Goal: Task Accomplishment & Management: Manage account settings

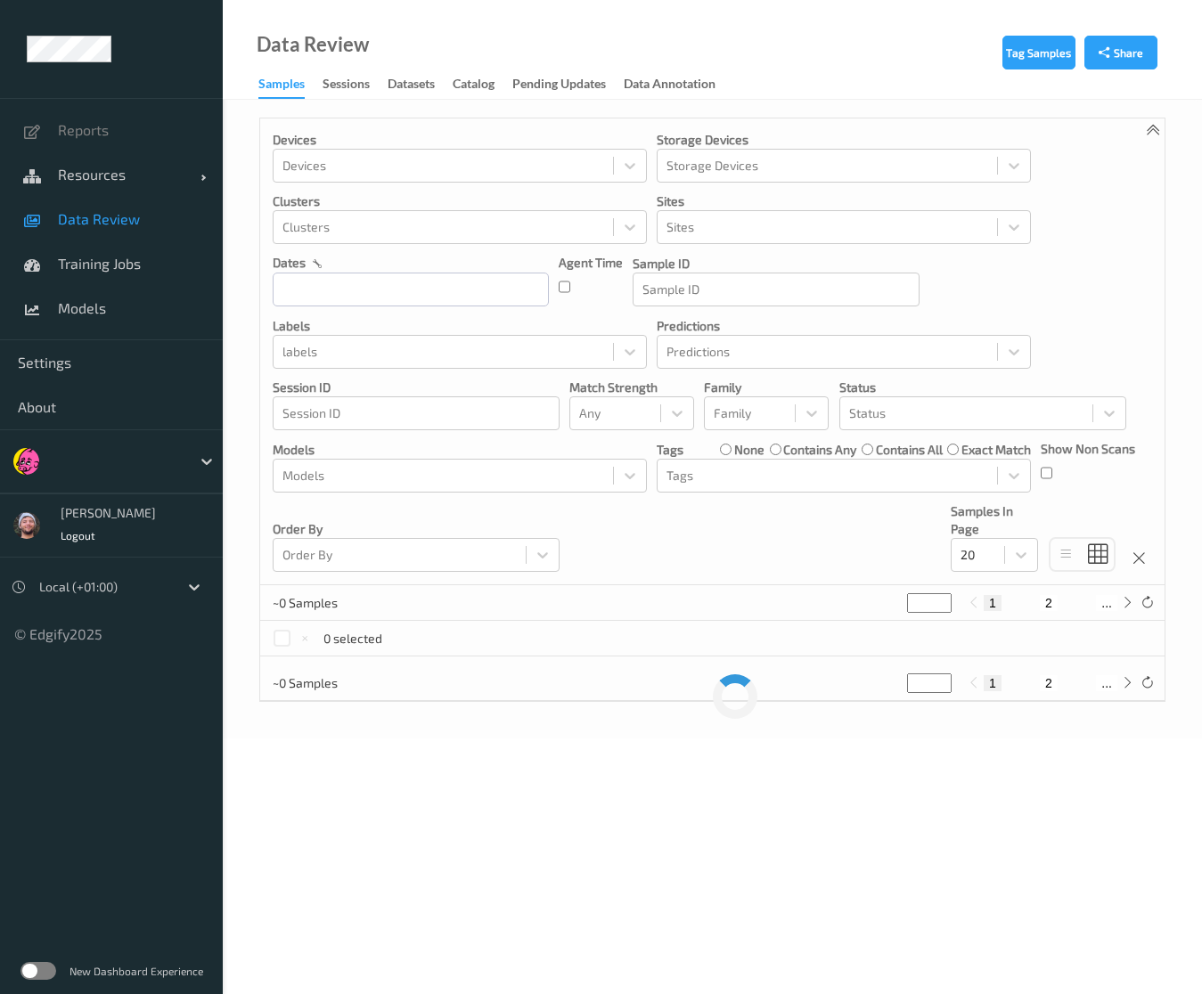
click at [469, 480] on div at bounding box center [443, 475] width 322 height 21
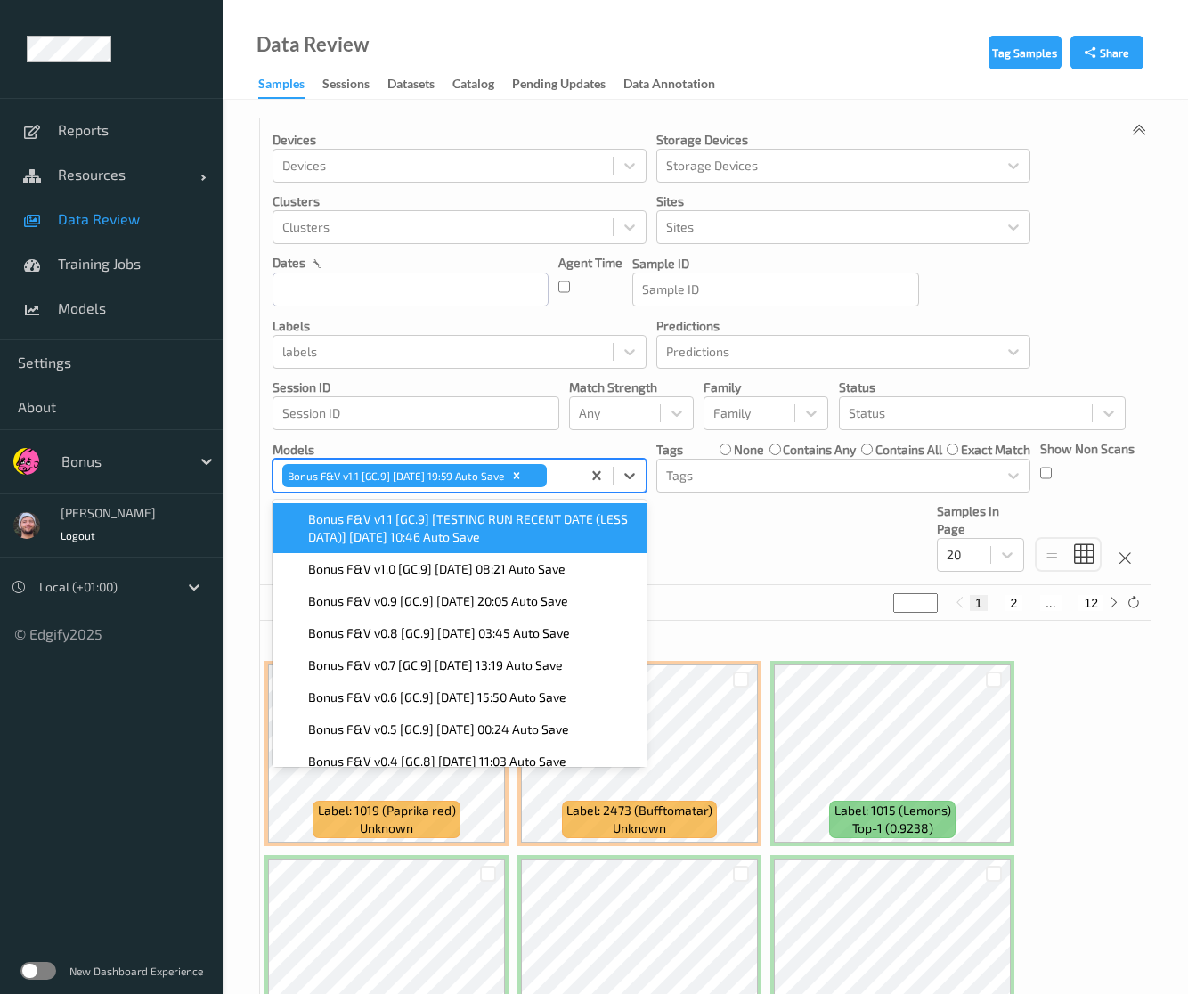
click at [750, 548] on div "Devices Devices Storage Devices Storage Devices Clusters Clusters Sites Sites d…" at bounding box center [705, 351] width 891 height 467
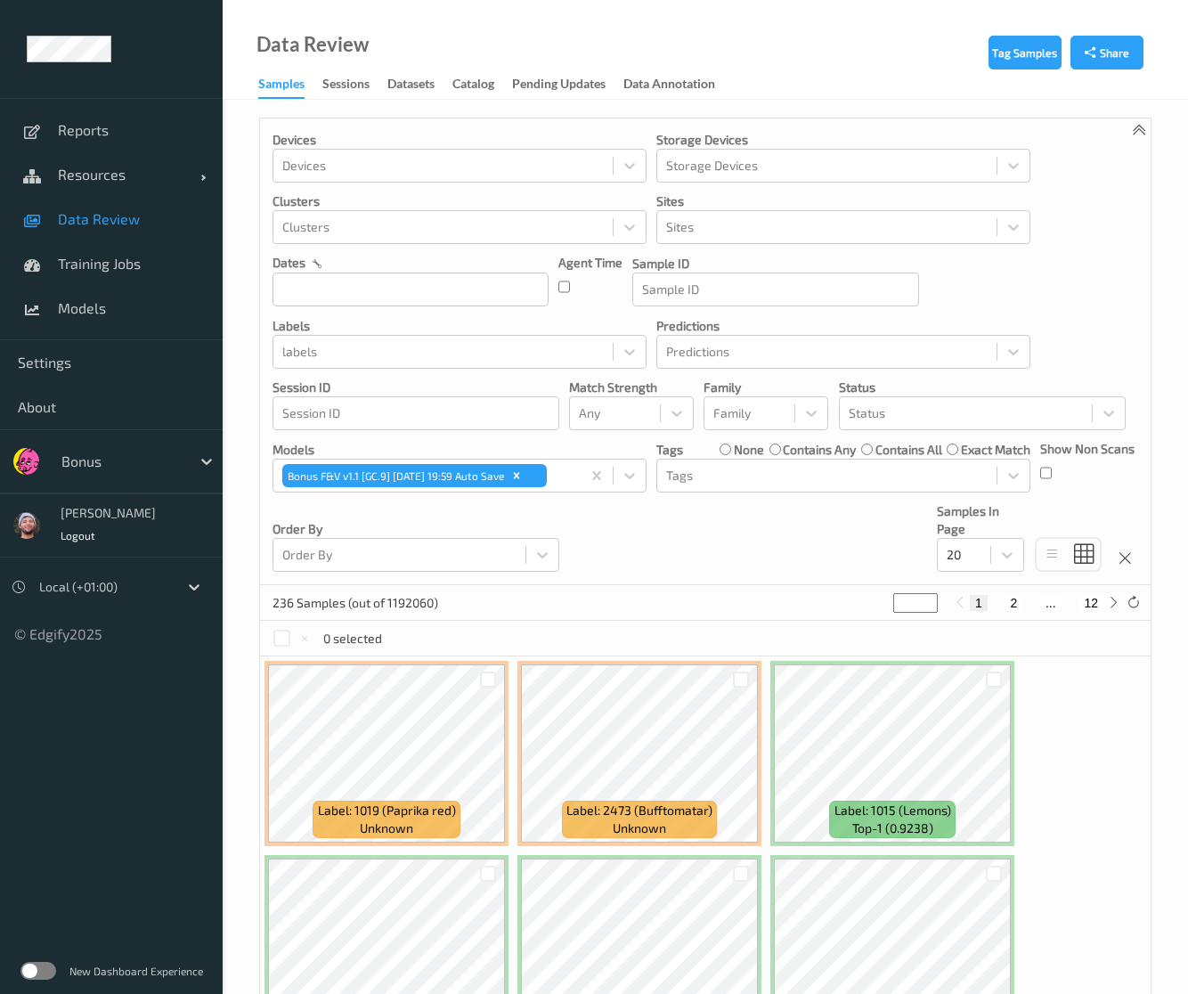
drag, startPoint x: 746, startPoint y: 541, endPoint x: 800, endPoint y: 506, distance: 64.5
click at [746, 541] on div "Devices Devices Storage Devices Storage Devices Clusters Clusters Sites Sites d…" at bounding box center [705, 351] width 891 height 467
click at [894, 418] on div at bounding box center [966, 413] width 234 height 21
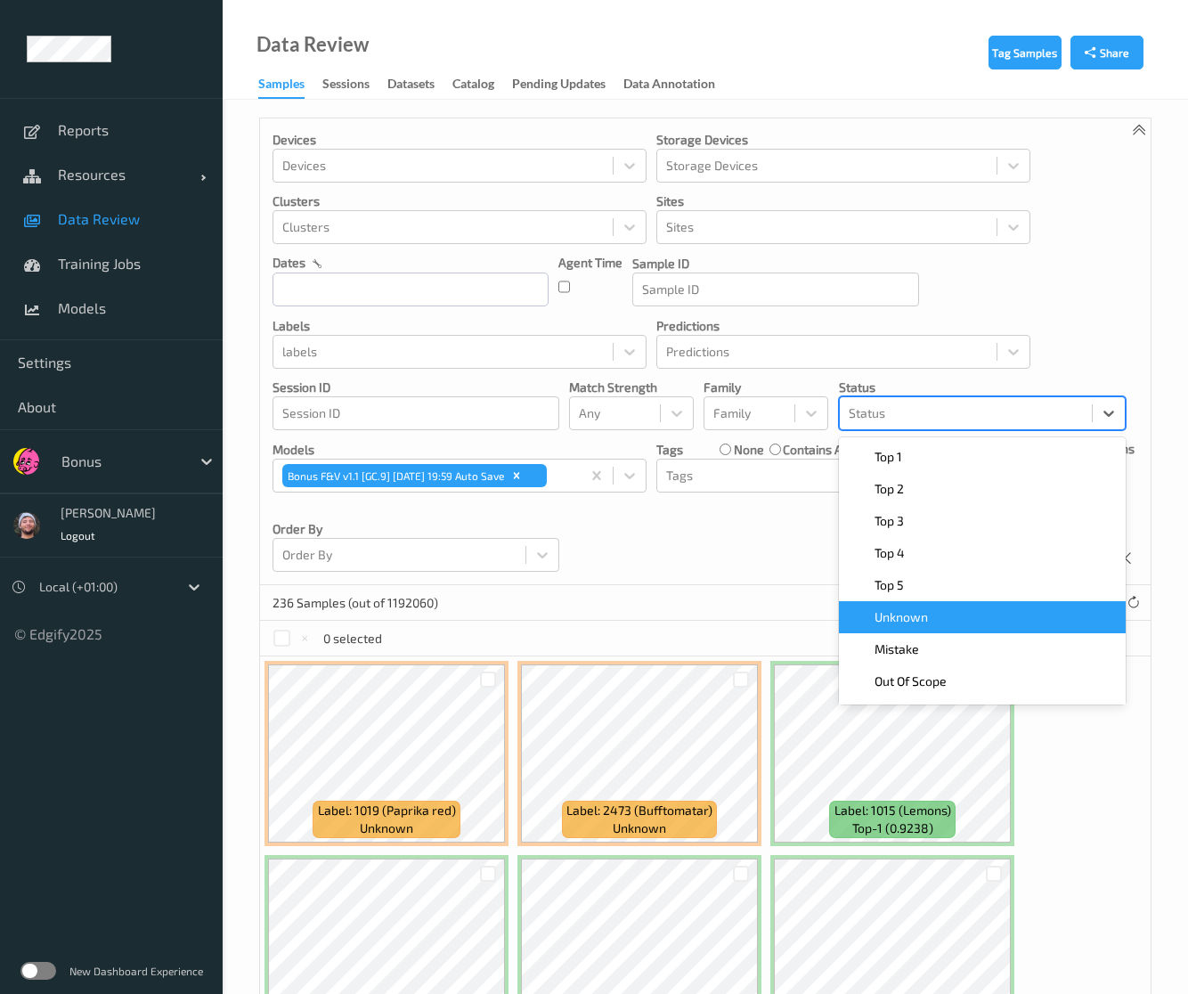
click at [902, 619] on span "Unknown" at bounding box center [901, 617] width 53 height 18
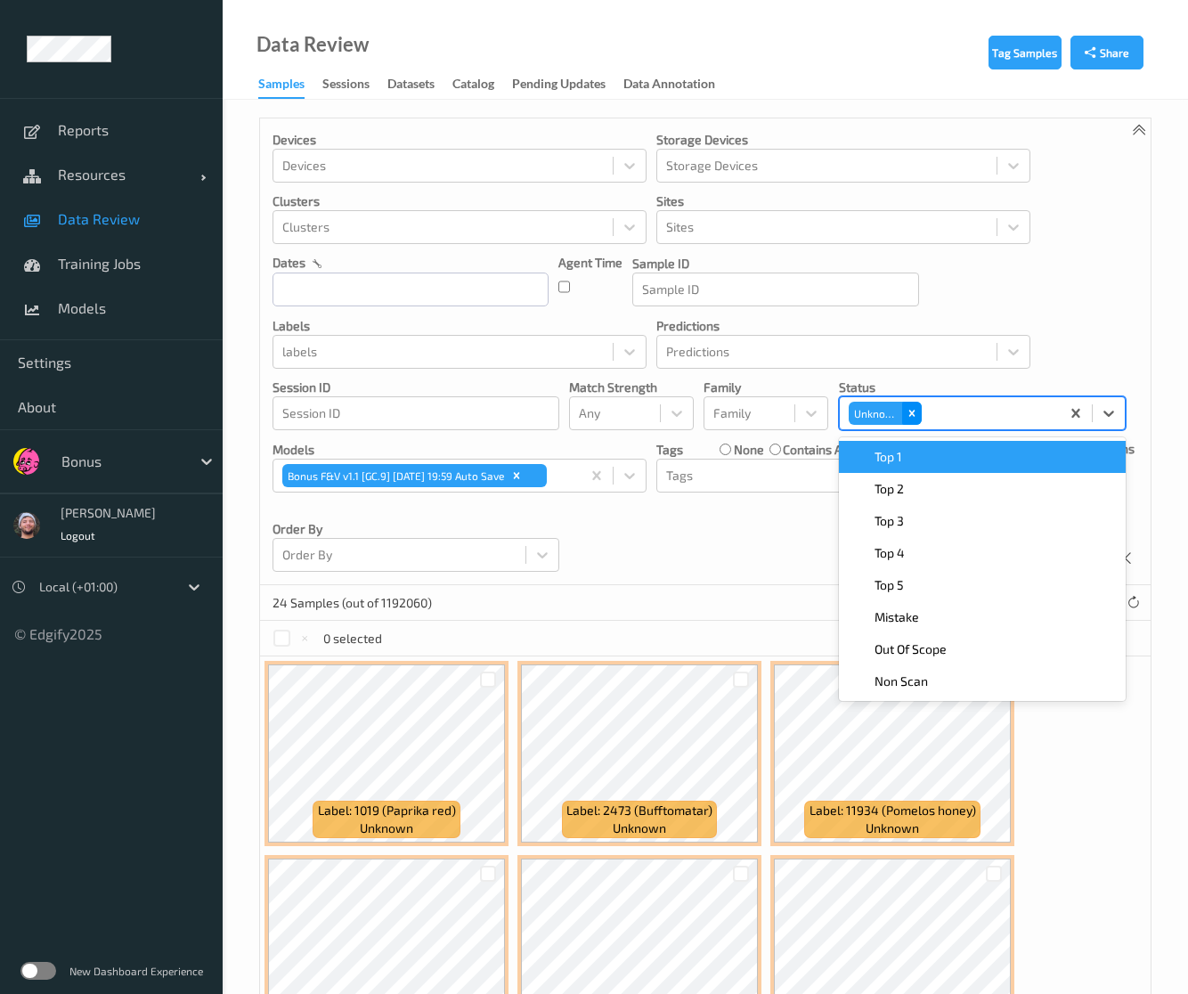
click at [903, 415] on div "Remove Unknown" at bounding box center [912, 413] width 20 height 23
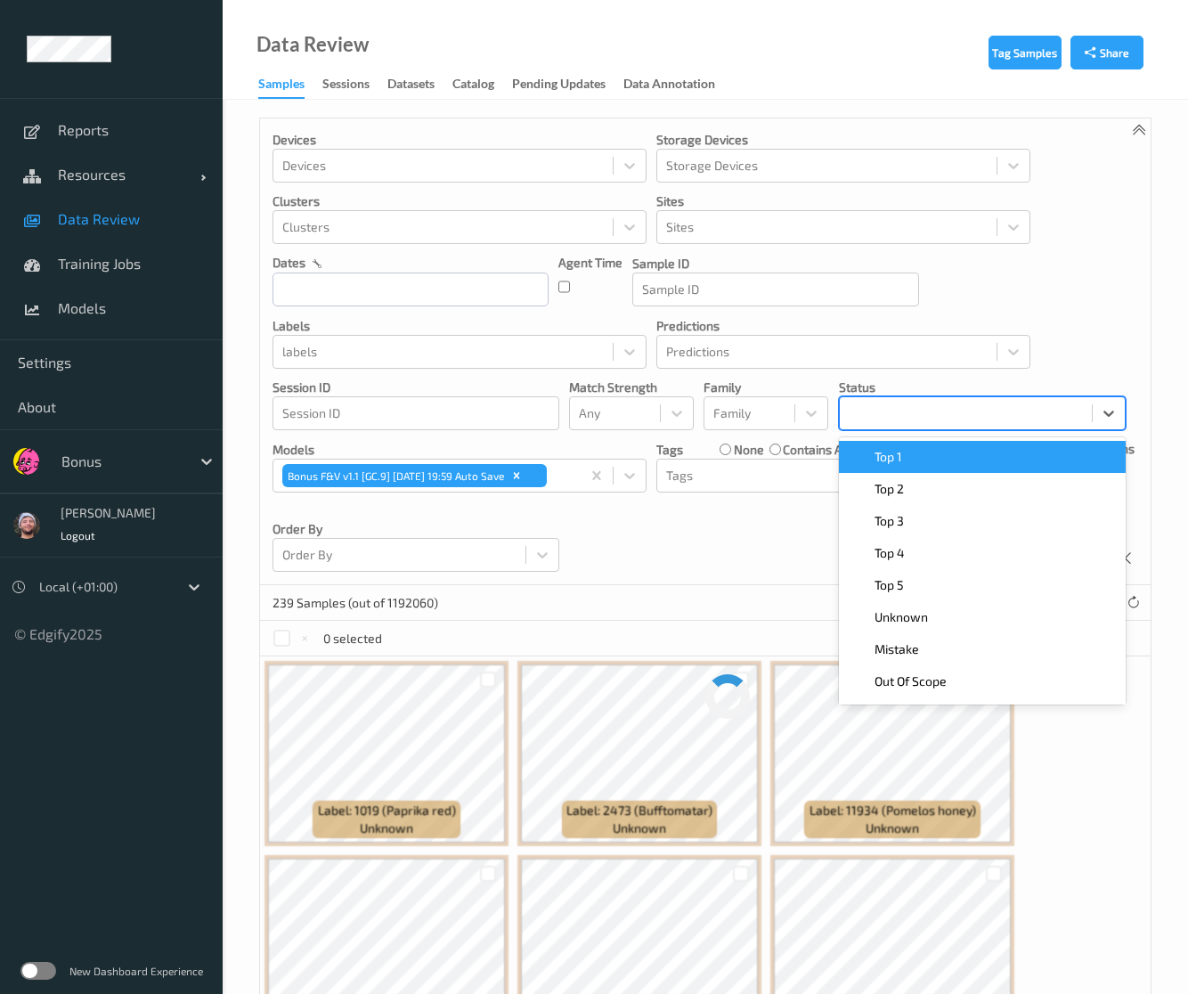
click at [932, 416] on div at bounding box center [966, 413] width 234 height 21
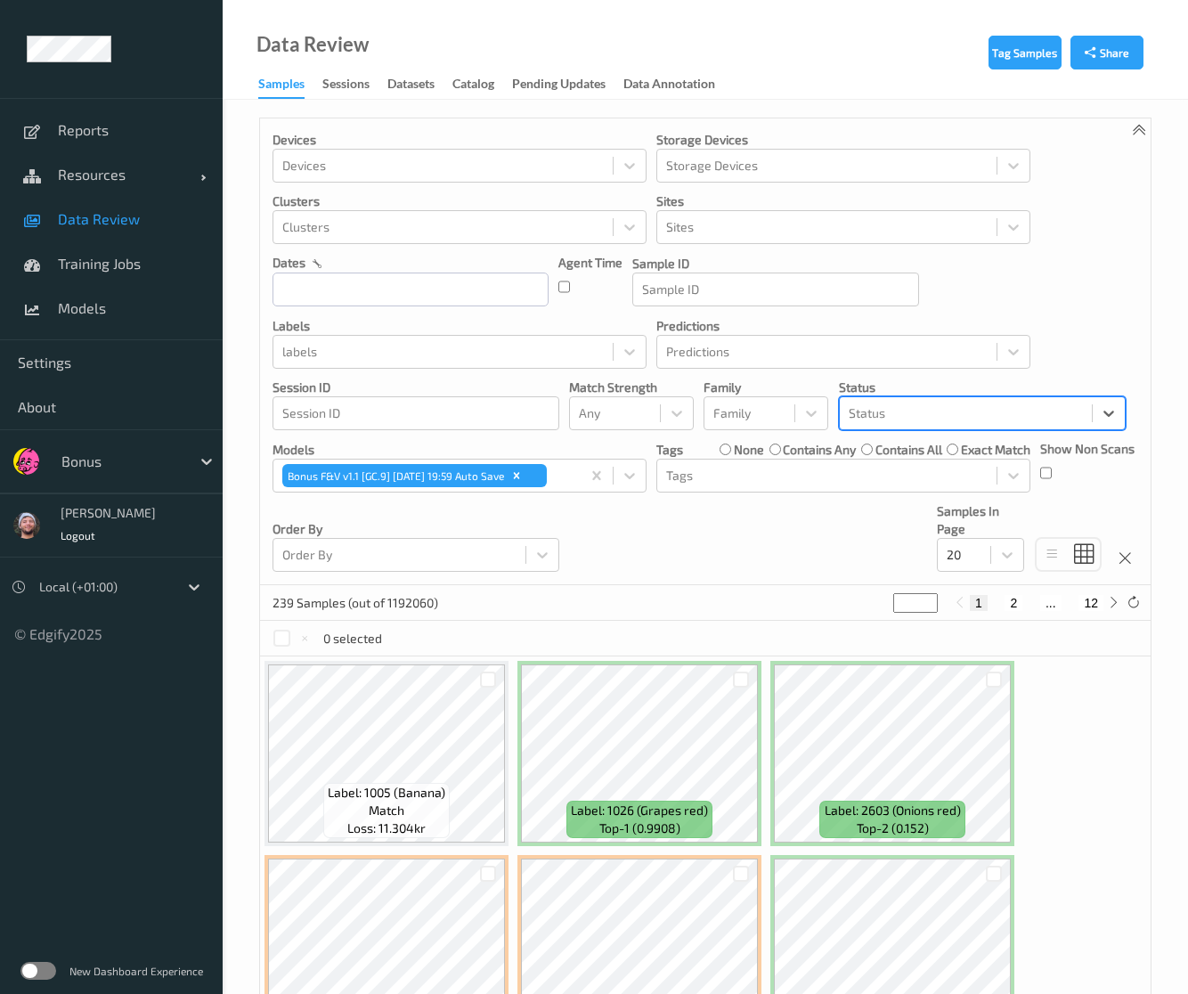
click at [926, 412] on div at bounding box center [966, 413] width 234 height 21
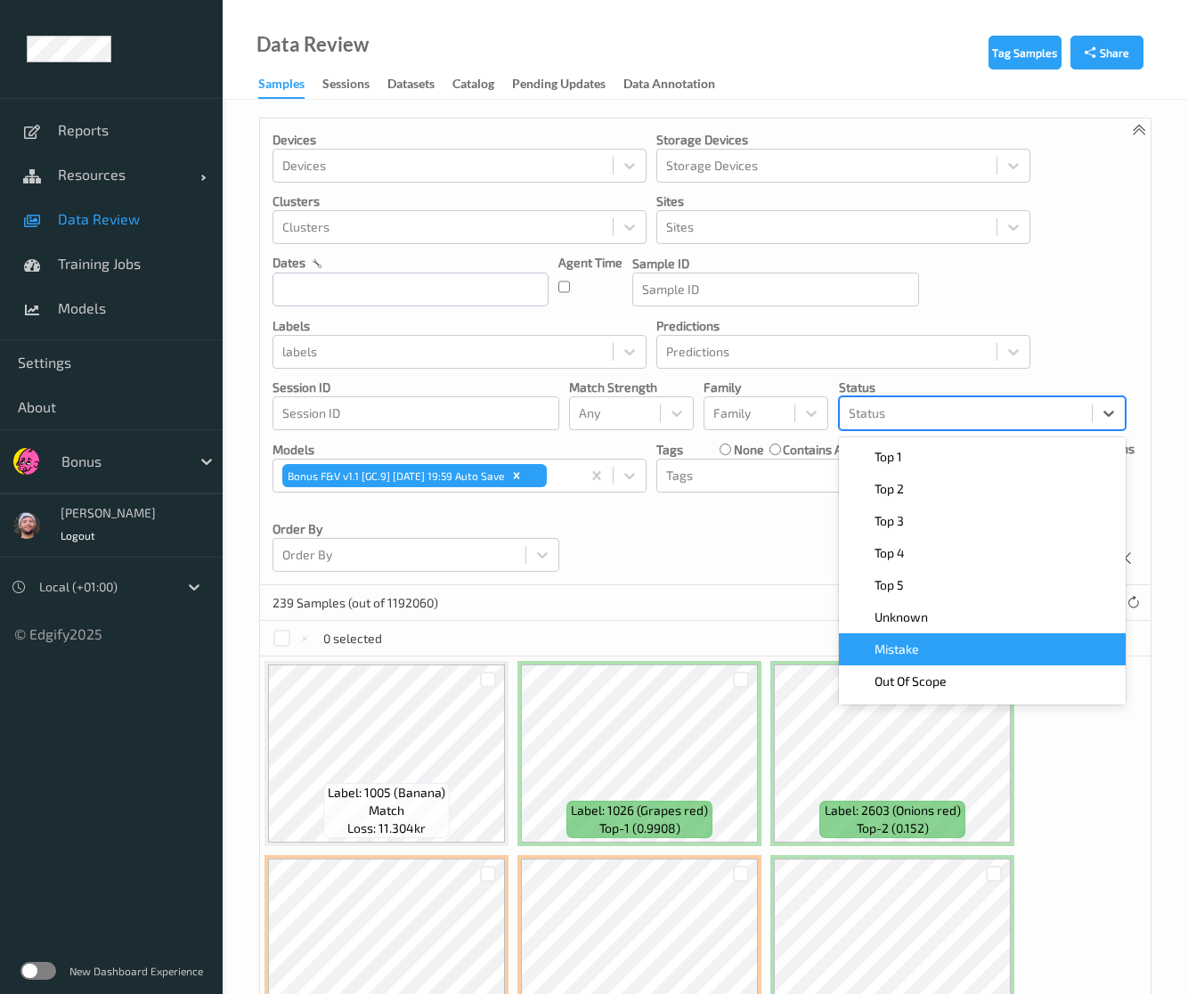
click at [926, 649] on div "Mistake" at bounding box center [982, 649] width 265 height 18
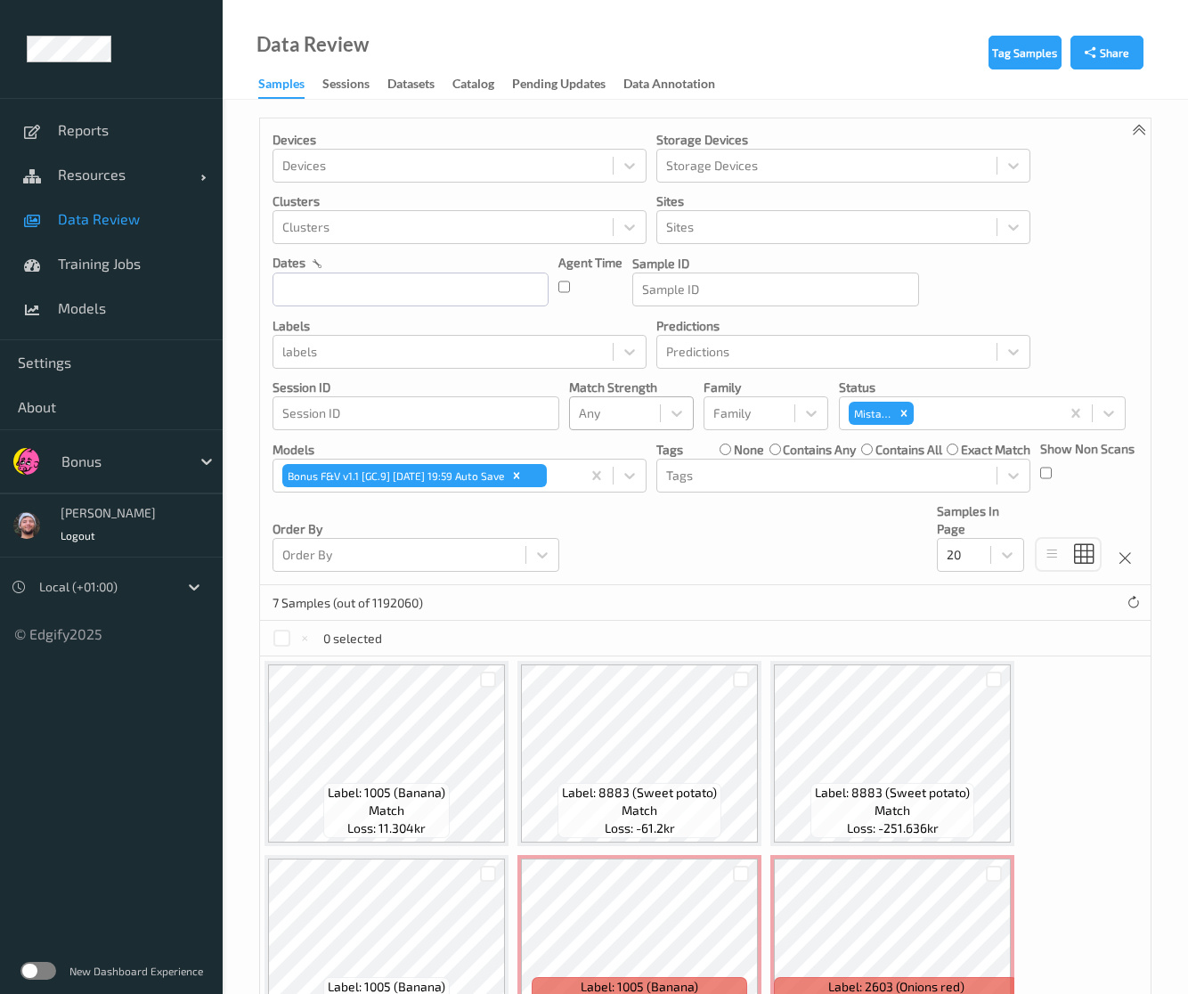
click at [611, 416] on div at bounding box center [615, 413] width 72 height 21
click at [726, 547] on div "Devices Devices Storage Devices Storage Devices Clusters Clusters Sites Sites d…" at bounding box center [705, 351] width 891 height 467
click at [536, 615] on div "7 Samples (out of 1192060)" at bounding box center [705, 603] width 891 height 36
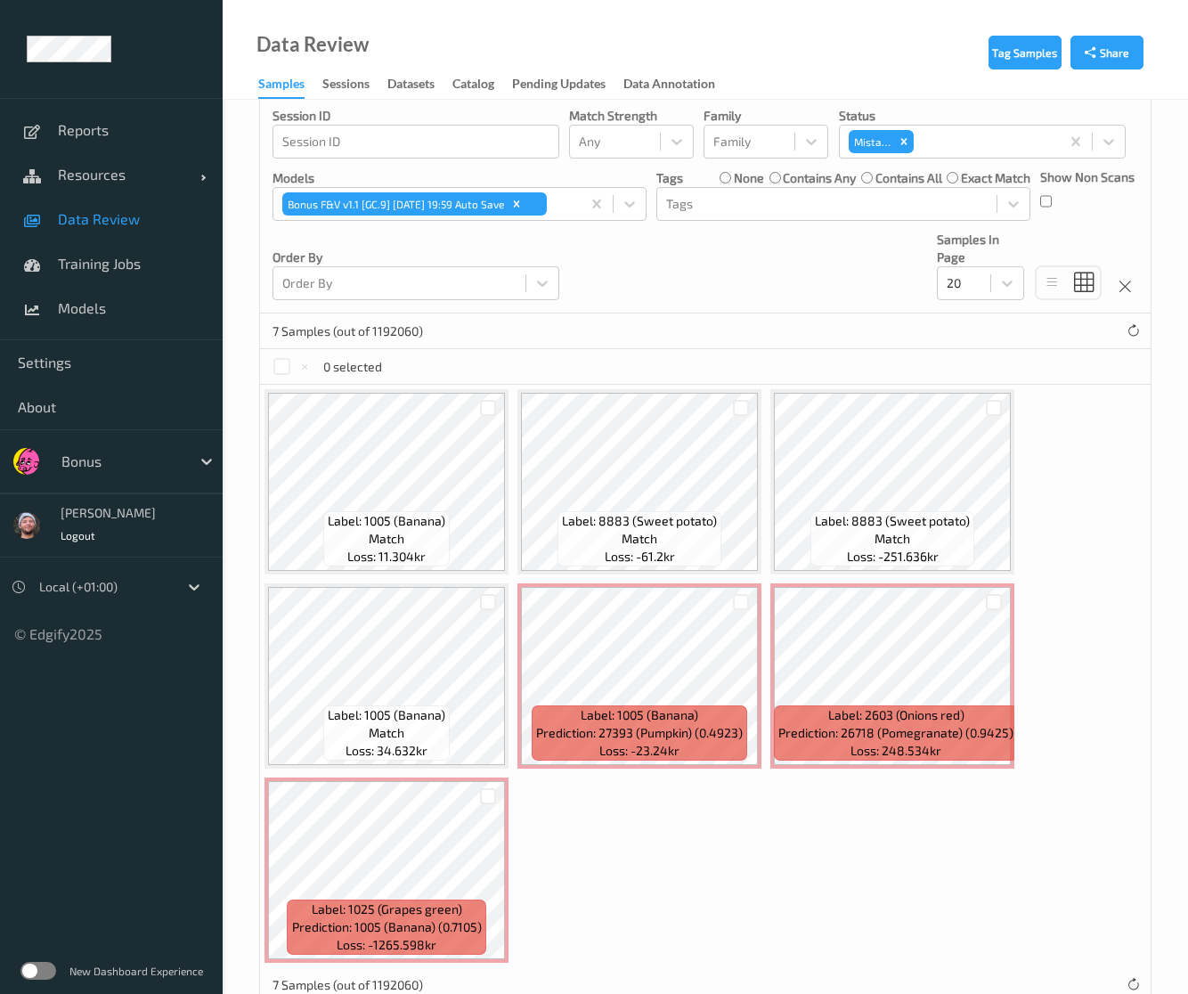
scroll to position [316, 0]
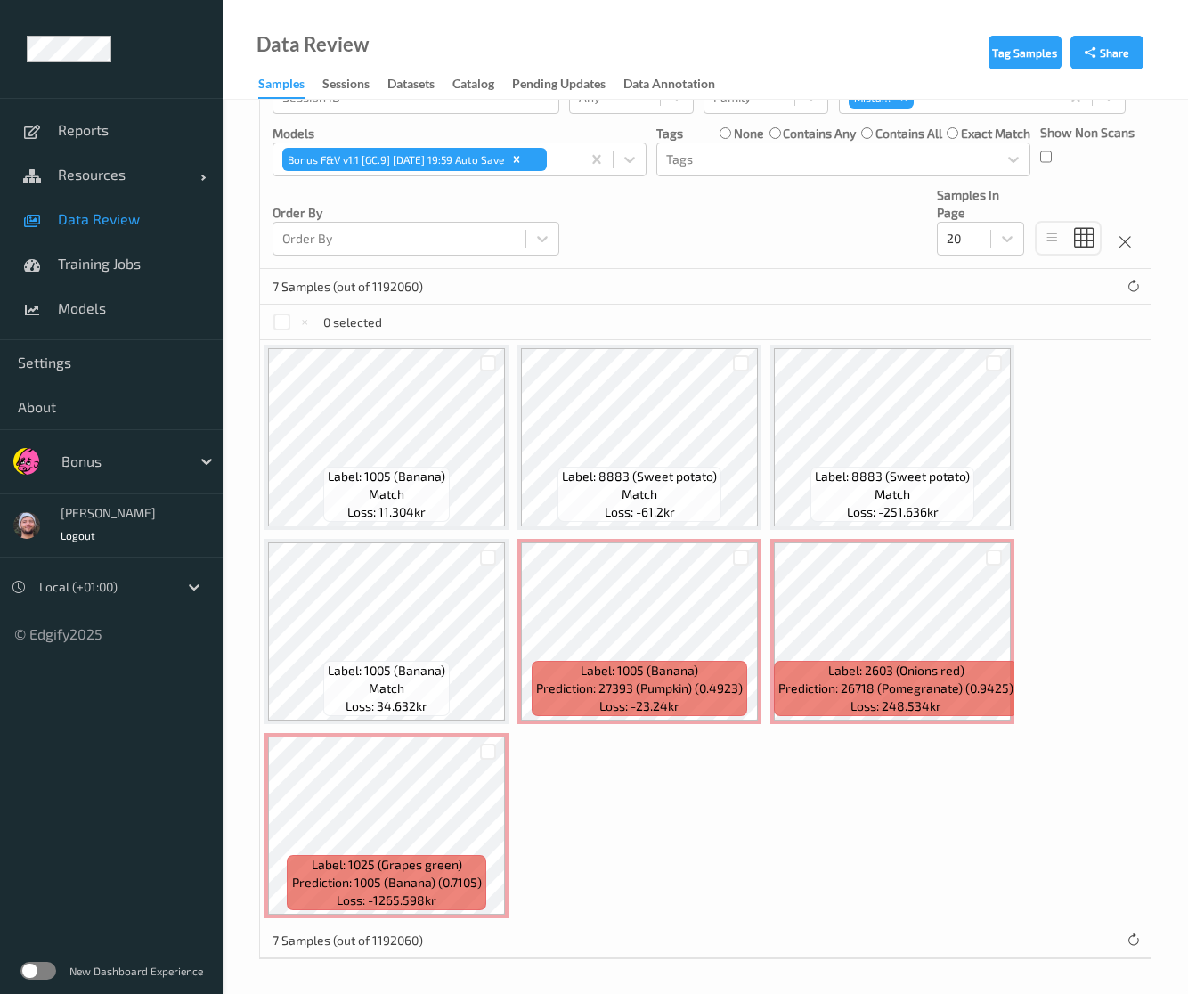
click at [594, 769] on div "Label: 1005 (Banana) match Loss: 11.304kr Label: 8883 (Sweet potato) match Loss…" at bounding box center [705, 631] width 891 height 583
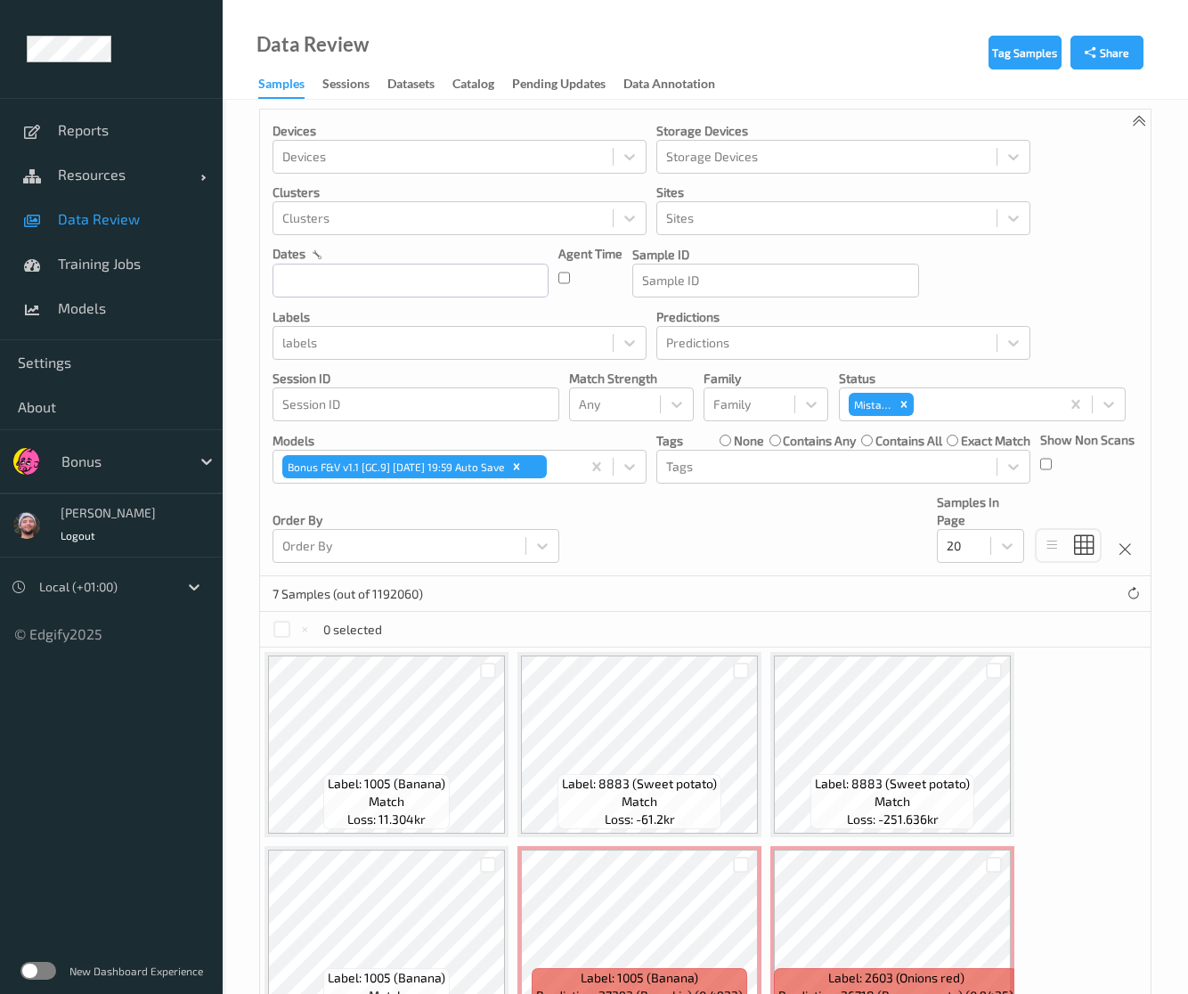
scroll to position [0, 0]
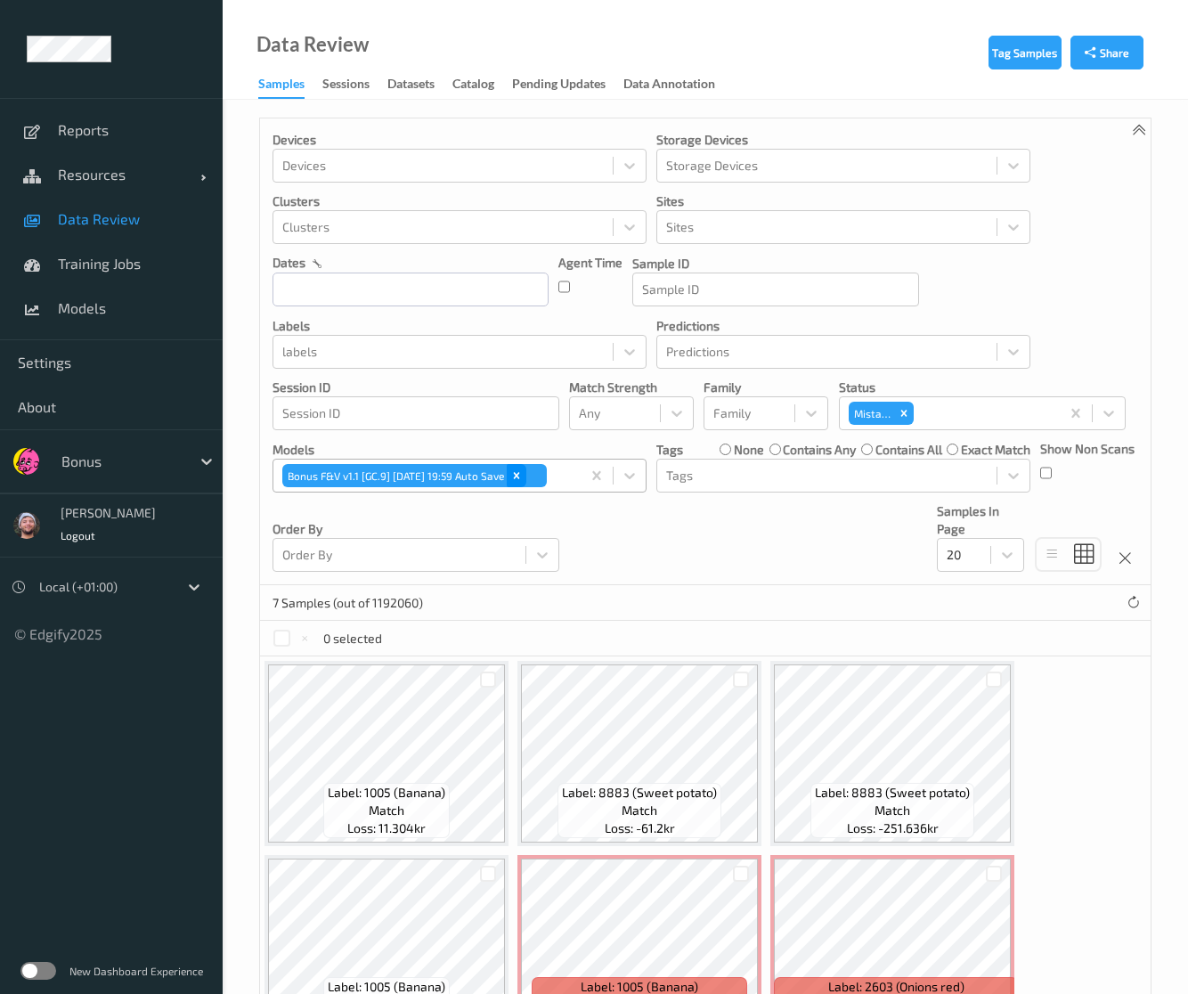
click at [520, 474] on icon "Remove Bonus F&V v1.1 [GC.9] 2025-10-08 19:59 Auto Save" at bounding box center [517, 475] width 6 height 6
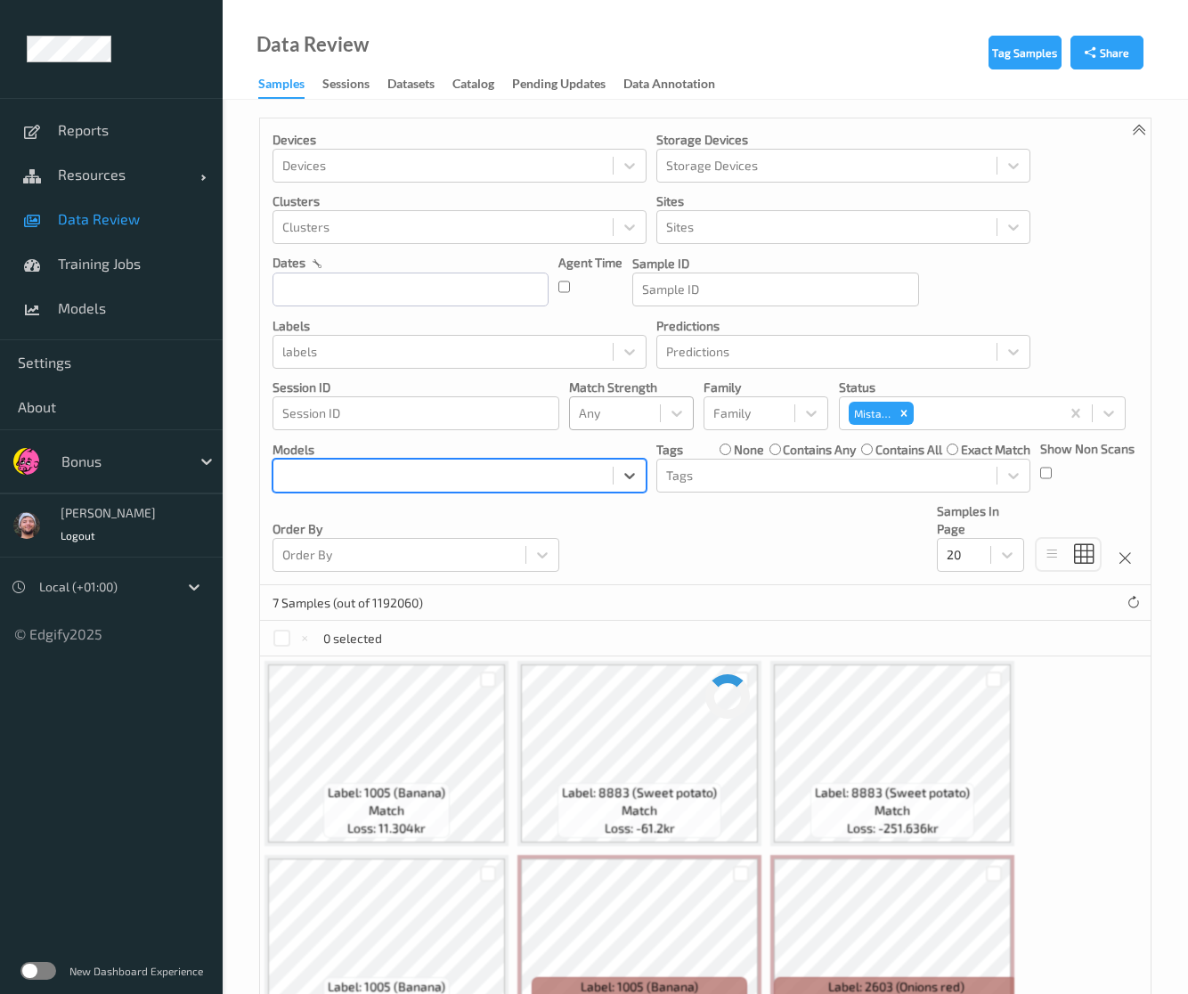
click at [624, 404] on div at bounding box center [615, 413] width 72 height 21
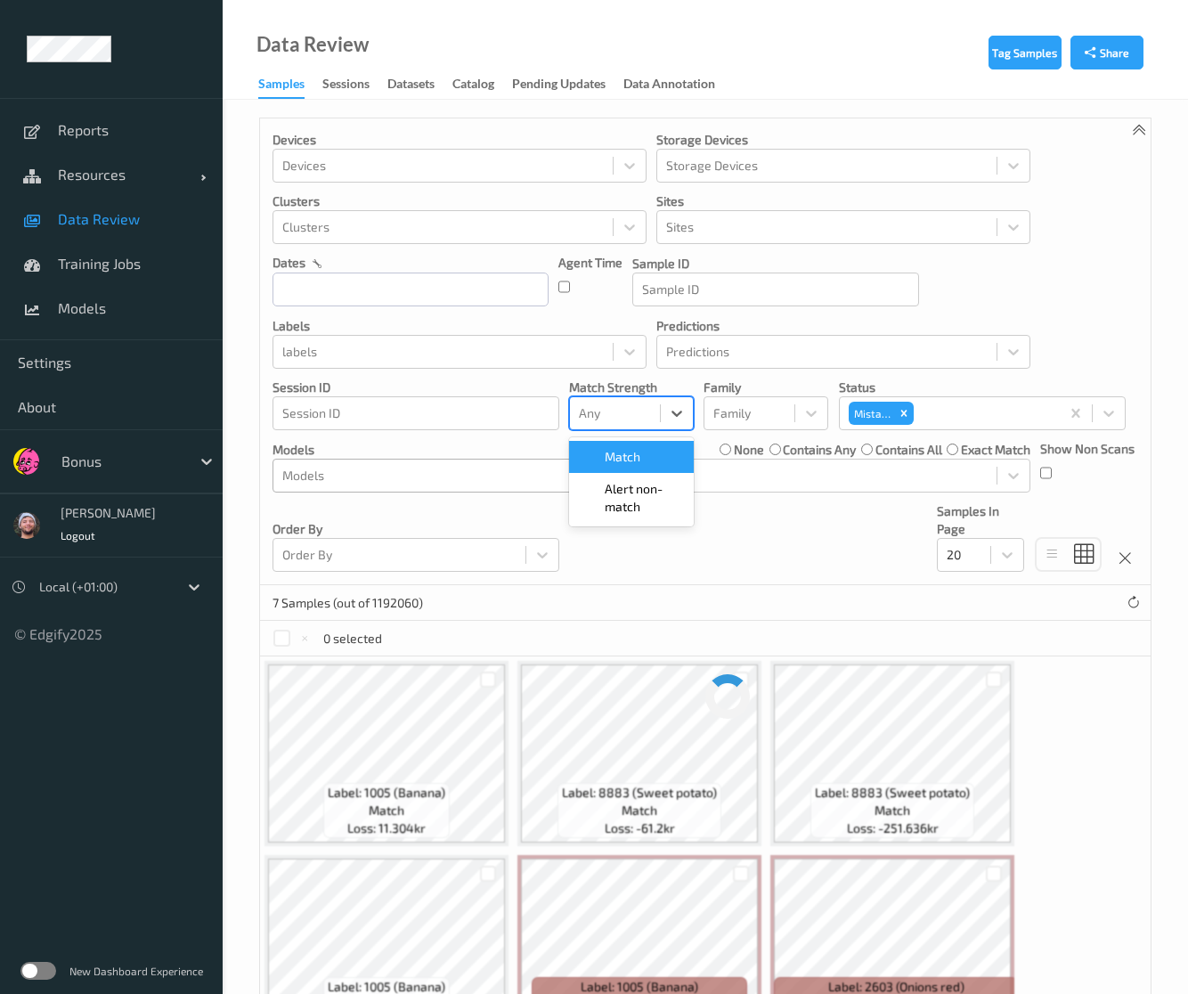
click at [471, 475] on div at bounding box center [443, 475] width 322 height 21
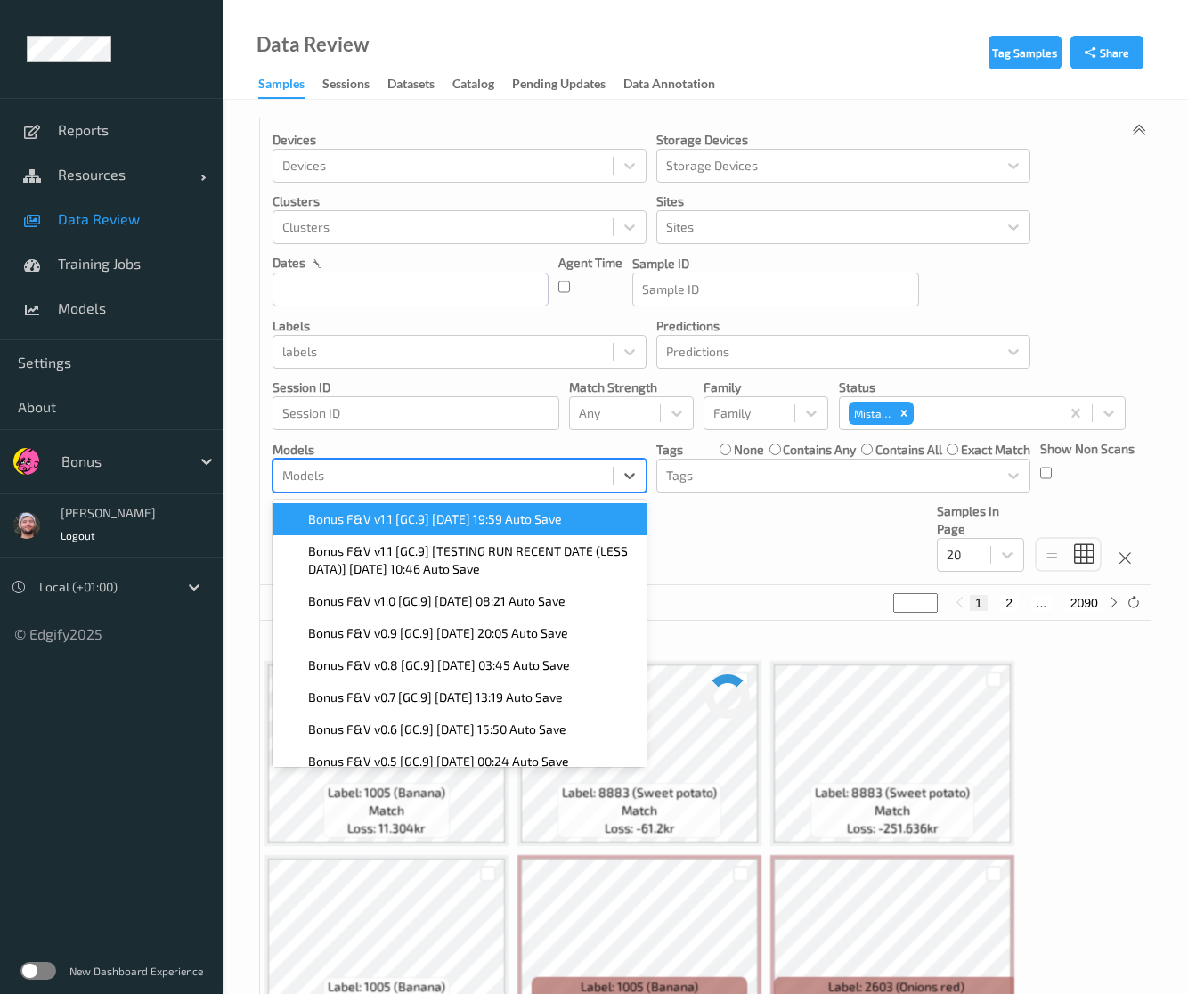
click at [483, 522] on span "Bonus F&V v1.1 [GC.9] 2025-10-08 19:59 Auto Save" at bounding box center [435, 519] width 254 height 18
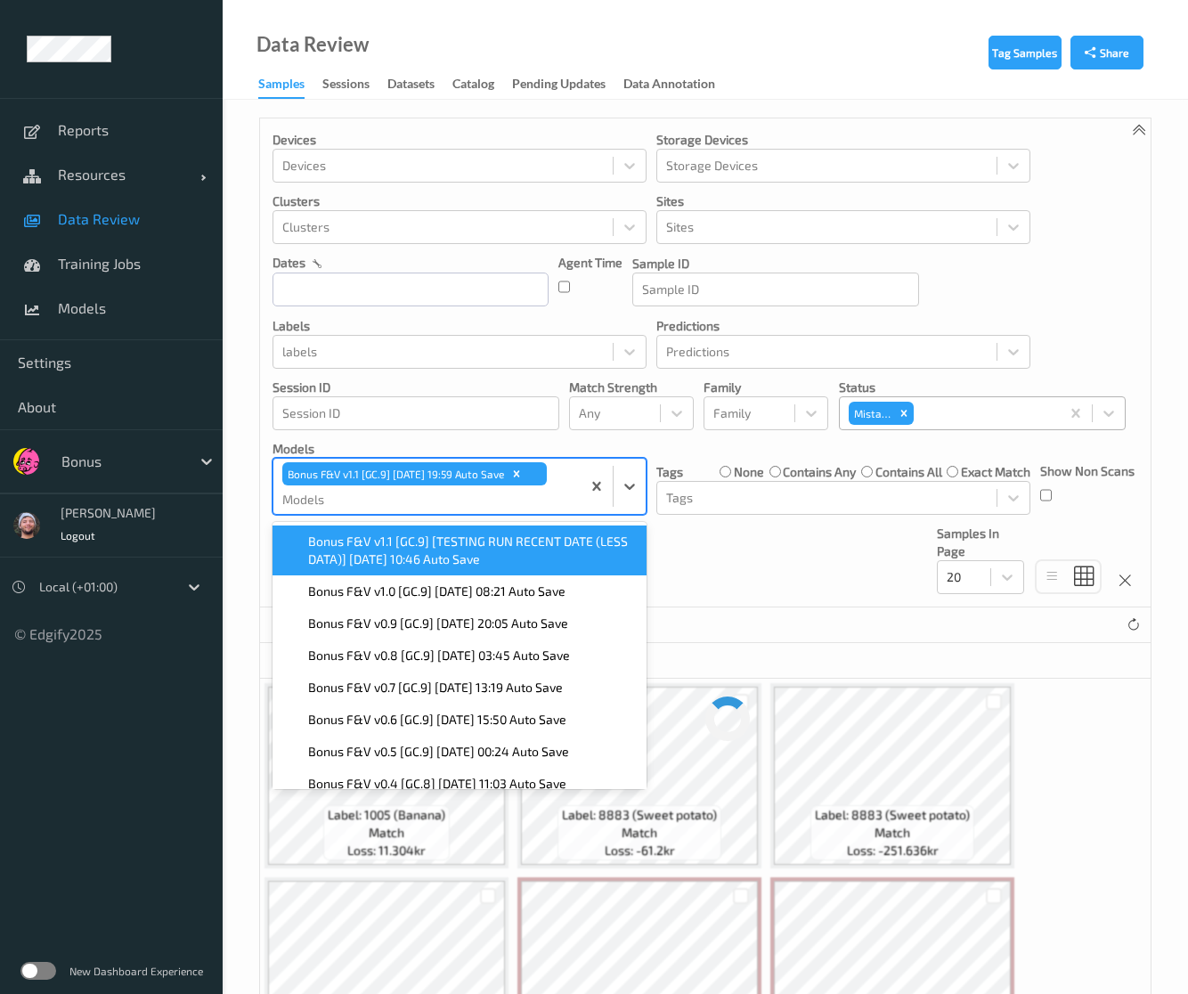
click at [977, 419] on div at bounding box center [983, 413] width 133 height 21
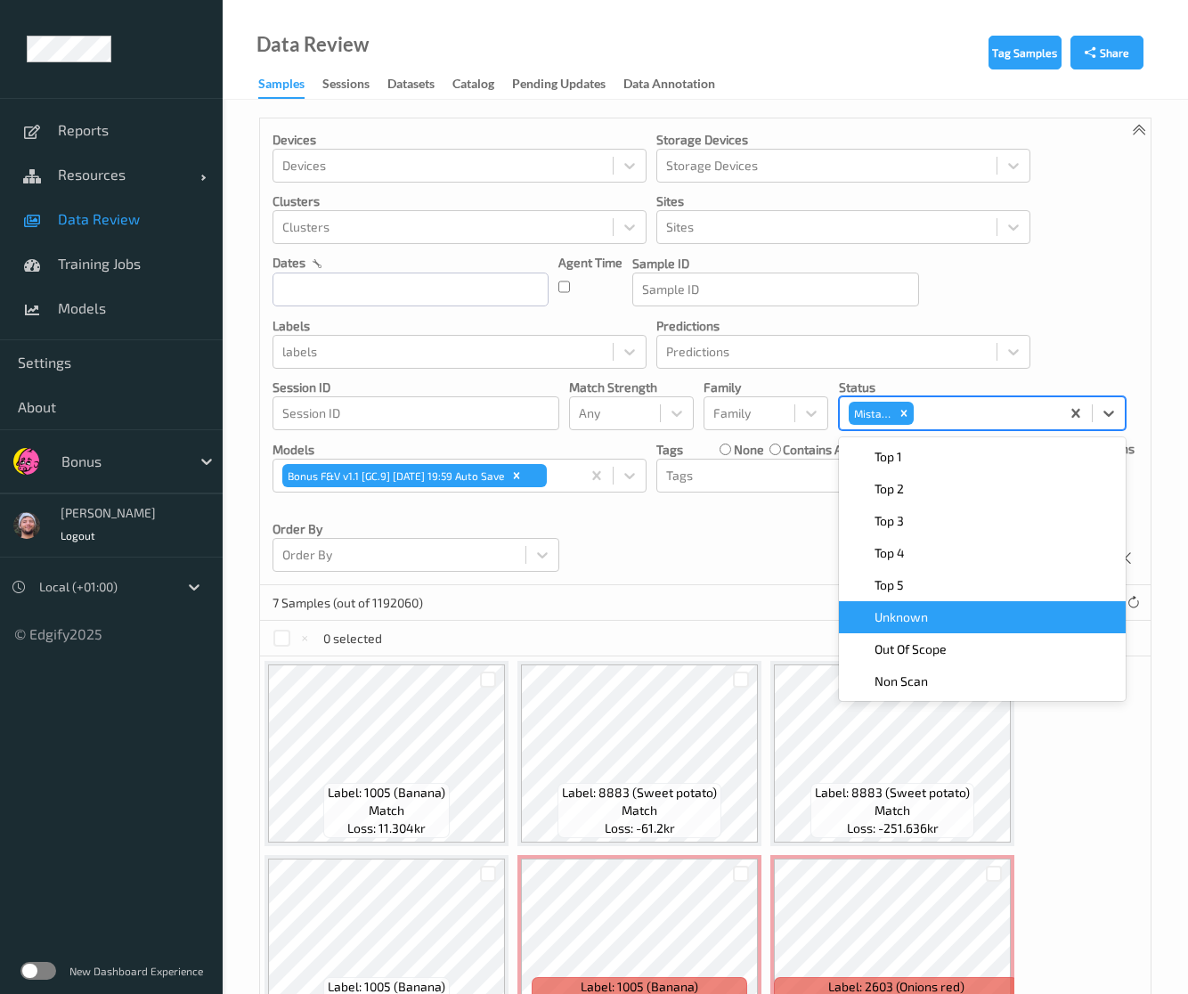
click at [917, 606] on div "Unknown" at bounding box center [982, 617] width 287 height 32
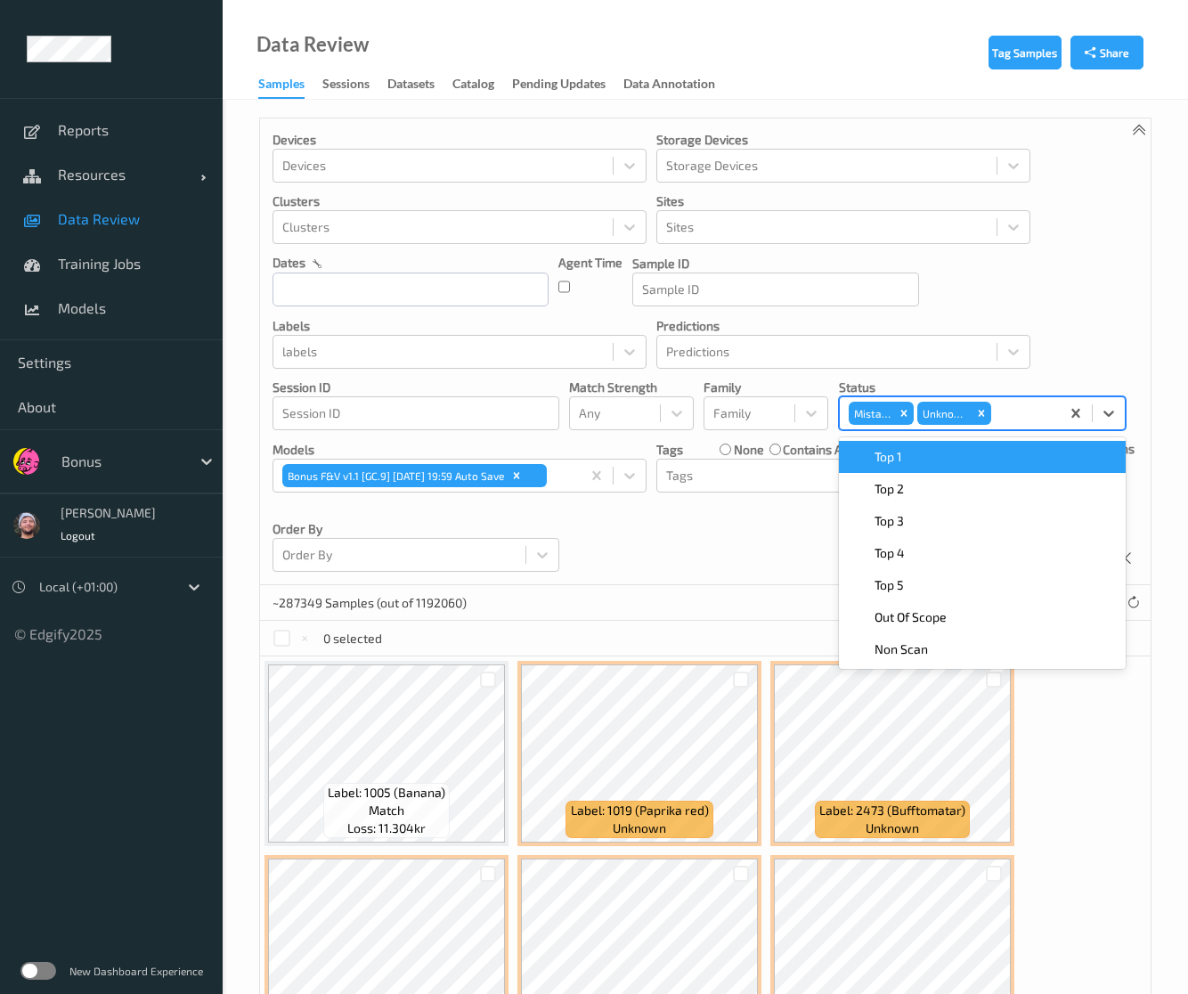
click at [911, 398] on div "Mistake Unknown" at bounding box center [950, 413] width 220 height 30
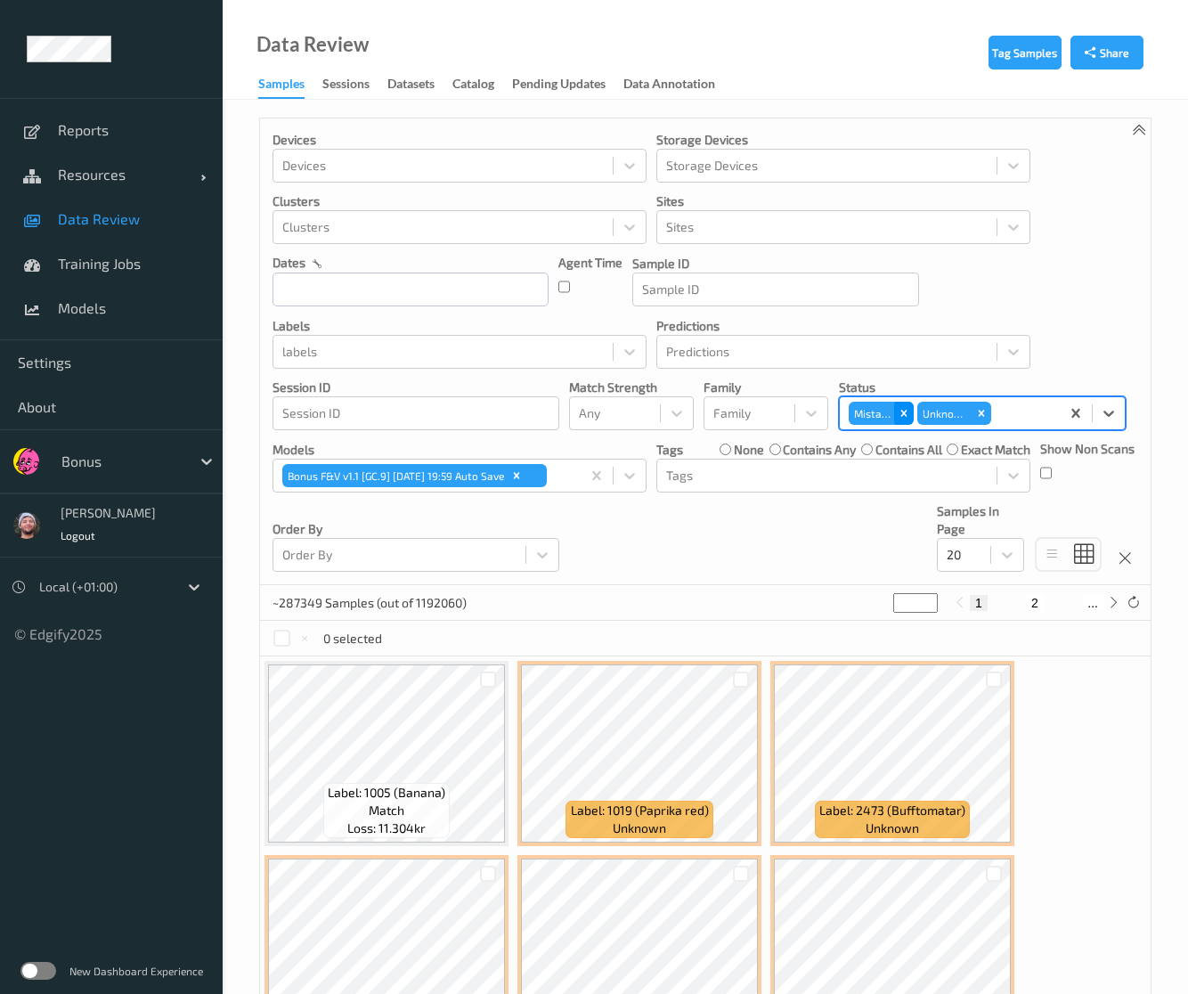
click at [904, 414] on icon "Remove Mistake" at bounding box center [904, 413] width 12 height 12
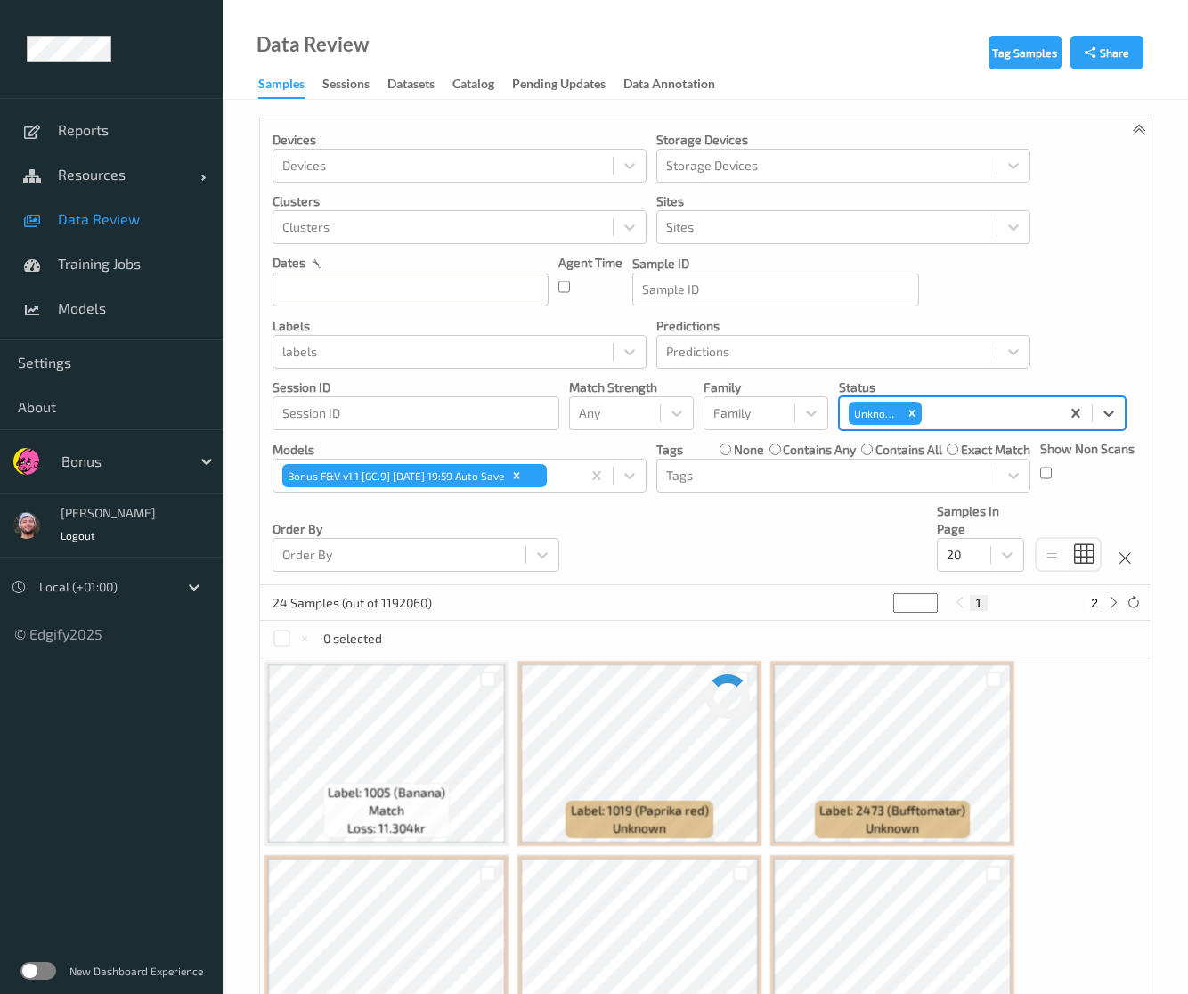
click at [1074, 324] on div "Devices Devices Storage Devices Storage Devices Clusters Clusters Sites Sites d…" at bounding box center [705, 351] width 891 height 467
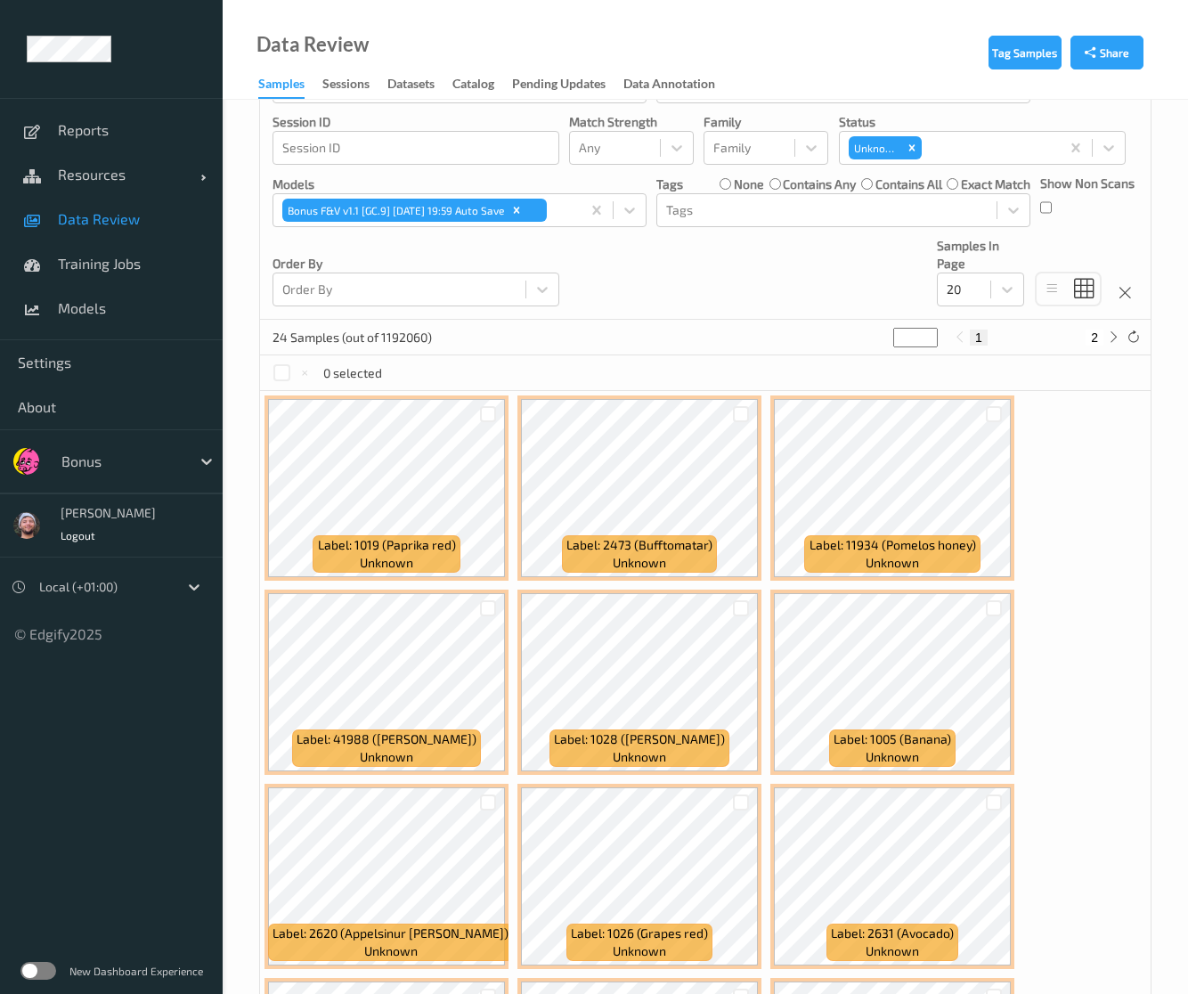
scroll to position [113, 0]
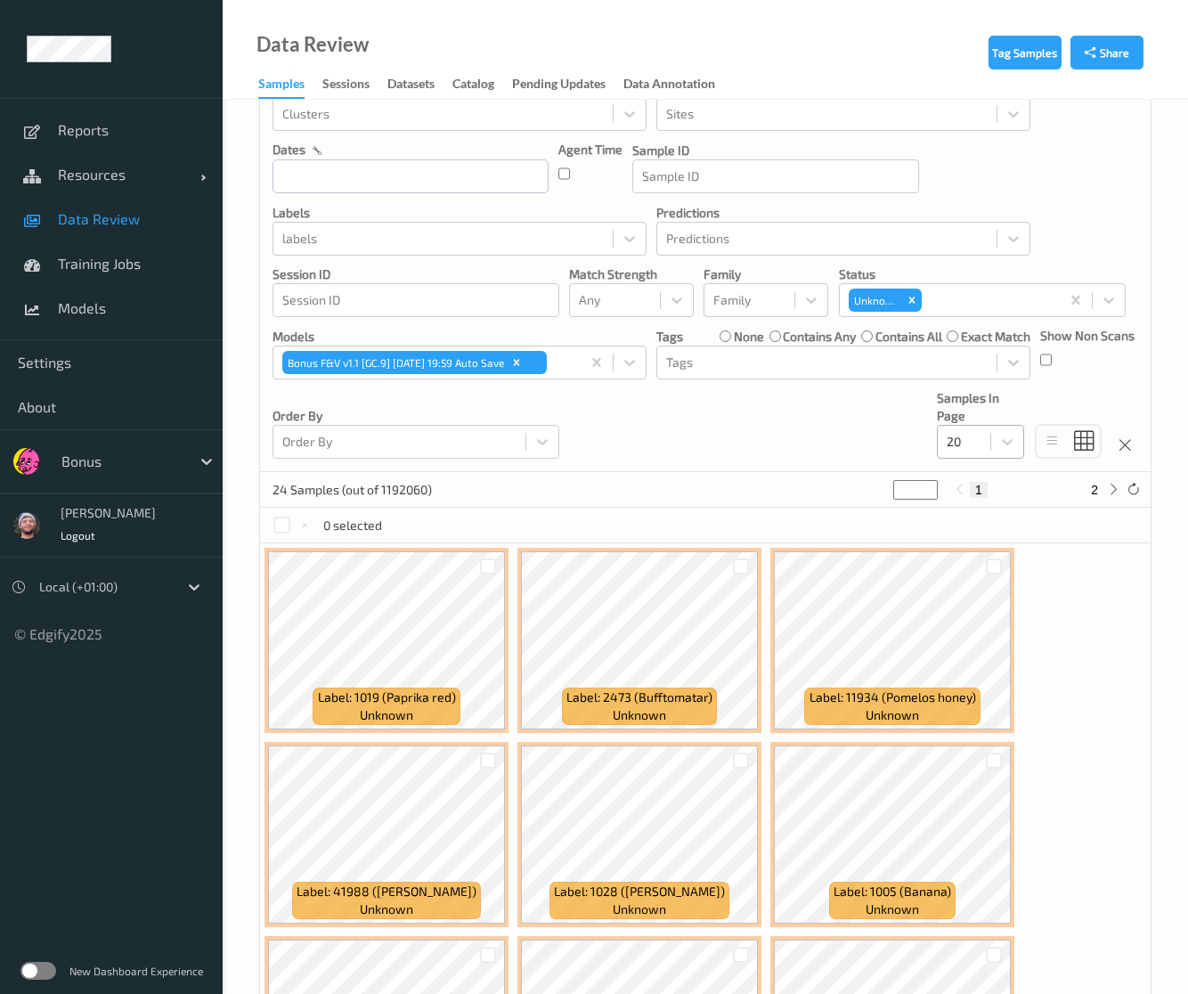
click at [967, 436] on div at bounding box center [964, 441] width 35 height 21
click at [969, 458] on div "Devices Devices Storage Devices Storage Devices Clusters Clusters Sites Sites d…" at bounding box center [705, 238] width 891 height 467
click at [983, 439] on div "20" at bounding box center [964, 442] width 53 height 29
click at [980, 534] on div "50" at bounding box center [980, 550] width 87 height 32
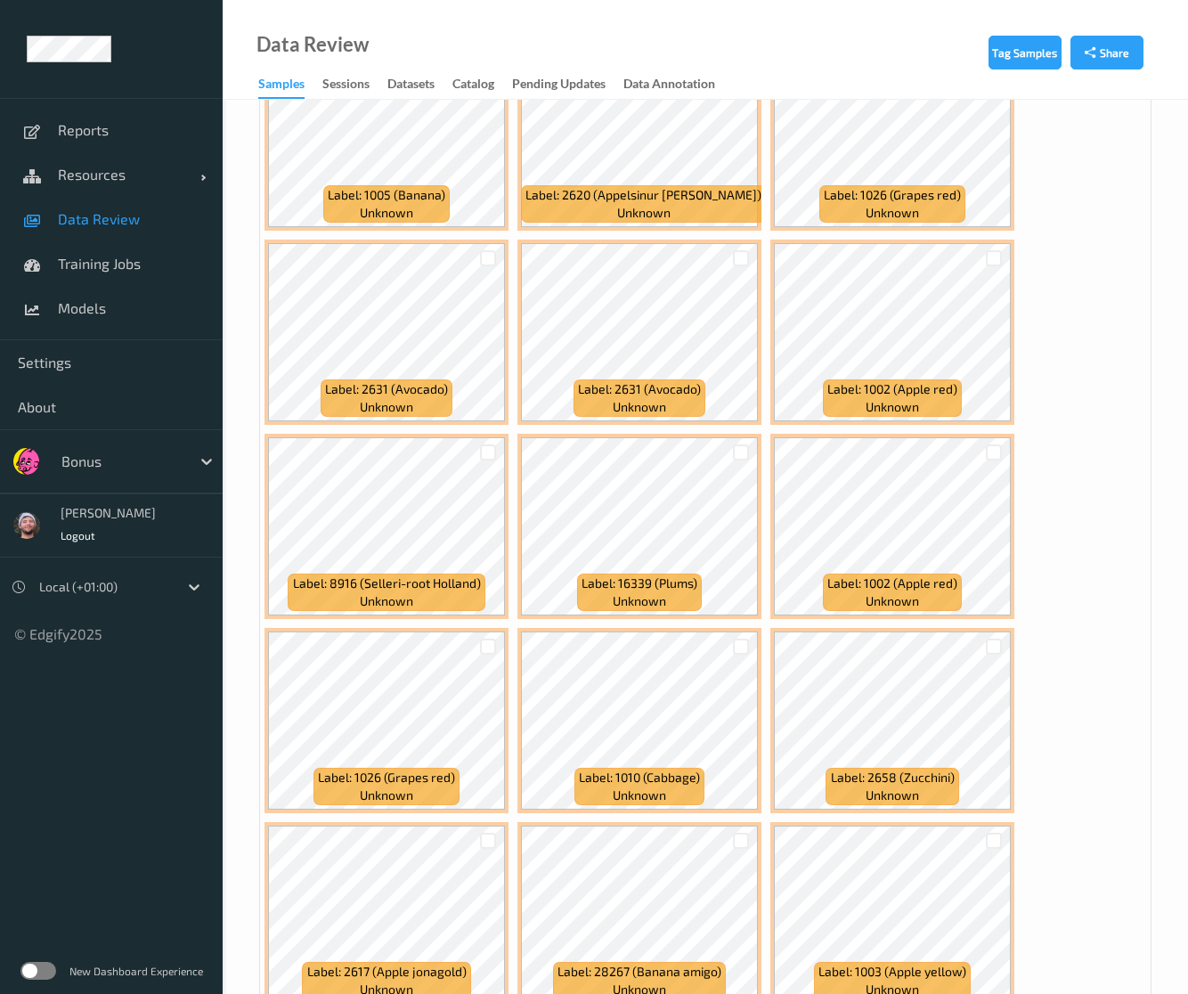
scroll to position [1481, 0]
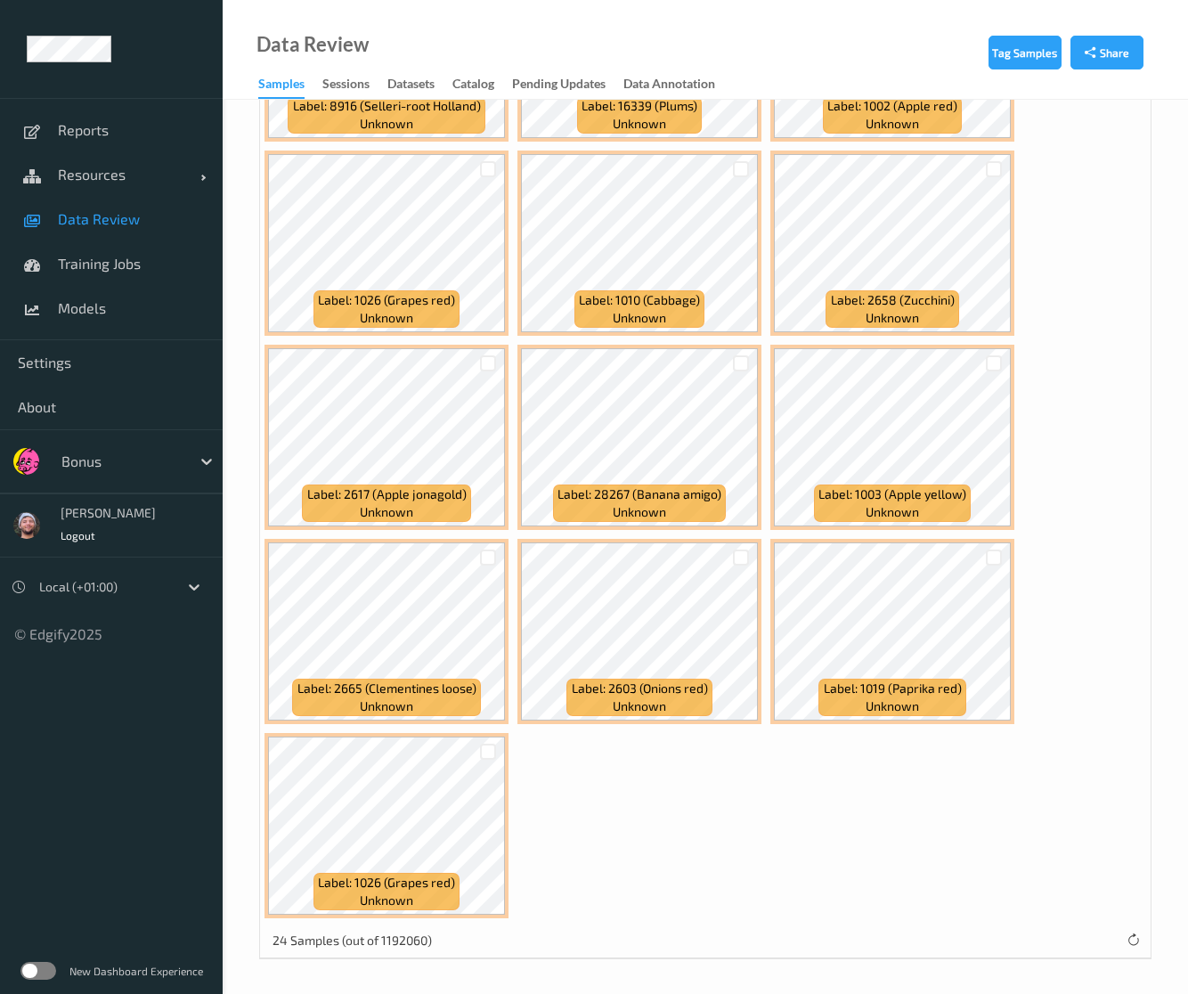
click at [616, 845] on div "Label: 8939 (Reddown Holland) unknown Label: 1019 (Paprika red) unknown Label: …" at bounding box center [705, 49] width 891 height 1748
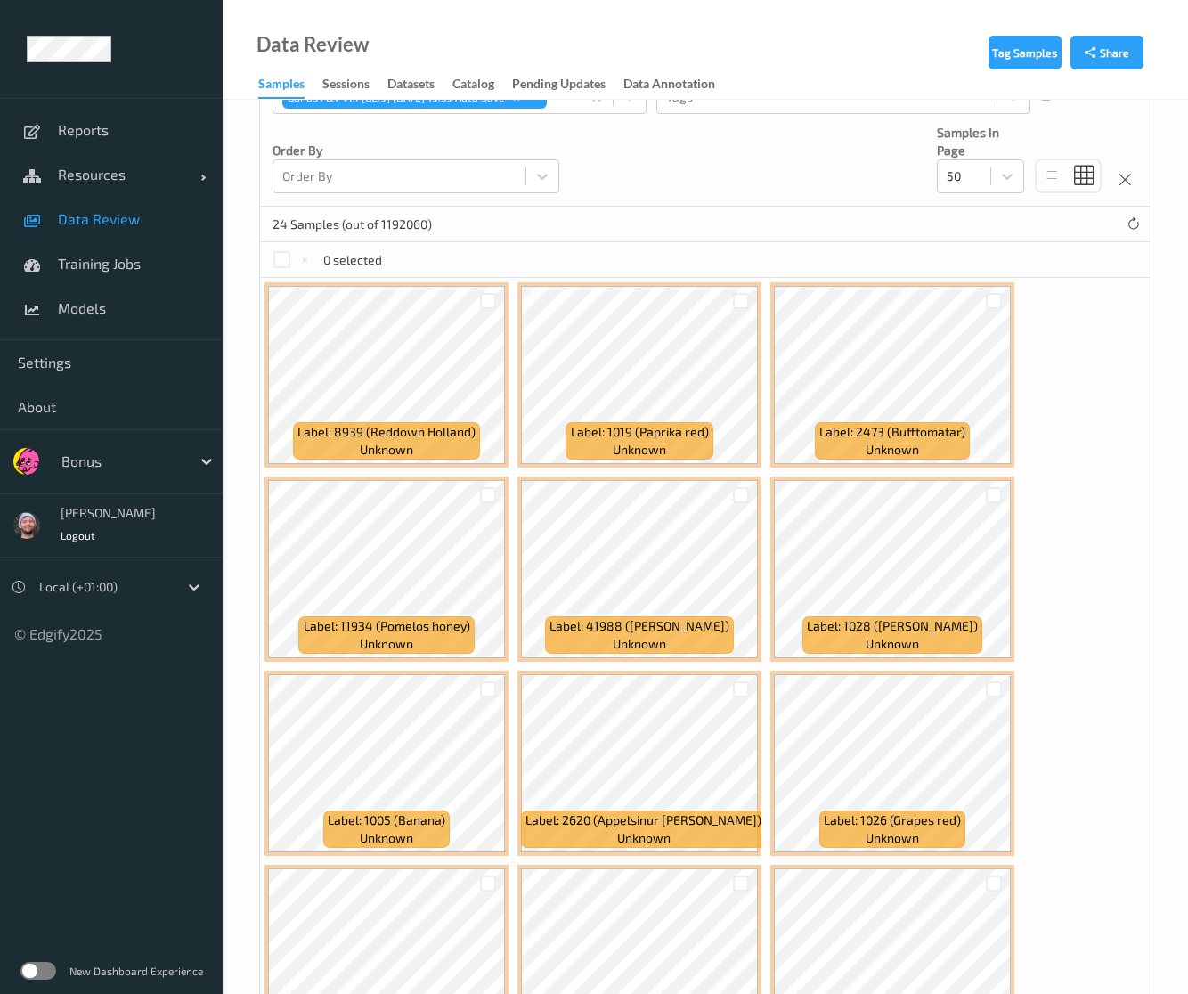
scroll to position [56, 0]
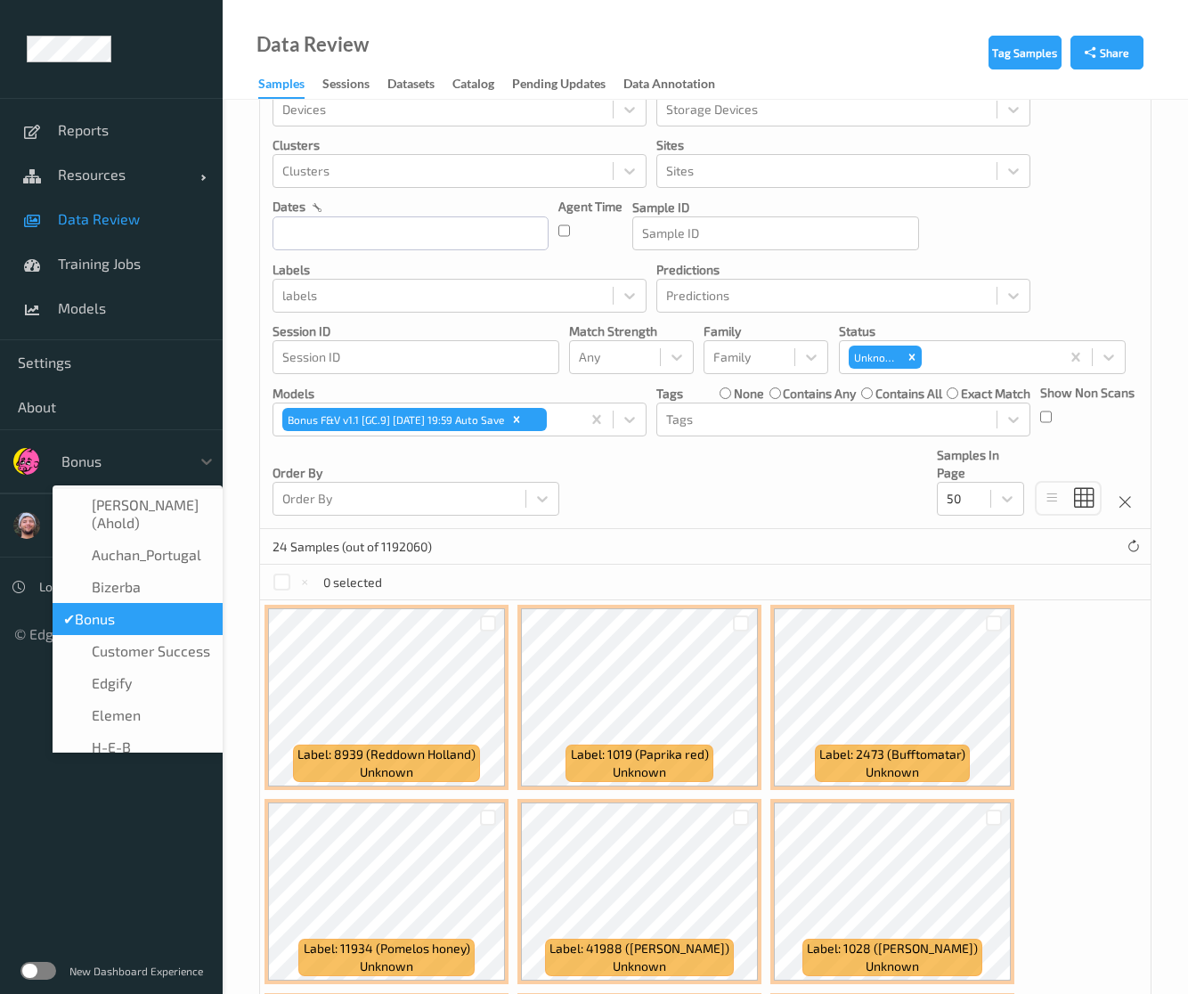
click at [114, 451] on div at bounding box center [121, 461] width 120 height 21
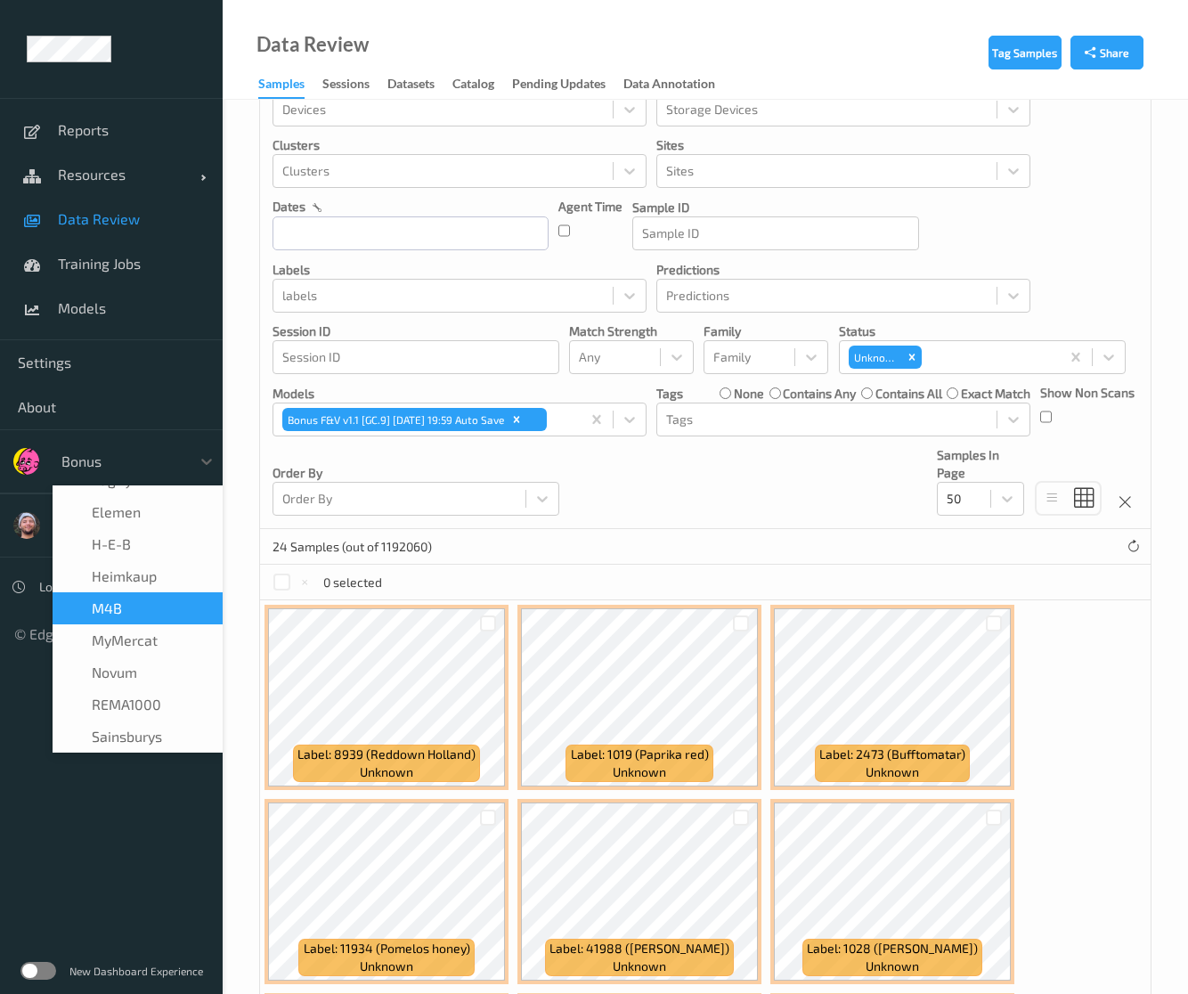
scroll to position [178, 0]
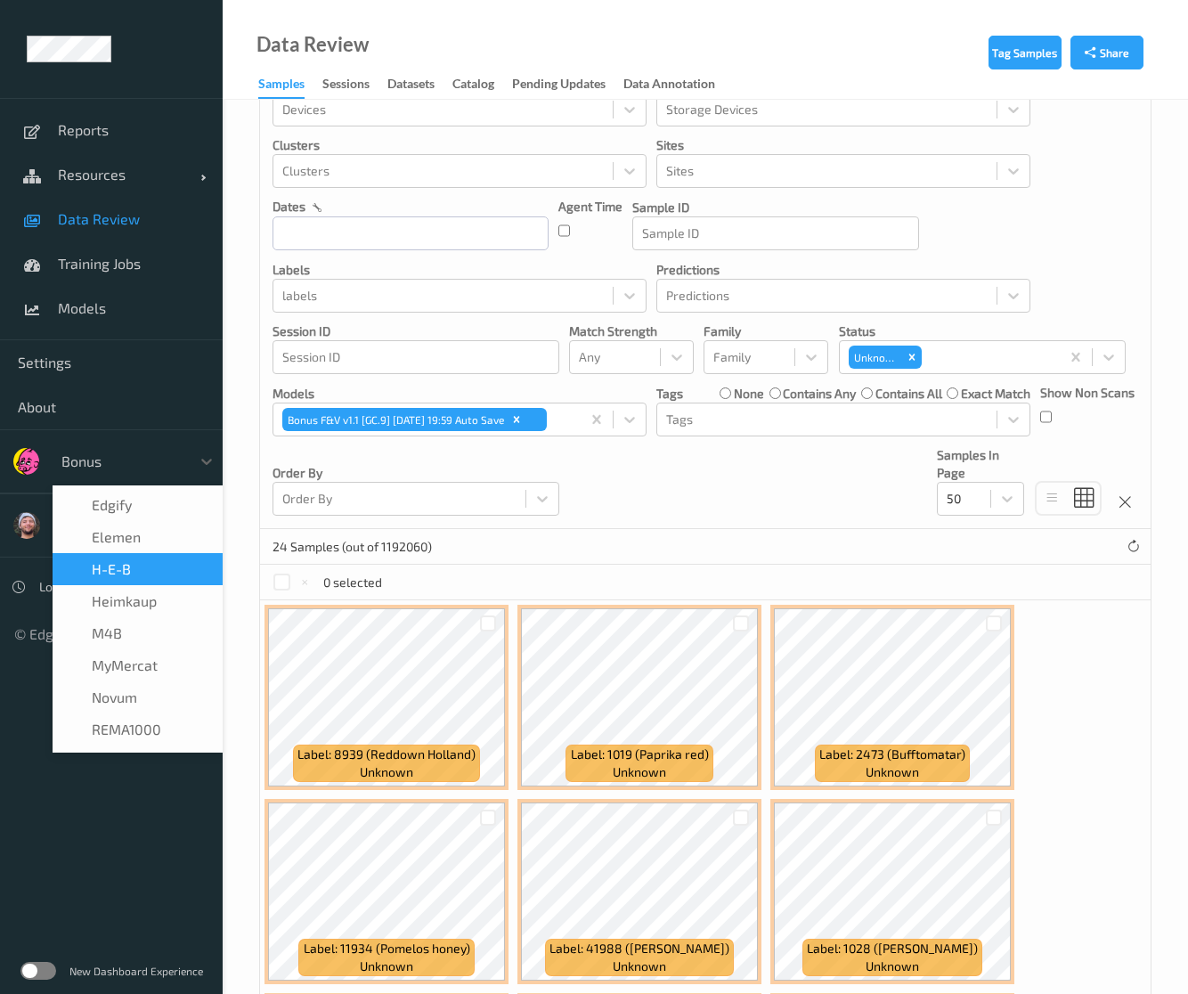
click at [134, 564] on div "H-E-B" at bounding box center [137, 569] width 149 height 18
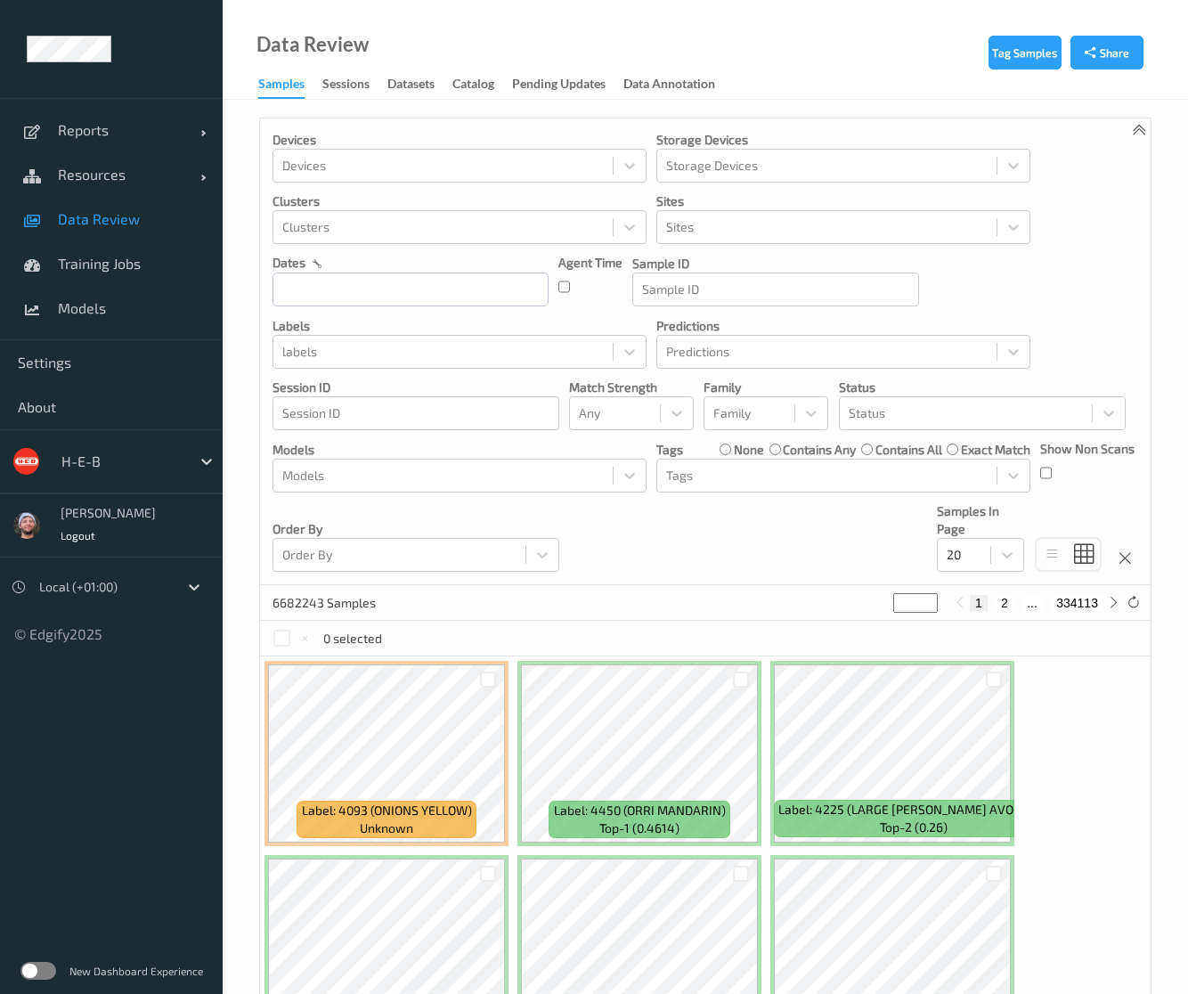
click at [172, 473] on div "H-E-B" at bounding box center [122, 461] width 138 height 29
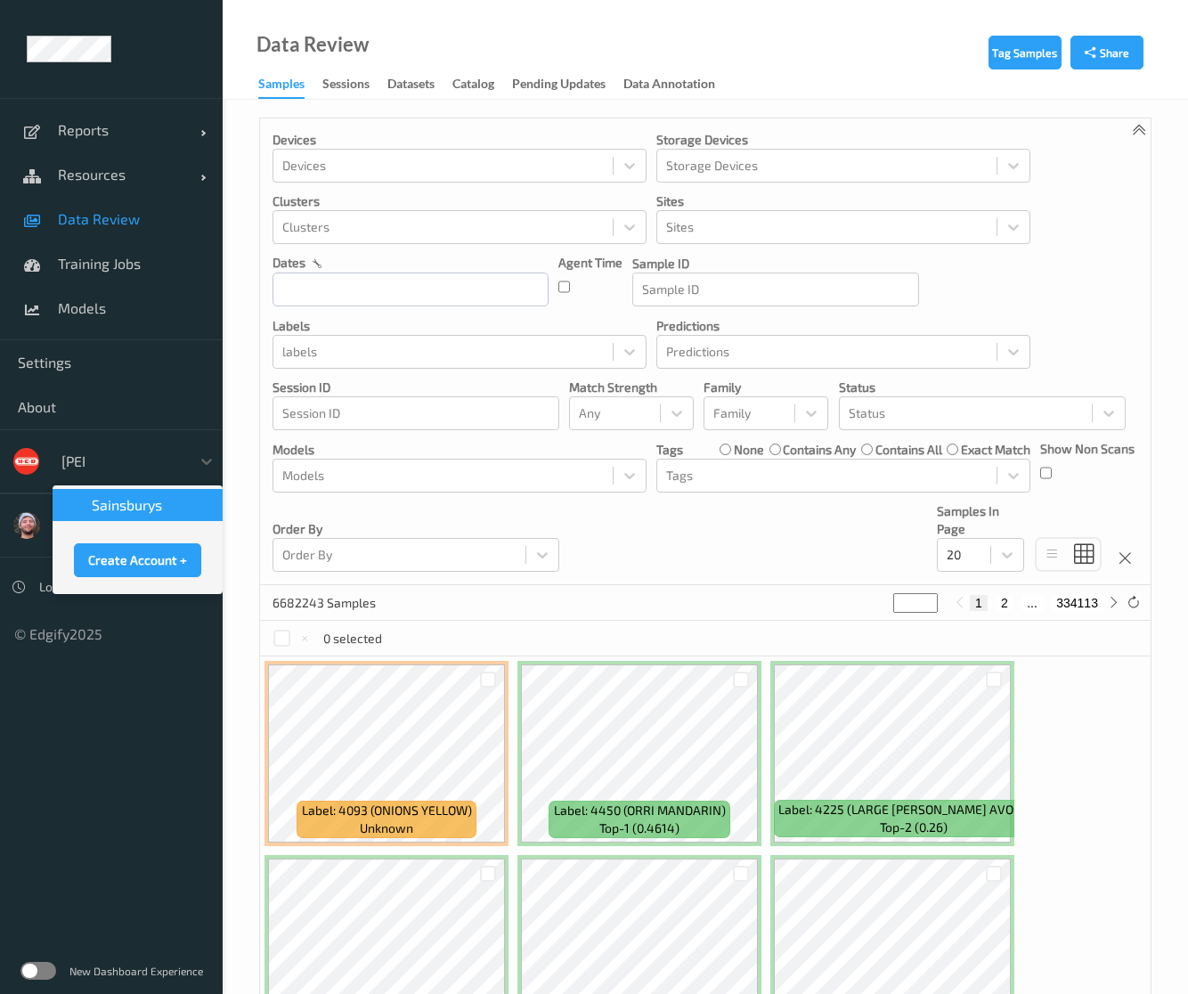
type input "sains"
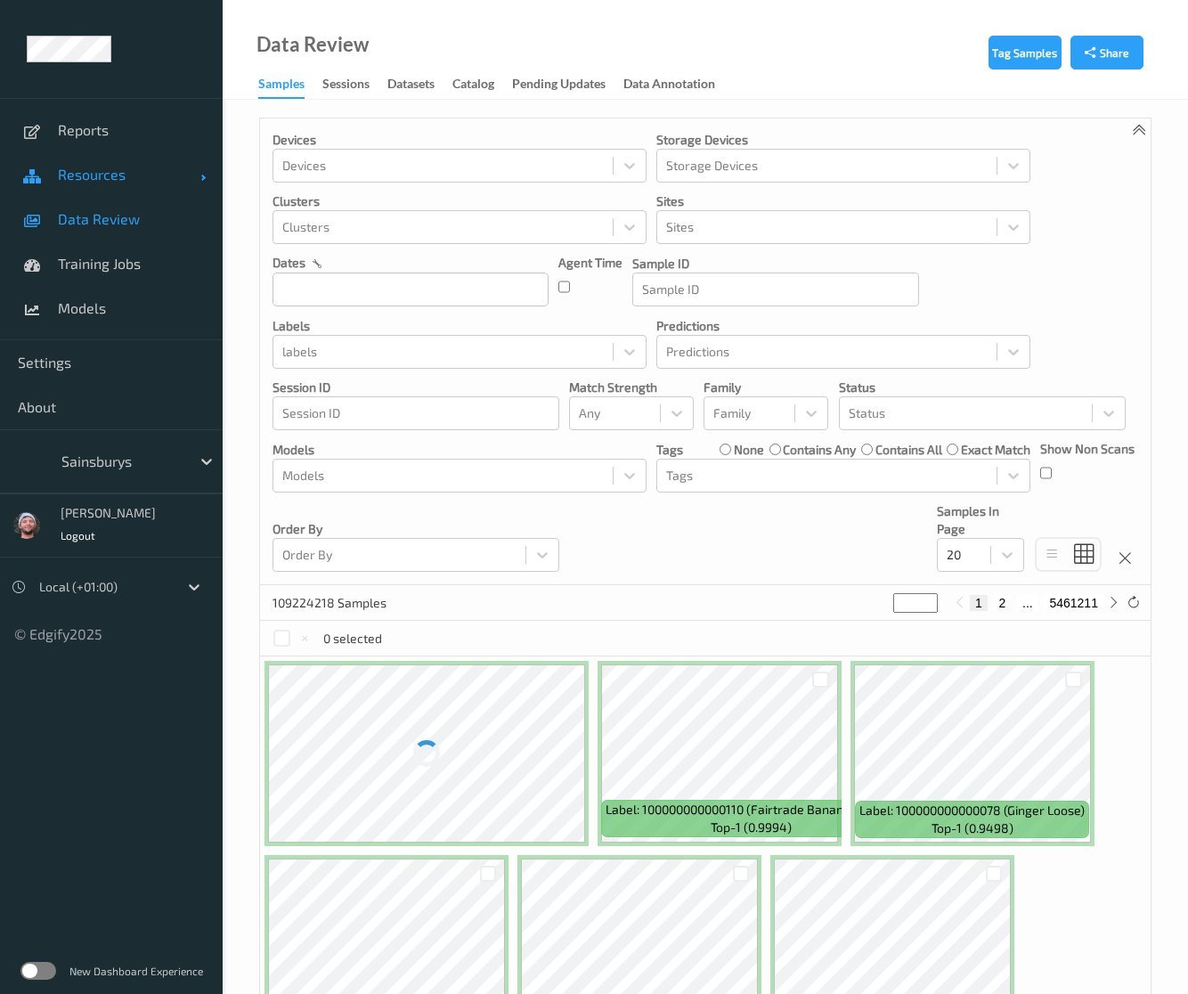
click at [126, 170] on span "Resources" at bounding box center [129, 175] width 143 height 18
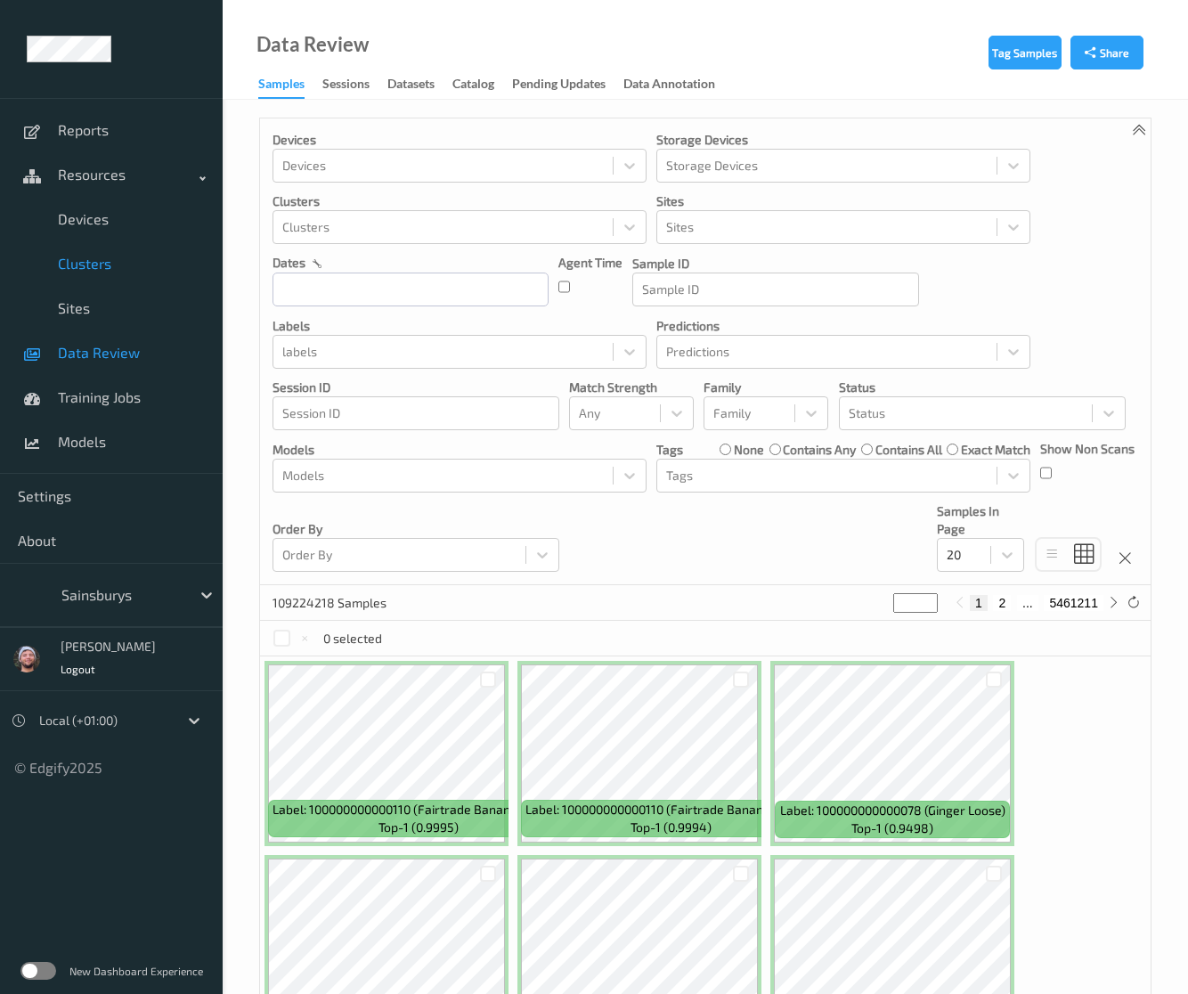
click at [109, 248] on link "Clusters" at bounding box center [111, 263] width 223 height 45
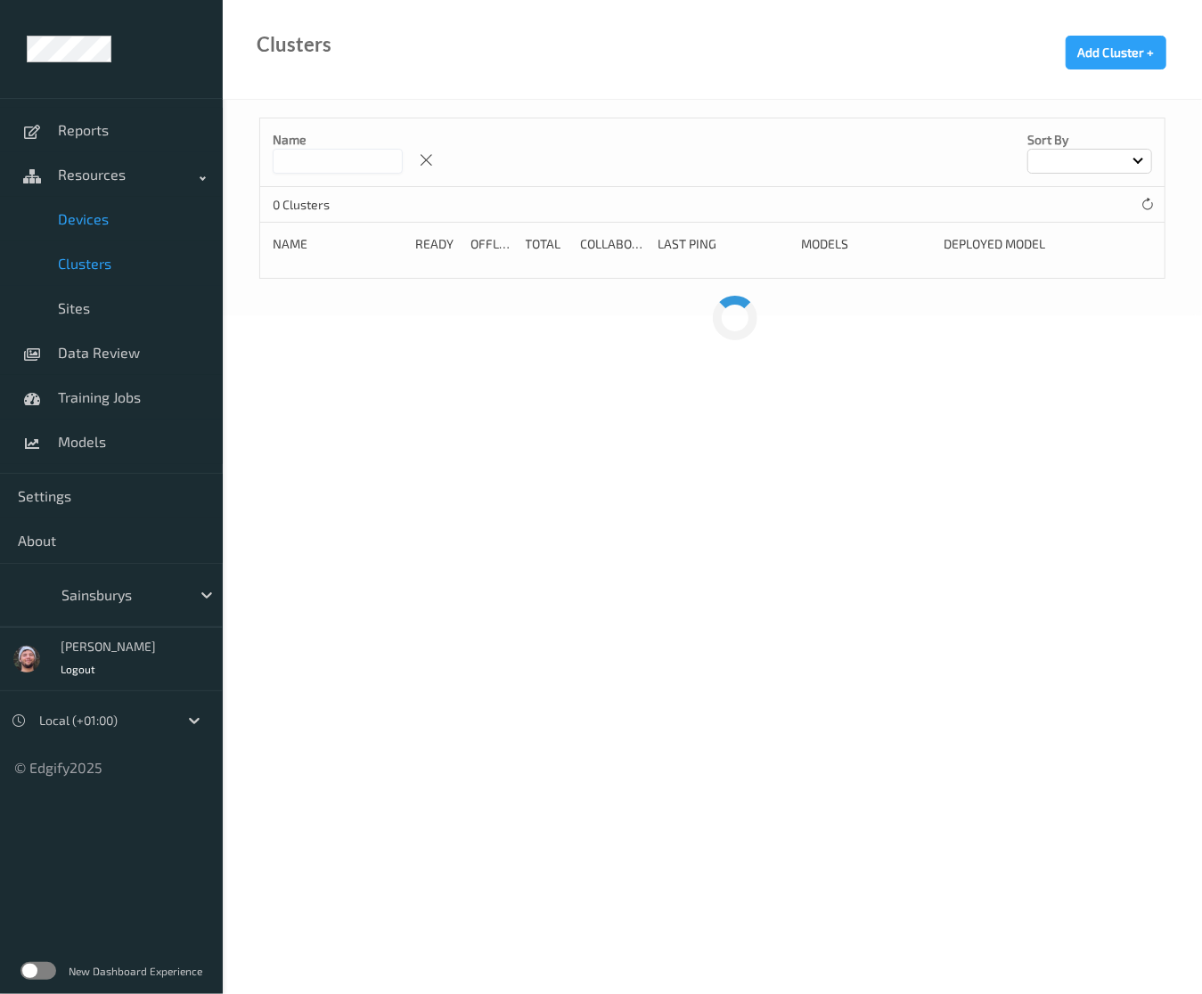
click at [110, 237] on link "Devices" at bounding box center [111, 219] width 223 height 45
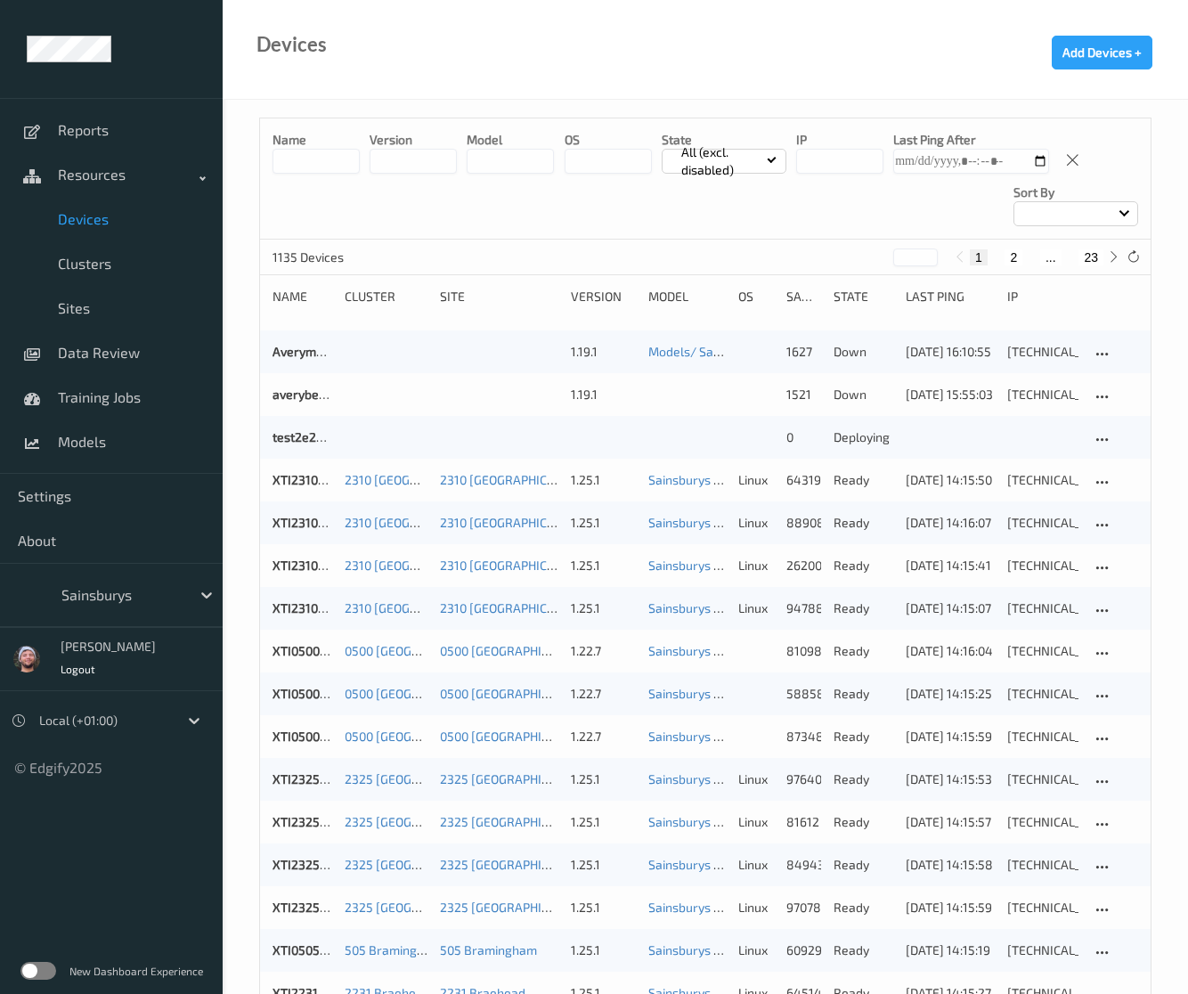
click at [23, 966] on label at bounding box center [38, 971] width 36 height 18
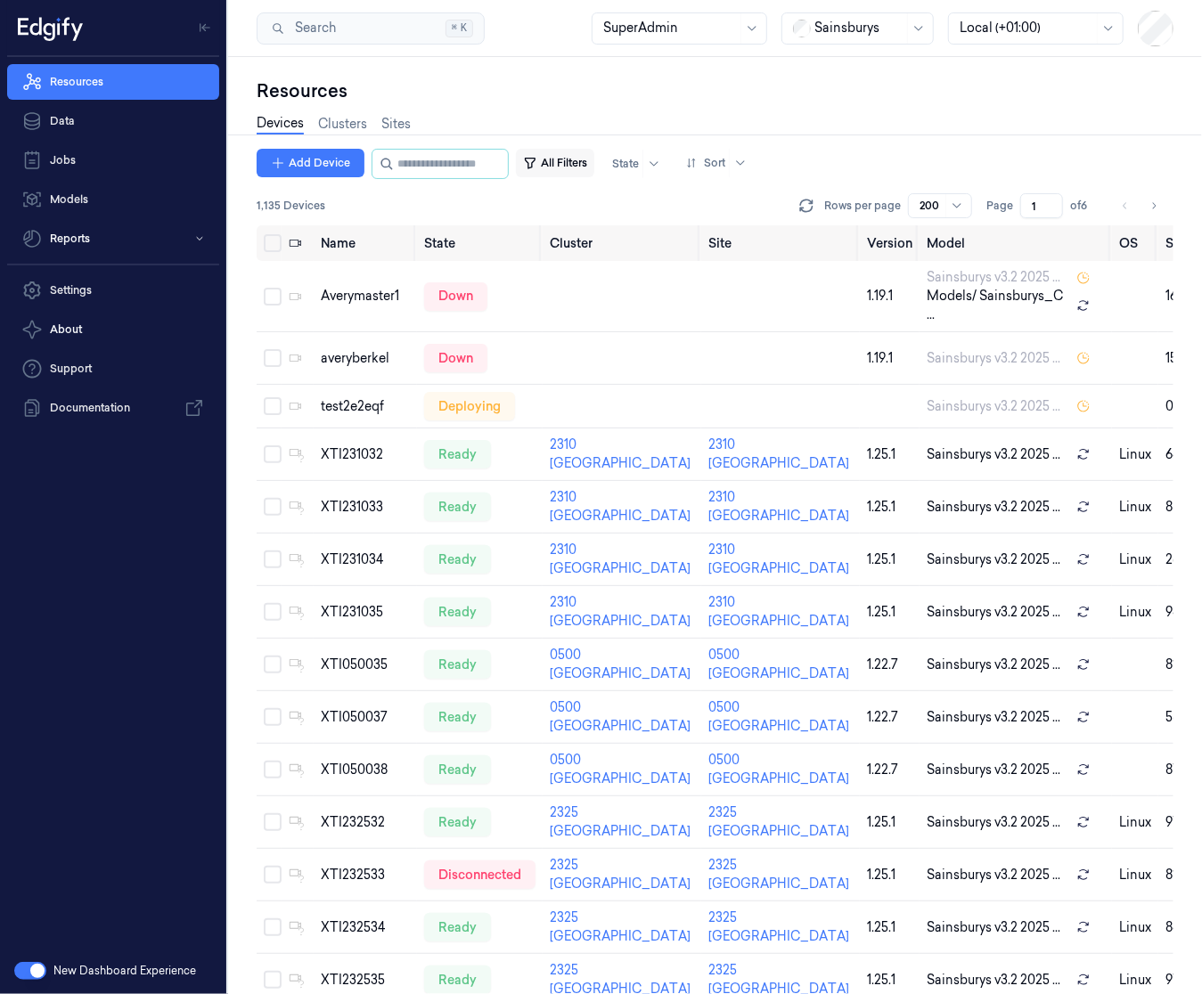
click at [581, 158] on button "All Filters" at bounding box center [555, 163] width 78 height 29
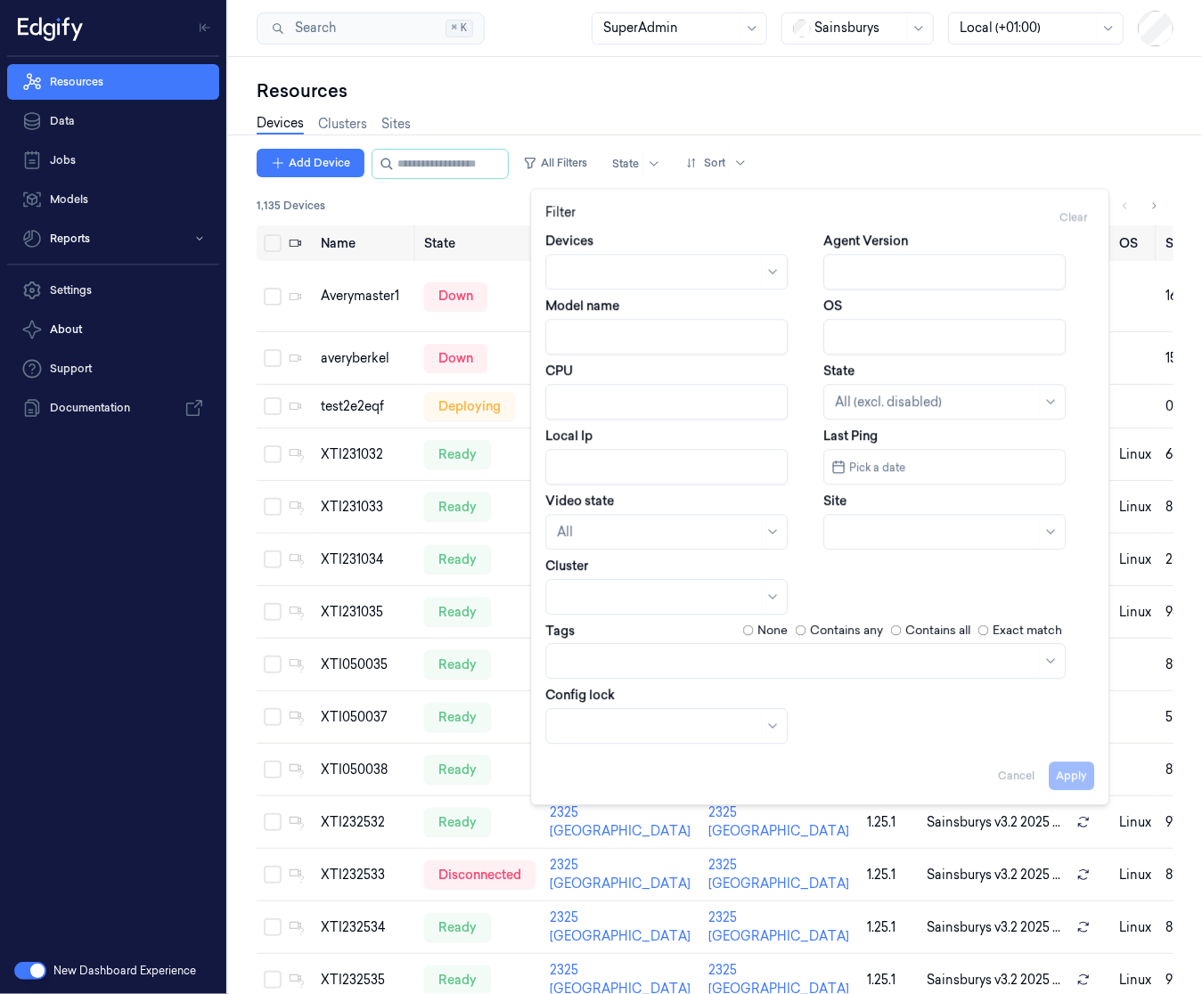
click at [630, 362] on div "CPU" at bounding box center [680, 391] width 271 height 58
click at [642, 332] on input "Model name" at bounding box center [666, 337] width 242 height 36
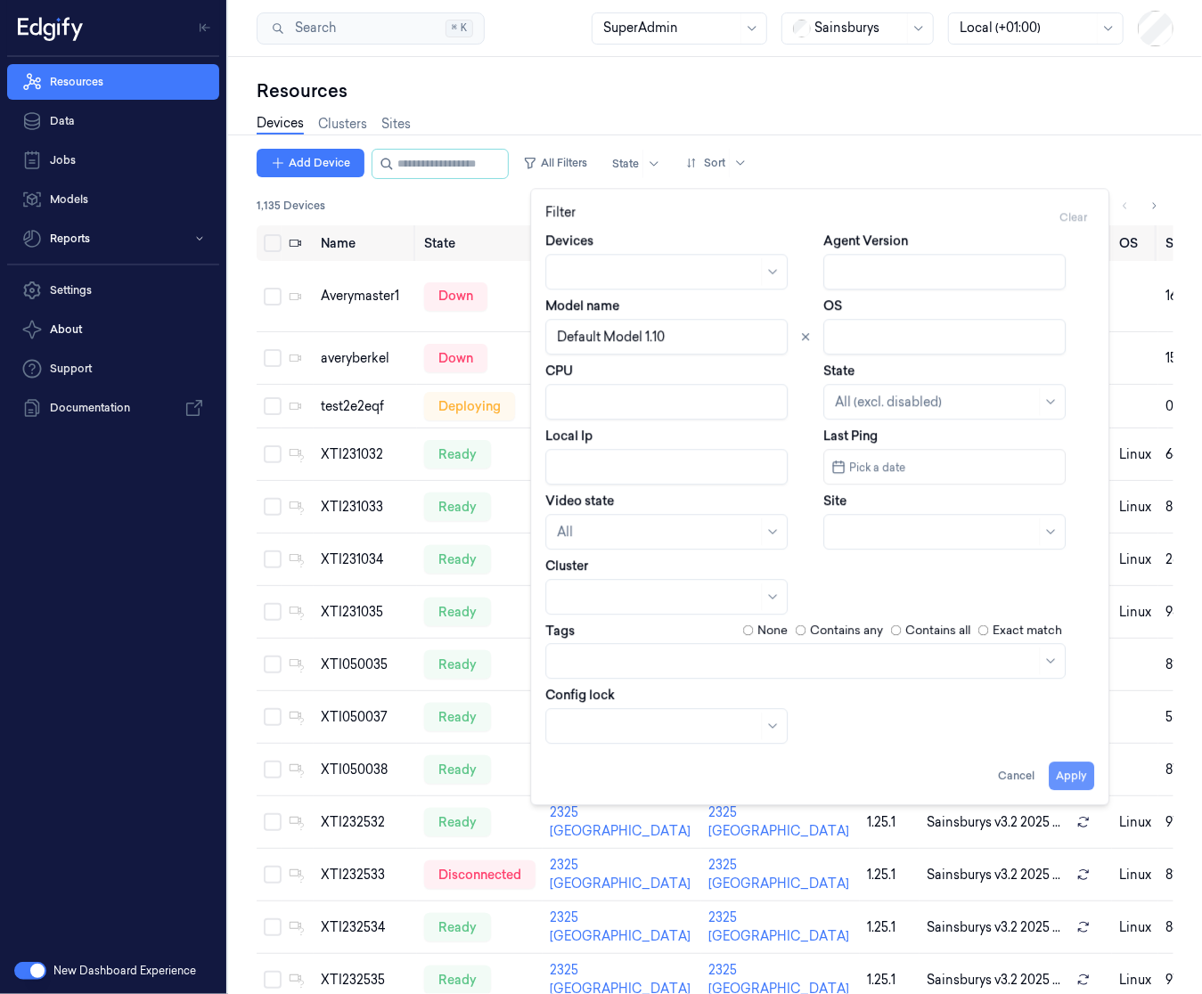
click at [1062, 787] on button "Apply" at bounding box center [1070, 776] width 45 height 29
type input "Default Model 1.10"
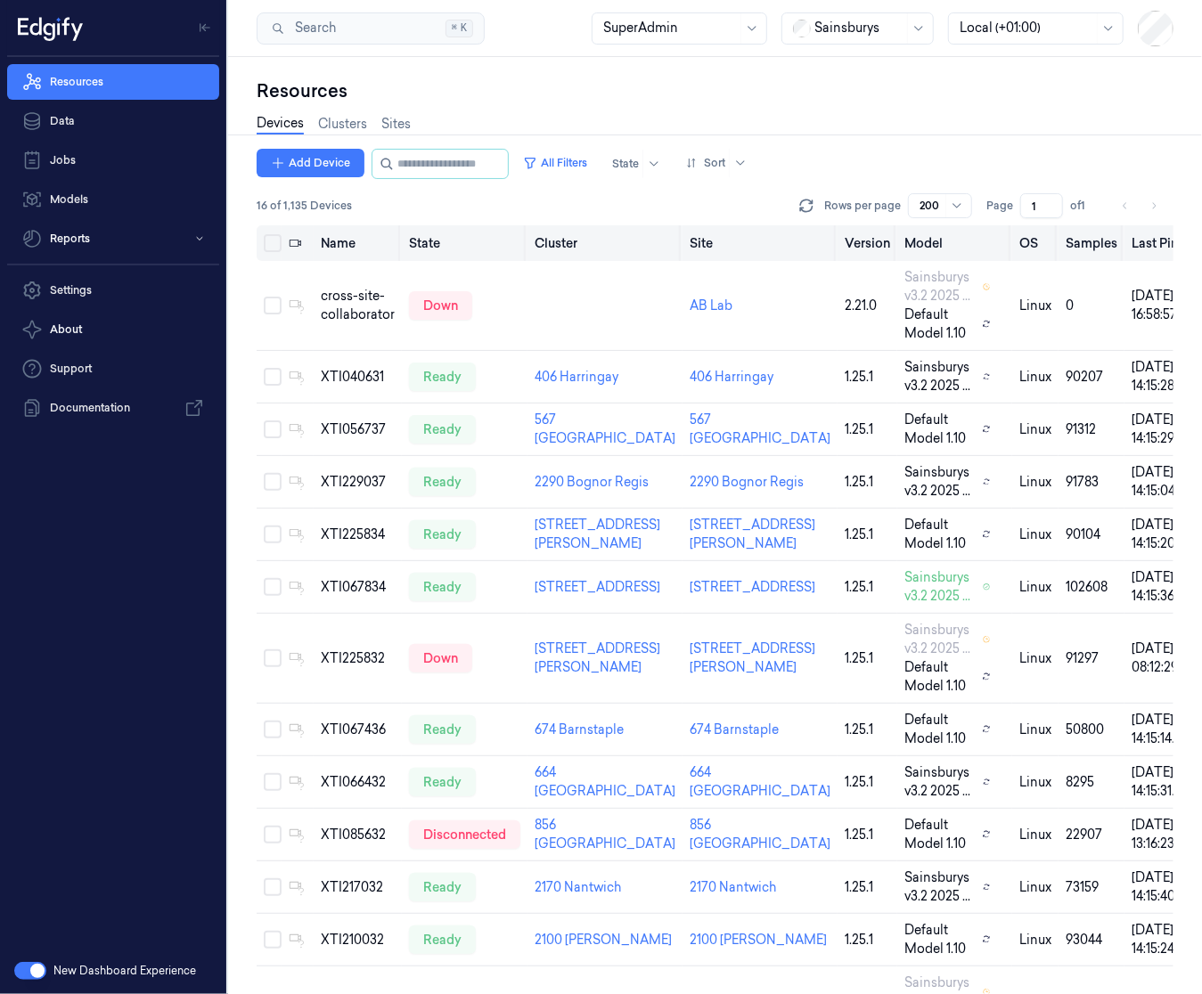
click at [272, 243] on button "Select all" at bounding box center [273, 243] width 18 height 18
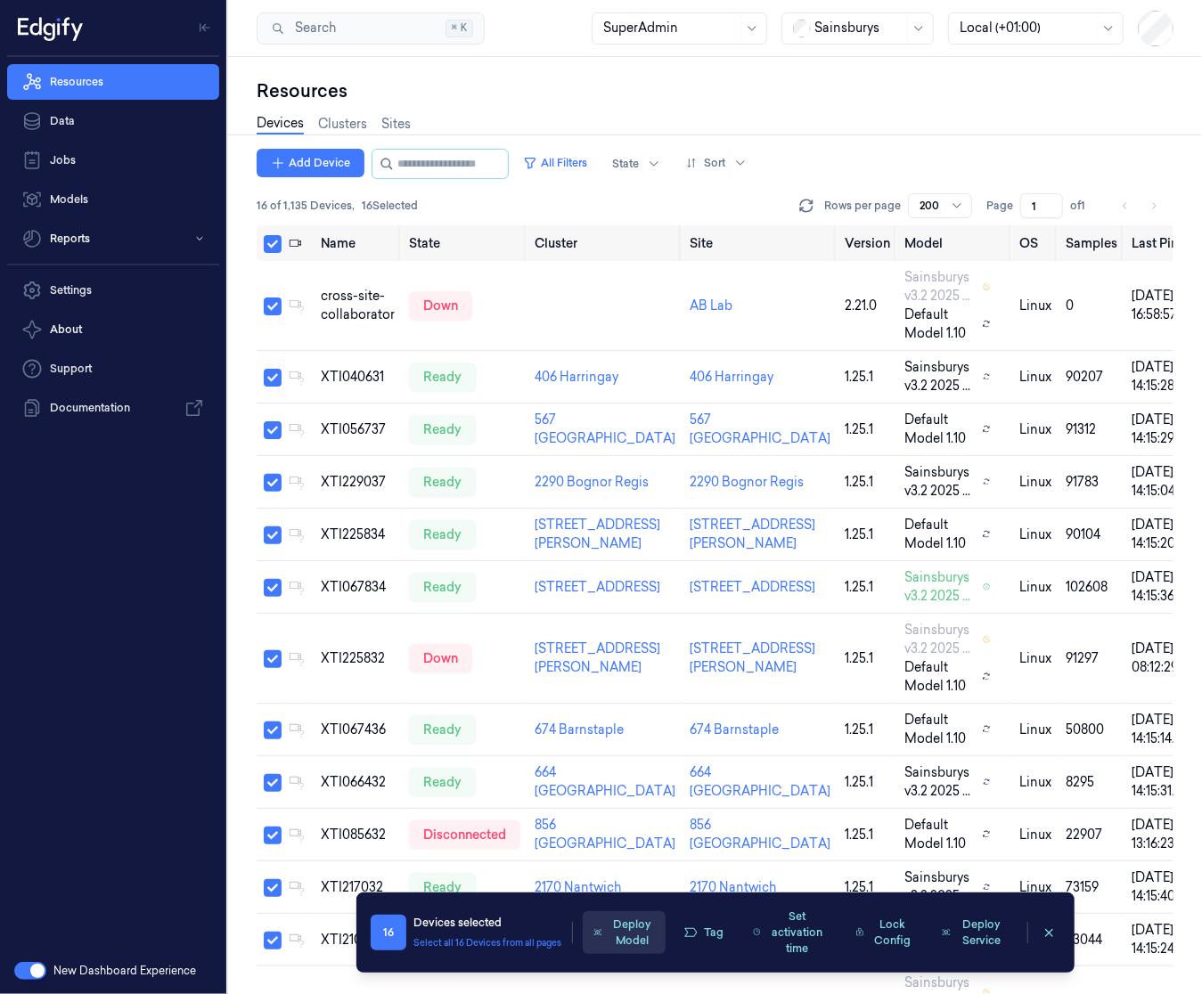
click at [637, 922] on button "Deploy Model" at bounding box center [624, 932] width 82 height 43
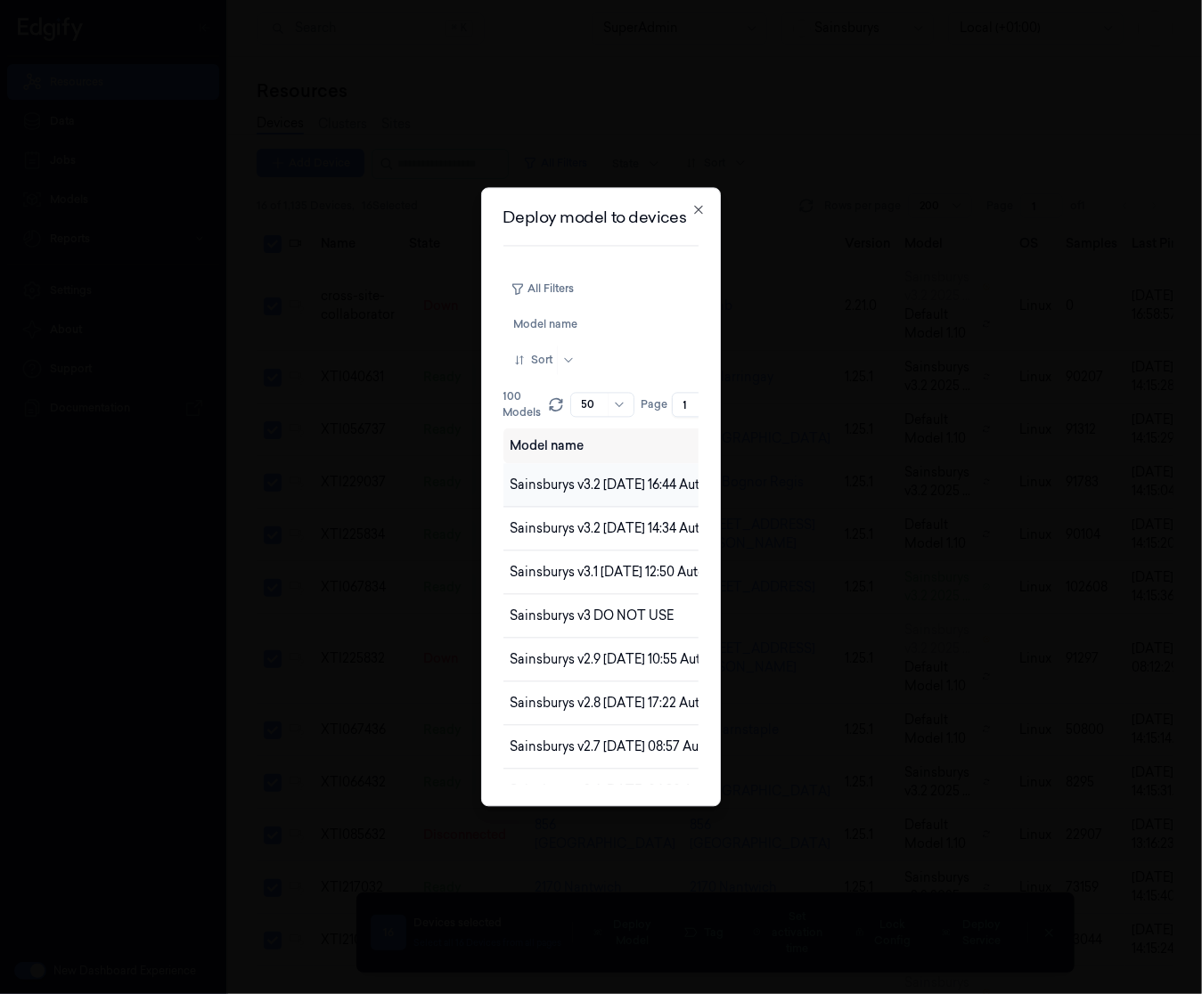
click at [630, 477] on span "Sainsburys v3.2 2025-09-19 16:44 Auto Save" at bounding box center [624, 485] width 229 height 16
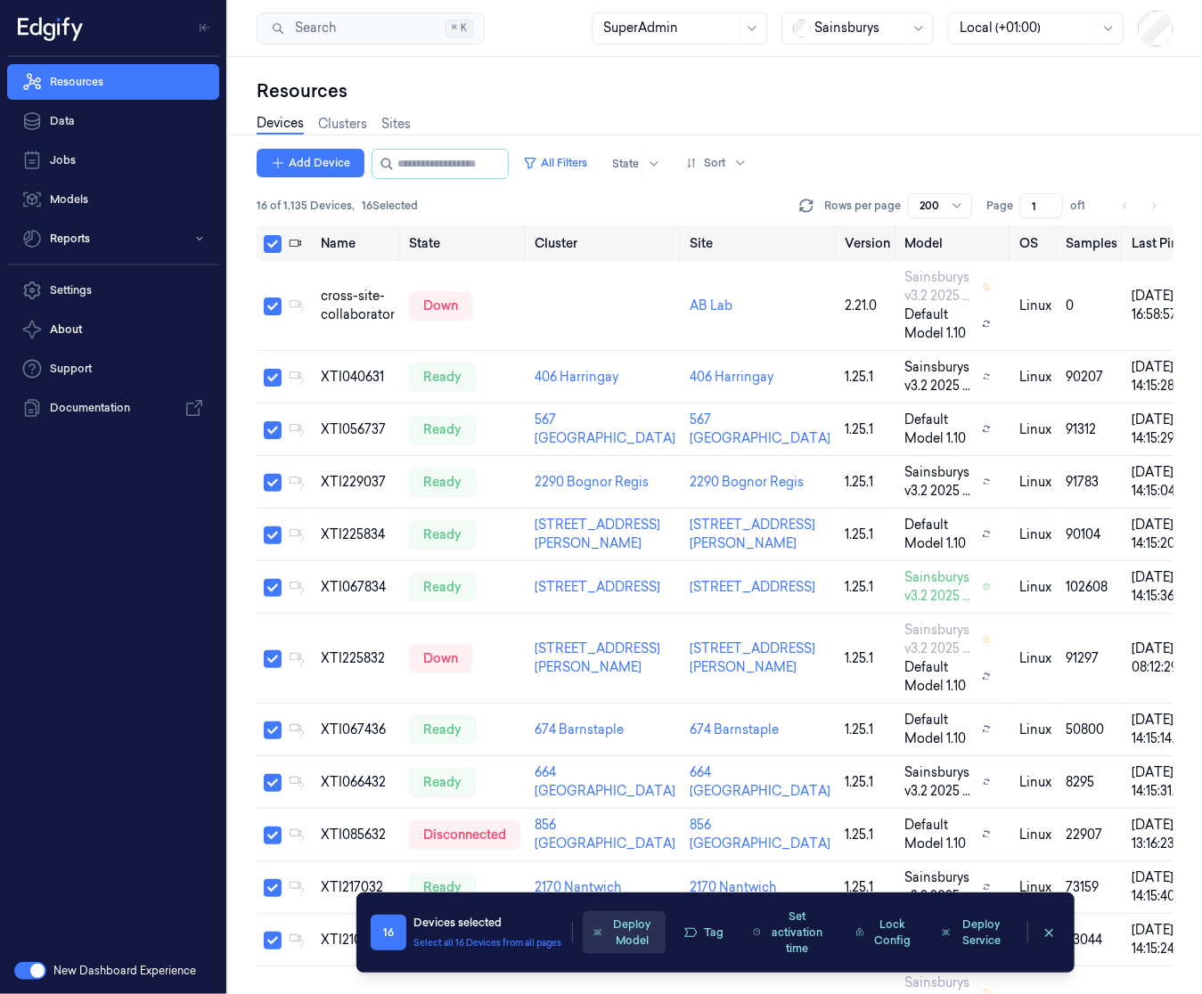
click at [615, 925] on button "Deploy Model" at bounding box center [624, 932] width 82 height 43
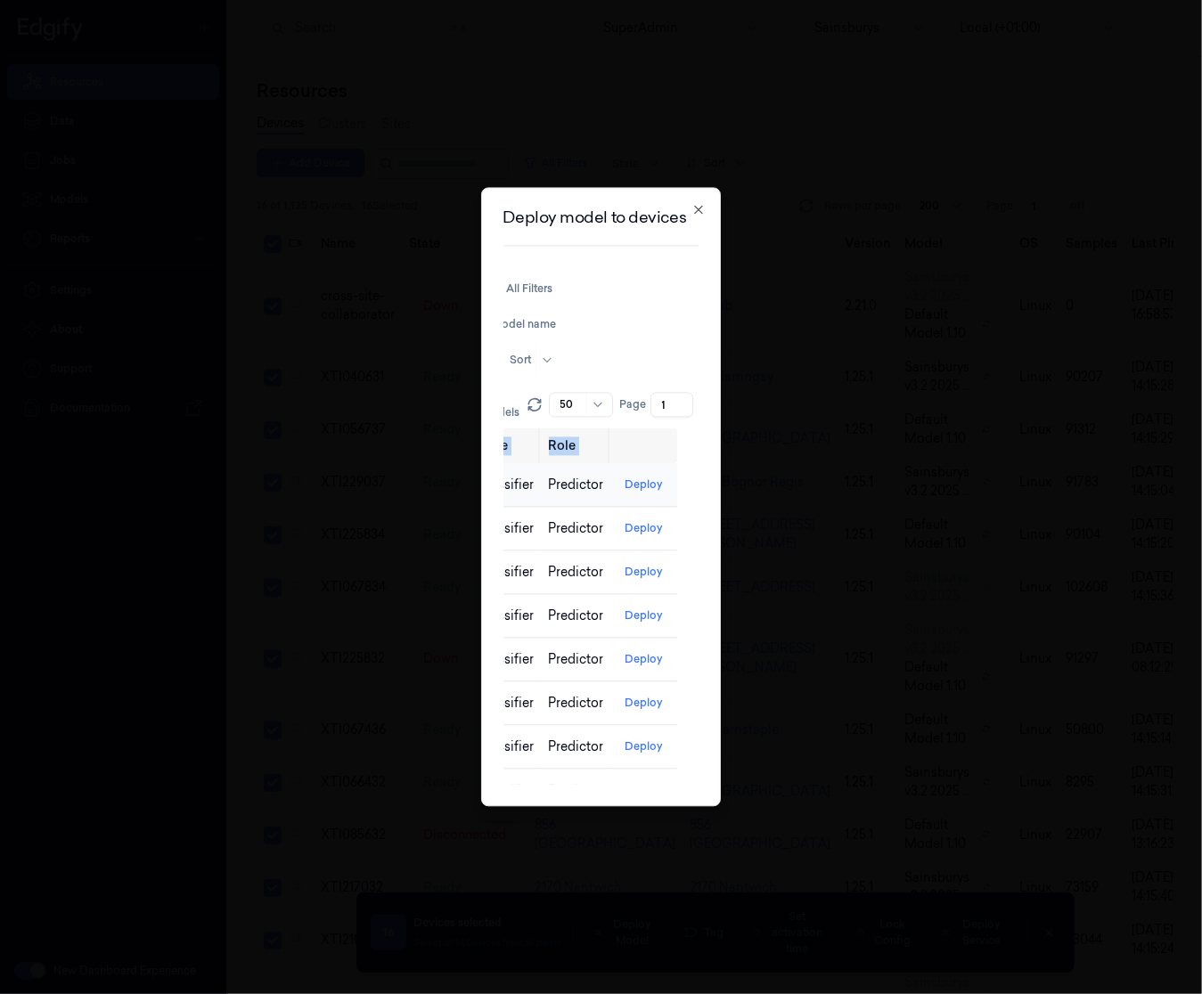
scroll to position [0, 64]
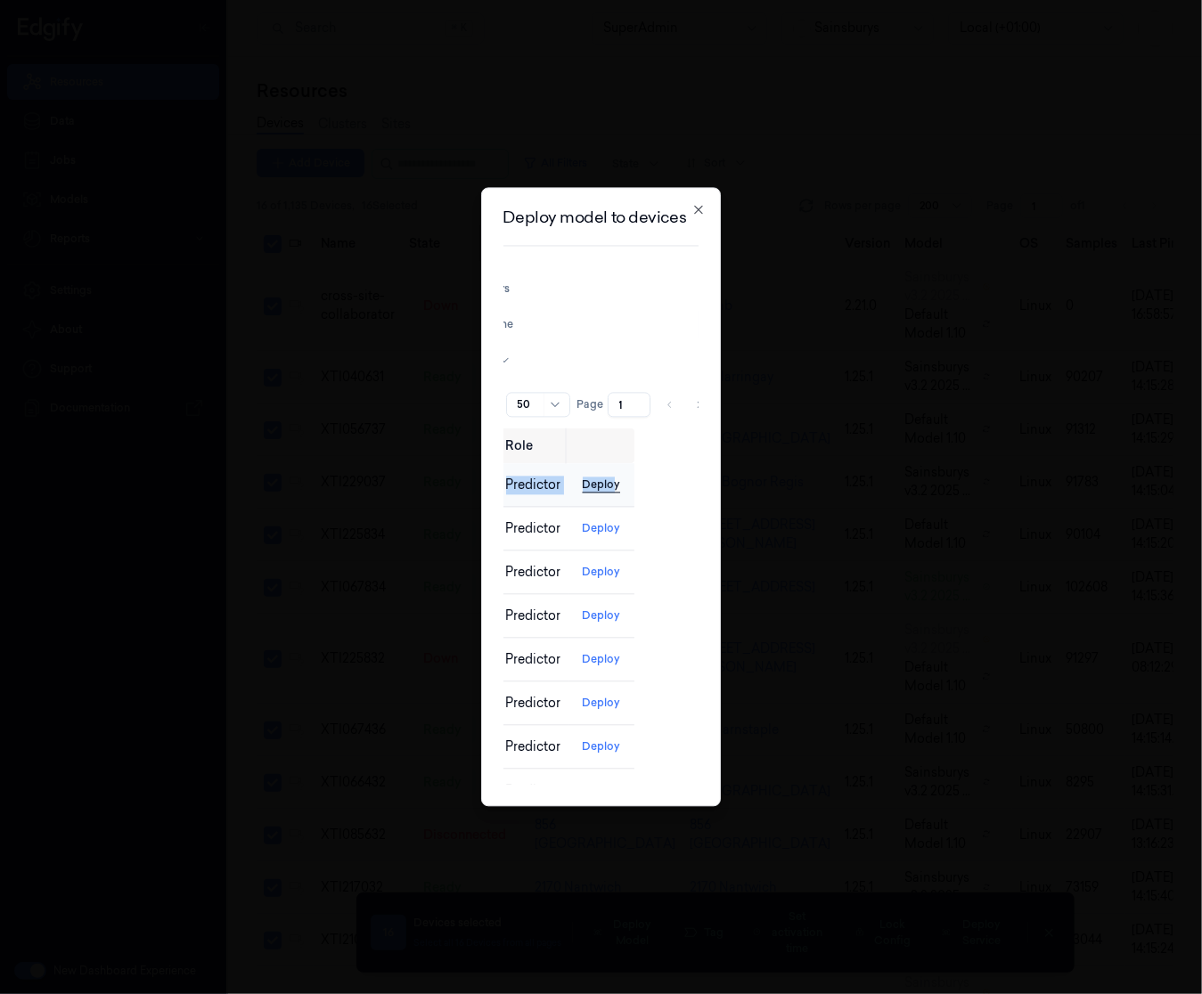
drag, startPoint x: 638, startPoint y: 481, endPoint x: 606, endPoint y: 487, distance: 32.7
click at [606, 487] on tr "Sainsburys v3.2 2025-09-19 16:44 Auto Save 19/09/2025 18:45:41.342 Classifier P…" at bounding box center [239, 486] width 791 height 44
click at [606, 487] on button "Deploy" at bounding box center [601, 485] width 53 height 29
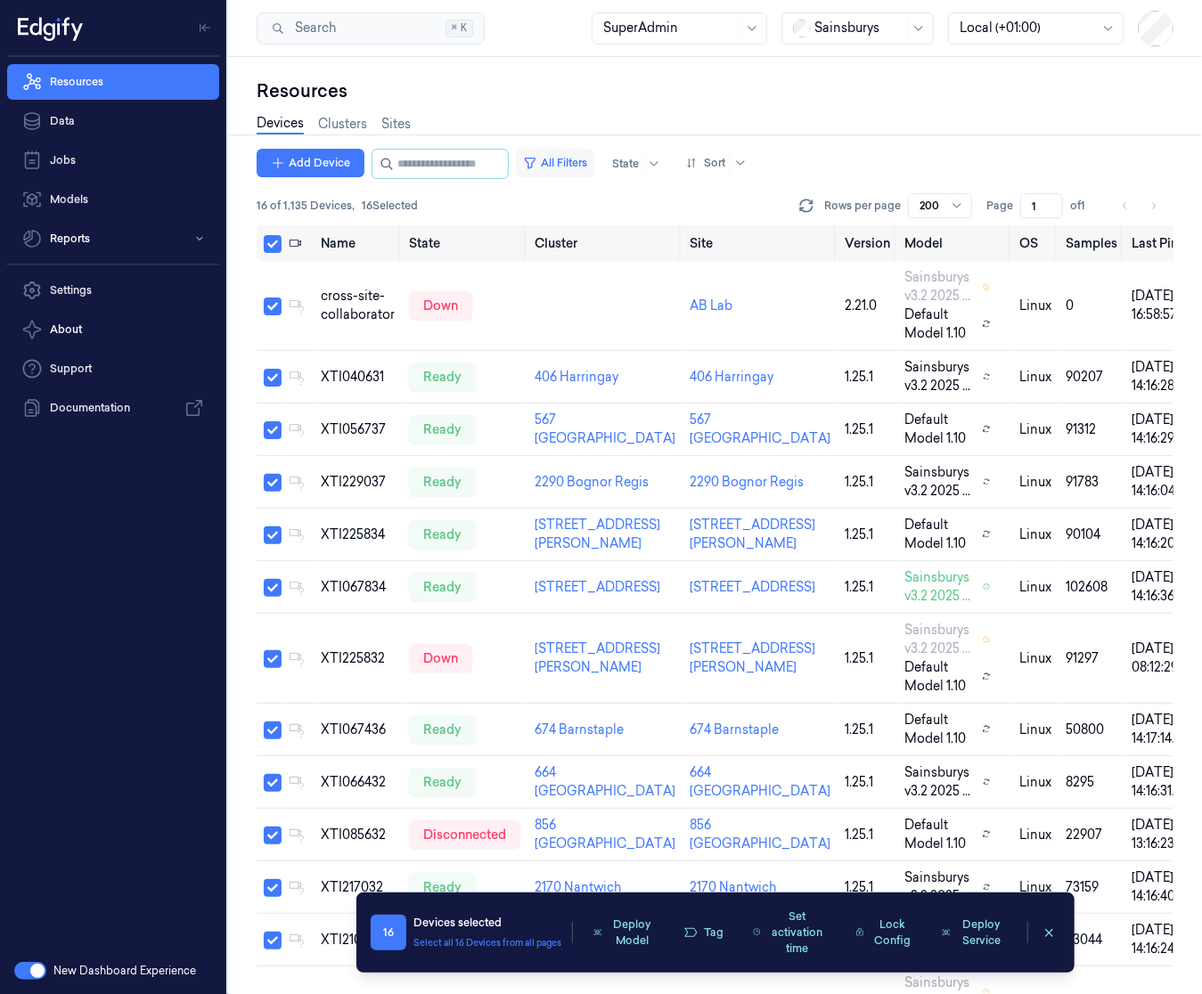
click at [591, 160] on button "All Filters" at bounding box center [555, 163] width 78 height 29
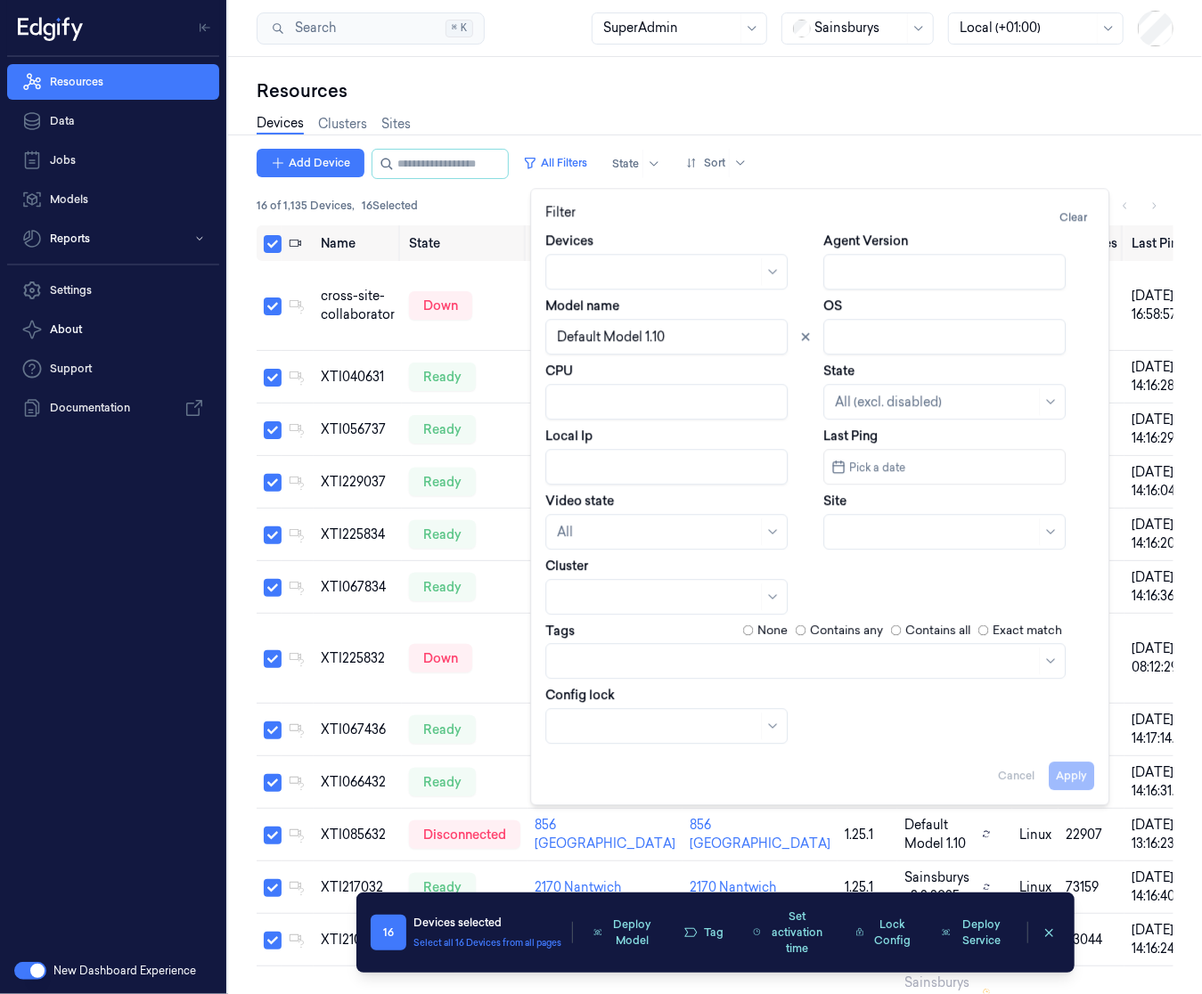
click at [663, 481] on input "Local Ip" at bounding box center [666, 467] width 242 height 36
type input "10.71.72.20"
click at [616, 534] on div at bounding box center [657, 532] width 200 height 19
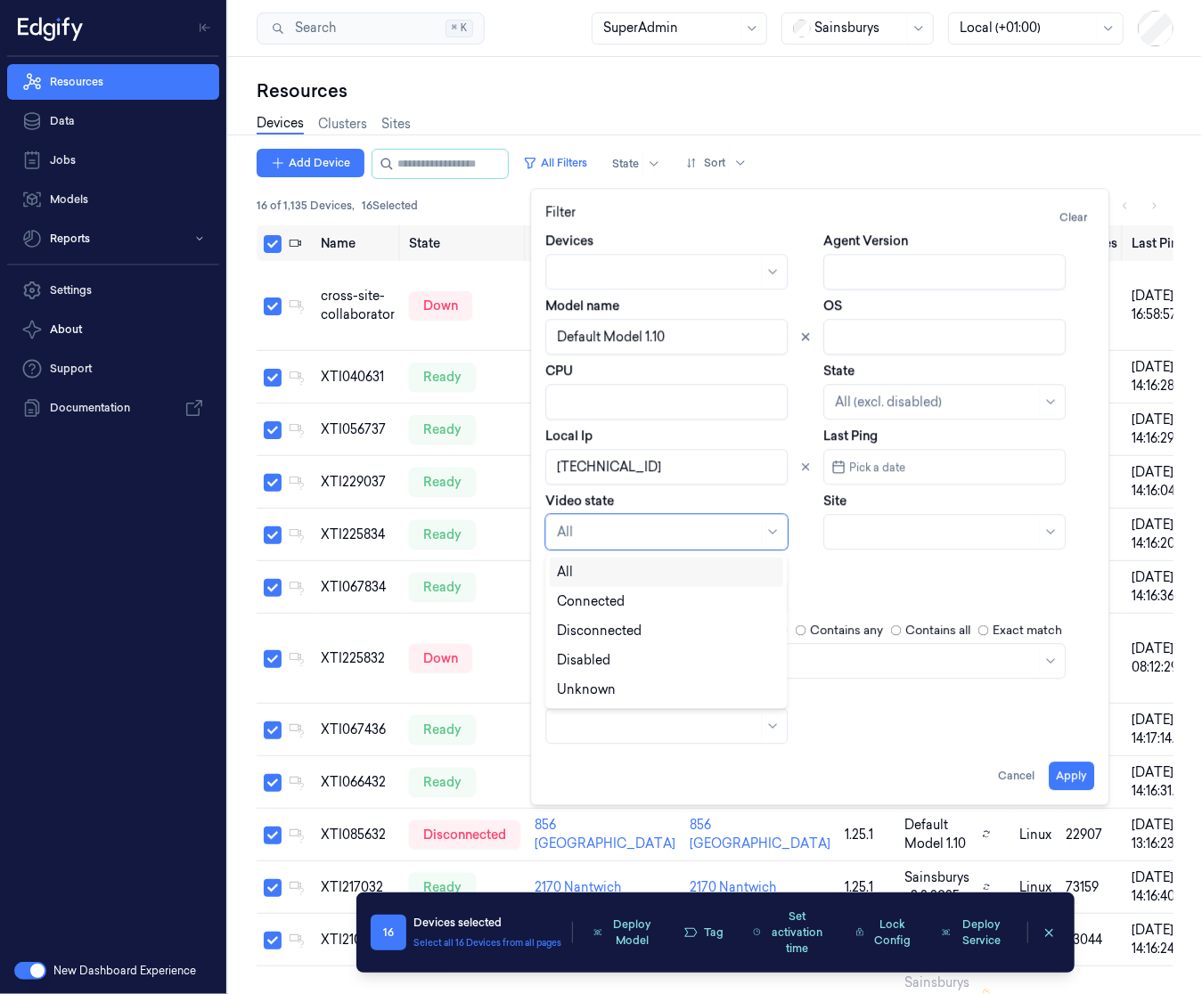
click at [629, 575] on div "All" at bounding box center [666, 572] width 219 height 19
click at [644, 470] on input "Local Ip" at bounding box center [666, 467] width 242 height 36
click at [804, 473] on button at bounding box center [805, 466] width 21 height 21
click at [785, 530] on div "All" at bounding box center [666, 532] width 242 height 36
click at [647, 610] on div "Connected" at bounding box center [666, 601] width 219 height 19
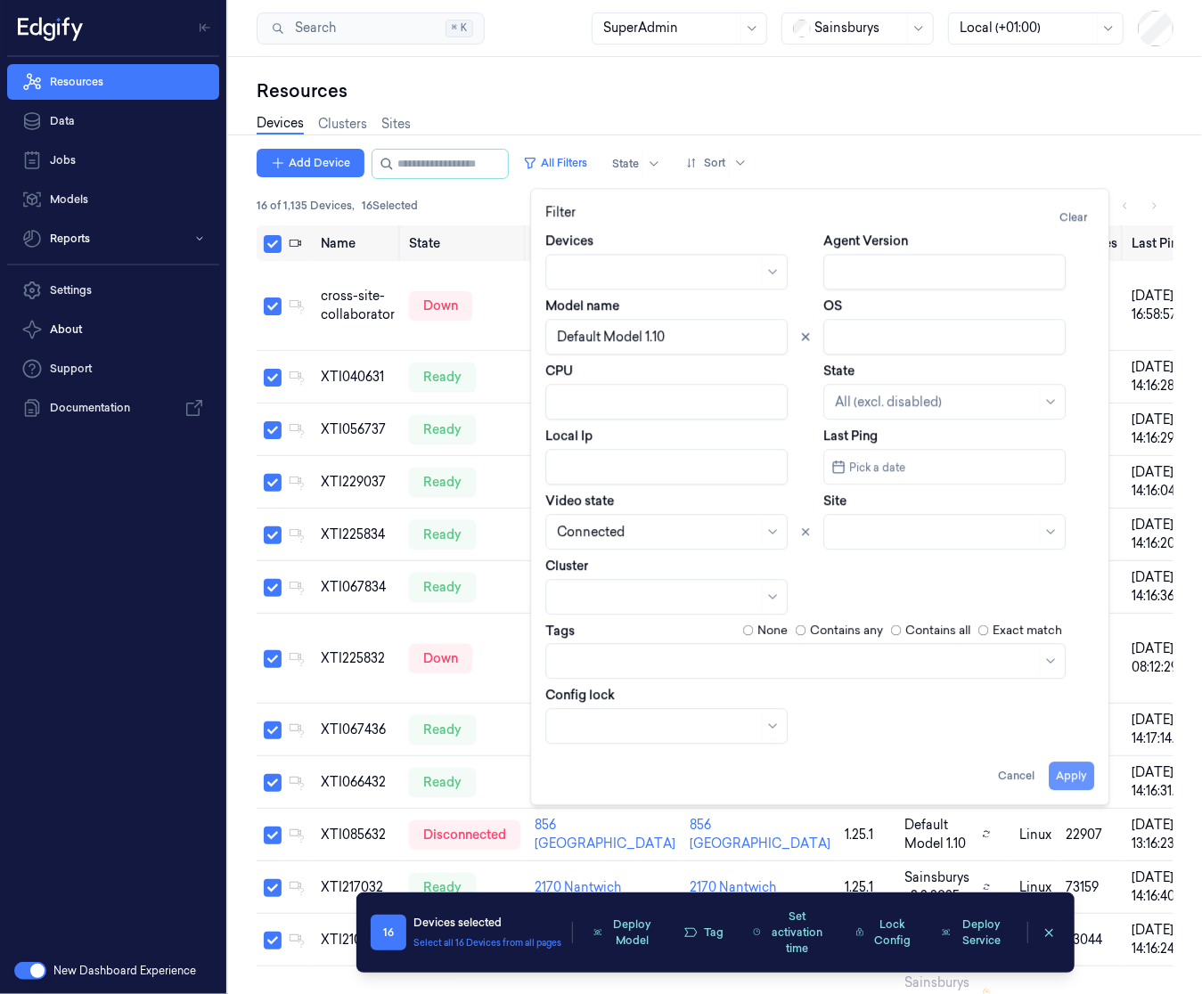
click at [1064, 772] on button "Apply" at bounding box center [1070, 776] width 45 height 29
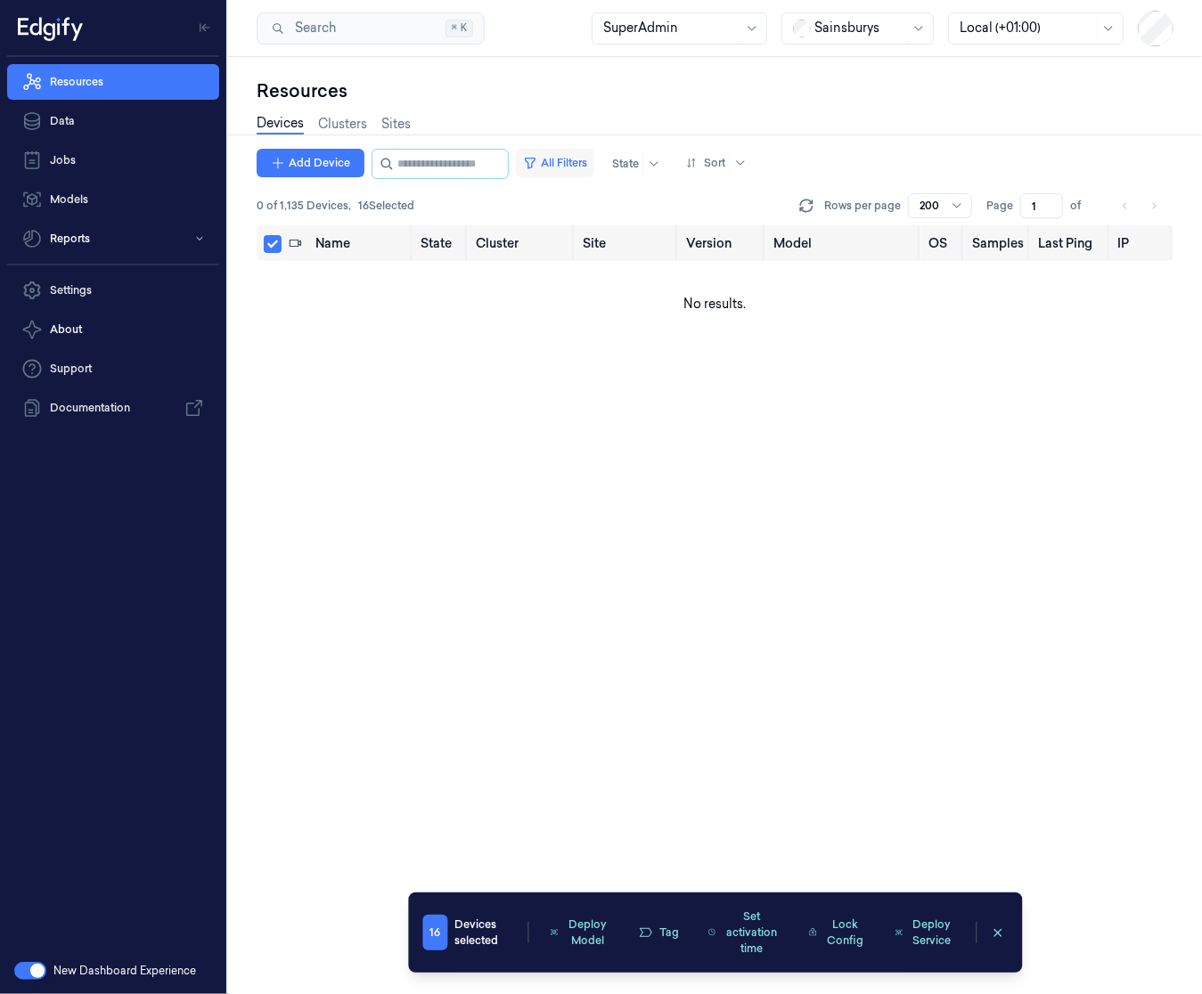
click at [545, 175] on button "All Filters" at bounding box center [555, 163] width 78 height 29
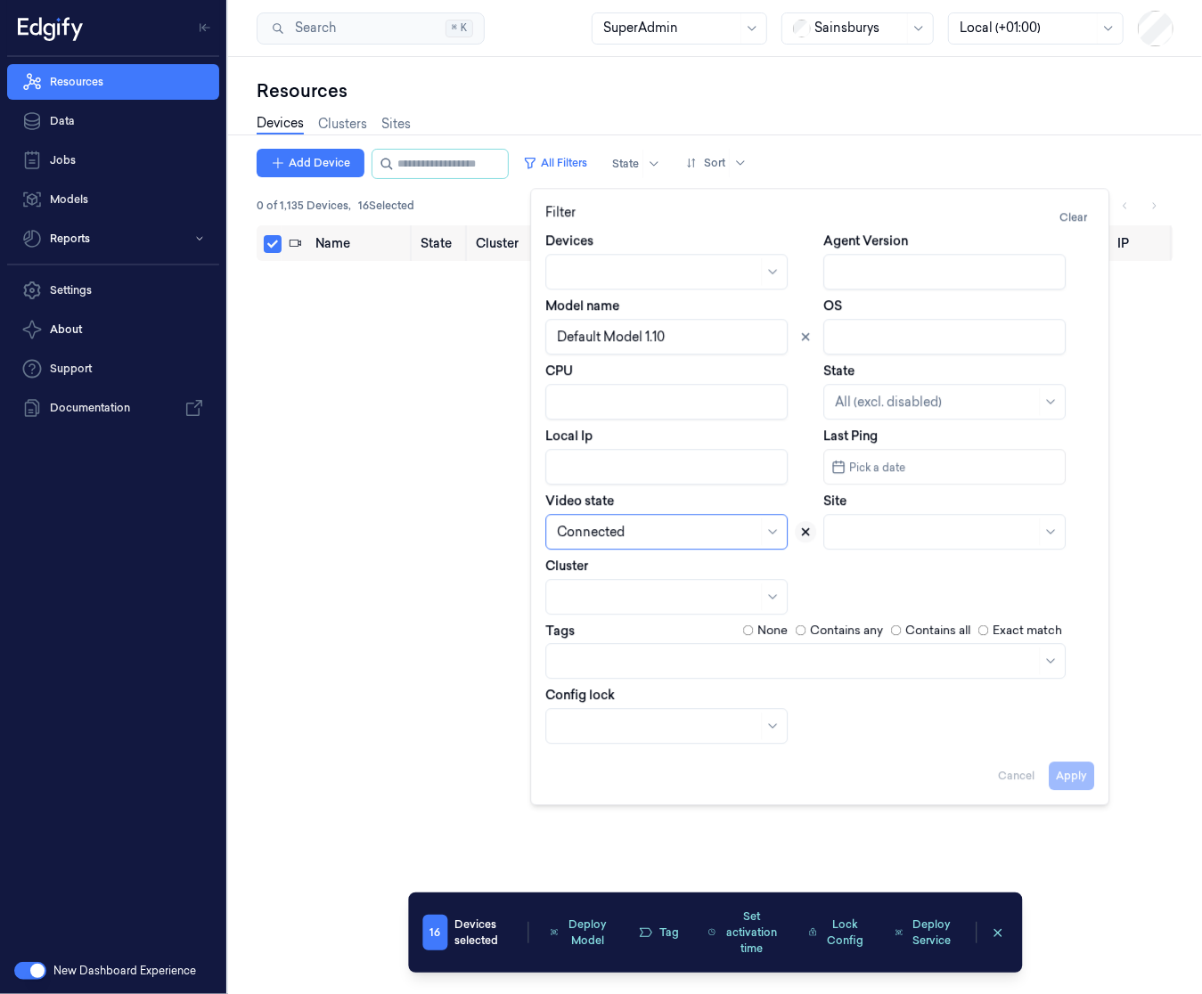
click at [801, 525] on button at bounding box center [805, 531] width 21 height 21
click at [1058, 766] on button "Apply" at bounding box center [1070, 776] width 45 height 29
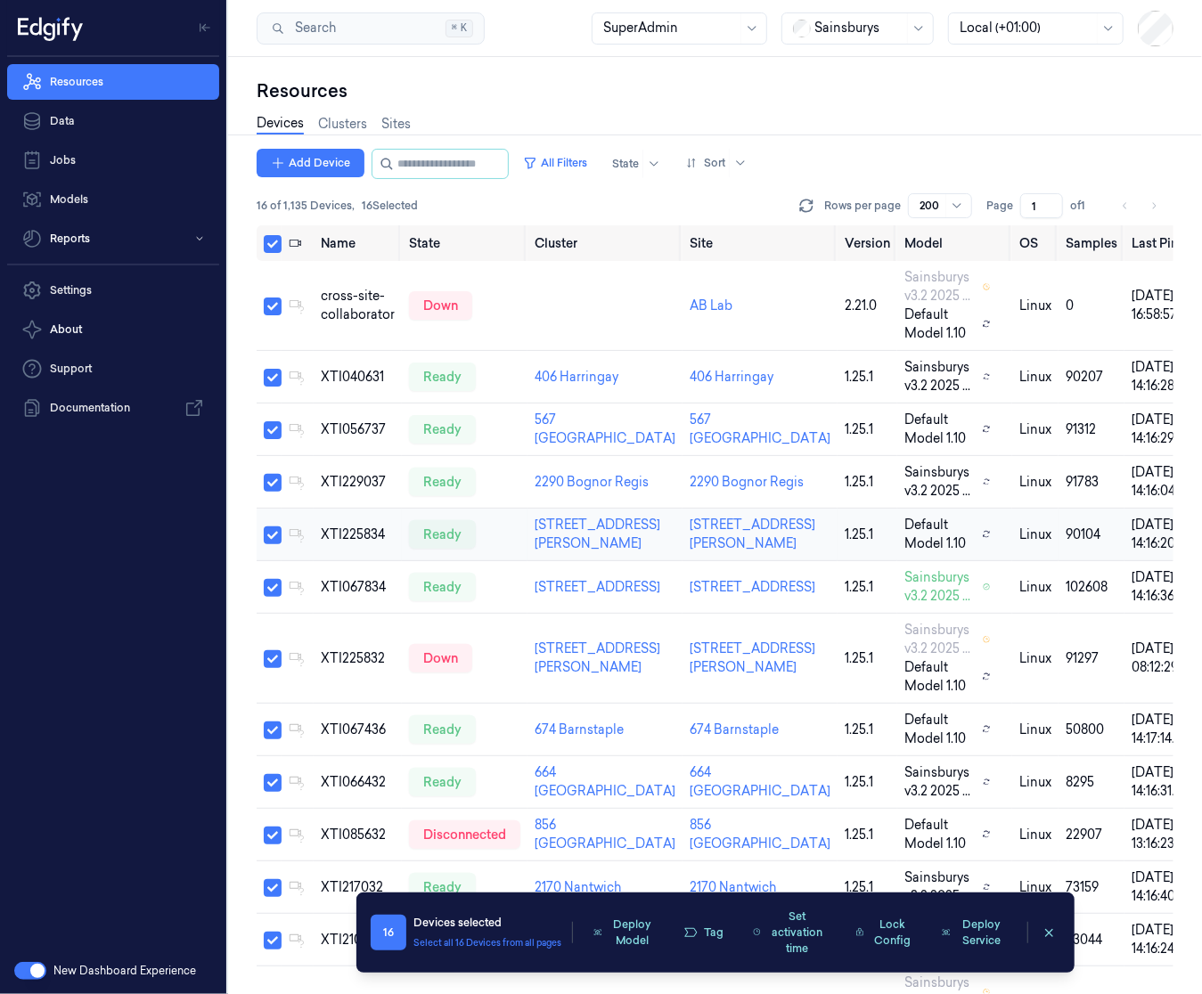
click at [378, 537] on div "XTI225834" at bounding box center [358, 535] width 74 height 19
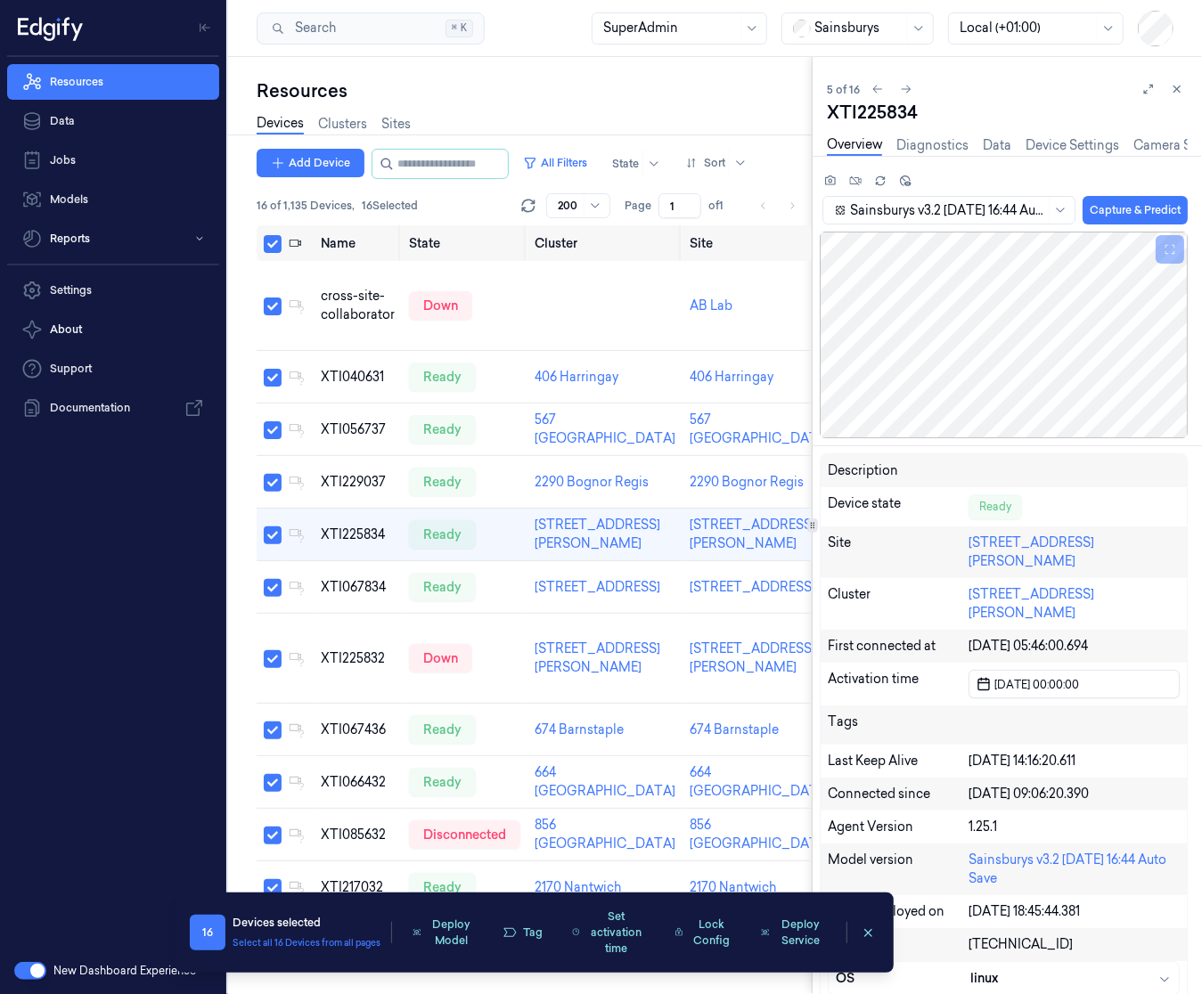
click at [463, 106] on div "Devices Clusters Sites" at bounding box center [534, 125] width 555 height 45
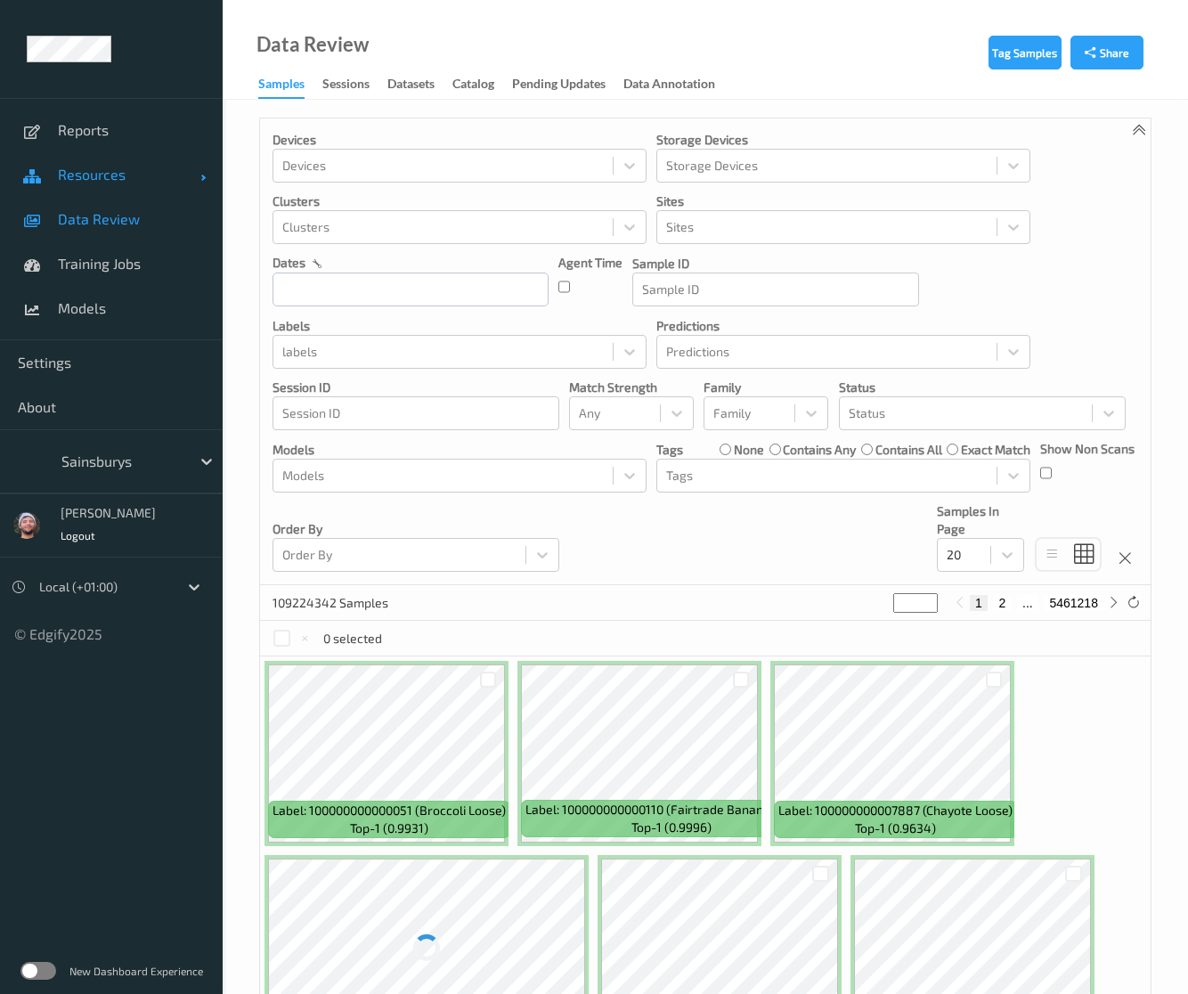
click at [143, 179] on span "Resources" at bounding box center [129, 175] width 143 height 18
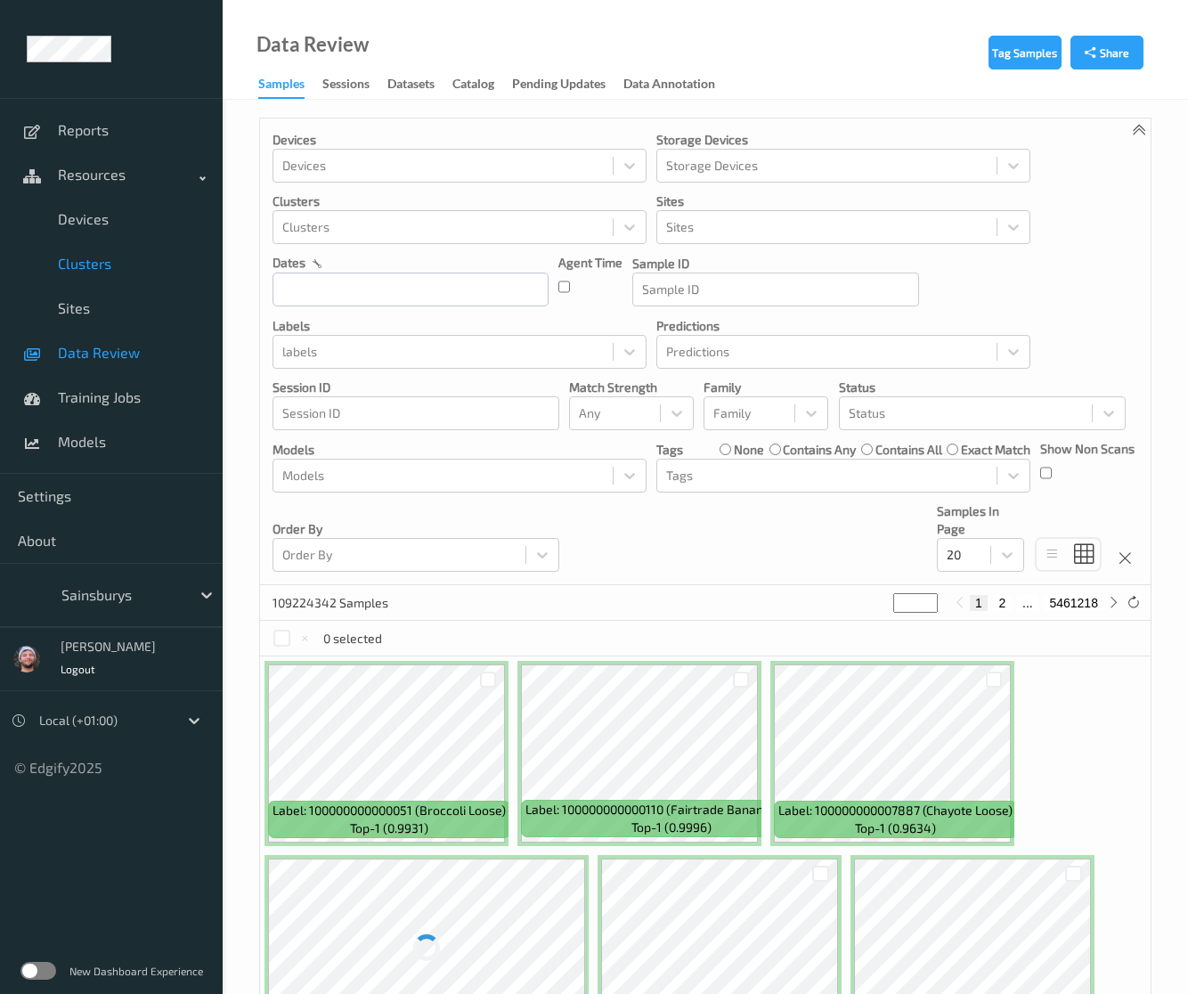
click at [134, 241] on link "Clusters" at bounding box center [111, 263] width 223 height 45
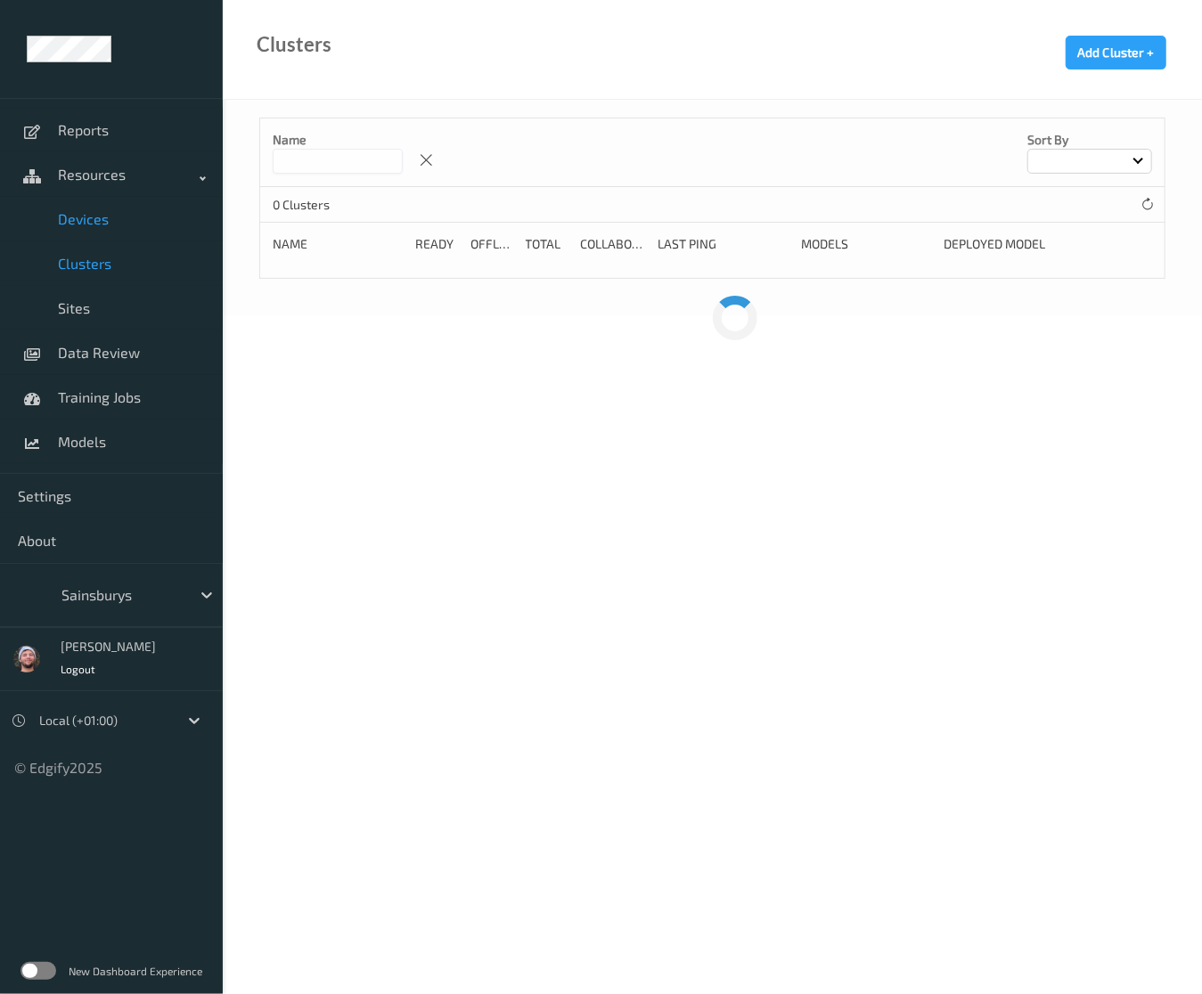
click at [138, 222] on span "Devices" at bounding box center [131, 219] width 147 height 18
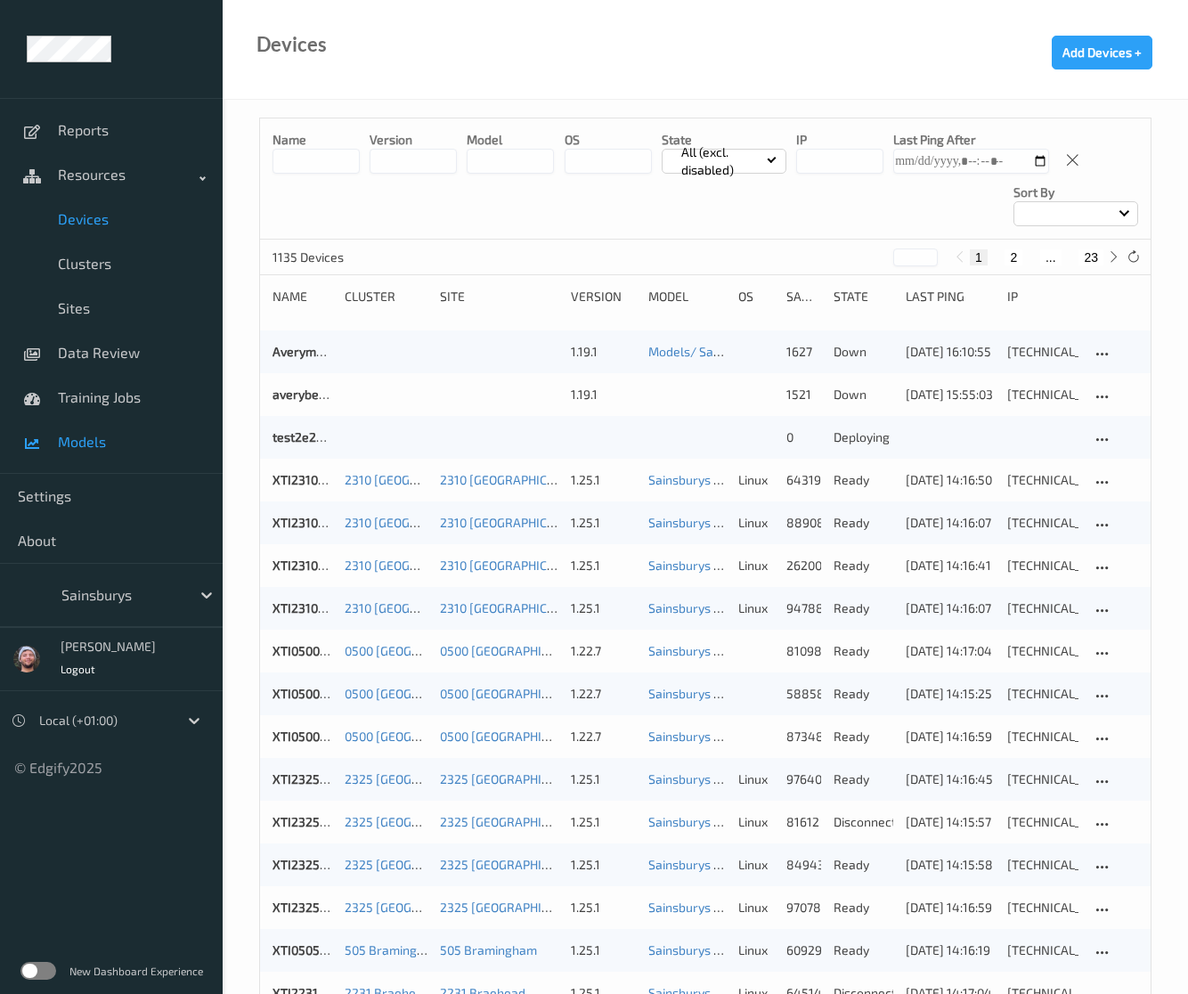
click at [144, 448] on span "Models" at bounding box center [131, 442] width 147 height 18
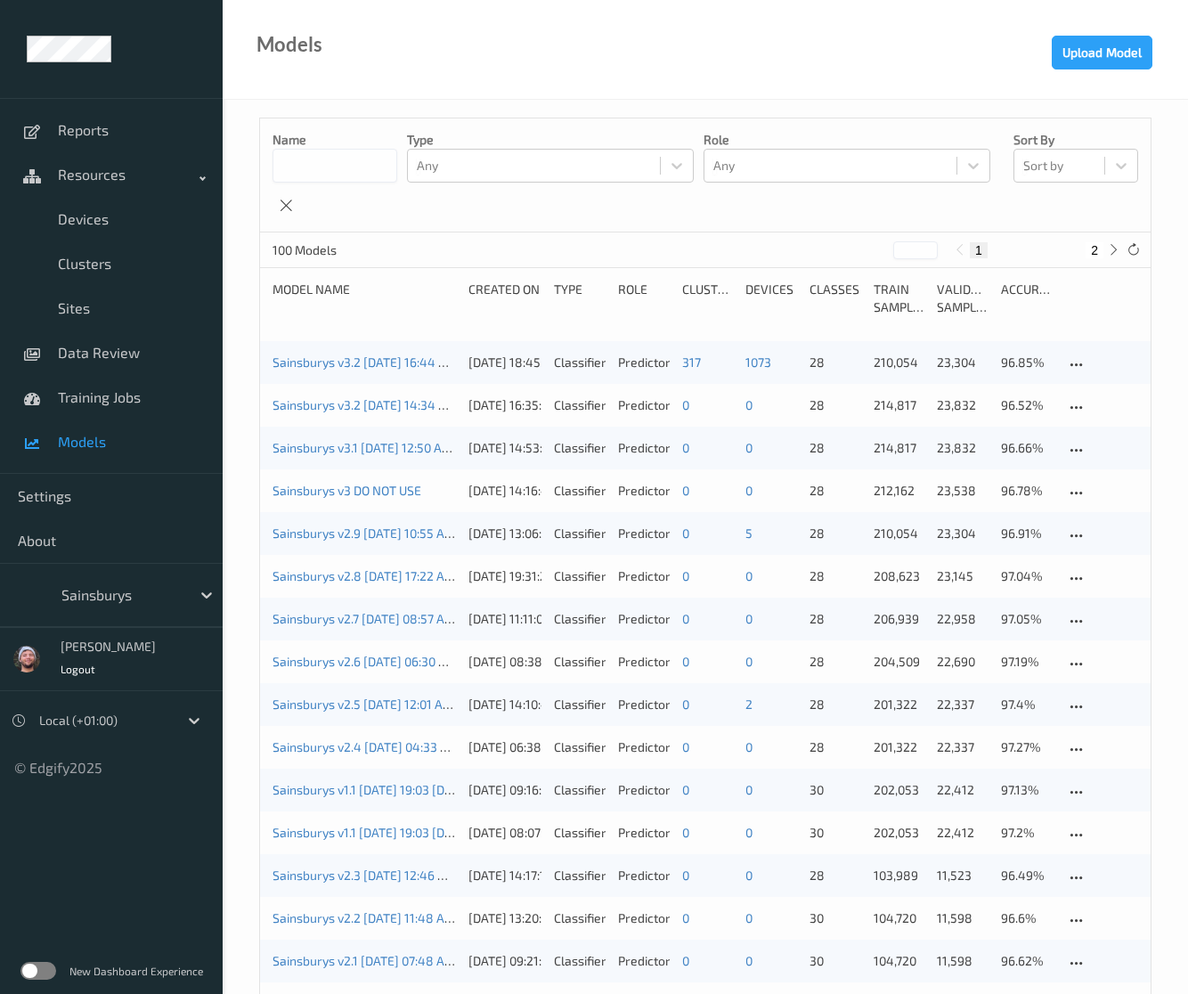
click at [113, 578] on div "Sainsburys" at bounding box center [138, 595] width 170 height 34
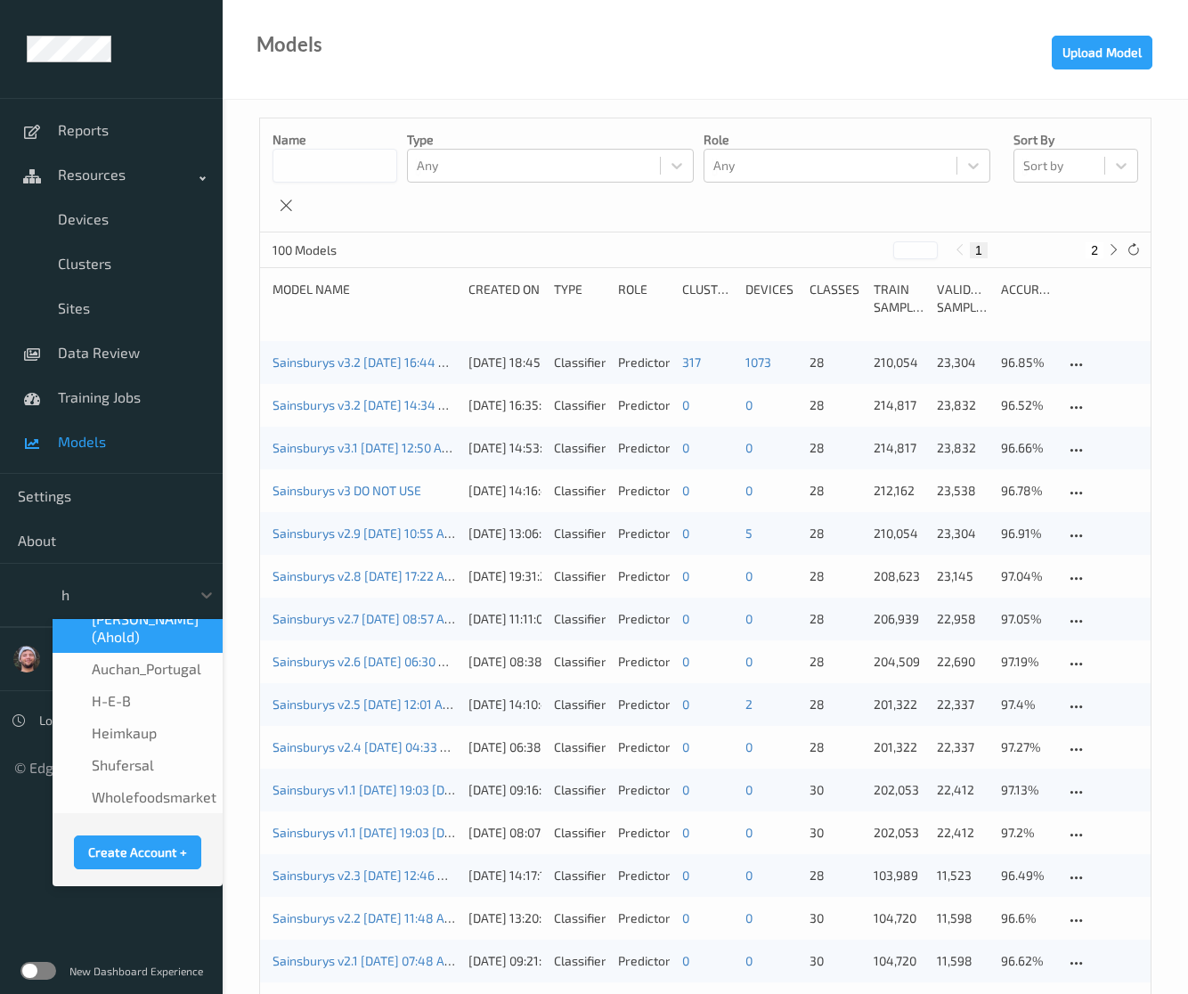
scroll to position [11, 0]
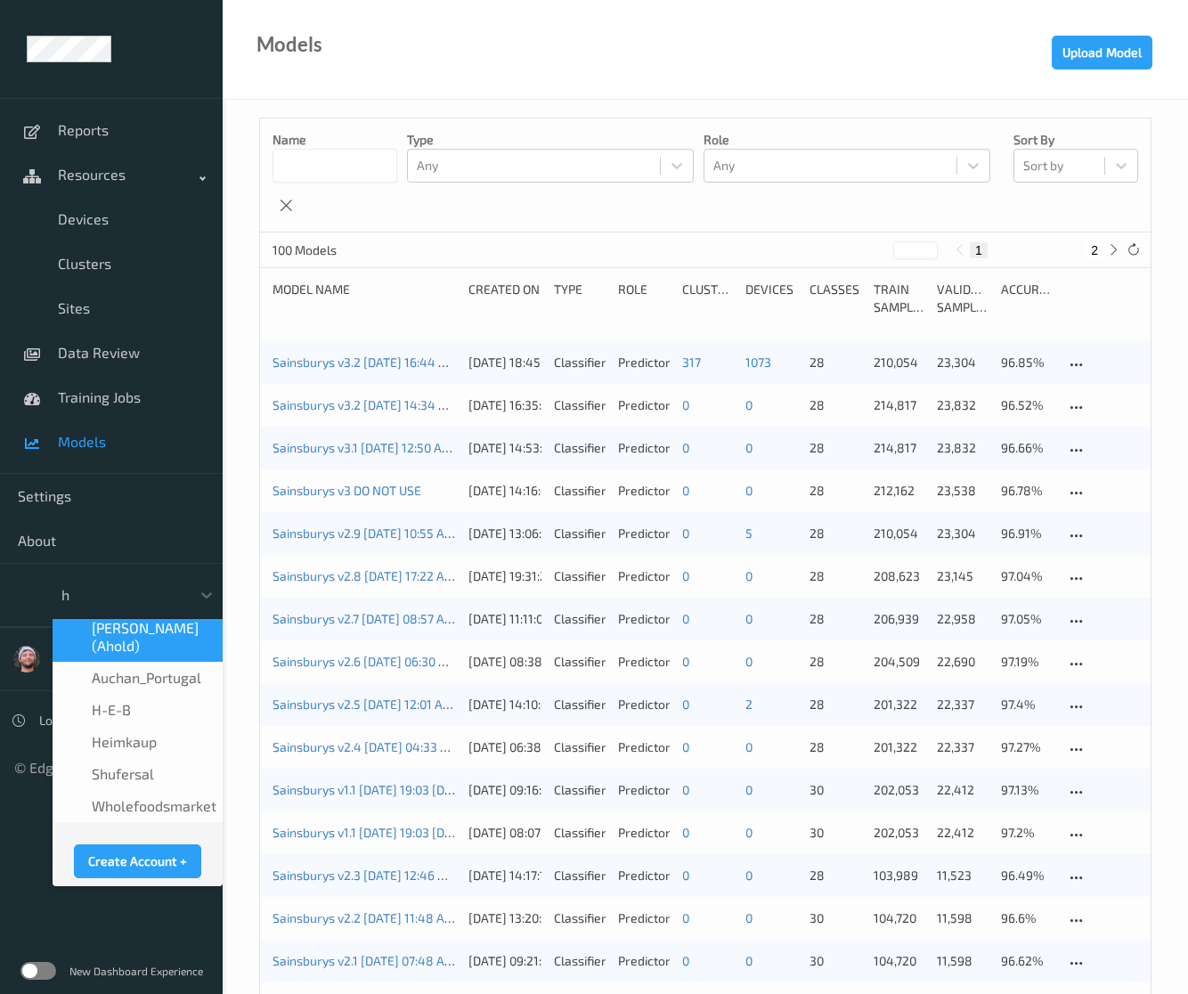
type input "h-"
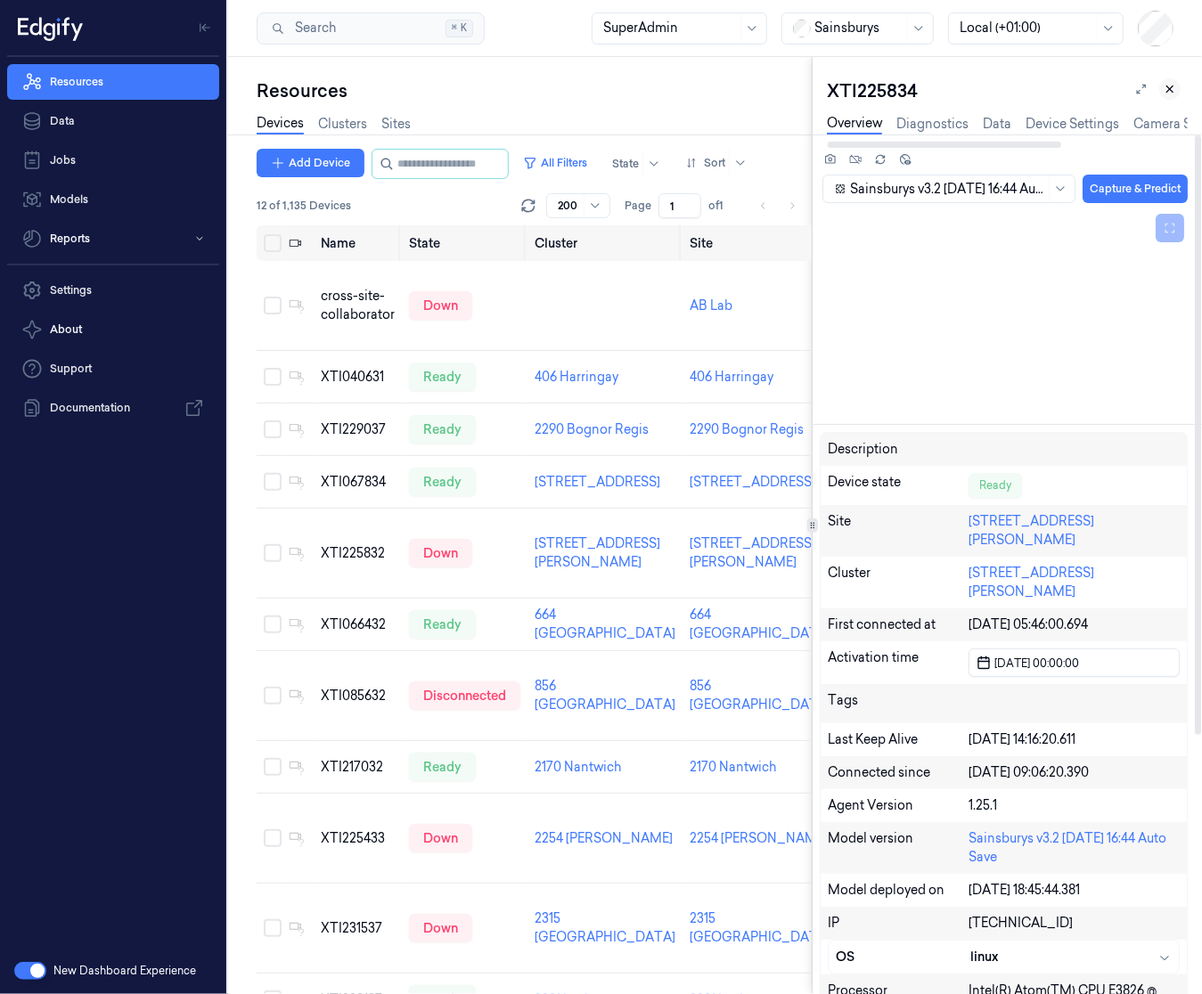
click at [1163, 95] on button at bounding box center [1169, 88] width 21 height 21
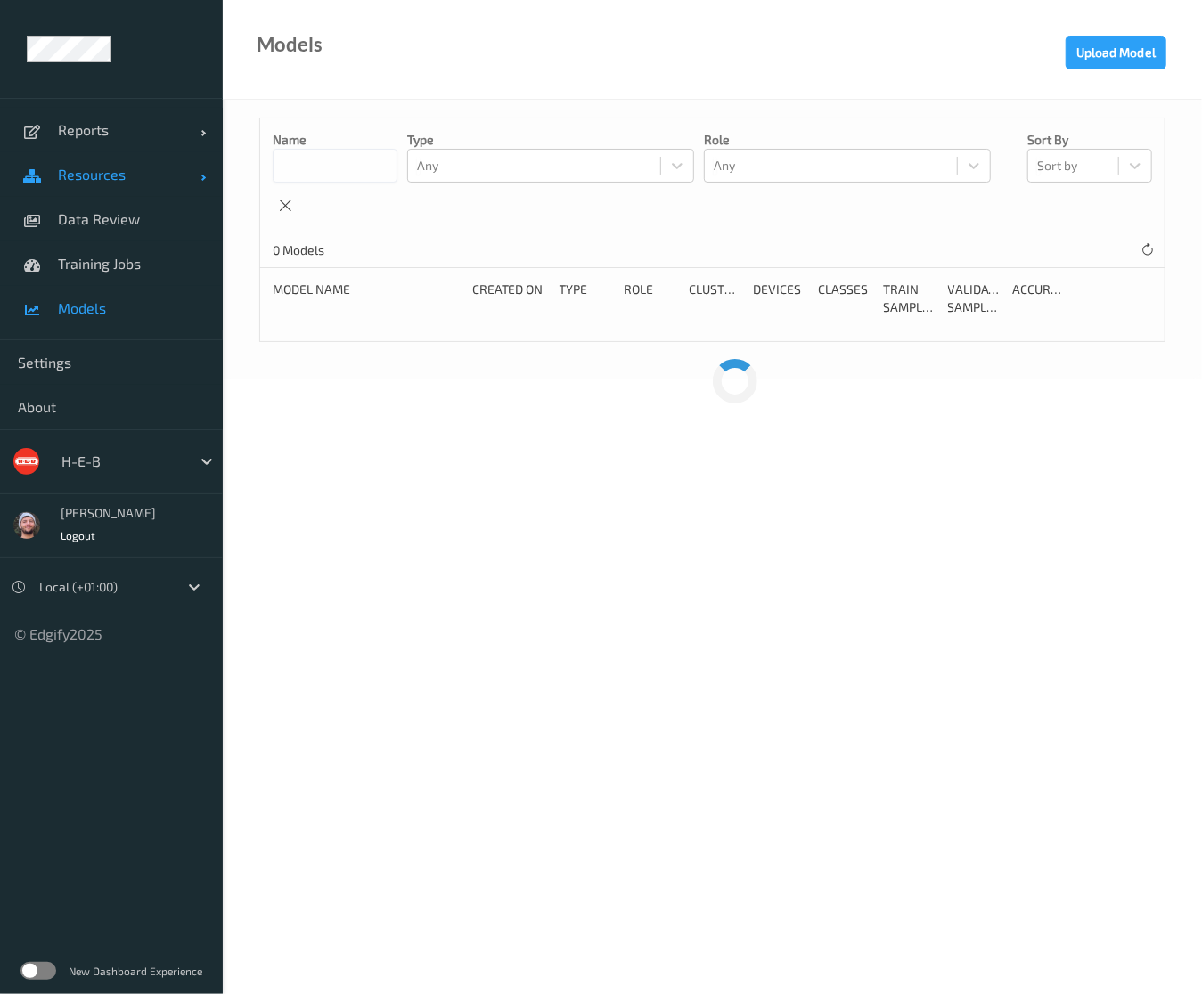
click at [157, 152] on link "Resources" at bounding box center [111, 174] width 223 height 45
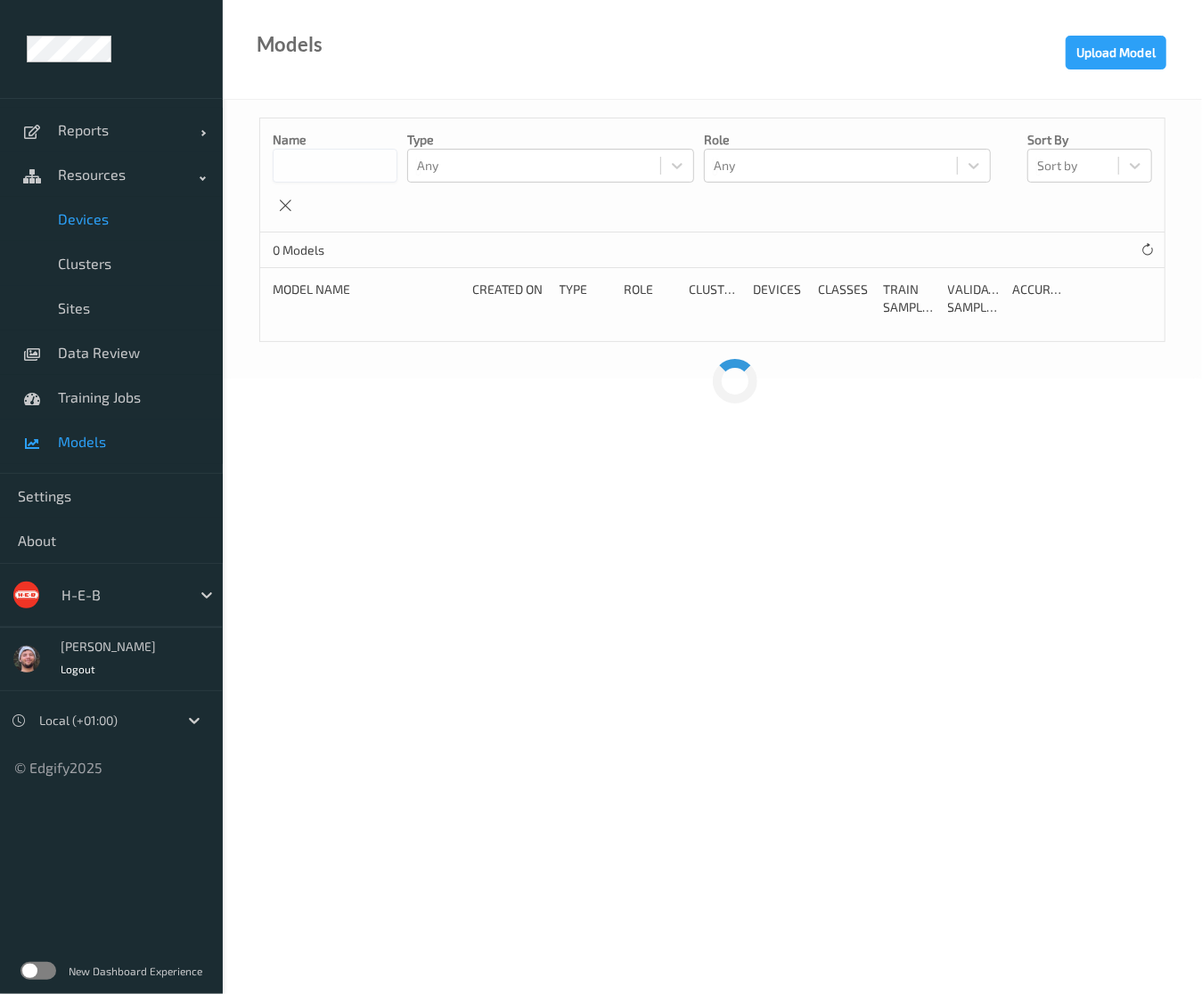
click at [116, 211] on span "Devices" at bounding box center [131, 219] width 147 height 18
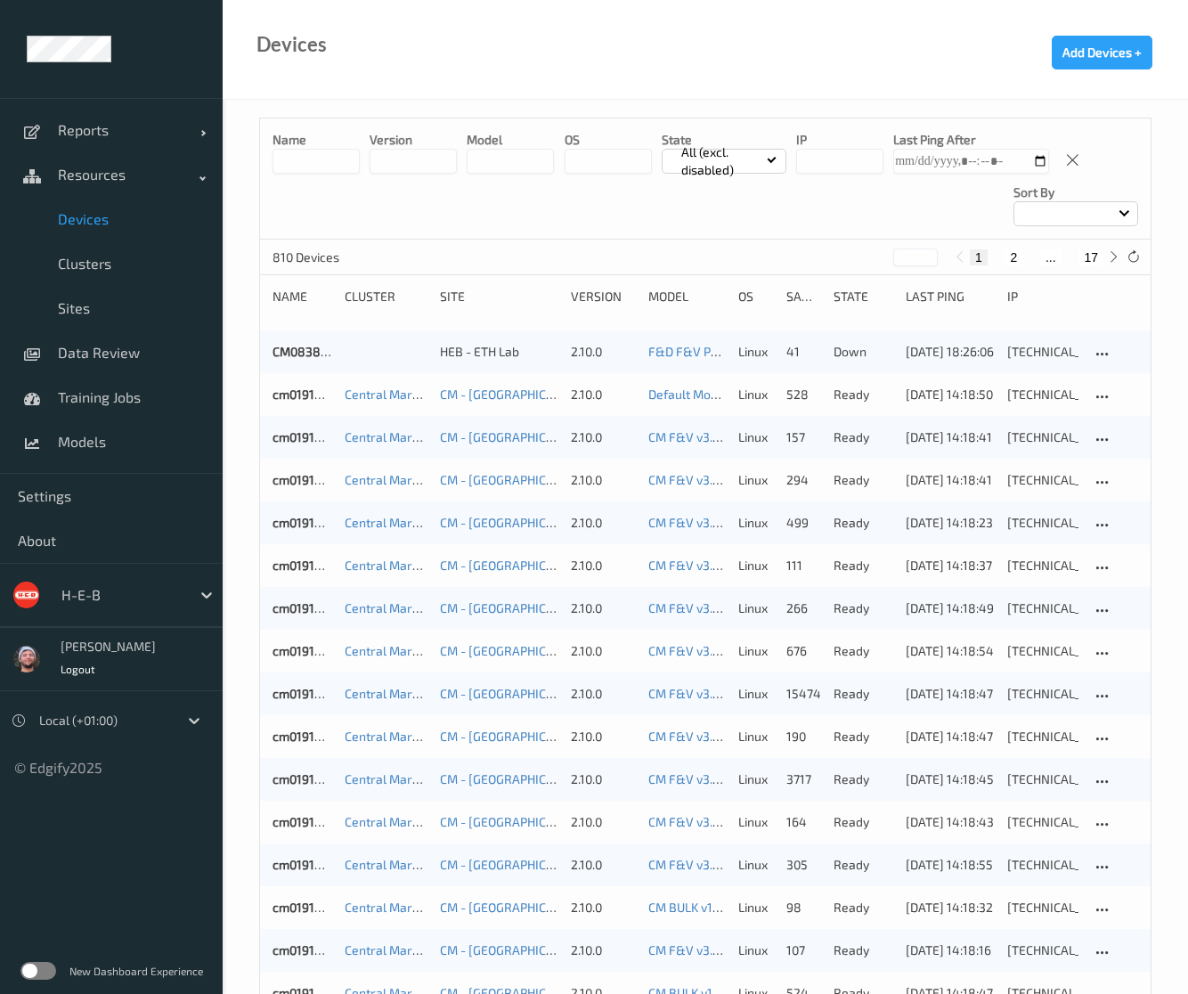
click at [1088, 259] on button "17" at bounding box center [1091, 257] width 25 height 16
type input "**"
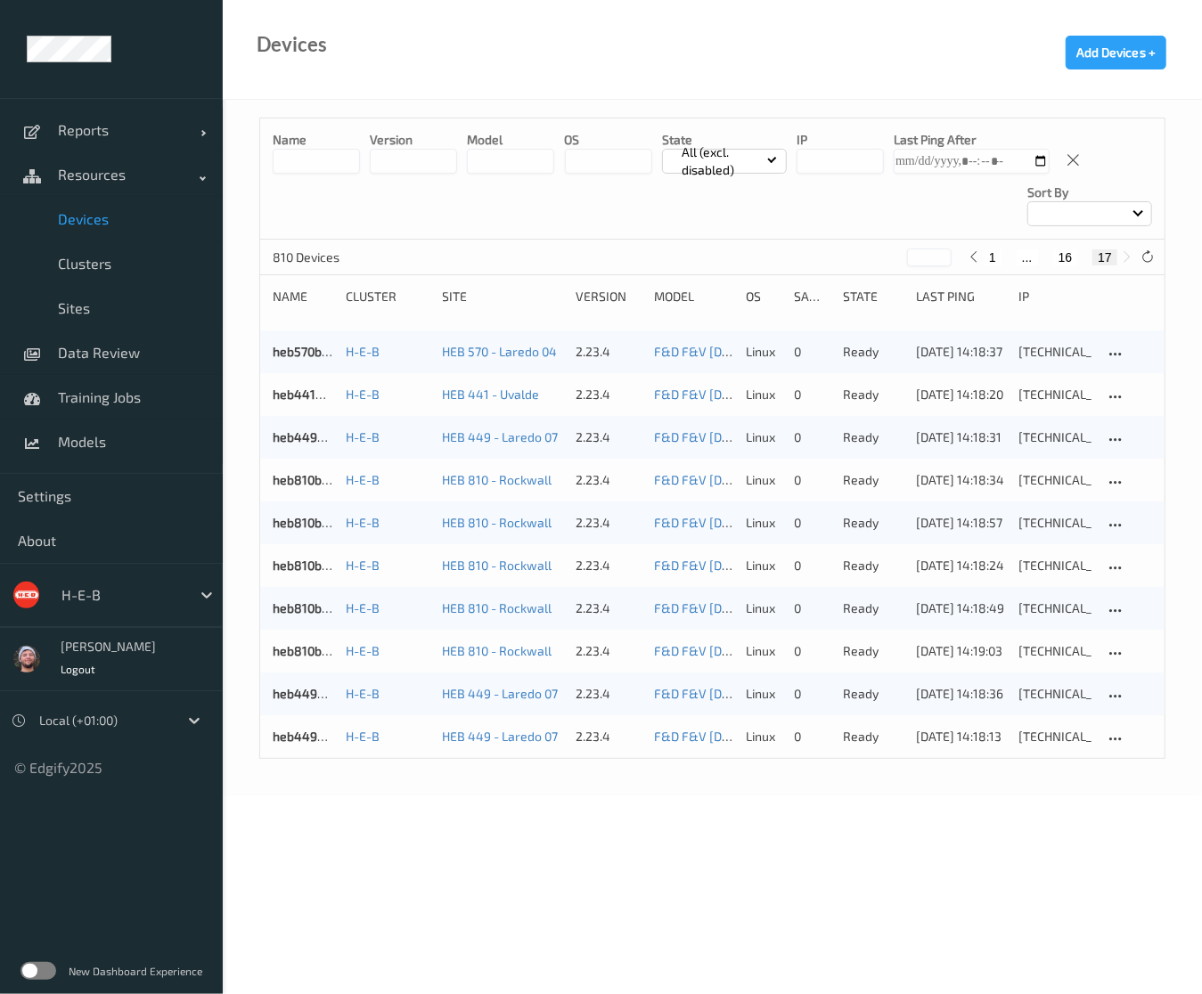
click at [137, 593] on div at bounding box center [121, 594] width 120 height 21
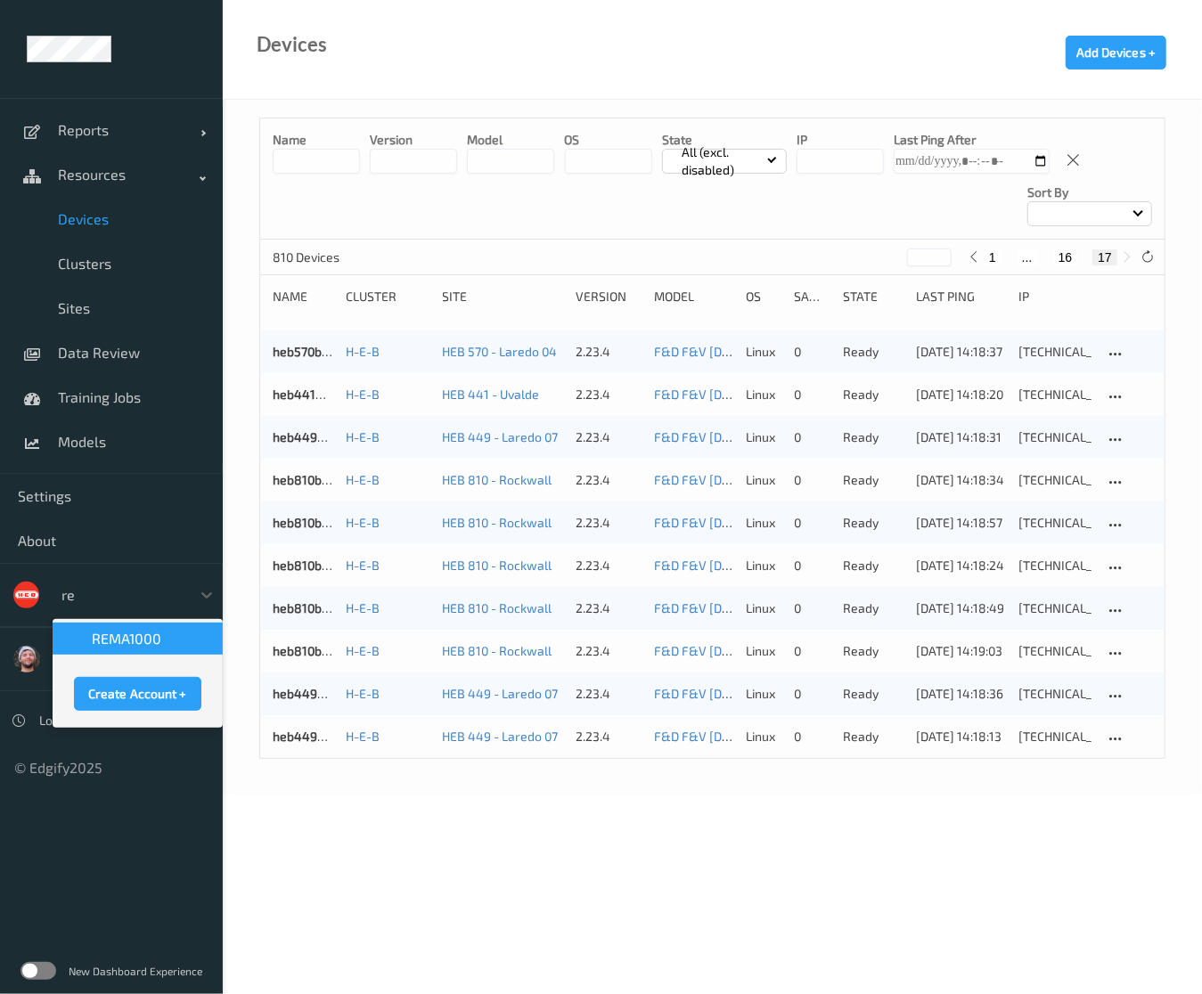
type input "rem"
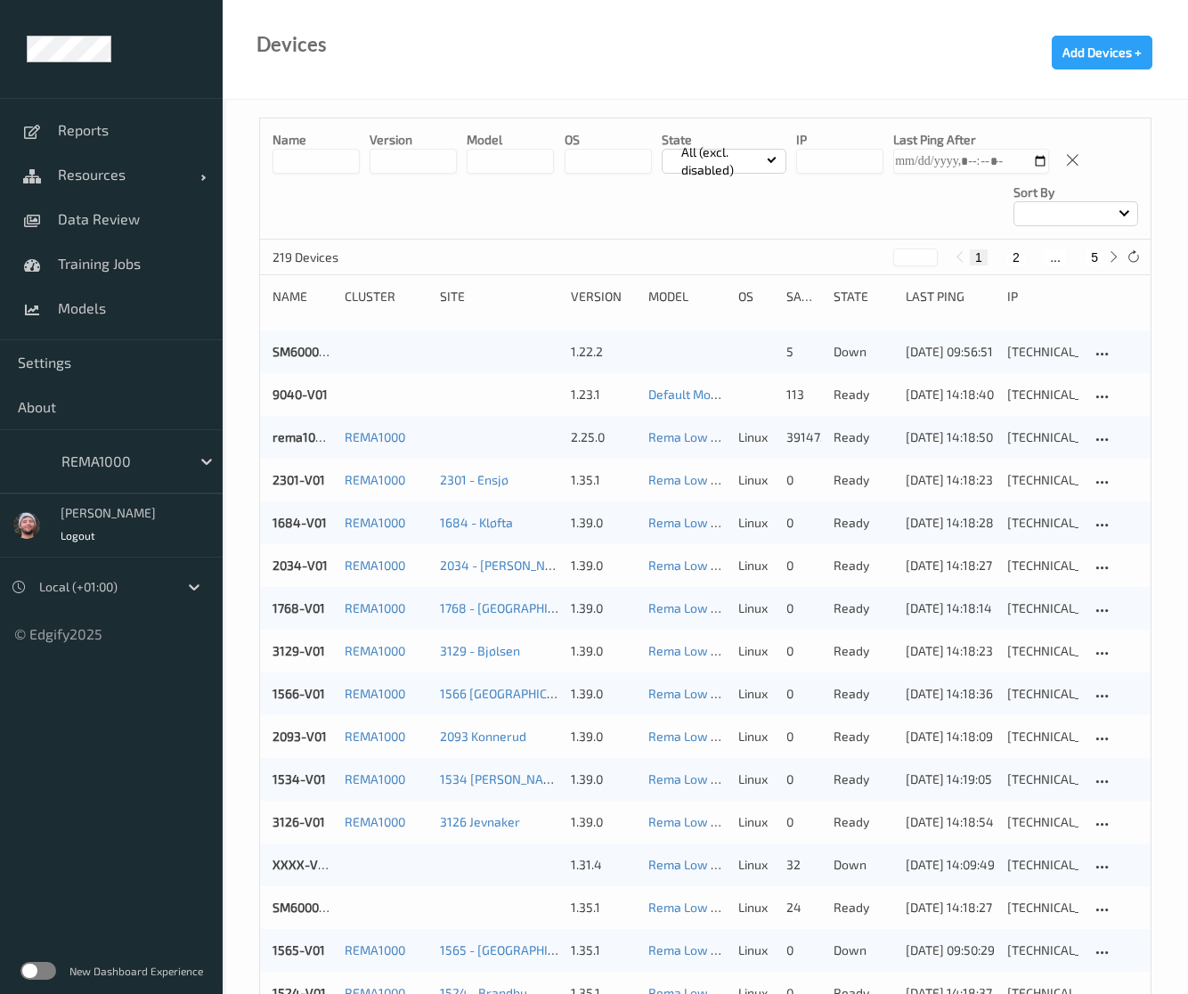
click at [1092, 264] on button "5" at bounding box center [1095, 257] width 18 height 16
type input "*"
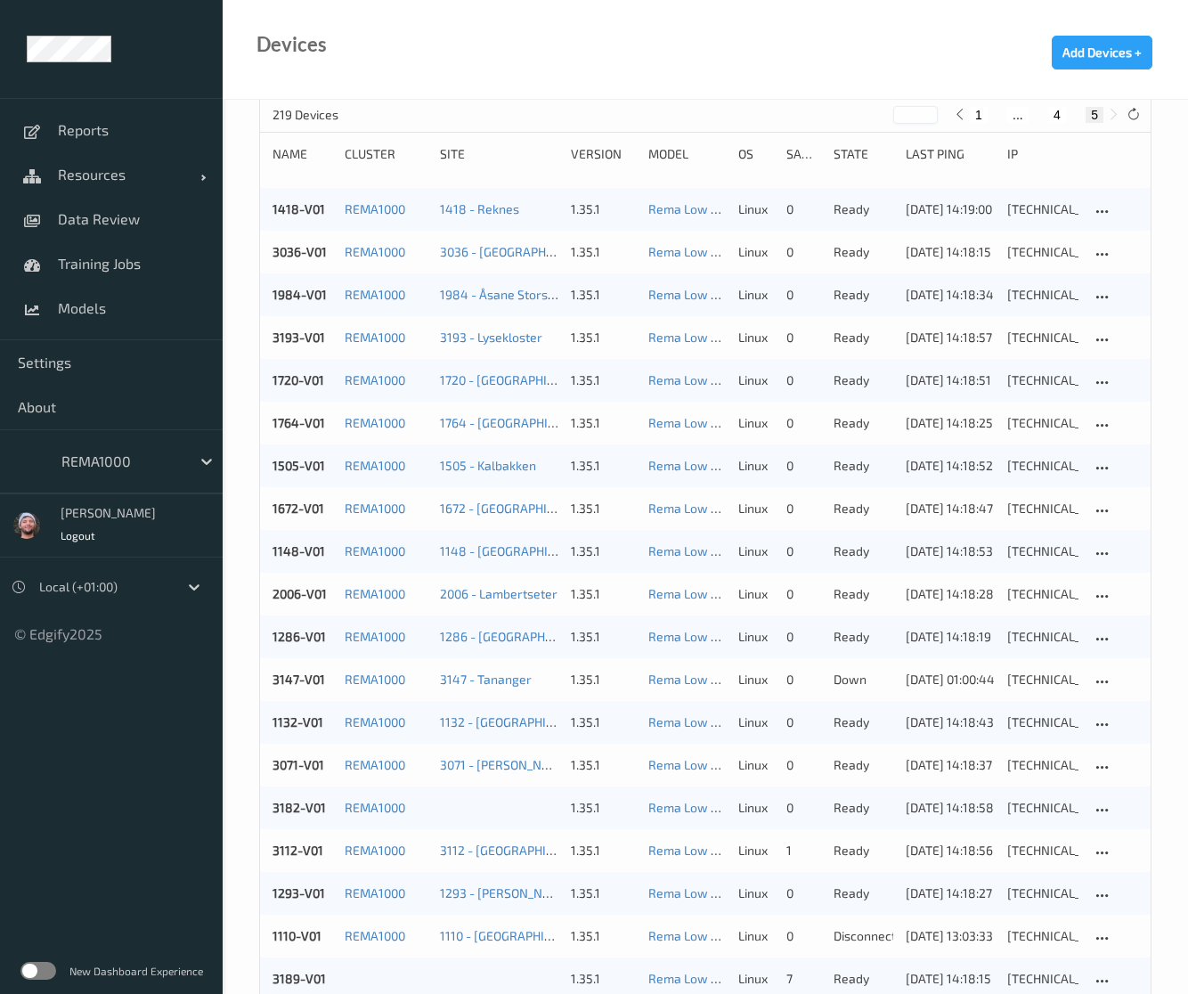
scroll to position [185, 0]
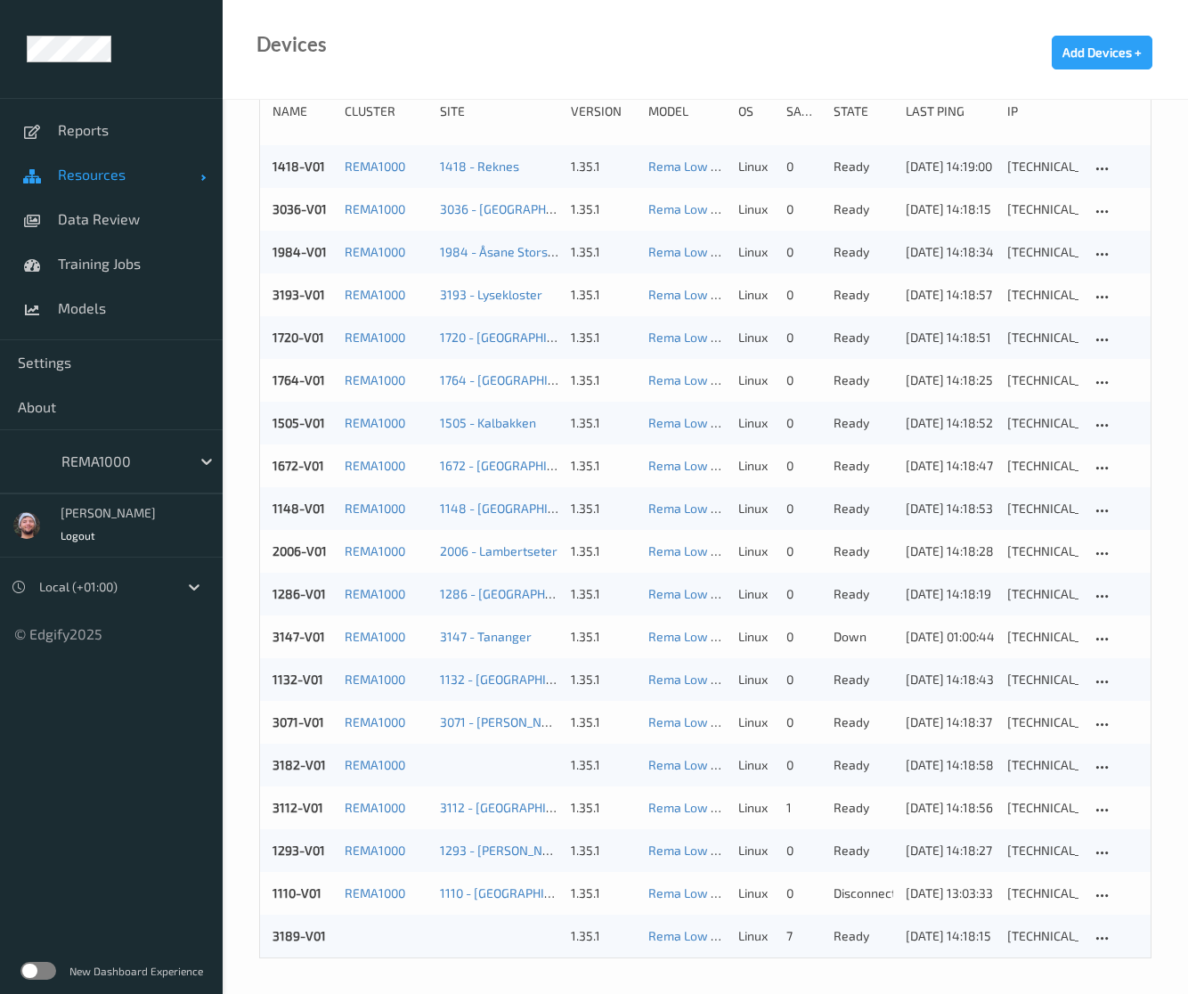
click at [137, 191] on link "Resources" at bounding box center [111, 174] width 223 height 45
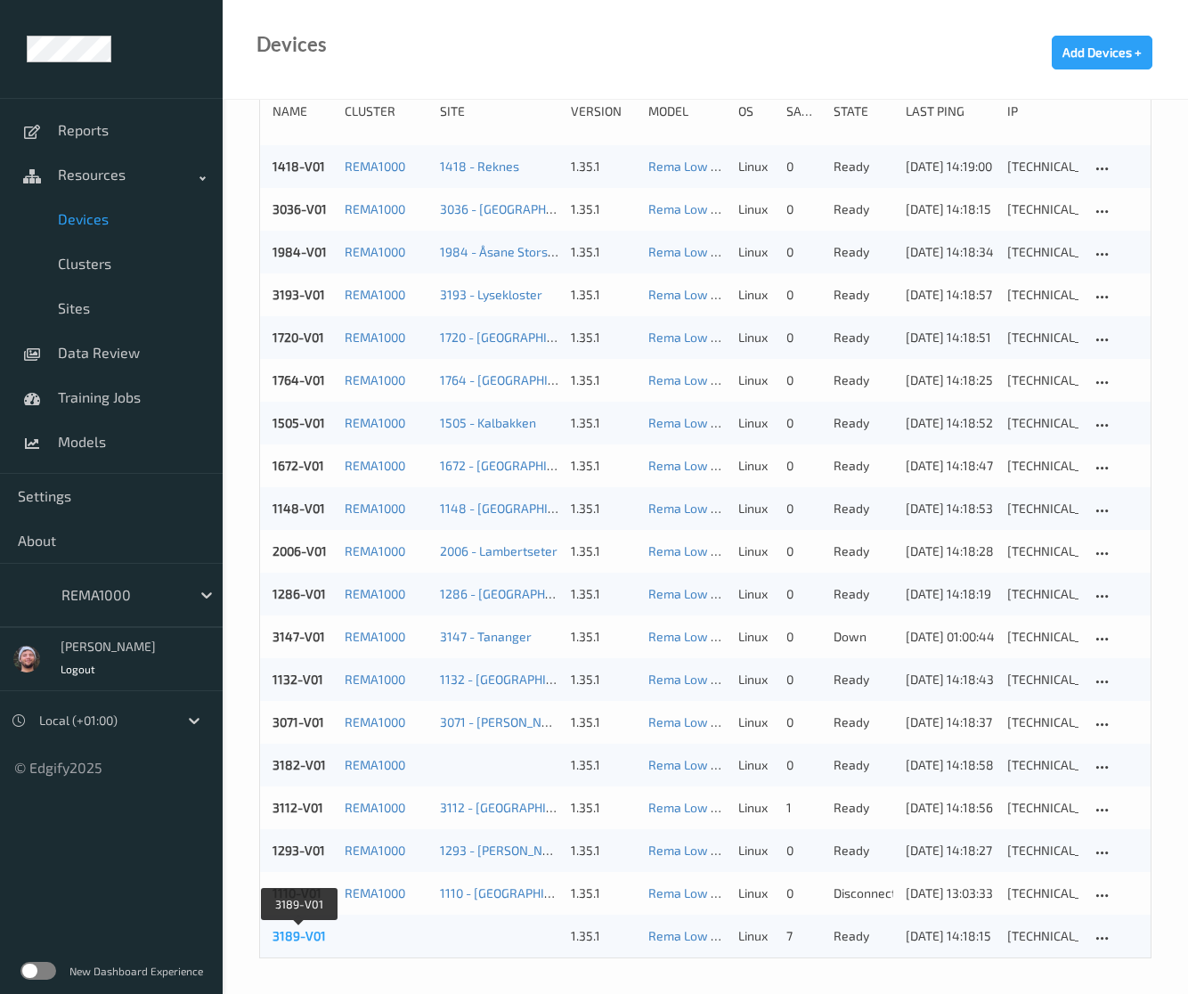
click at [298, 929] on link "3189-V01" at bounding box center [299, 935] width 53 height 15
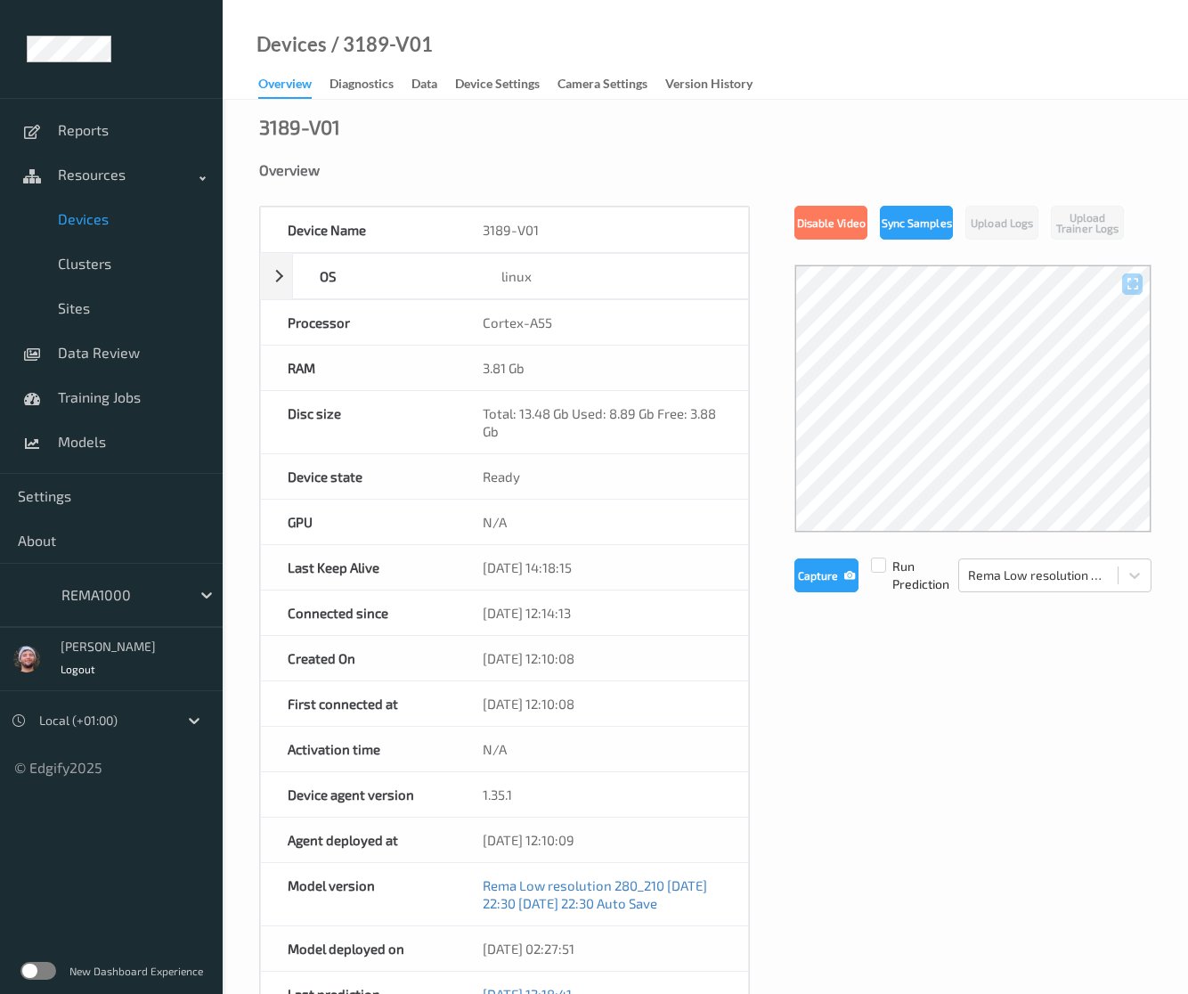
click at [1051, 426] on div at bounding box center [973, 399] width 357 height 268
click at [1027, 420] on div at bounding box center [973, 399] width 357 height 268
drag, startPoint x: 994, startPoint y: 411, endPoint x: 868, endPoint y: 378, distance: 130.7
click at [868, 378] on div at bounding box center [973, 399] width 357 height 268
click at [358, 91] on div "Diagnostics" at bounding box center [362, 86] width 64 height 22
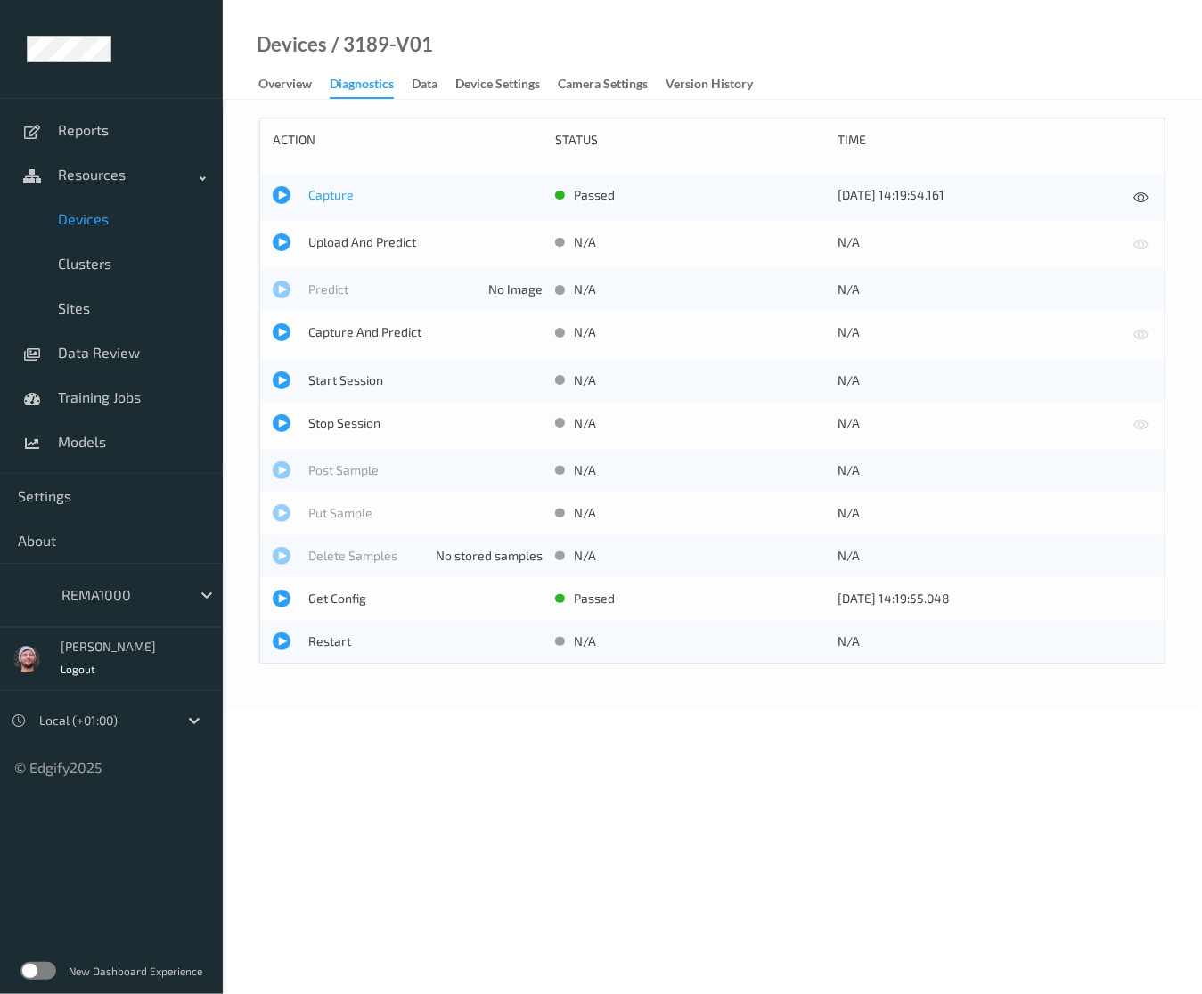
click at [327, 200] on span "Capture" at bounding box center [425, 195] width 234 height 18
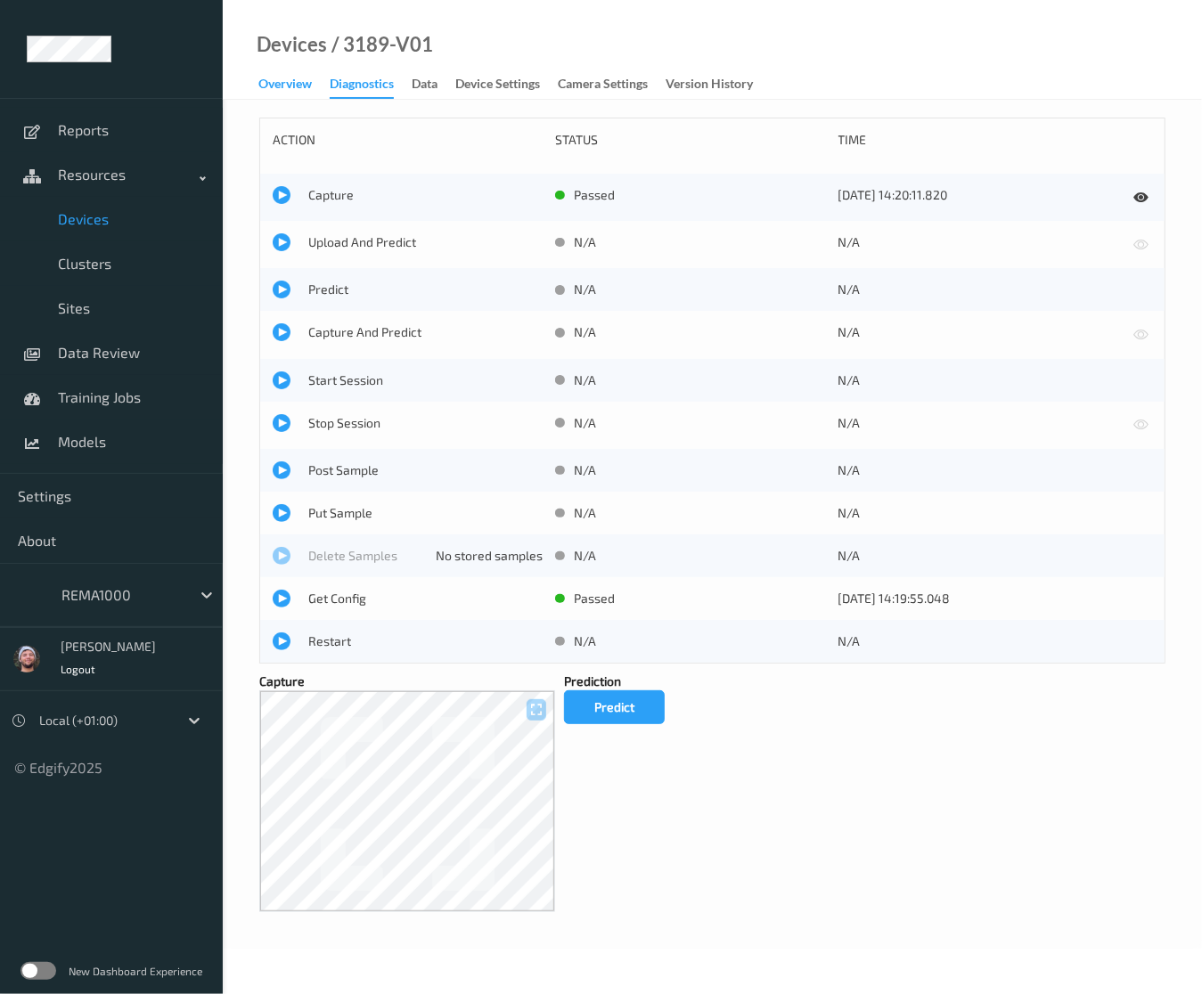
click at [294, 88] on div "Overview" at bounding box center [284, 86] width 53 height 22
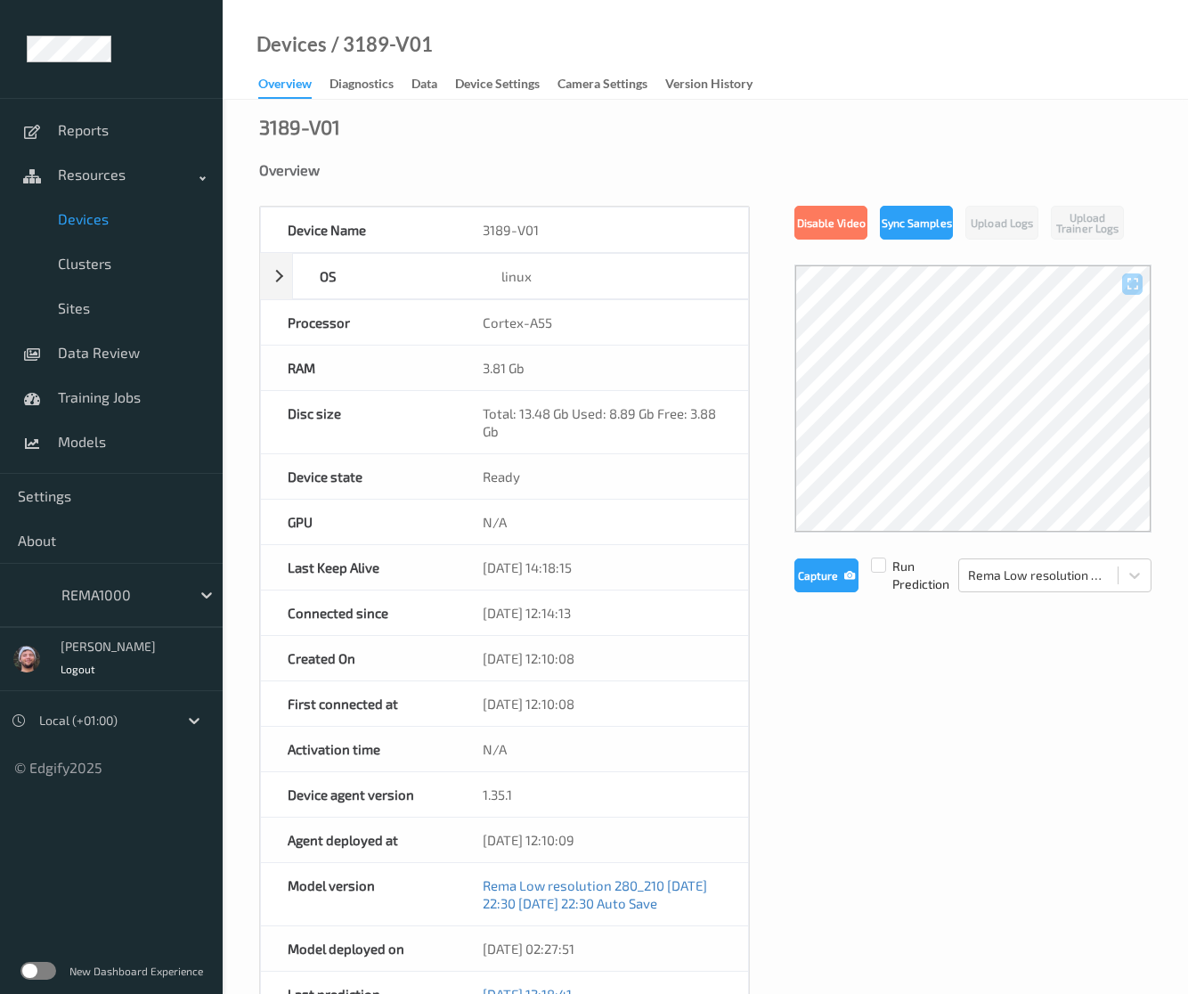
click at [363, 53] on div "/ 3189-V01" at bounding box center [380, 45] width 106 height 18
copy div "3189"
click at [107, 389] on span "Training Jobs" at bounding box center [131, 397] width 147 height 18
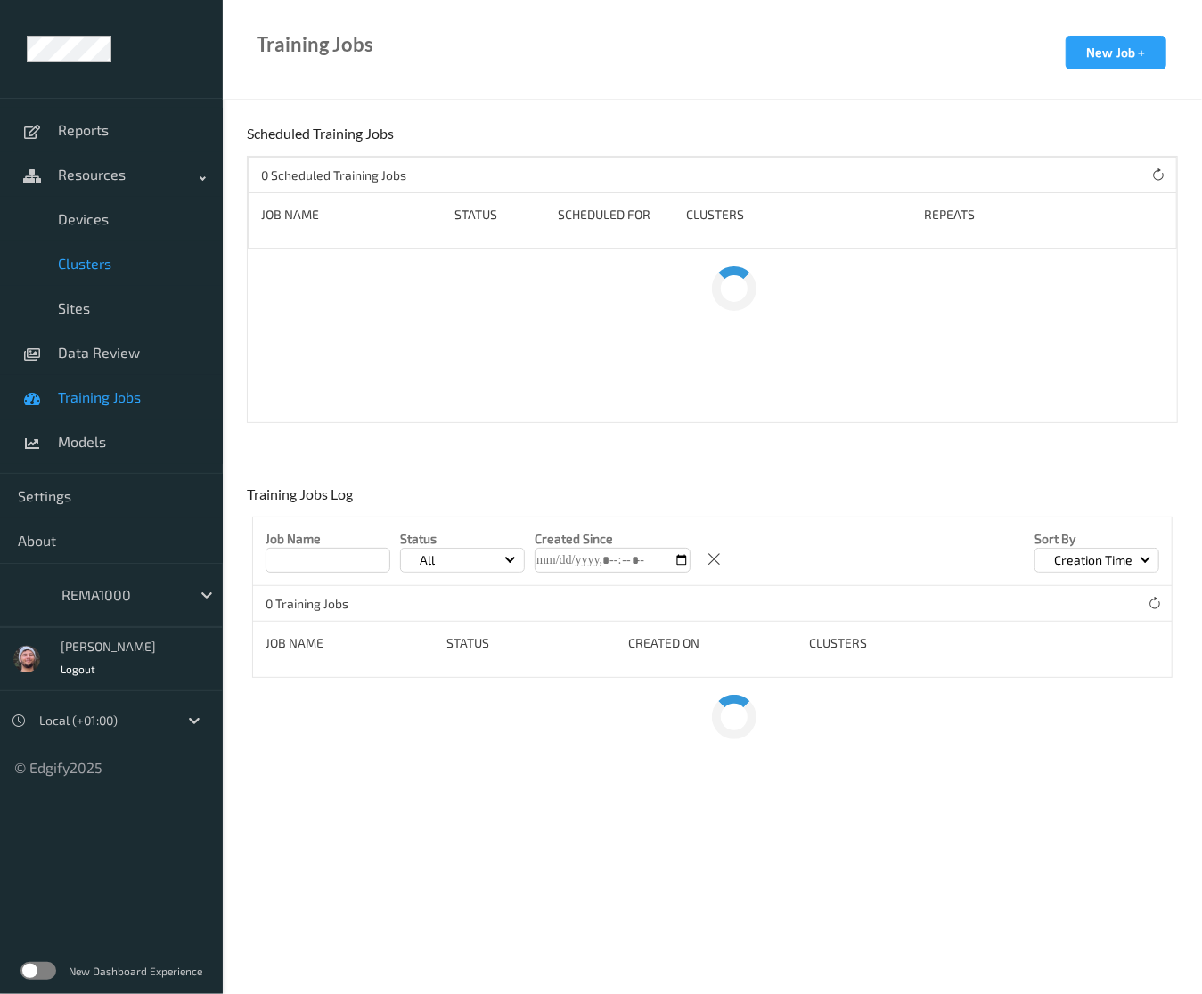
click at [110, 278] on link "Clusters" at bounding box center [111, 263] width 223 height 45
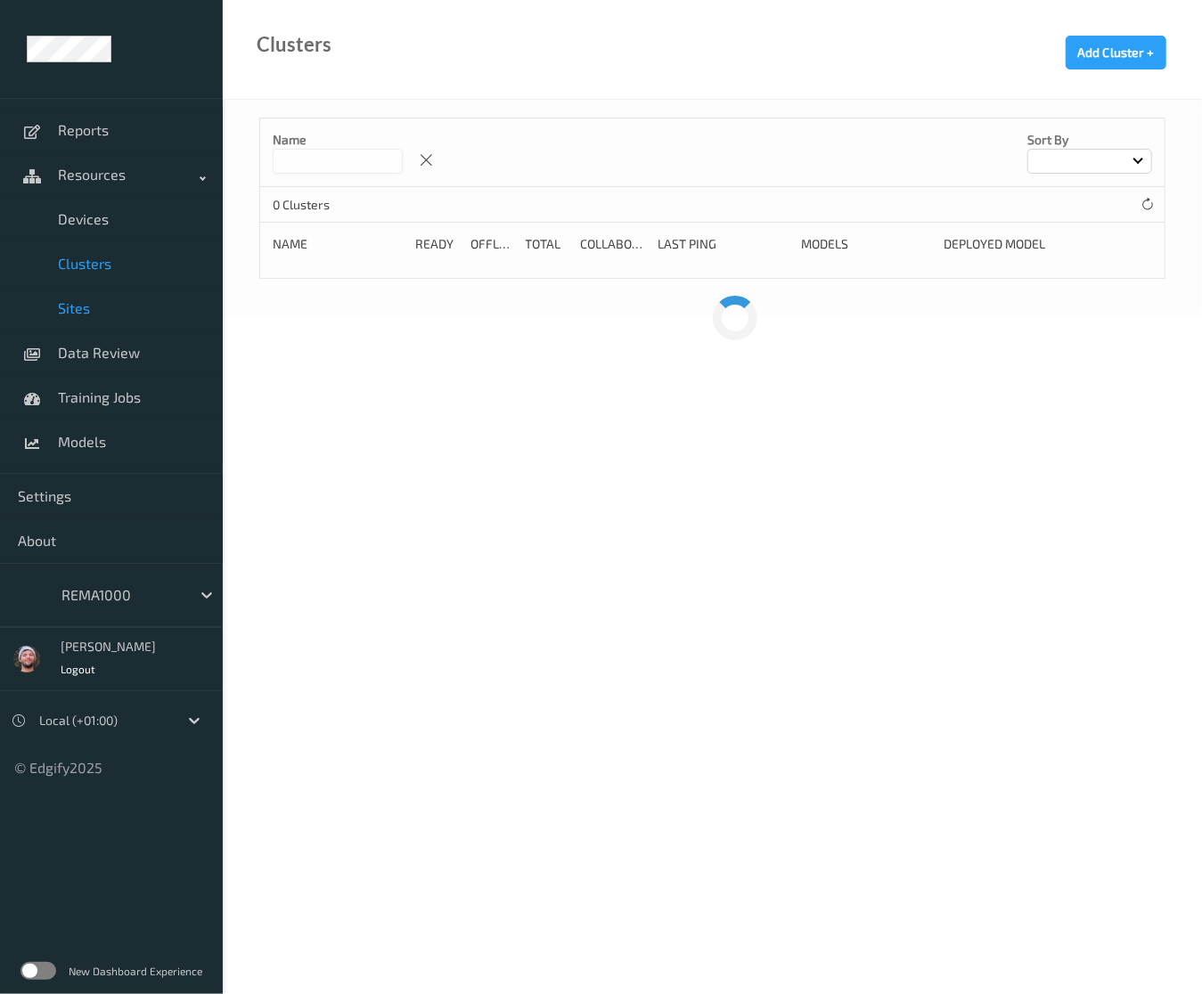
click at [107, 307] on span "Sites" at bounding box center [131, 308] width 147 height 18
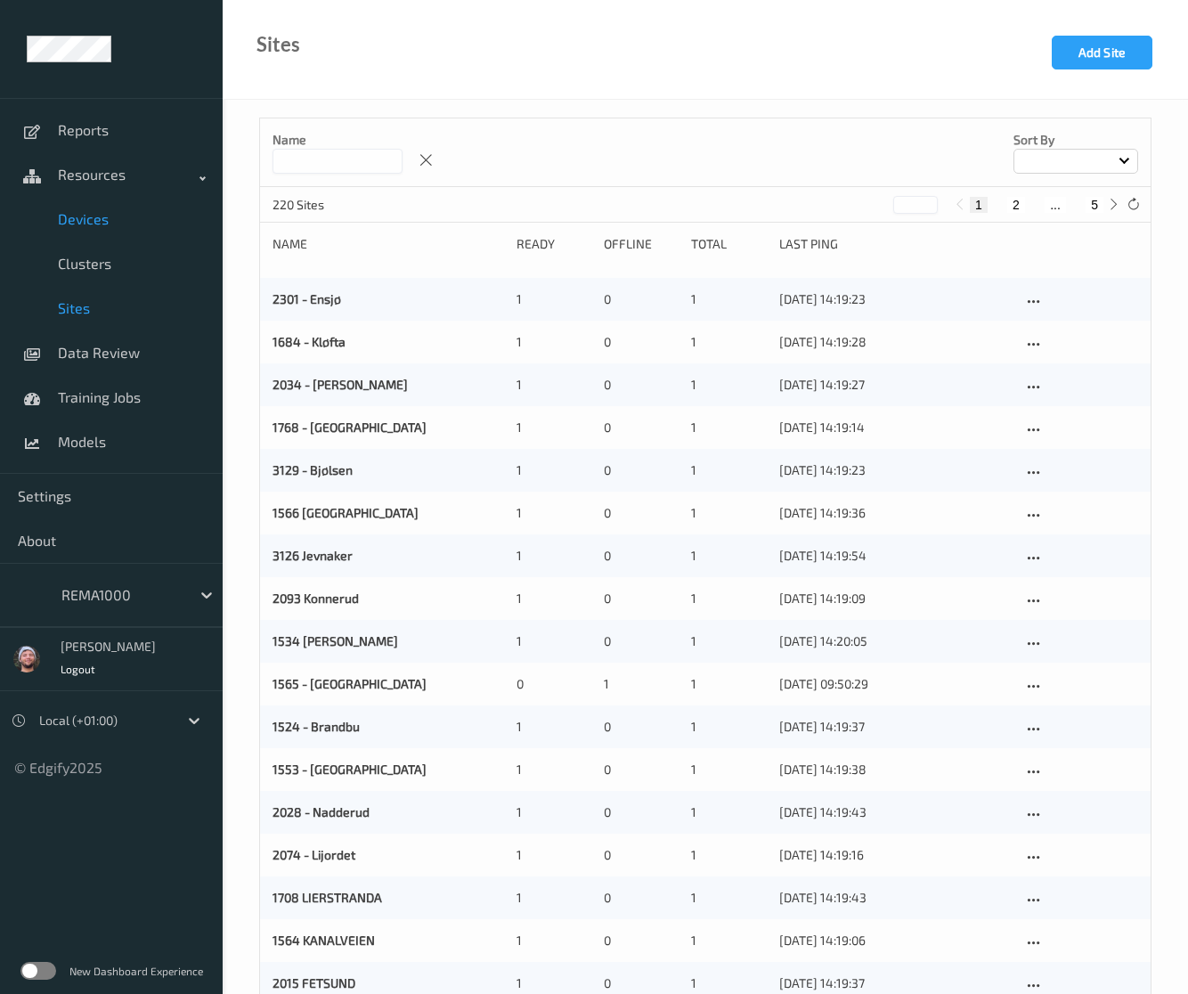
click at [76, 224] on span "Devices" at bounding box center [131, 219] width 147 height 18
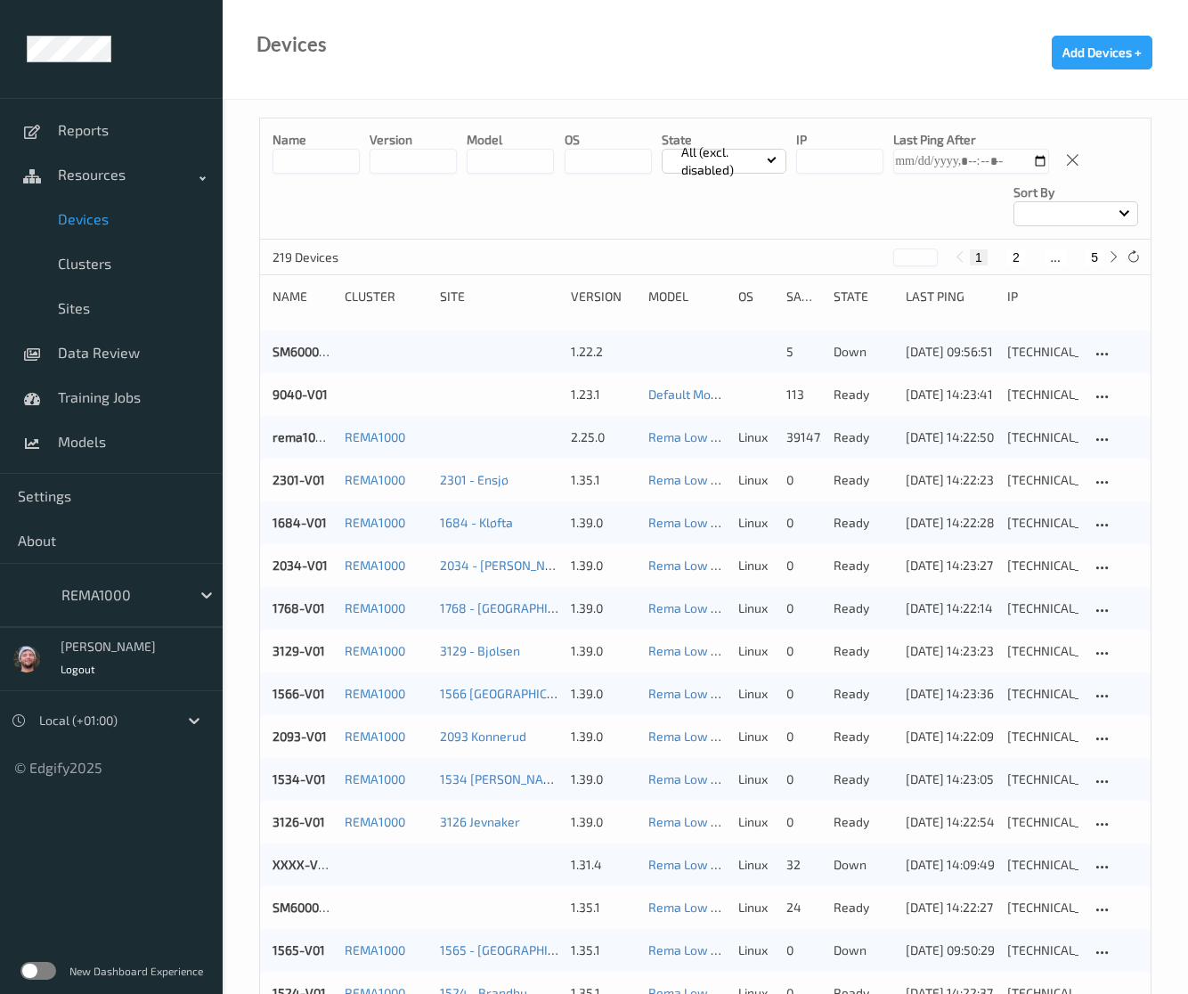
click at [1096, 249] on button "5" at bounding box center [1095, 257] width 18 height 16
type input "*"
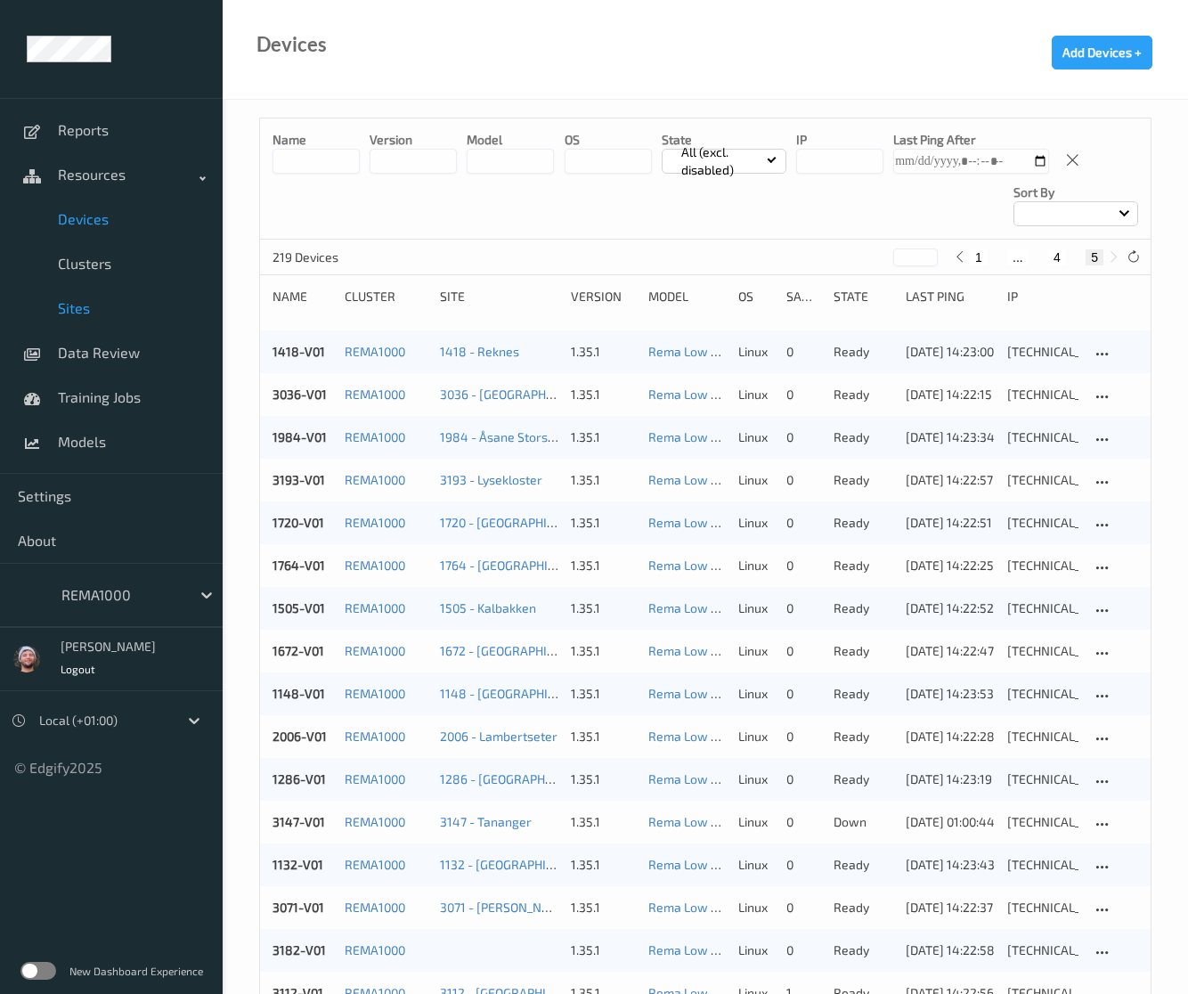
click at [130, 304] on span "Sites" at bounding box center [131, 308] width 147 height 18
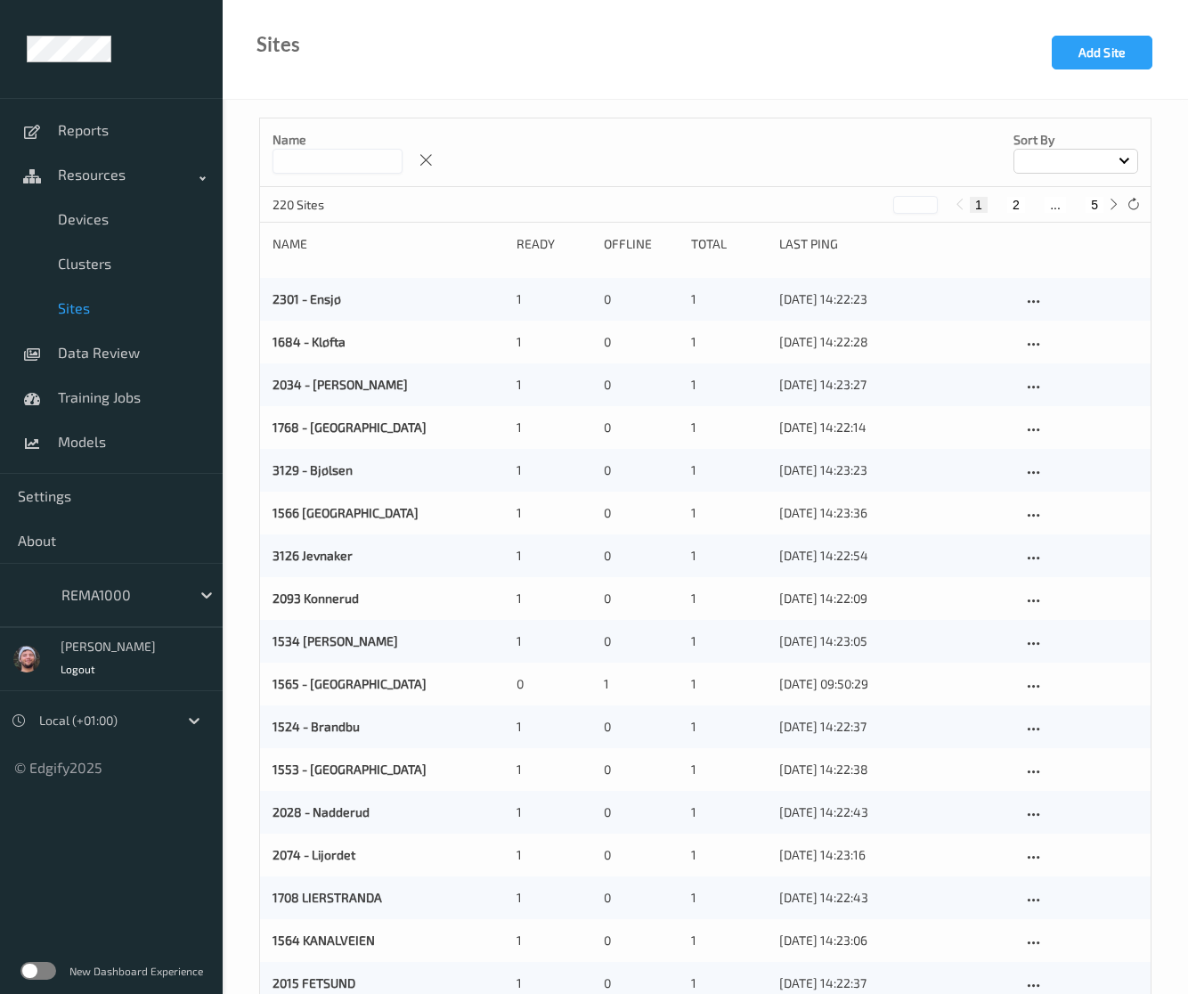
click at [1088, 199] on button "5" at bounding box center [1095, 205] width 18 height 16
type input "*"
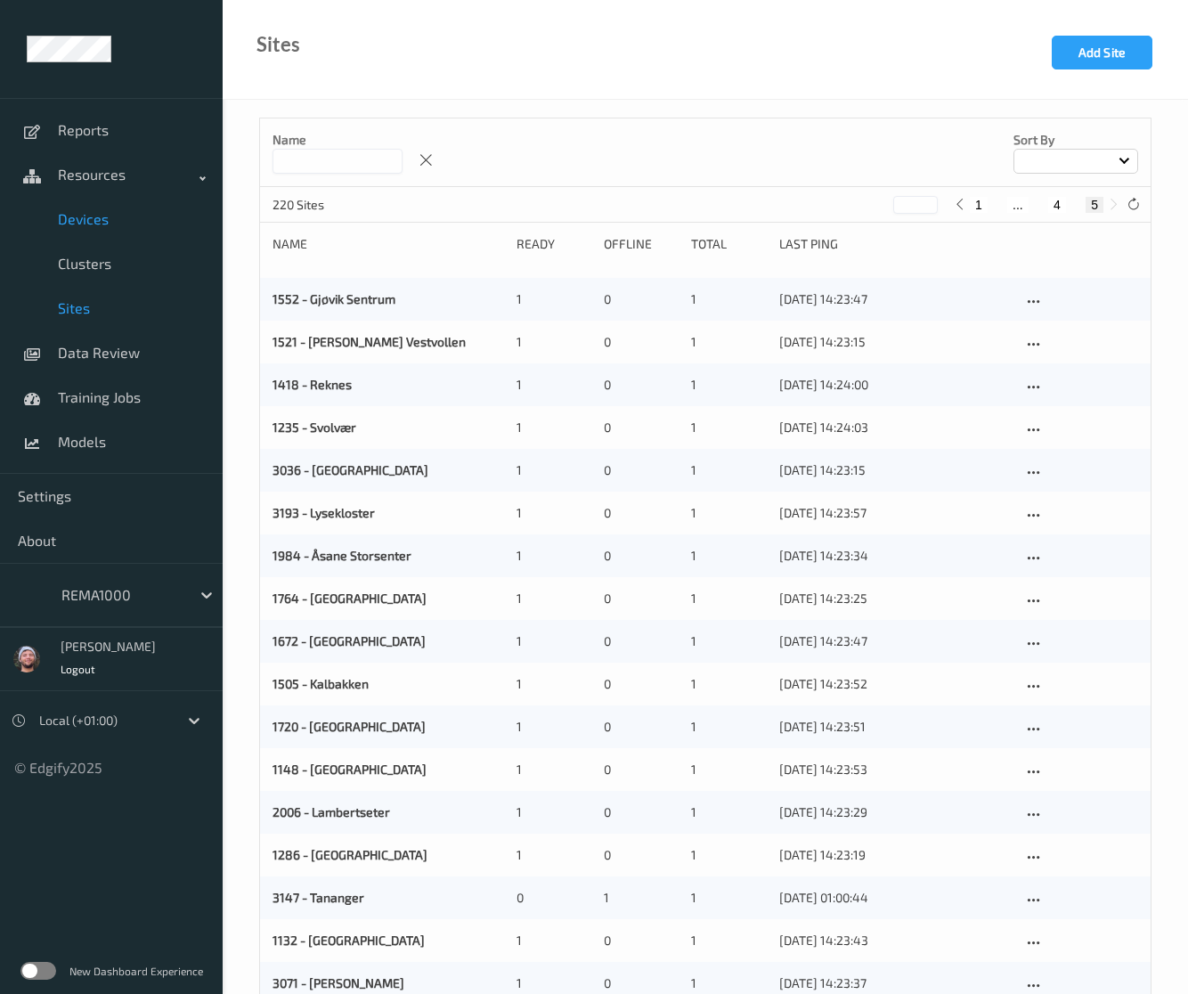
click at [114, 238] on link "Devices" at bounding box center [111, 219] width 223 height 45
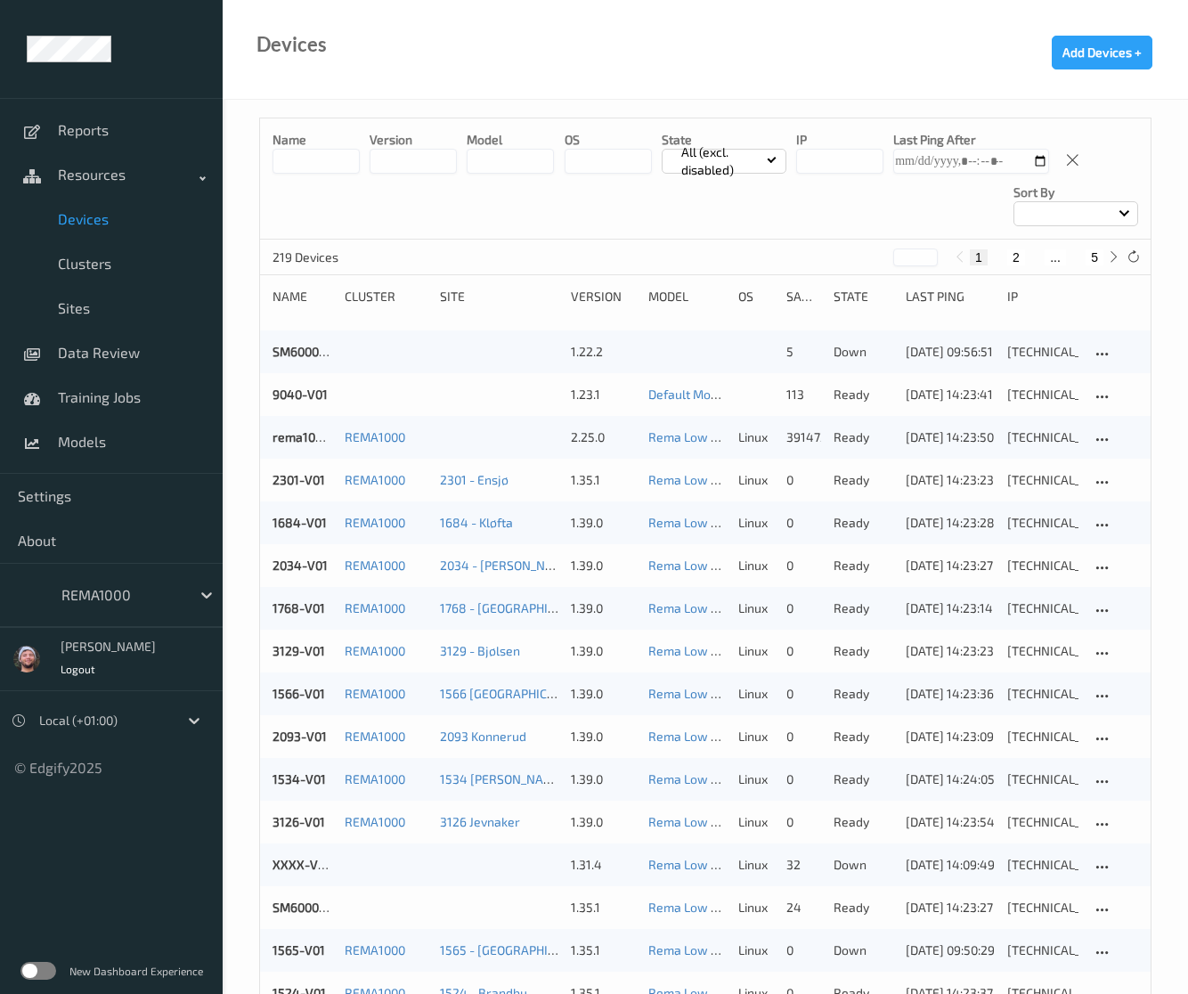
click at [1103, 252] on button "5" at bounding box center [1095, 257] width 18 height 16
type input "*"
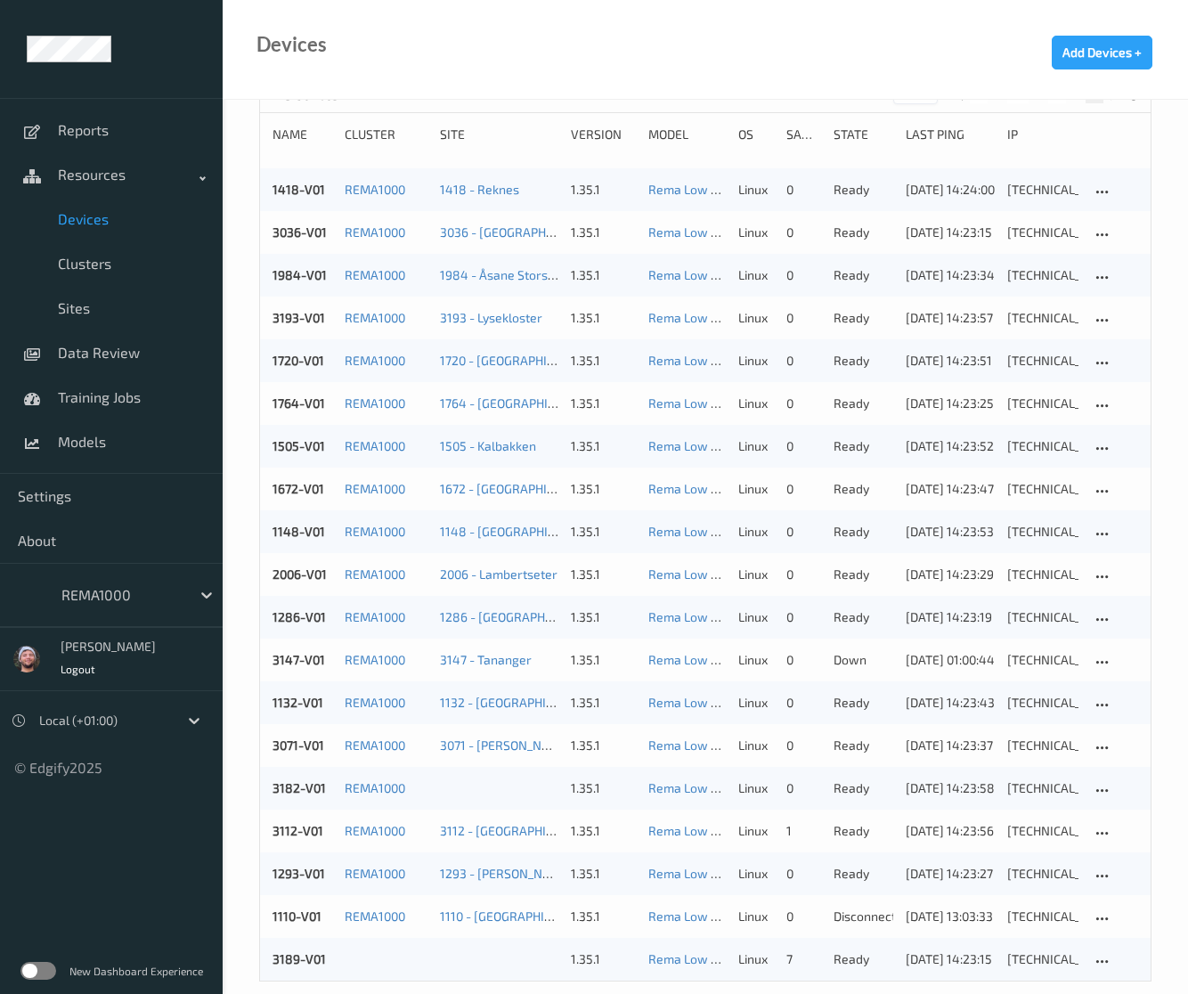
scroll to position [185, 0]
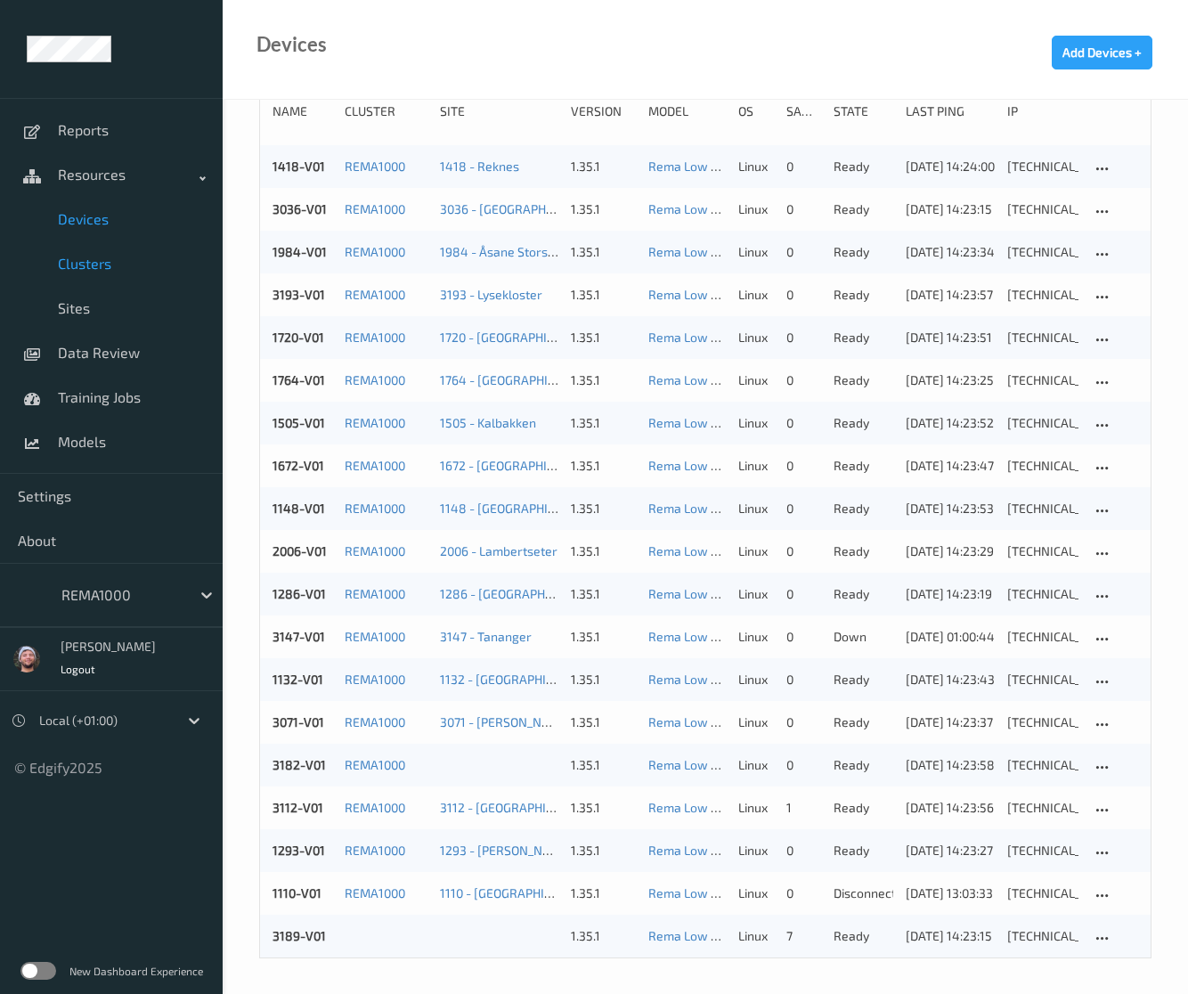
click at [112, 256] on span "Clusters" at bounding box center [131, 264] width 147 height 18
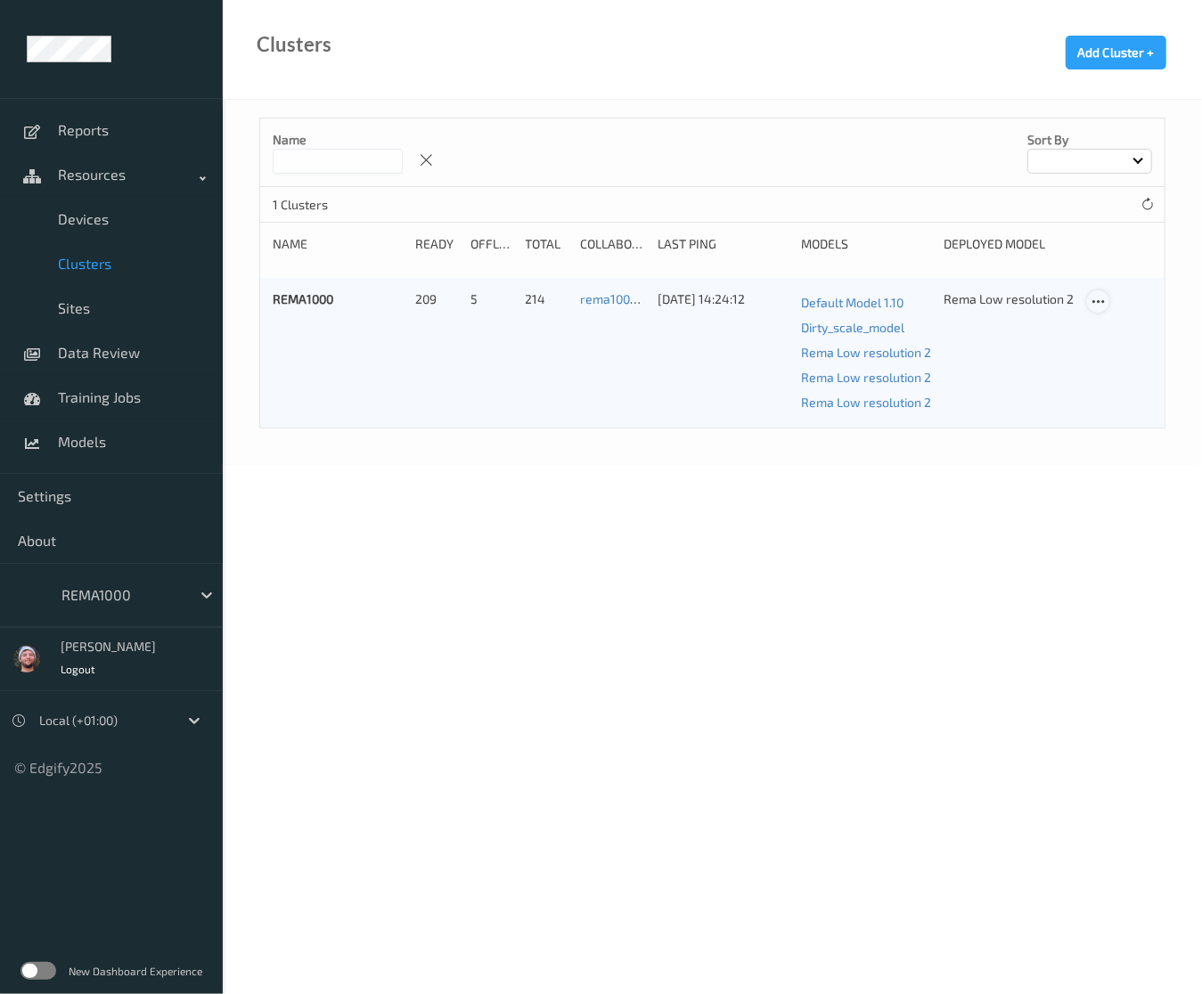
click at [1101, 296] on icon at bounding box center [1097, 302] width 15 height 16
click at [1118, 322] on link "Edit Cluster" at bounding box center [1143, 332] width 110 height 33
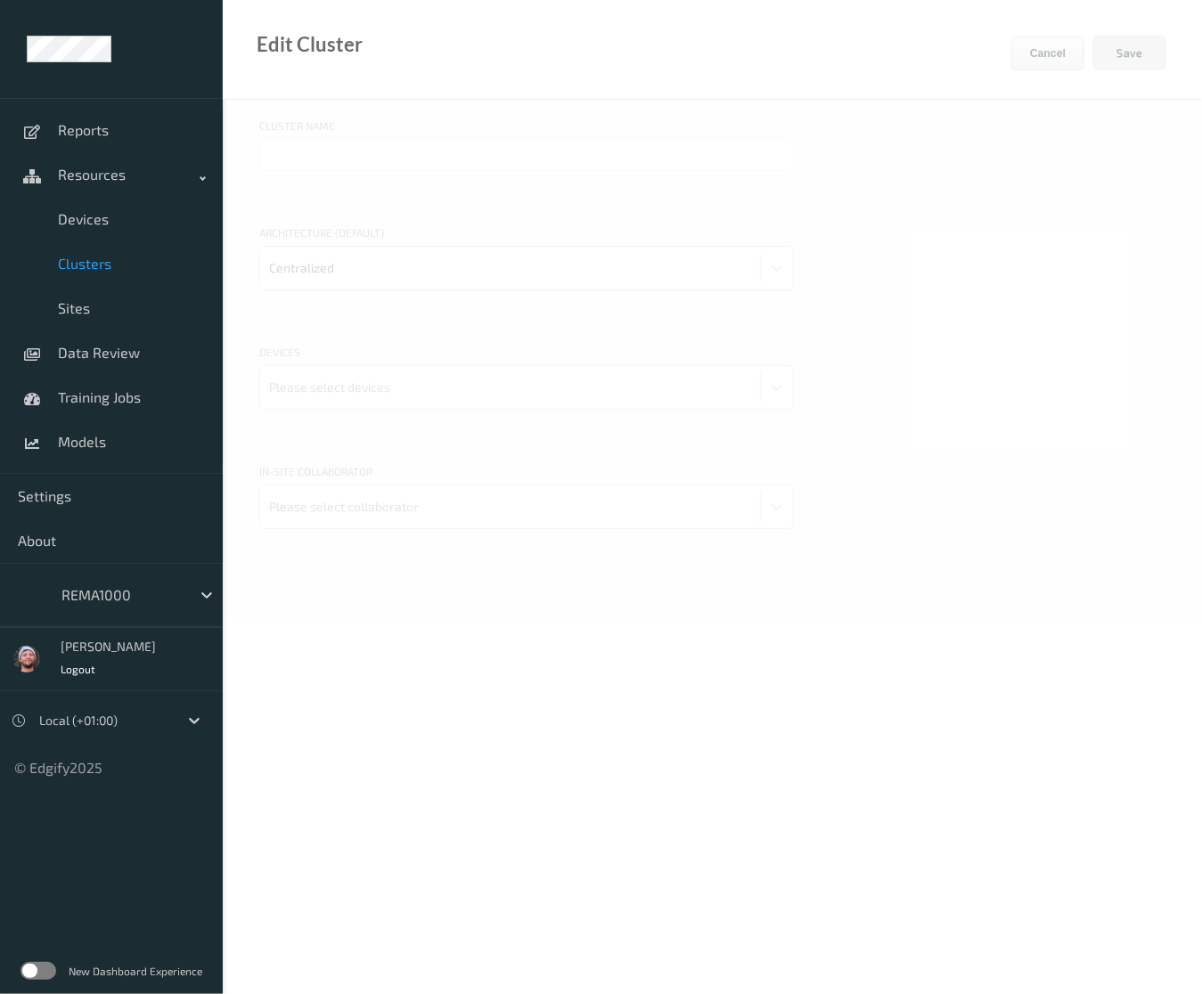
type input "REMA1000"
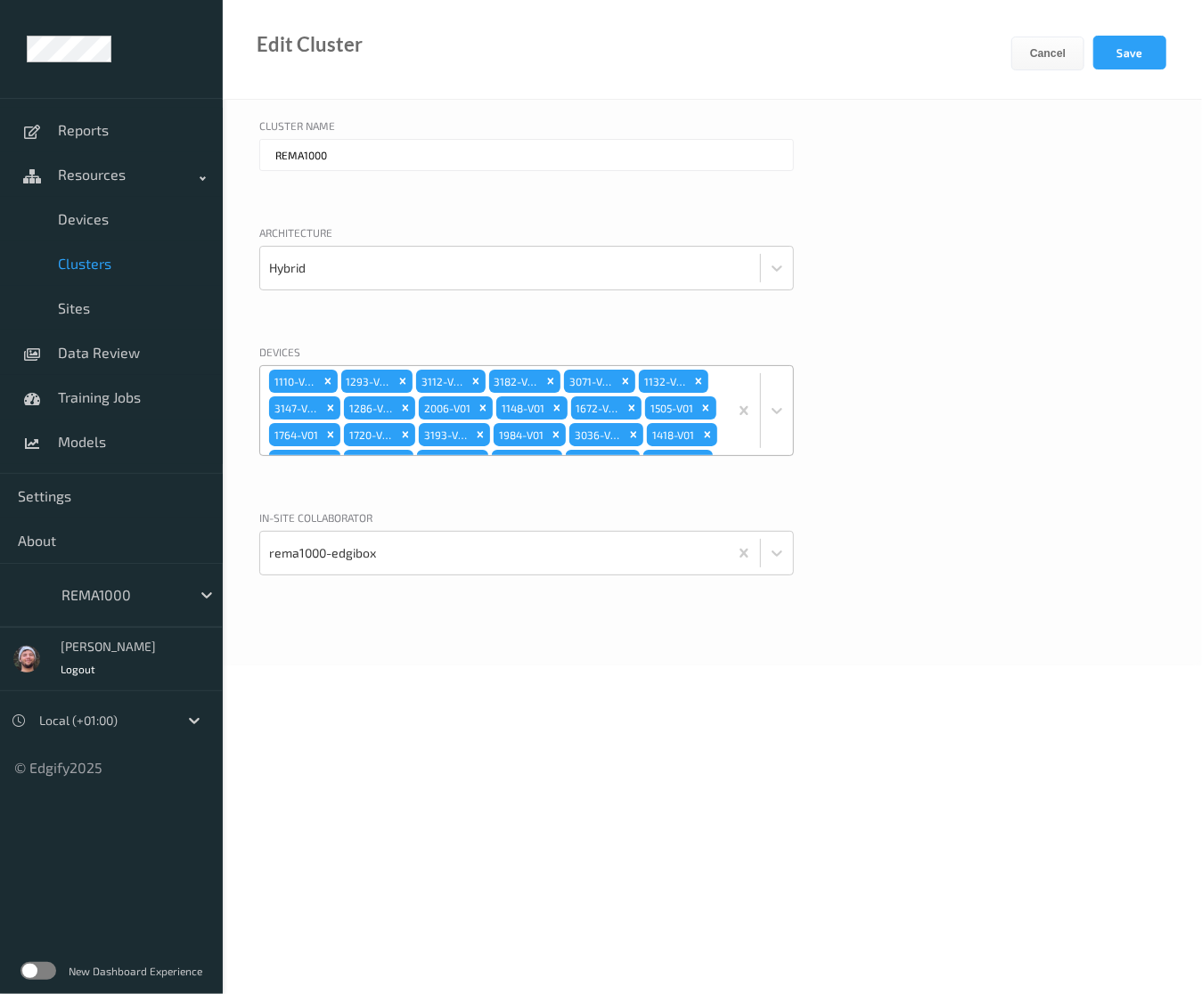
click at [705, 416] on div "1110-V01 1293-V01 3112-V01 3182-V01 3071-V01 1132-V01 3147-V01 1286-V01 2006-V0…" at bounding box center [494, 410] width 468 height 89
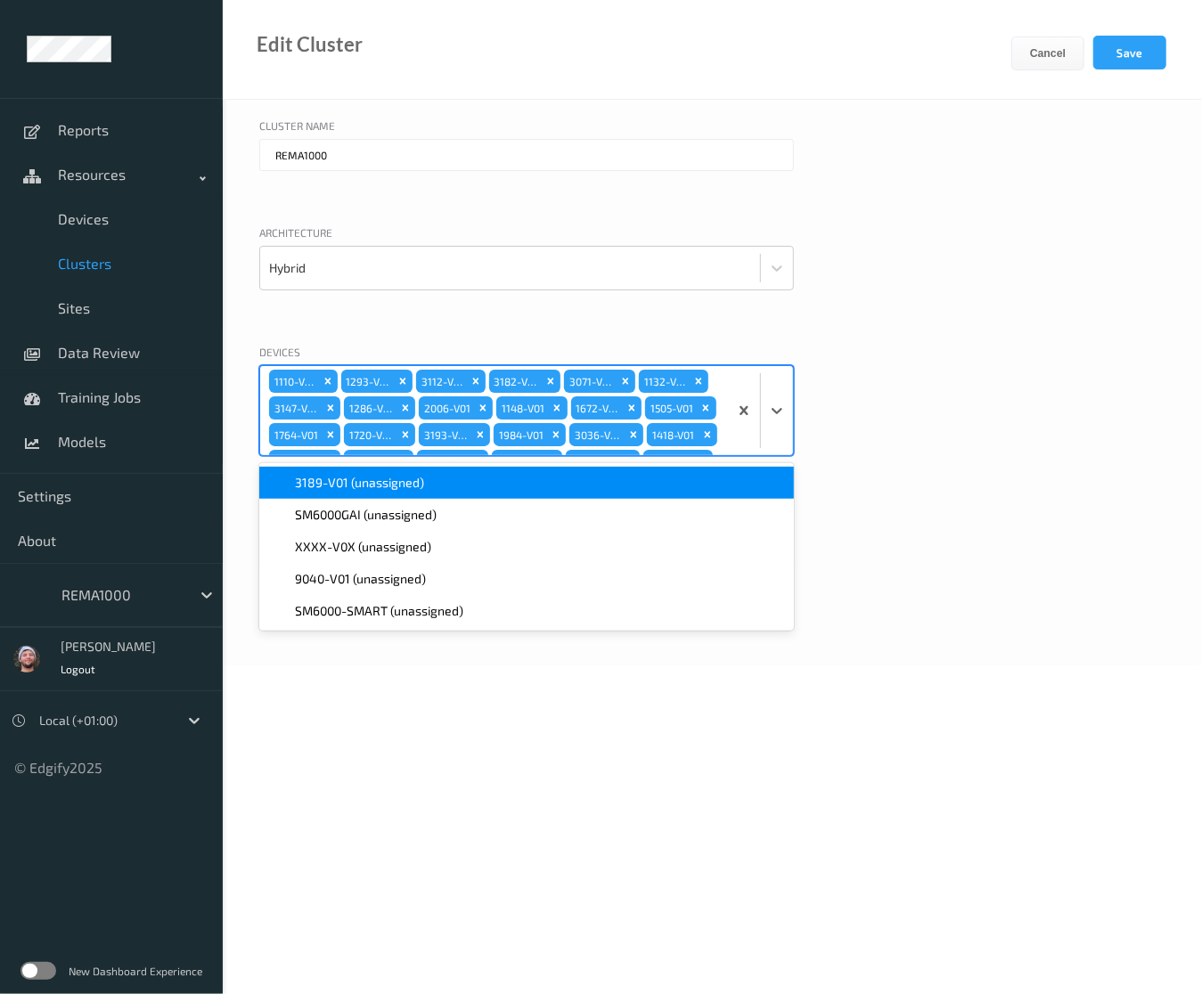
scroll to position [1023, 0]
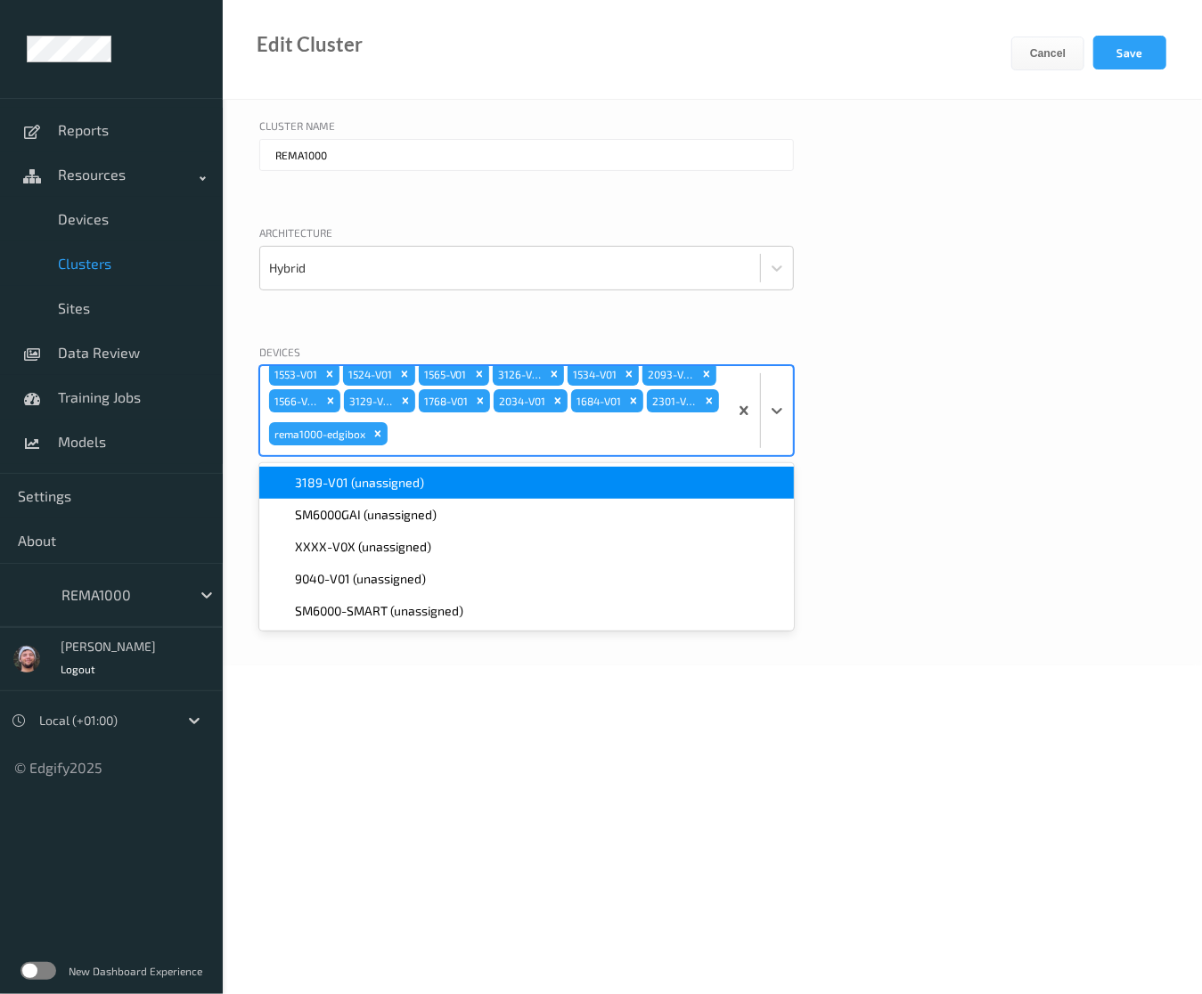
click at [597, 495] on div "3189-V01 (unassigned)" at bounding box center [526, 483] width 534 height 32
click at [1147, 47] on button "Save" at bounding box center [1129, 53] width 73 height 34
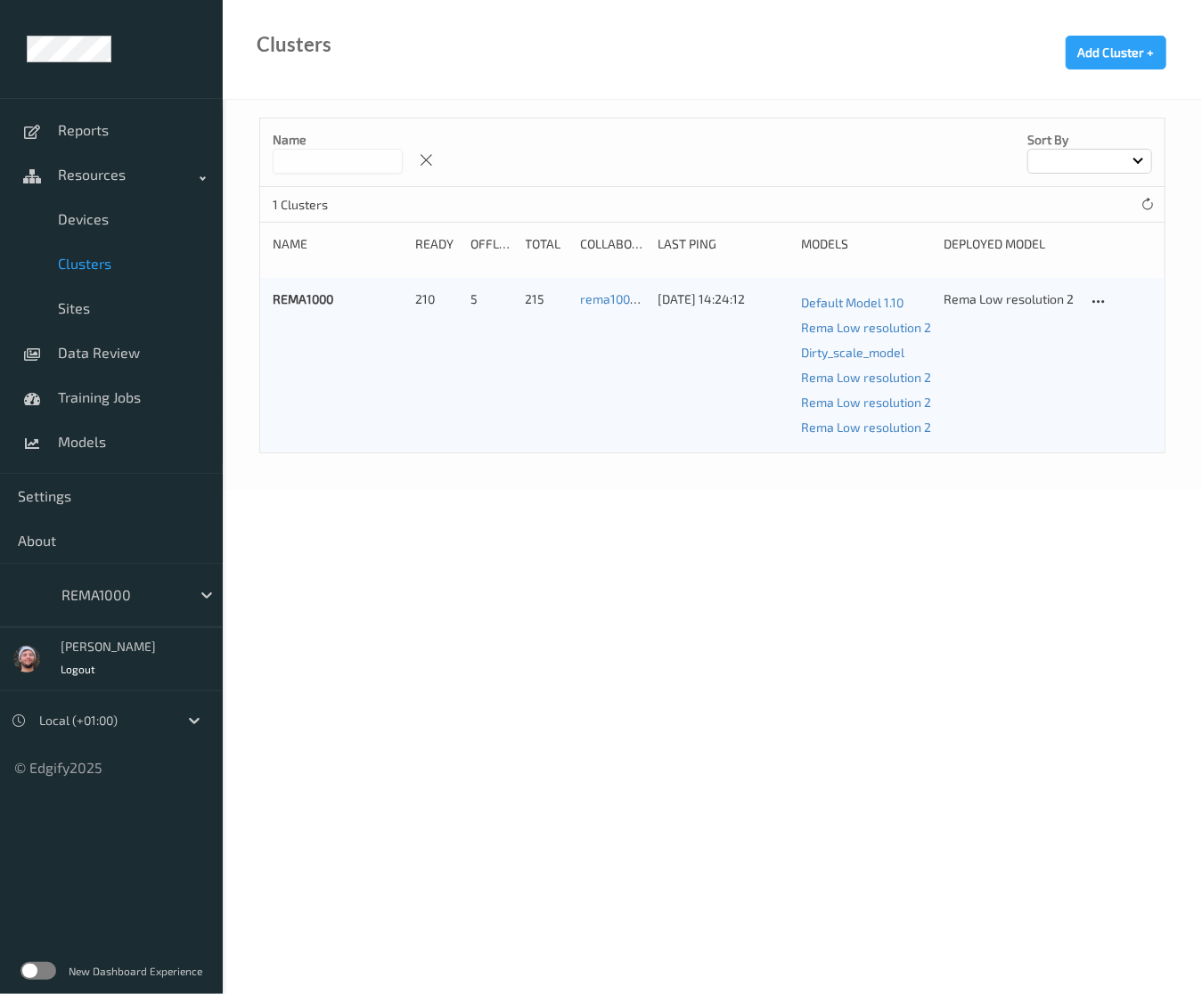
click at [132, 589] on div at bounding box center [121, 594] width 120 height 21
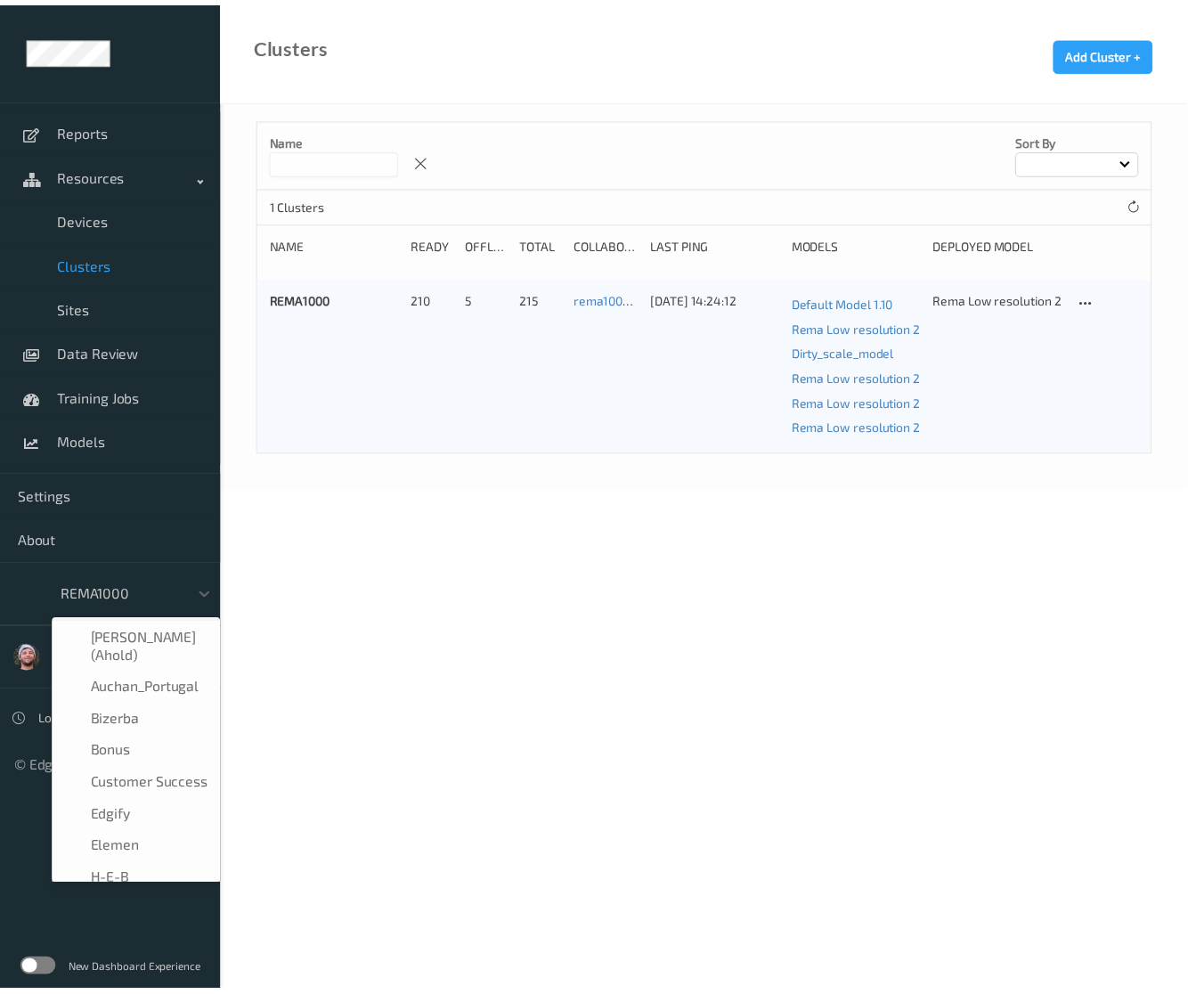
scroll to position [182, 0]
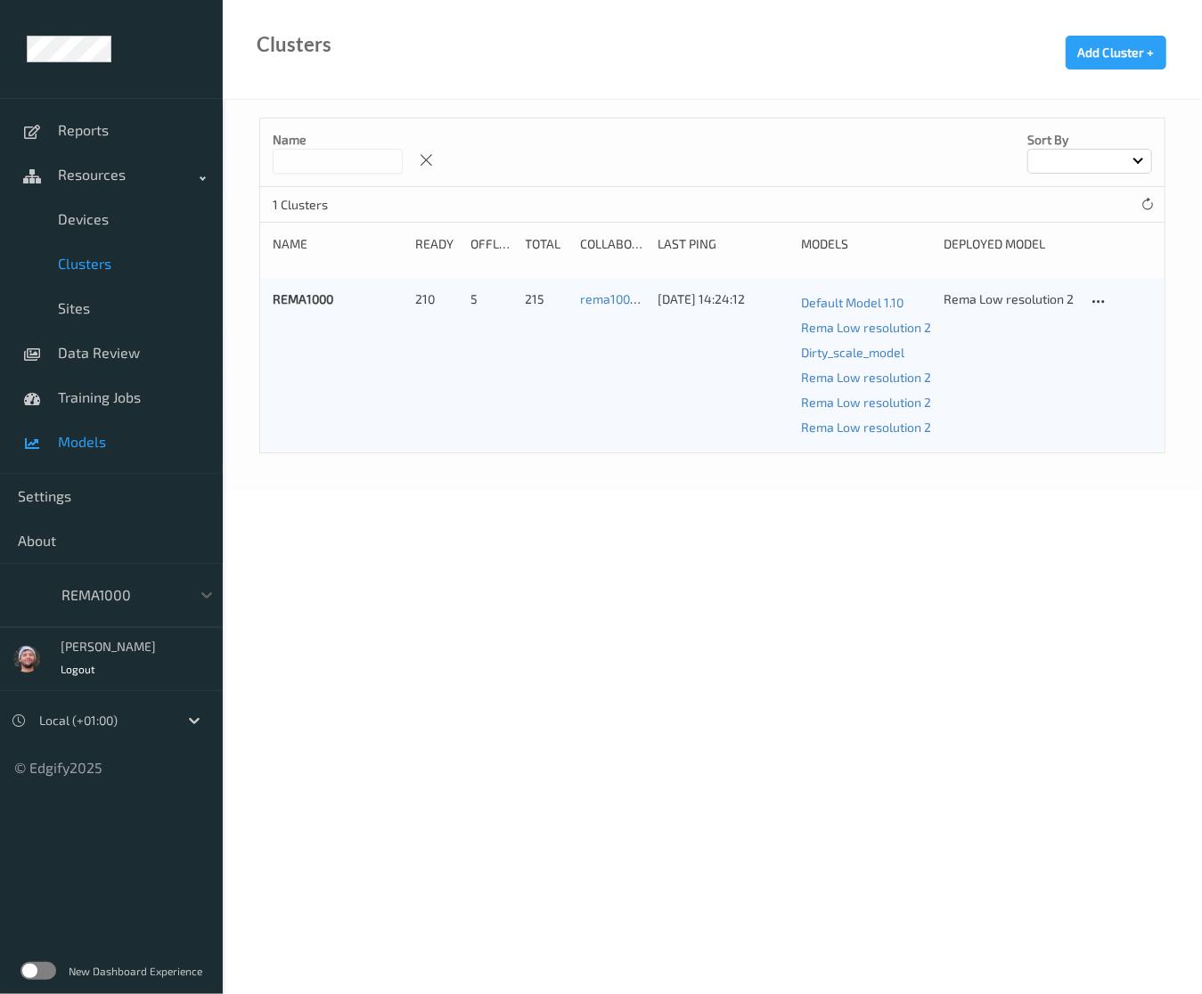
click at [96, 418] on link "Training Jobs" at bounding box center [111, 397] width 223 height 45
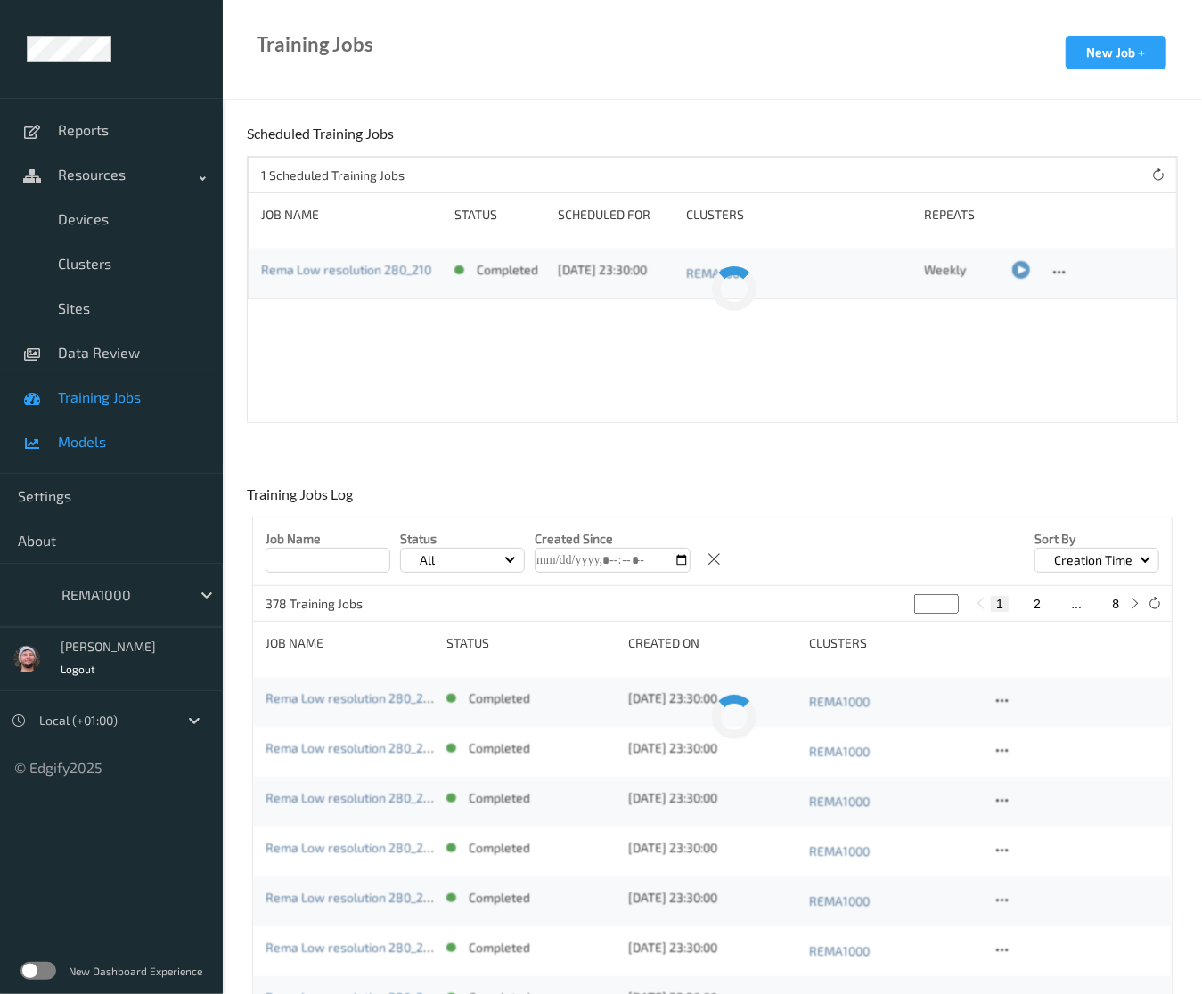
click at [88, 435] on span "Models" at bounding box center [131, 442] width 147 height 18
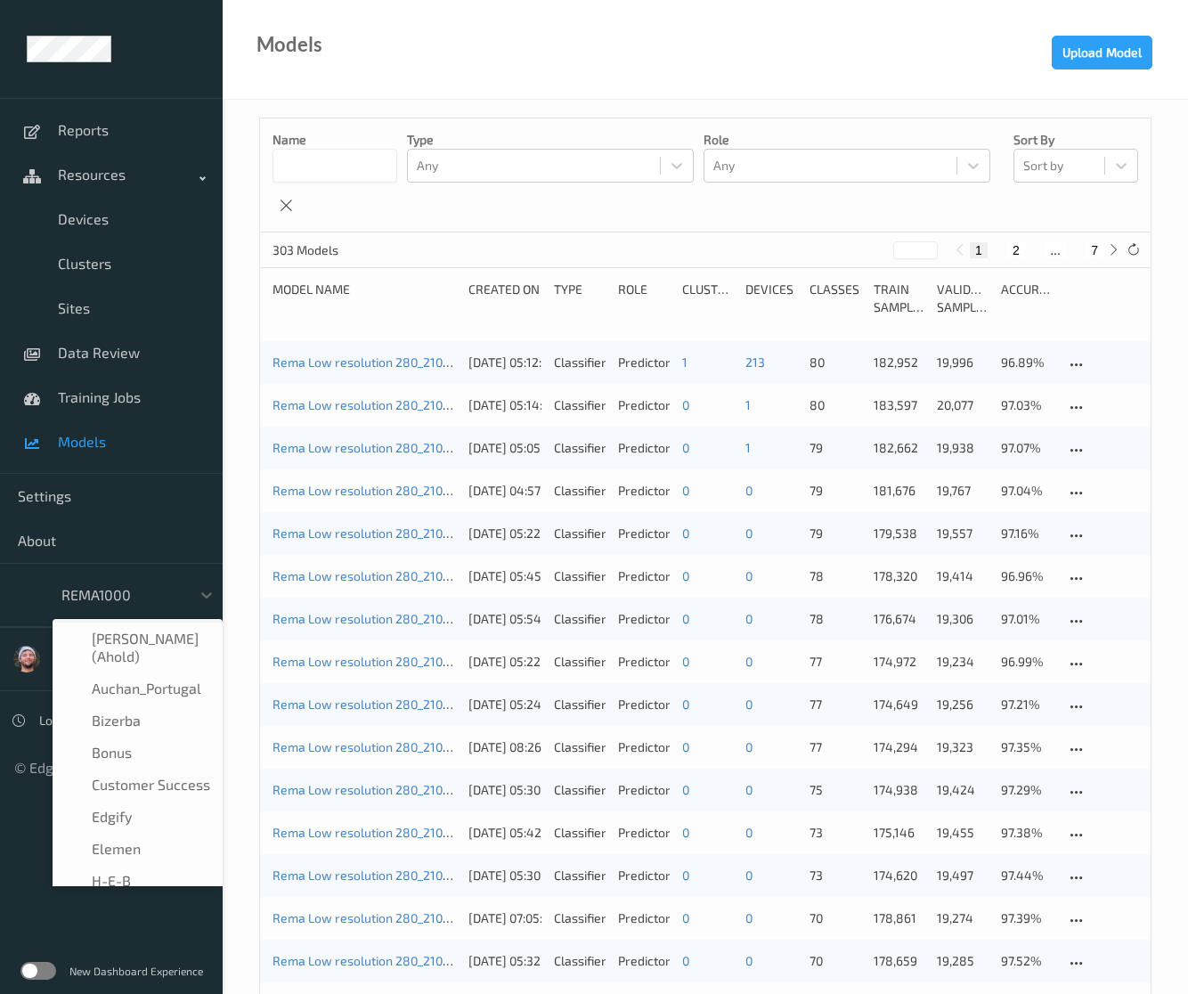
click at [107, 593] on div at bounding box center [121, 594] width 120 height 21
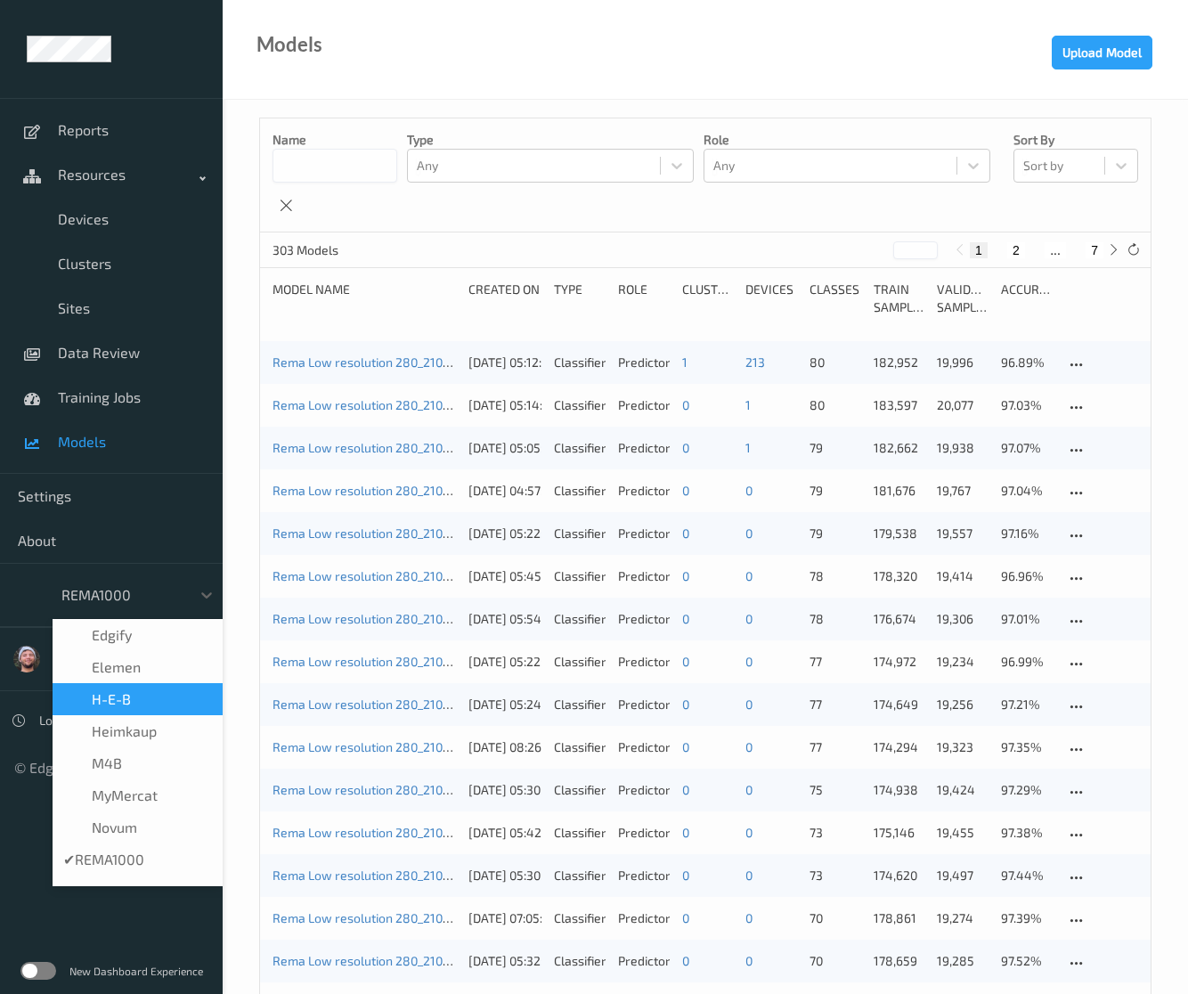
click at [135, 694] on div "H-E-B" at bounding box center [137, 699] width 149 height 18
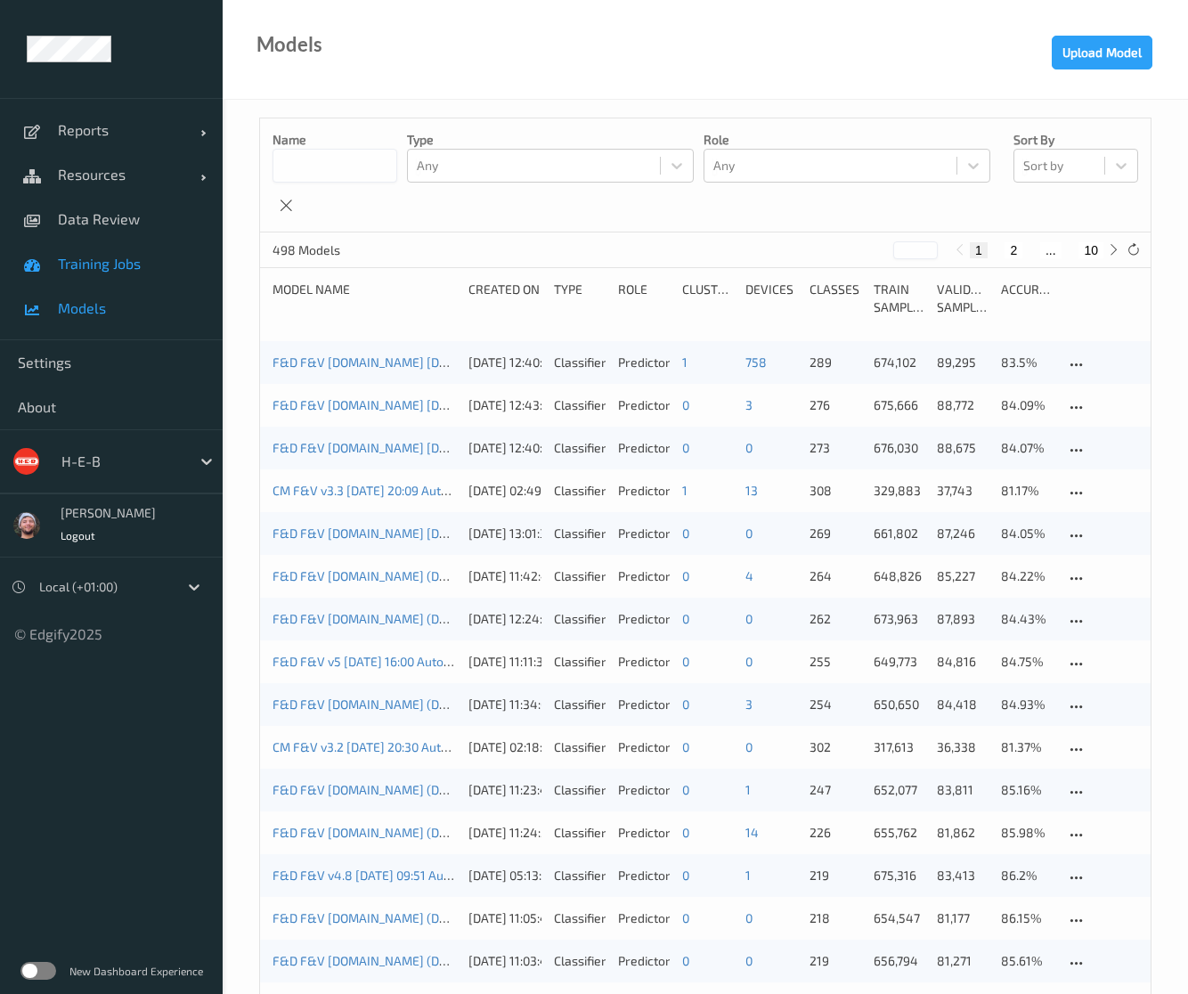
click at [89, 274] on link "Training Jobs" at bounding box center [111, 263] width 223 height 45
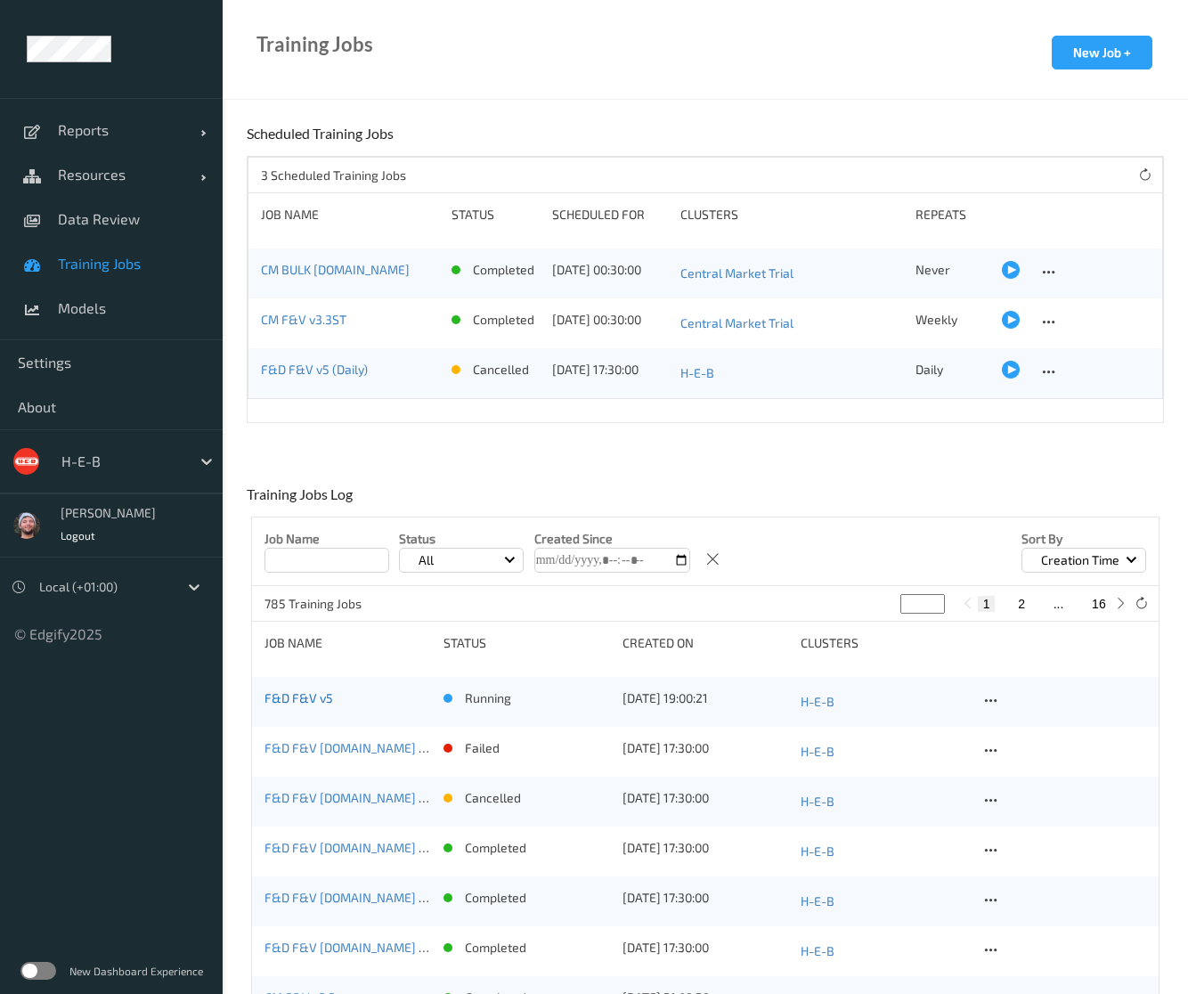
click at [306, 694] on link "F&D F&V v5" at bounding box center [299, 697] width 69 height 15
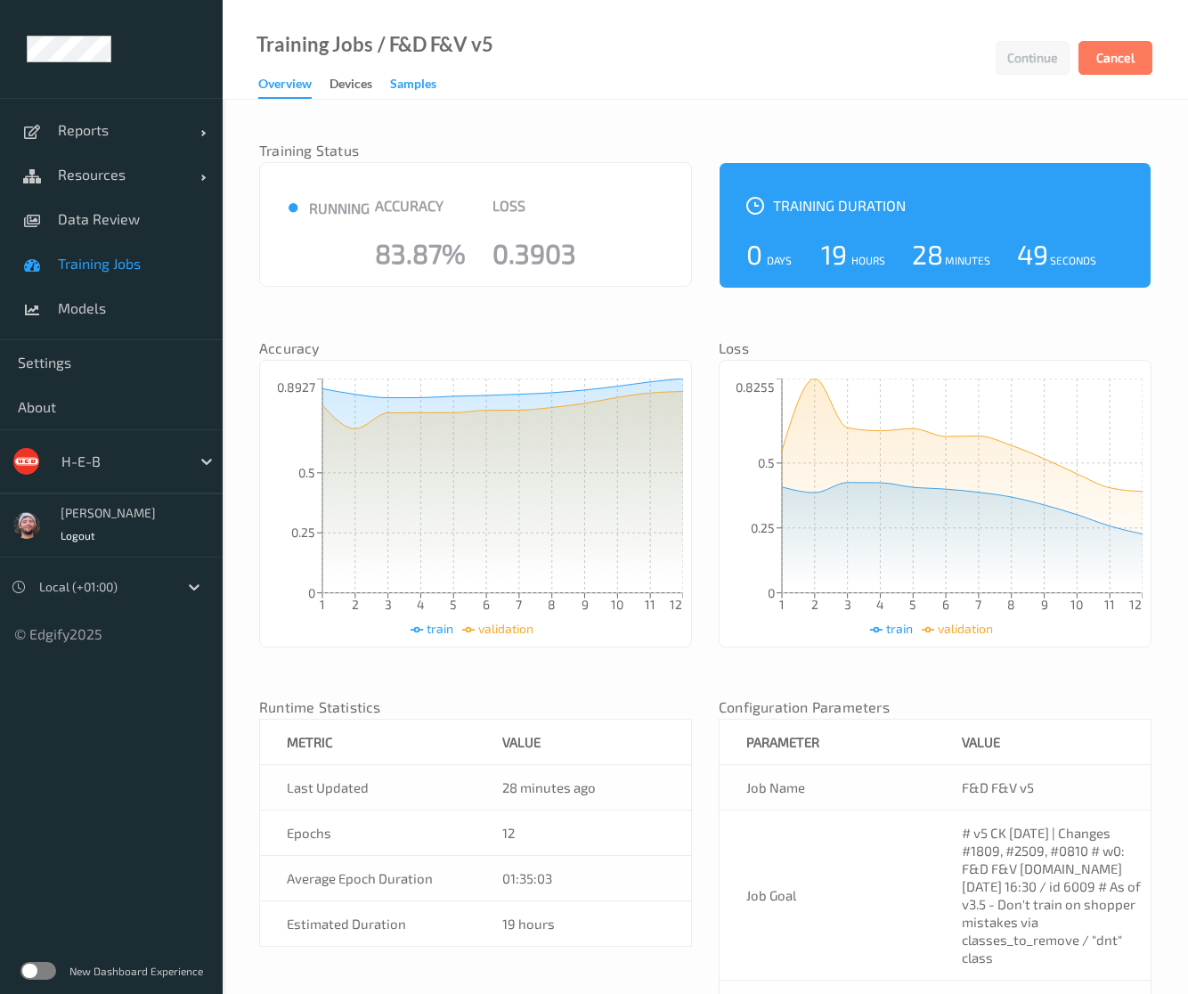
click at [417, 90] on div "Samples" at bounding box center [413, 86] width 46 height 22
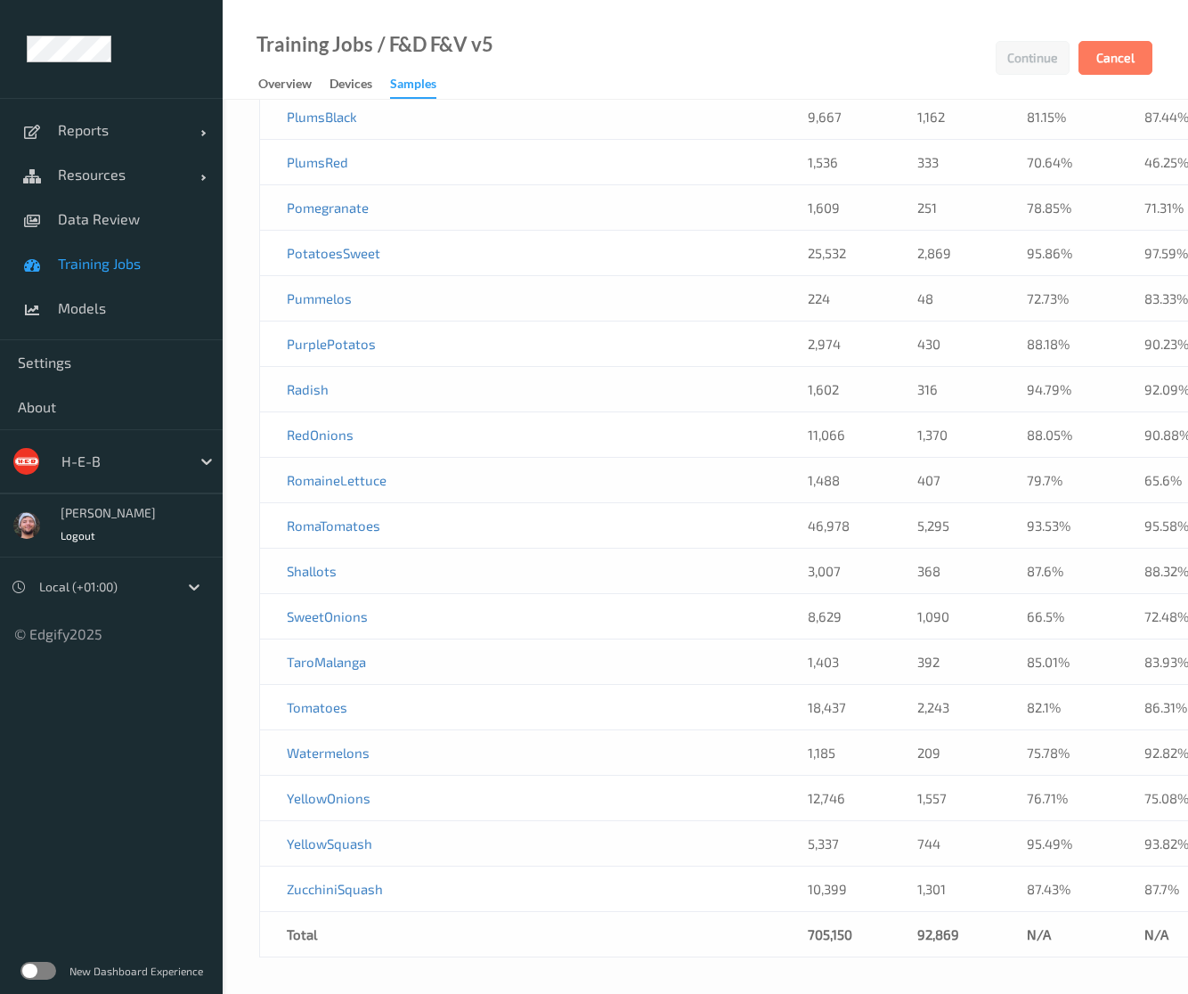
scroll to position [16173, 0]
click at [102, 300] on span "Models" at bounding box center [131, 308] width 147 height 18
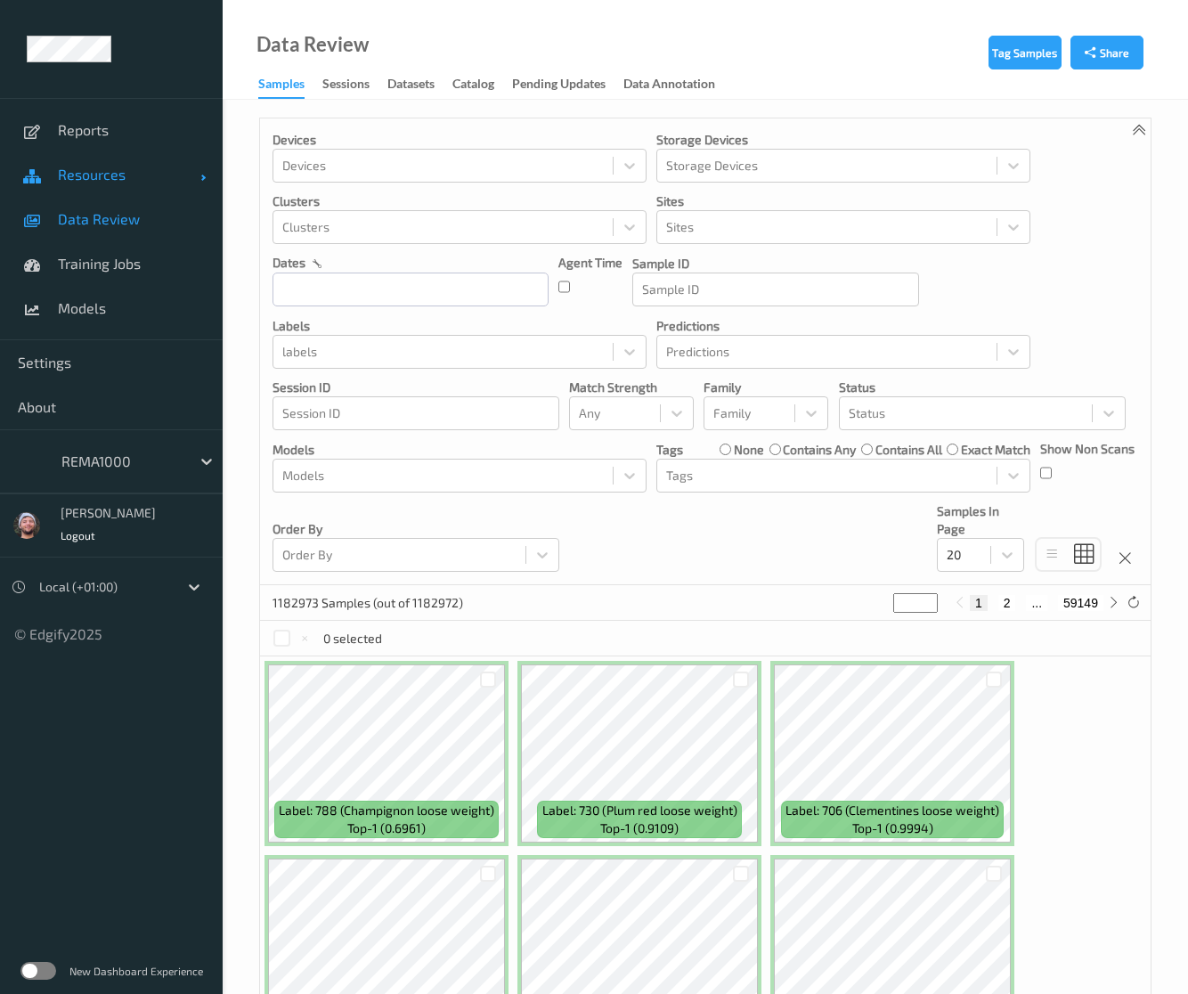
click at [125, 178] on span "Resources" at bounding box center [129, 175] width 143 height 18
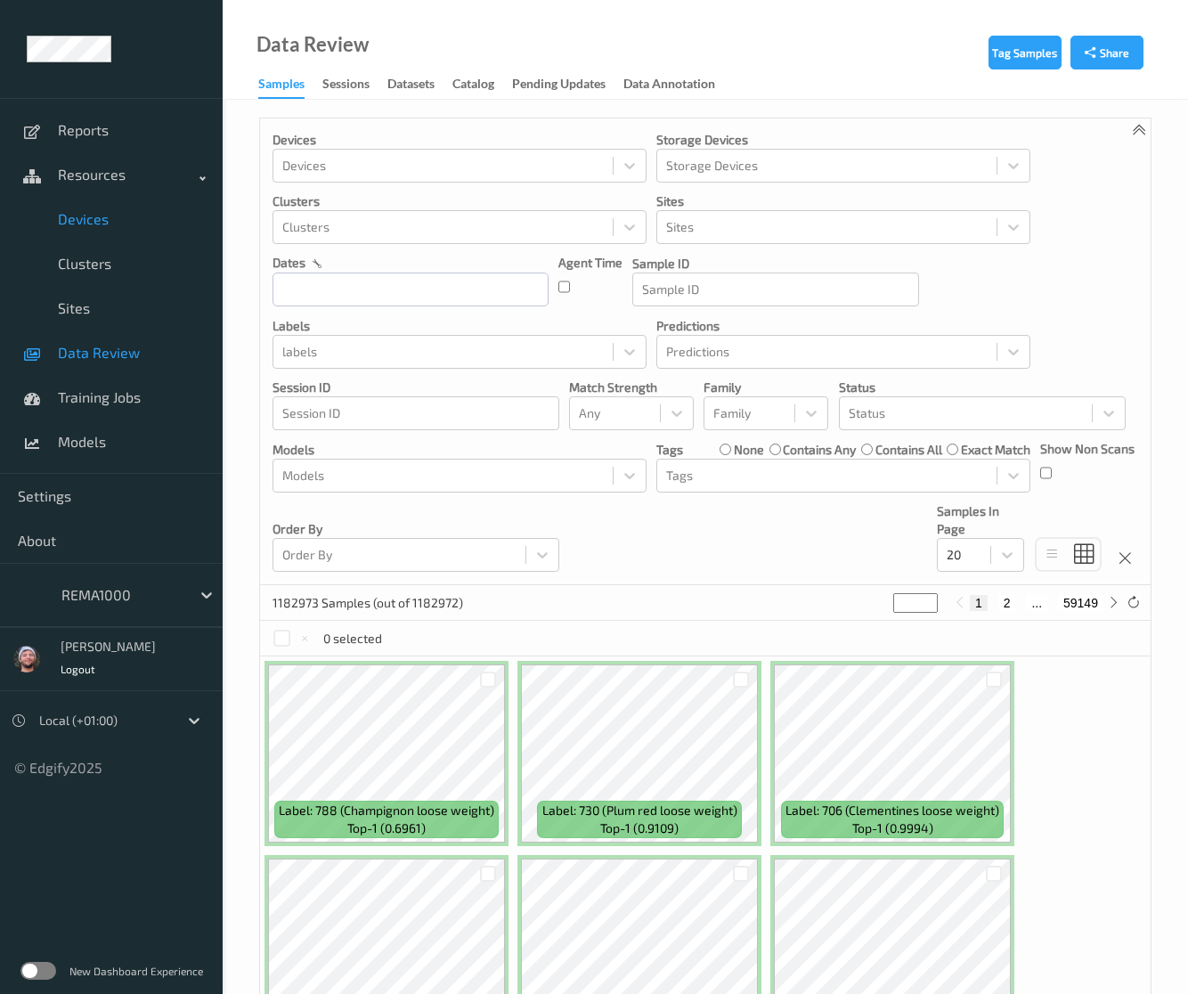
click at [118, 229] on link "Devices" at bounding box center [111, 219] width 223 height 45
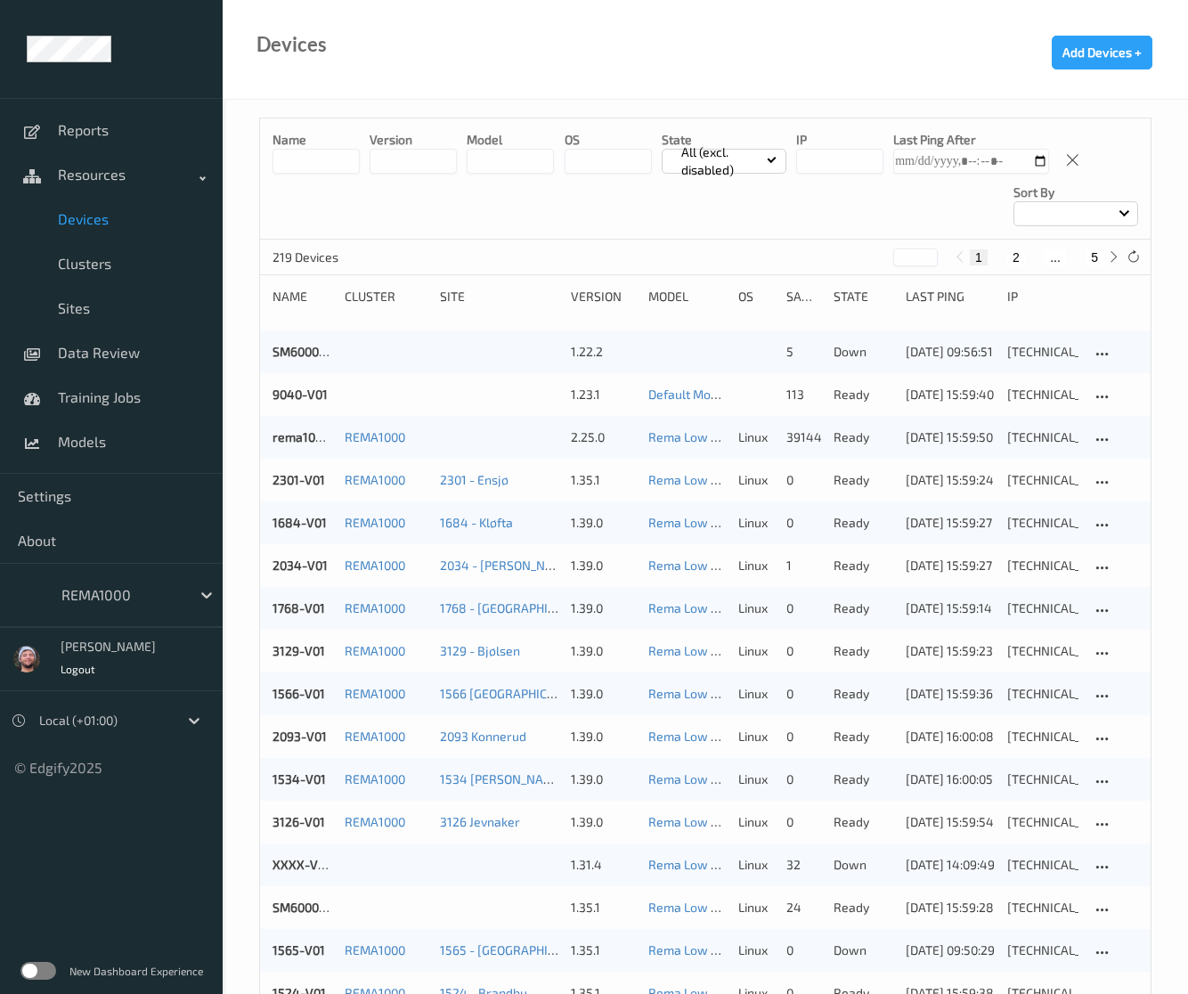
click at [1096, 258] on button "5" at bounding box center [1095, 257] width 18 height 16
type input "*"
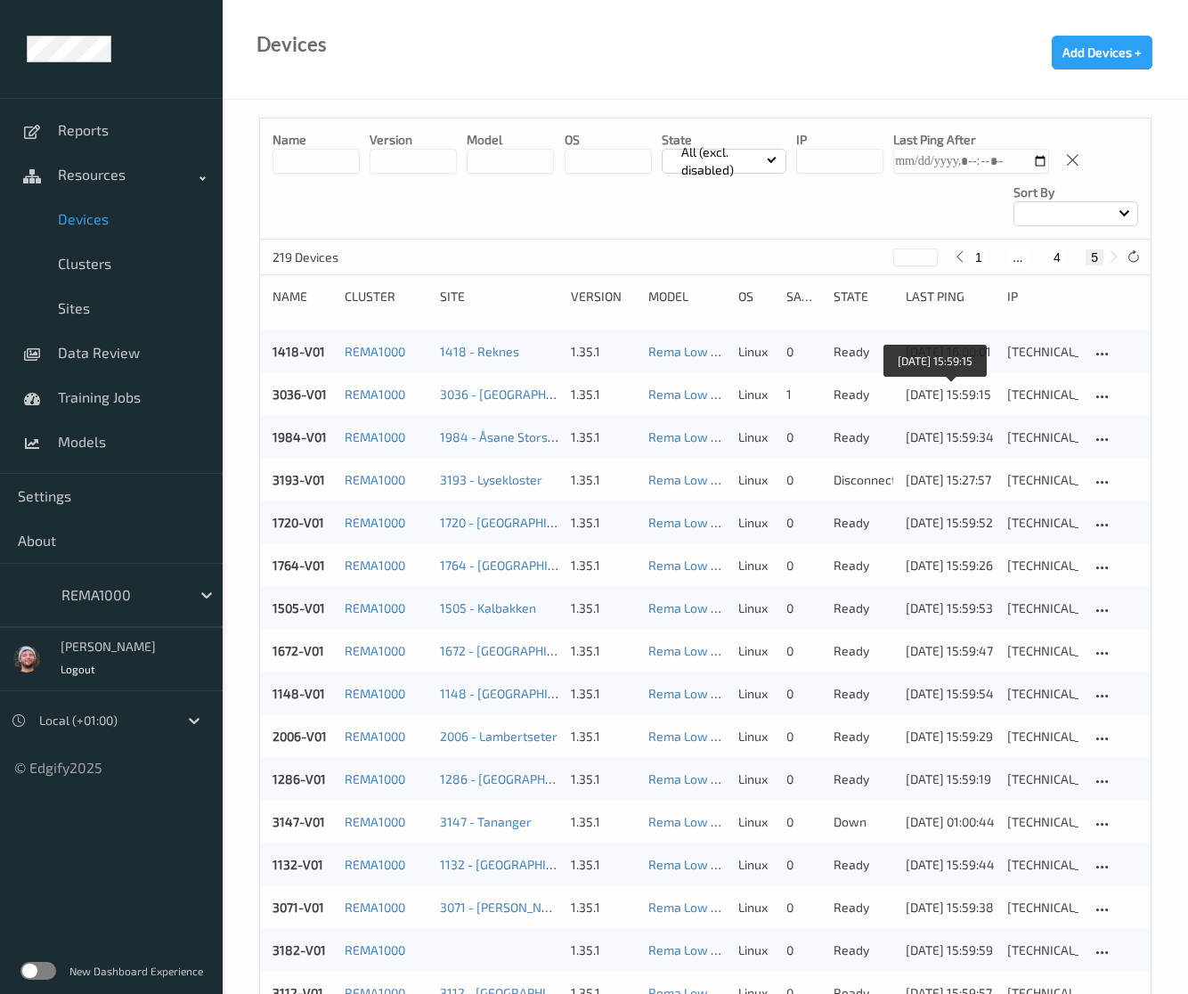
scroll to position [185, 0]
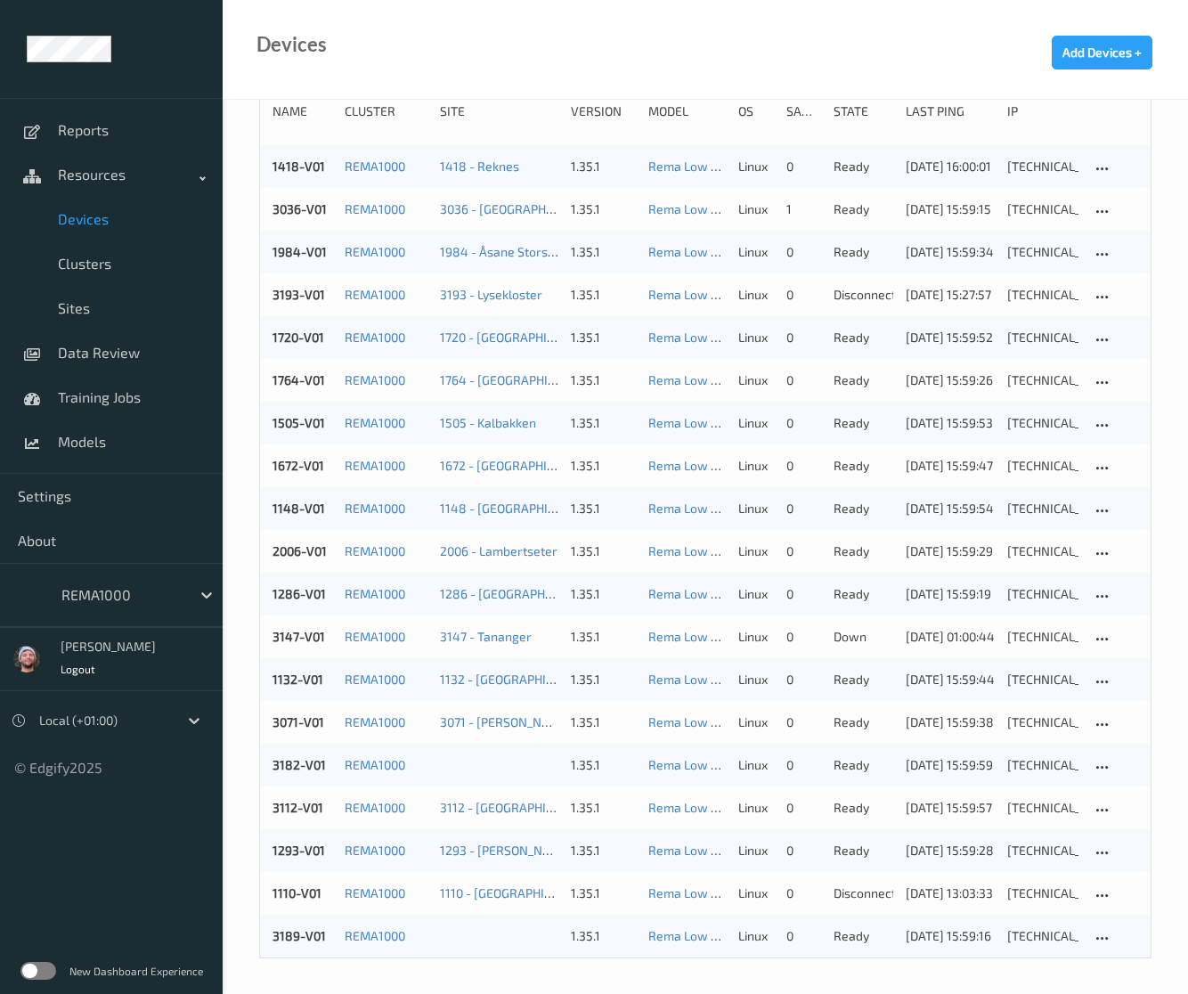
drag, startPoint x: 469, startPoint y: 94, endPoint x: 347, endPoint y: 170, distance: 144.1
click at [470, 92] on div "Devices Add Devices +" at bounding box center [706, 50] width 966 height 100
click at [435, 67] on div "Devices Add Devices +" at bounding box center [706, 50] width 966 height 100
click at [80, 220] on span "Devices" at bounding box center [131, 219] width 147 height 18
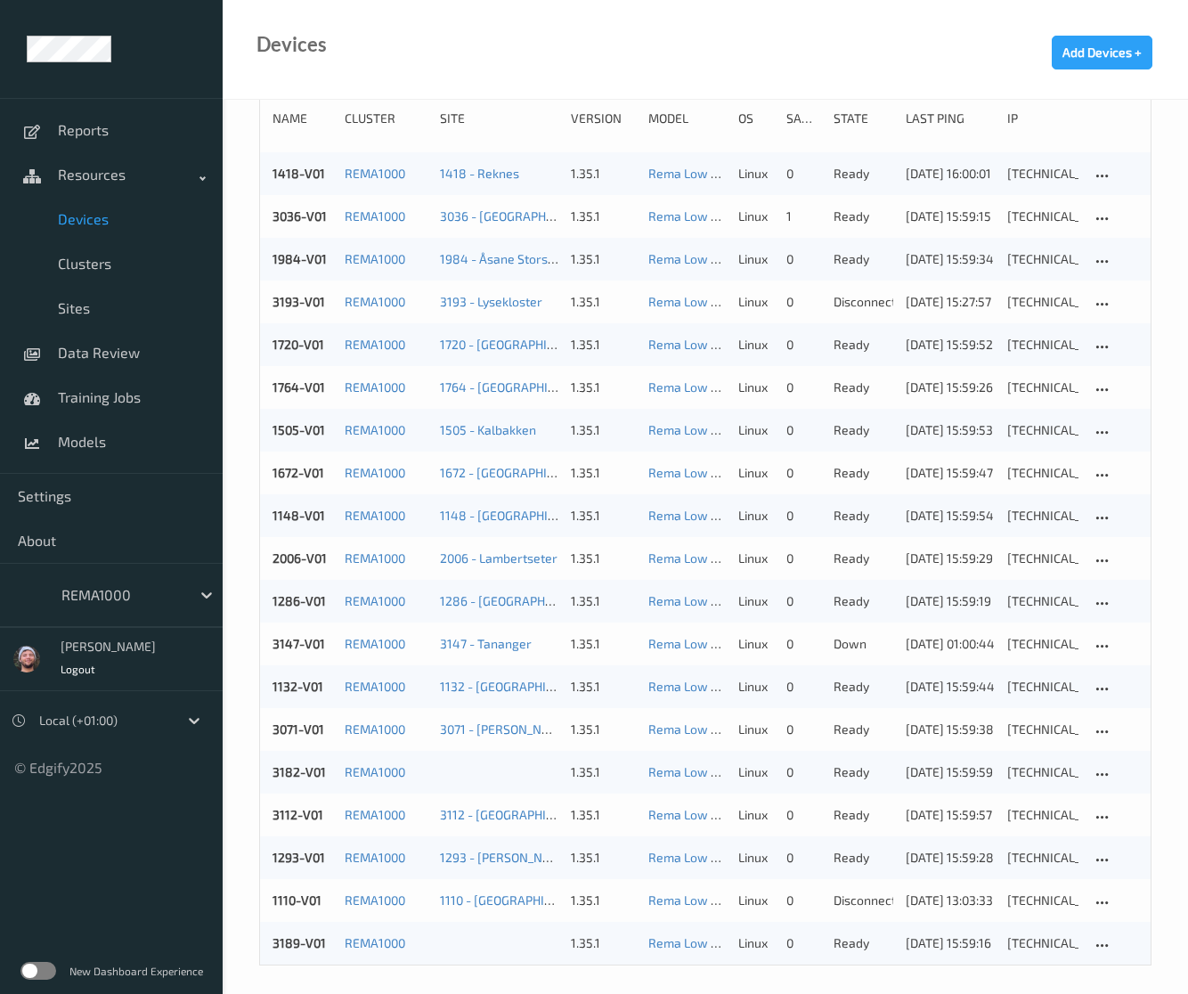
scroll to position [0, 0]
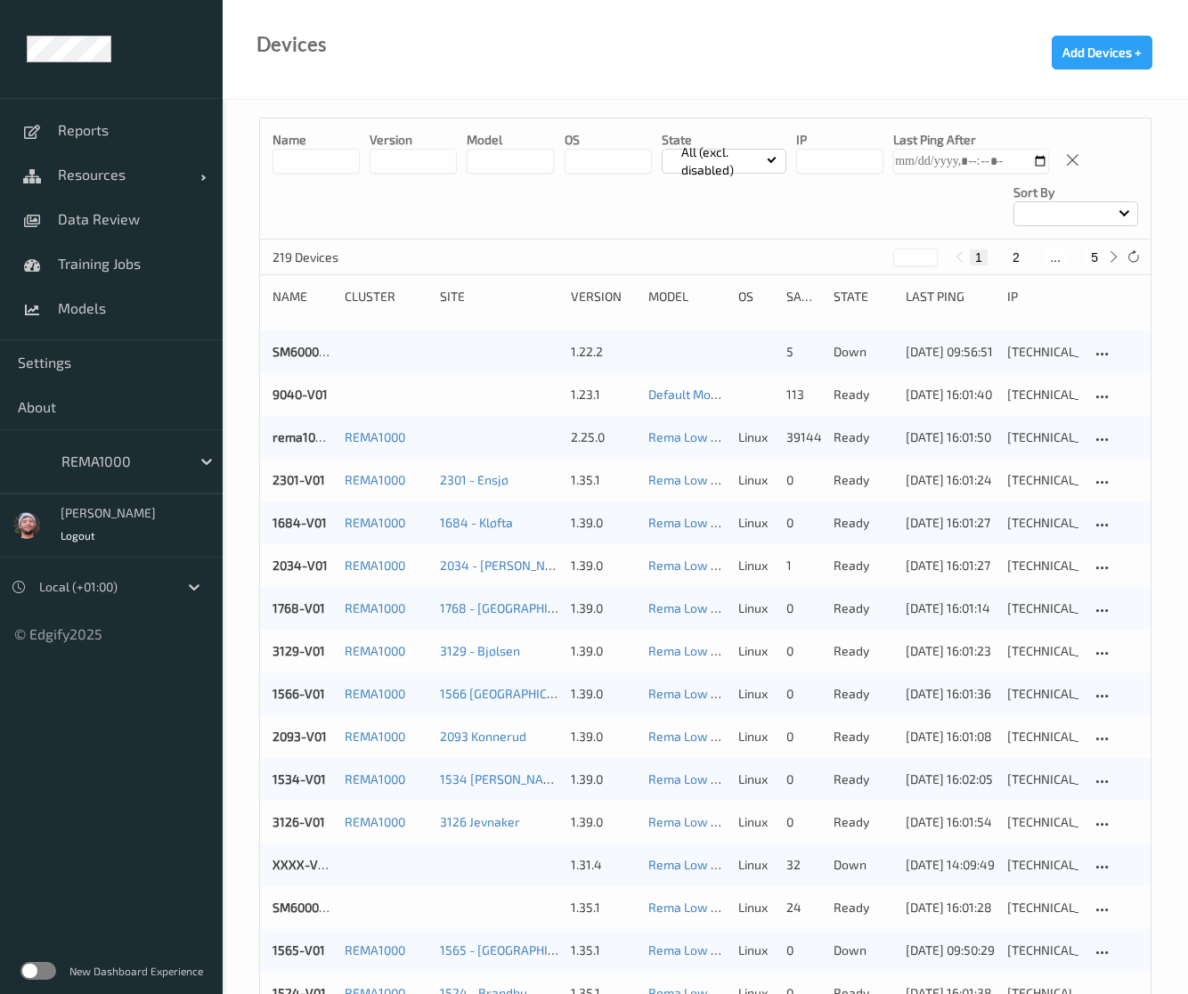
click at [298, 158] on input at bounding box center [316, 161] width 87 height 25
type input "****"
click at [1098, 256] on button "5" at bounding box center [1095, 257] width 18 height 16
type input "*"
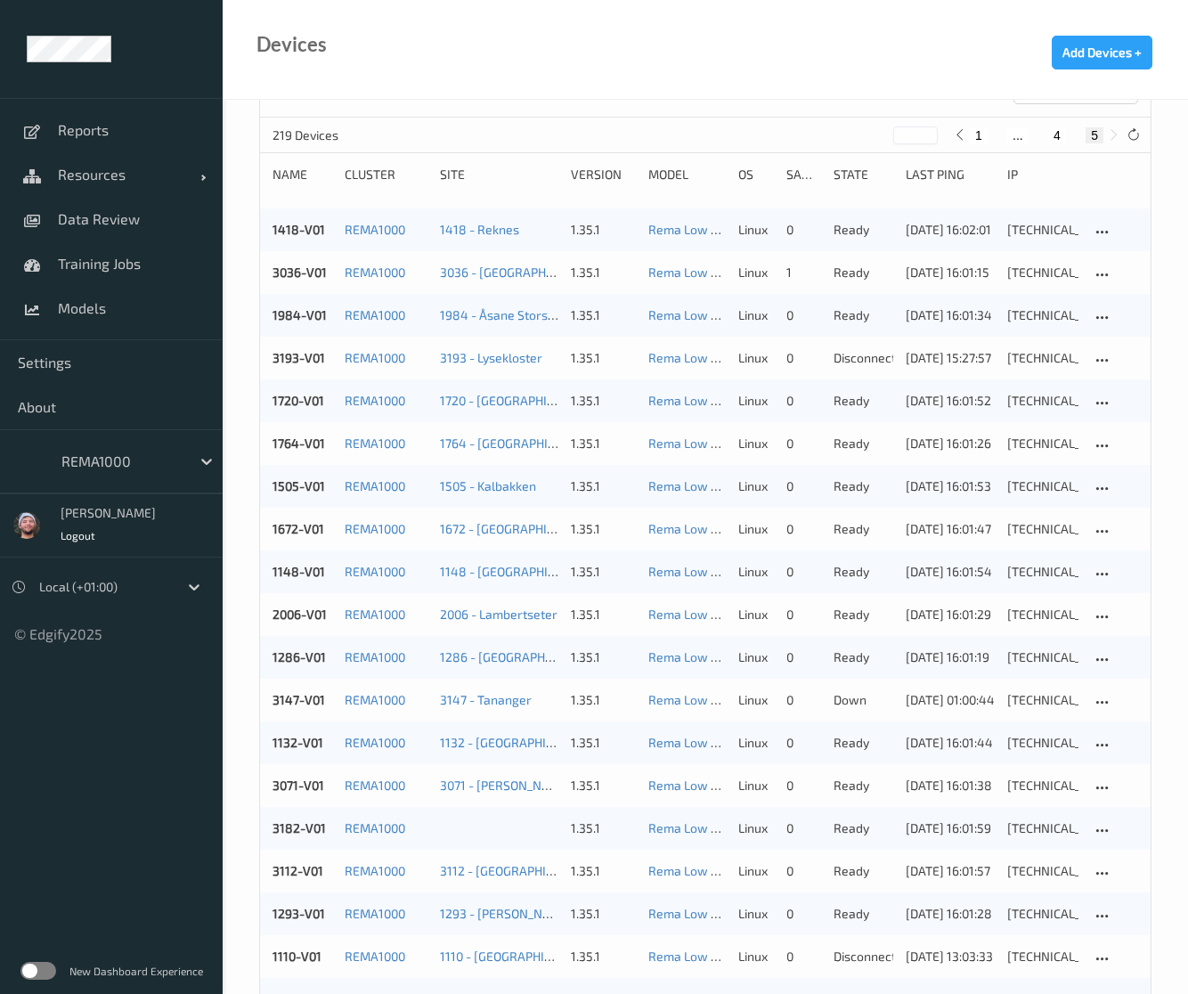
scroll to position [96, 0]
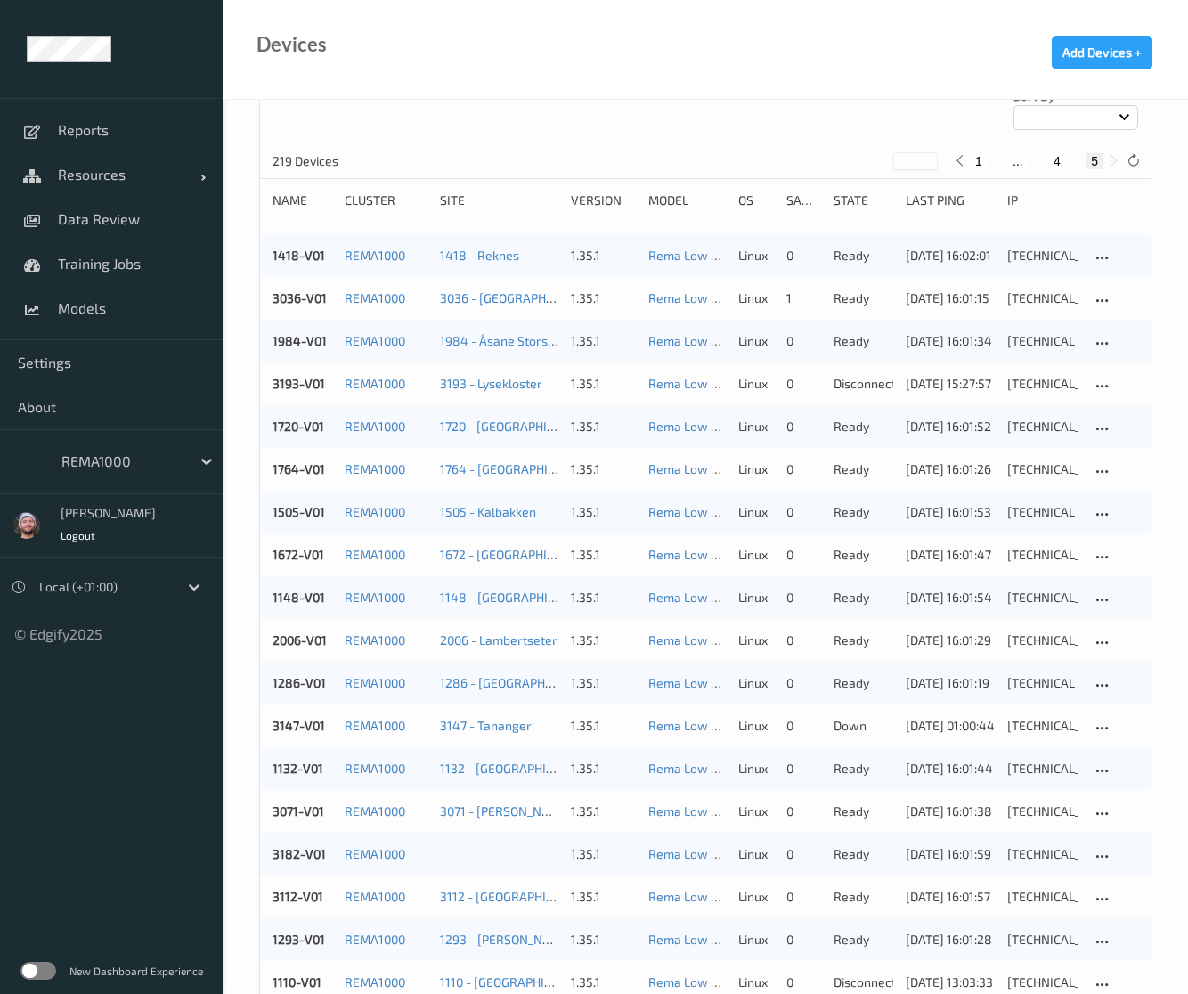
click at [967, 94] on div "Devices Add Devices +" at bounding box center [706, 50] width 966 height 100
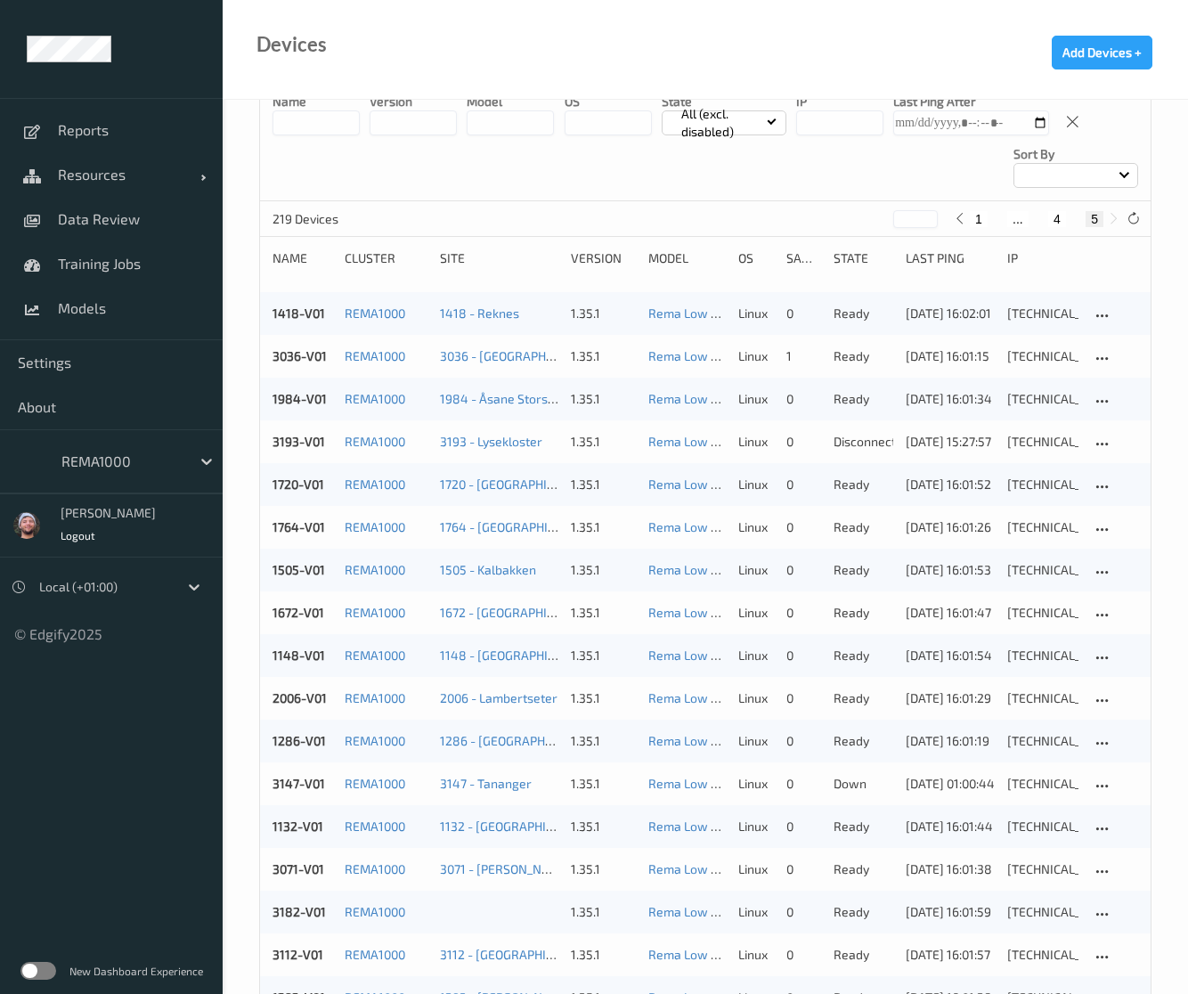
scroll to position [0, 0]
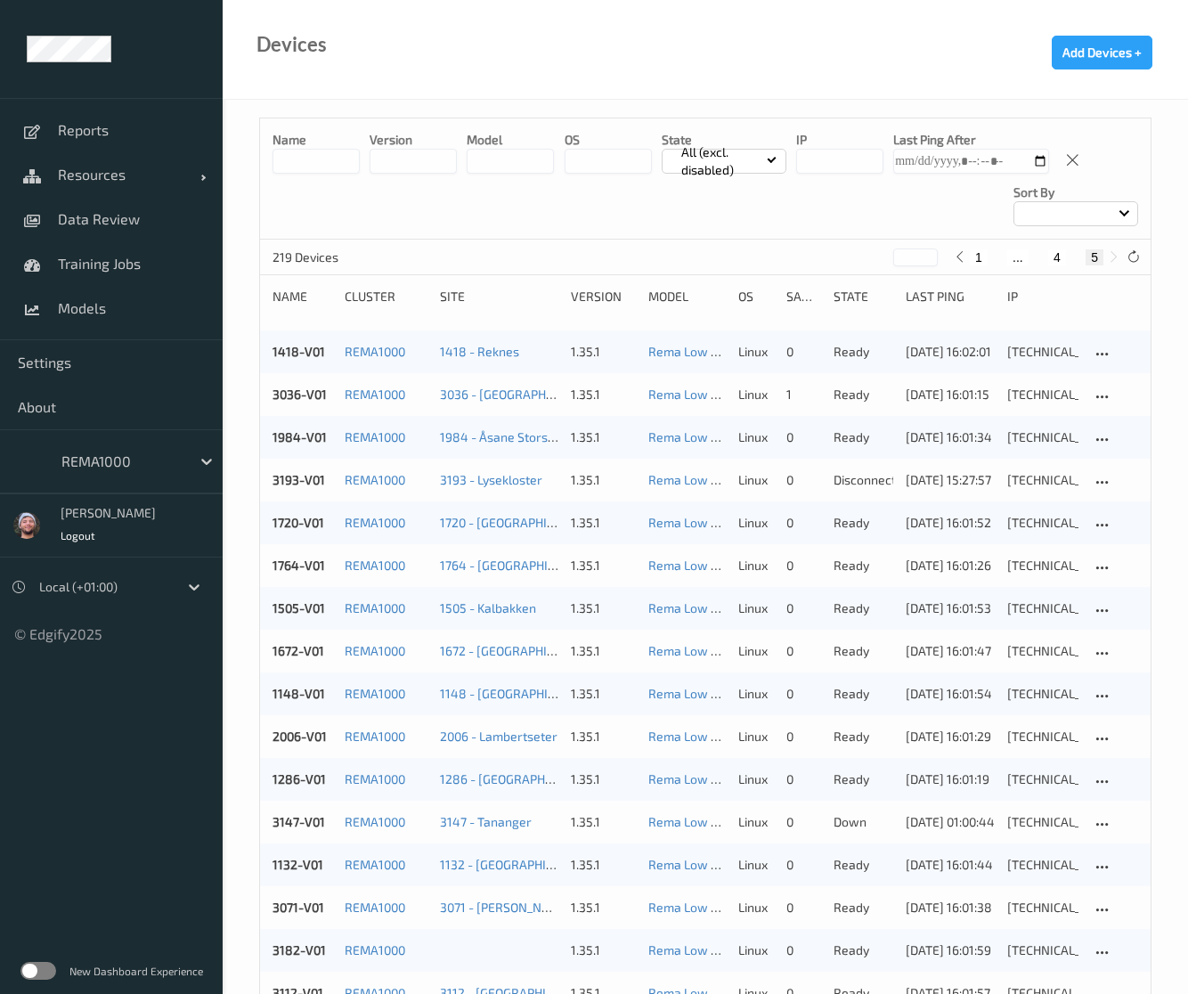
click at [723, 159] on p "All (excl. disabled)" at bounding box center [721, 161] width 93 height 36
click at [711, 353] on p "Disabled" at bounding box center [724, 358] width 123 height 31
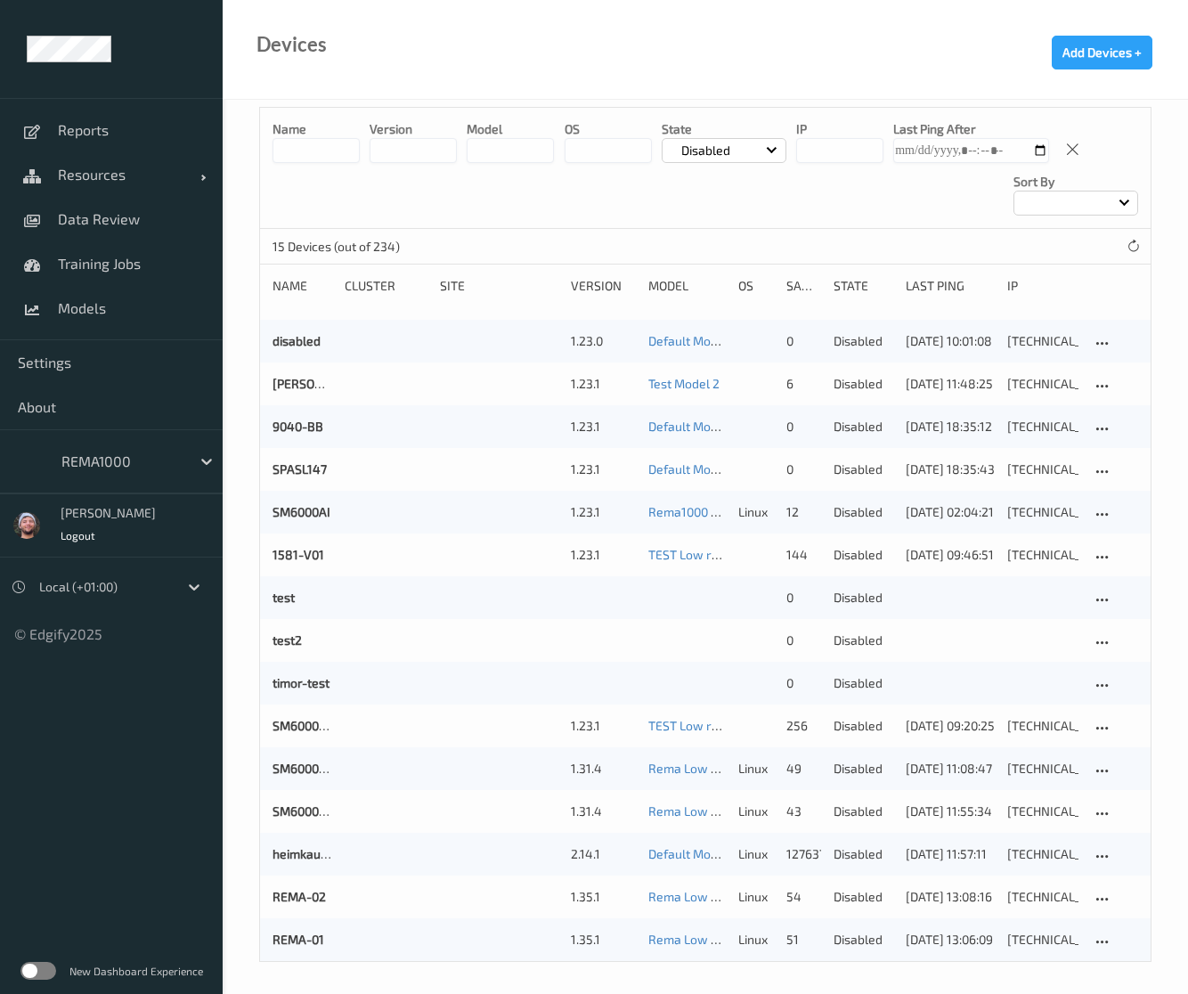
scroll to position [14, 0]
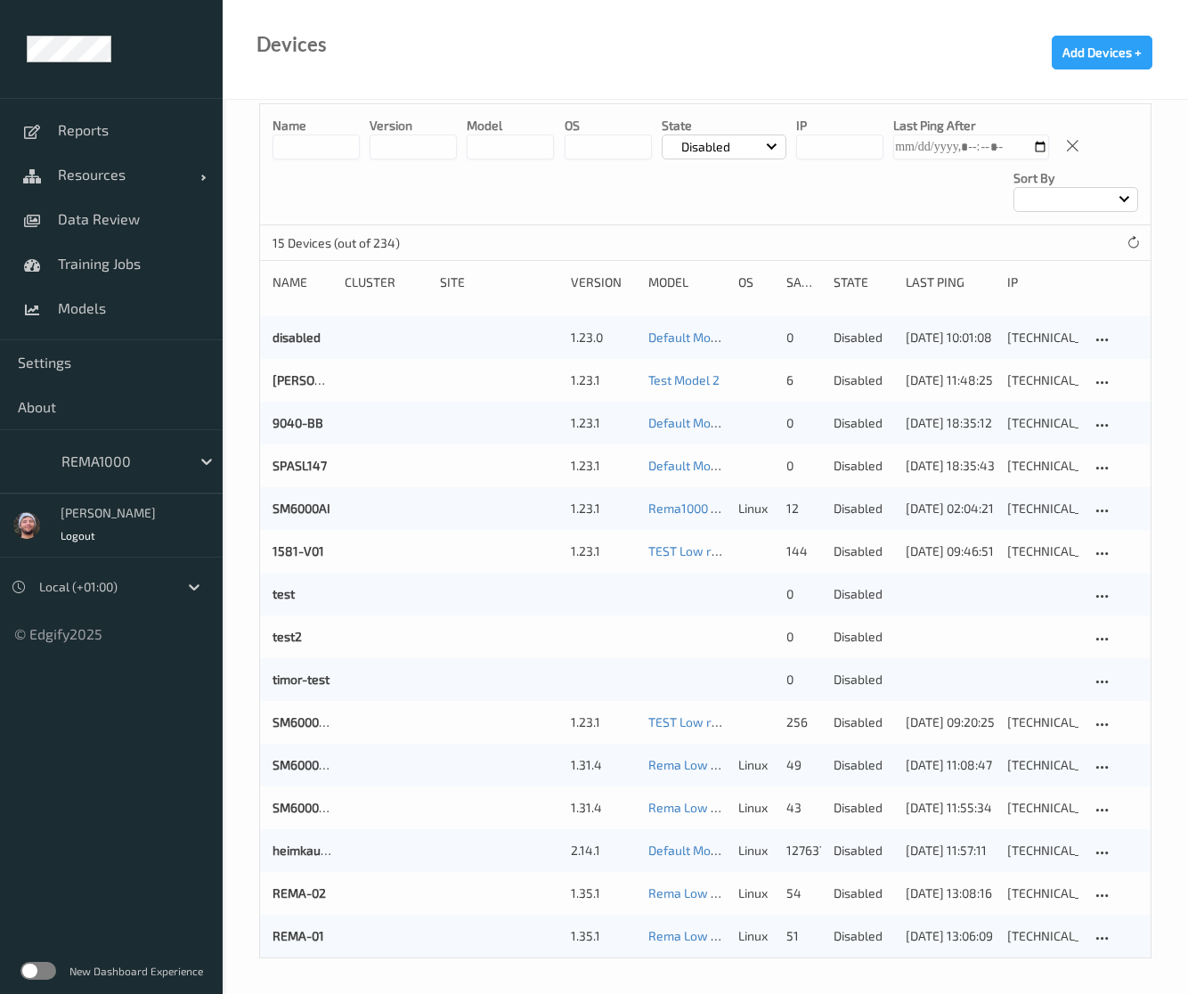
click at [343, 165] on div "Name version model OS State Disabled IP Last Ping After Sort by" at bounding box center [705, 164] width 891 height 121
click at [705, 146] on p "Disabled" at bounding box center [705, 147] width 61 height 18
click at [707, 181] on p "All (excl. disabled)" at bounding box center [724, 188] width 123 height 31
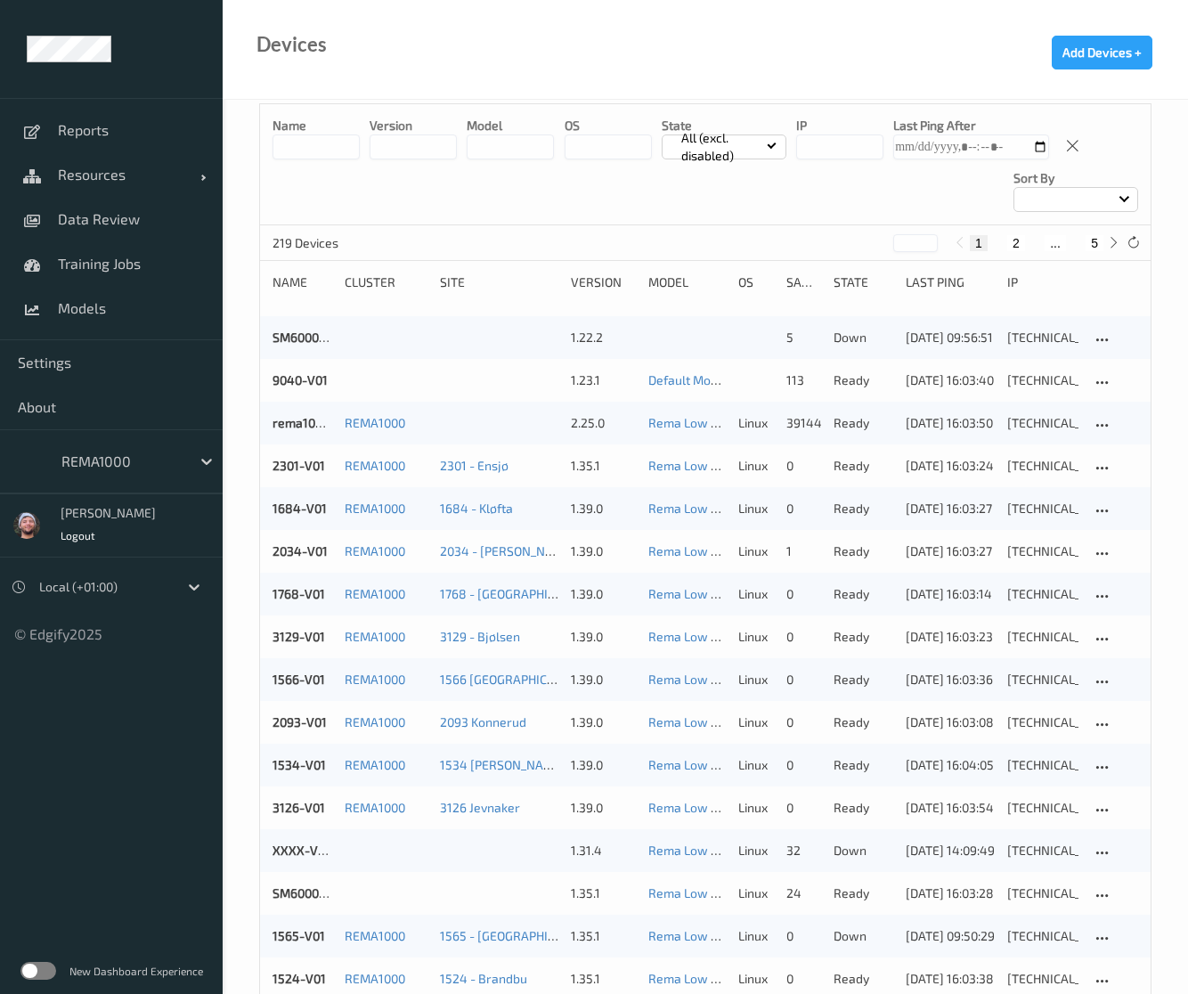
click at [1086, 247] on button "5" at bounding box center [1095, 243] width 18 height 16
type input "*"
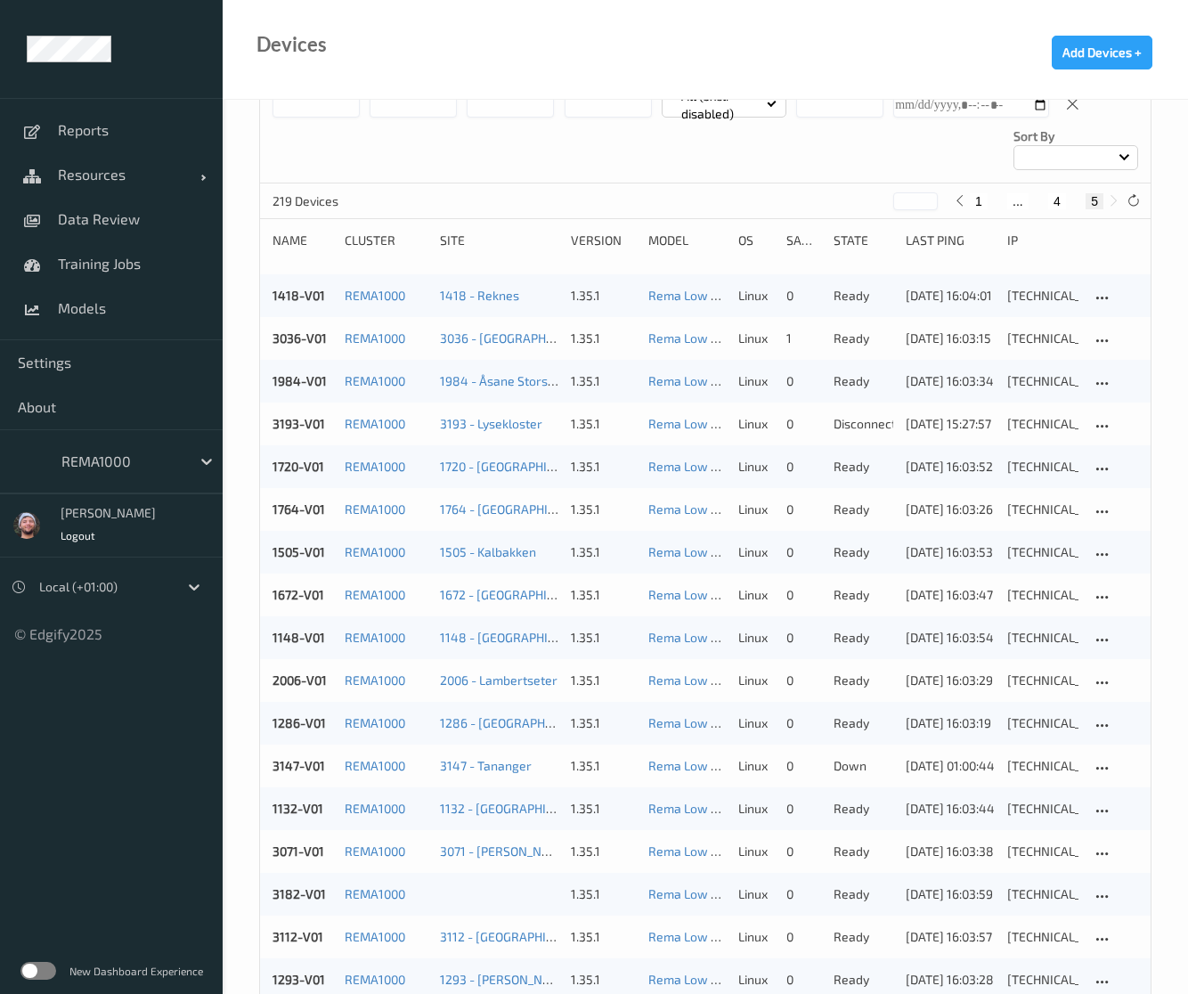
scroll to position [0, 0]
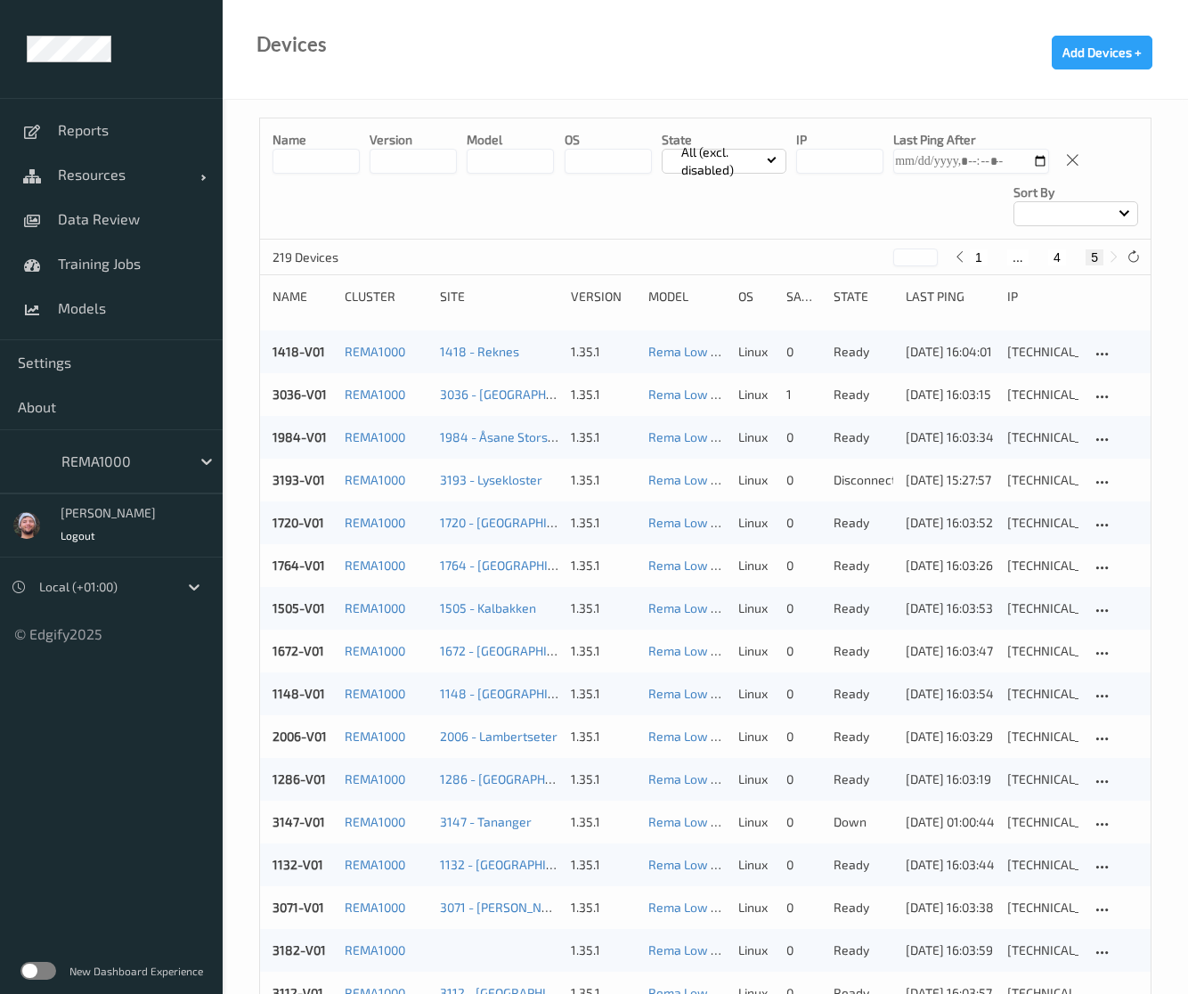
drag, startPoint x: 1135, startPoint y: 255, endPoint x: 1104, endPoint y: 262, distance: 32.0
click at [1135, 255] on icon at bounding box center [1133, 256] width 13 height 13
click at [114, 469] on div at bounding box center [121, 461] width 120 height 21
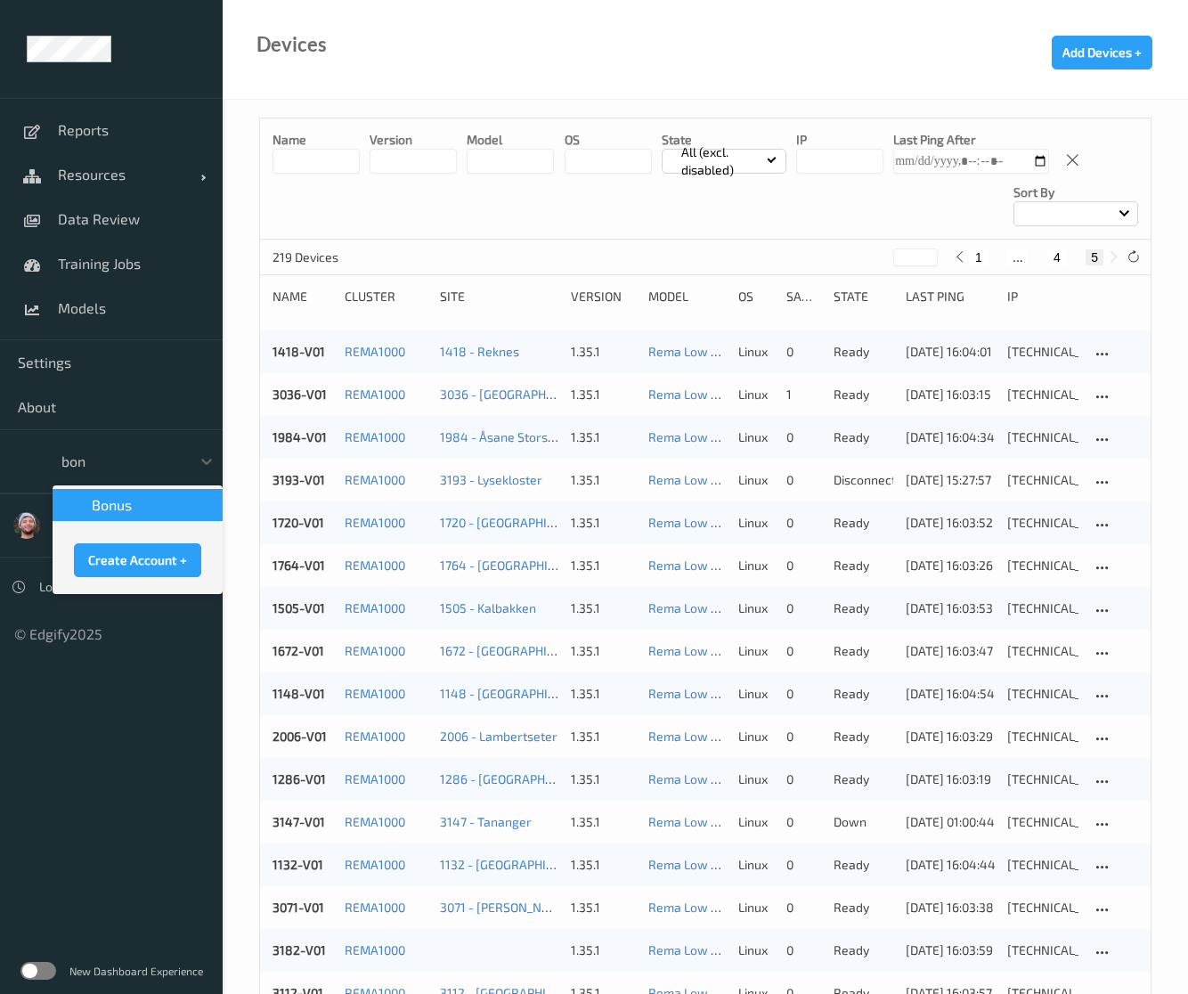
type input "bonu"
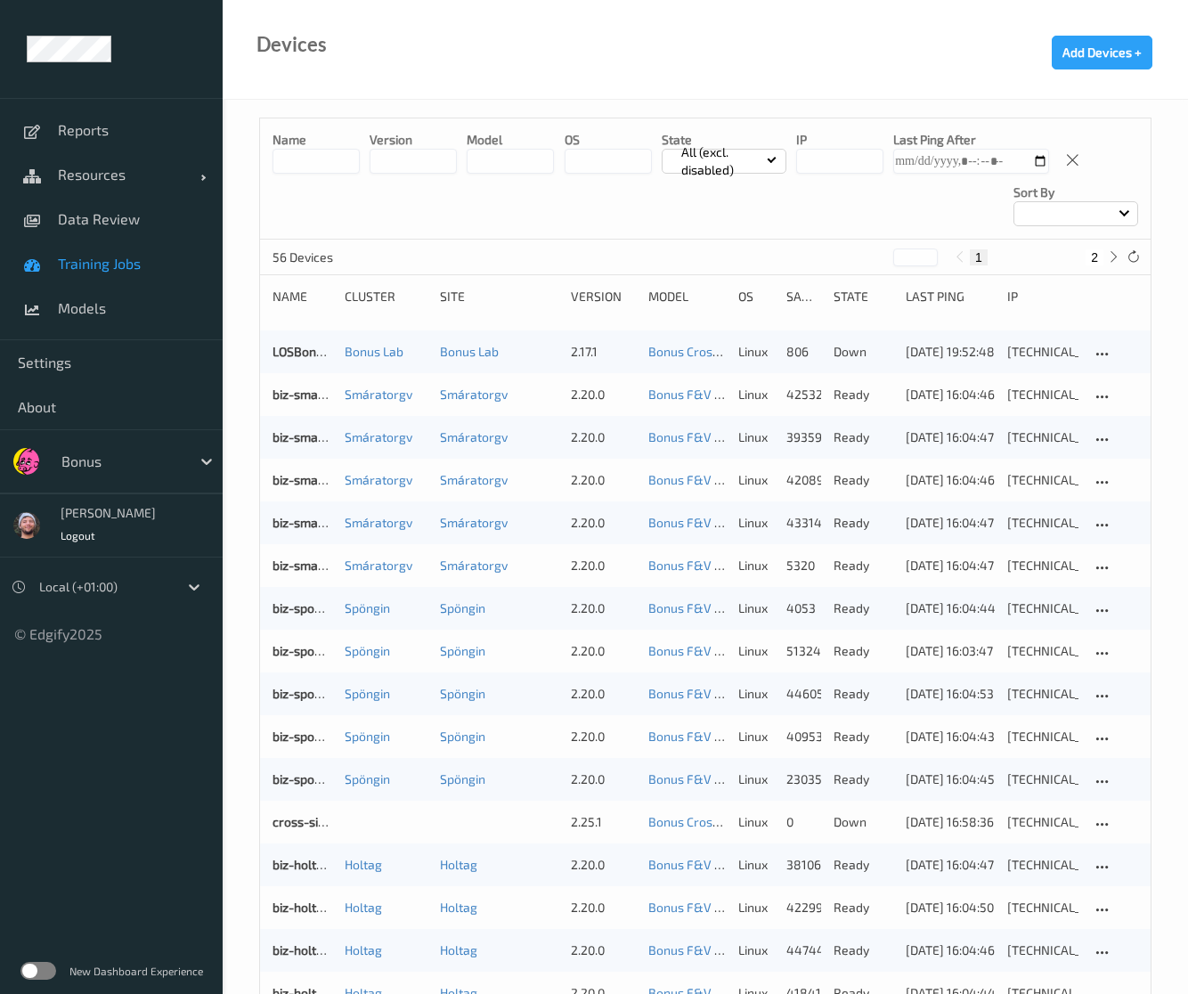
click at [125, 266] on span "Training Jobs" at bounding box center [131, 264] width 147 height 18
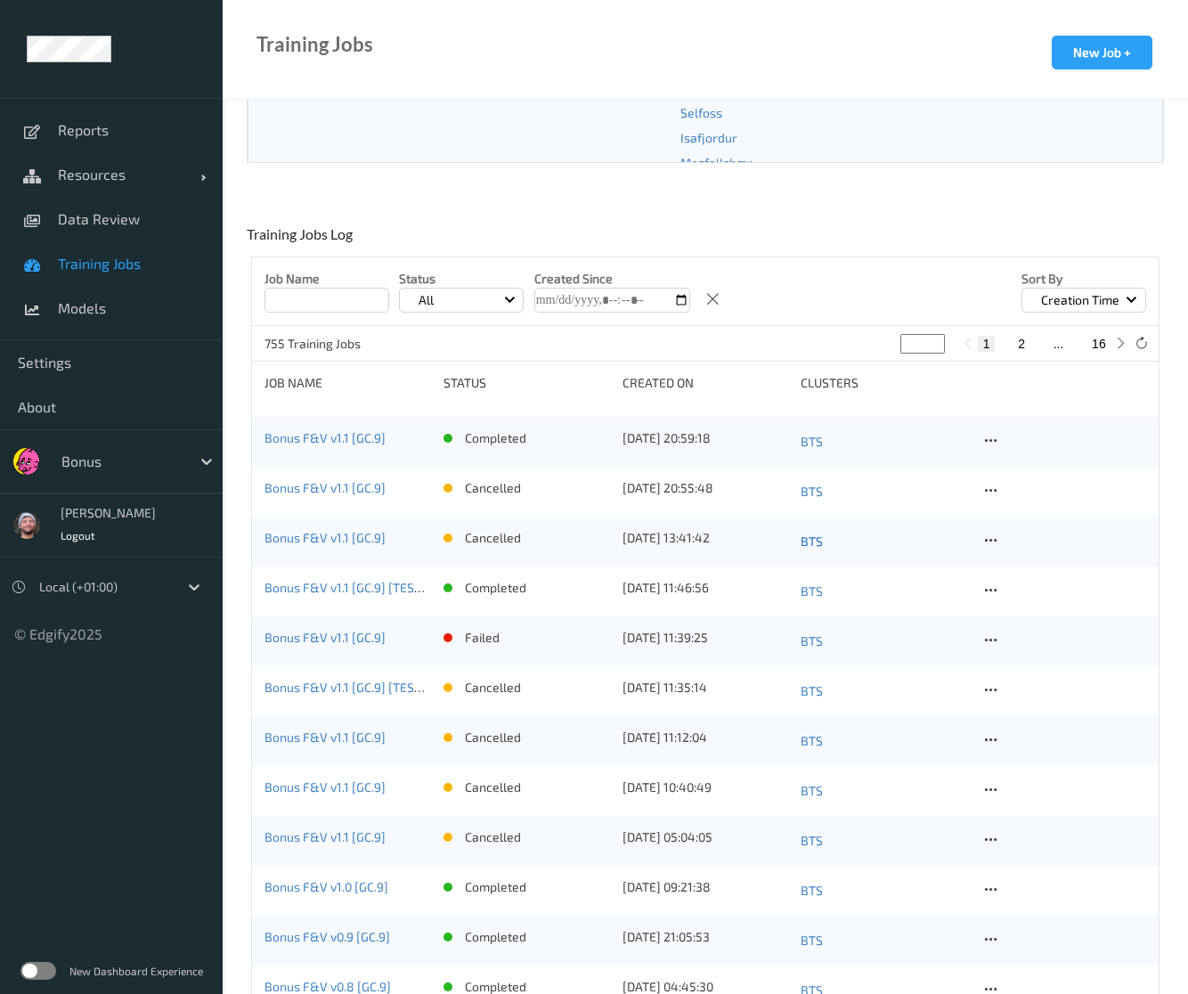
scroll to position [267, 0]
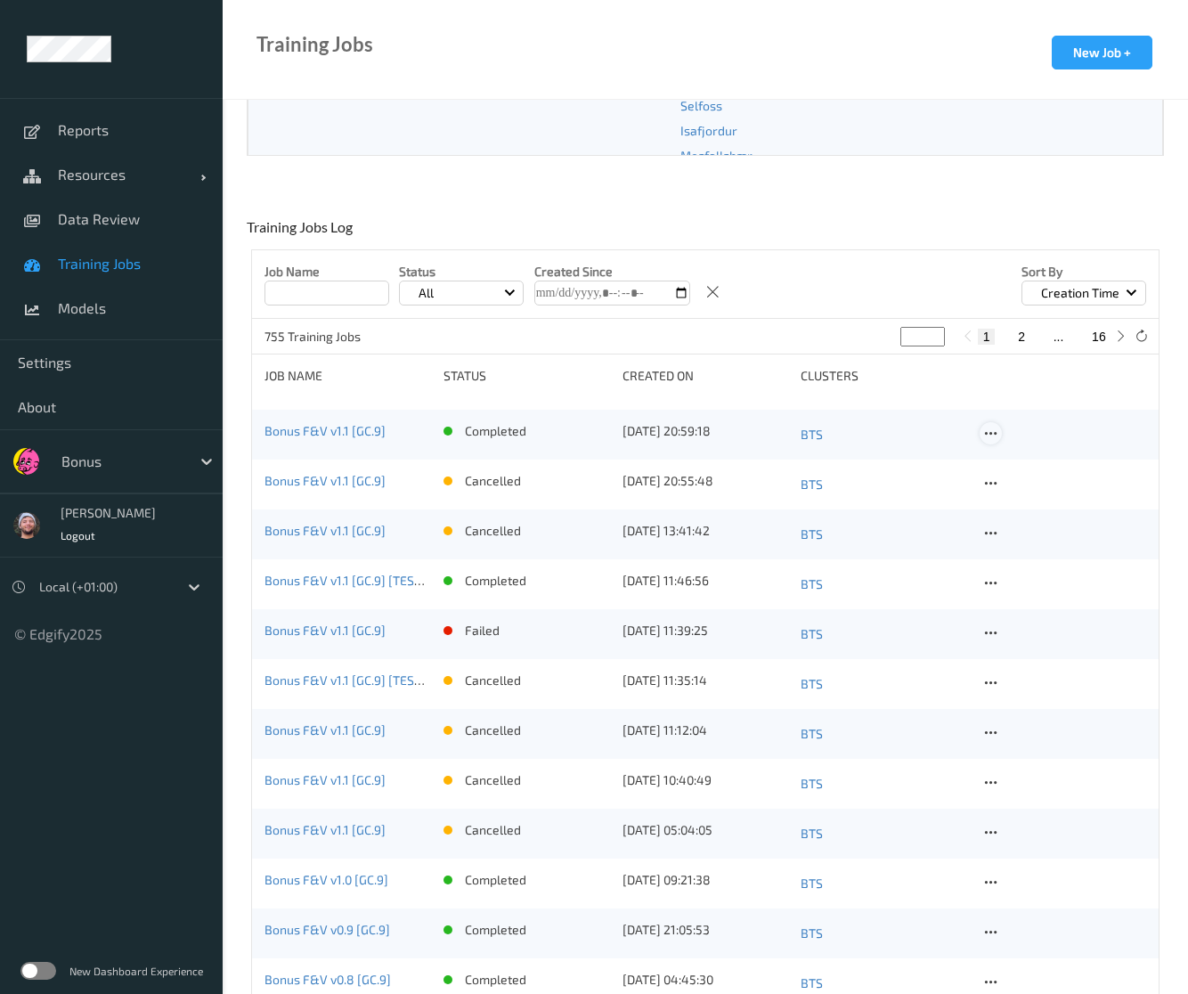
click at [989, 435] on icon at bounding box center [990, 434] width 15 height 16
click at [1007, 494] on link "Copy Job" at bounding box center [1034, 497] width 107 height 33
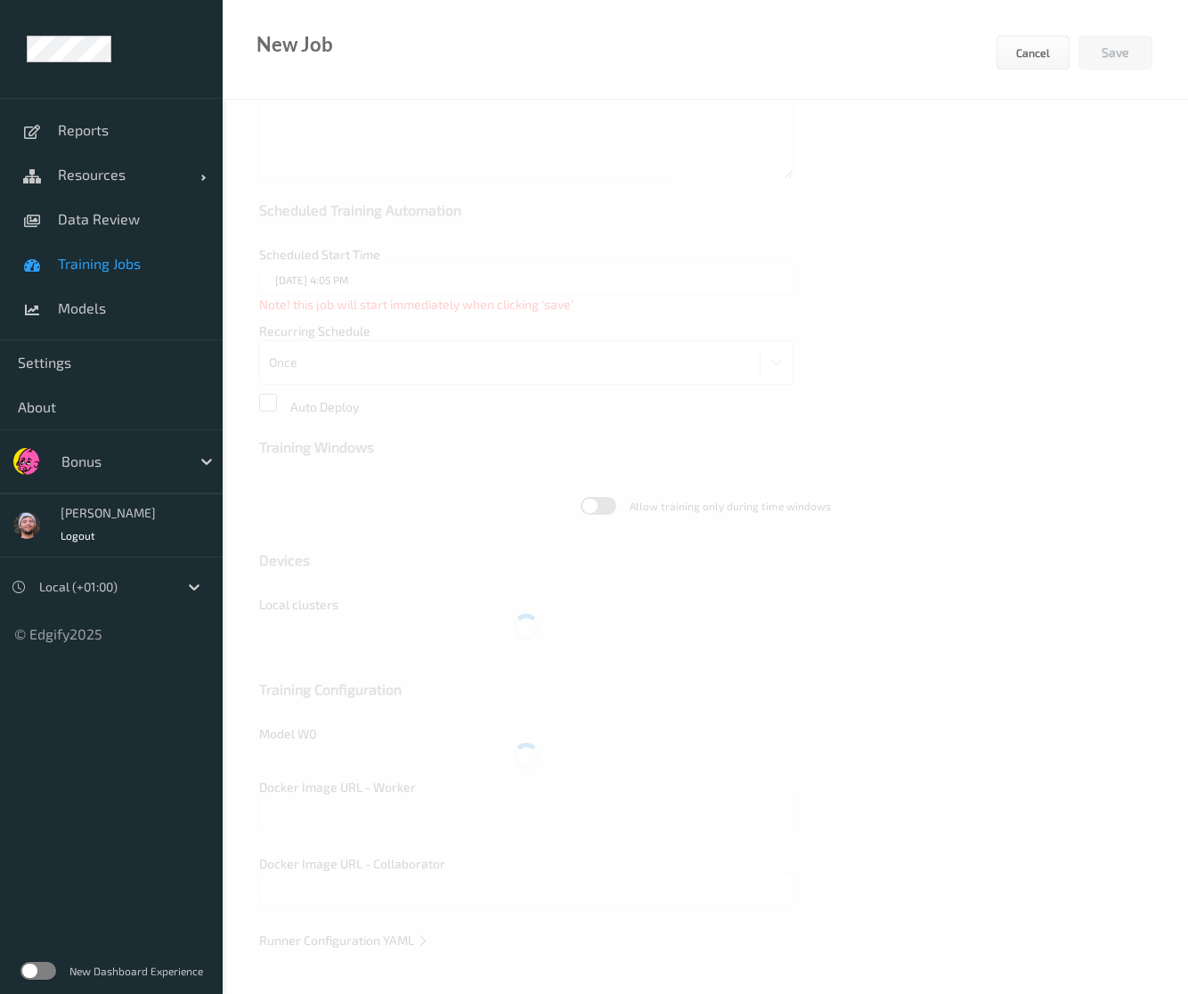
type input "Bonus F&V v1.1 [GC.9]"
type textarea "**********"
type input "edgify/edgify-worker-cuda:[DATE]"
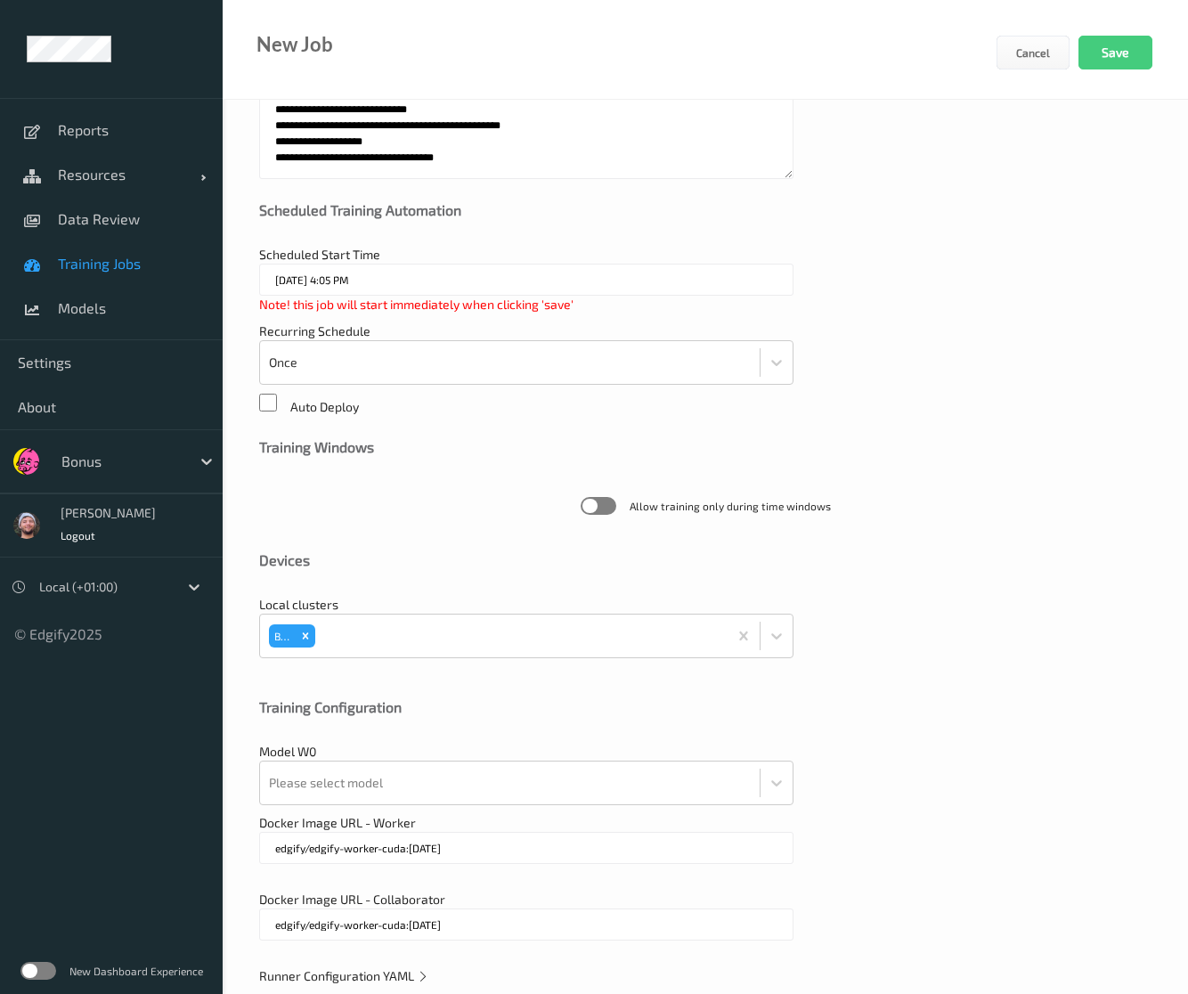
scroll to position [230, 0]
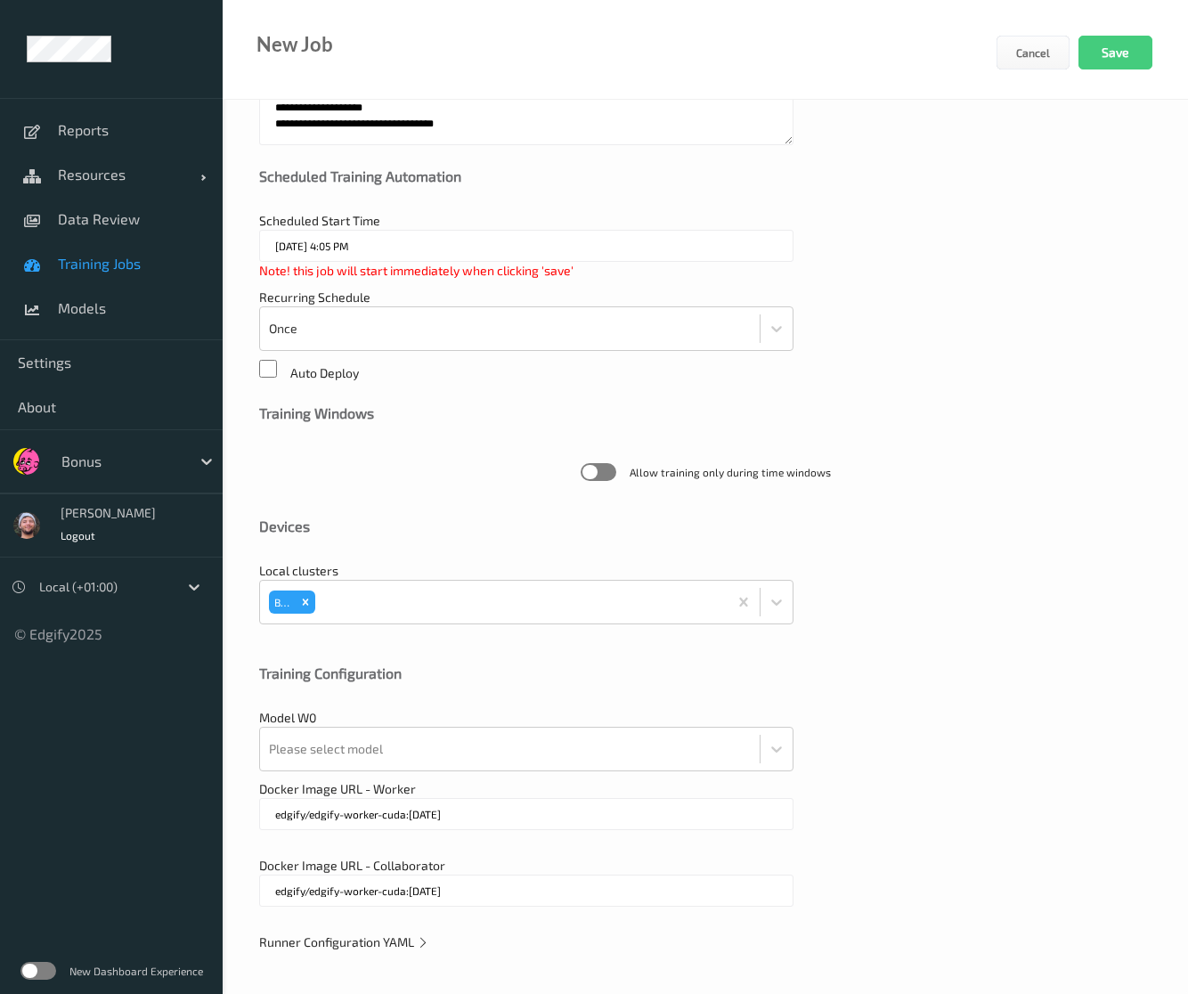
click at [1003, 317] on div "Recurring Schedule Once" at bounding box center [705, 320] width 893 height 62
click at [399, 936] on span "Runner Configuration YAML" at bounding box center [344, 941] width 170 height 15
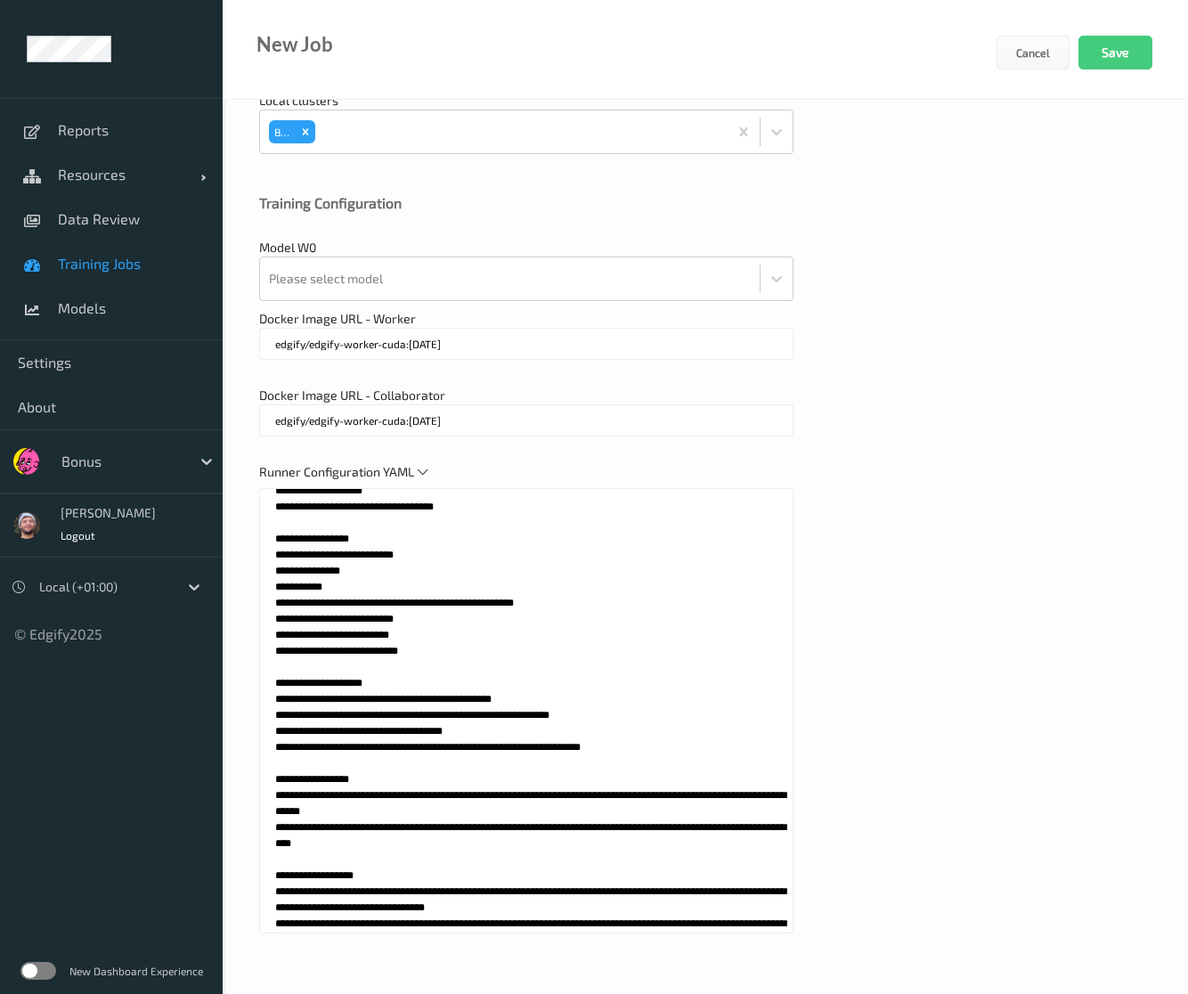
scroll to position [0, 0]
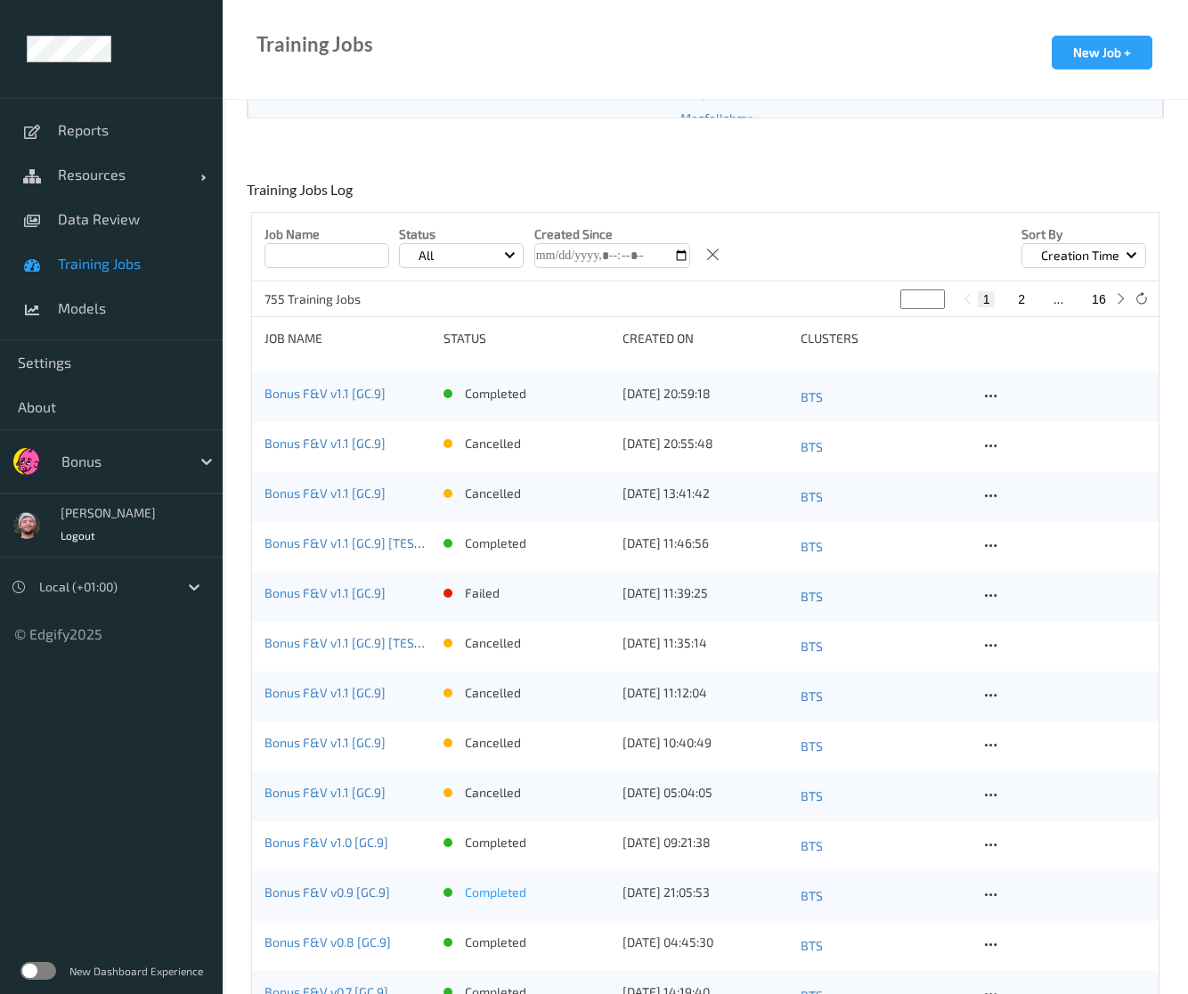
scroll to position [445, 0]
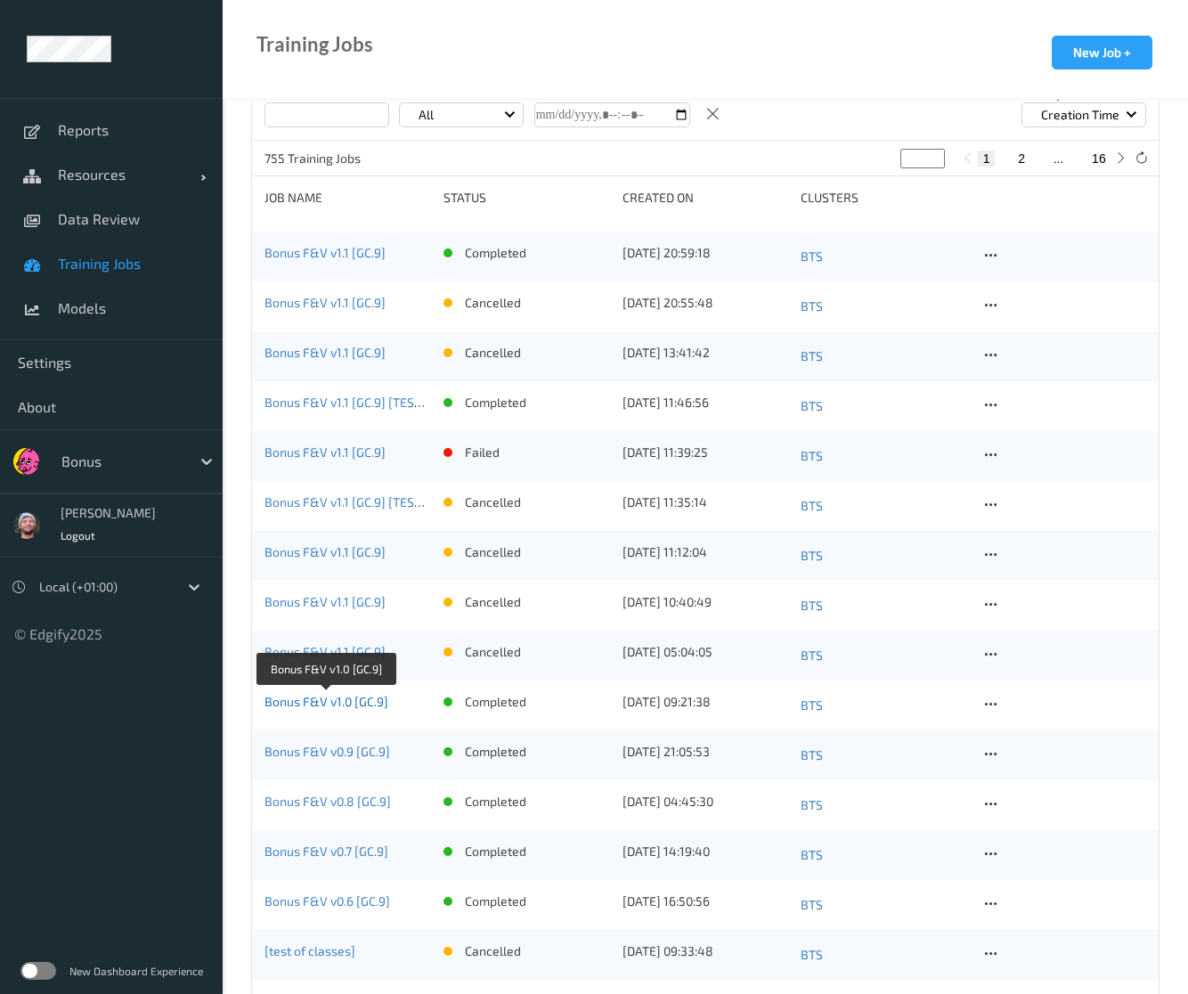
click at [349, 703] on link "Bonus F&V v1.0 [GC.9]" at bounding box center [327, 701] width 124 height 15
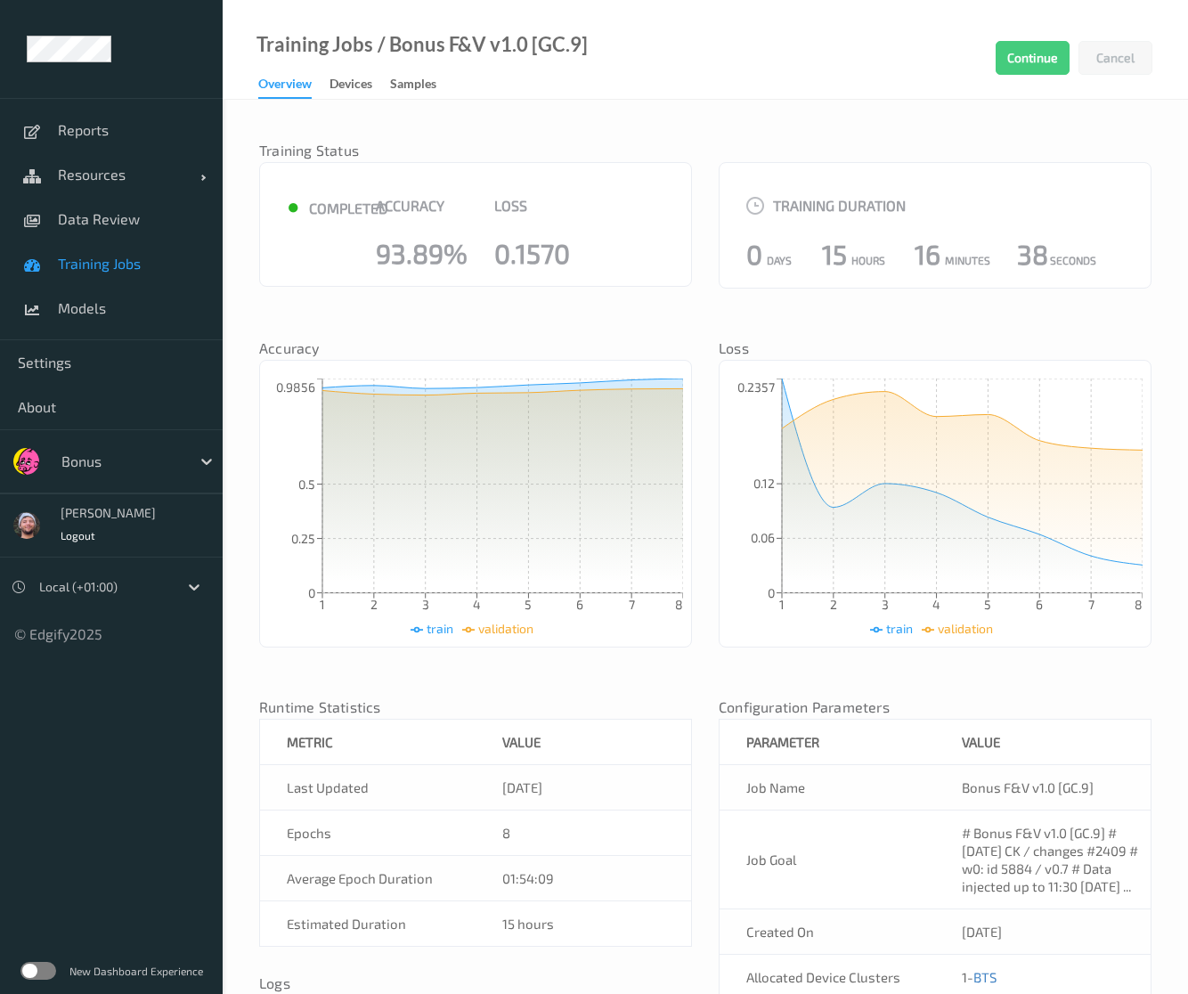
click at [143, 269] on span "Training Jobs" at bounding box center [131, 264] width 147 height 18
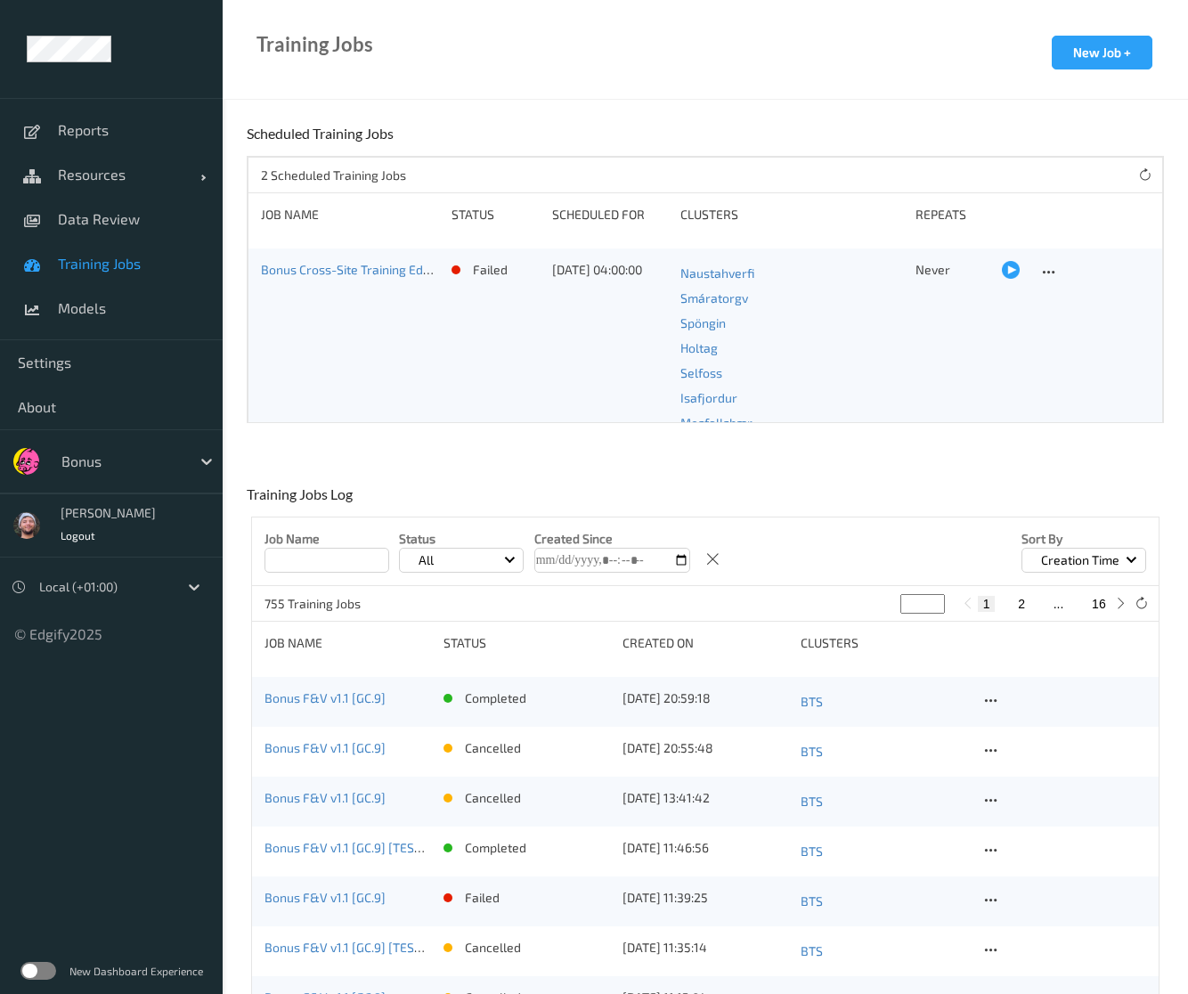
click at [939, 56] on div "Training Jobs New Job +" at bounding box center [706, 50] width 966 height 100
click at [113, 271] on span "Training Jobs" at bounding box center [131, 264] width 147 height 18
click at [995, 701] on icon at bounding box center [990, 701] width 15 height 16
click at [1023, 754] on div "Copy Job" at bounding box center [1033, 762] width 43 height 17
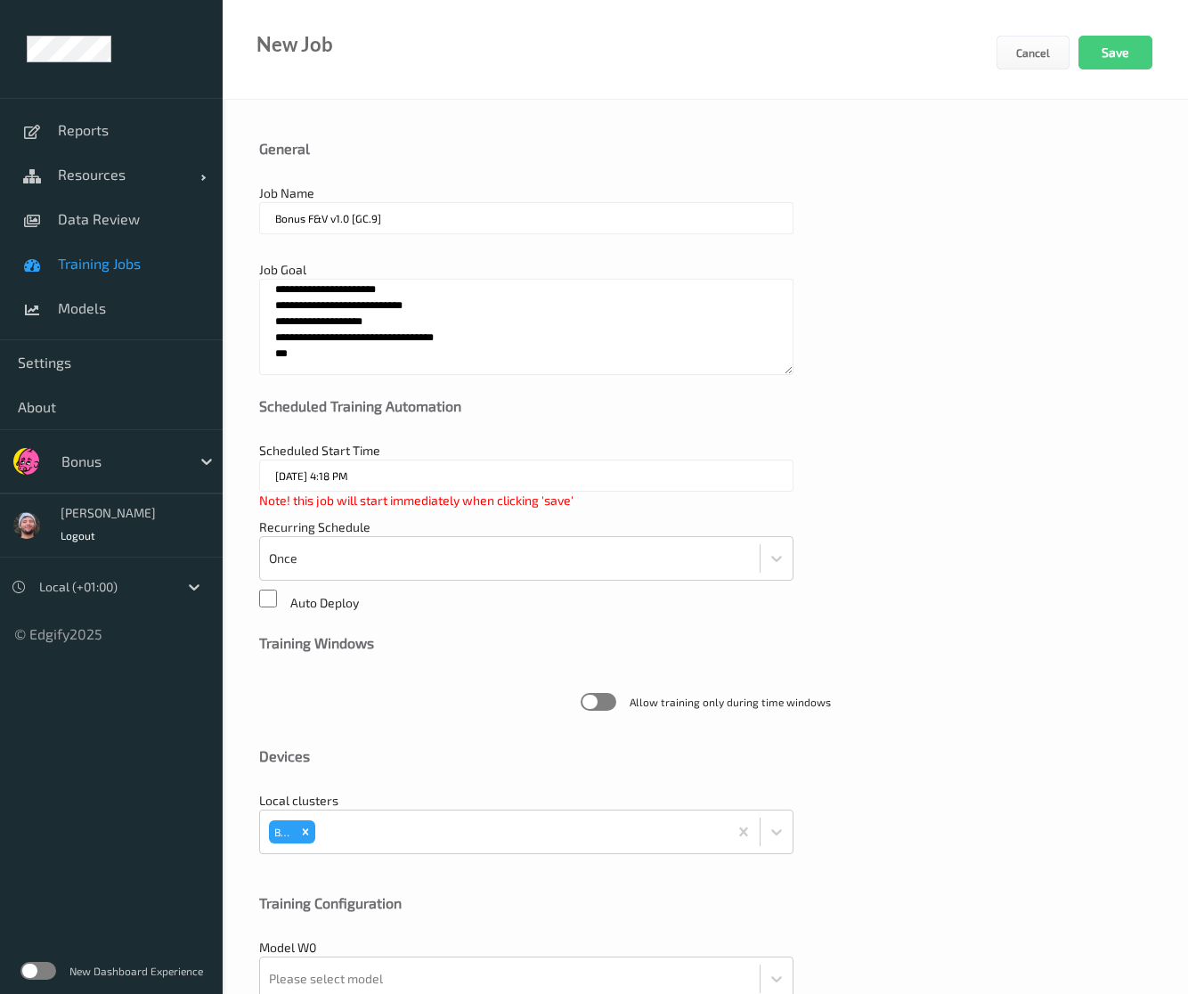
type input "Bonus F&V v1.1 [GC.9]"
type textarea "**********"
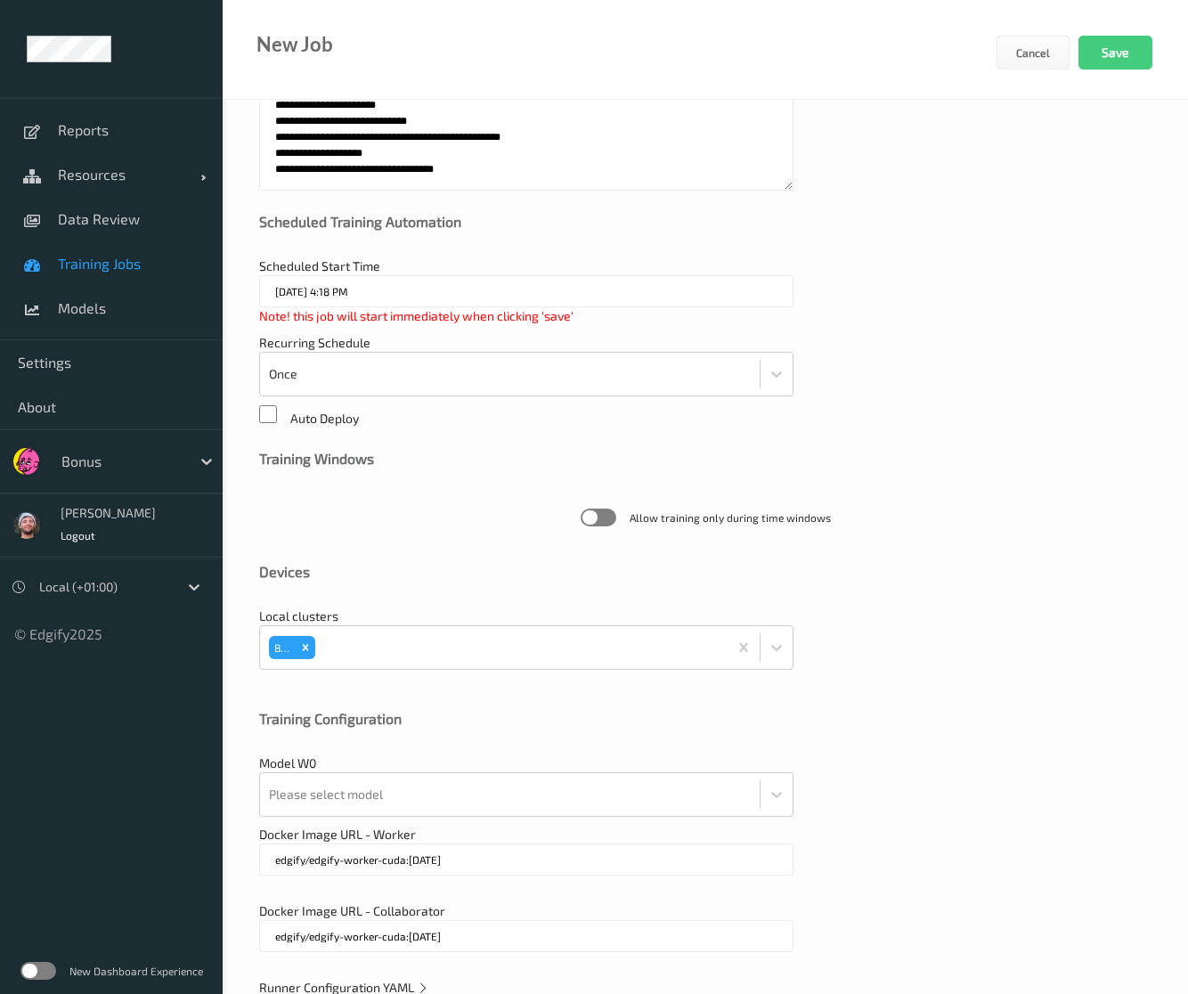
scroll to position [230, 0]
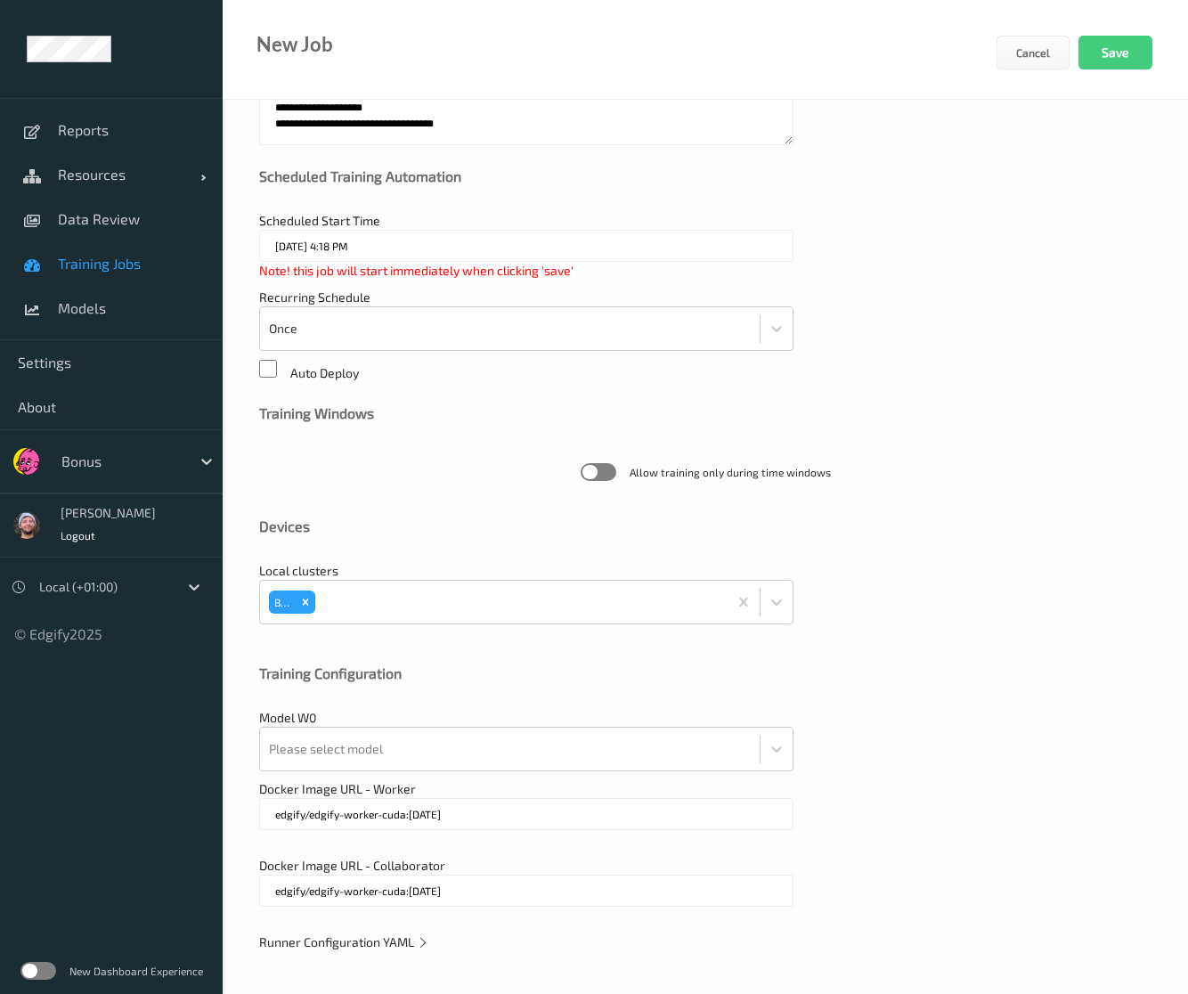
click at [401, 949] on div "**********" at bounding box center [706, 433] width 966 height 1127
drag, startPoint x: 396, startPoint y: 936, endPoint x: 413, endPoint y: 925, distance: 20.5
click at [395, 934] on span "Runner Configuration YAML" at bounding box center [344, 941] width 170 height 15
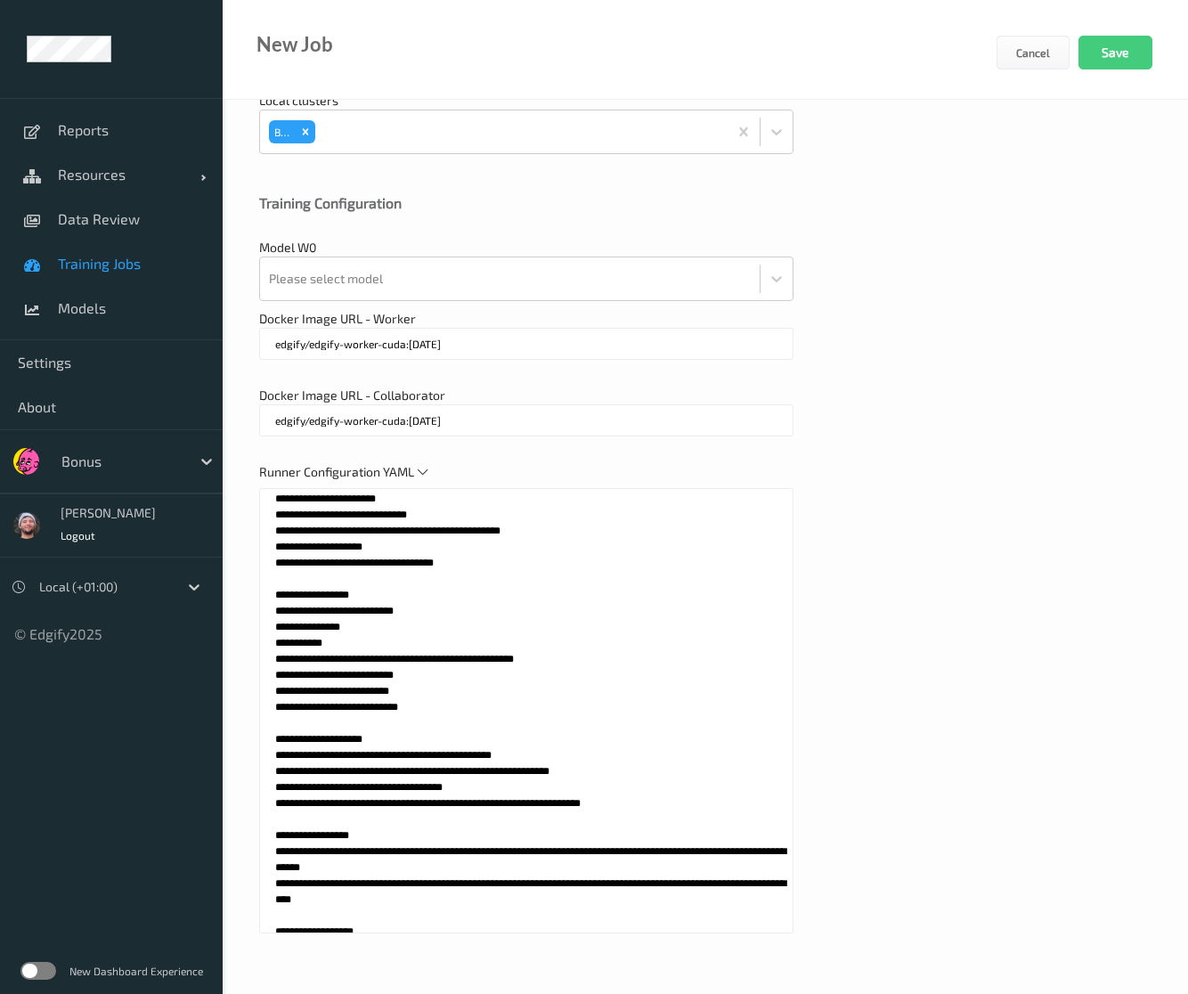
click at [538, 811] on textarea at bounding box center [526, 710] width 534 height 445
paste textarea "**********"
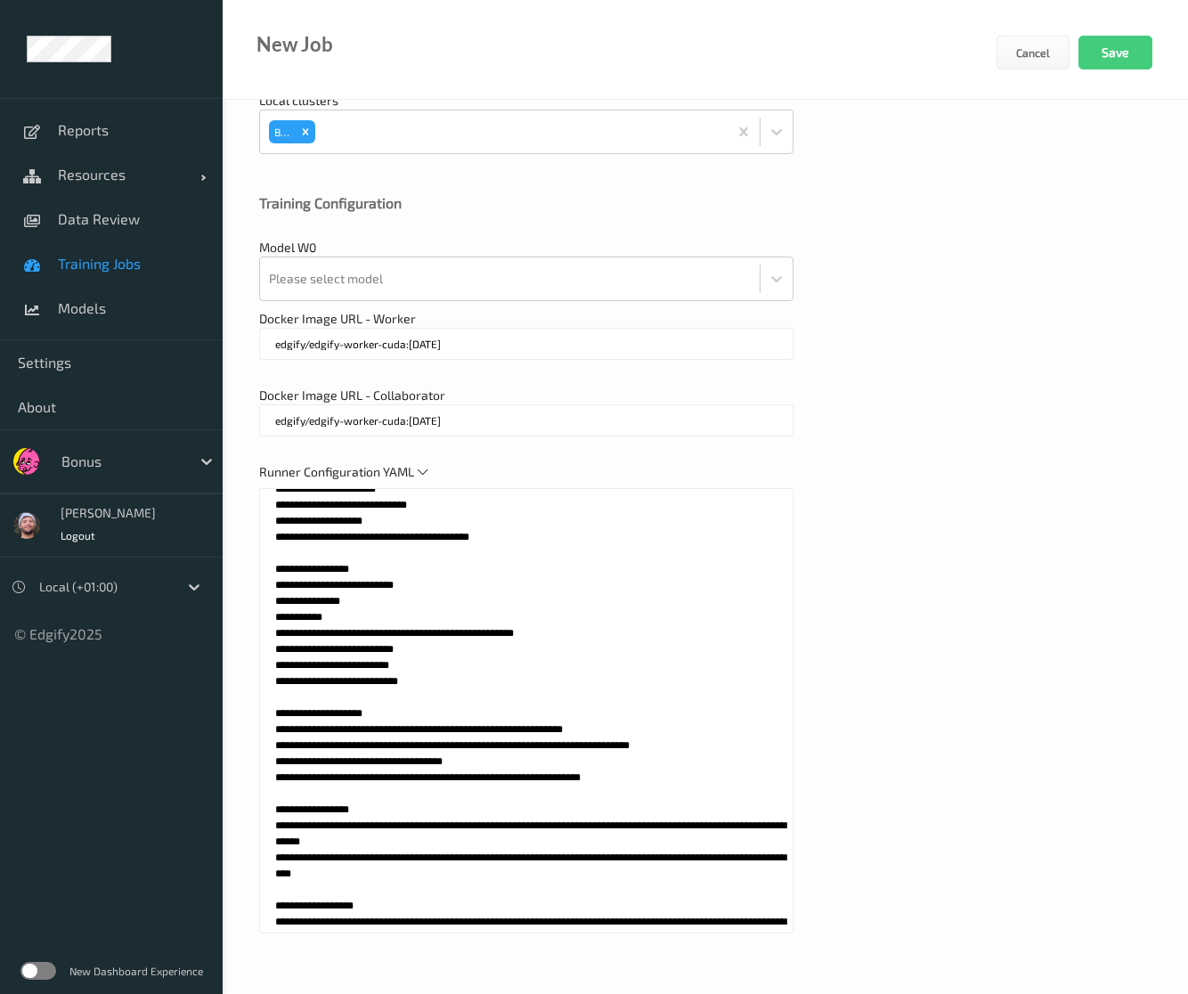
scroll to position [0, 0]
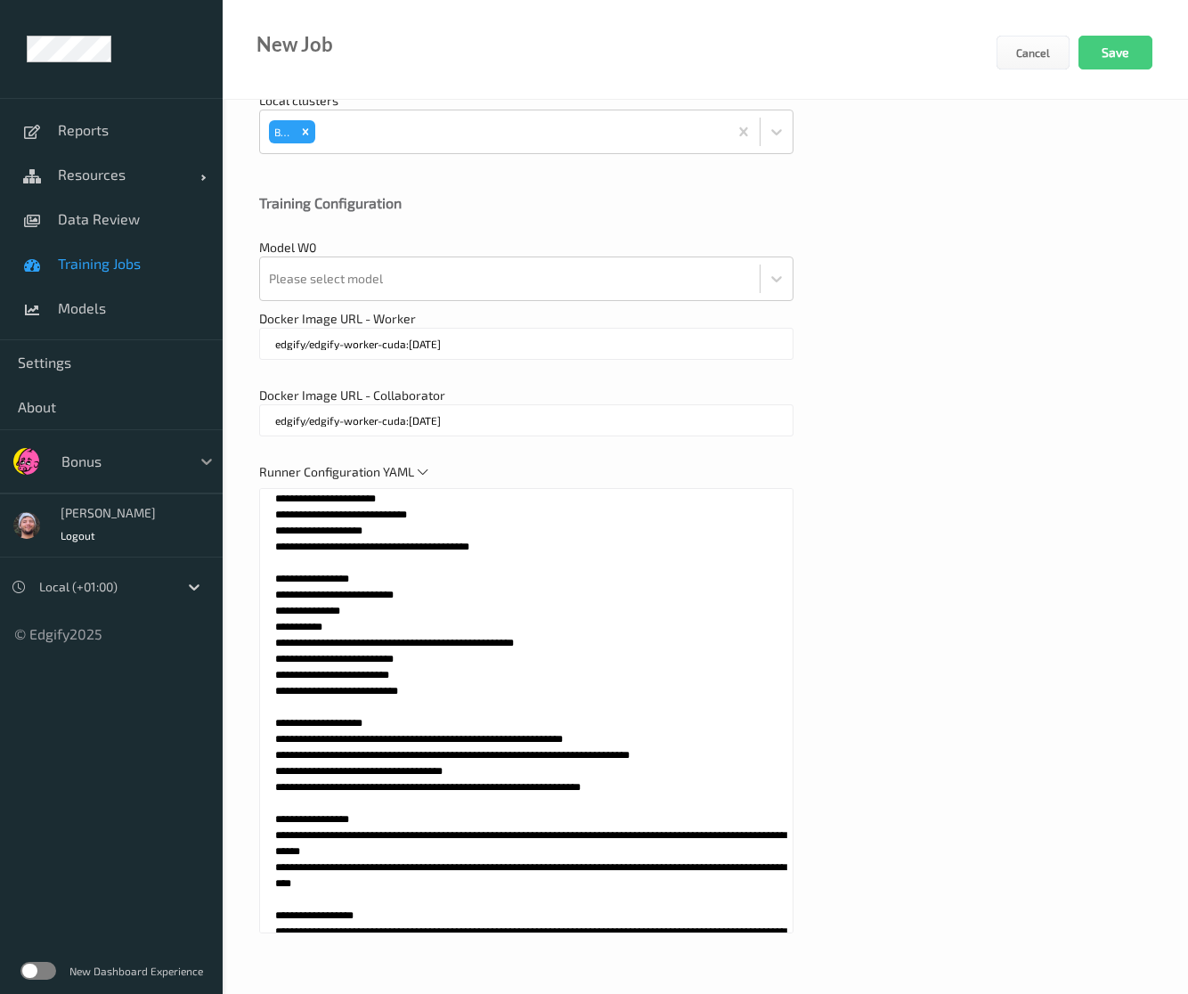
drag, startPoint x: 517, startPoint y: 556, endPoint x: 206, endPoint y: 471, distance: 322.2
click at [206, 471] on div "**********" at bounding box center [594, 98] width 1188 height 1597
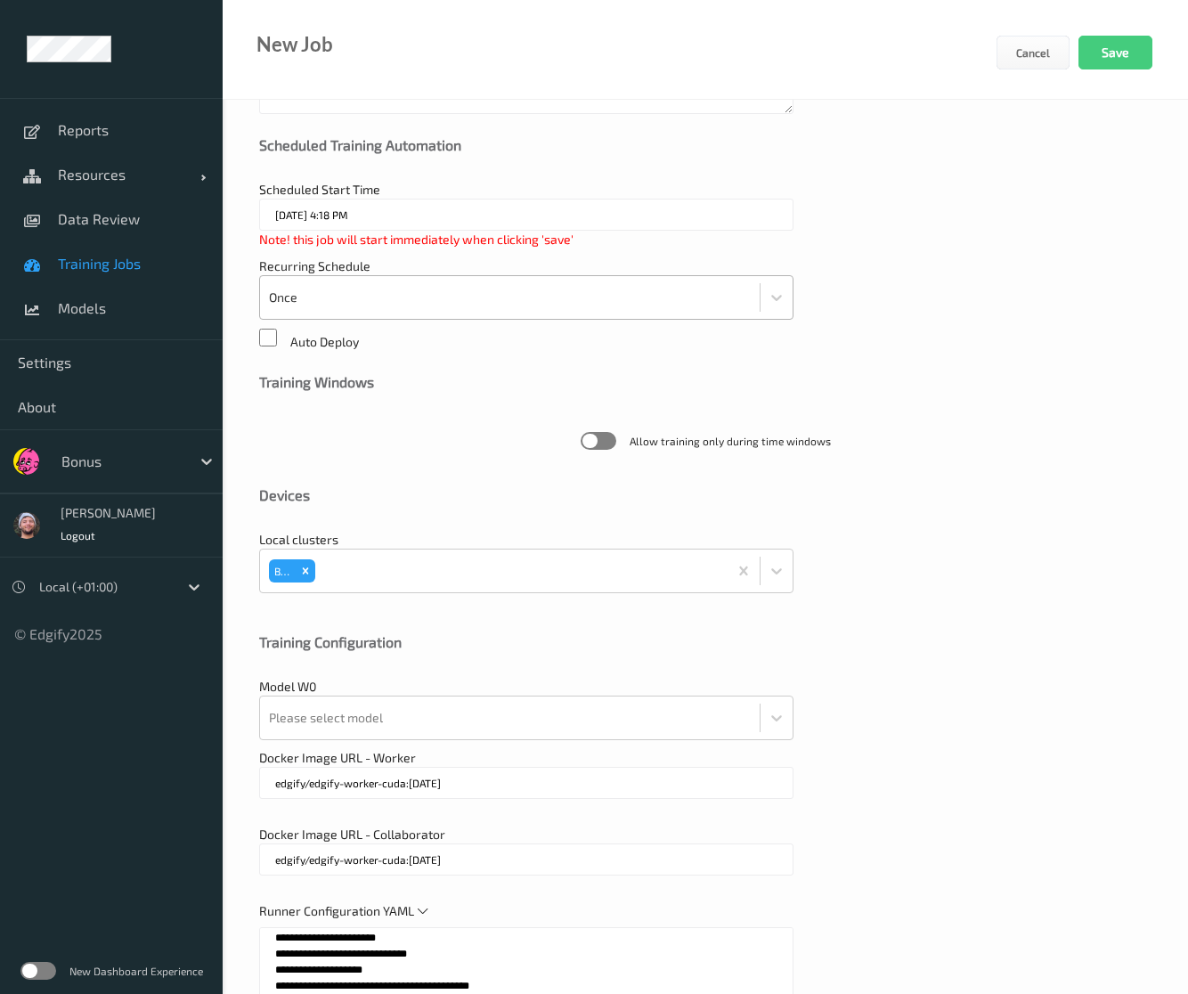
scroll to position [166, 0]
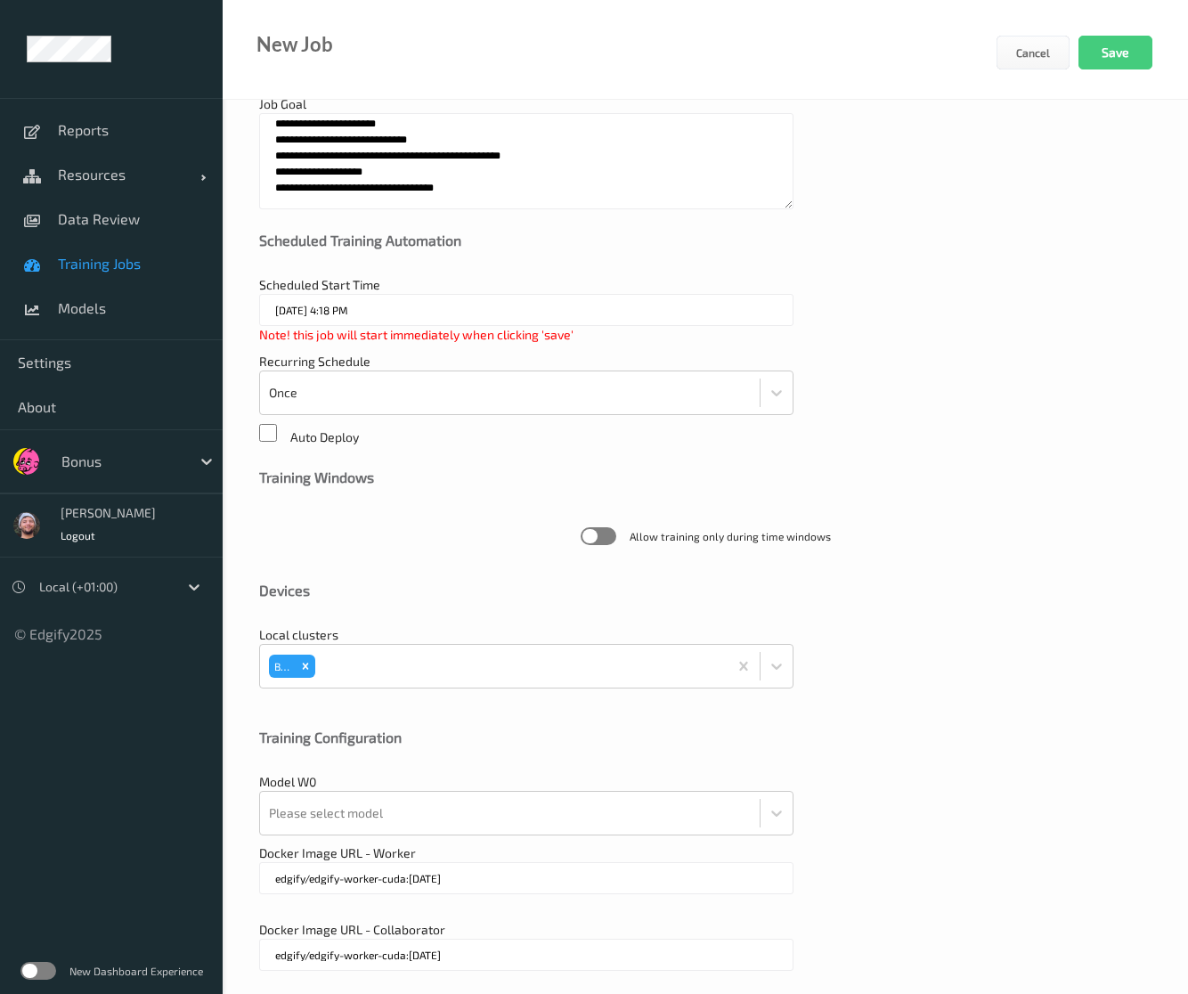
type textarea "**********"
click at [403, 183] on textarea "**********" at bounding box center [526, 161] width 534 height 96
paste textarea "********"
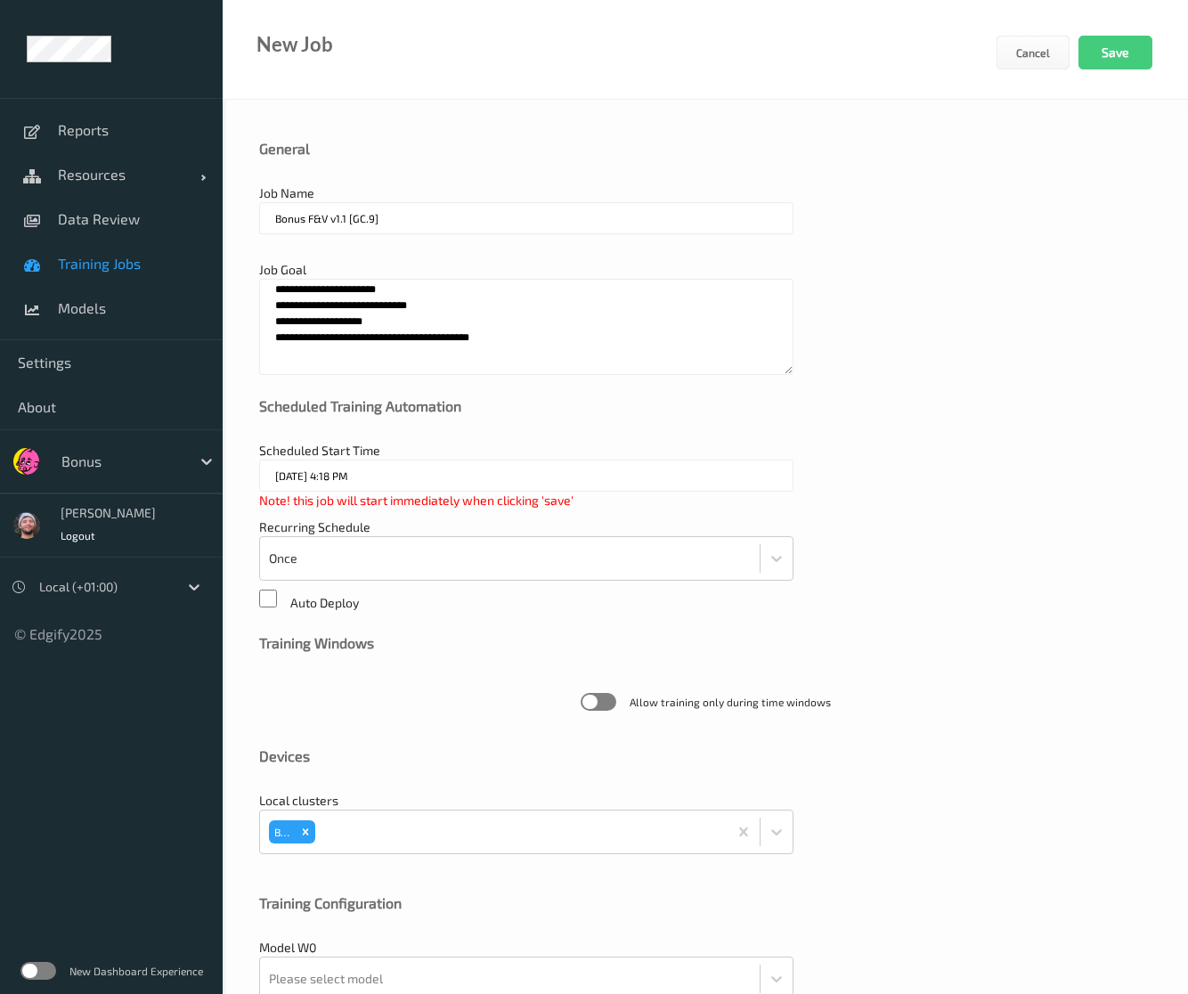
type textarea "**********"
click at [344, 223] on input "Bonus F&V v1.1 [GC.9]" at bounding box center [526, 218] width 534 height 32
type input "Bonus F&V v1.2 [GC.9]"
click at [978, 334] on div "**********" at bounding box center [705, 318] width 893 height 114
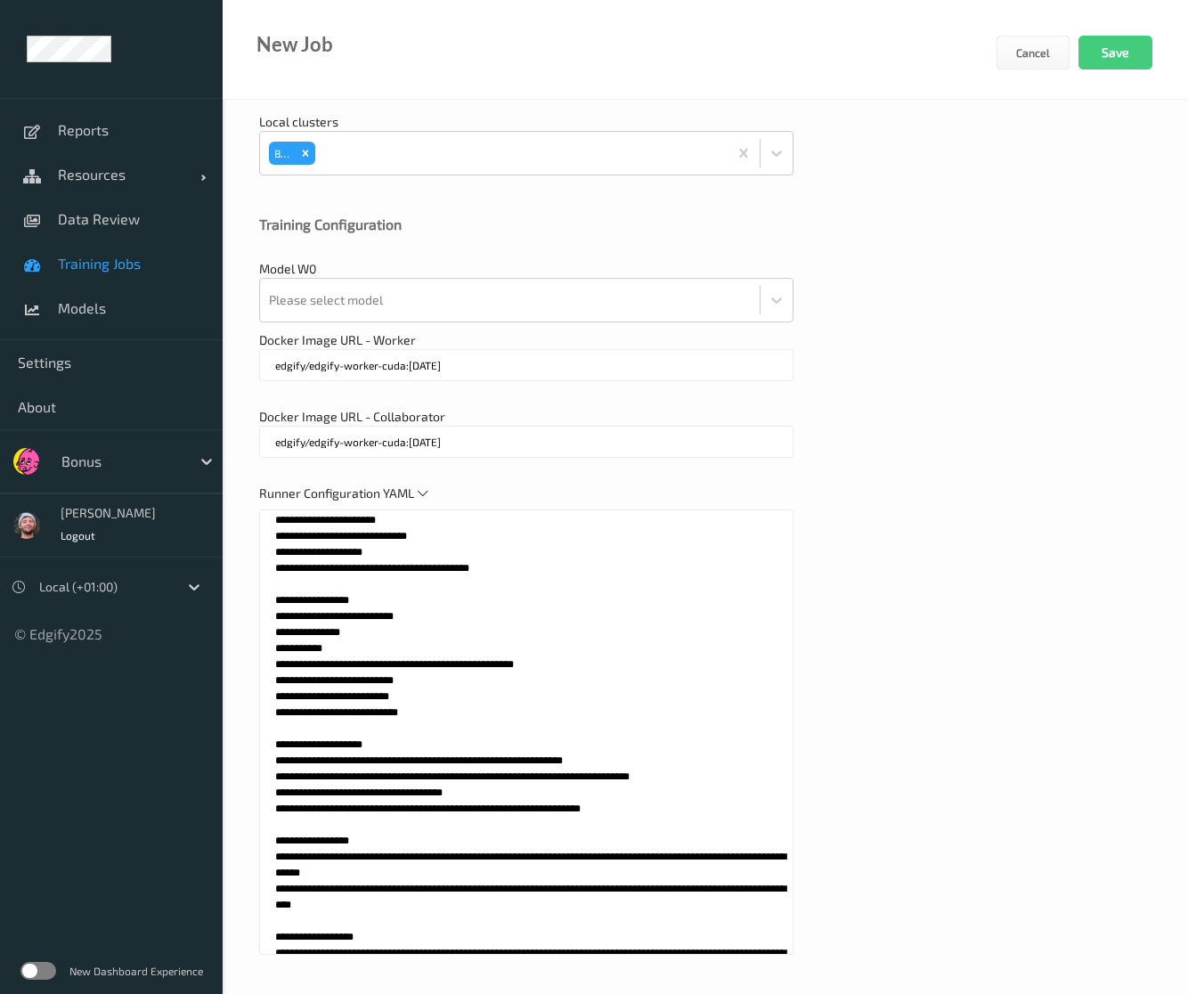
scroll to position [700, 0]
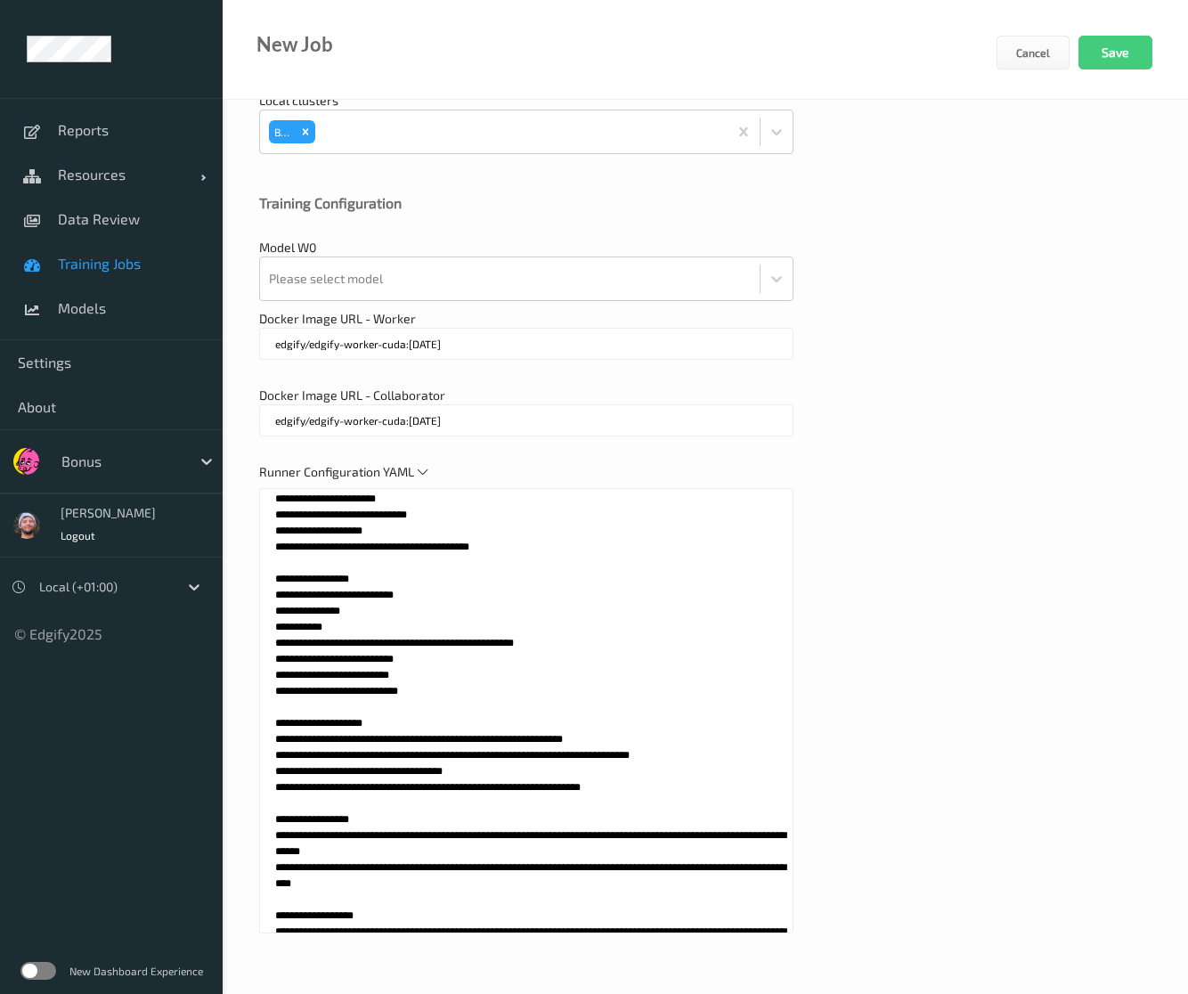
click at [550, 614] on textarea at bounding box center [526, 710] width 534 height 445
drag, startPoint x: 470, startPoint y: 293, endPoint x: 471, endPoint y: 284, distance: 9.0
click at [471, 287] on div at bounding box center [510, 279] width 482 height 36
click at [471, 284] on div at bounding box center [510, 279] width 482 height 36
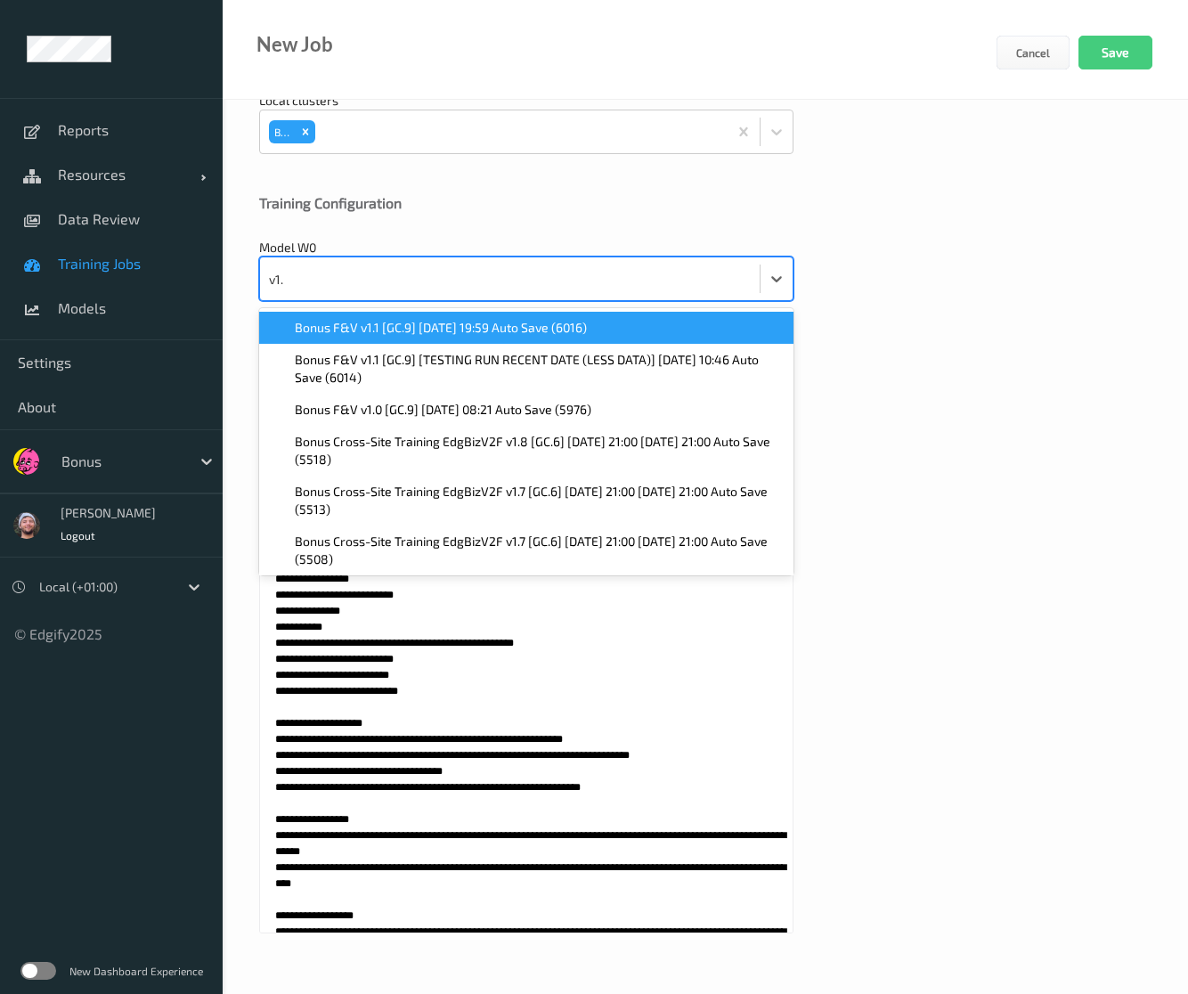
type input "v1.0"
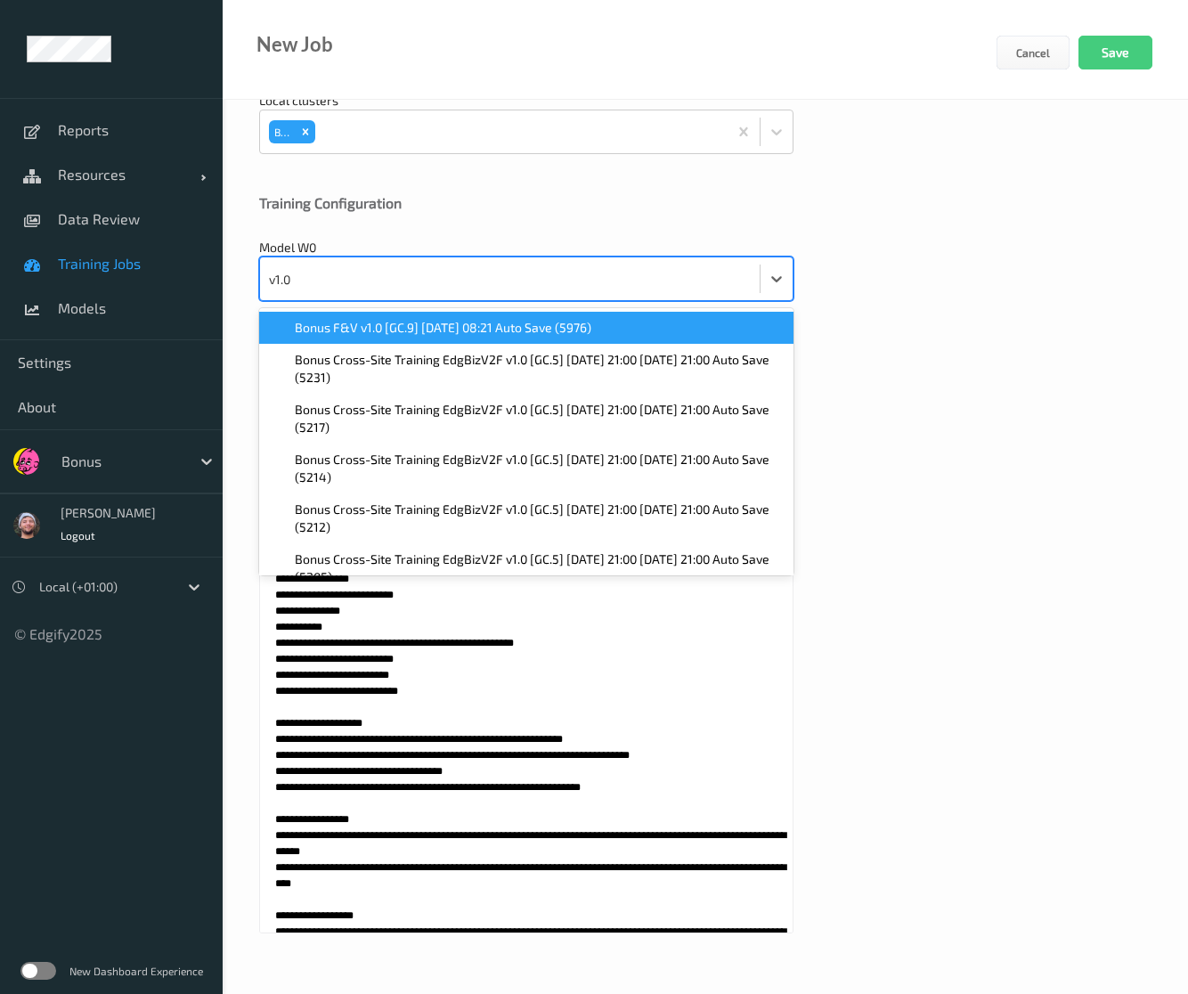
click at [450, 320] on span "Bonus F&V v1.0 [GC.9] 2025-09-25 08:21 Auto Save (5976)" at bounding box center [443, 328] width 297 height 18
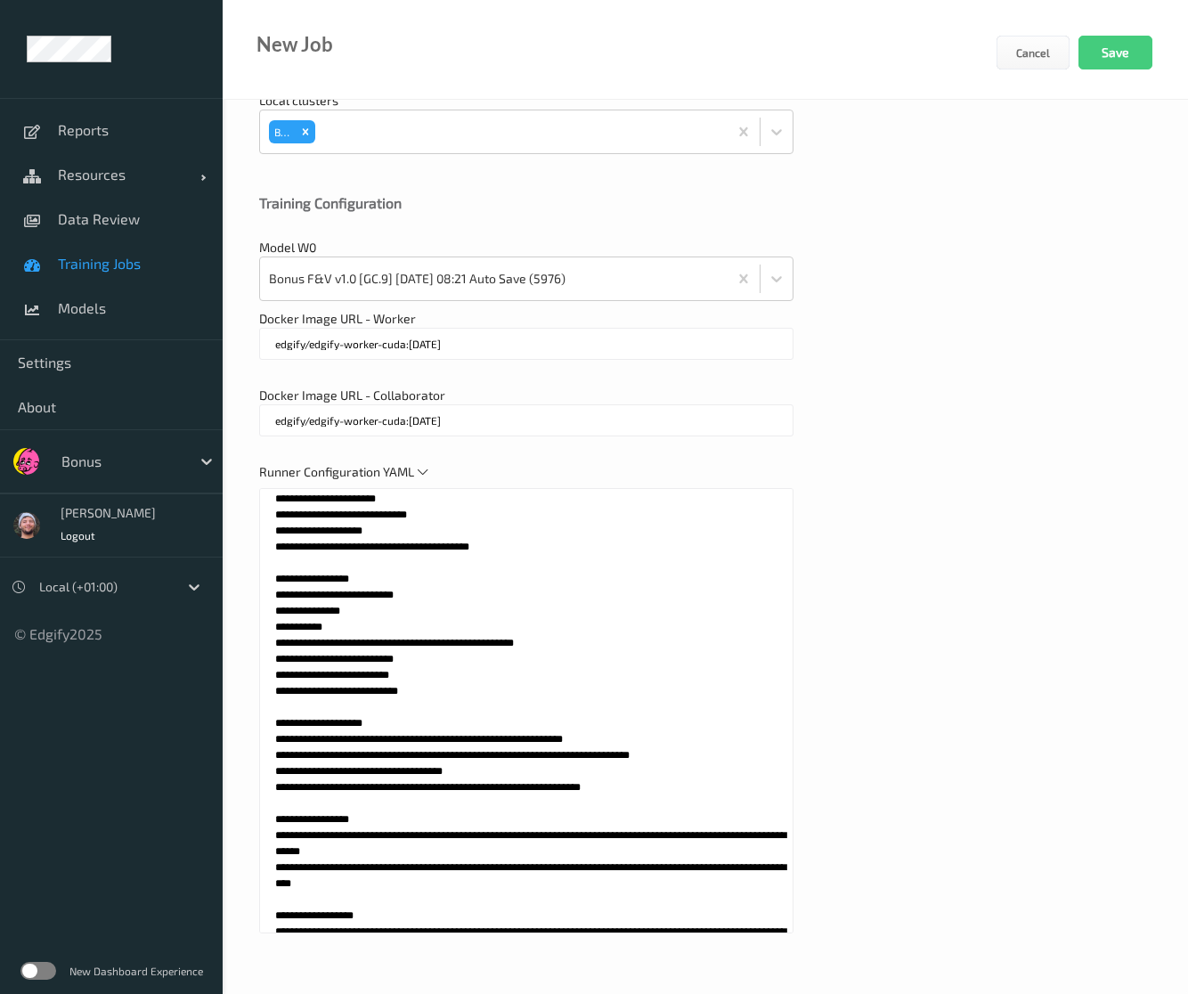
drag, startPoint x: 755, startPoint y: 215, endPoint x: 921, endPoint y: 227, distance: 166.1
click at [755, 215] on div "Training Configuration" at bounding box center [705, 216] width 893 height 45
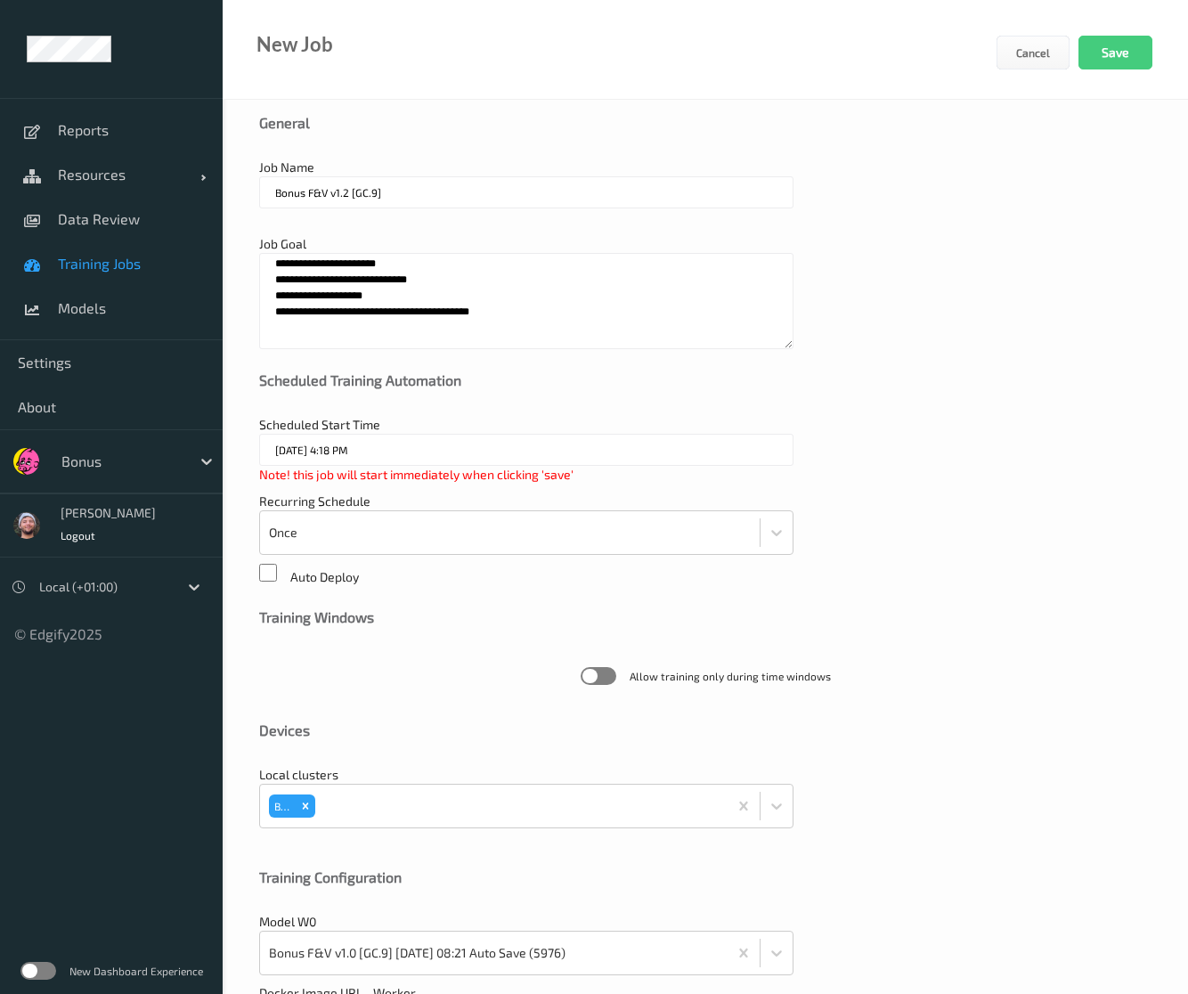
scroll to position [0, 0]
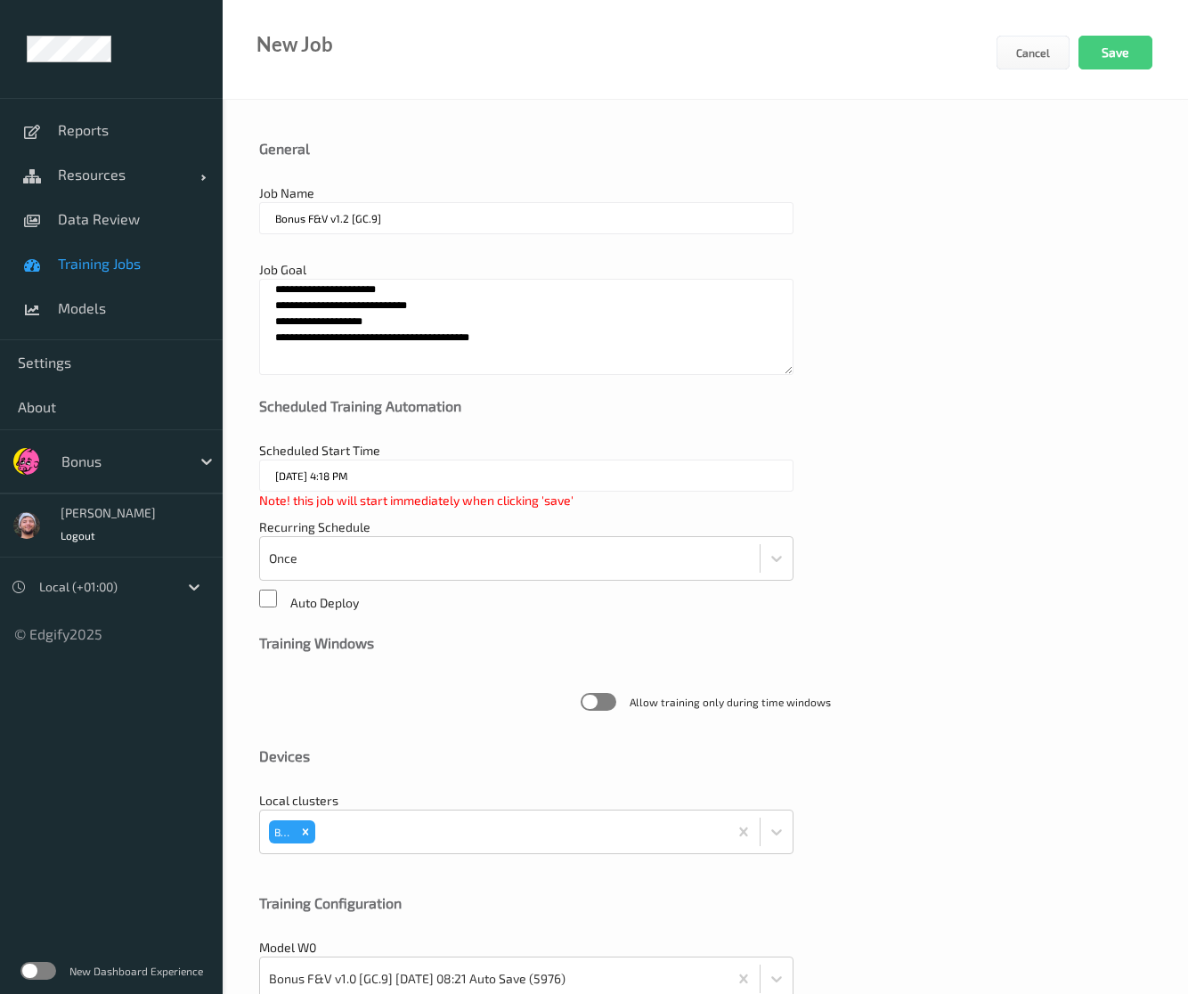
click at [1129, 61] on button "Save" at bounding box center [1116, 53] width 74 height 34
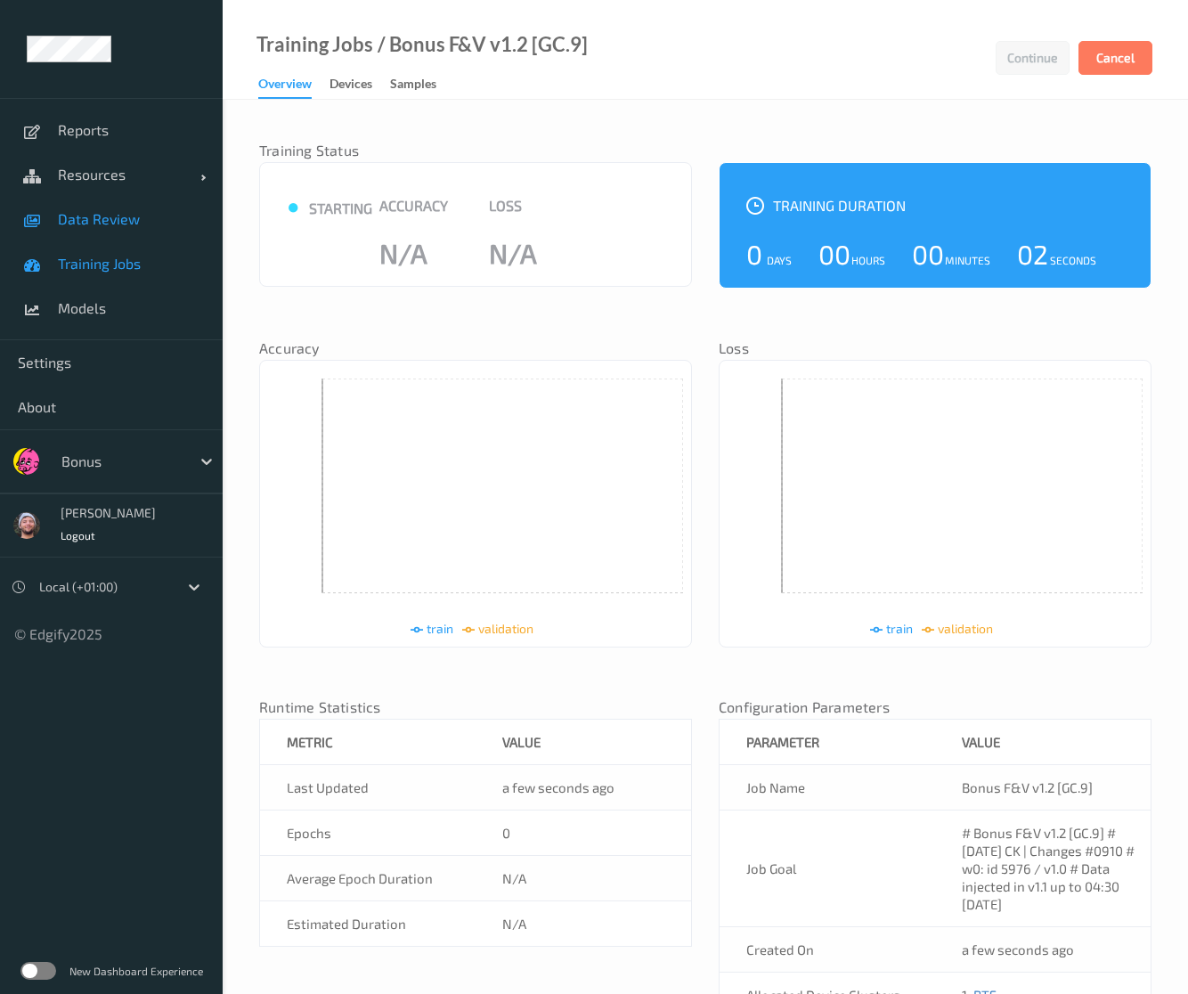
click at [126, 233] on link "Data Review" at bounding box center [111, 219] width 223 height 45
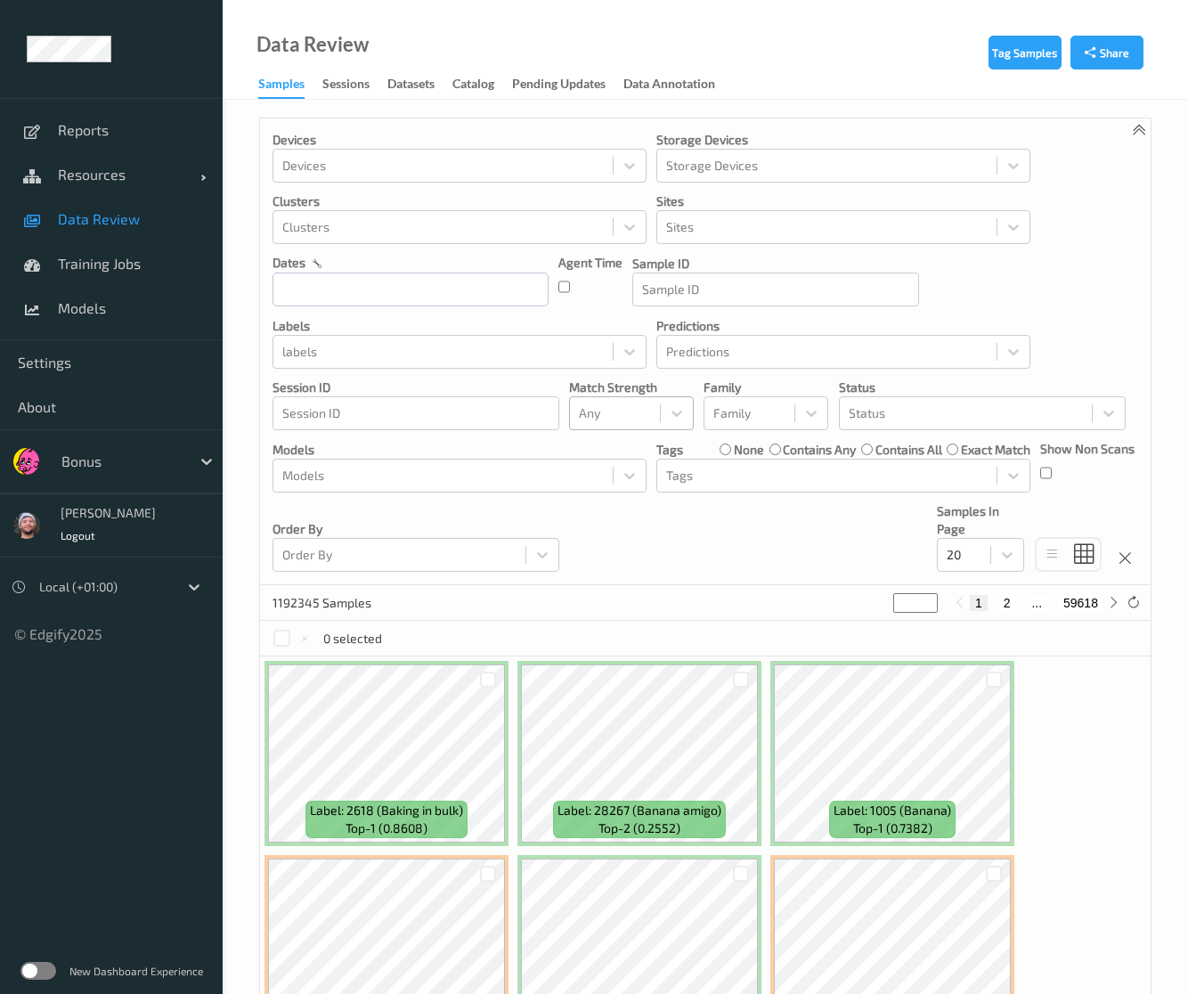
click at [625, 413] on div at bounding box center [615, 413] width 72 height 21
click at [641, 502] on span "Alert non-match" at bounding box center [644, 498] width 78 height 36
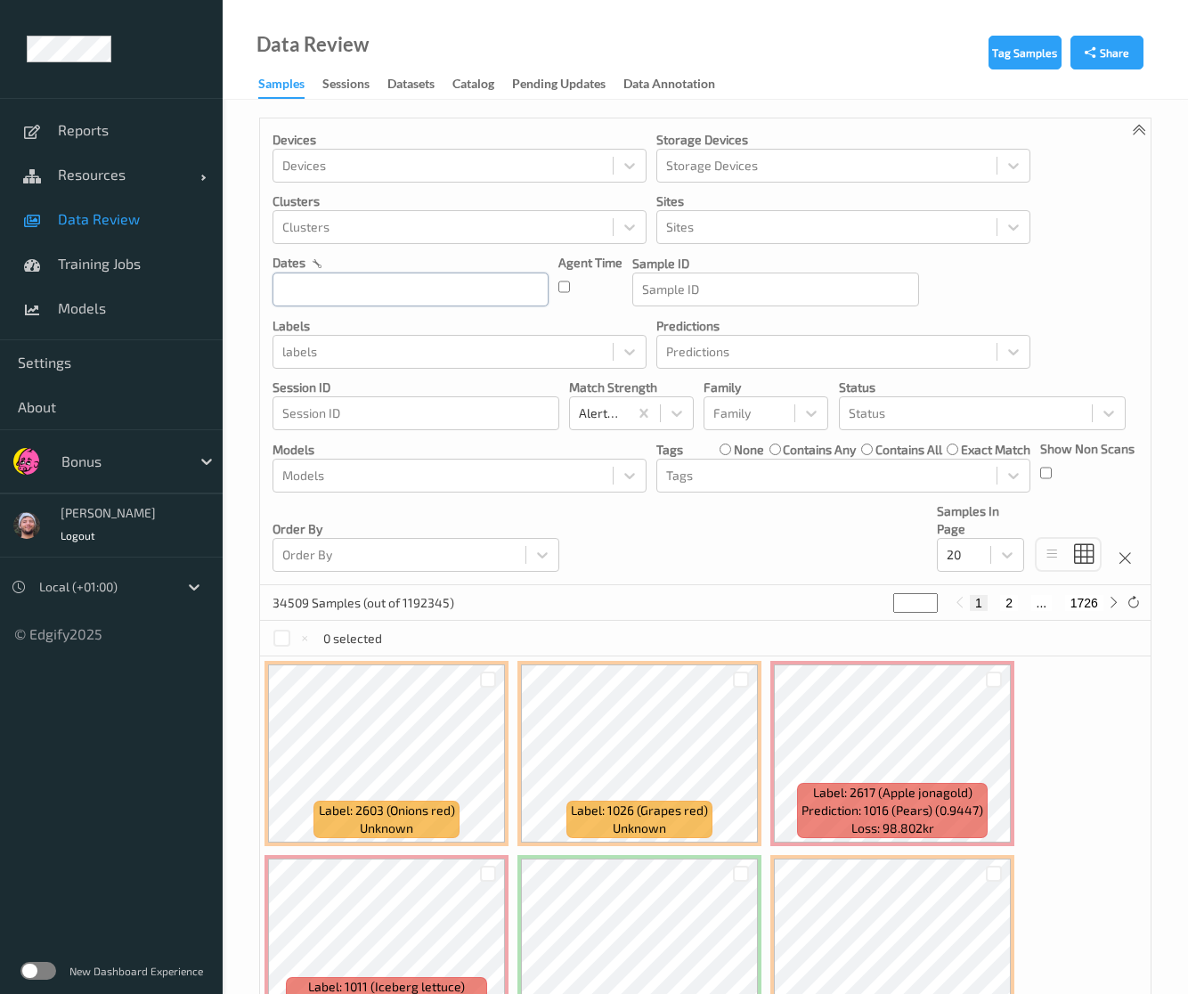
click at [423, 281] on input "text" at bounding box center [411, 290] width 276 height 34
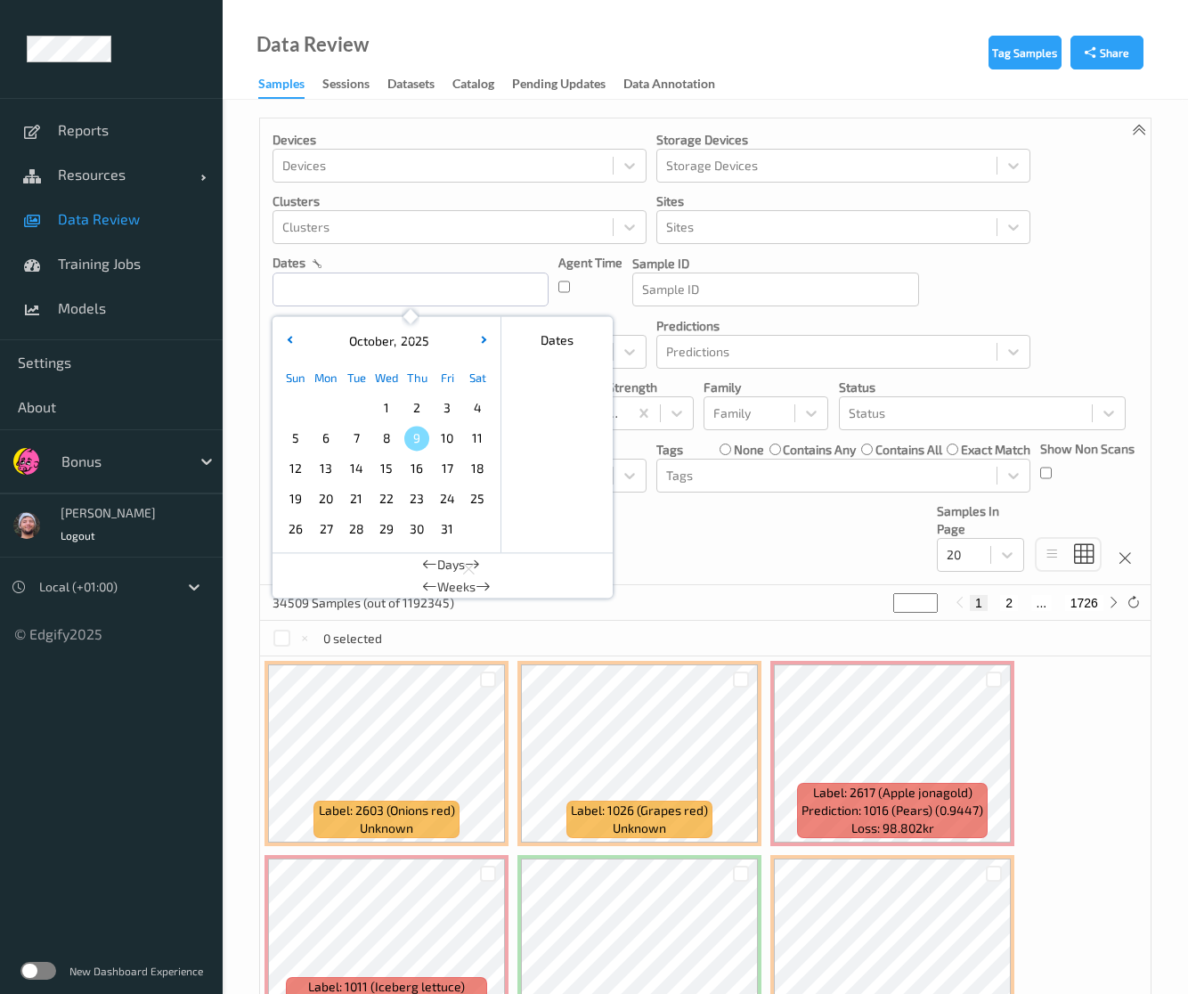
click at [424, 441] on span "9" at bounding box center [416, 438] width 25 height 25
click at [424, 440] on span "9" at bounding box center [416, 438] width 25 height 25
type input "09/10/2025 00:00 -> 09/10/2025 23:59"
click at [758, 526] on div "Devices Devices Storage Devices Storage Devices Clusters Clusters Sites Sites d…" at bounding box center [705, 351] width 891 height 467
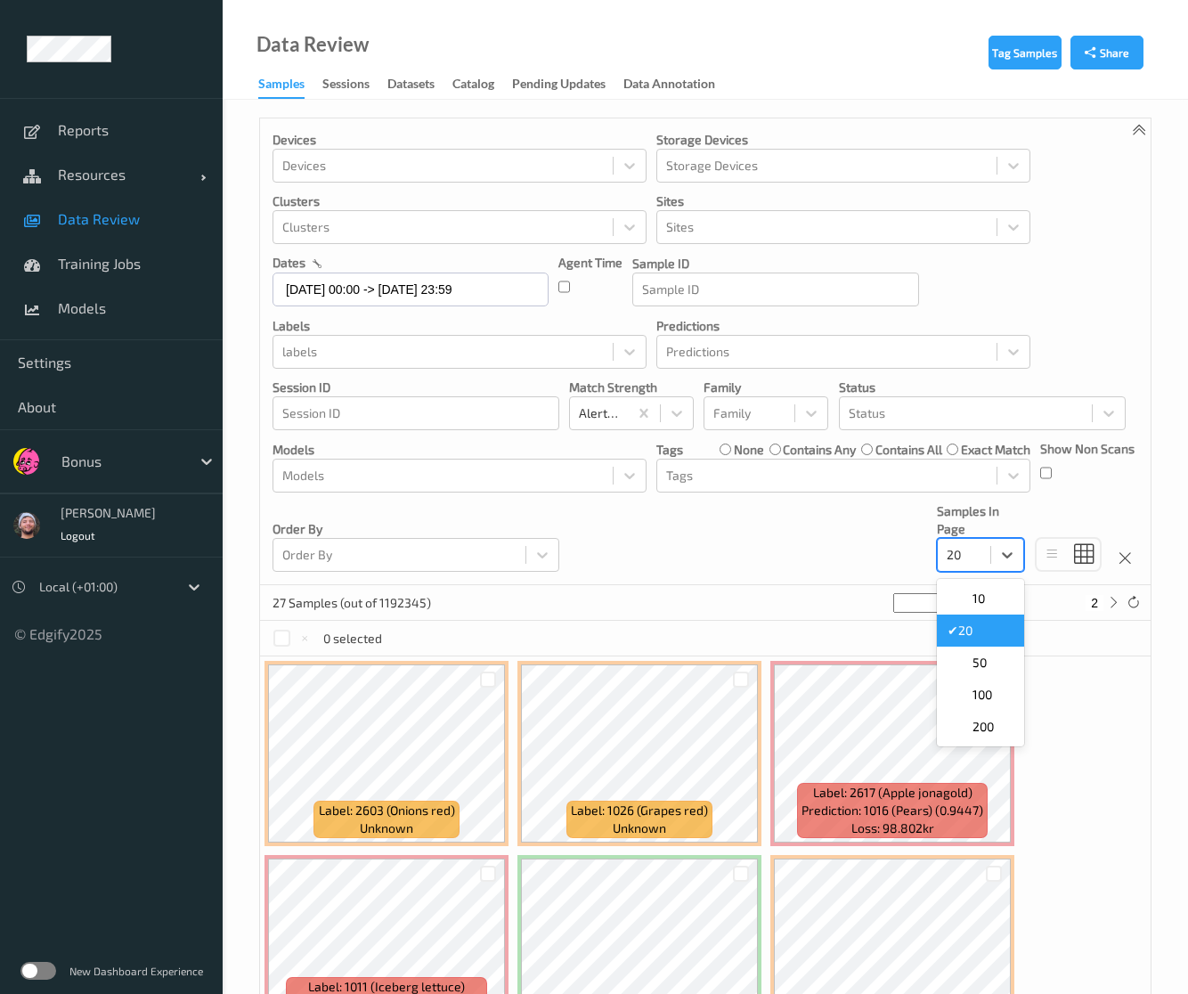
click at [979, 554] on div at bounding box center [964, 554] width 35 height 21
click at [1003, 654] on div "50" at bounding box center [981, 663] width 66 height 18
click at [433, 477] on div at bounding box center [443, 475] width 322 height 21
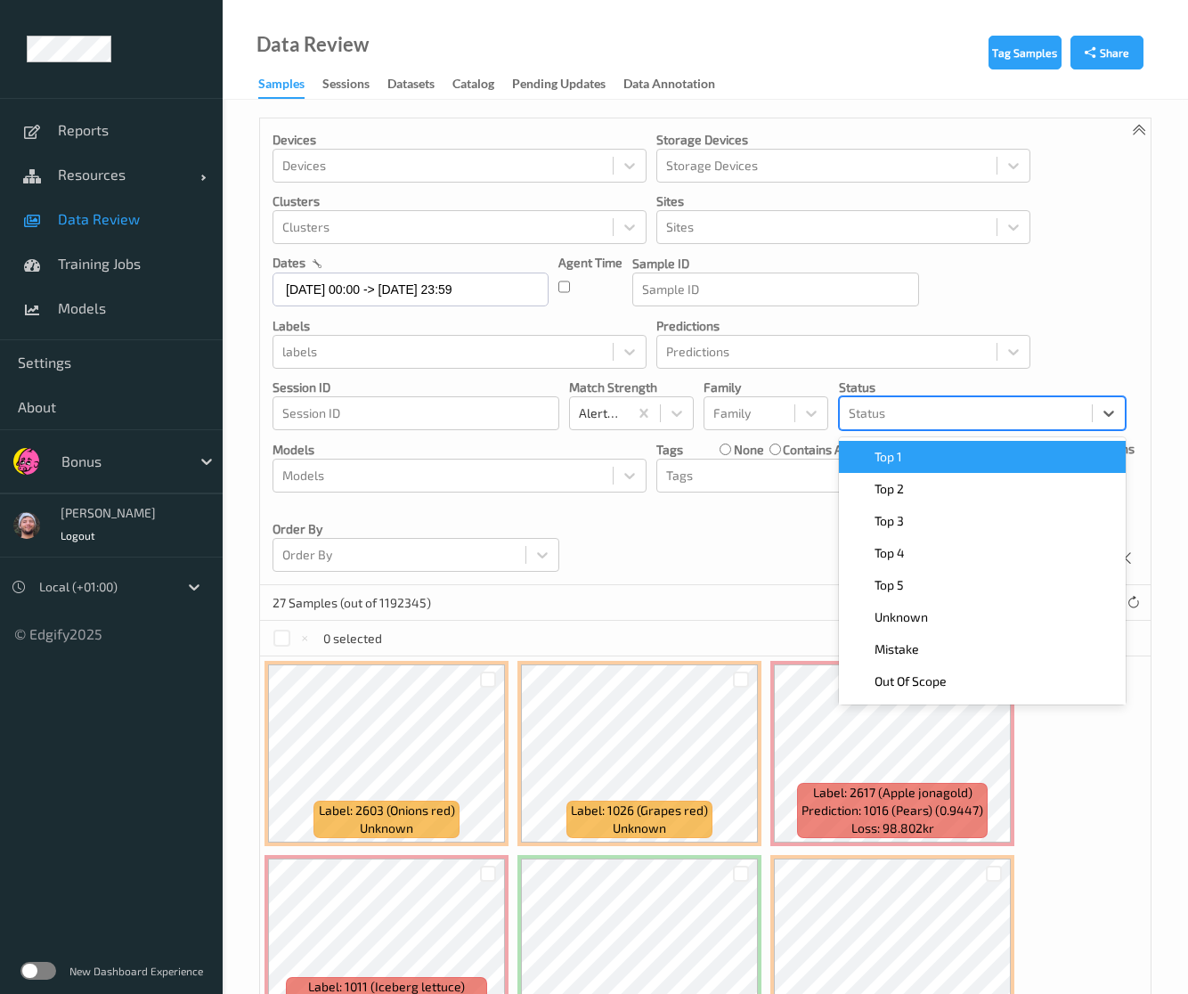
click at [941, 400] on div "Status" at bounding box center [966, 413] width 252 height 29
type input "mis"
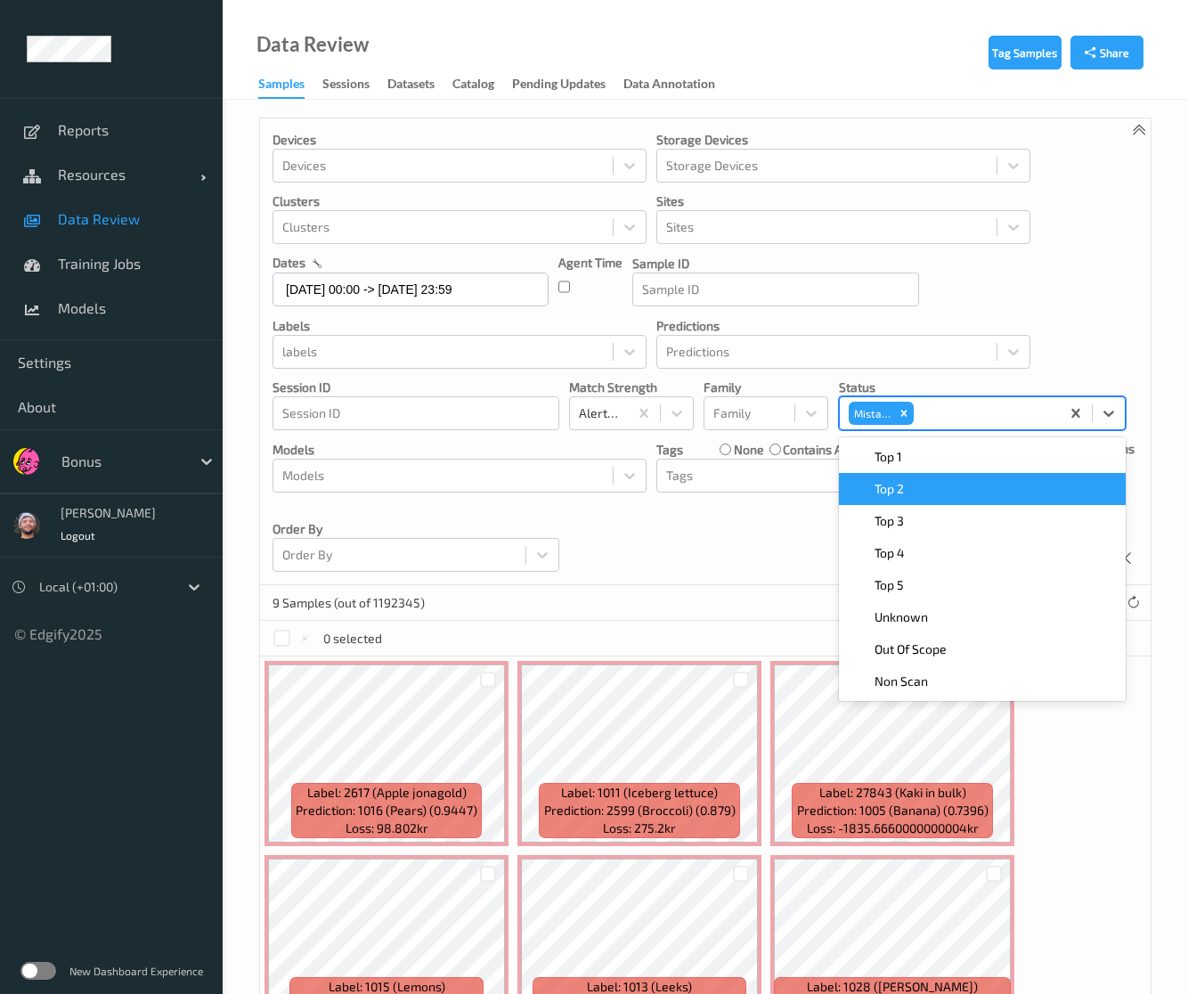
click at [734, 552] on div "Devices Devices Storage Devices Storage Devices Clusters Clusters Sites Sites d…" at bounding box center [705, 351] width 891 height 467
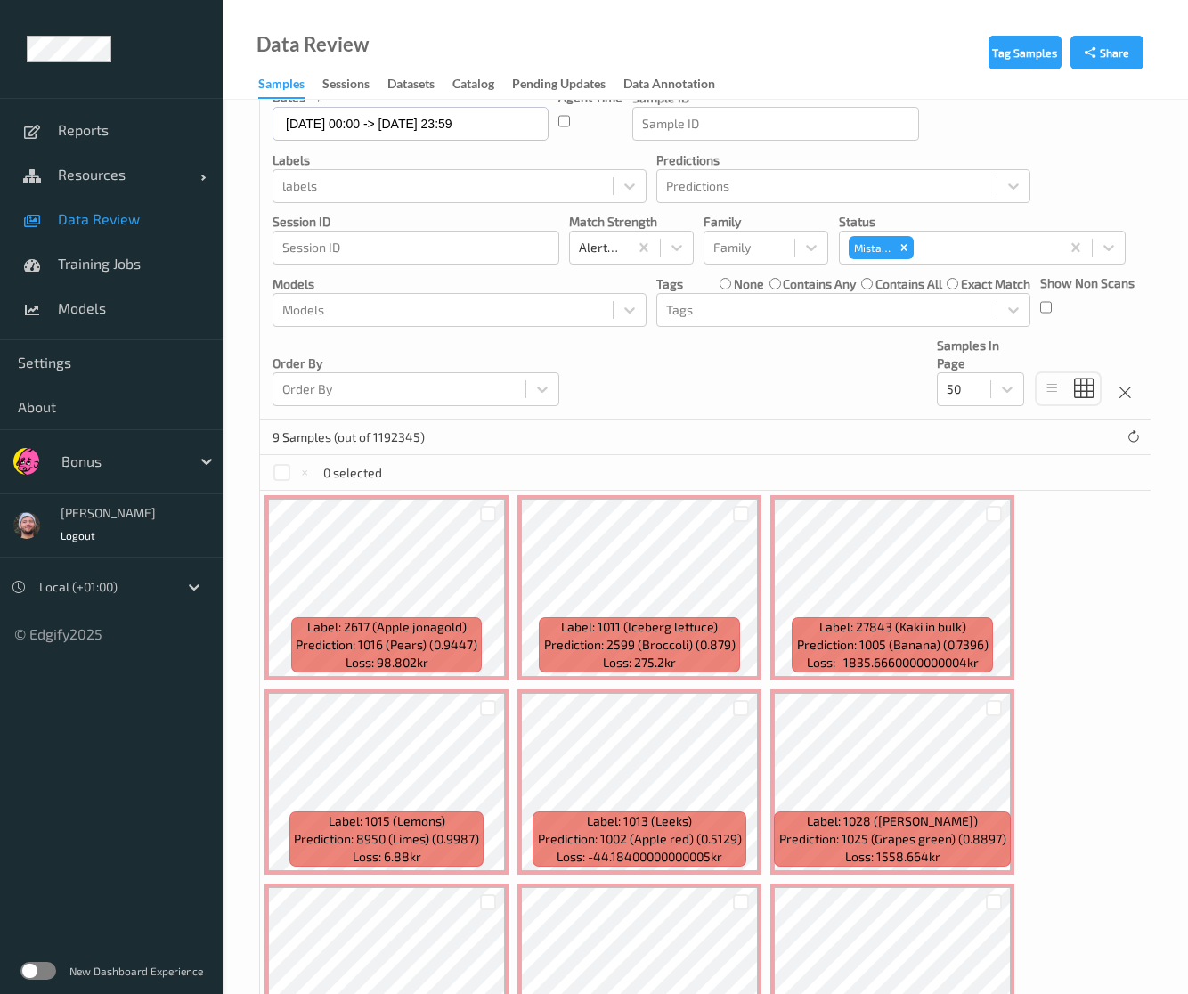
scroll to position [316, 0]
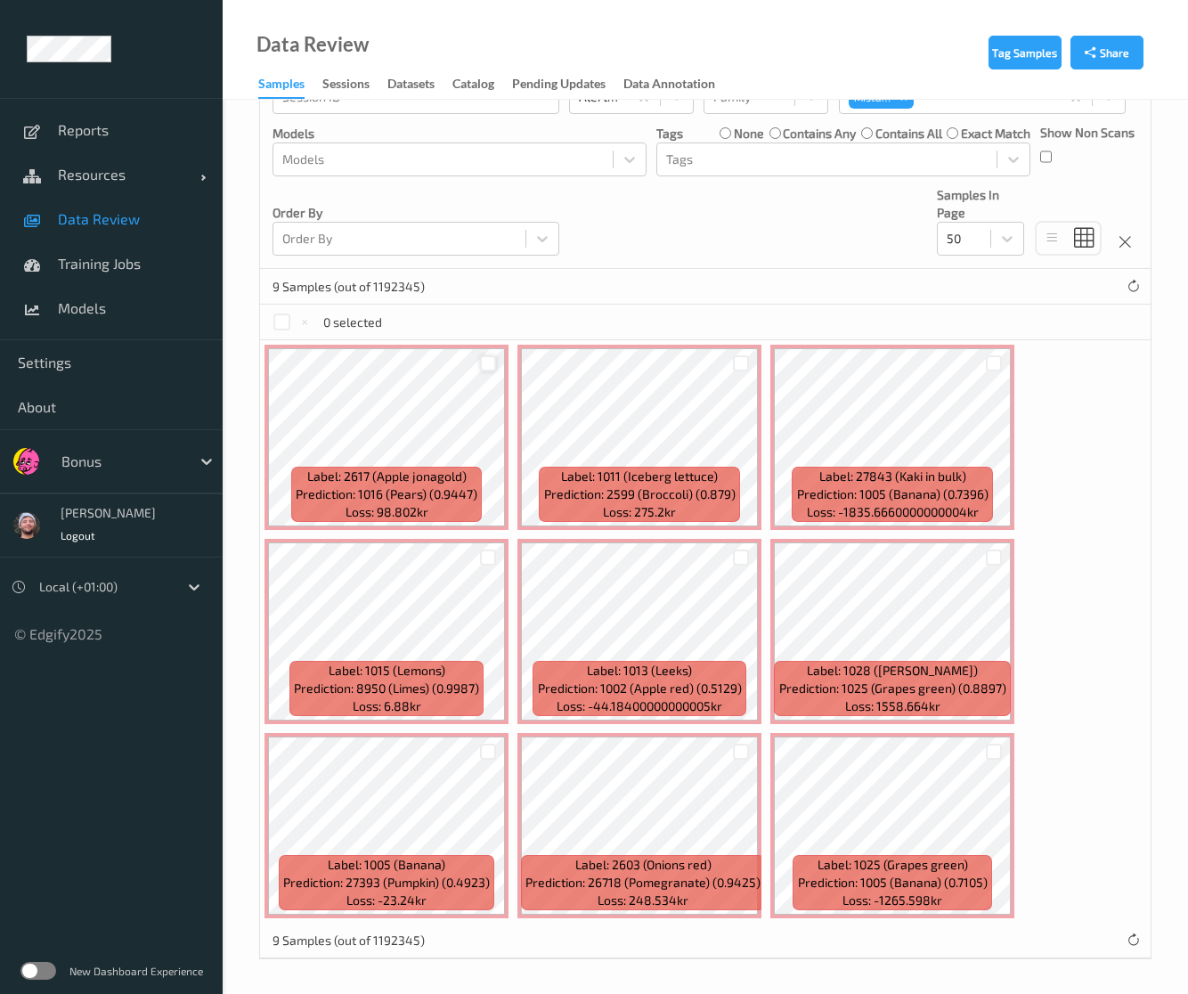
click at [481, 359] on div at bounding box center [488, 363] width 17 height 17
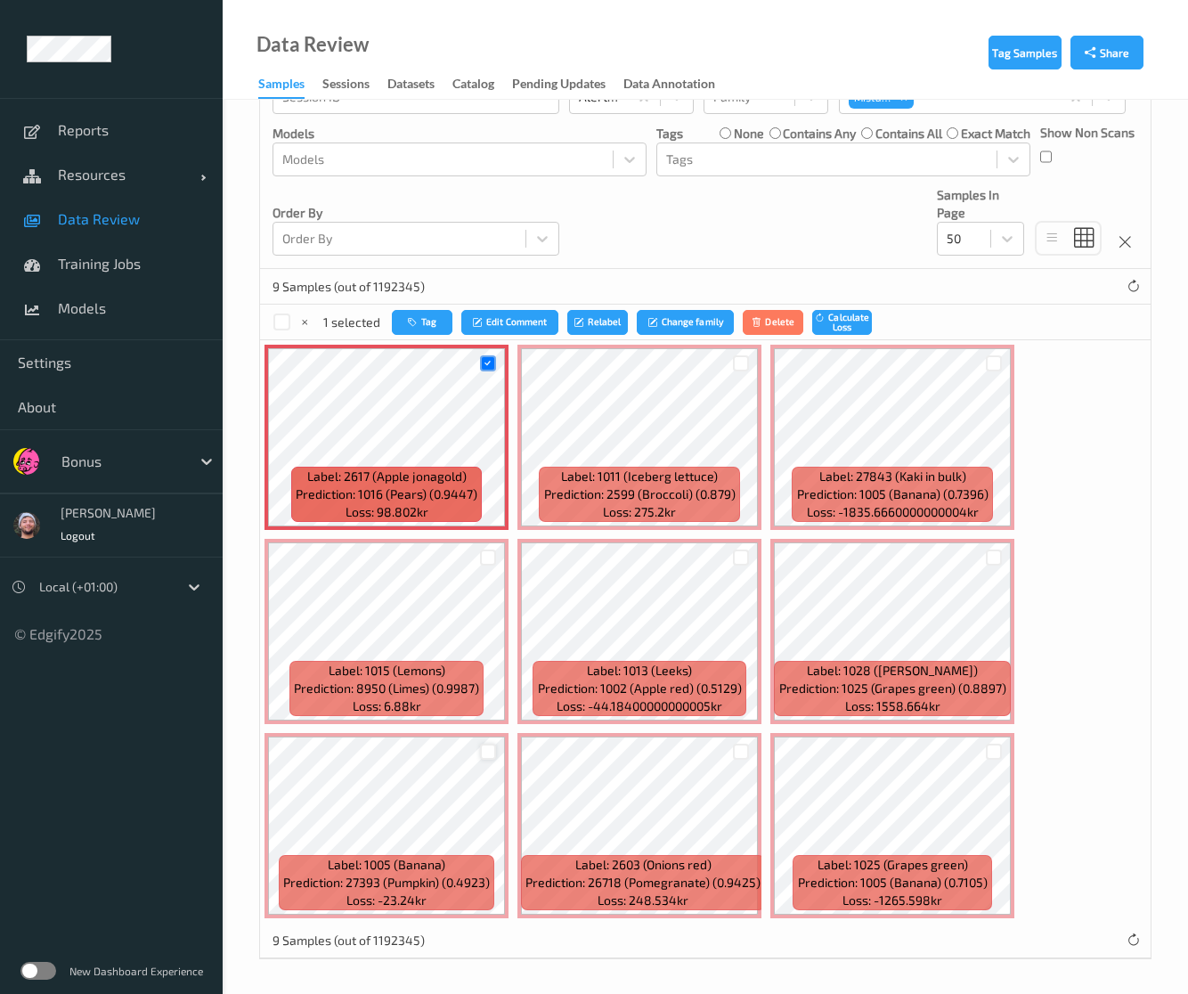
click at [486, 748] on div at bounding box center [488, 752] width 17 height 17
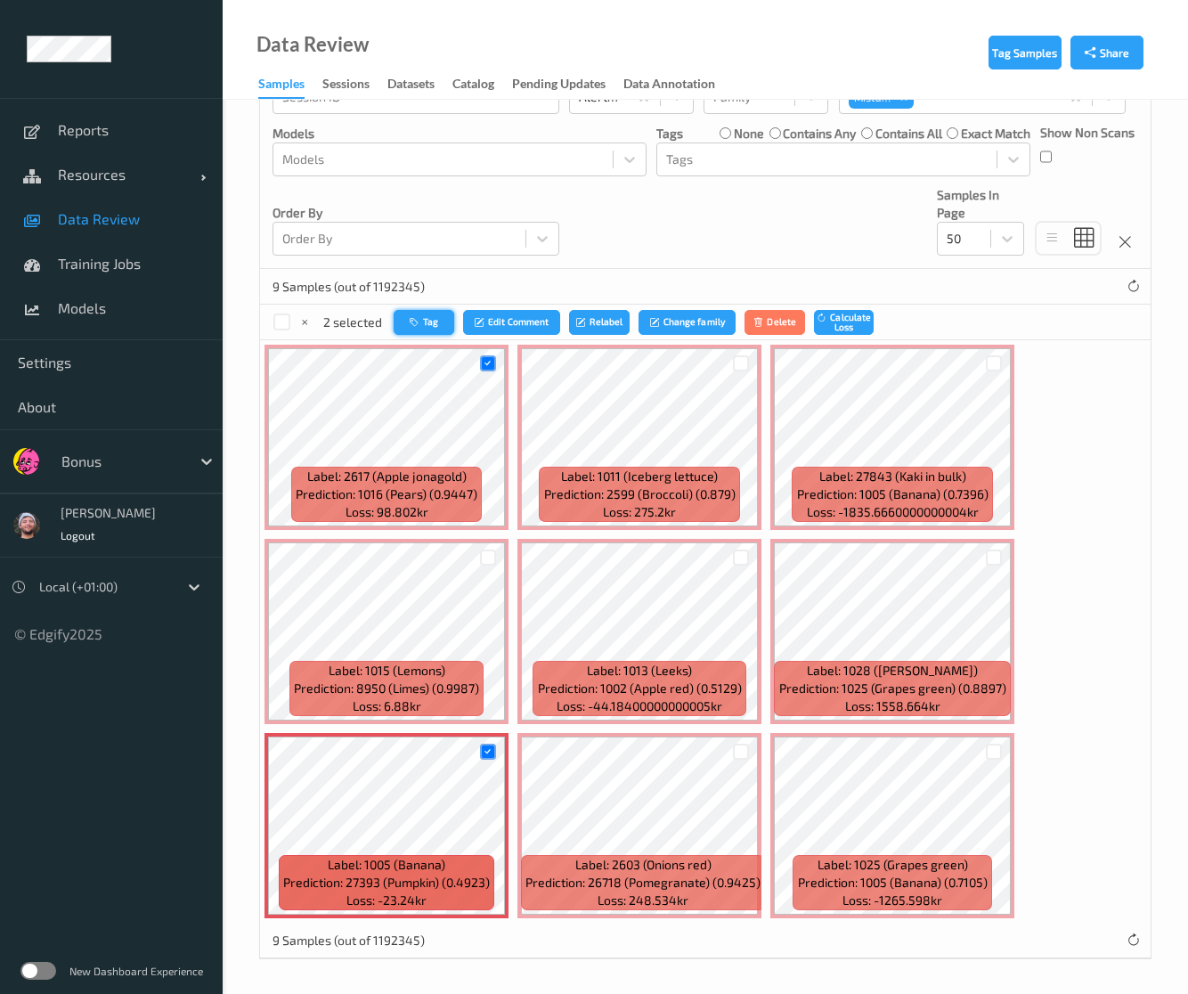
click at [418, 319] on icon "button" at bounding box center [416, 321] width 13 height 11
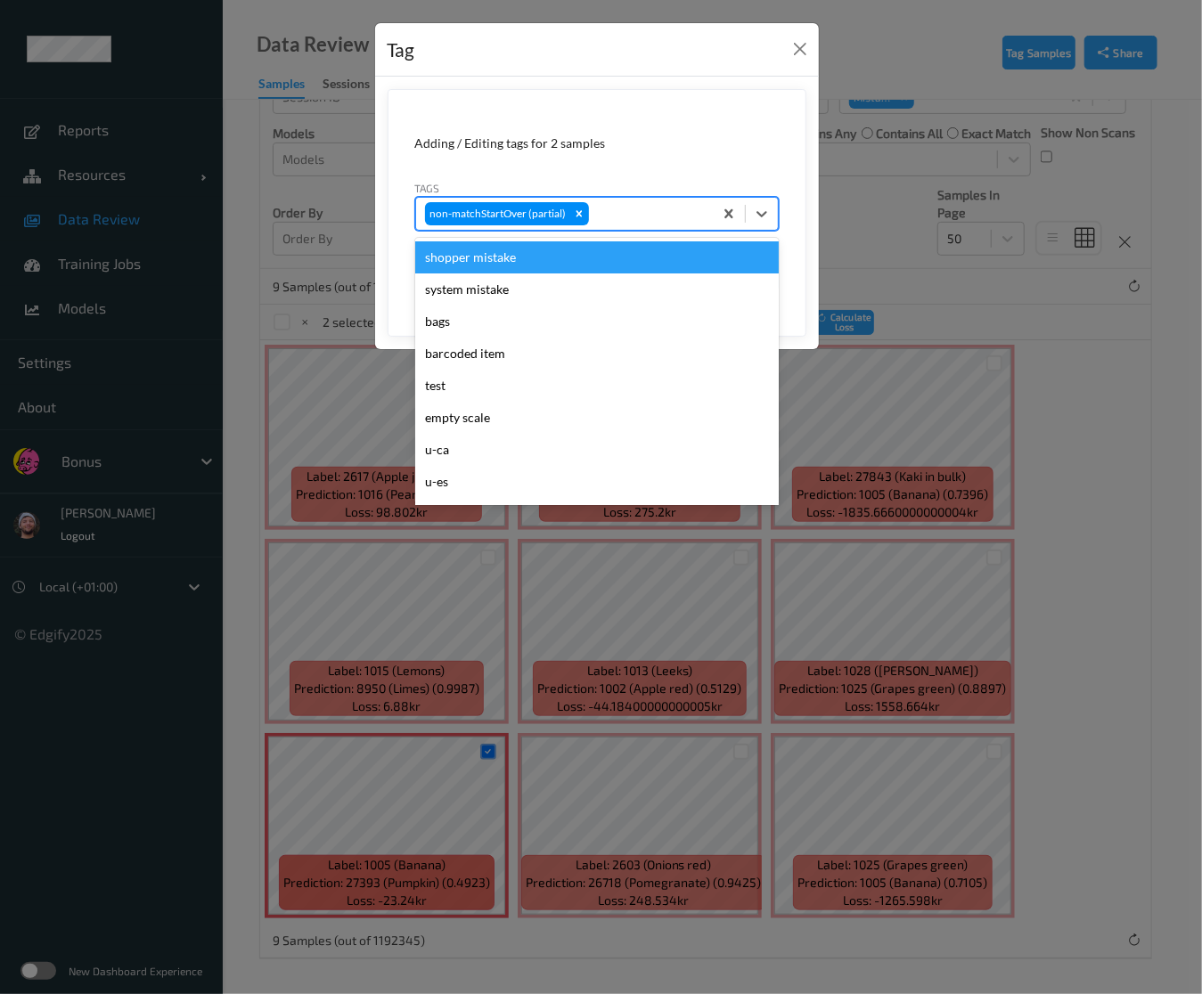
click at [634, 208] on div at bounding box center [647, 213] width 111 height 21
type input "pi"
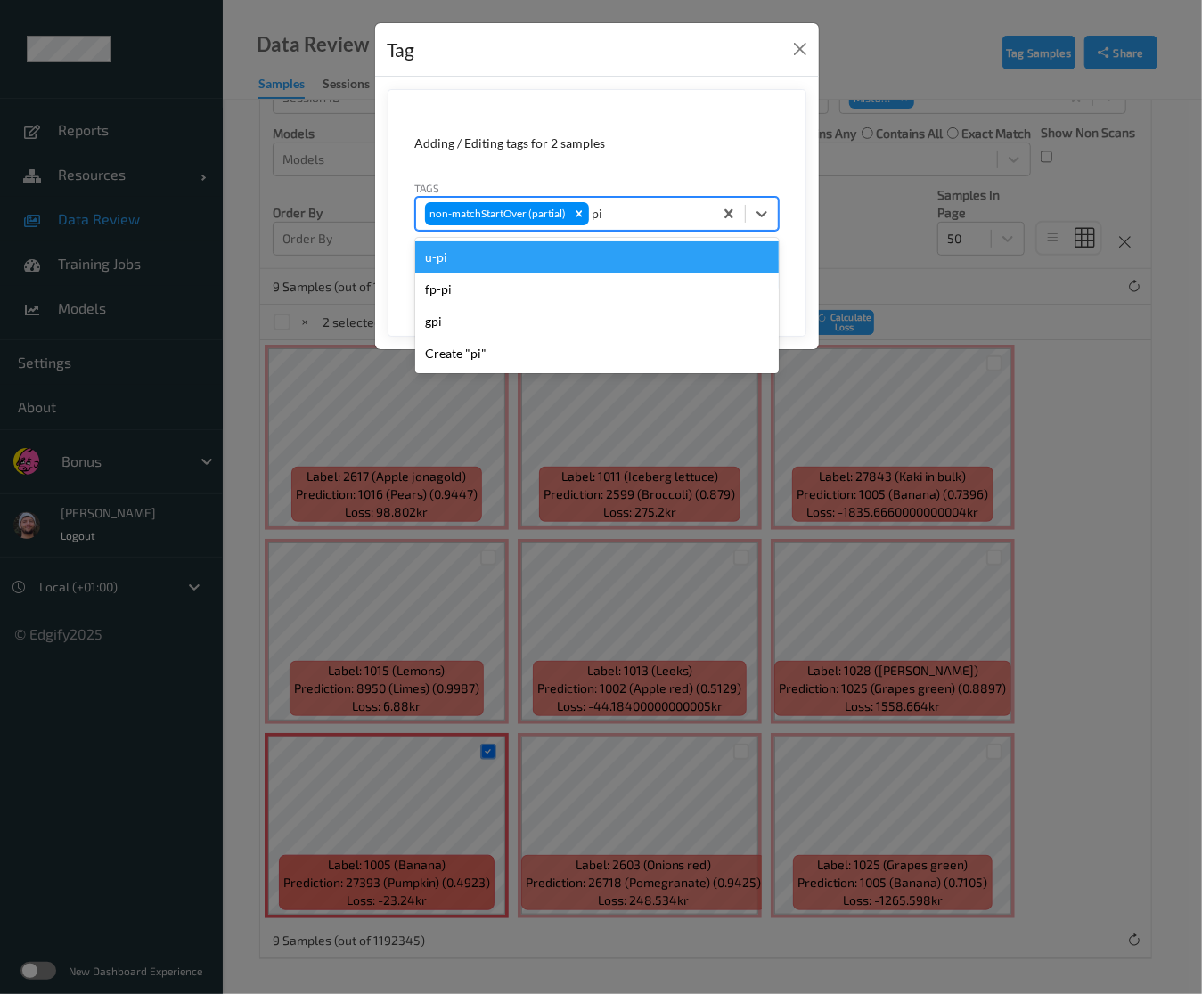
click at [518, 280] on div "fp-pi" at bounding box center [596, 289] width 363 height 32
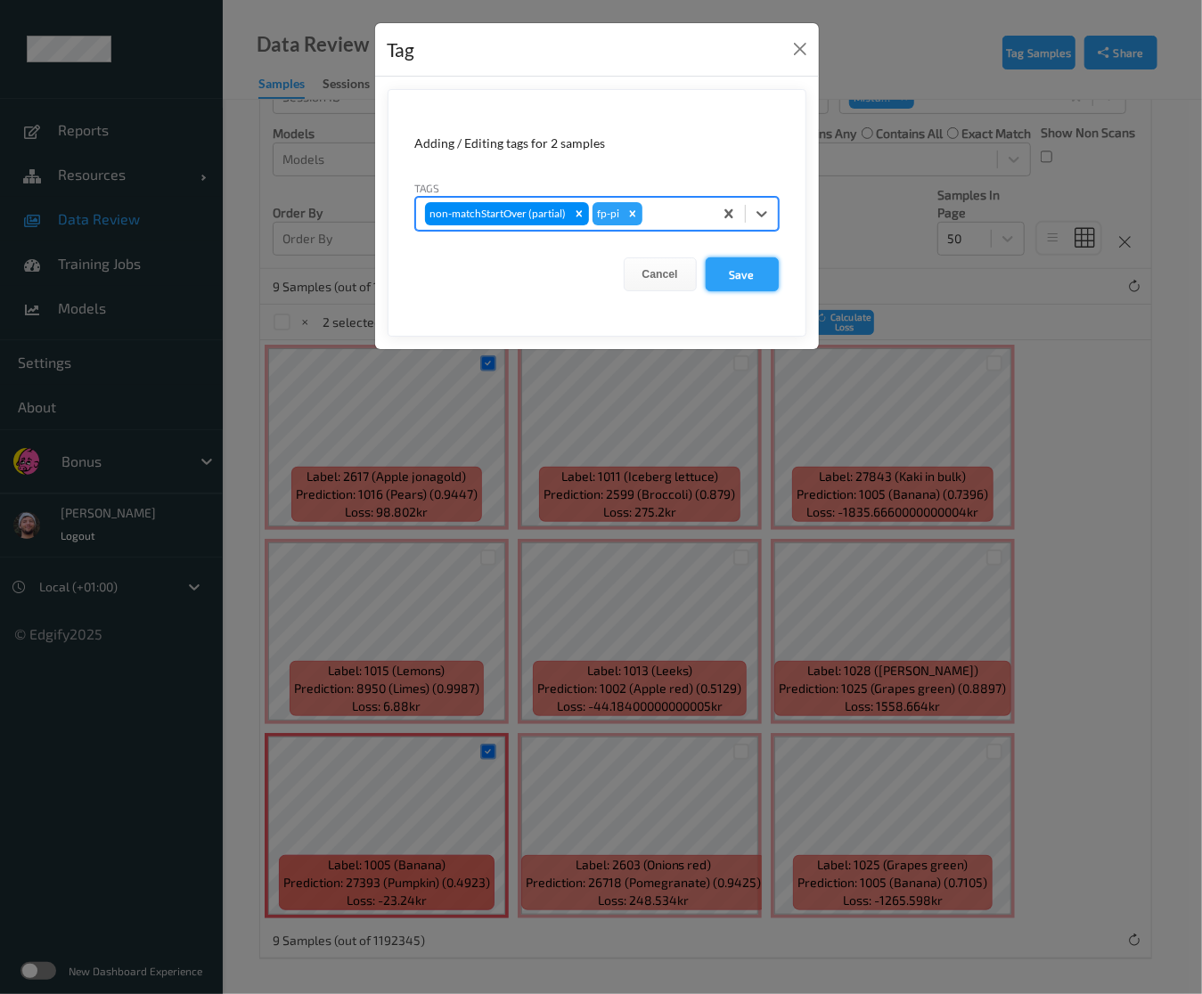
click at [717, 267] on button "Save" at bounding box center [741, 274] width 73 height 34
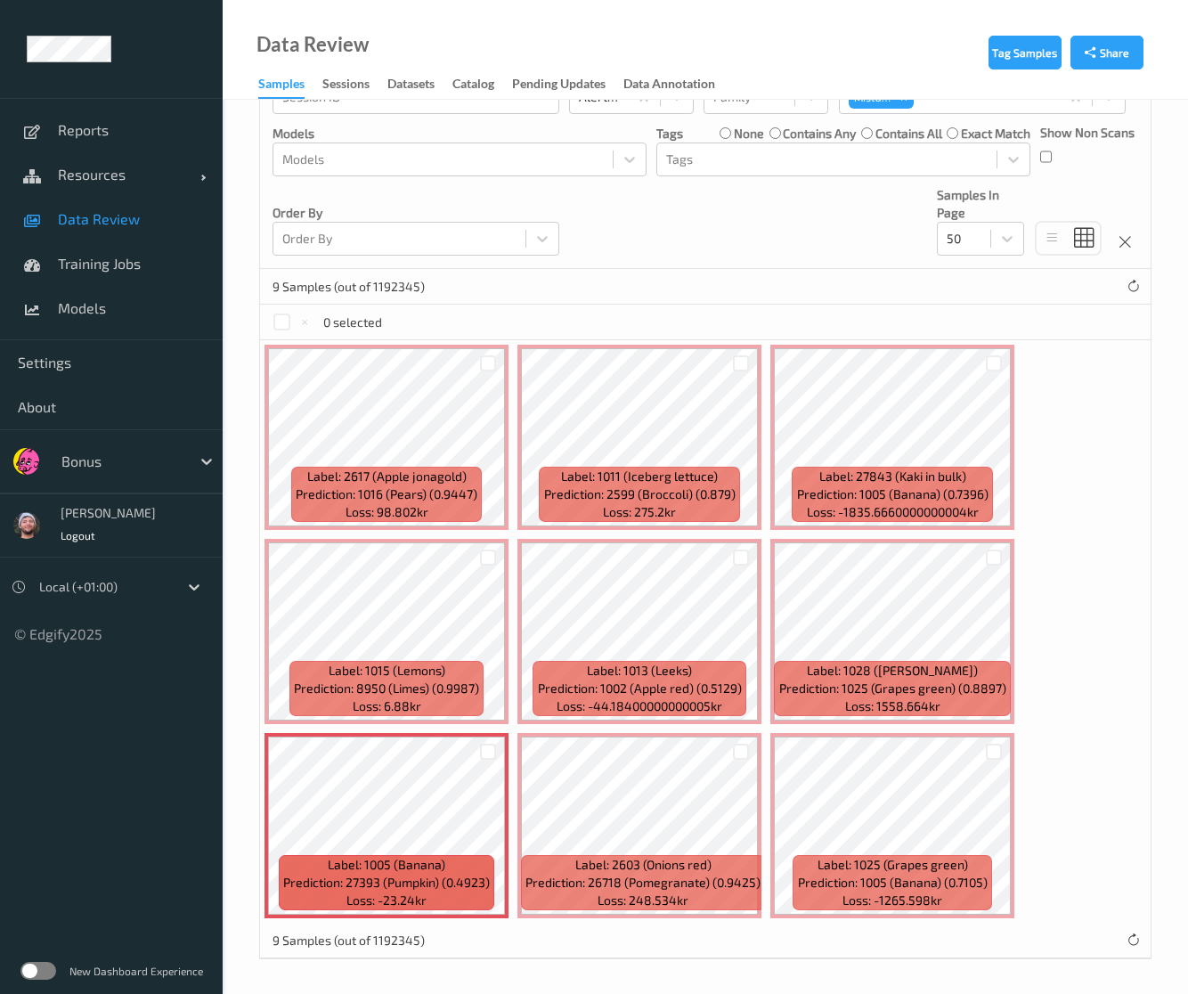
click at [755, 136] on label "none" at bounding box center [749, 134] width 30 height 18
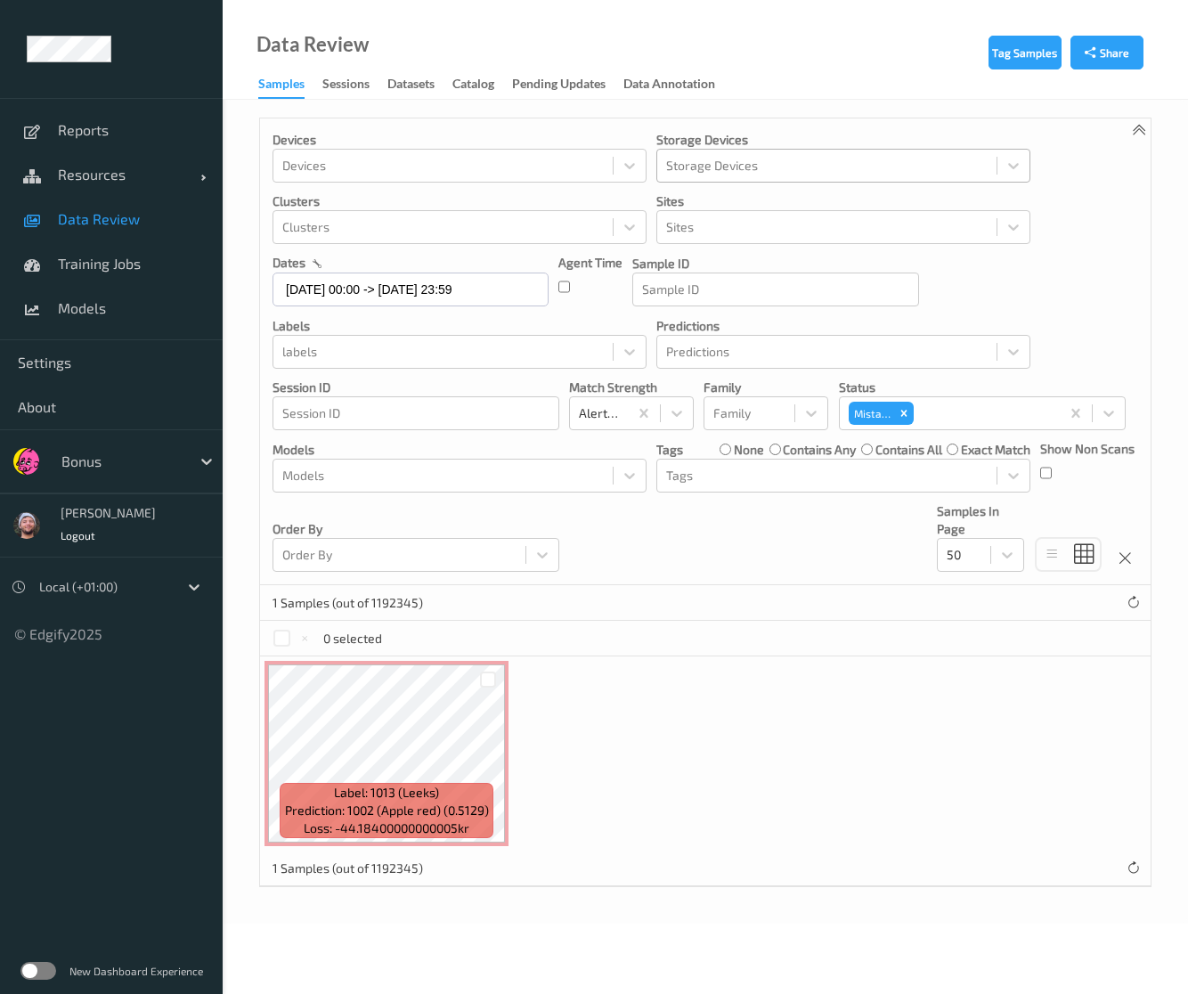
scroll to position [0, 0]
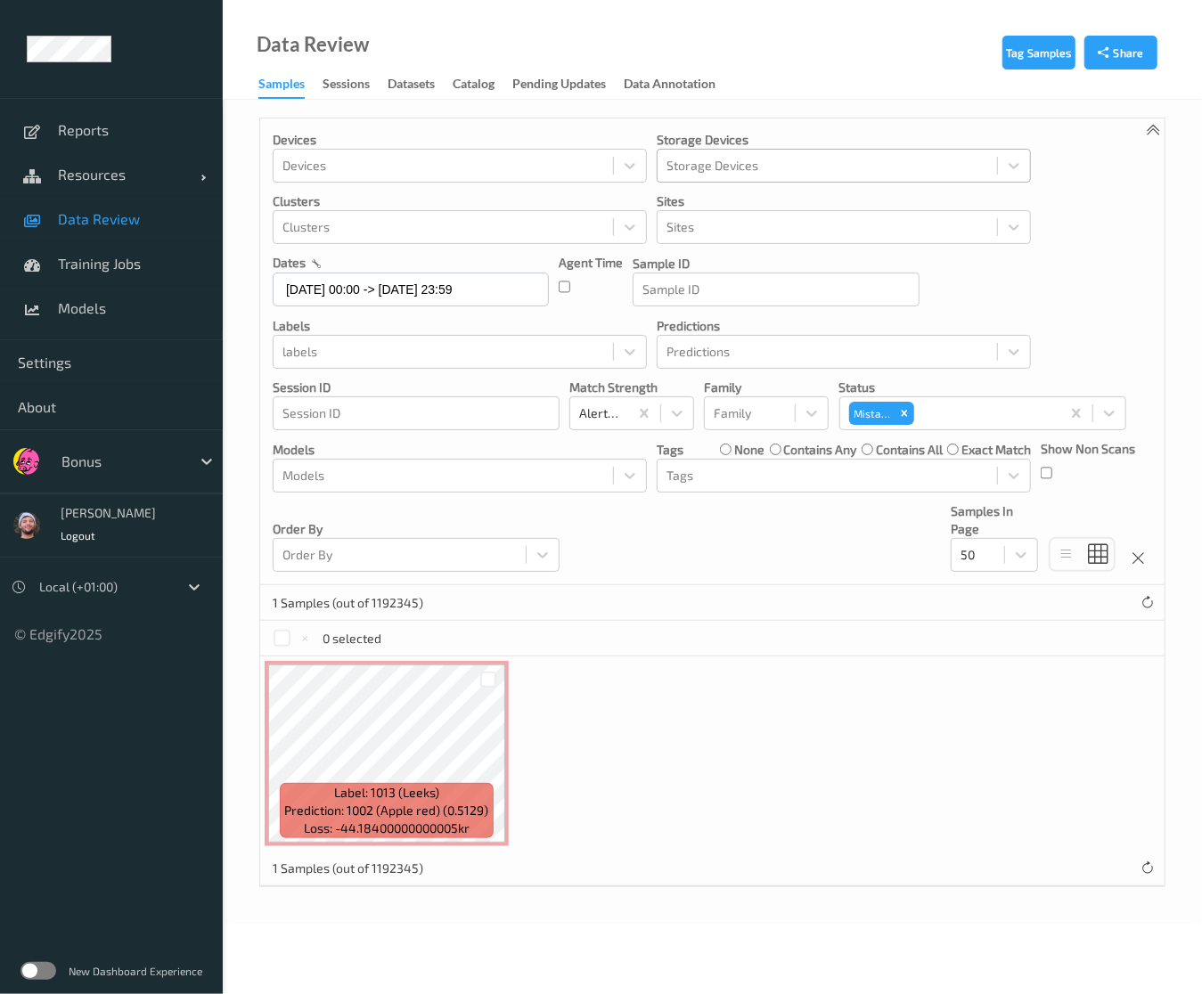
click at [759, 162] on div at bounding box center [827, 165] width 322 height 21
type input "pi"
click at [1004, 268] on div "Devices Devices Storage Devices 0 results available for search term pi. Use Up …" at bounding box center [712, 351] width 904 height 467
click at [751, 481] on div at bounding box center [827, 475] width 322 height 21
type input "pi"
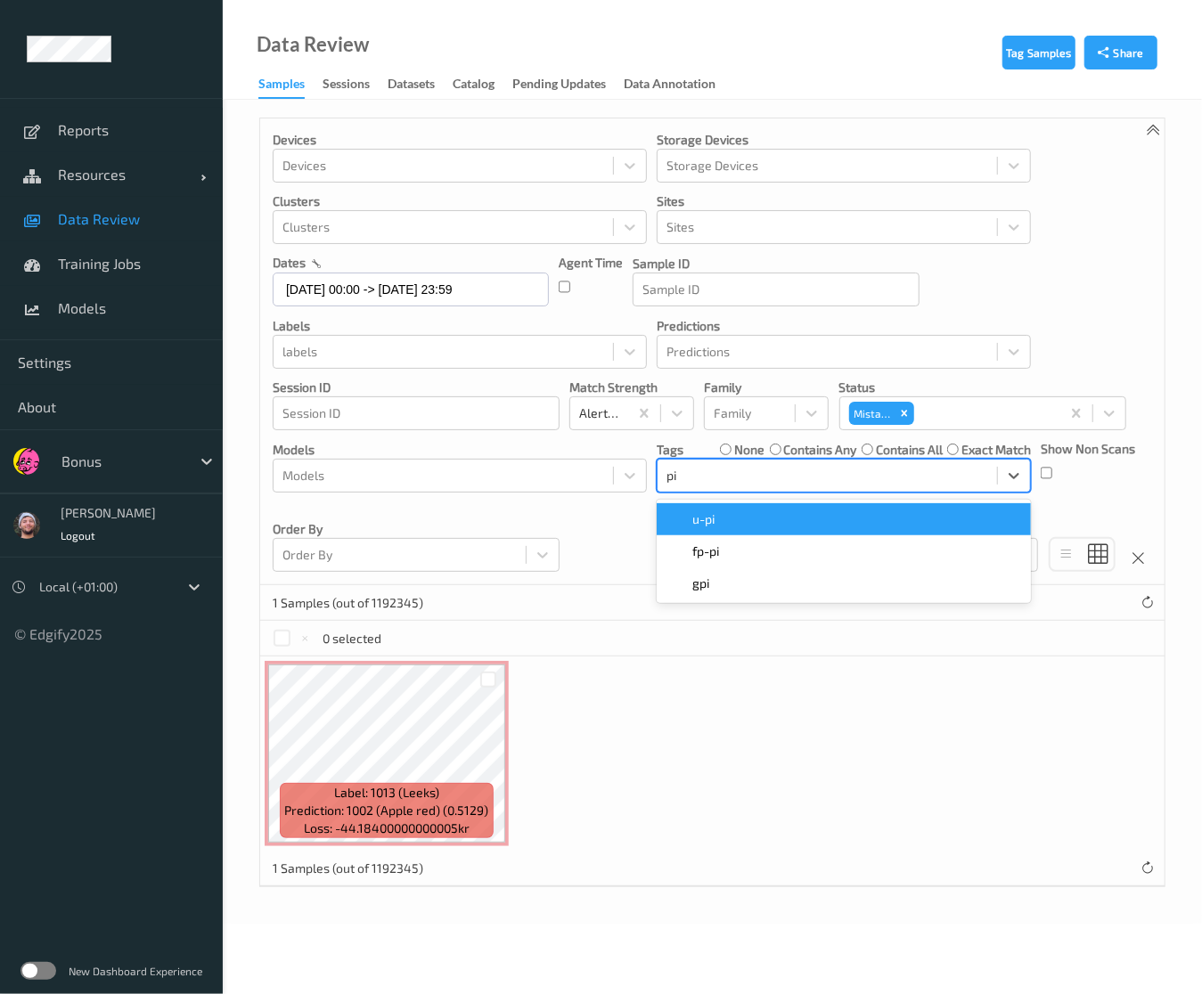
drag, startPoint x: 721, startPoint y: 521, endPoint x: 739, endPoint y: 551, distance: 35.1
click at [739, 551] on div "u-pi    fp-pi    gpi" at bounding box center [843, 551] width 374 height 103
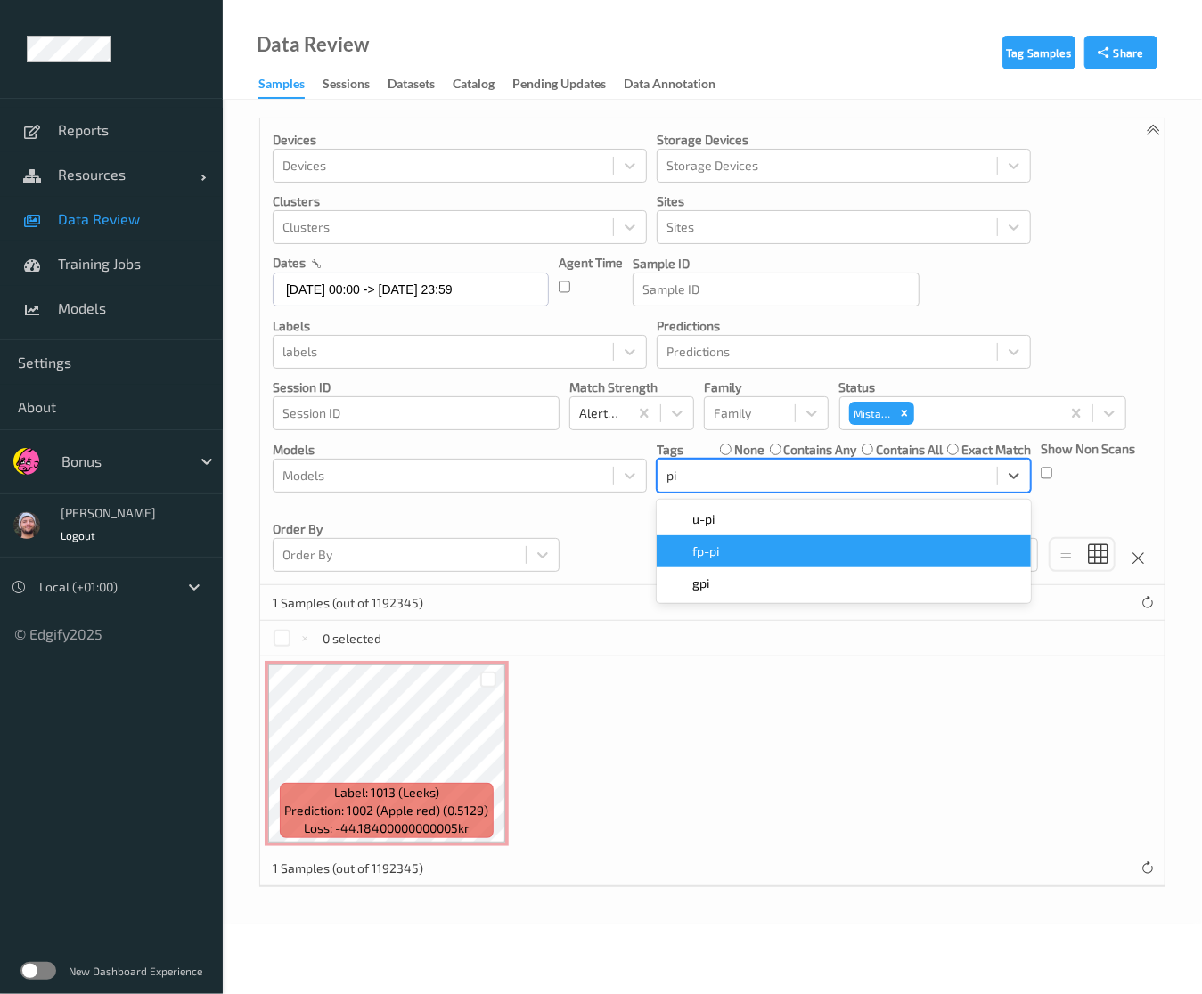
click at [739, 551] on div "fp-pi" at bounding box center [843, 551] width 353 height 18
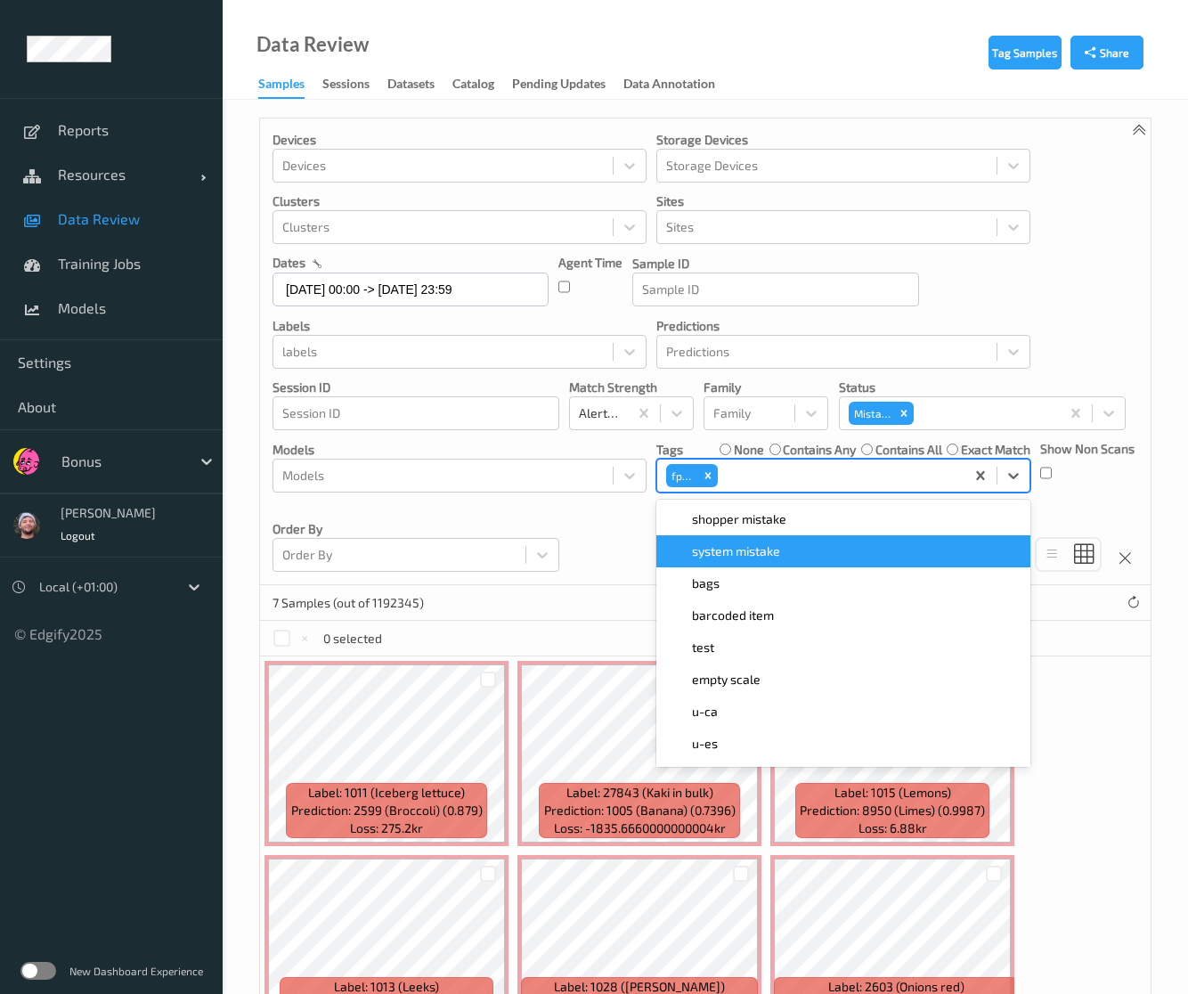
click at [591, 526] on div "Devices Devices Storage Devices Storage Devices Clusters Clusters Sites Sites d…" at bounding box center [705, 351] width 891 height 467
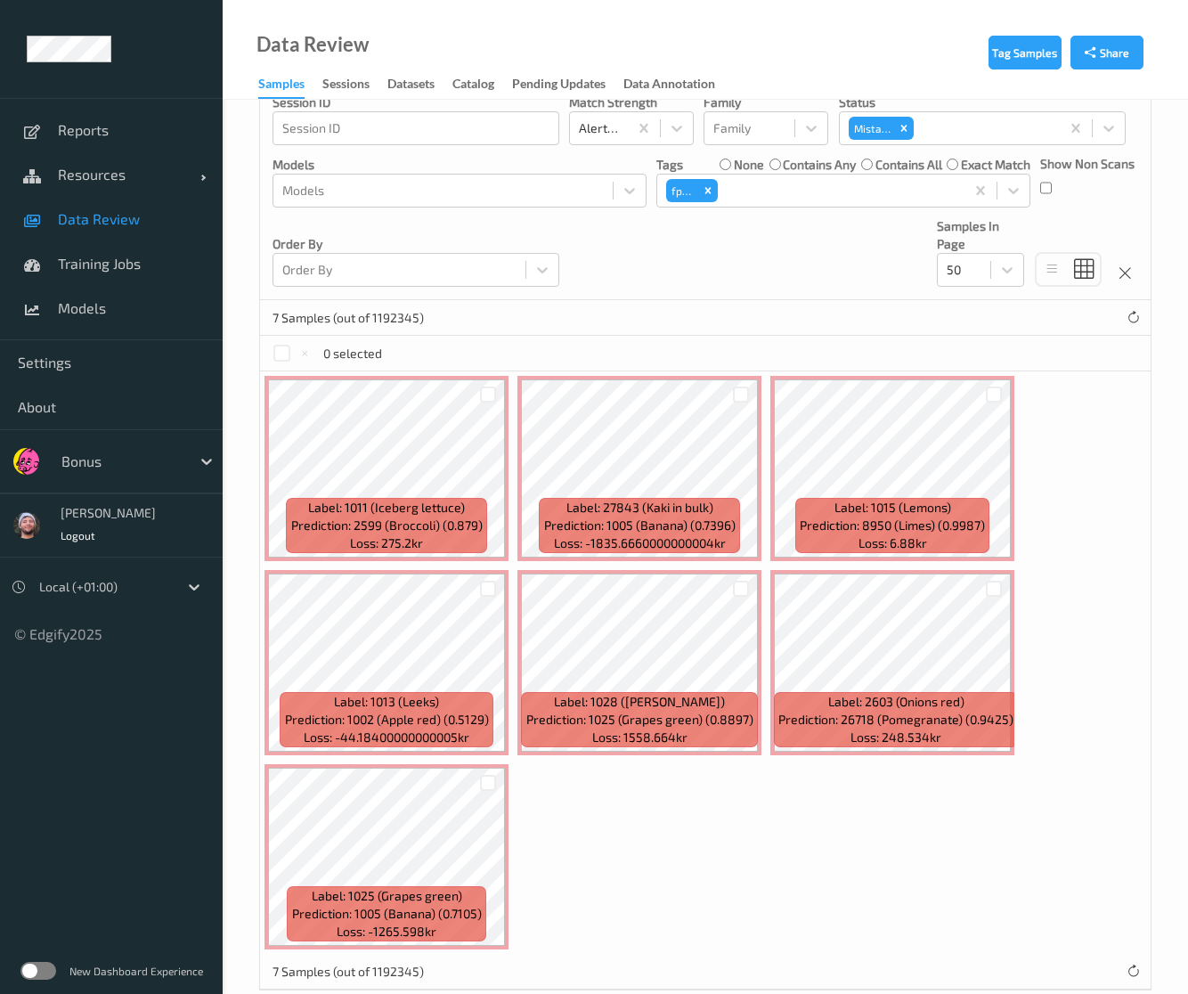
scroll to position [316, 0]
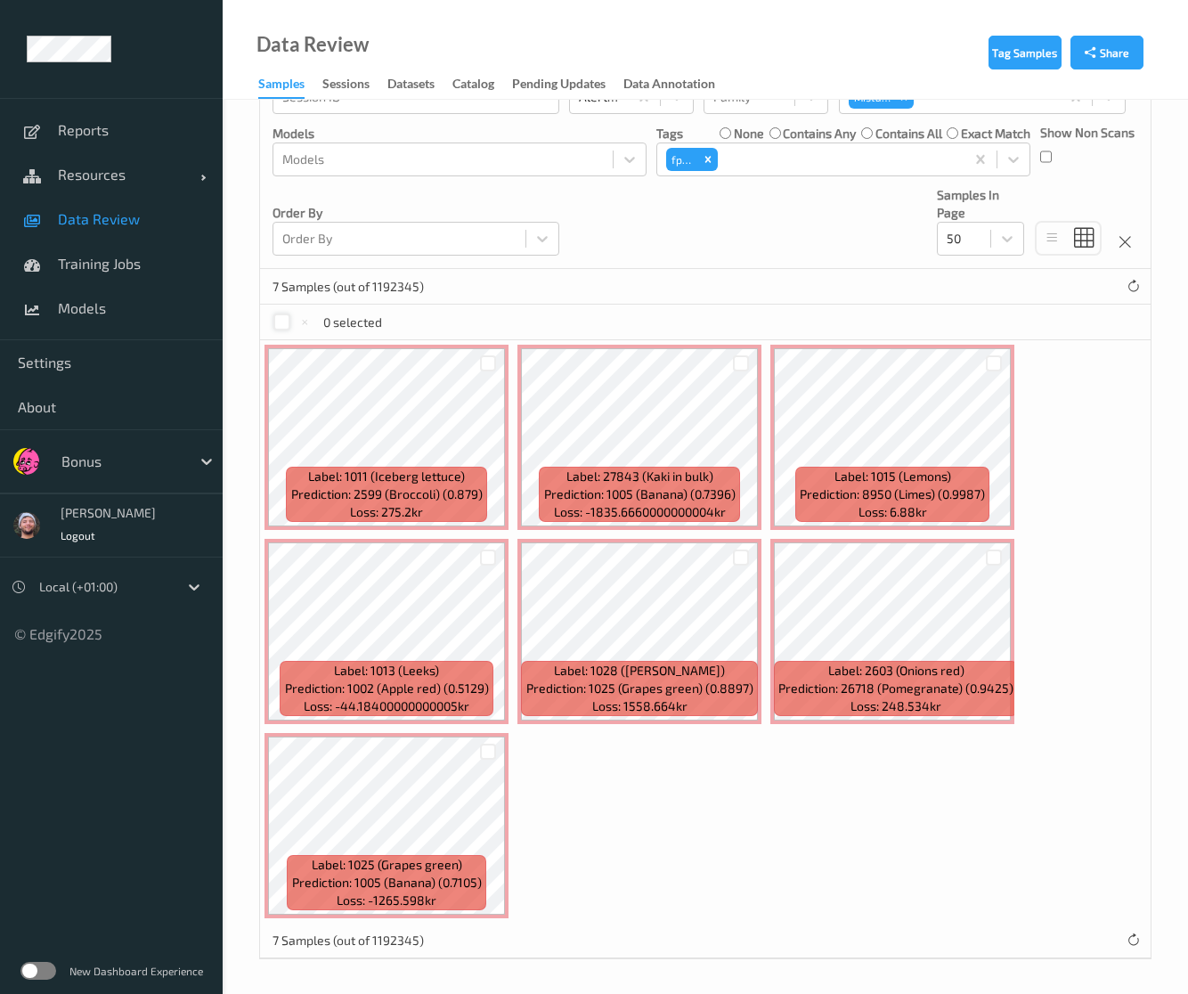
click at [285, 322] on div at bounding box center [281, 322] width 17 height 17
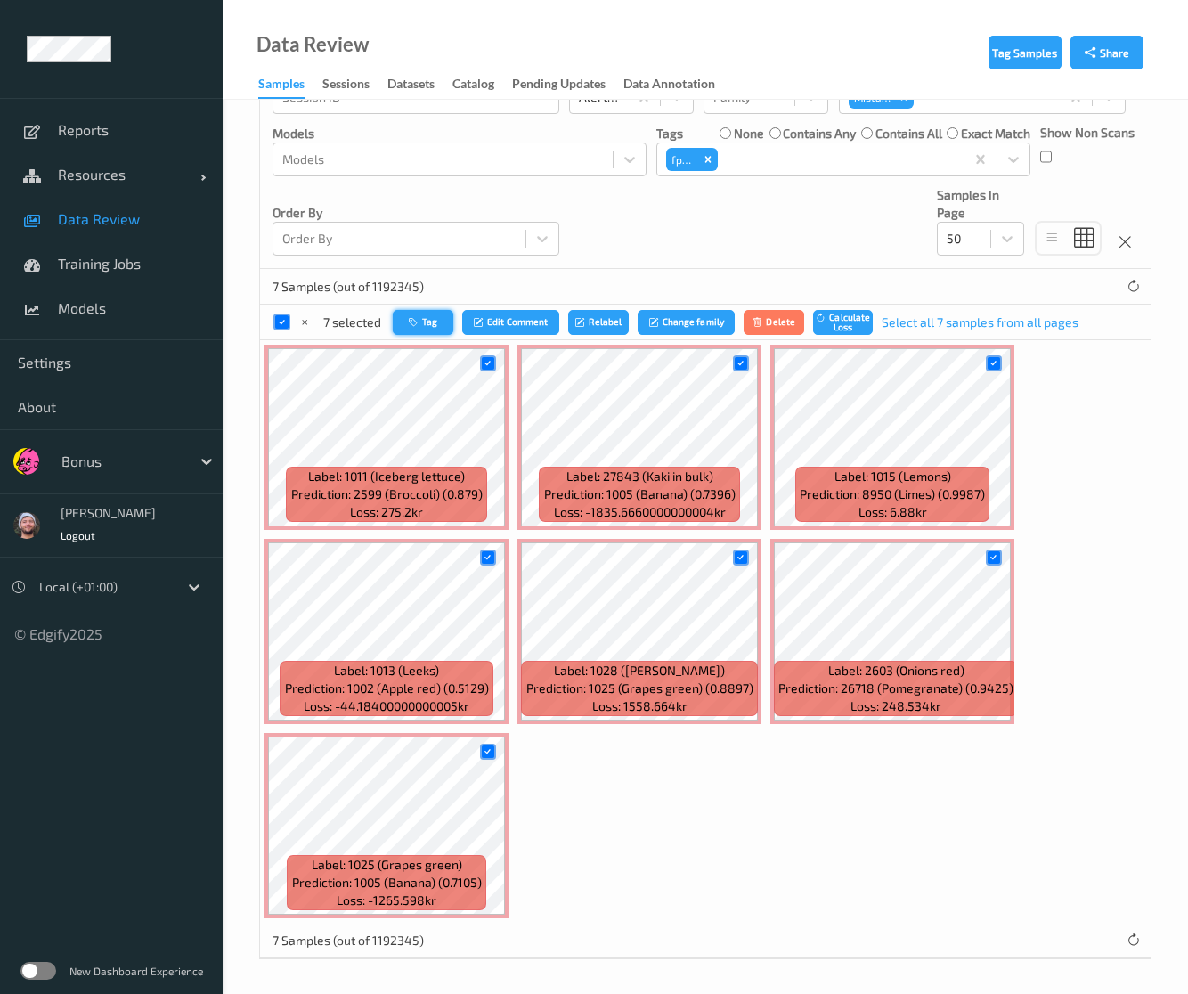
click at [420, 316] on icon "button" at bounding box center [415, 321] width 13 height 11
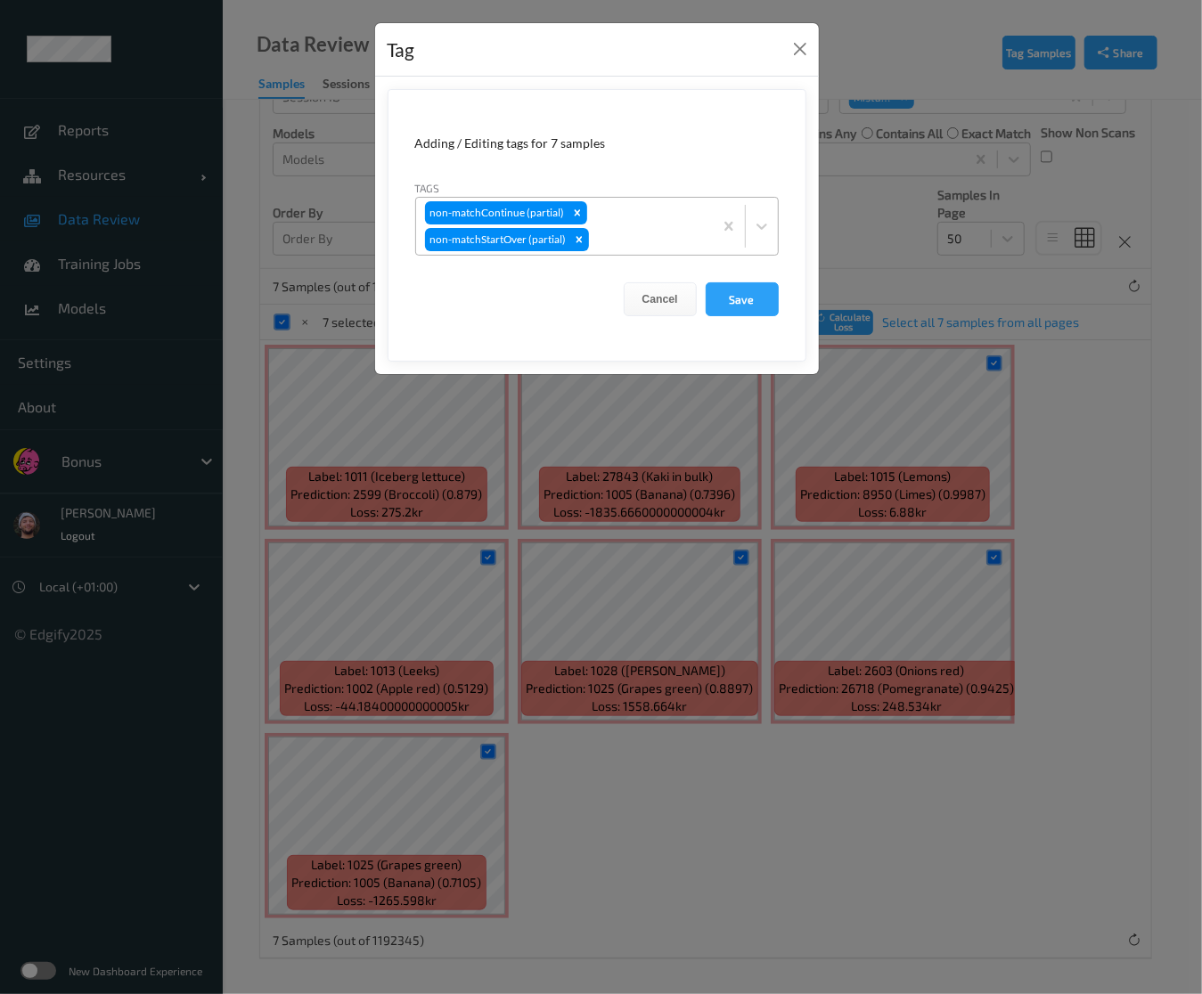
click at [654, 244] on div at bounding box center [647, 239] width 111 height 21
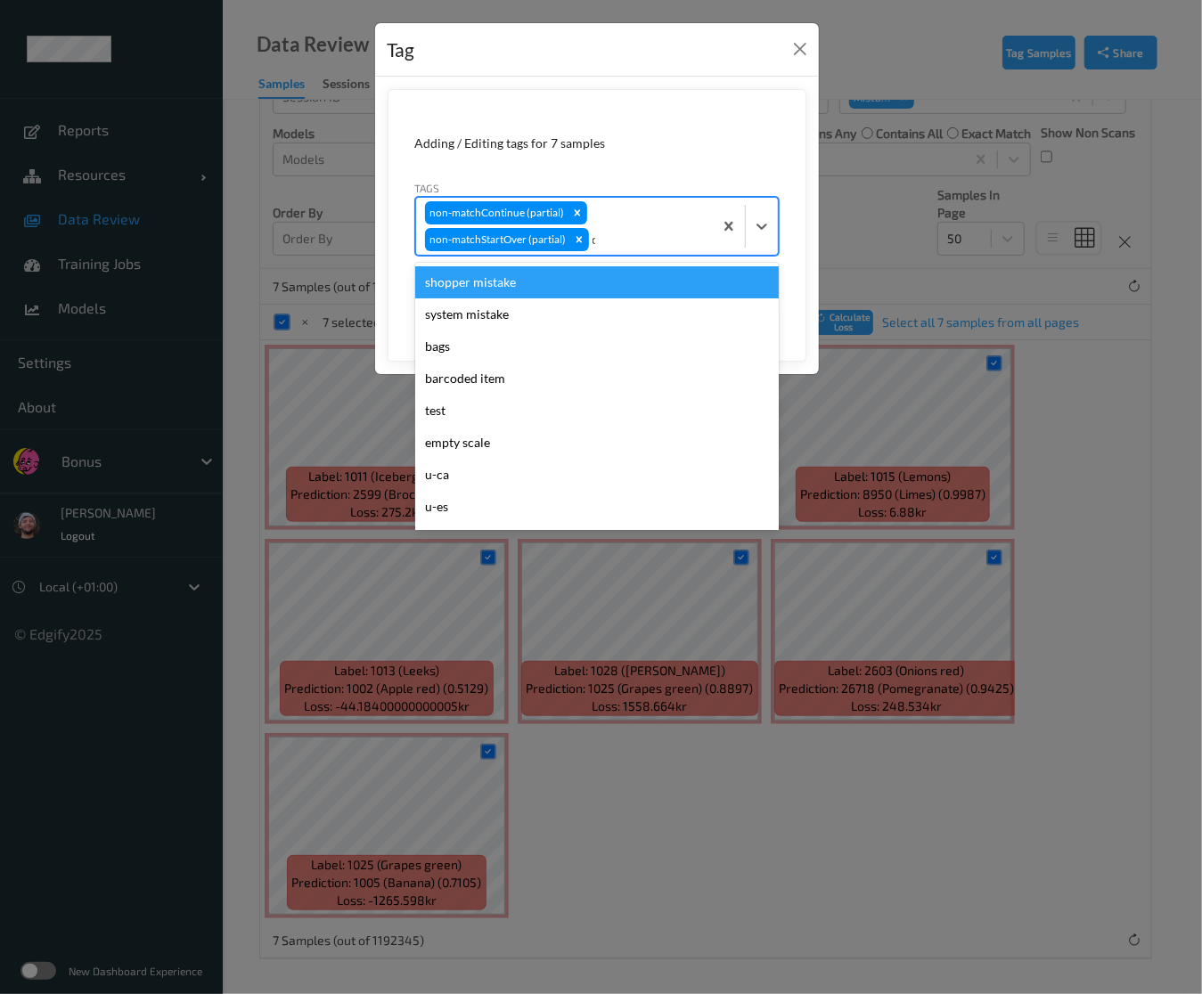
type input "ca"
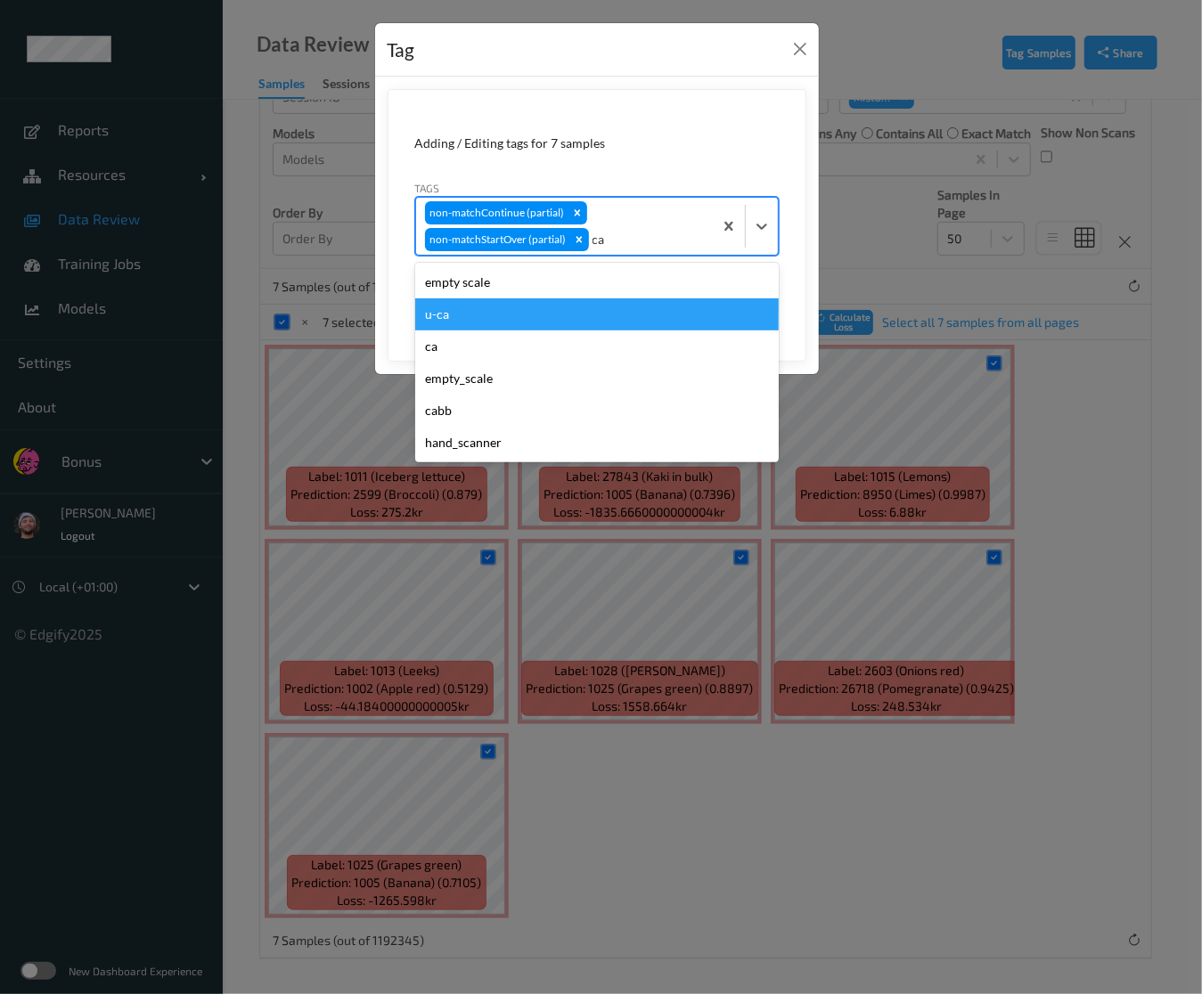
click at [481, 327] on div "u-ca" at bounding box center [596, 314] width 363 height 32
type input "s"
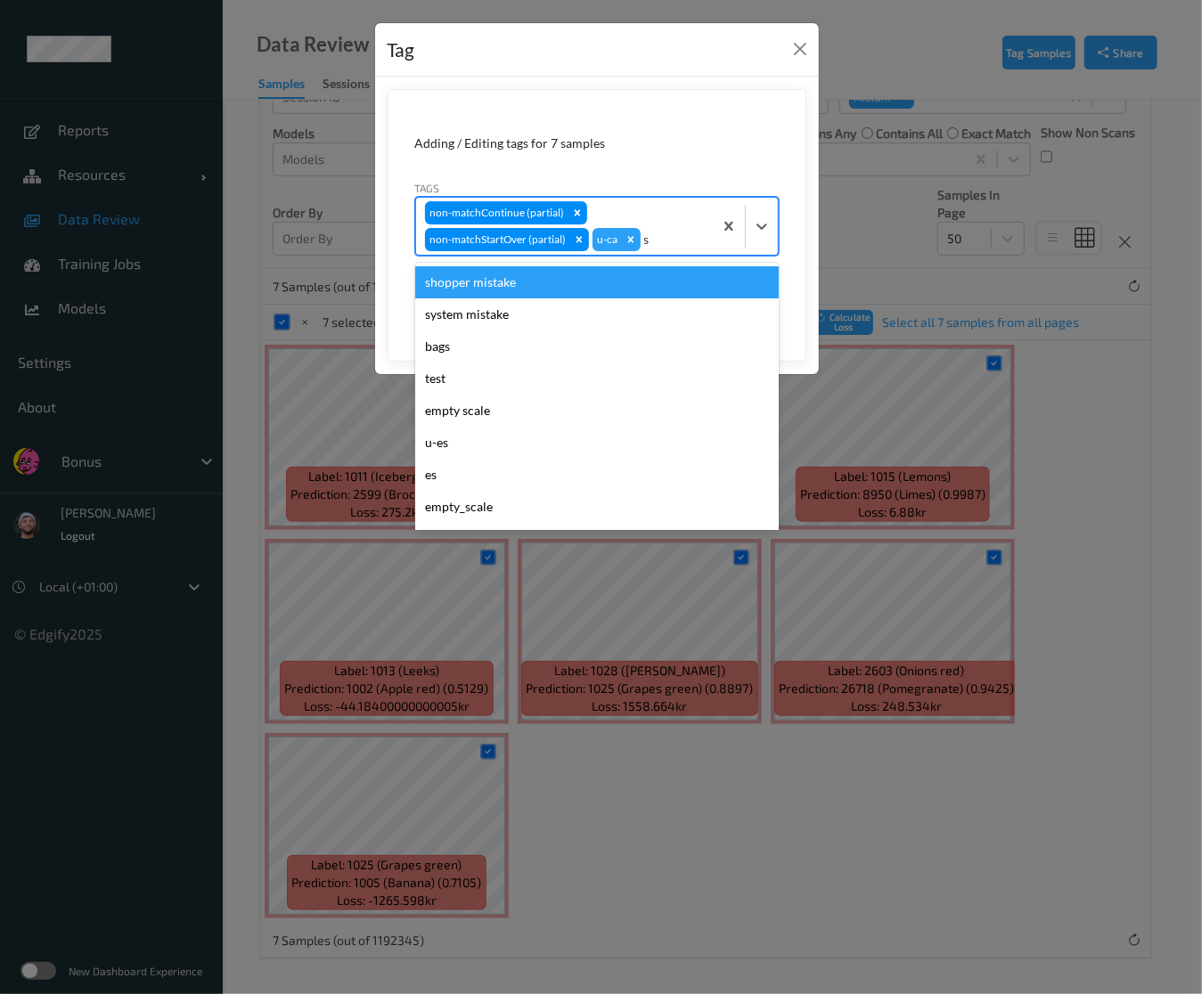
click at [491, 296] on div "shopper mistake" at bounding box center [596, 282] width 363 height 32
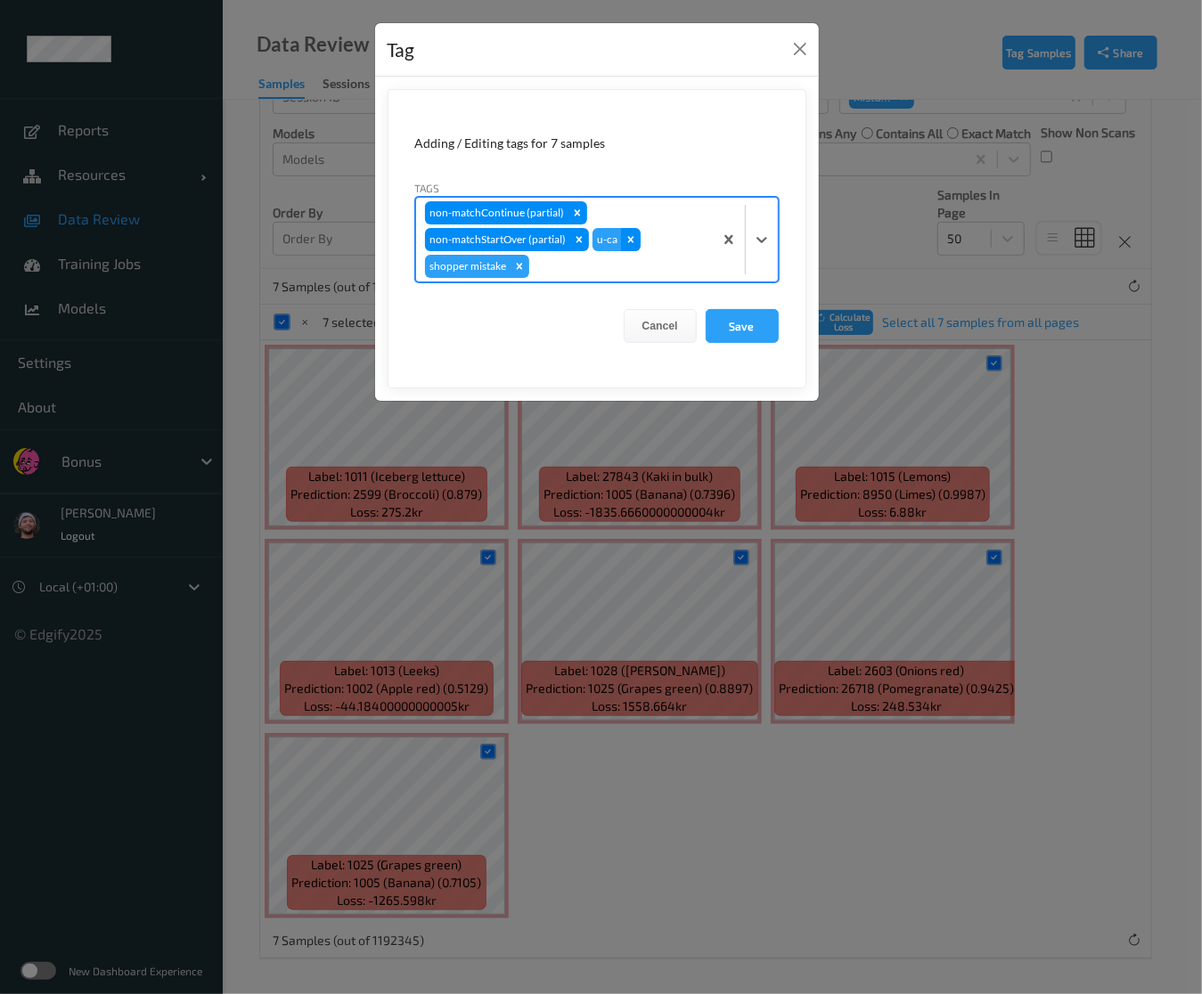
click at [621, 240] on div "Remove u-ca" at bounding box center [631, 239] width 20 height 23
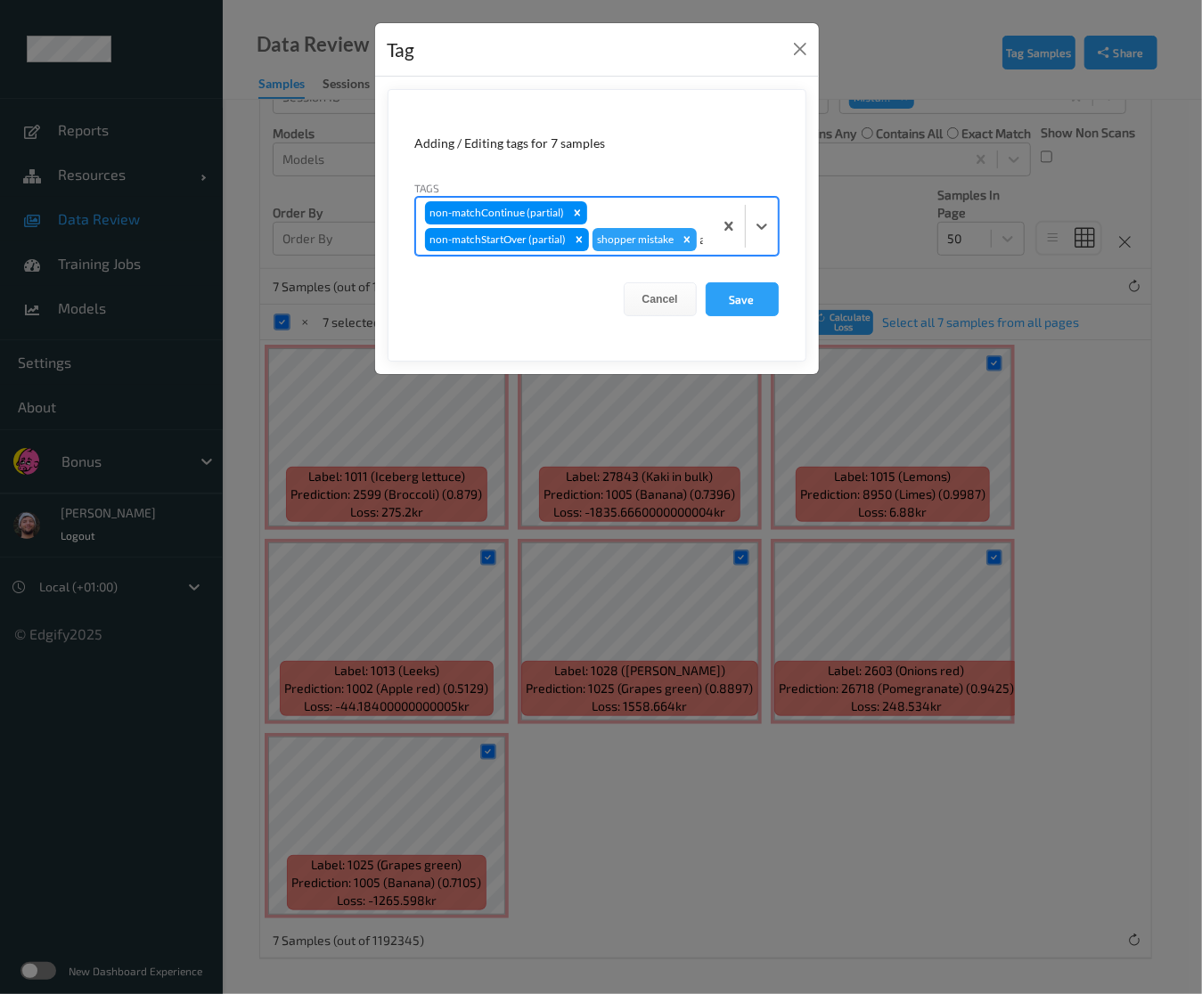
type input "ac"
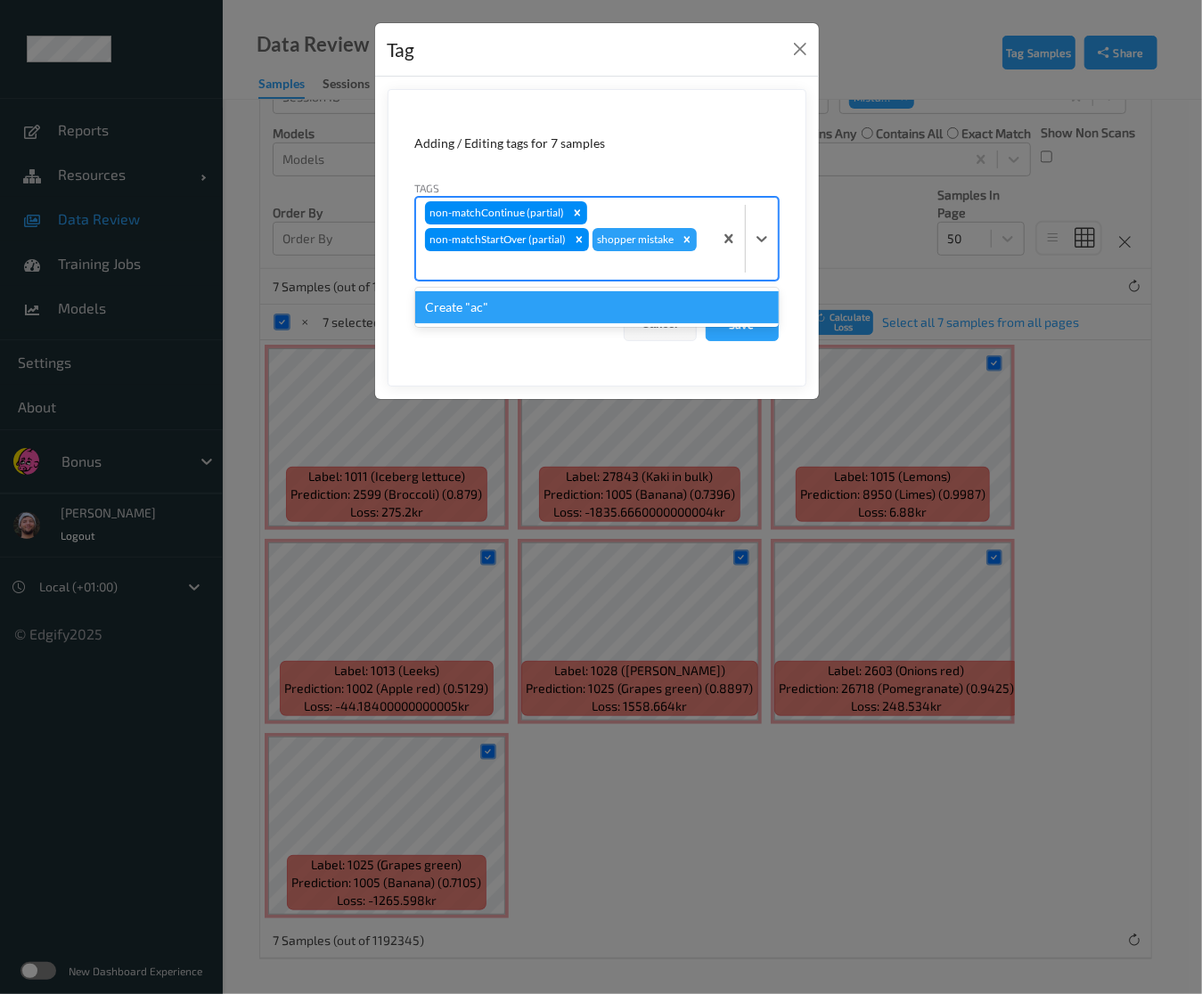
click at [497, 265] on form "Adding / Editing tags for 7 samples Tags option u-ca, deselected. option Create…" at bounding box center [596, 238] width 419 height 298
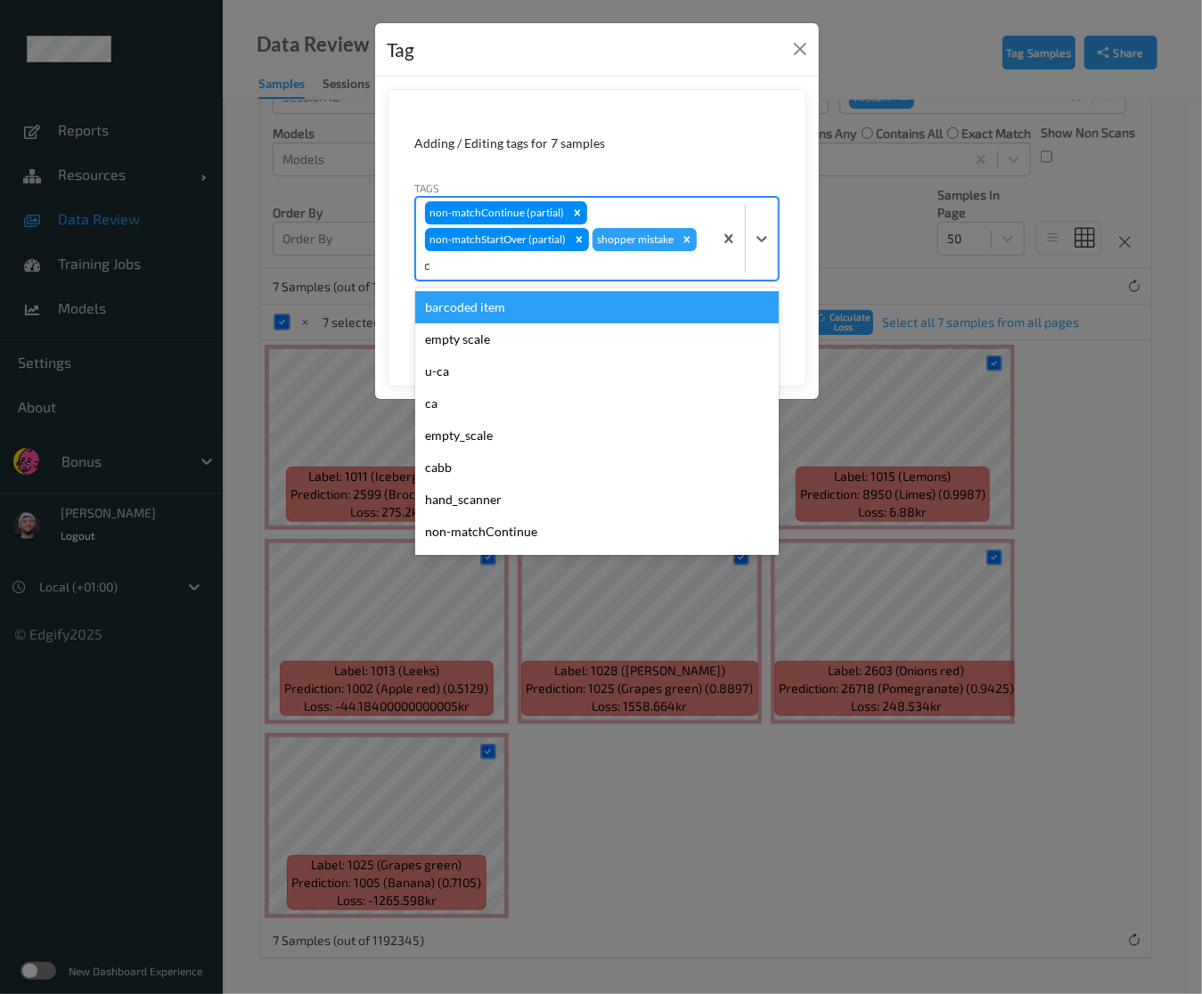
type input "ca"
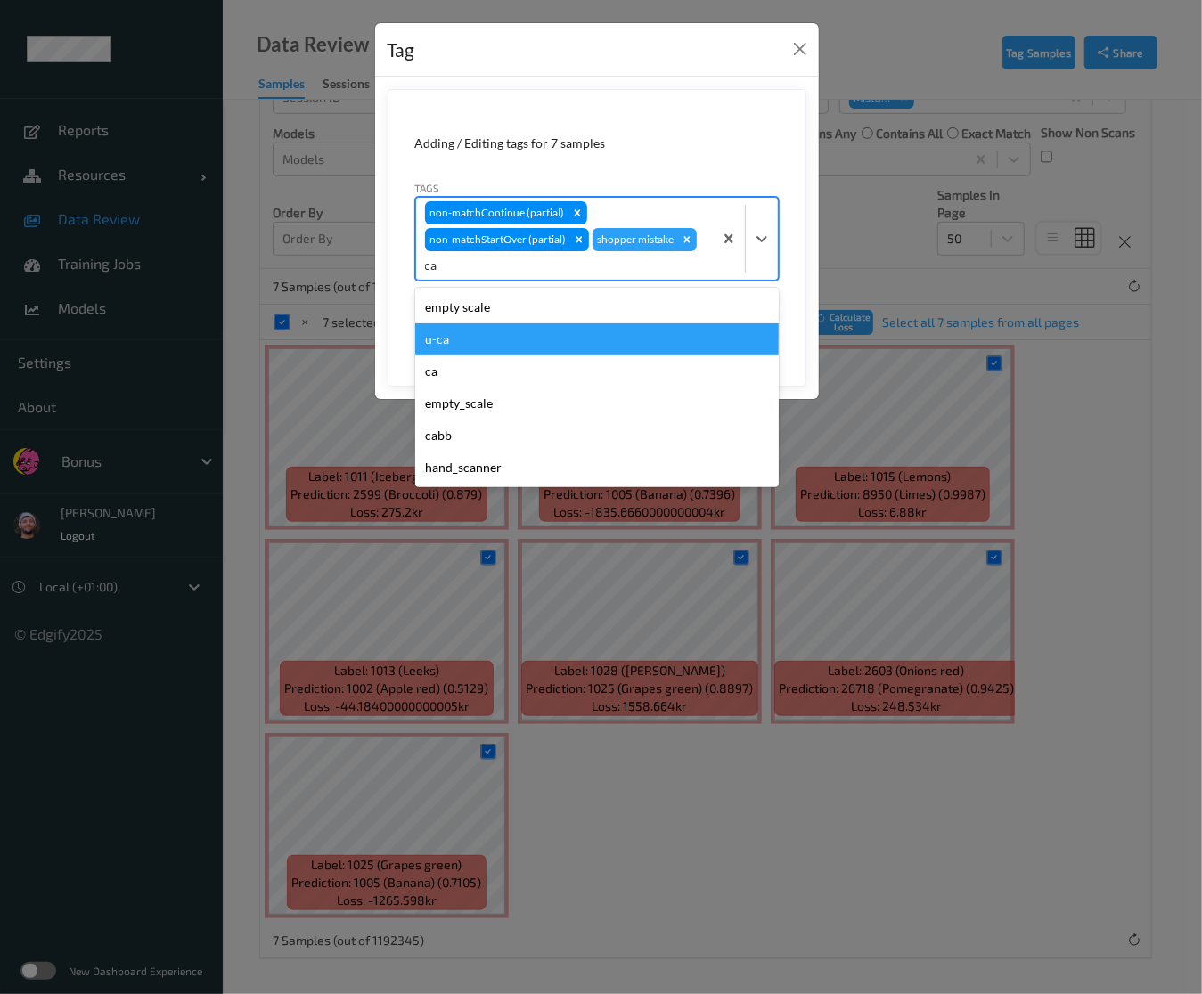
click at [455, 366] on div "ca" at bounding box center [596, 371] width 363 height 32
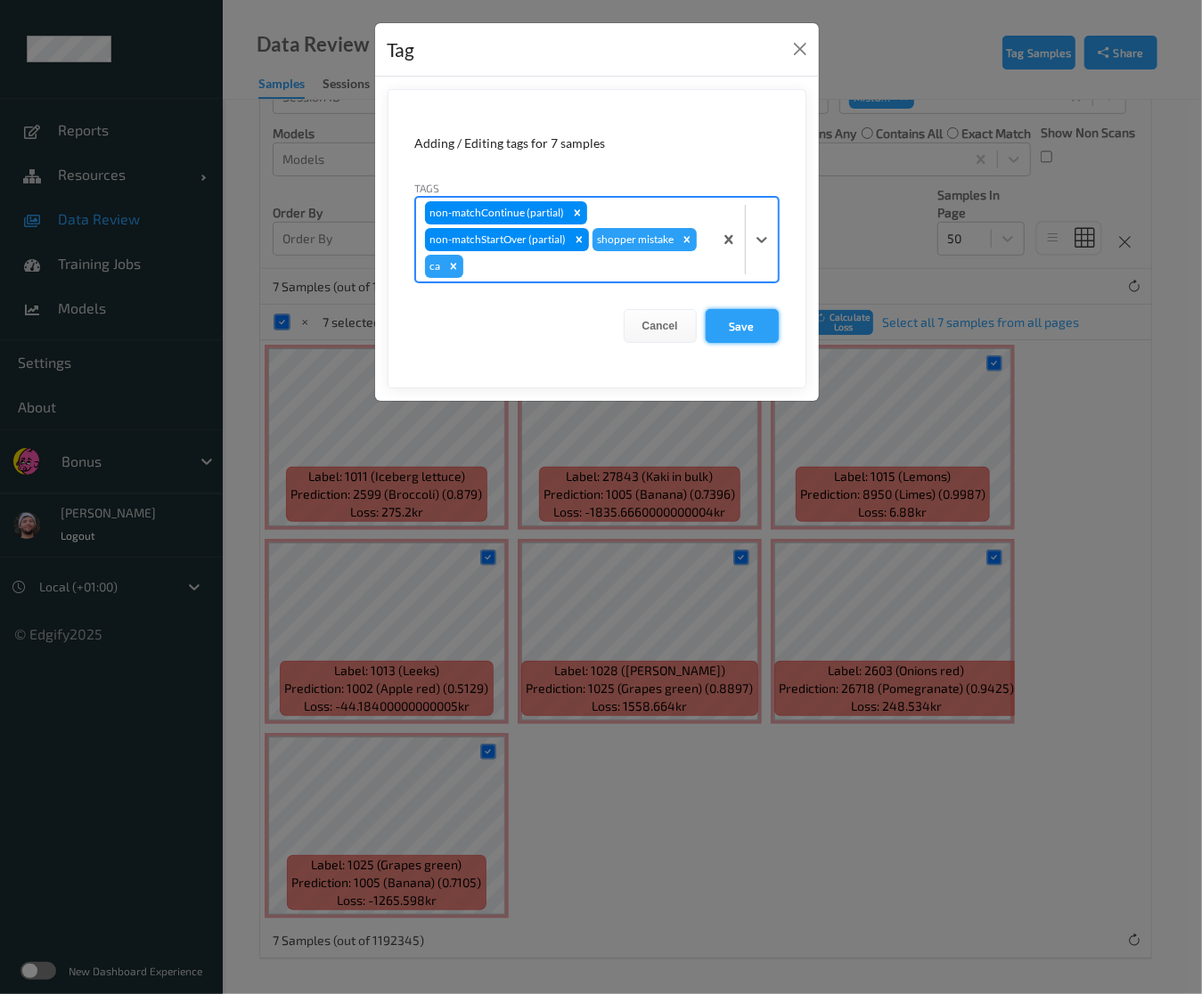
click at [753, 324] on button "Save" at bounding box center [741, 326] width 73 height 34
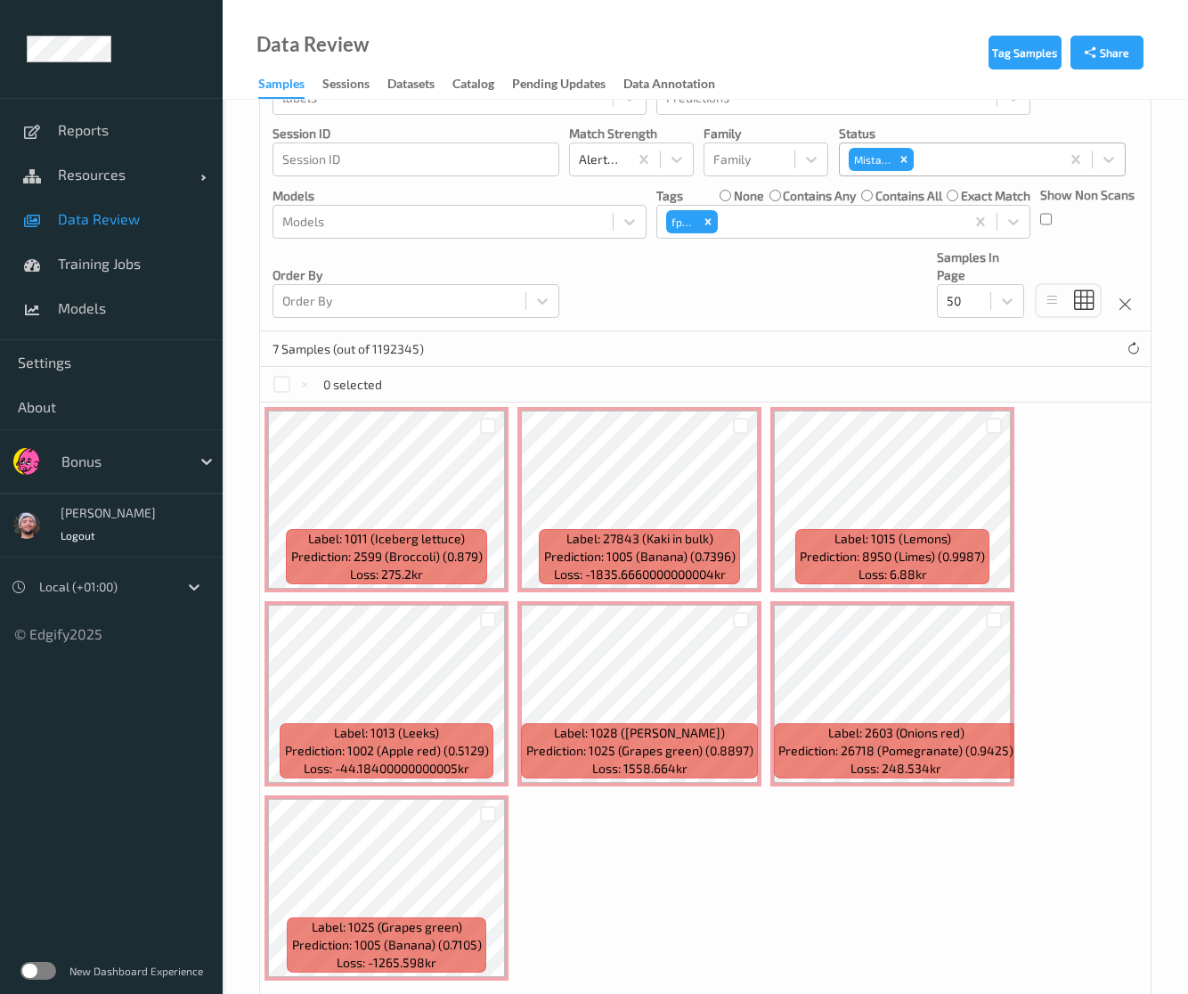
scroll to position [227, 0]
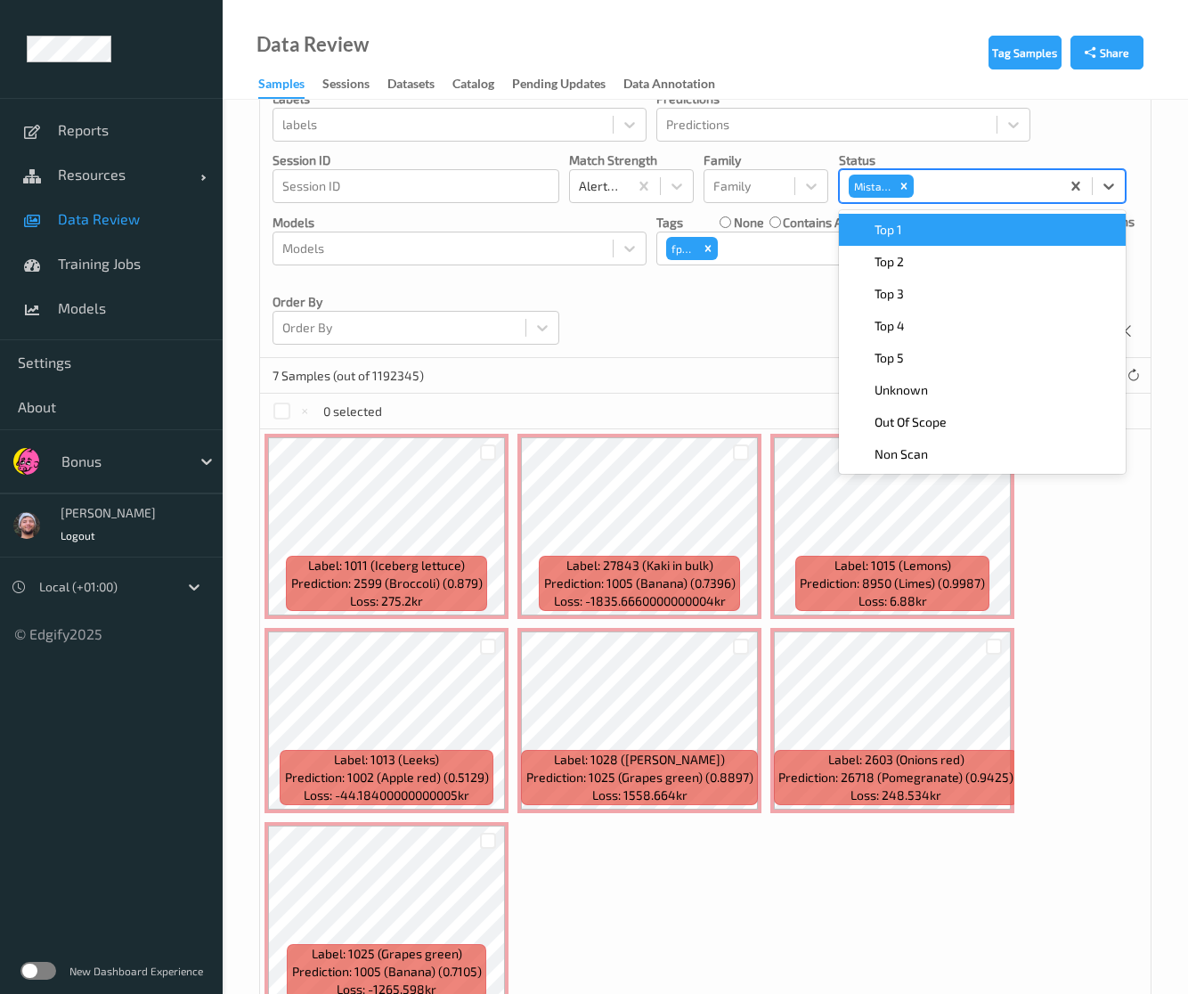
click at [914, 186] on div "Mistake" at bounding box center [881, 186] width 69 height 27
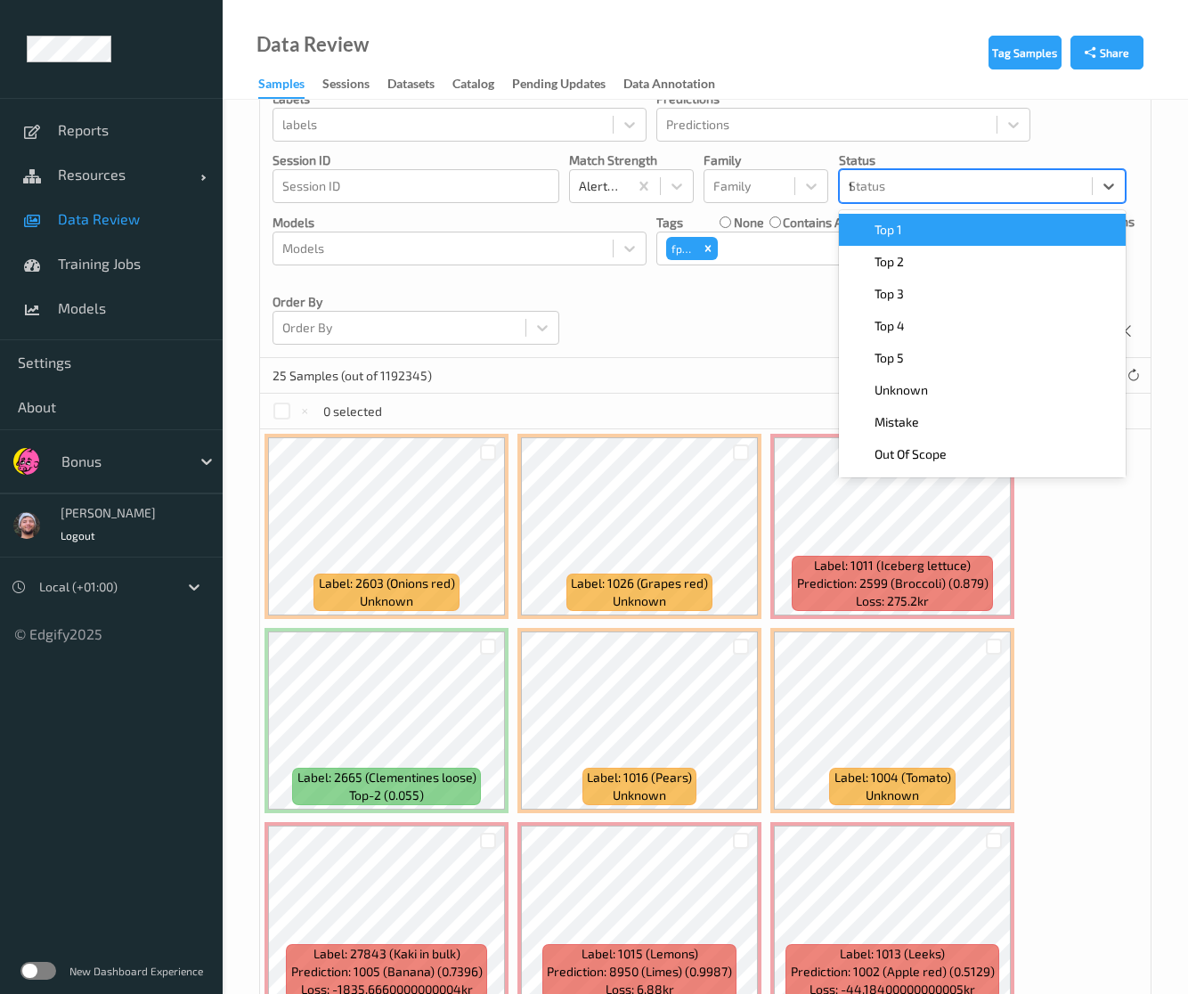
type input "top"
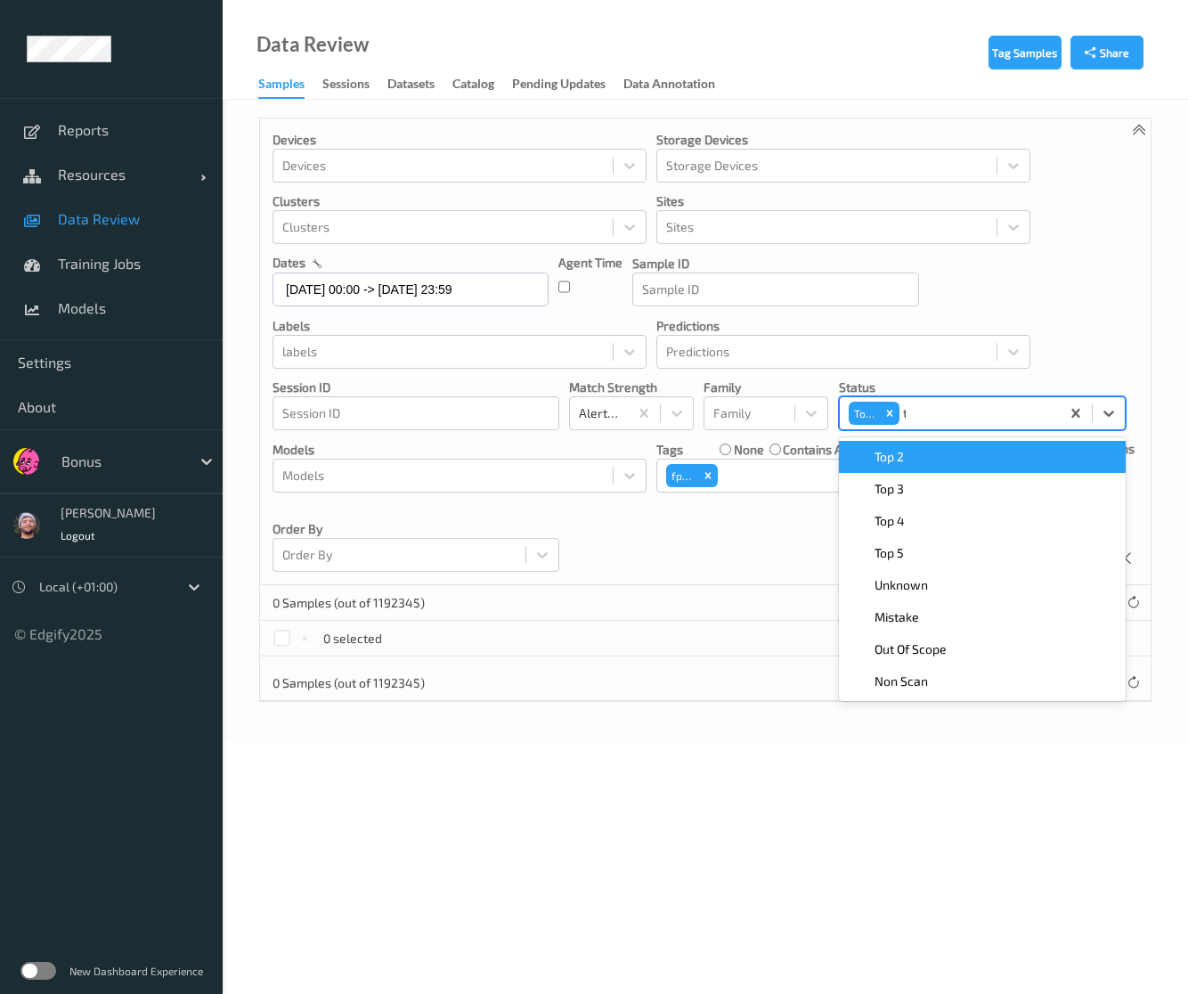
scroll to position [0, 0]
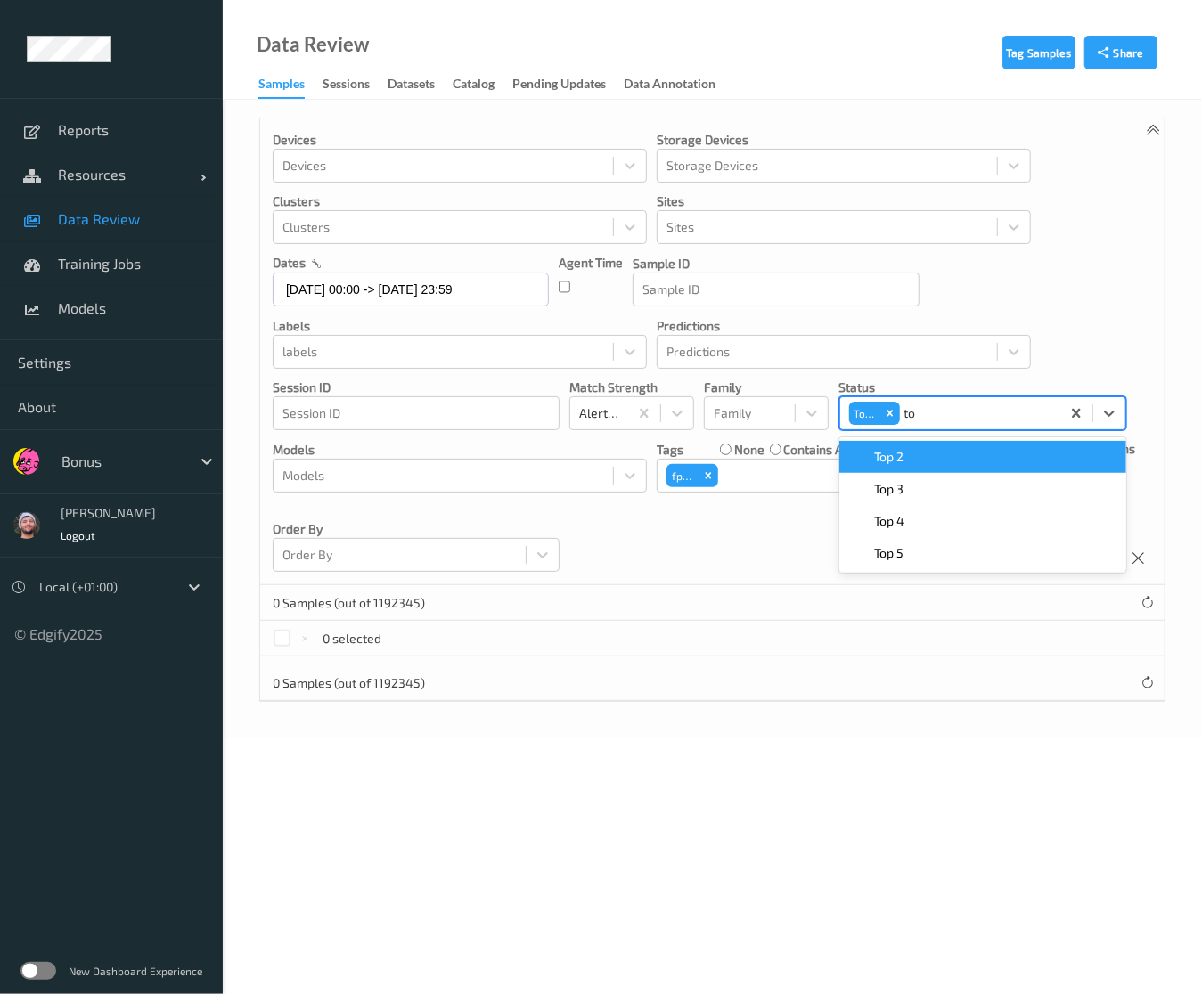
type input "top"
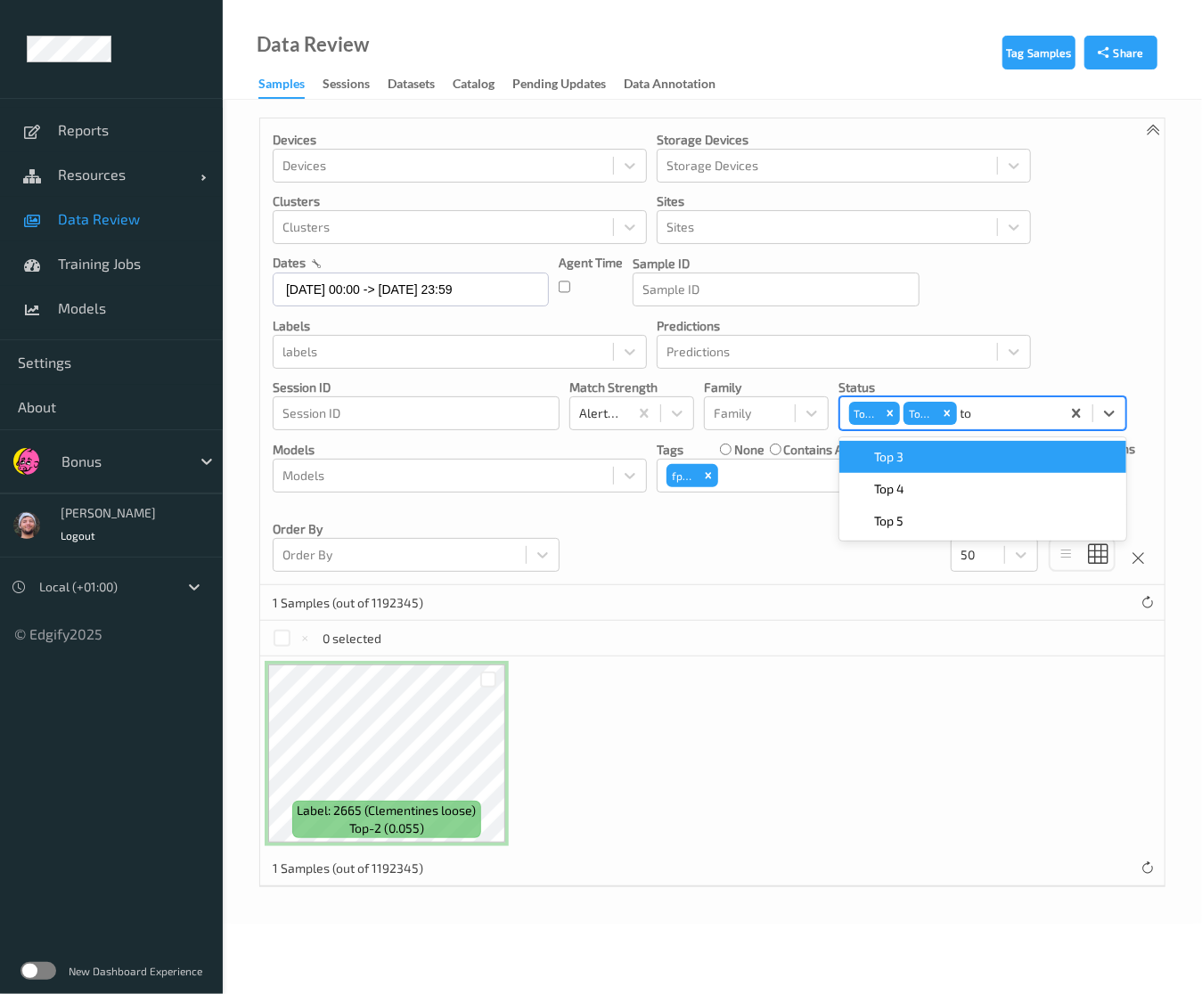
type input "top"
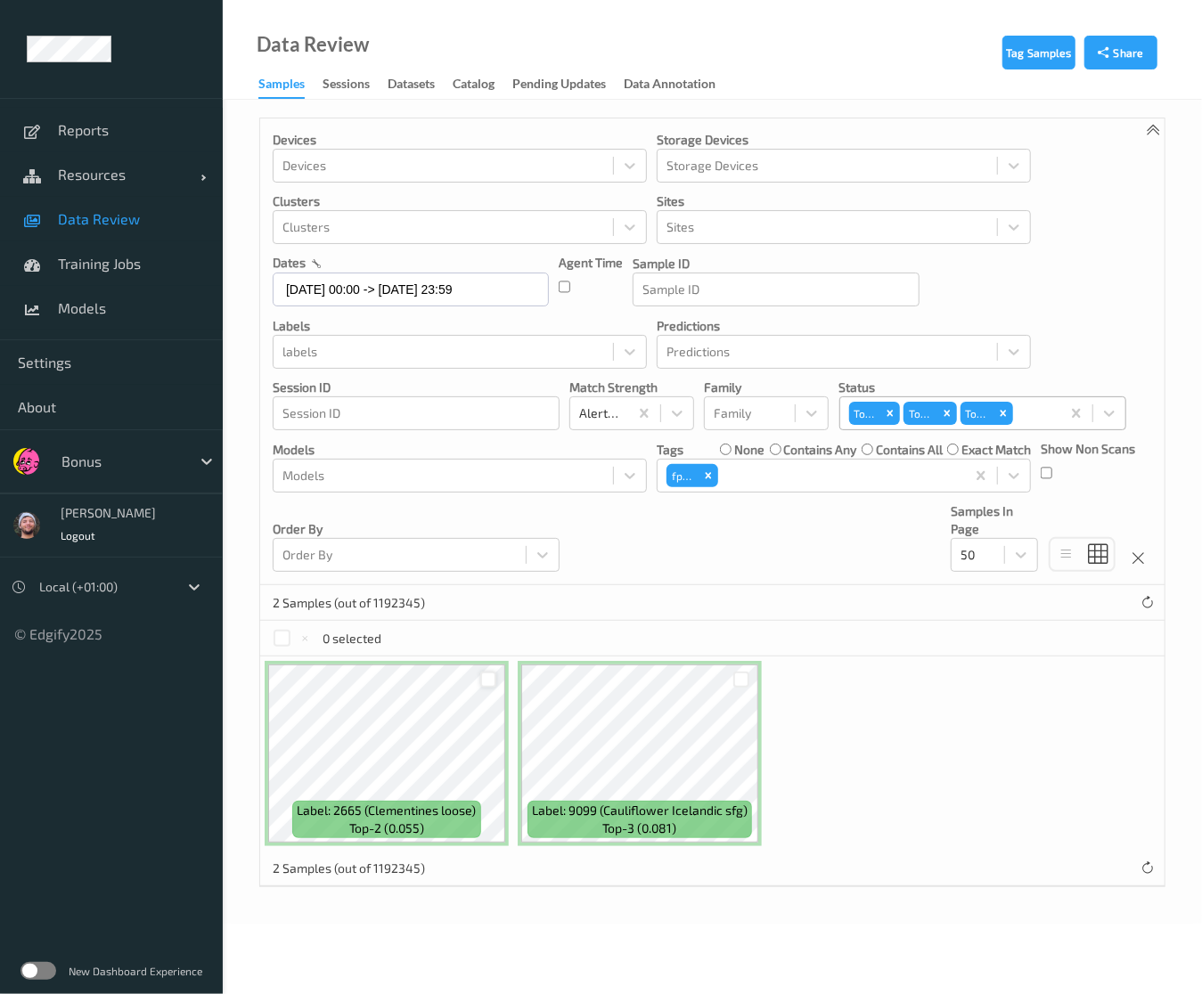
click at [486, 687] on div at bounding box center [488, 680] width 17 height 17
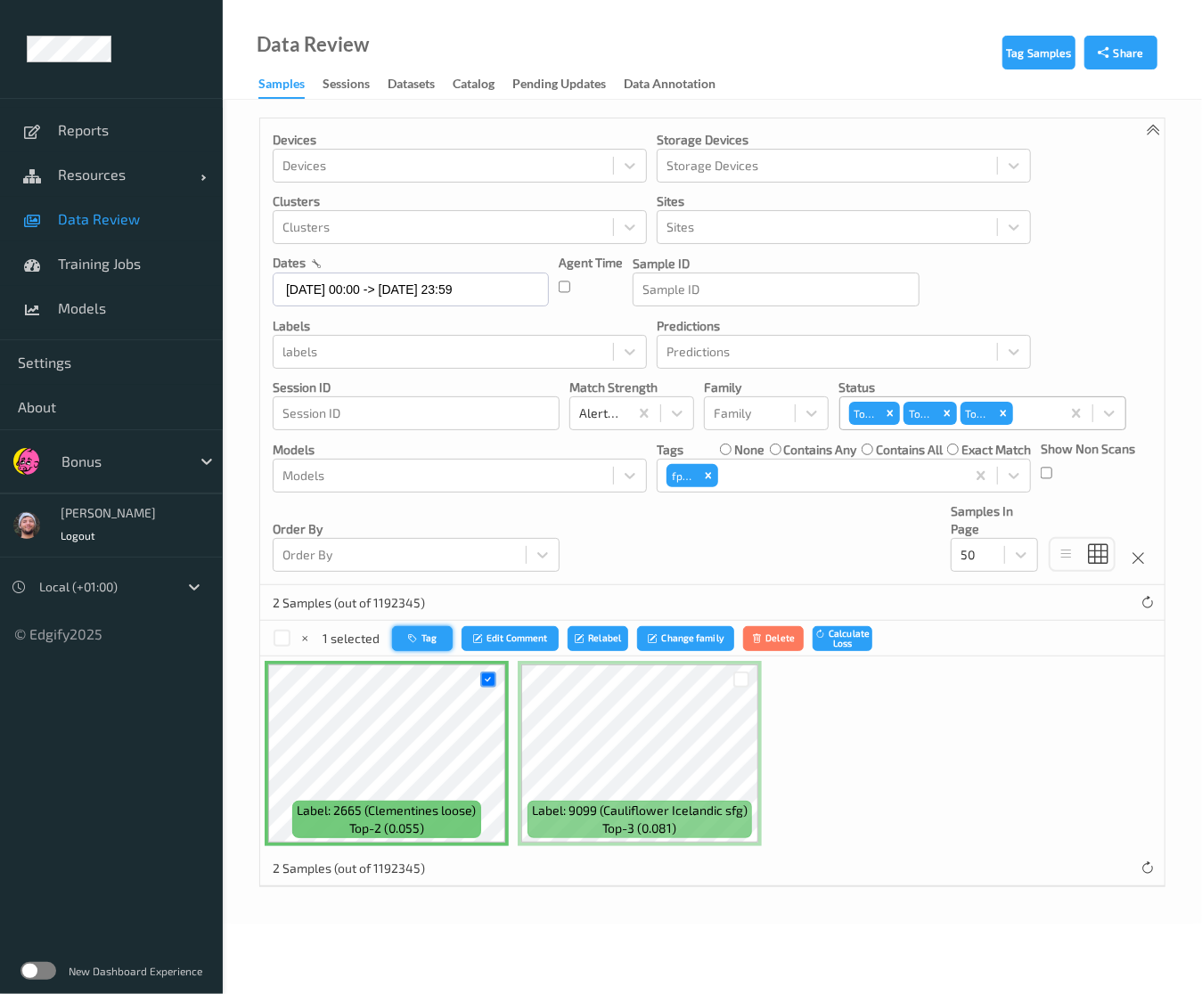
click at [416, 644] on button "Tag" at bounding box center [422, 639] width 61 height 26
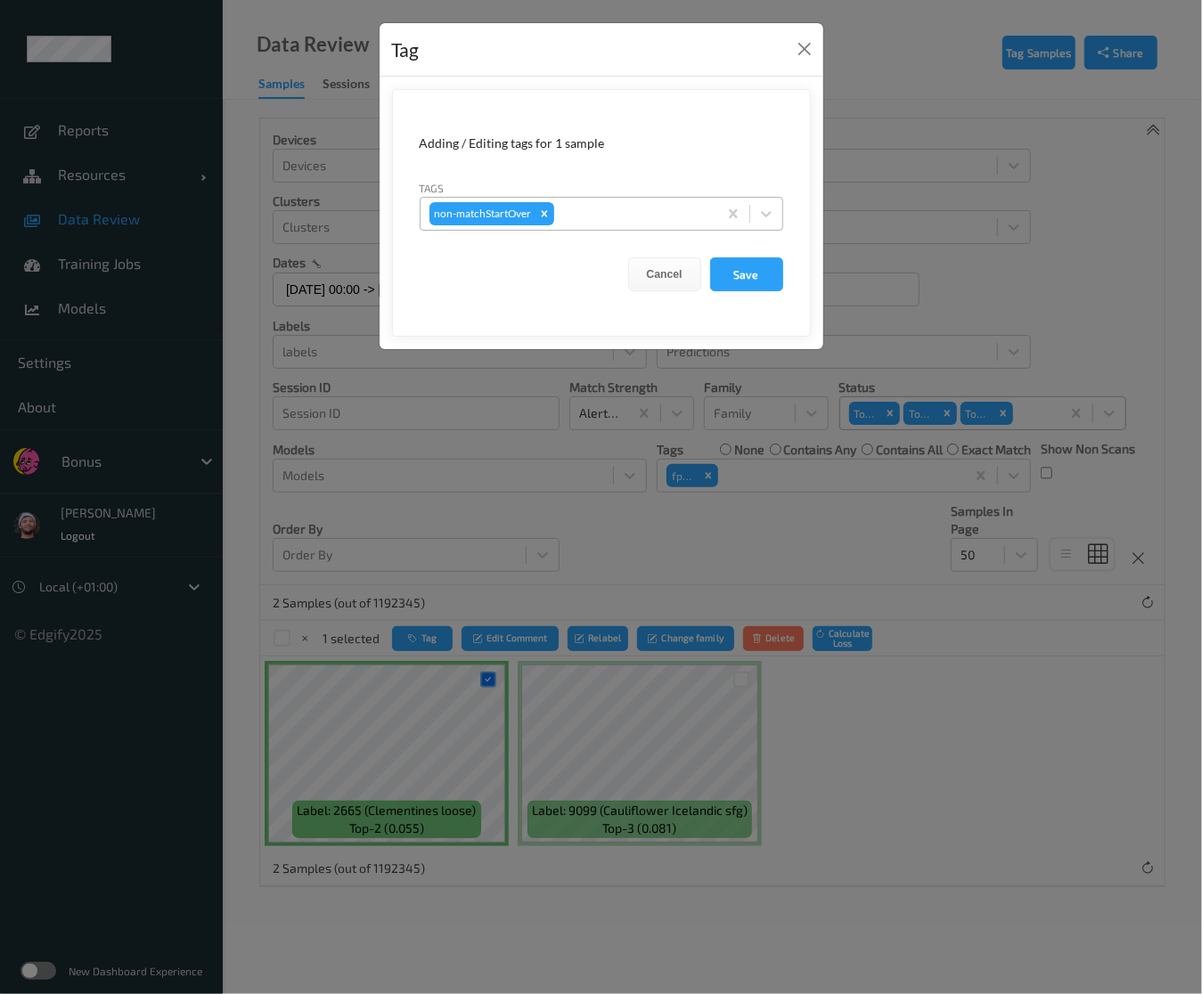
click at [603, 218] on div at bounding box center [633, 213] width 151 height 21
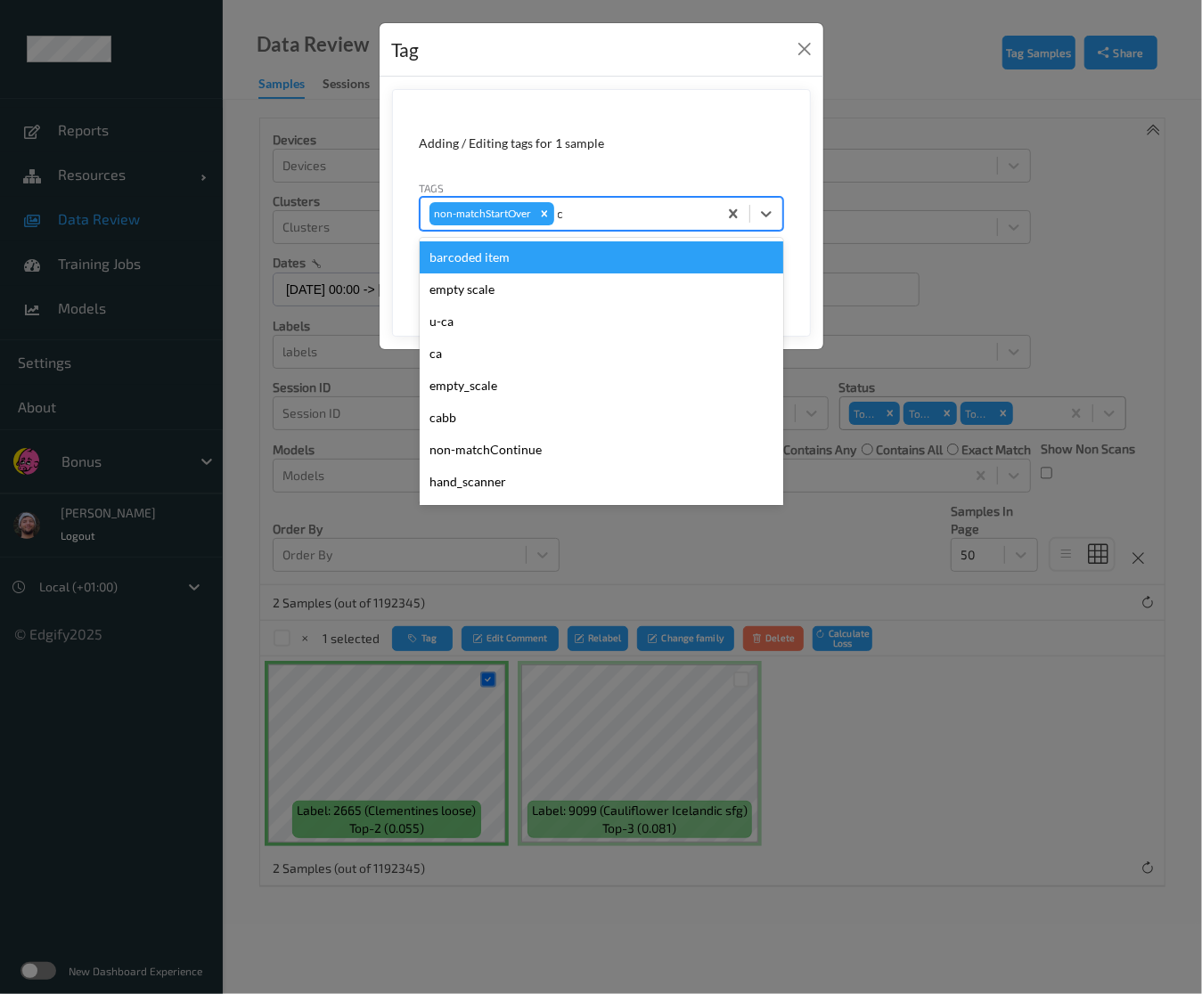
type input "ca"
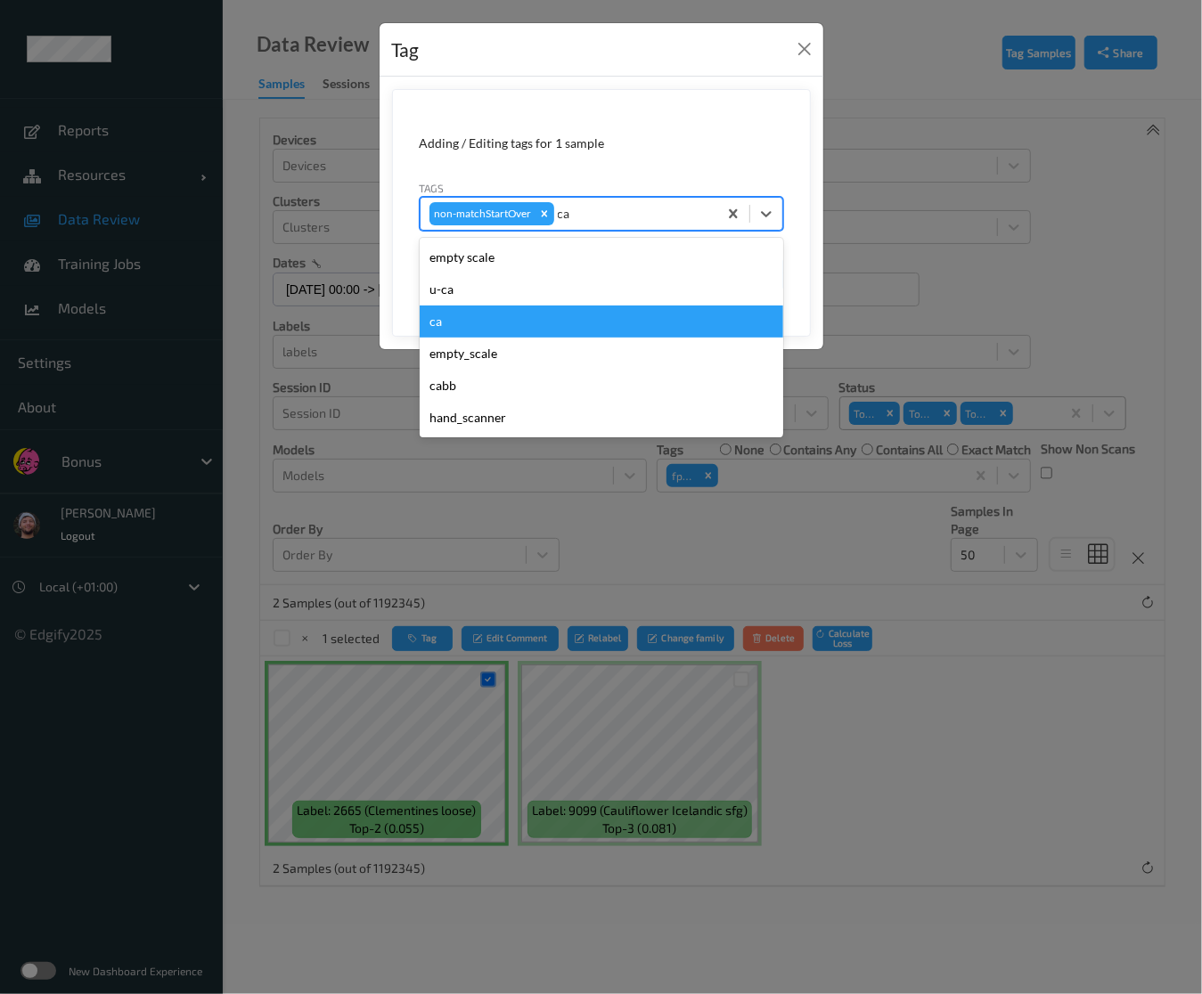
click at [497, 330] on div "ca" at bounding box center [601, 322] width 363 height 32
type input "s"
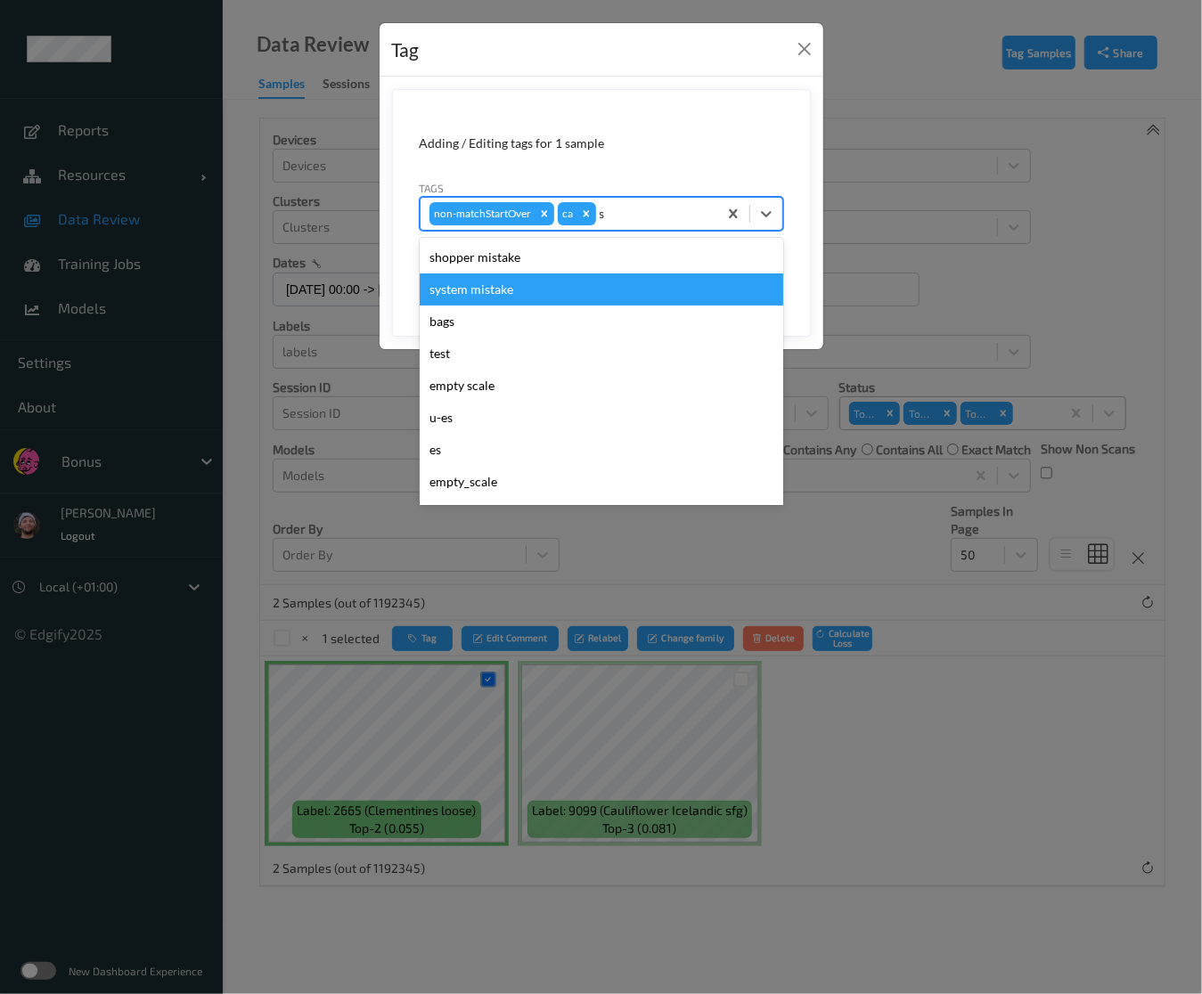
click at [542, 254] on div "shopper mistake" at bounding box center [601, 257] width 363 height 32
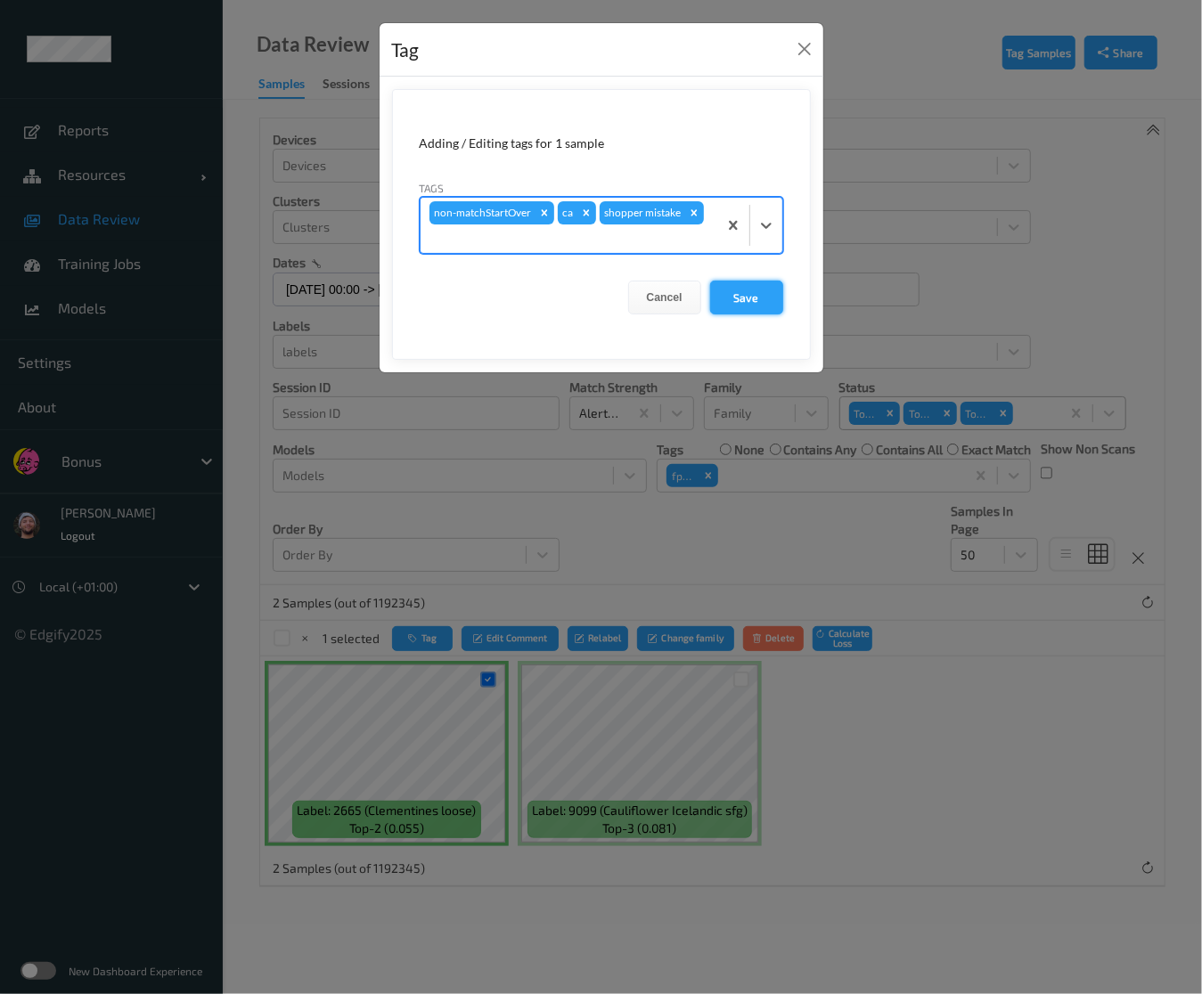
click at [764, 281] on button "Save" at bounding box center [746, 298] width 73 height 34
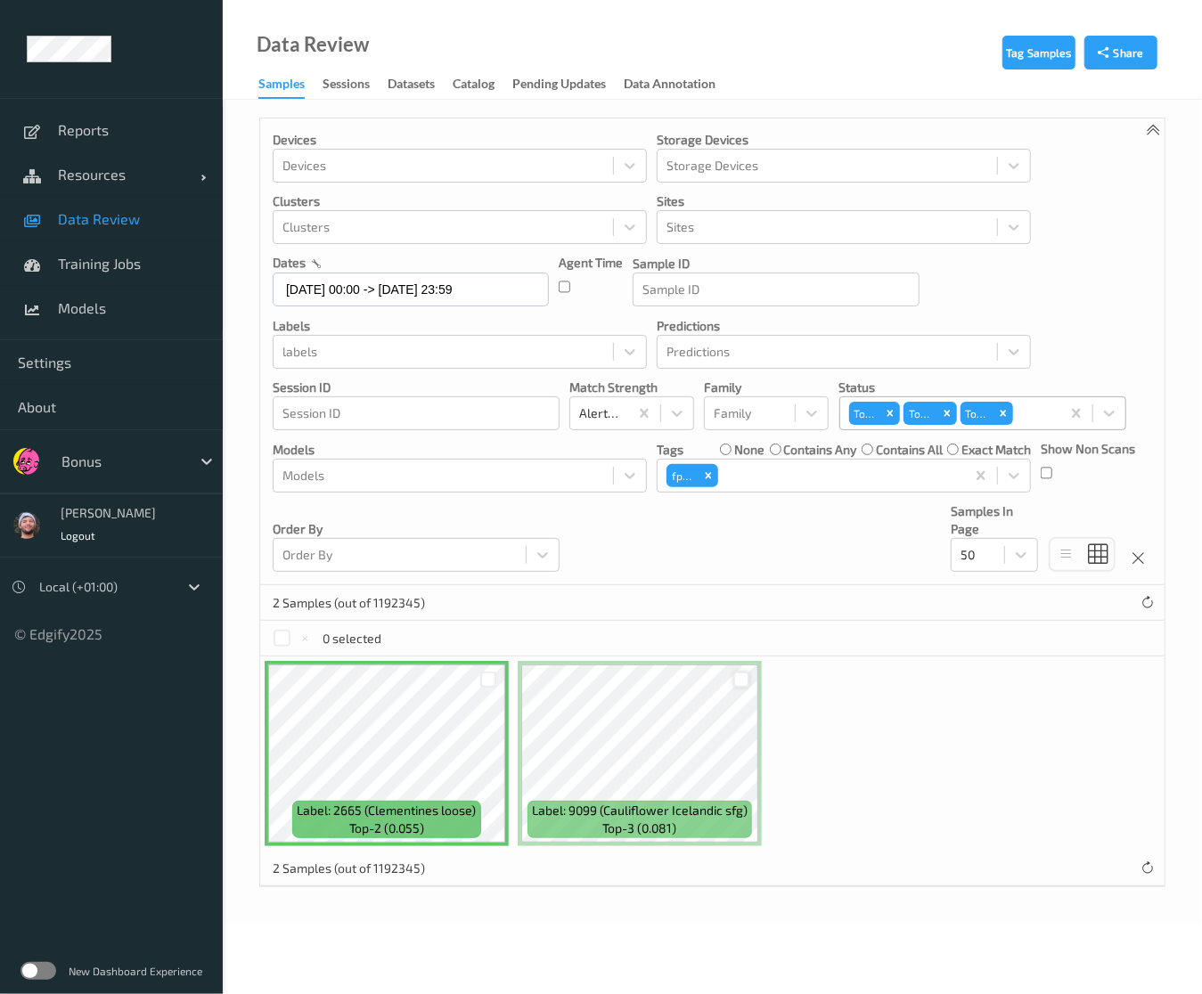
click at [743, 682] on div at bounding box center [741, 680] width 17 height 17
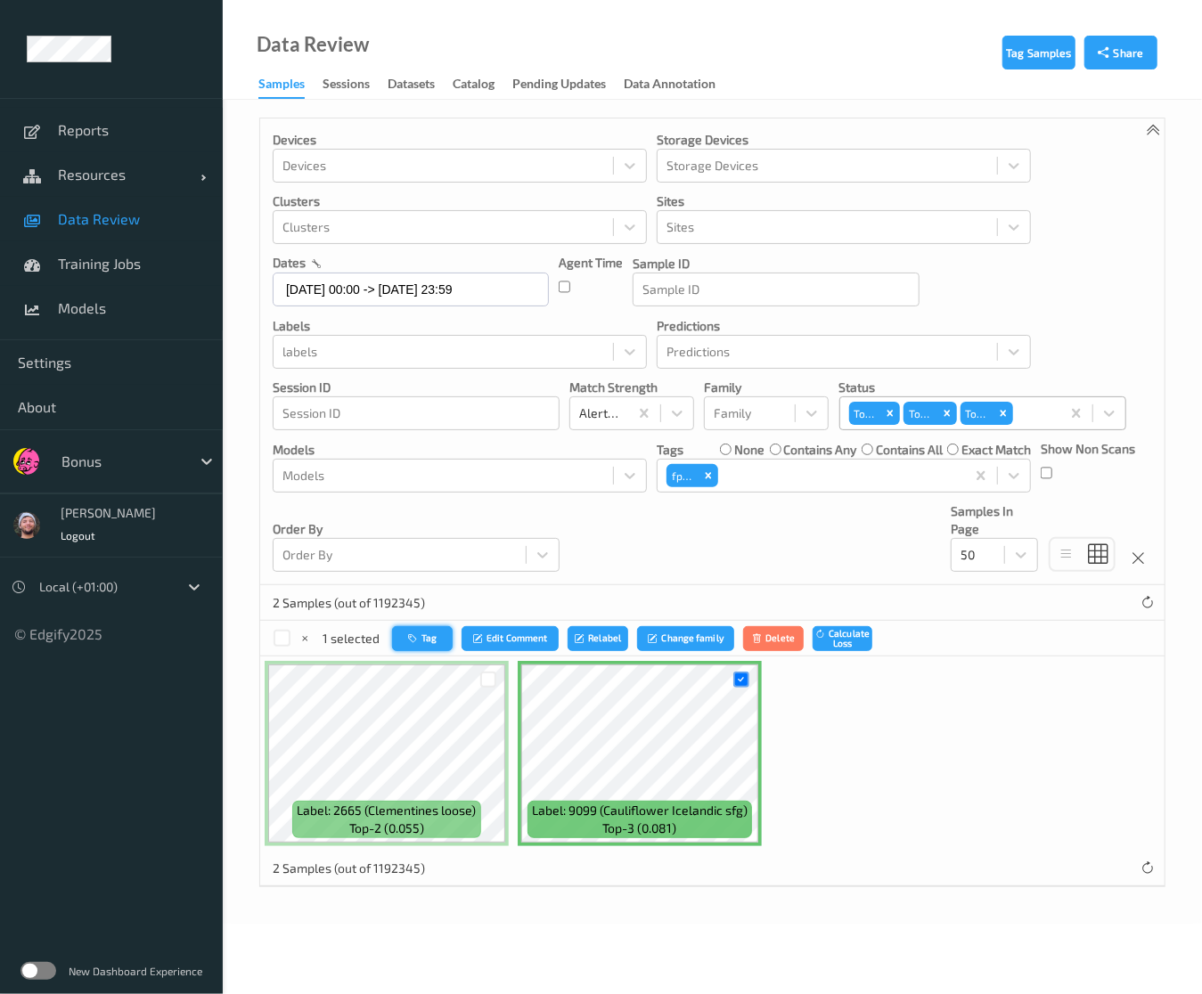
click at [420, 628] on button "Tag" at bounding box center [422, 639] width 61 height 26
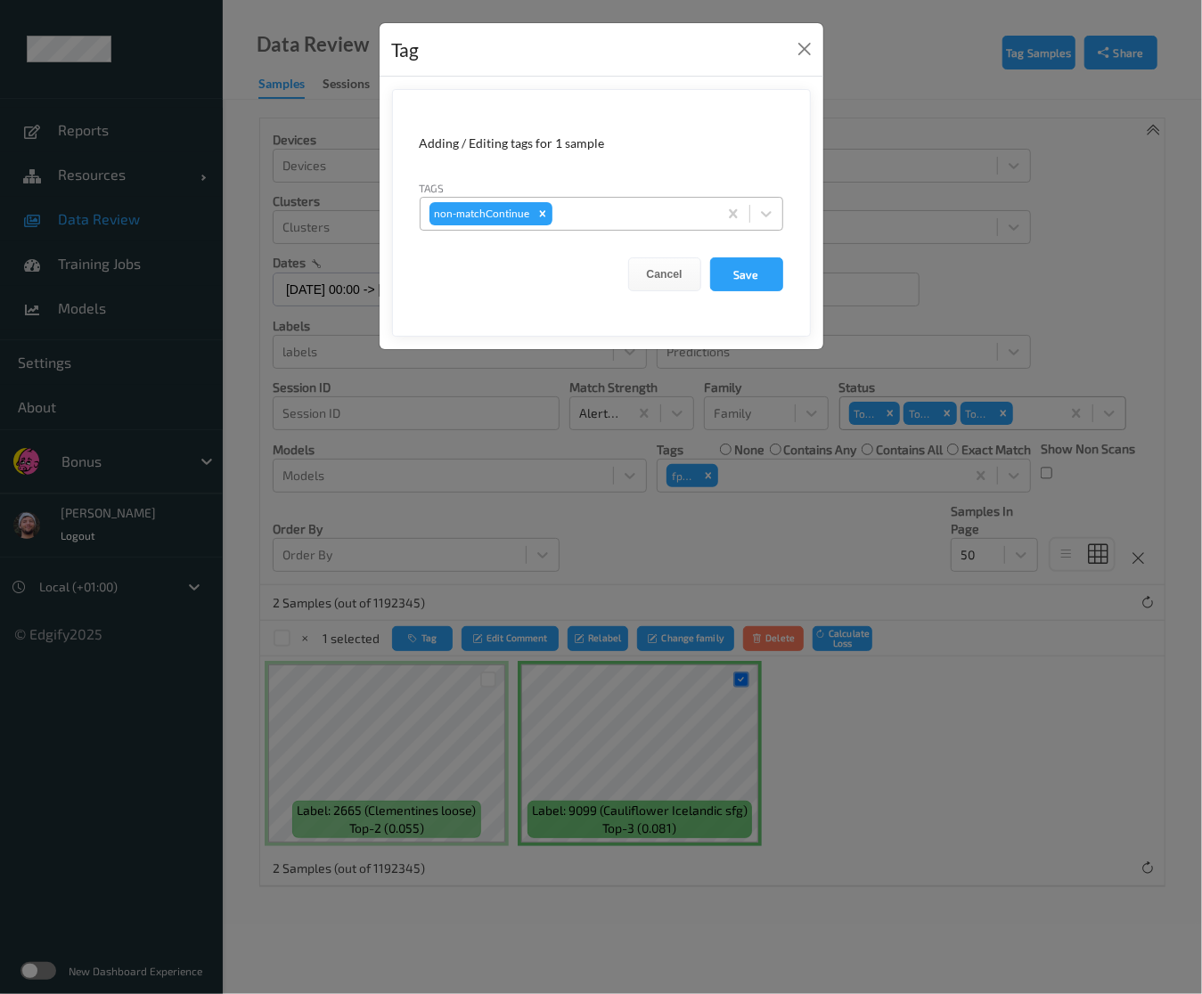
click at [620, 195] on div "Tags non-matchContinue" at bounding box center [601, 205] width 363 height 52
click at [609, 215] on div at bounding box center [632, 213] width 152 height 21
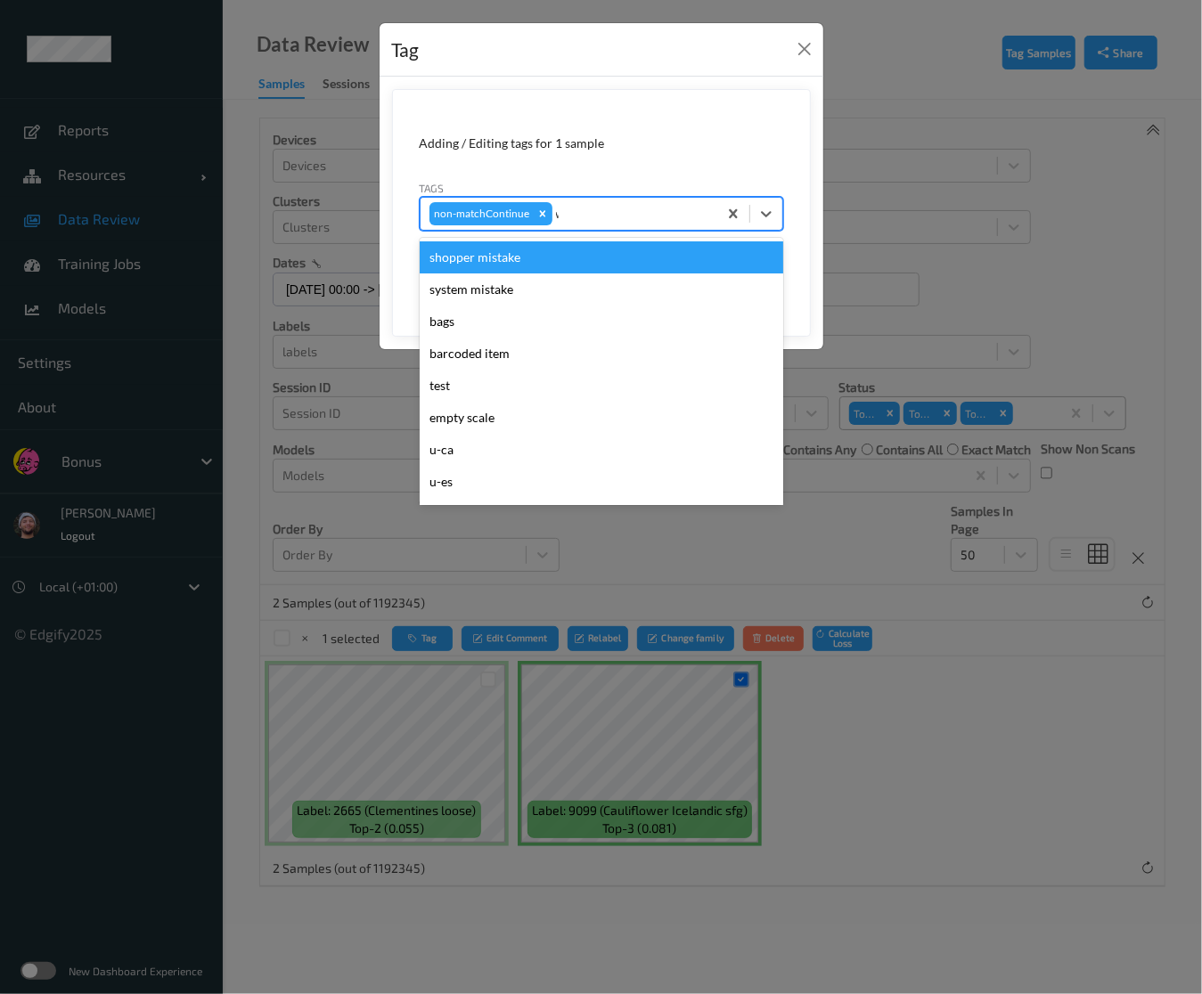
type input "wa"
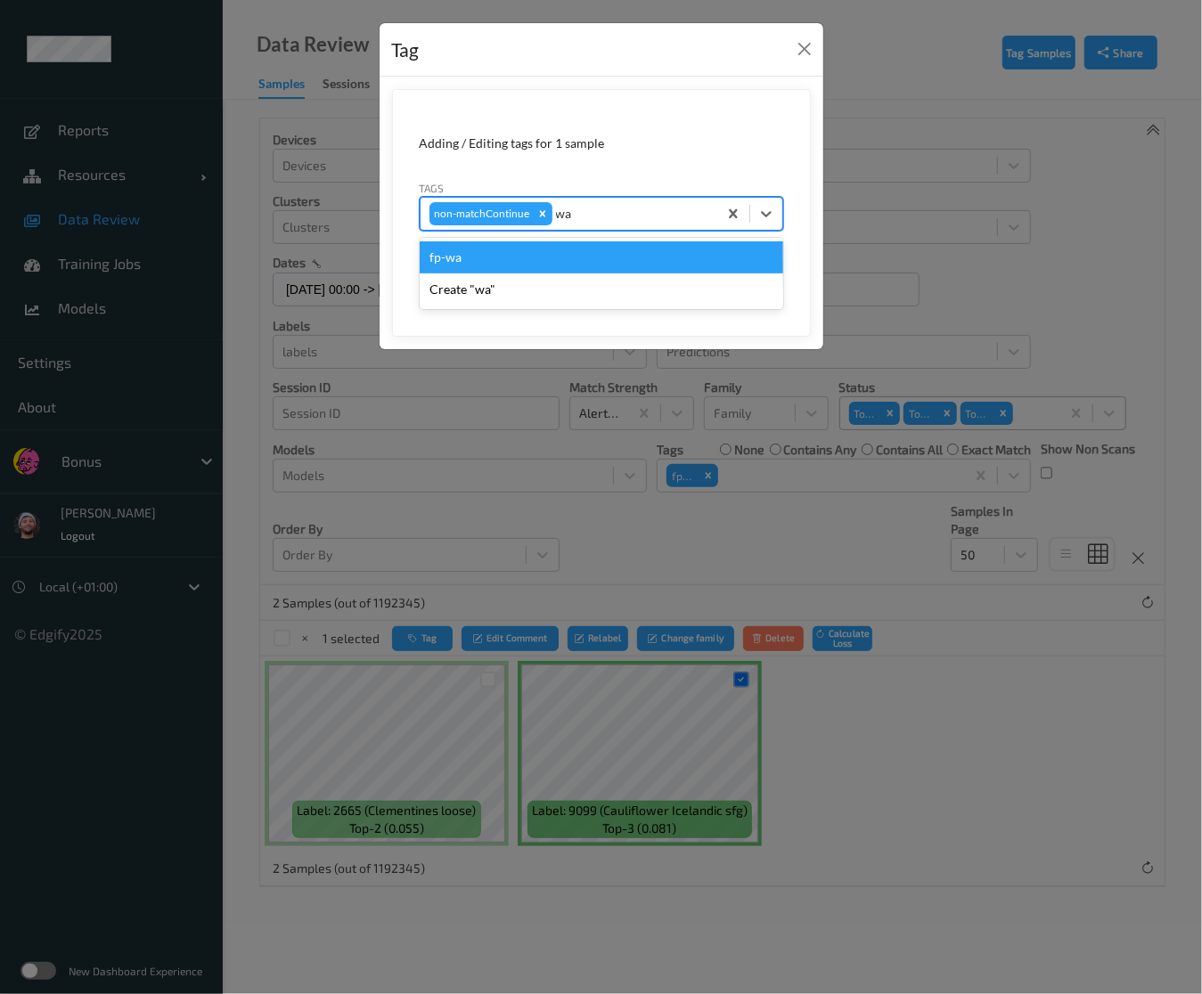
click at [558, 263] on div "fp-wa" at bounding box center [601, 257] width 363 height 32
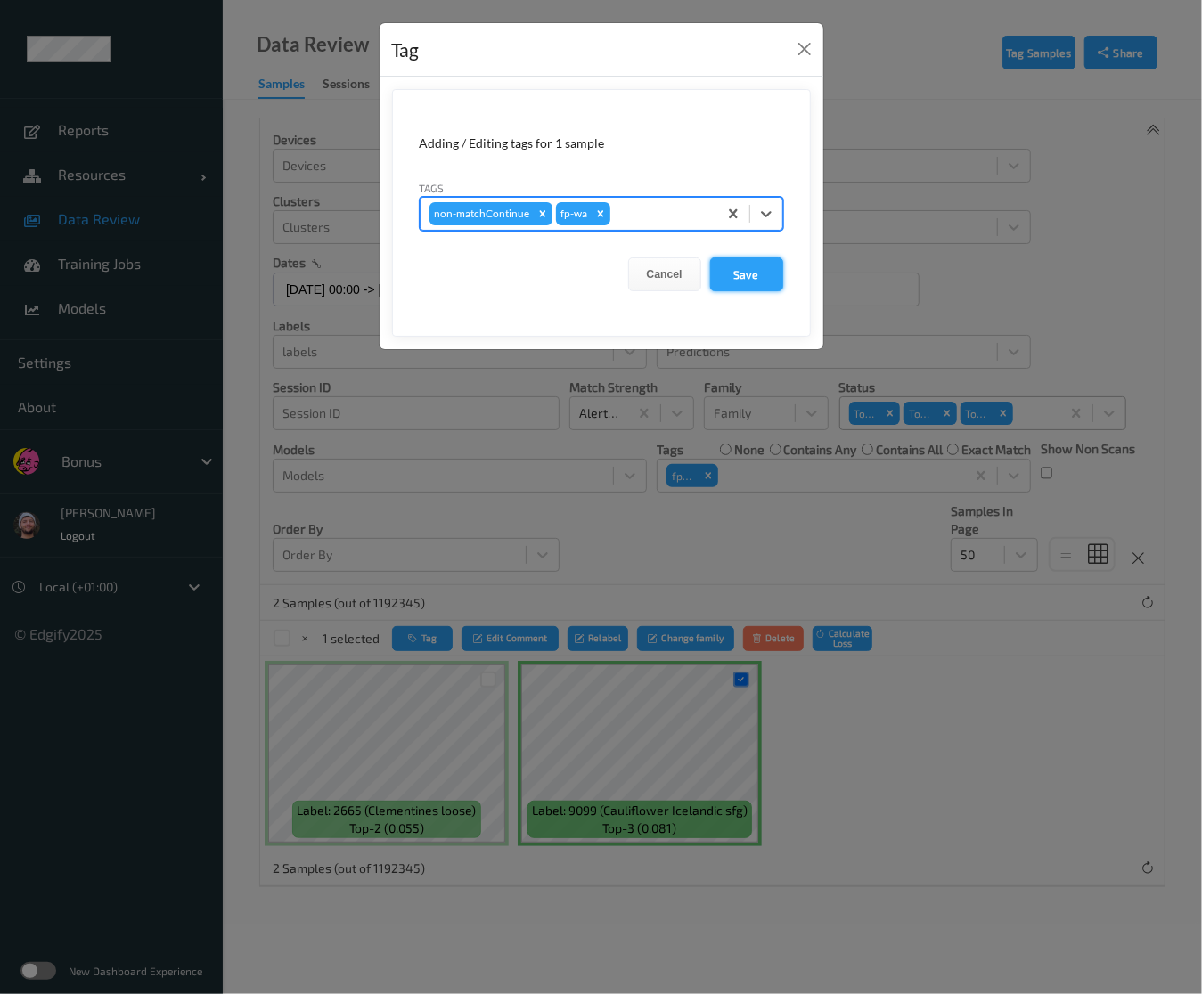
click at [761, 265] on button "Save" at bounding box center [746, 274] width 73 height 34
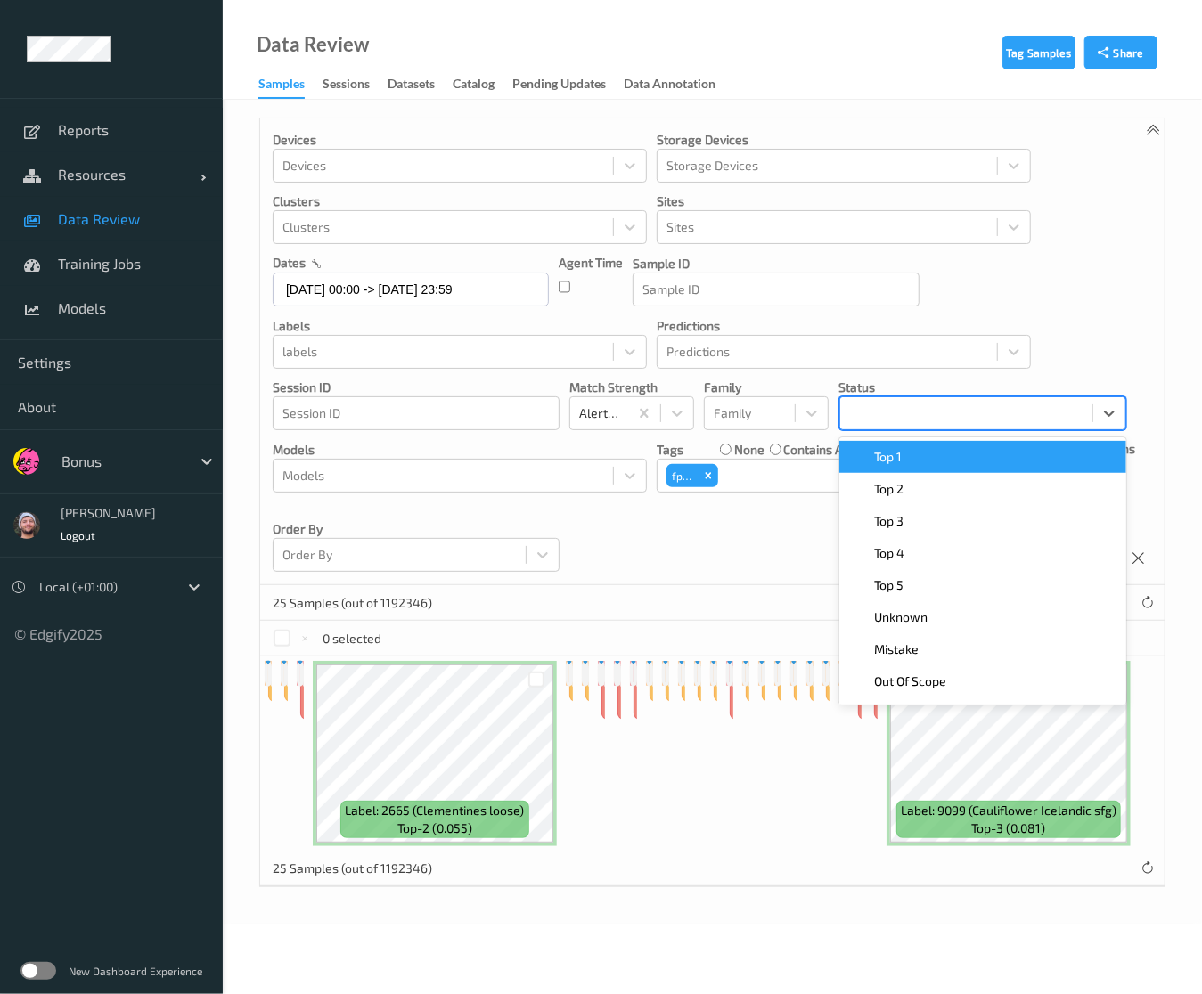
click at [1026, 418] on div at bounding box center [966, 413] width 234 height 21
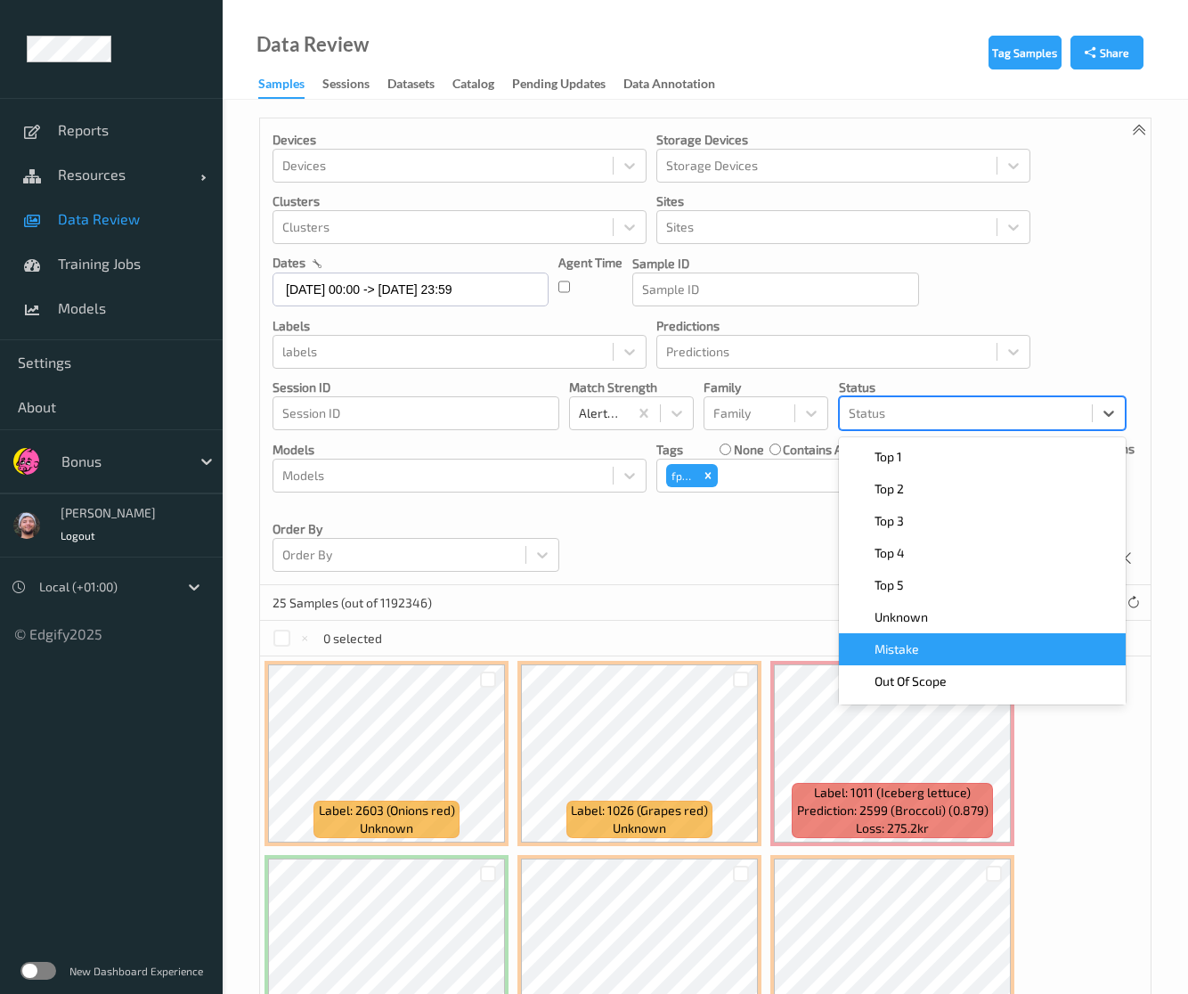
click at [958, 615] on div "Unknown" at bounding box center [982, 617] width 265 height 18
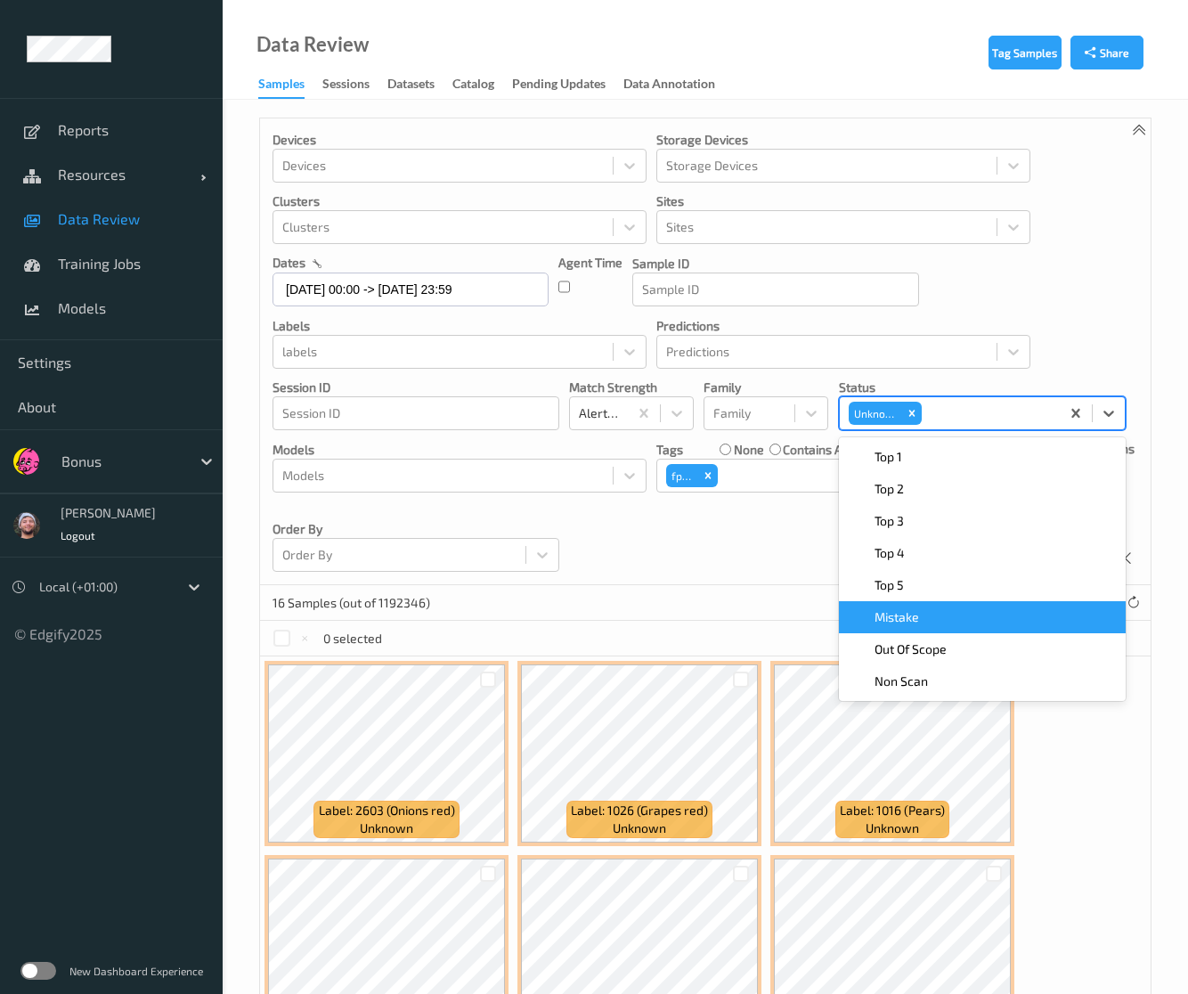
click at [745, 561] on div "Devices Devices Storage Devices Storage Devices Clusters Clusters Sites Sites d…" at bounding box center [705, 351] width 891 height 467
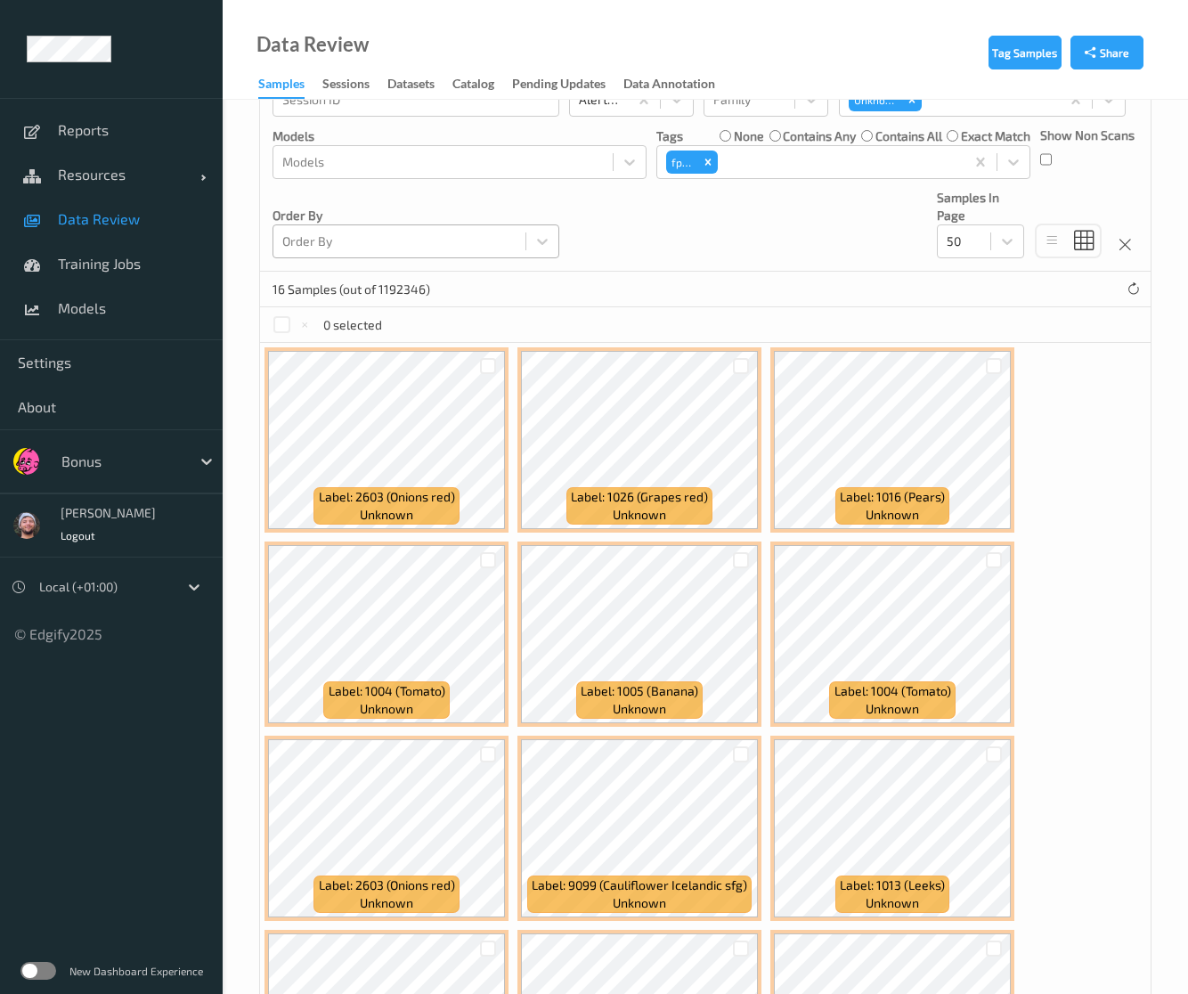
scroll to position [178, 0]
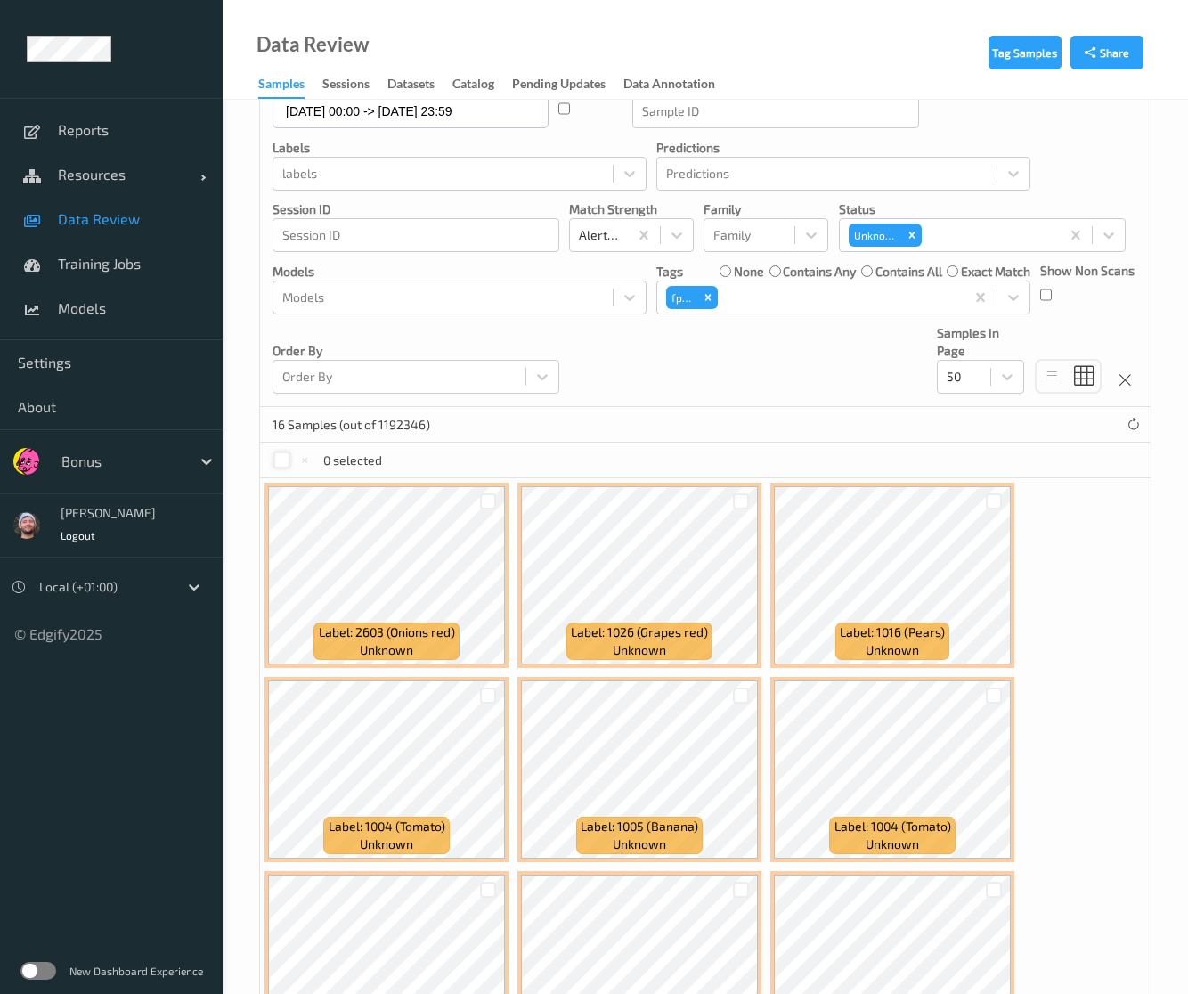
click at [284, 452] on div at bounding box center [281, 460] width 17 height 17
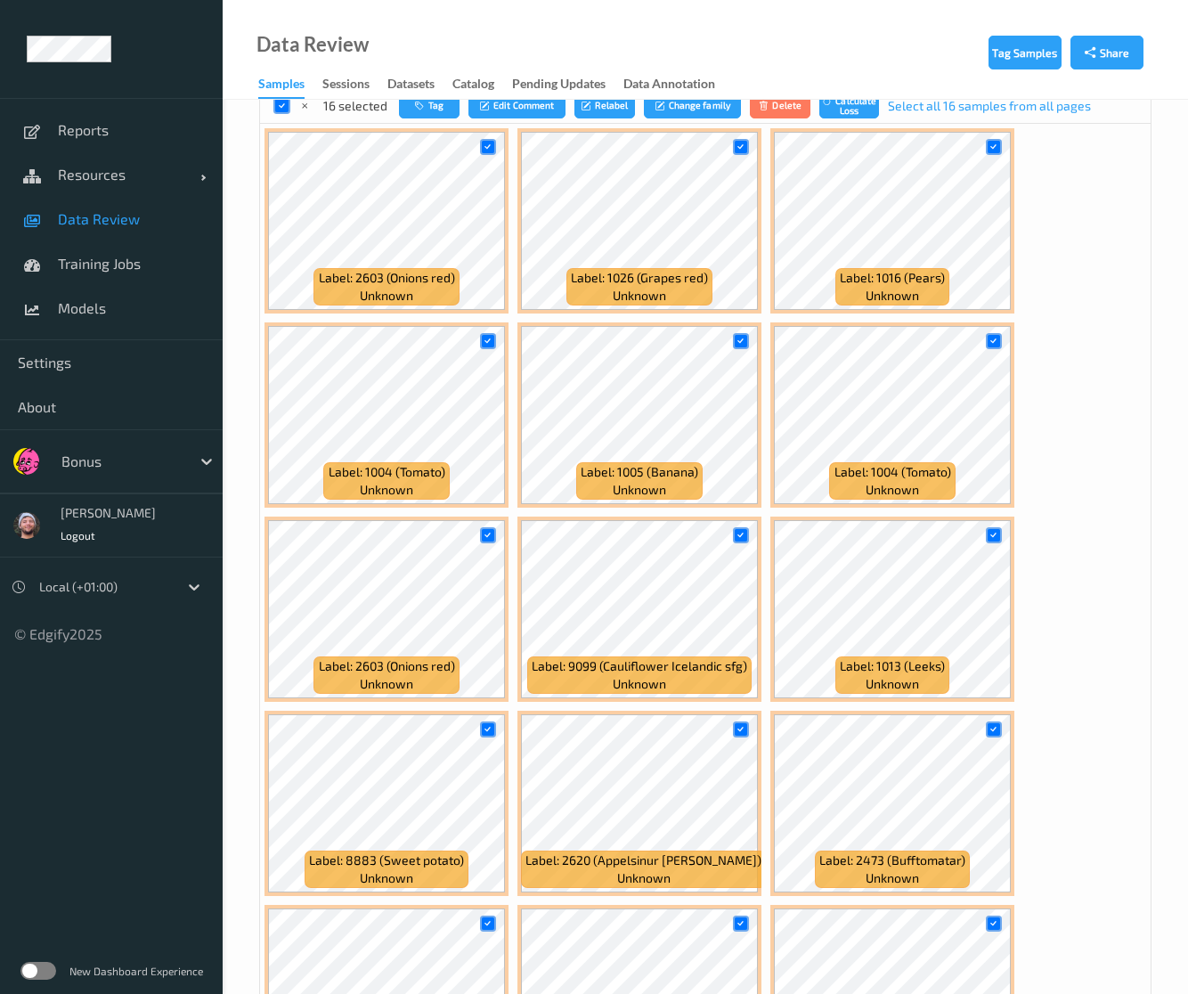
scroll to position [534, 0]
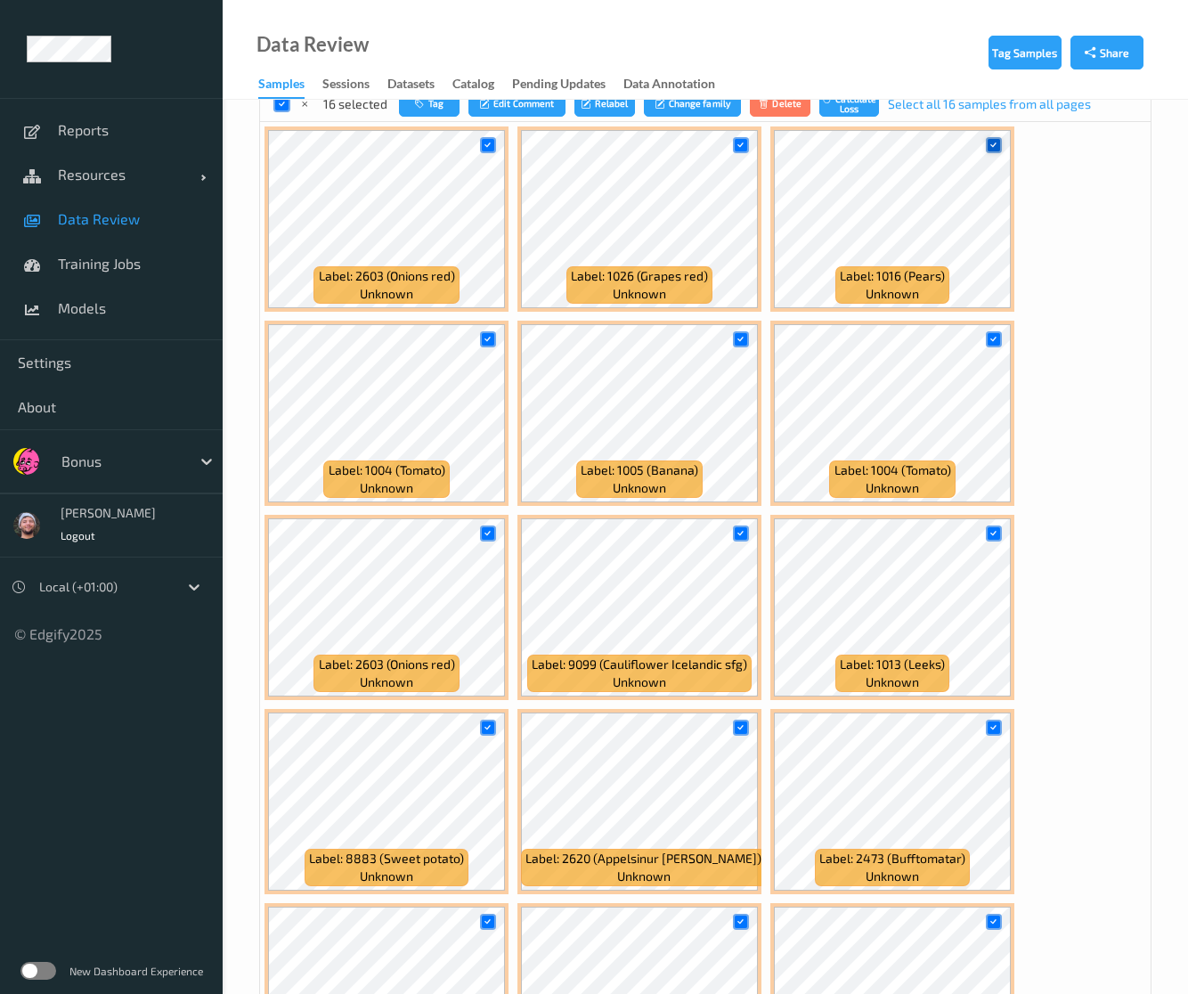
click at [992, 143] on icon at bounding box center [994, 145] width 12 height 12
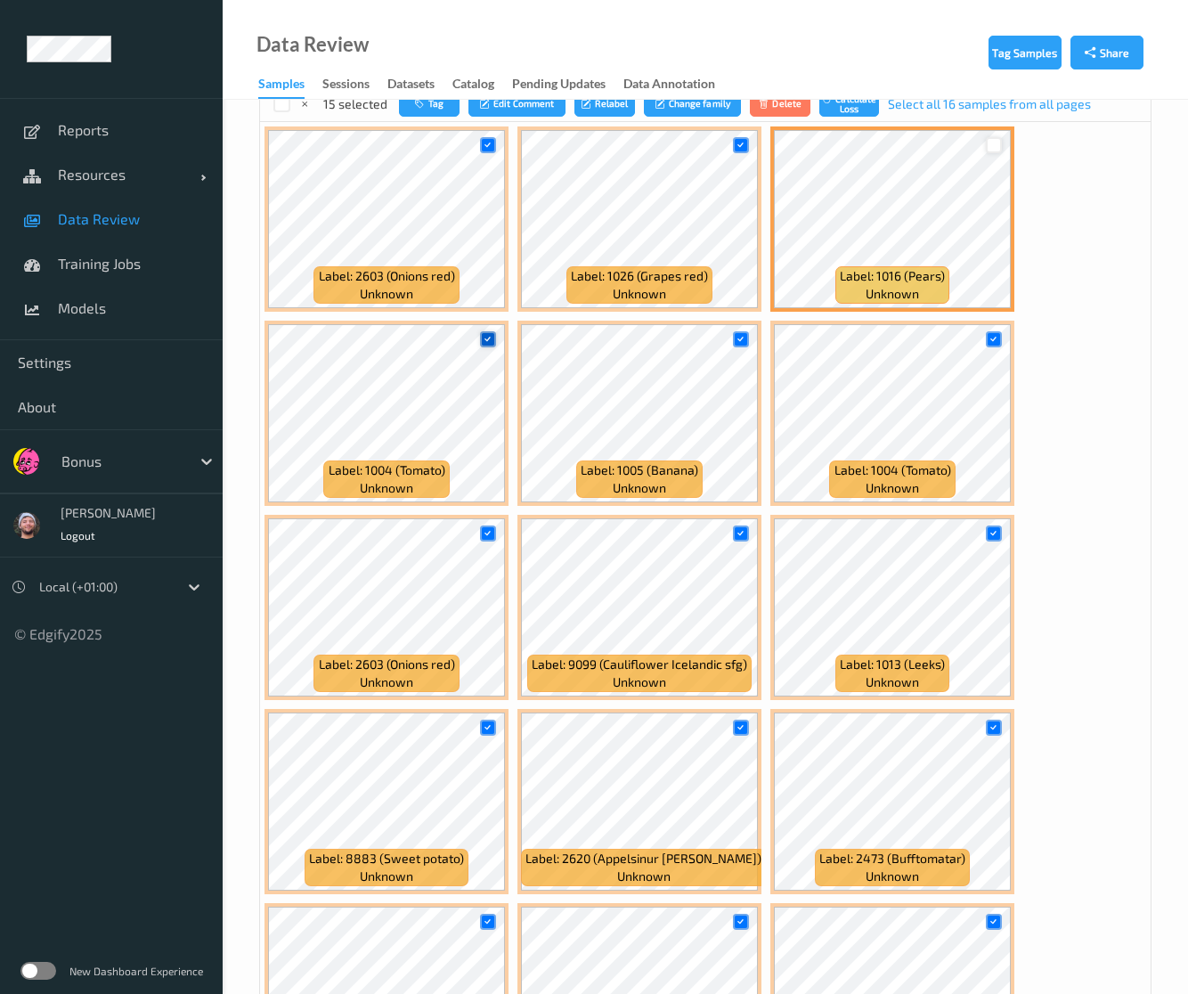
click at [493, 339] on div at bounding box center [488, 339] width 17 height 17
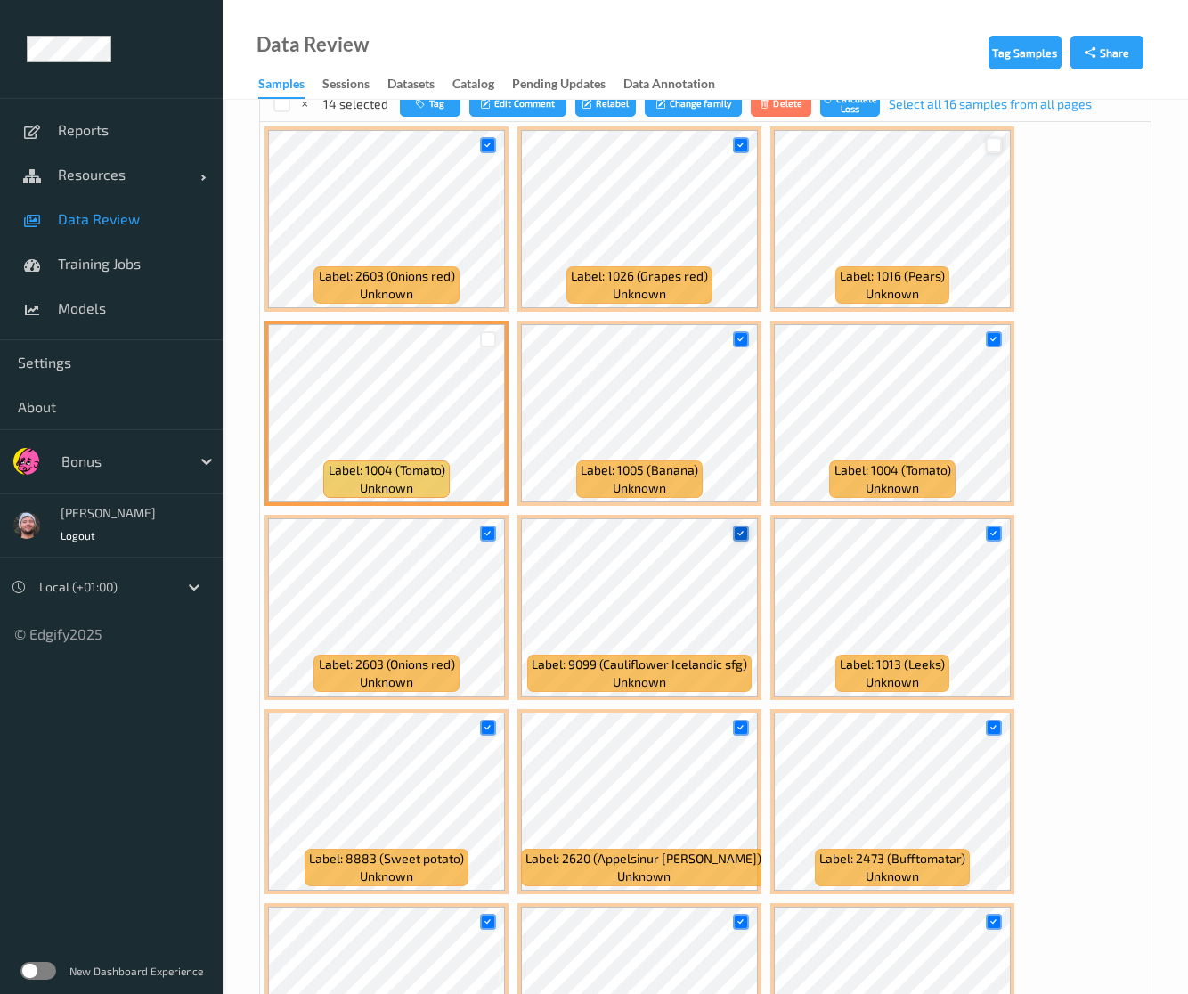
click at [738, 529] on icon at bounding box center [741, 533] width 12 height 12
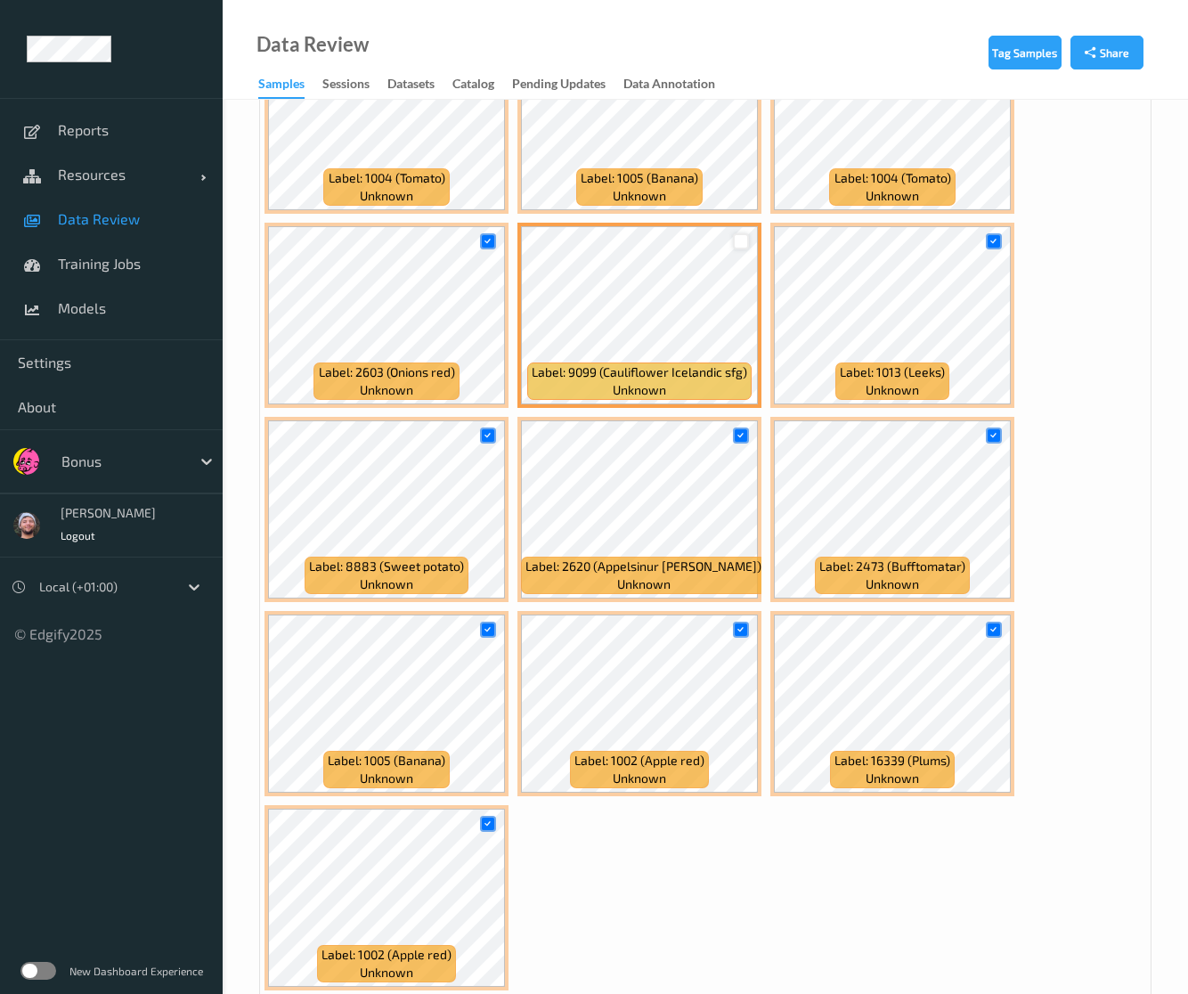
scroll to position [721, 0]
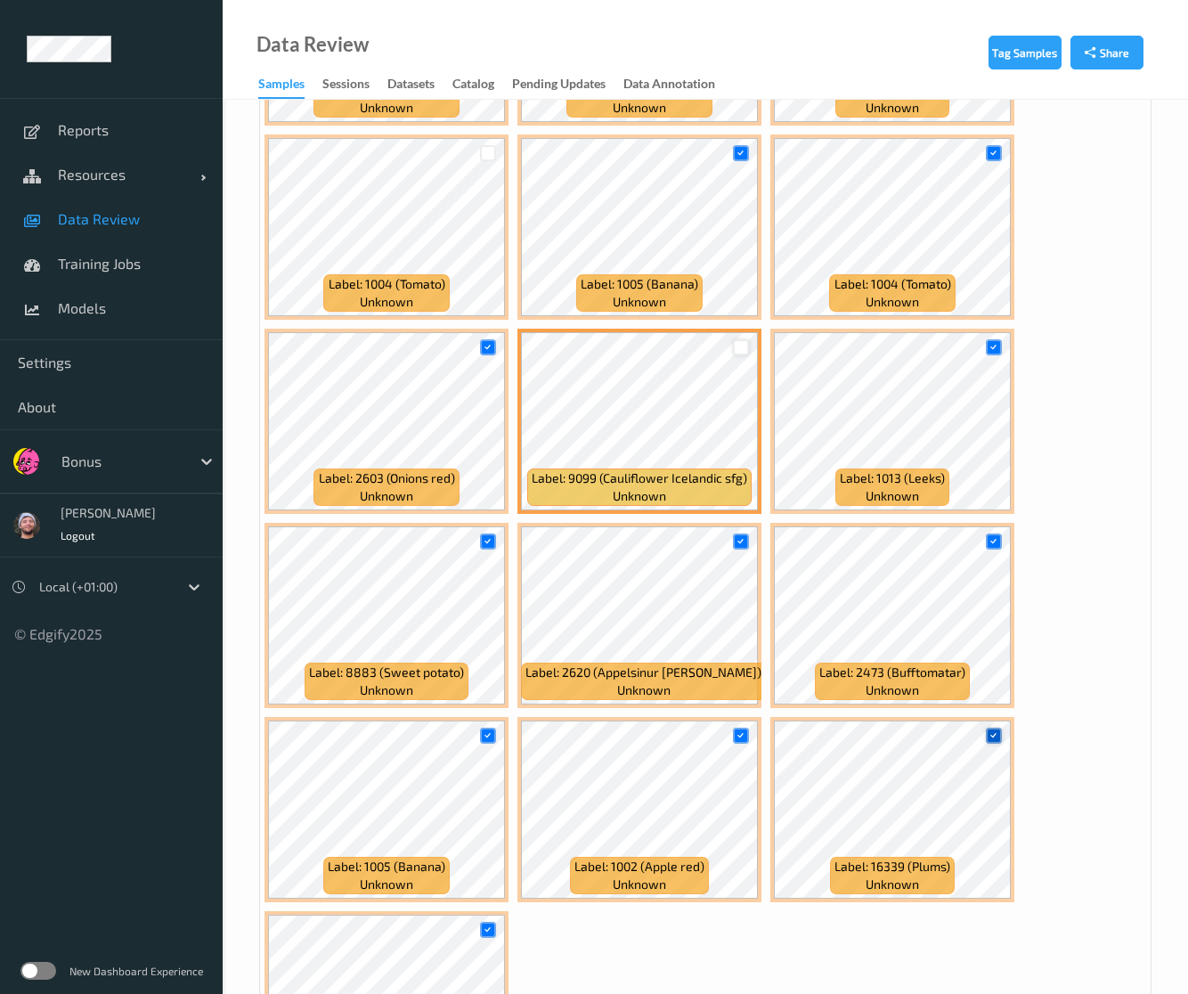
click at [989, 735] on icon at bounding box center [994, 736] width 12 height 12
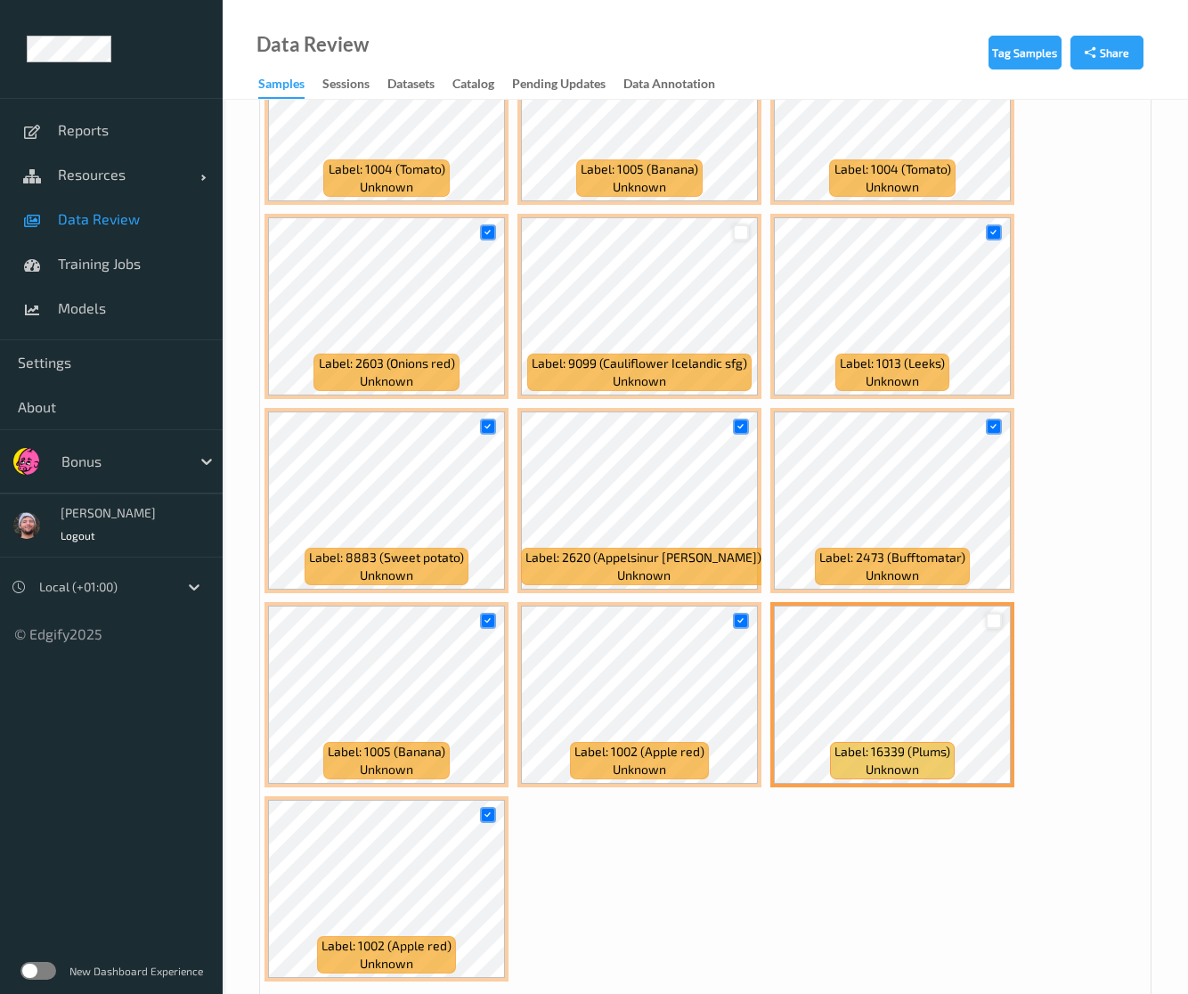
scroll to position [899, 0]
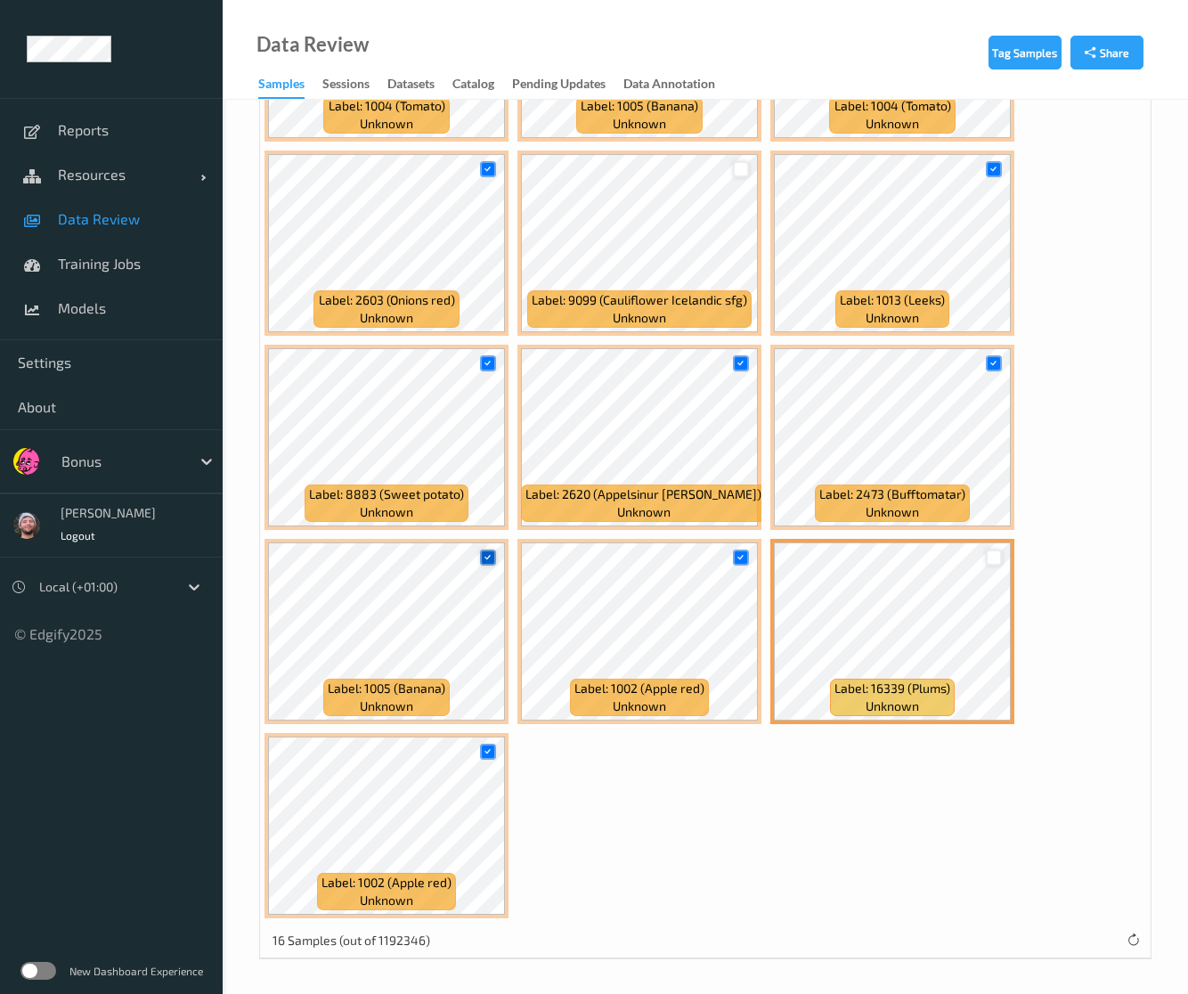
click at [487, 554] on icon at bounding box center [488, 557] width 12 height 12
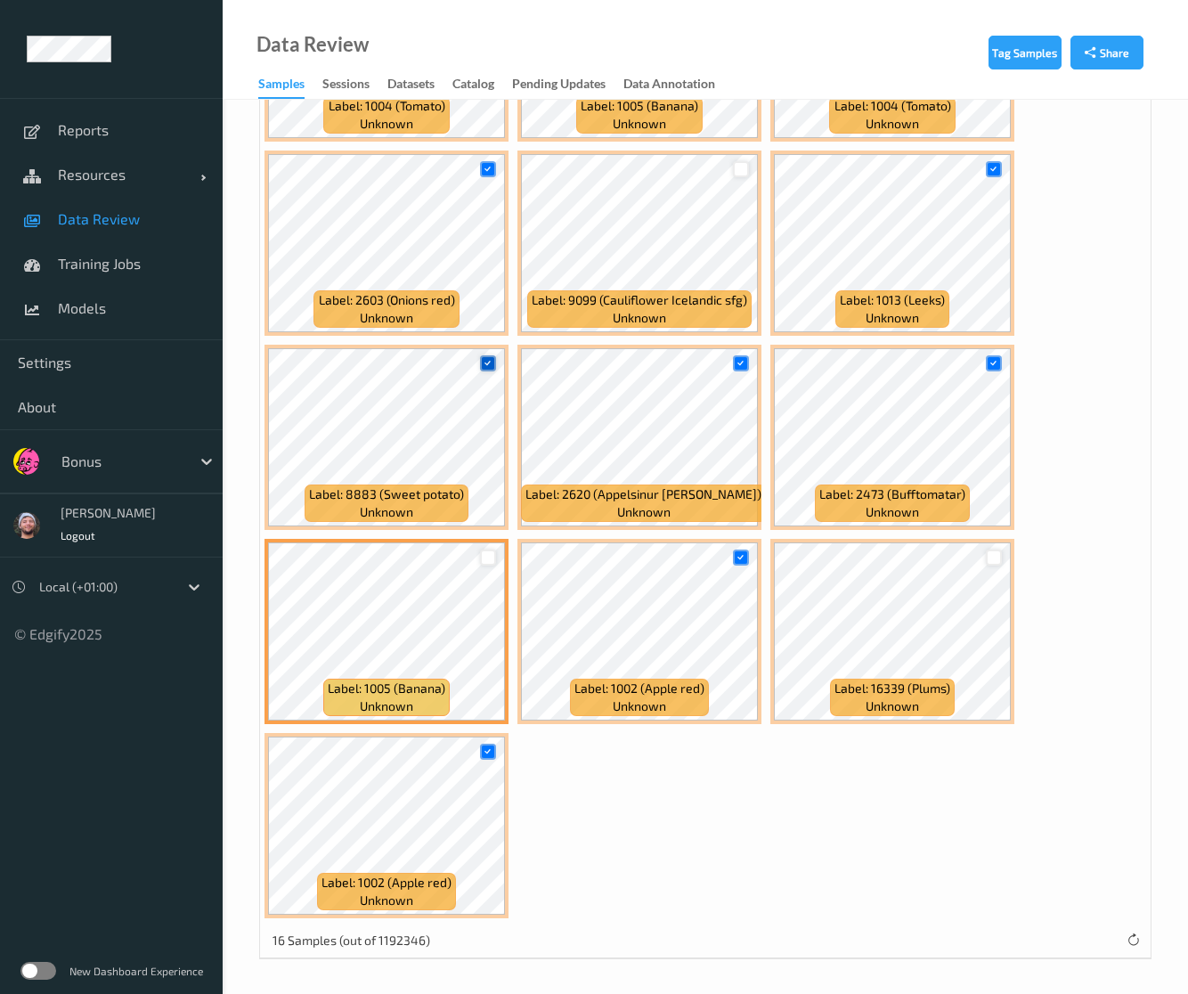
click at [494, 358] on div at bounding box center [488, 363] width 17 height 17
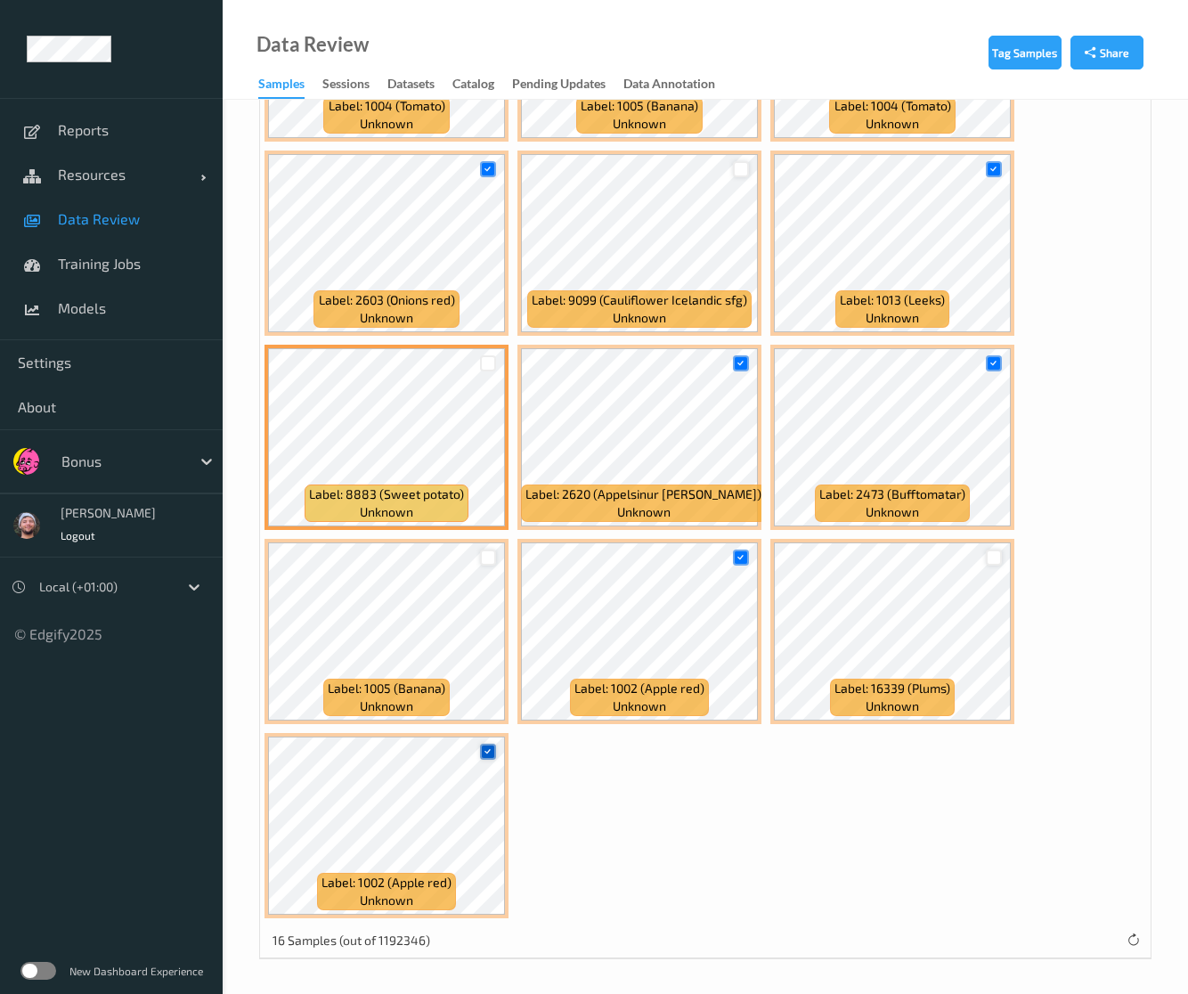
click at [484, 749] on icon at bounding box center [488, 752] width 12 height 12
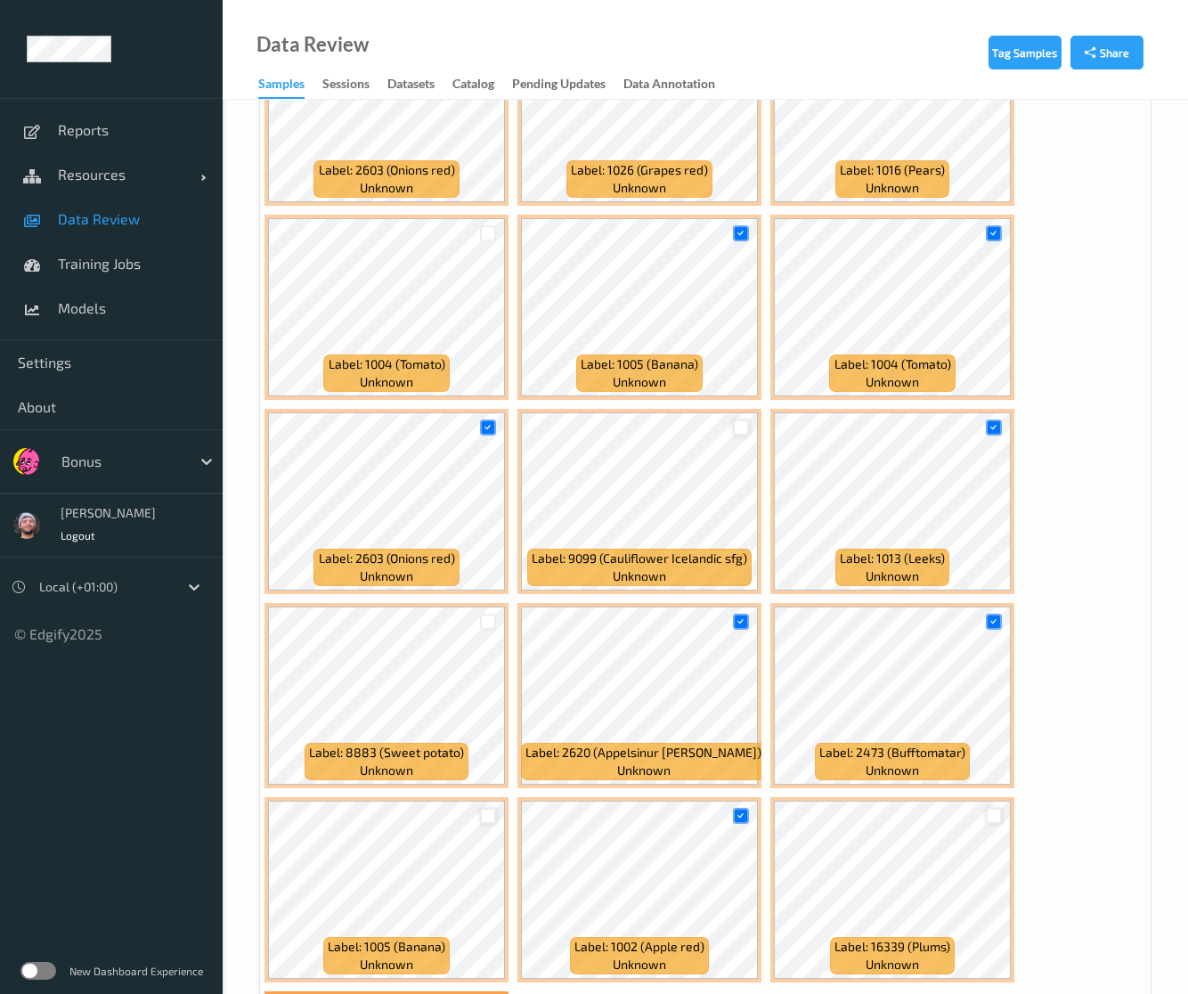
scroll to position [721, 0]
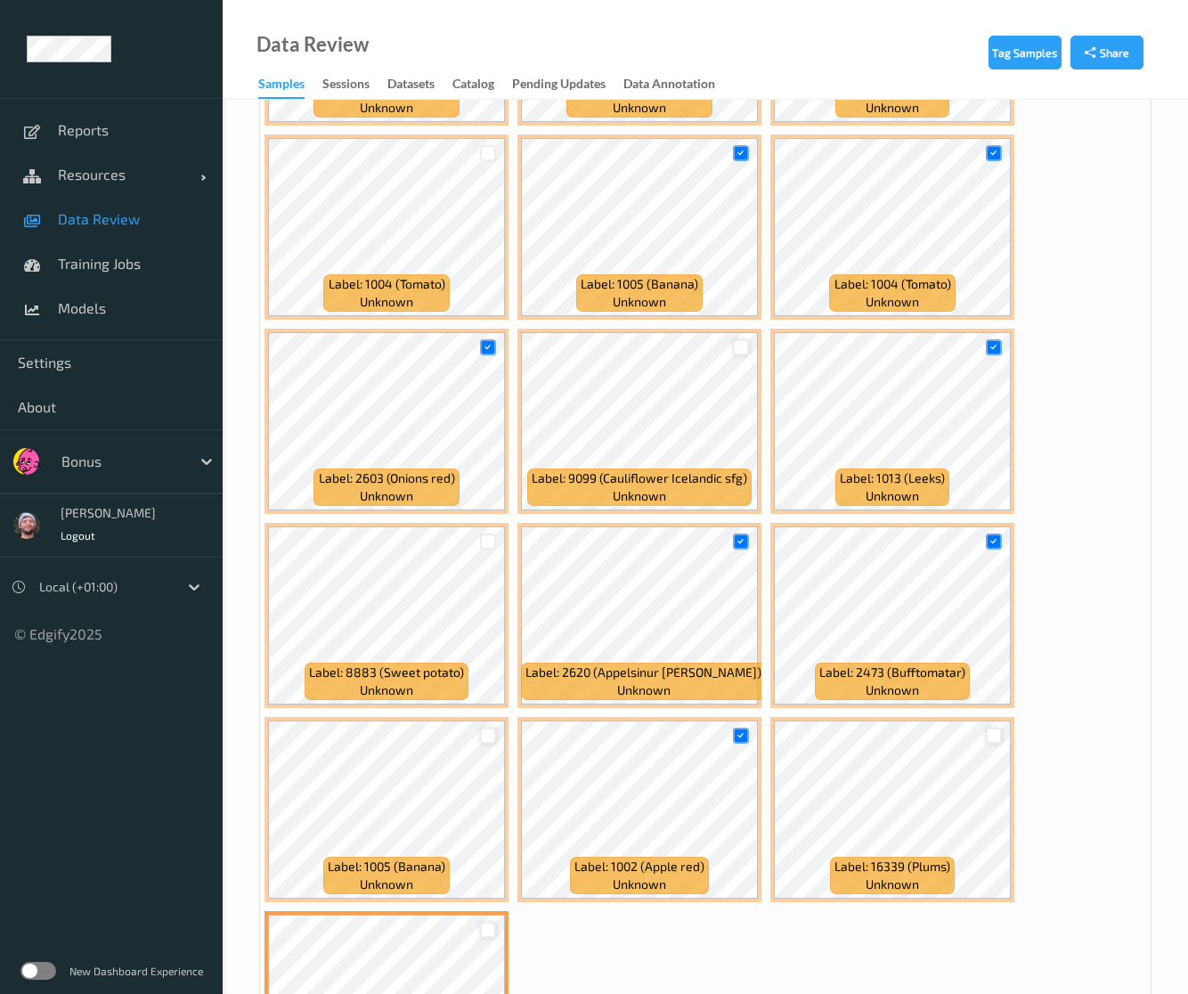
click at [740, 341] on div at bounding box center [741, 347] width 17 height 17
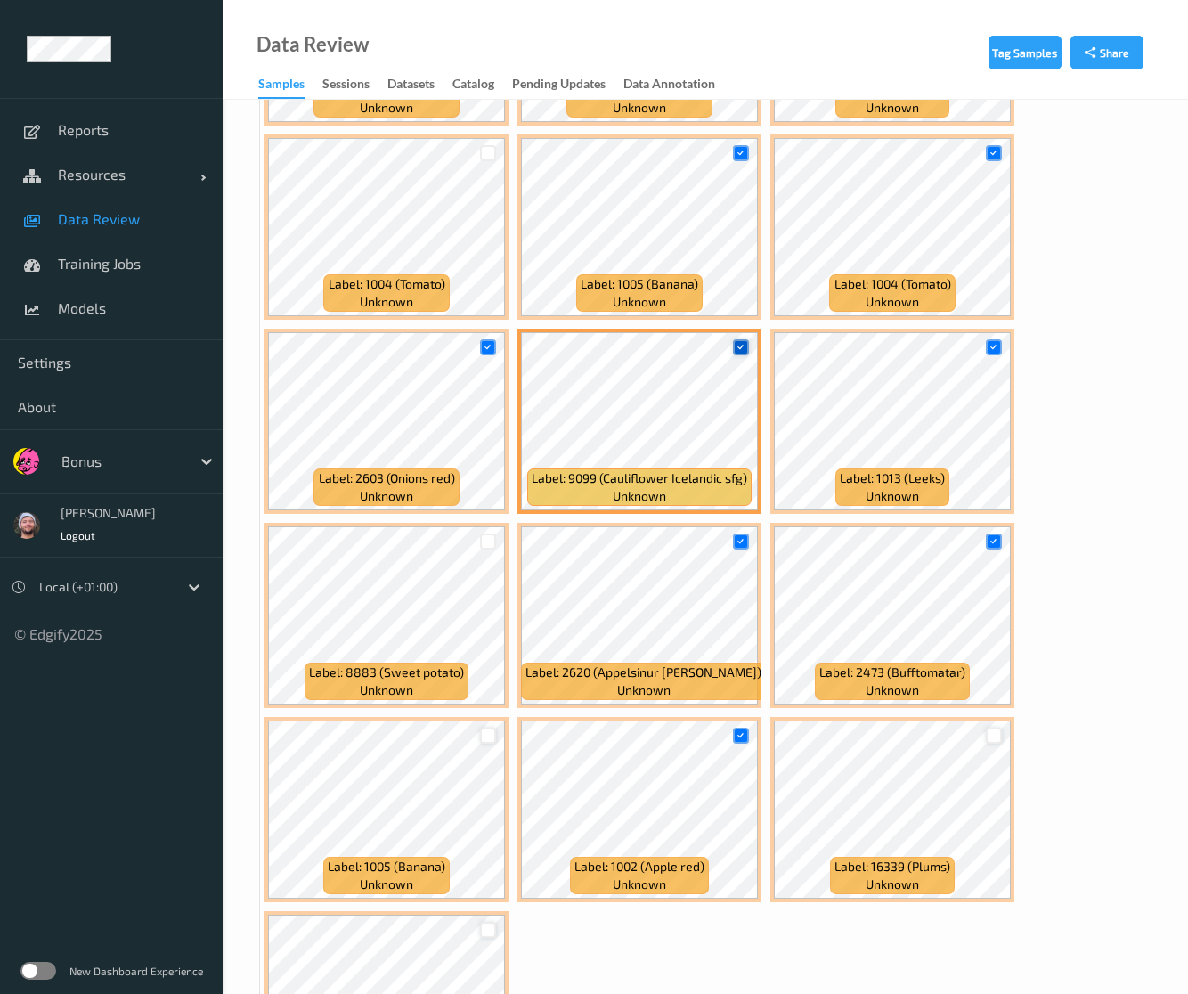
scroll to position [632, 0]
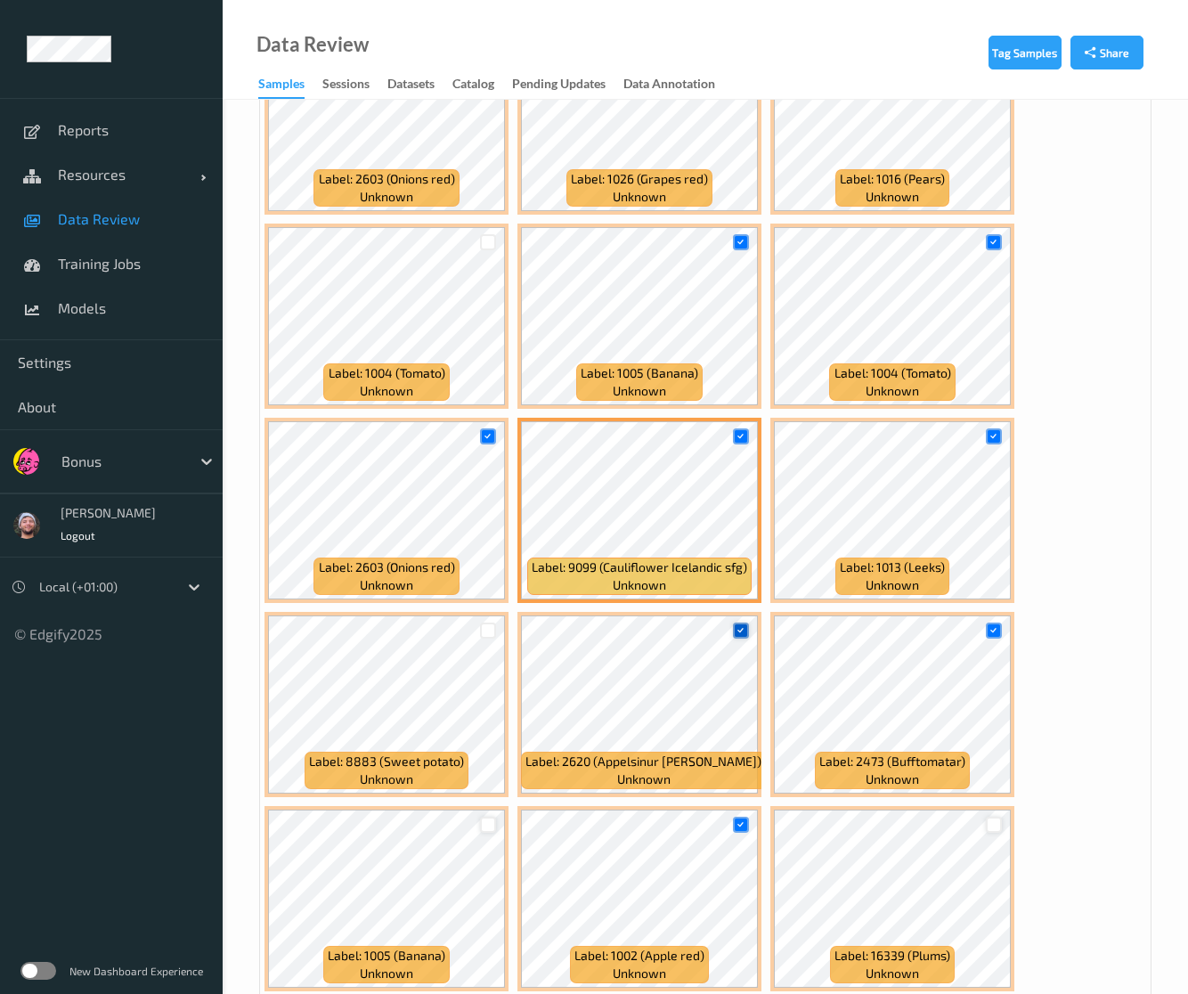
click at [735, 630] on icon at bounding box center [741, 630] width 12 height 12
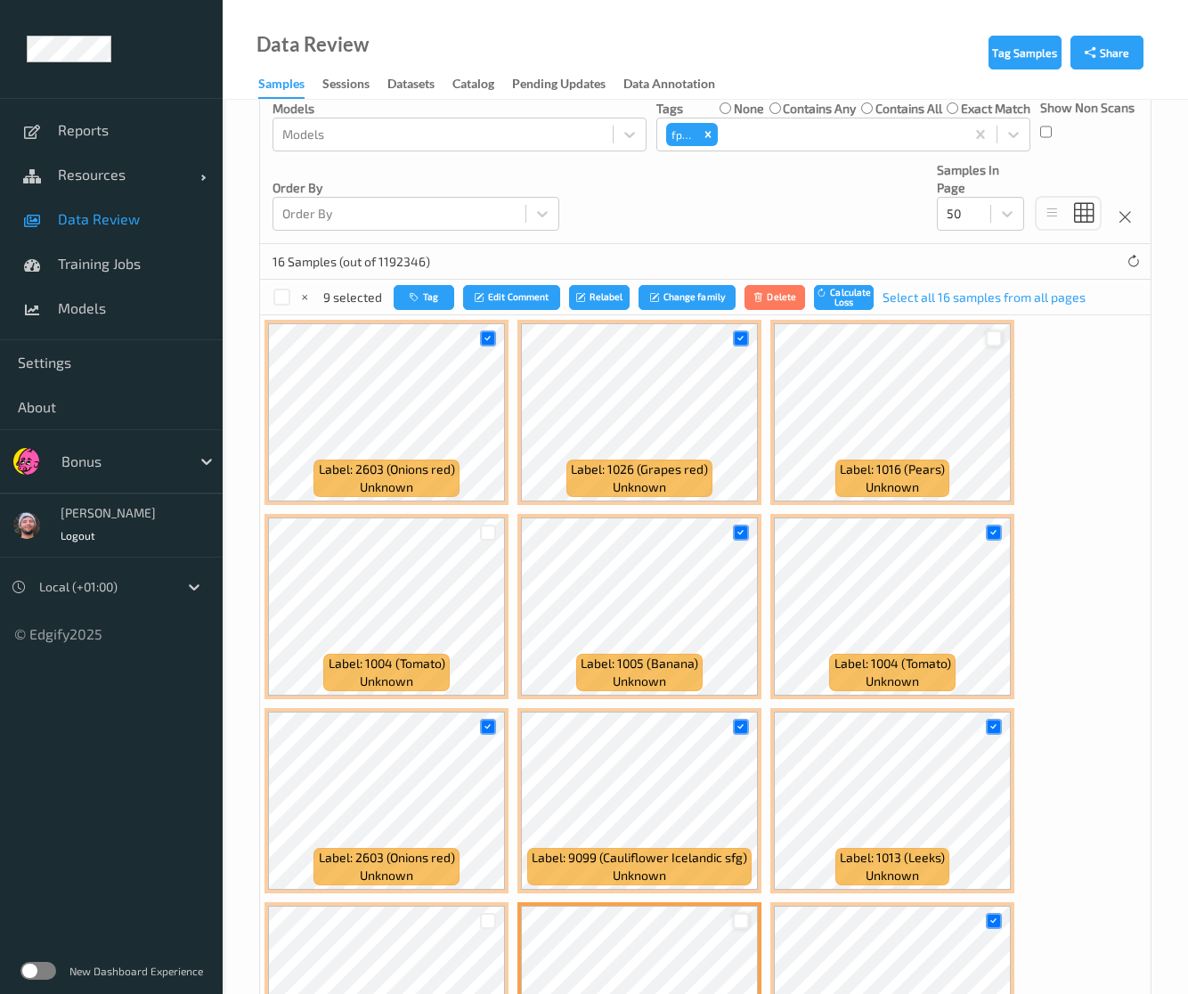
scroll to position [186, 0]
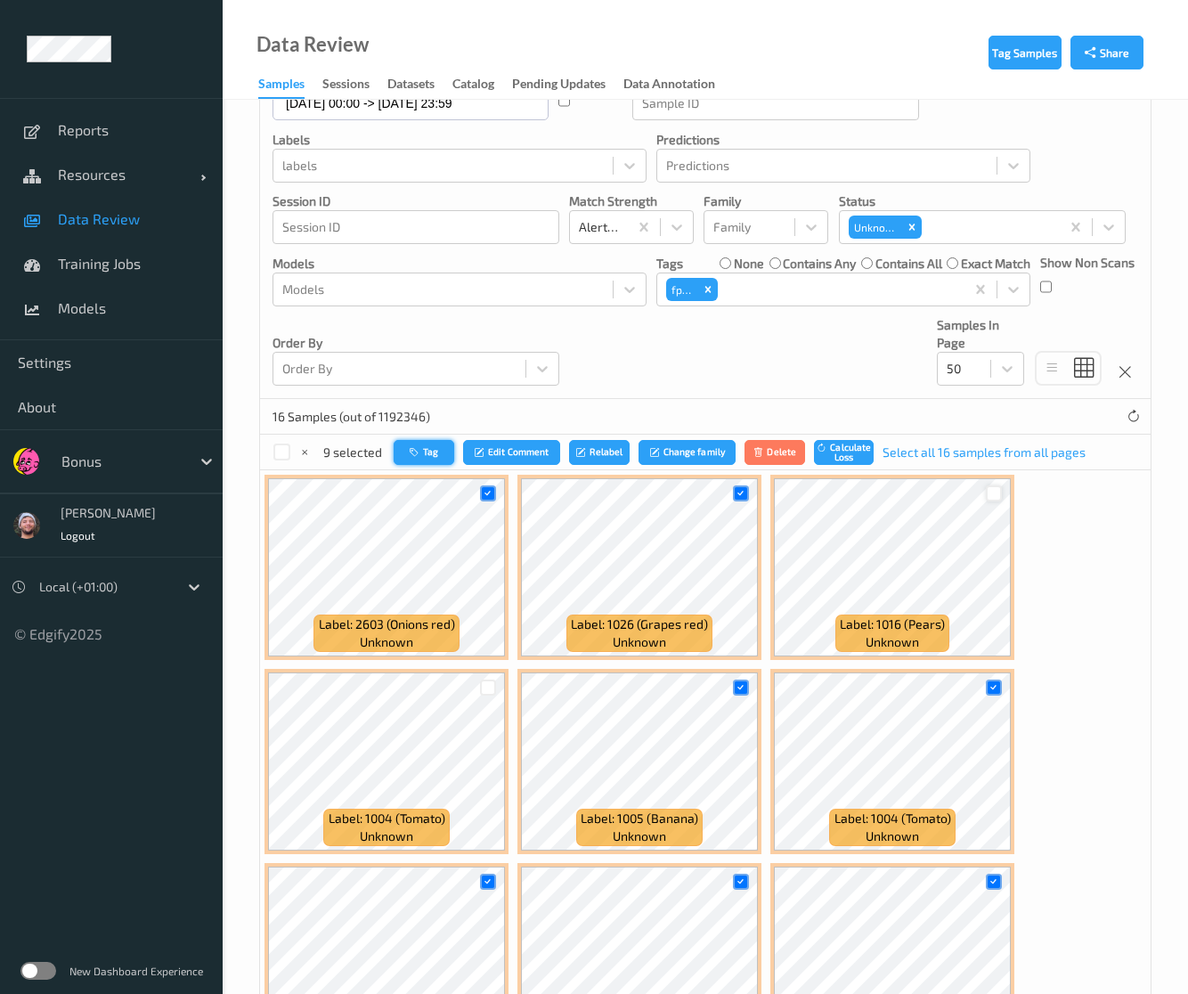
click at [423, 446] on button "Tag" at bounding box center [424, 453] width 61 height 26
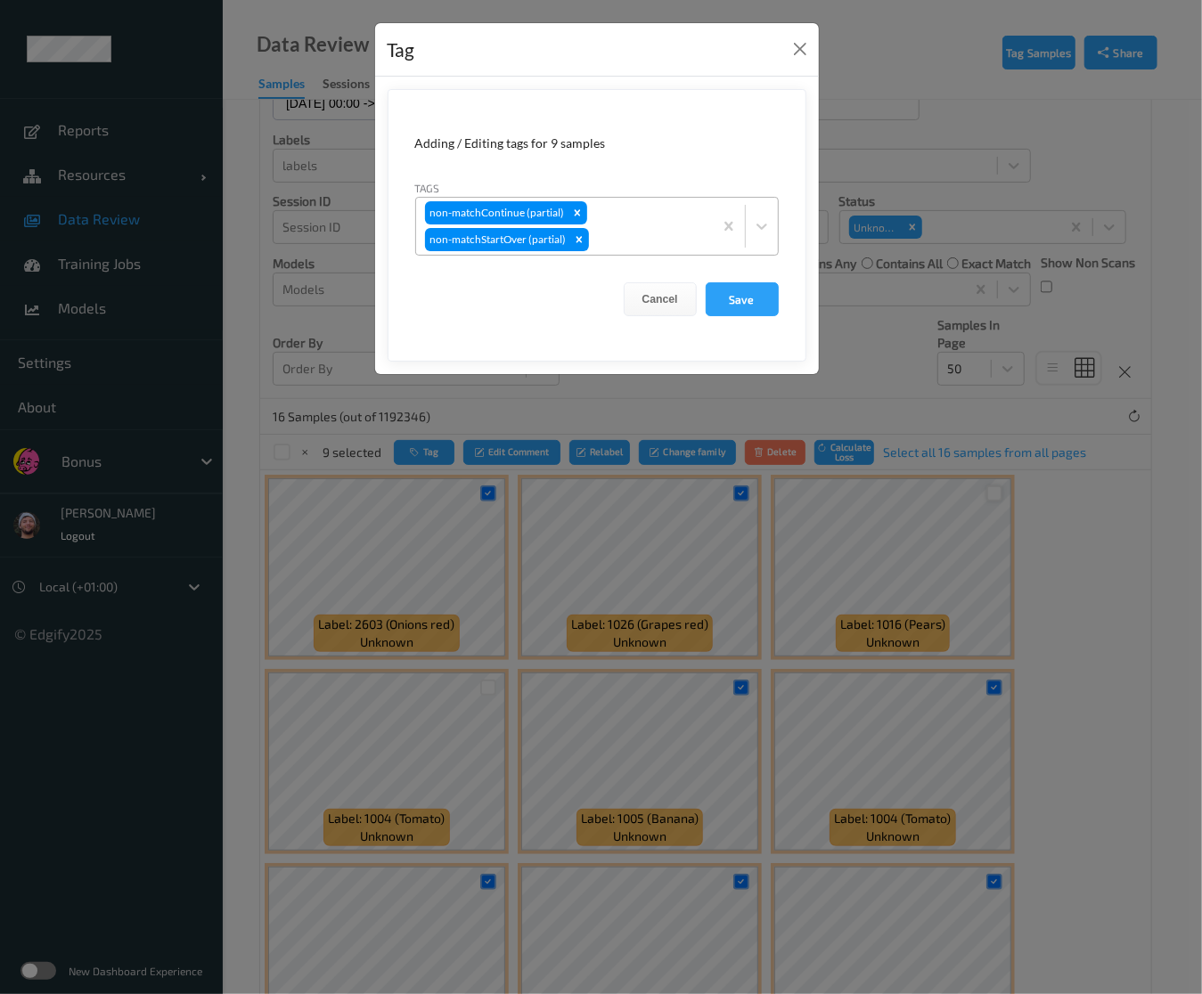
click at [679, 219] on div "non-matchContinue (partial) non-matchStartOver (partial)" at bounding box center [564, 226] width 297 height 57
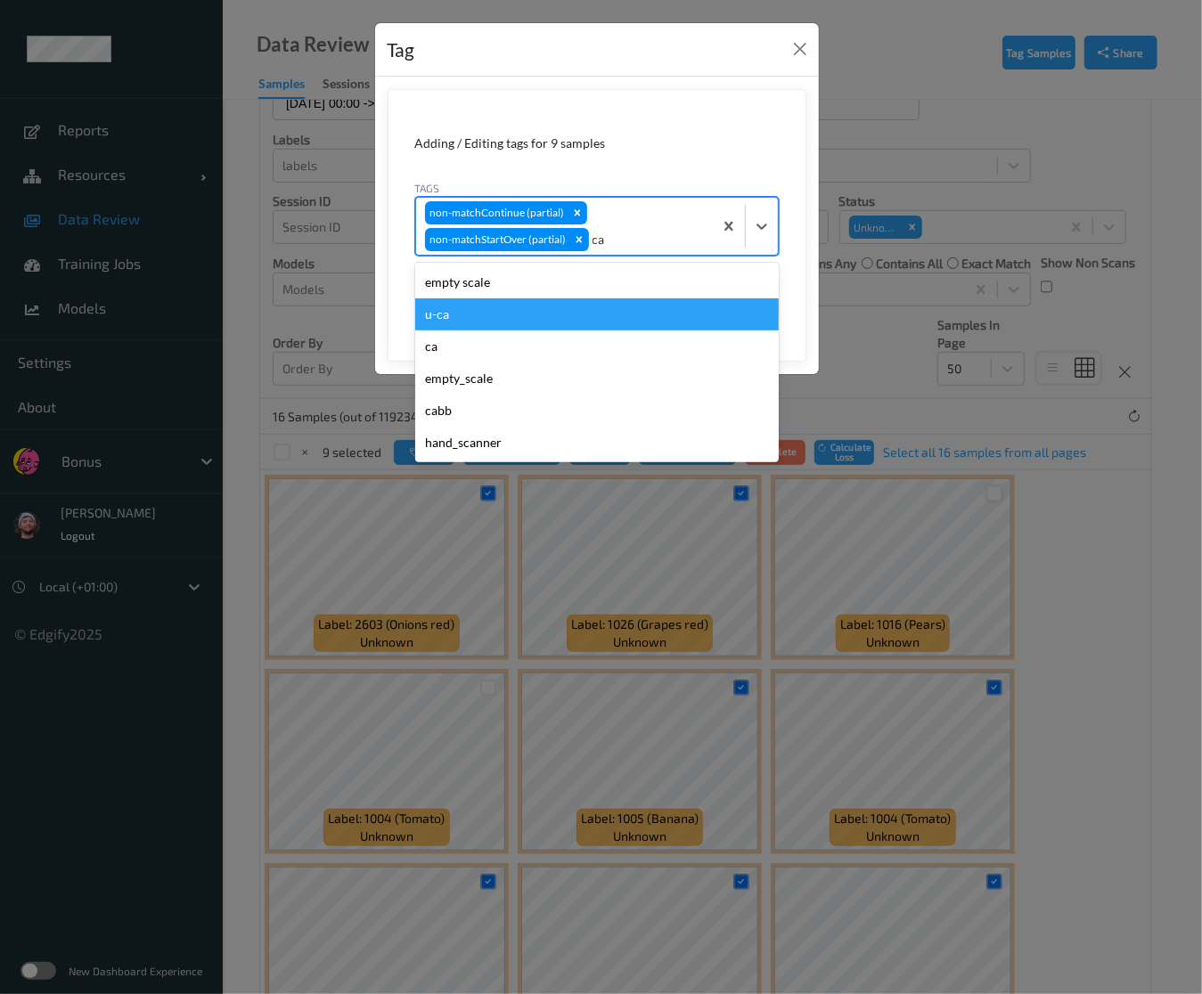
type input "cas"
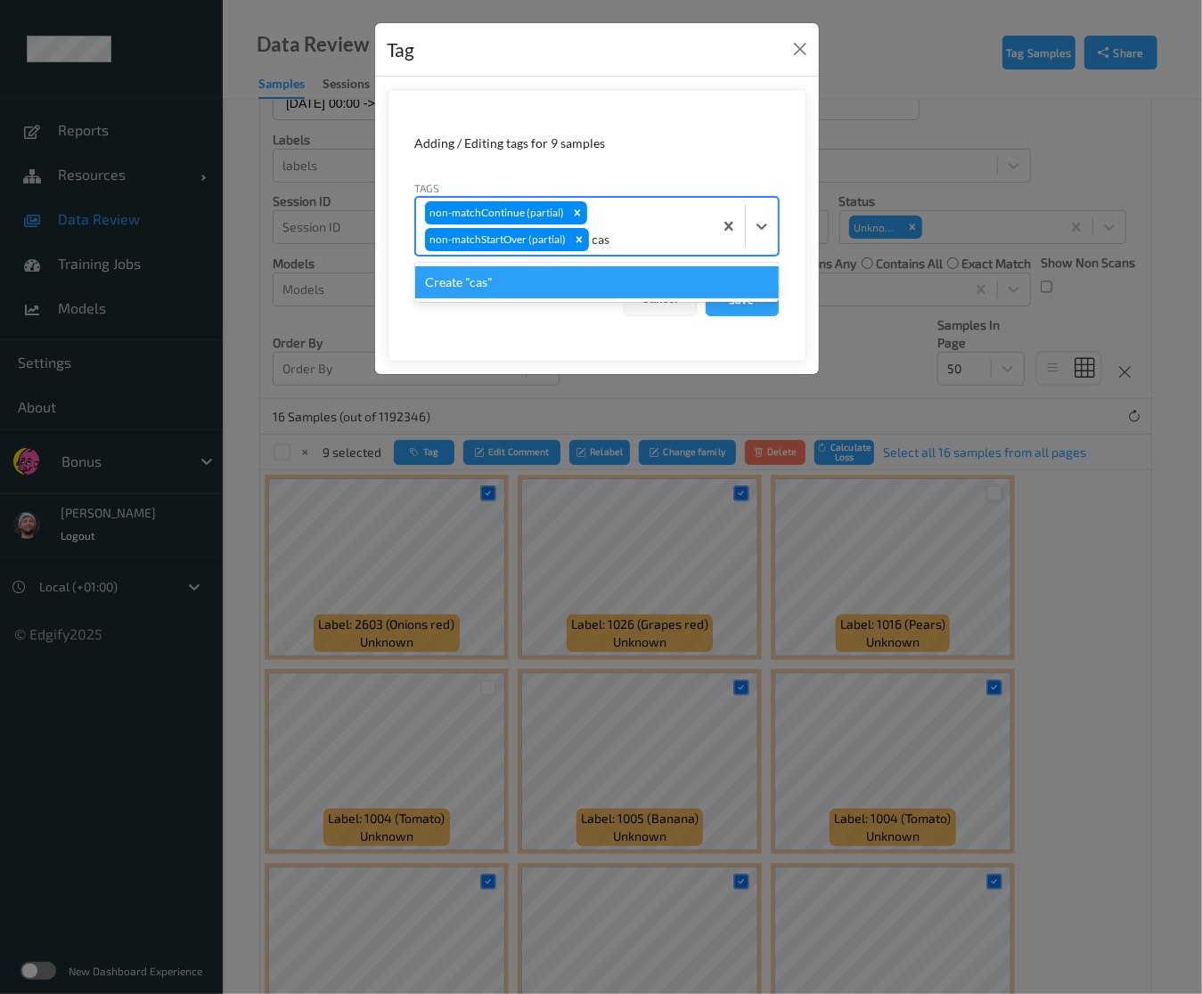
click at [519, 277] on div "Create "cas"" at bounding box center [596, 282] width 363 height 32
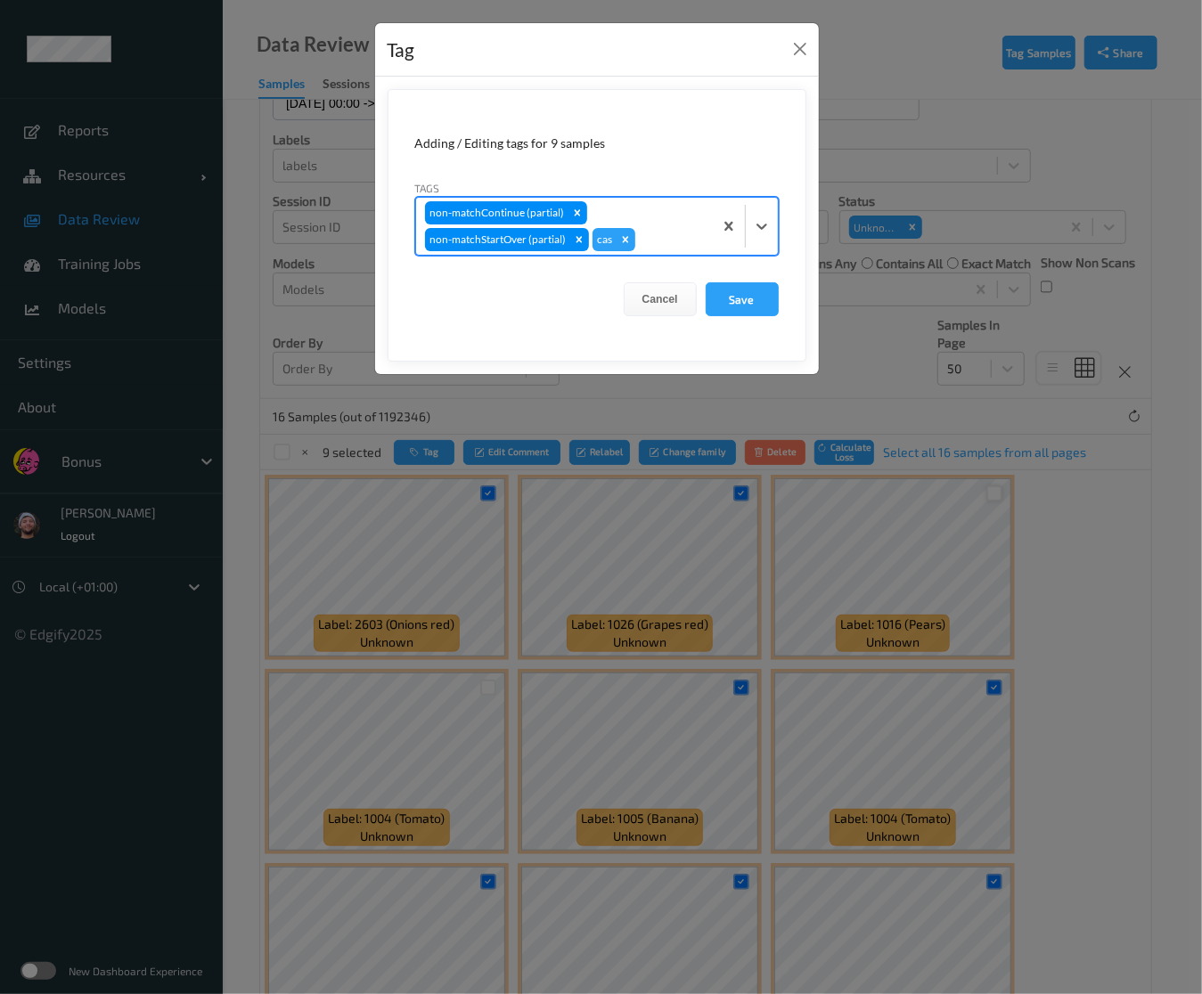
click at [641, 238] on div at bounding box center [671, 239] width 65 height 21
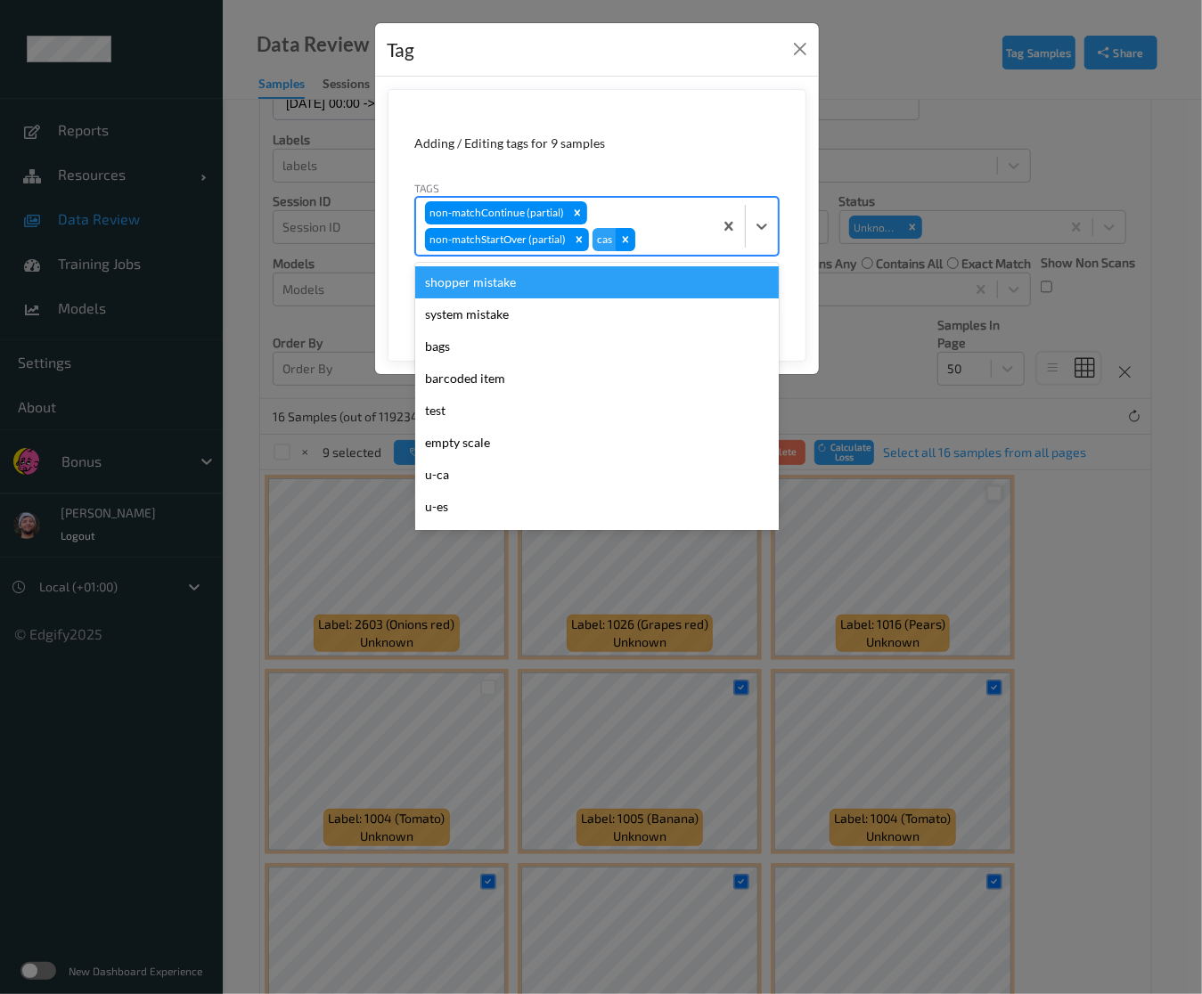
click at [625, 240] on icon "Remove cas" at bounding box center [625, 239] width 12 height 12
type input "ca"
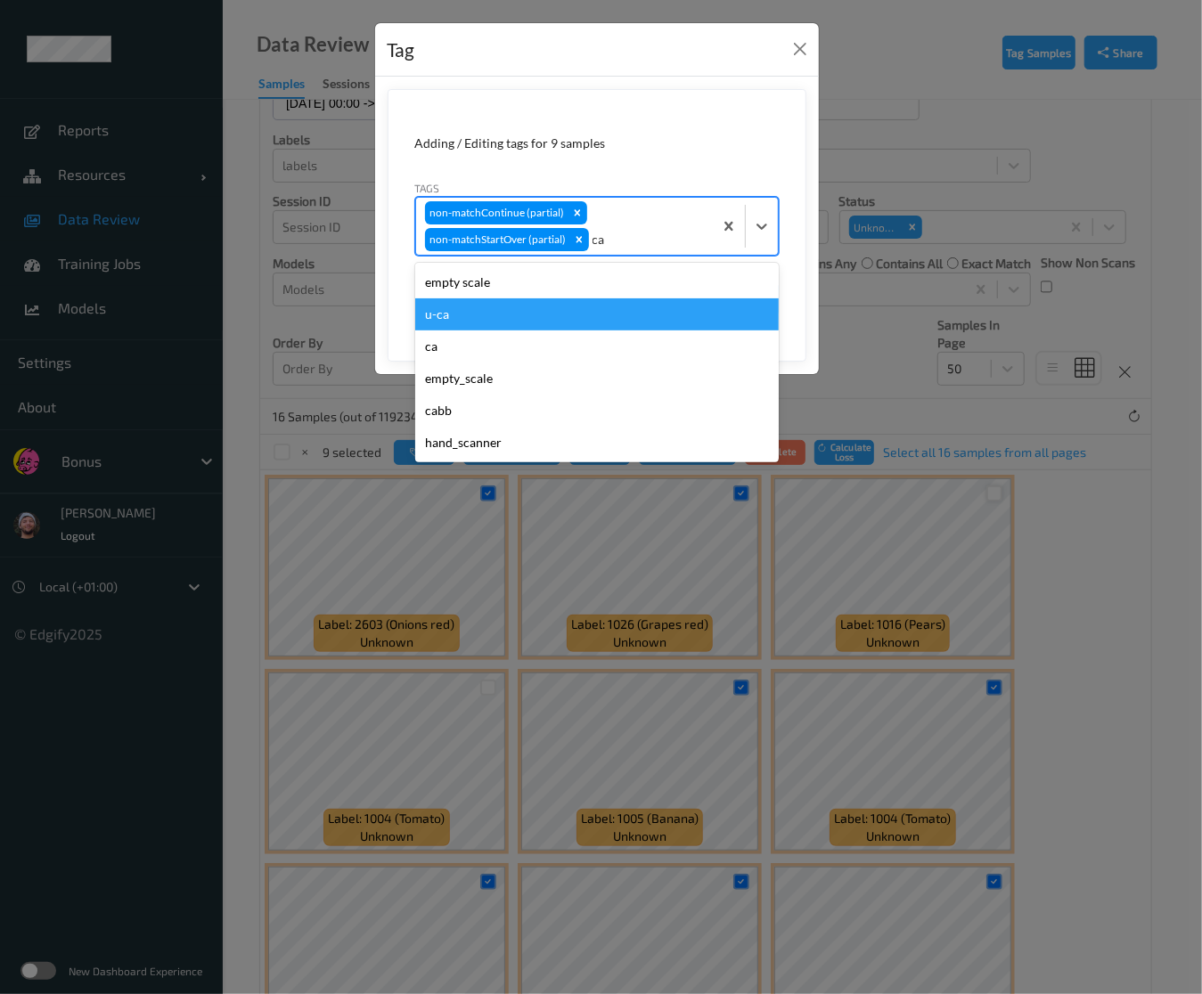
click at [476, 306] on div "u-ca" at bounding box center [596, 314] width 363 height 32
type input "s"
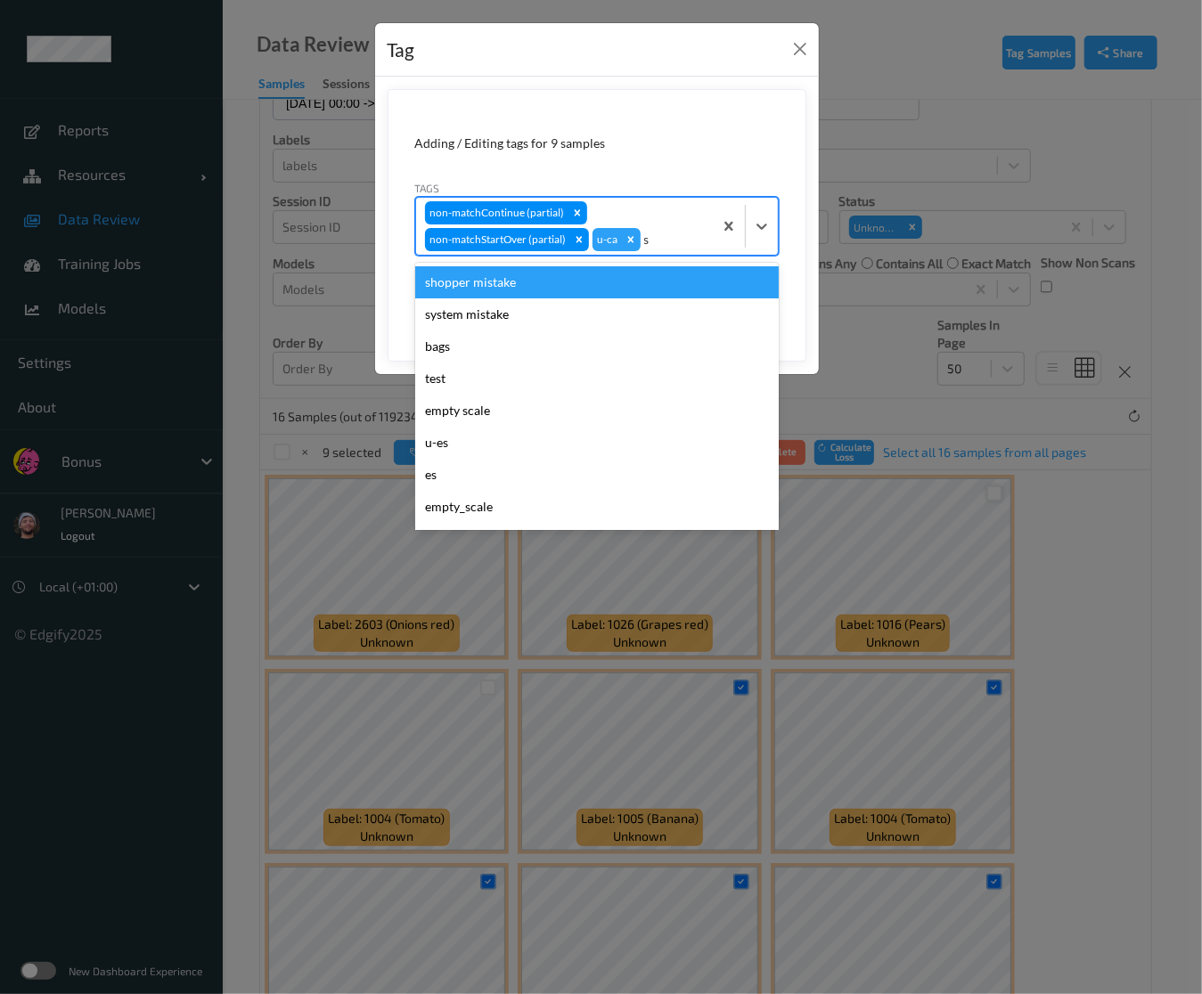
click at [480, 284] on div "shopper mistake" at bounding box center [596, 282] width 363 height 32
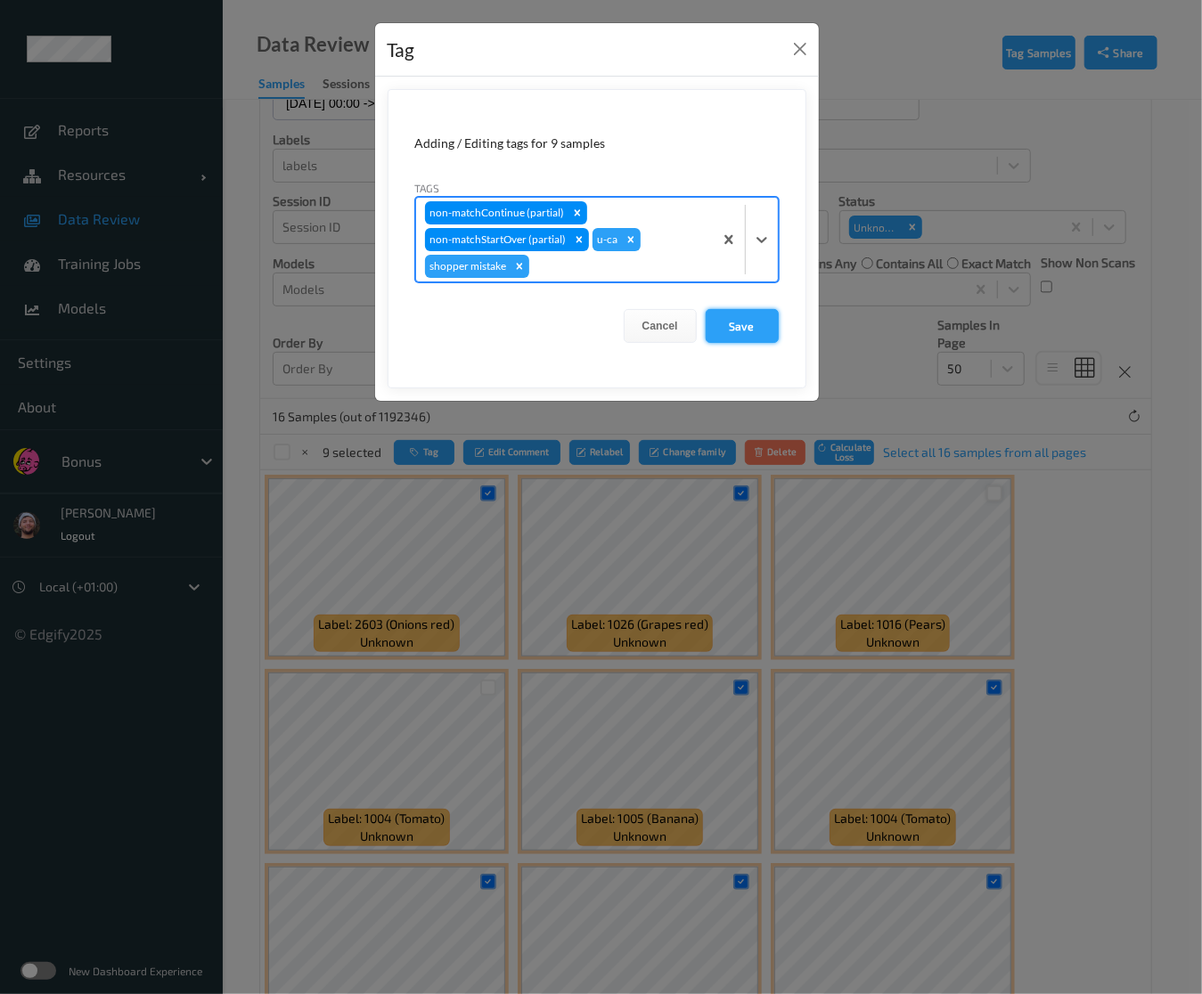
click at [750, 323] on button "Save" at bounding box center [741, 326] width 73 height 34
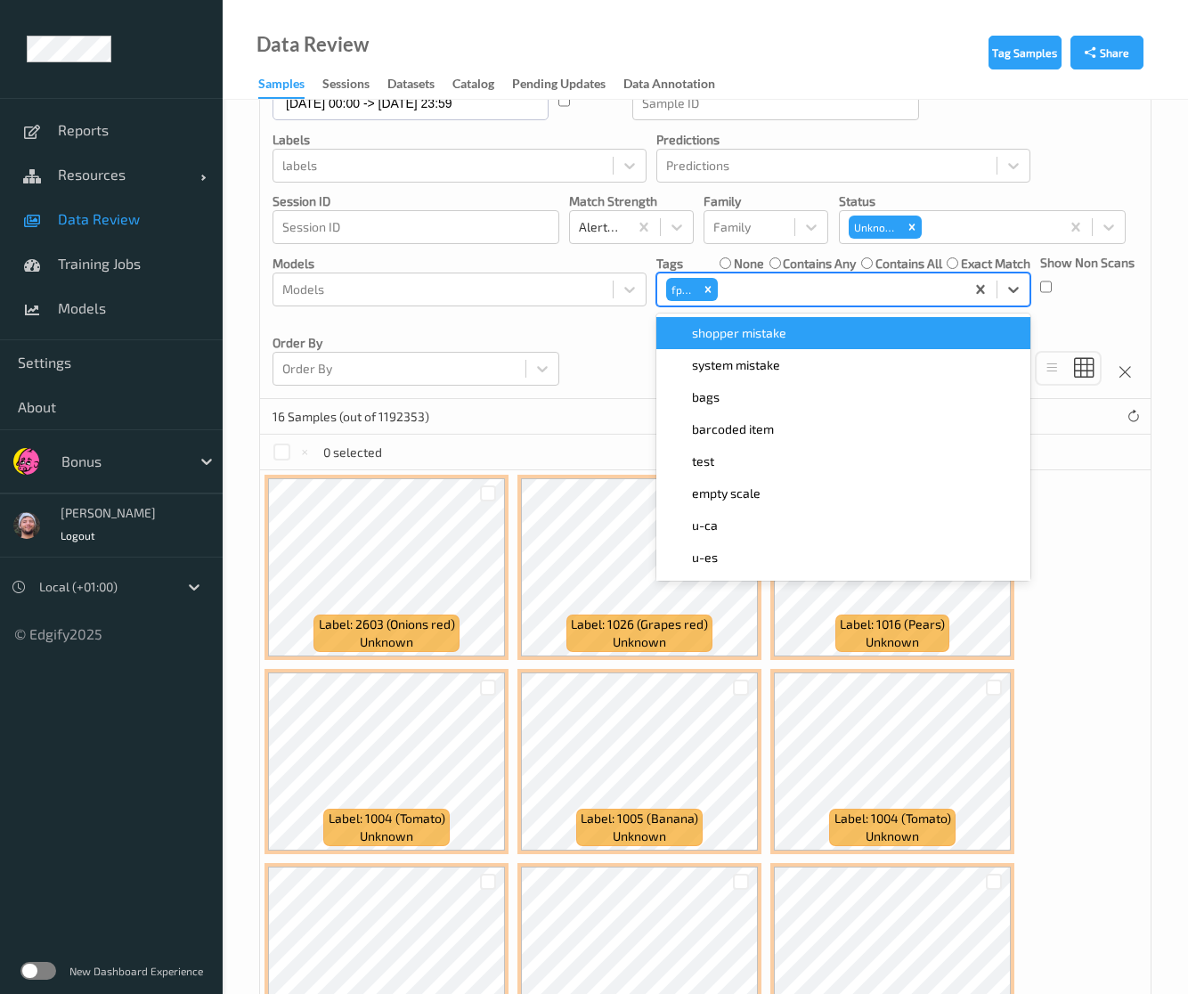
click at [797, 291] on div at bounding box center [838, 289] width 234 height 21
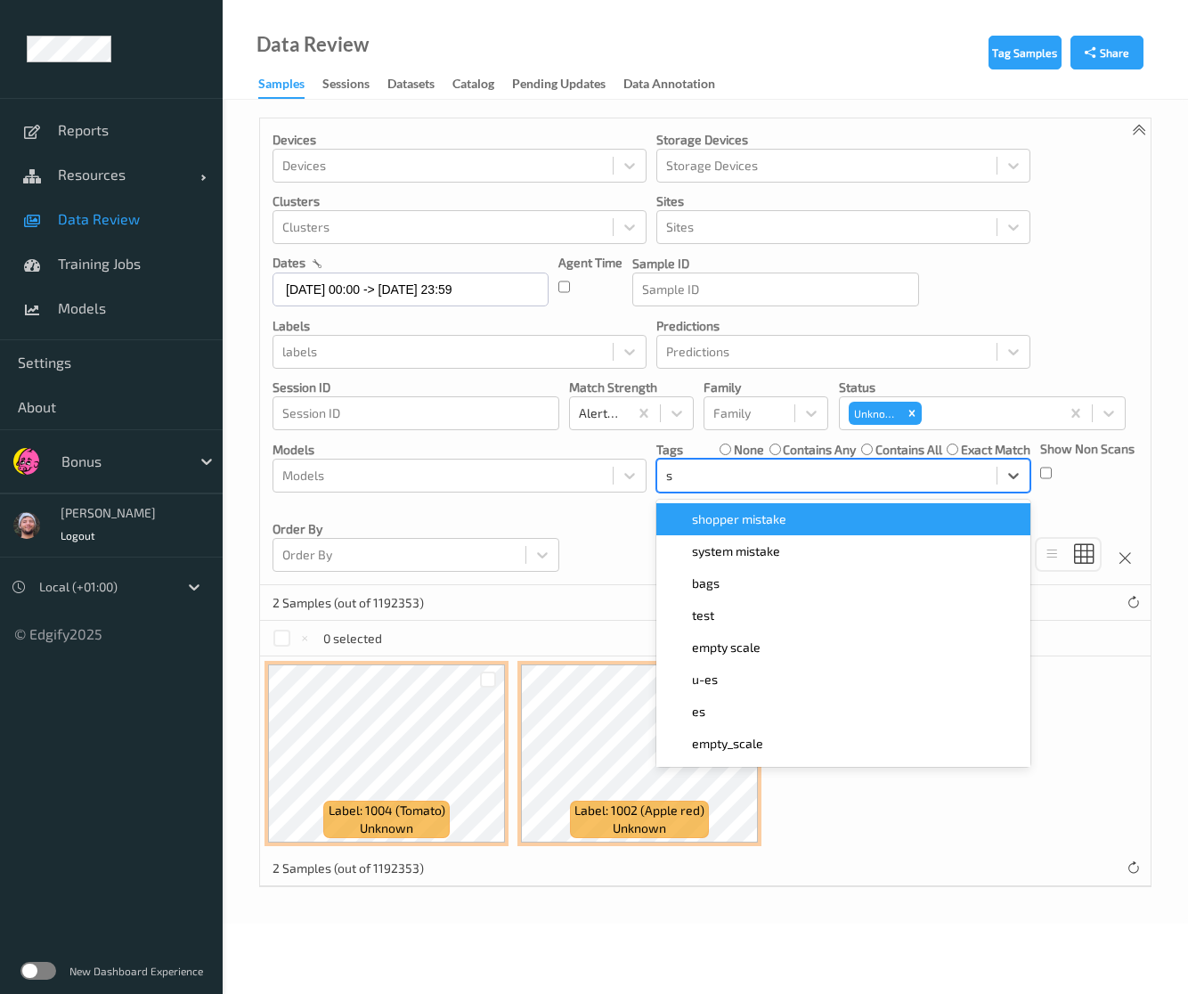
scroll to position [0, 0]
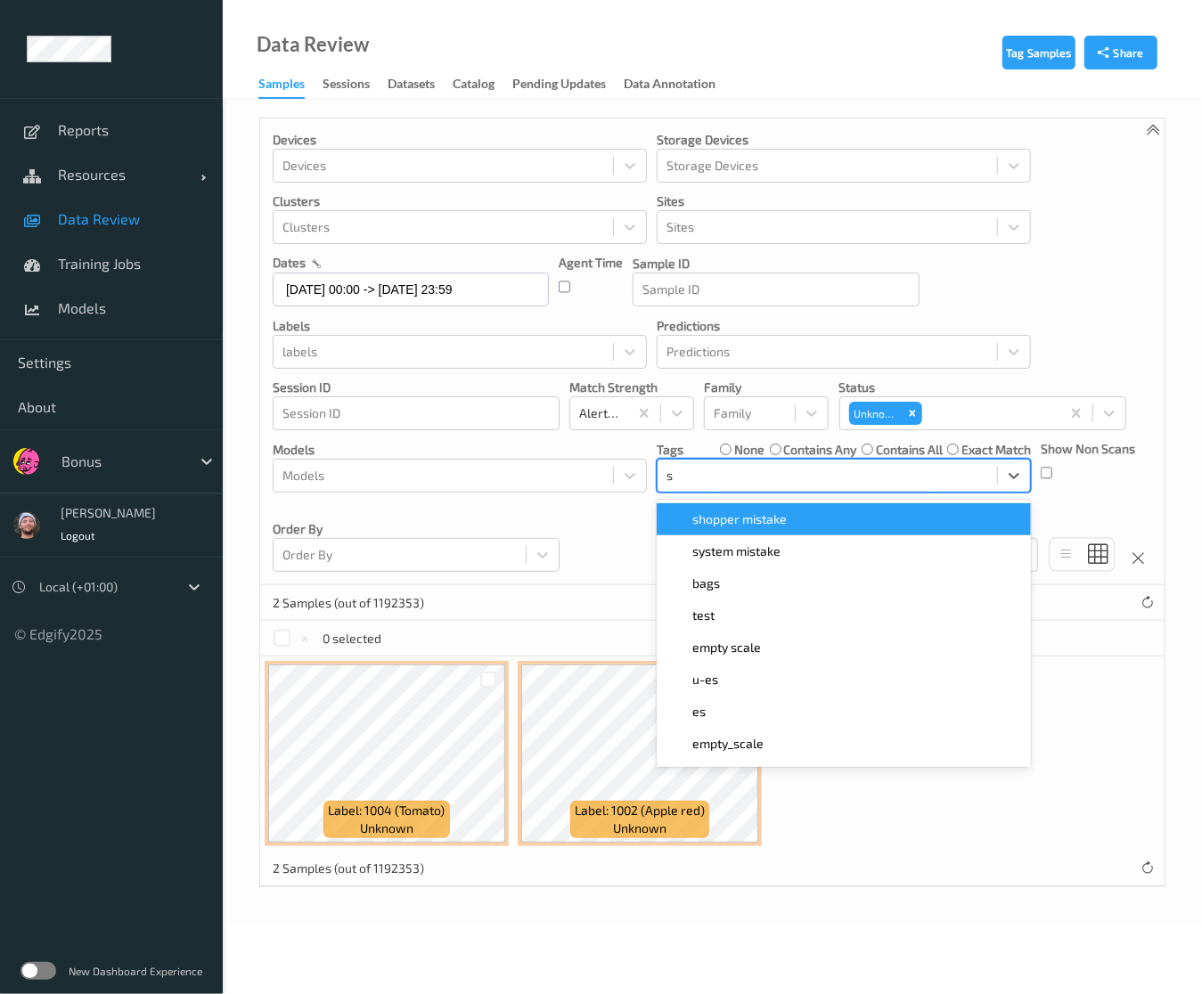
type input "sh"
click at [779, 516] on span "shopper mistake" at bounding box center [739, 519] width 94 height 18
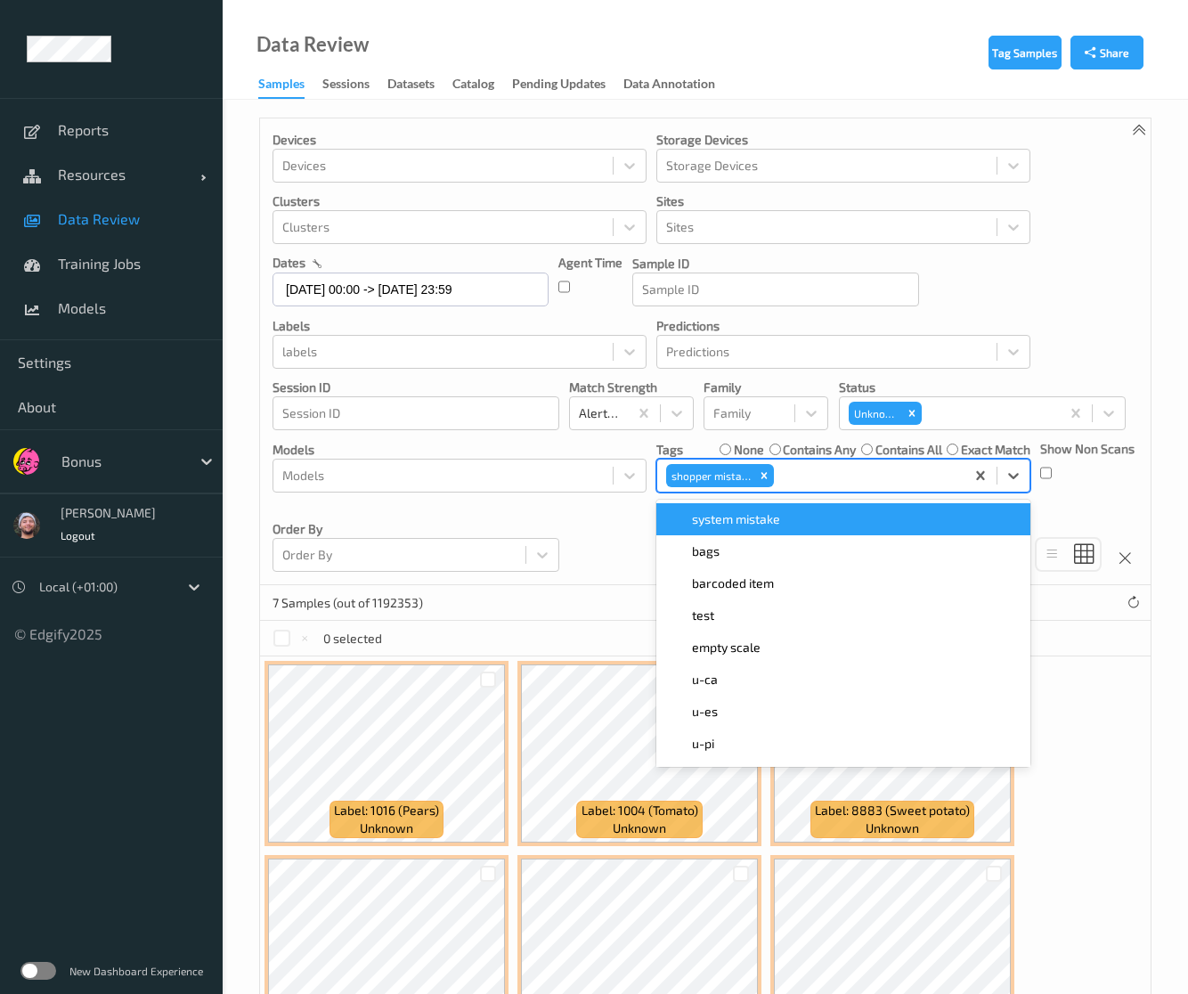
click at [1032, 318] on div "Devices Devices Storage Devices Storage Devices Clusters Clusters Sites Sites d…" at bounding box center [705, 351] width 891 height 467
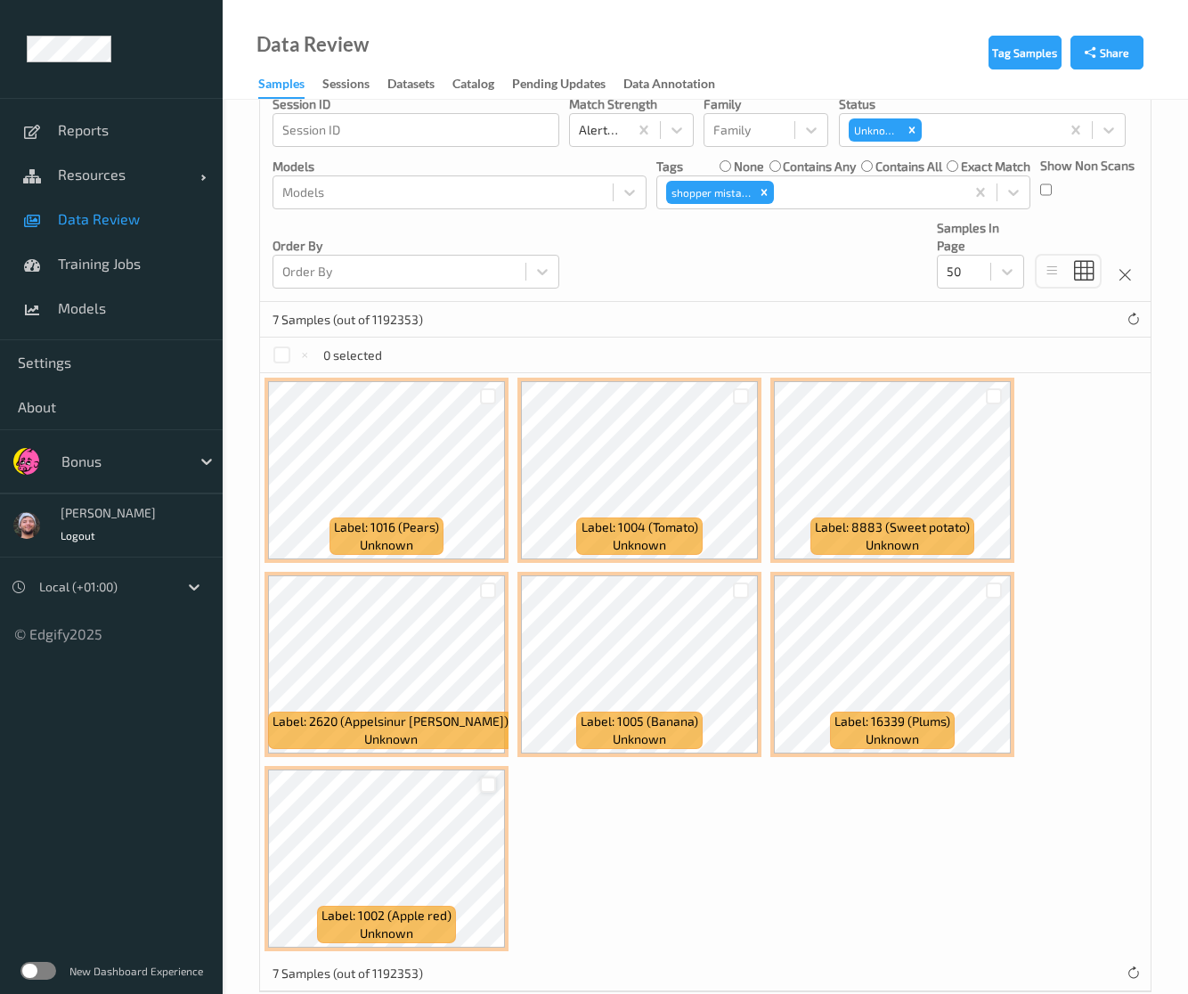
scroll to position [316, 0]
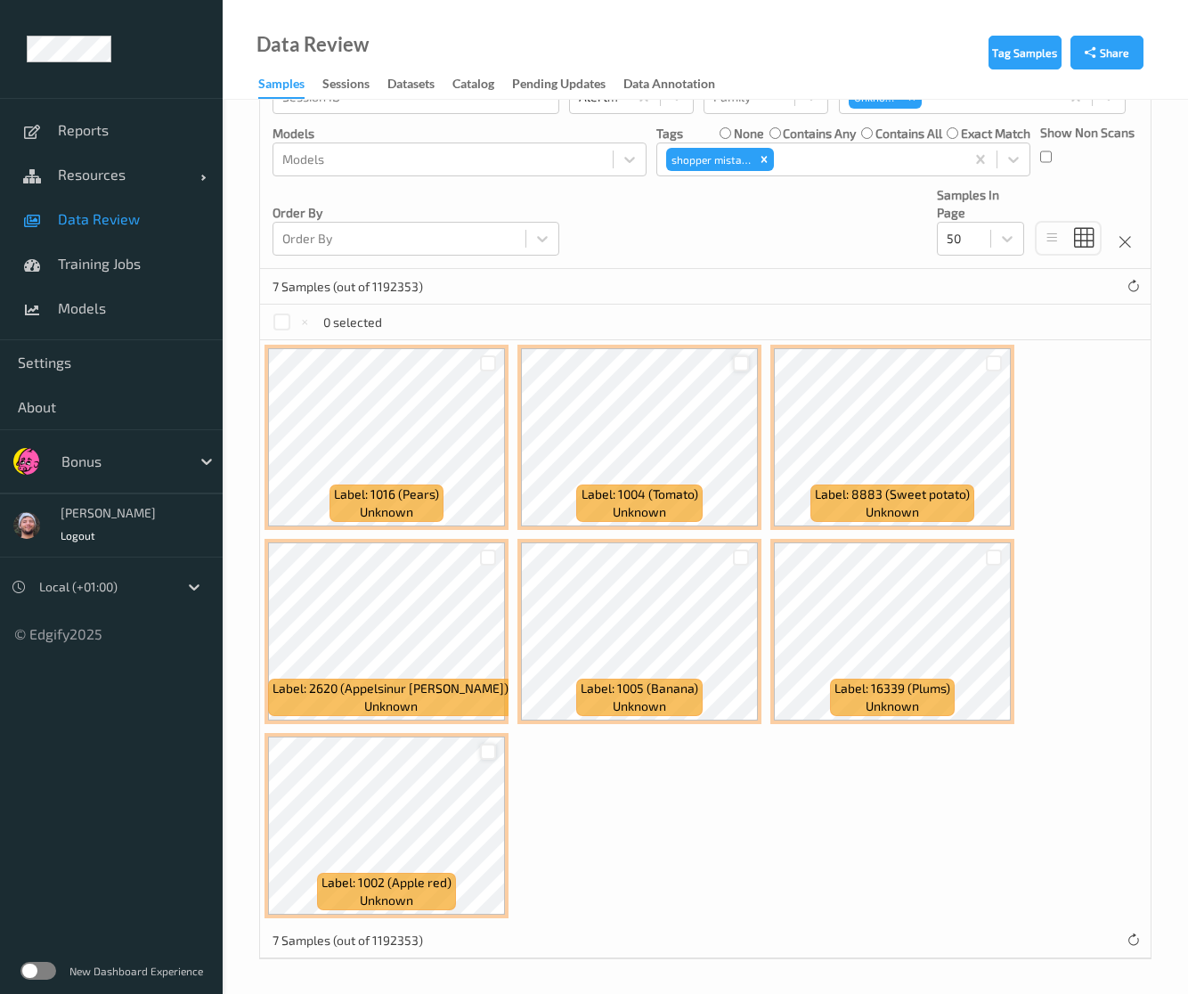
click at [740, 361] on div at bounding box center [741, 363] width 17 height 17
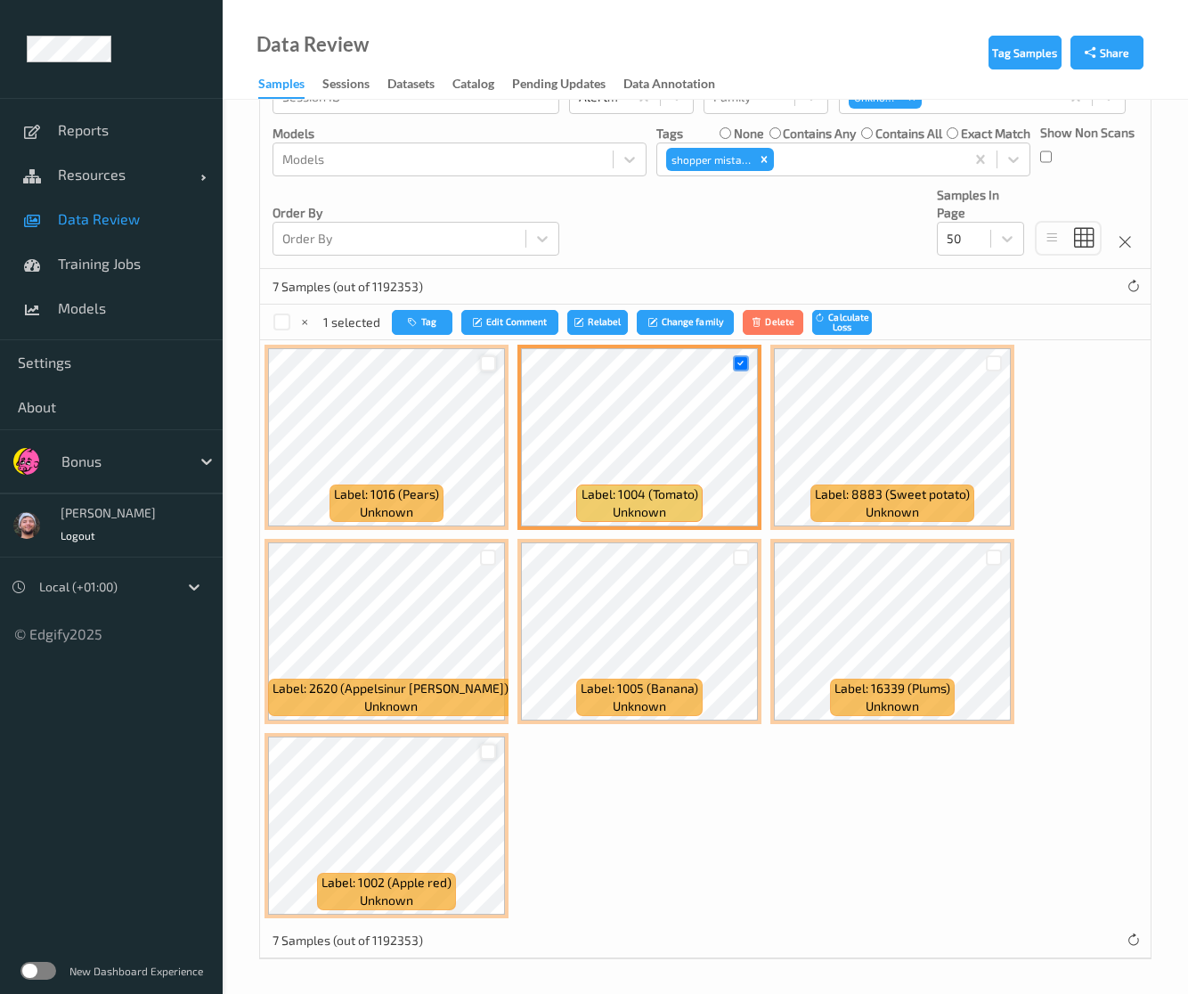
click at [485, 362] on div at bounding box center [488, 363] width 17 height 17
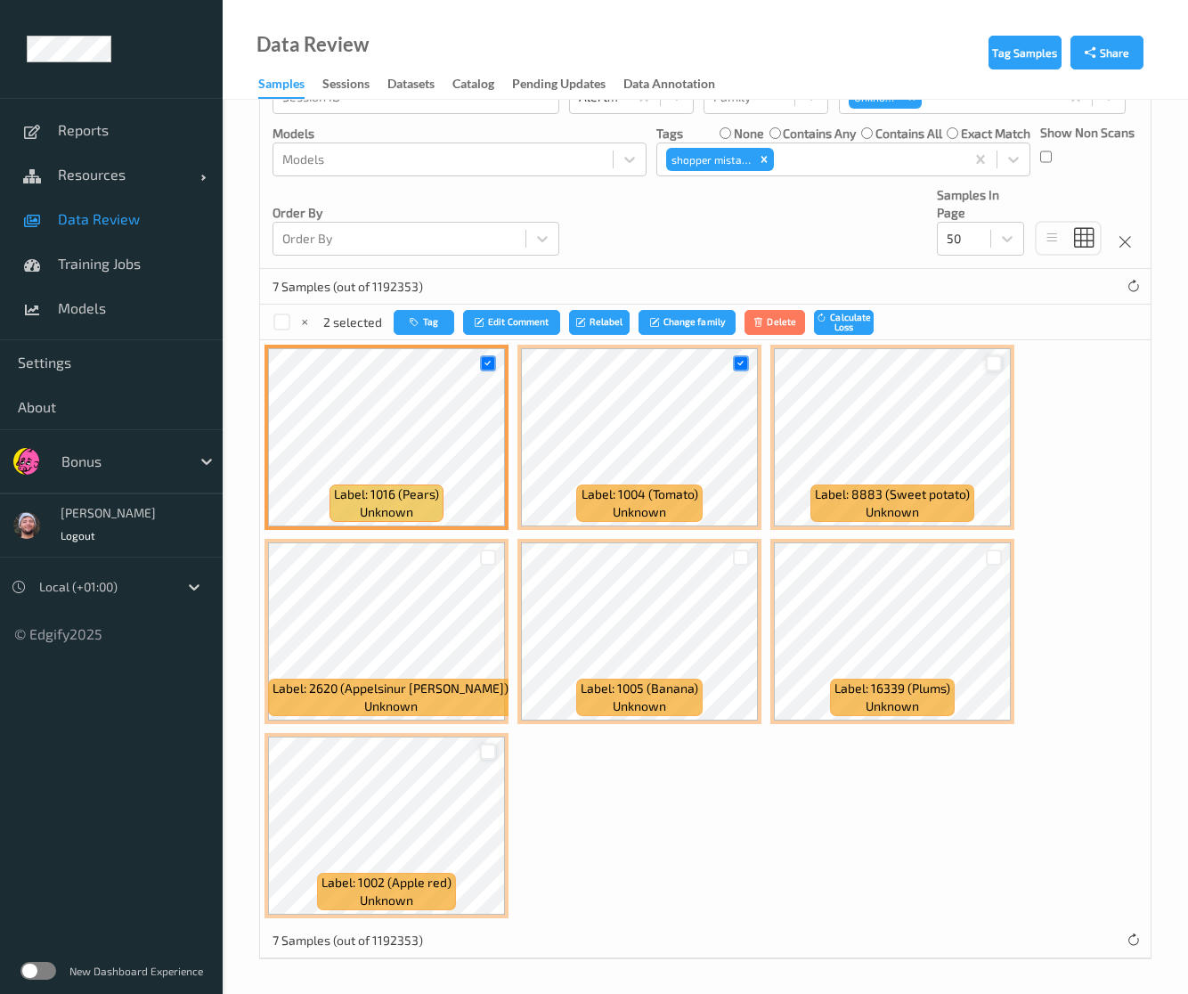
click at [989, 355] on div at bounding box center [994, 363] width 17 height 17
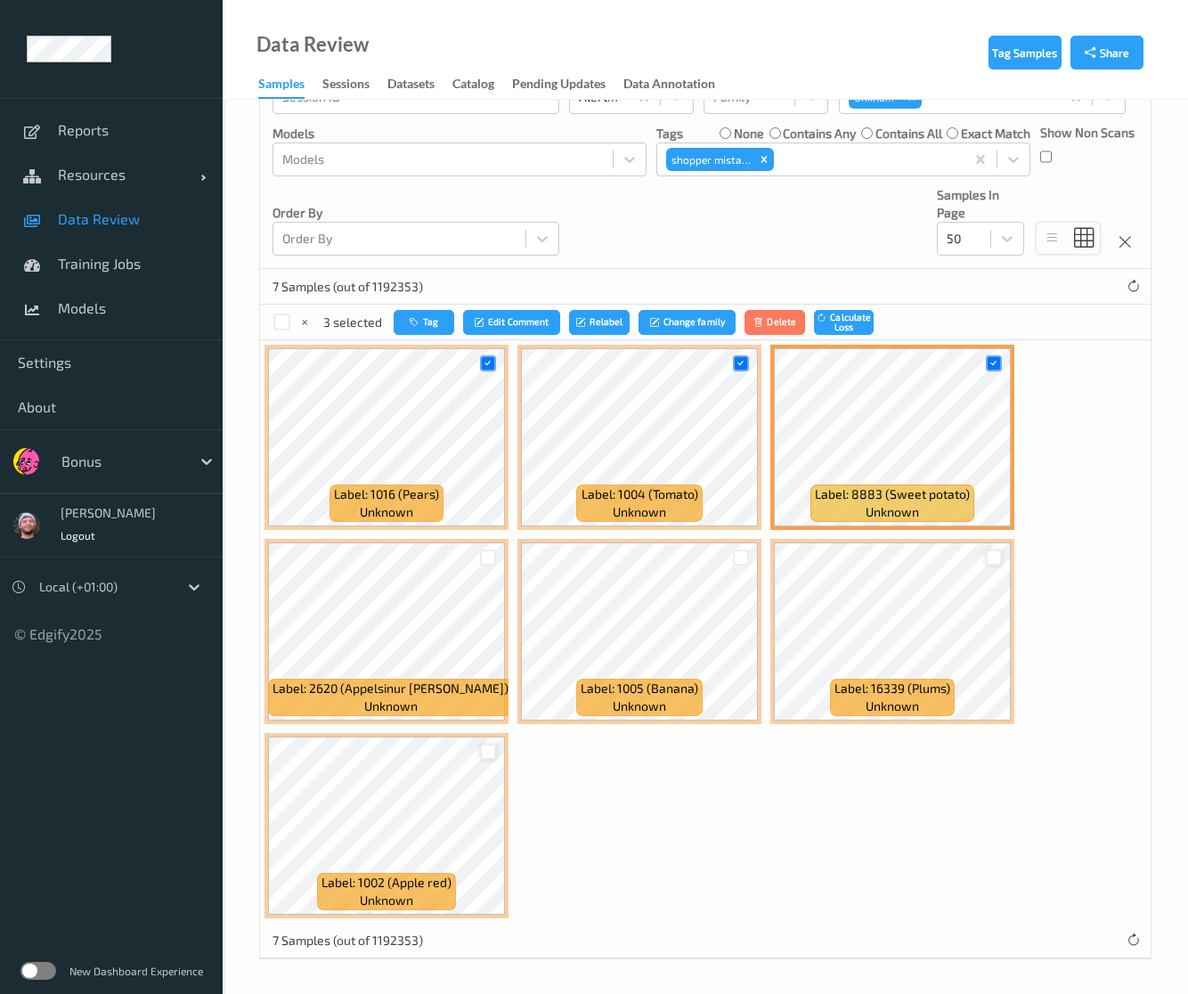
click at [989, 555] on div at bounding box center [994, 558] width 17 height 17
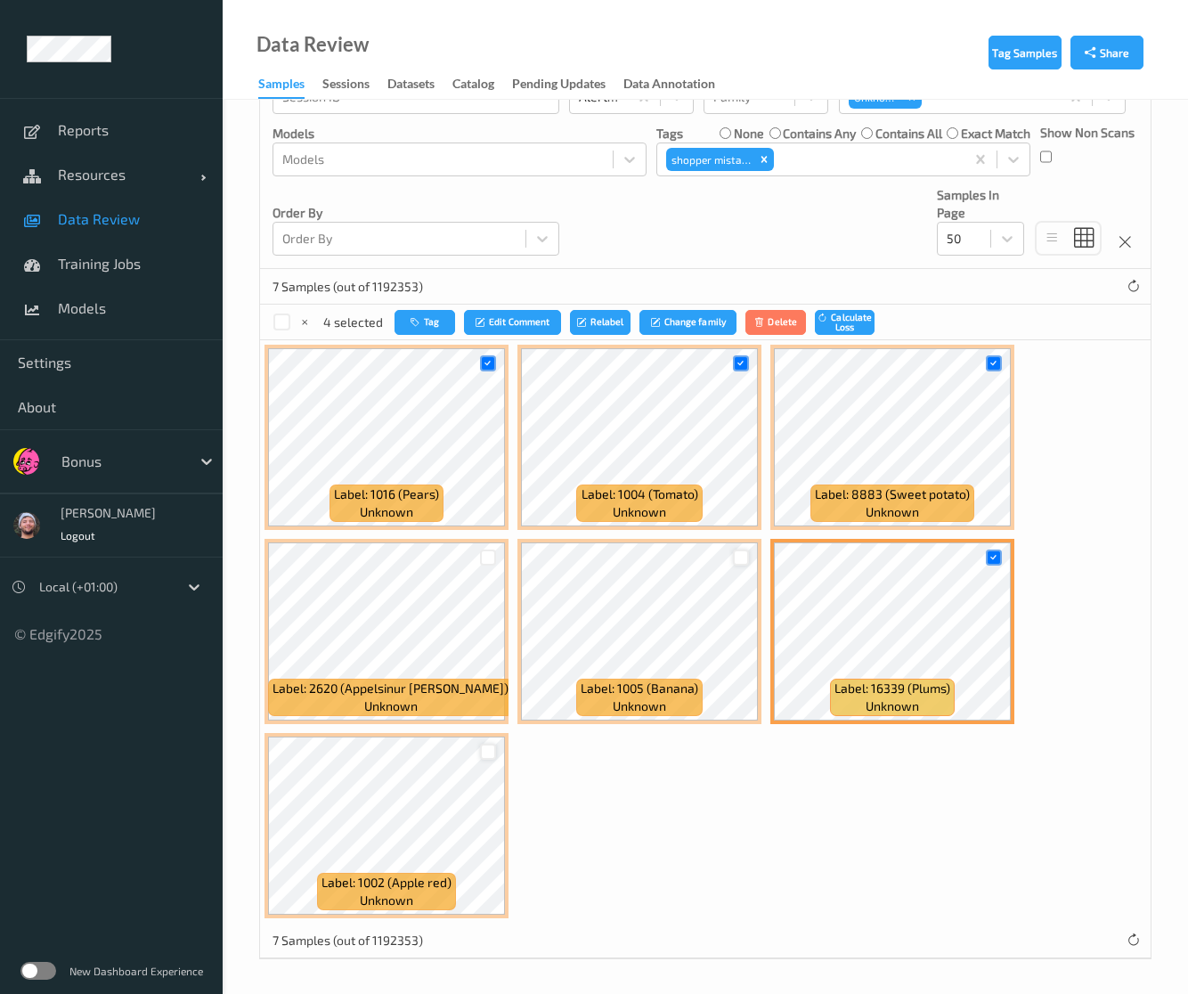
click at [745, 550] on div at bounding box center [741, 558] width 17 height 17
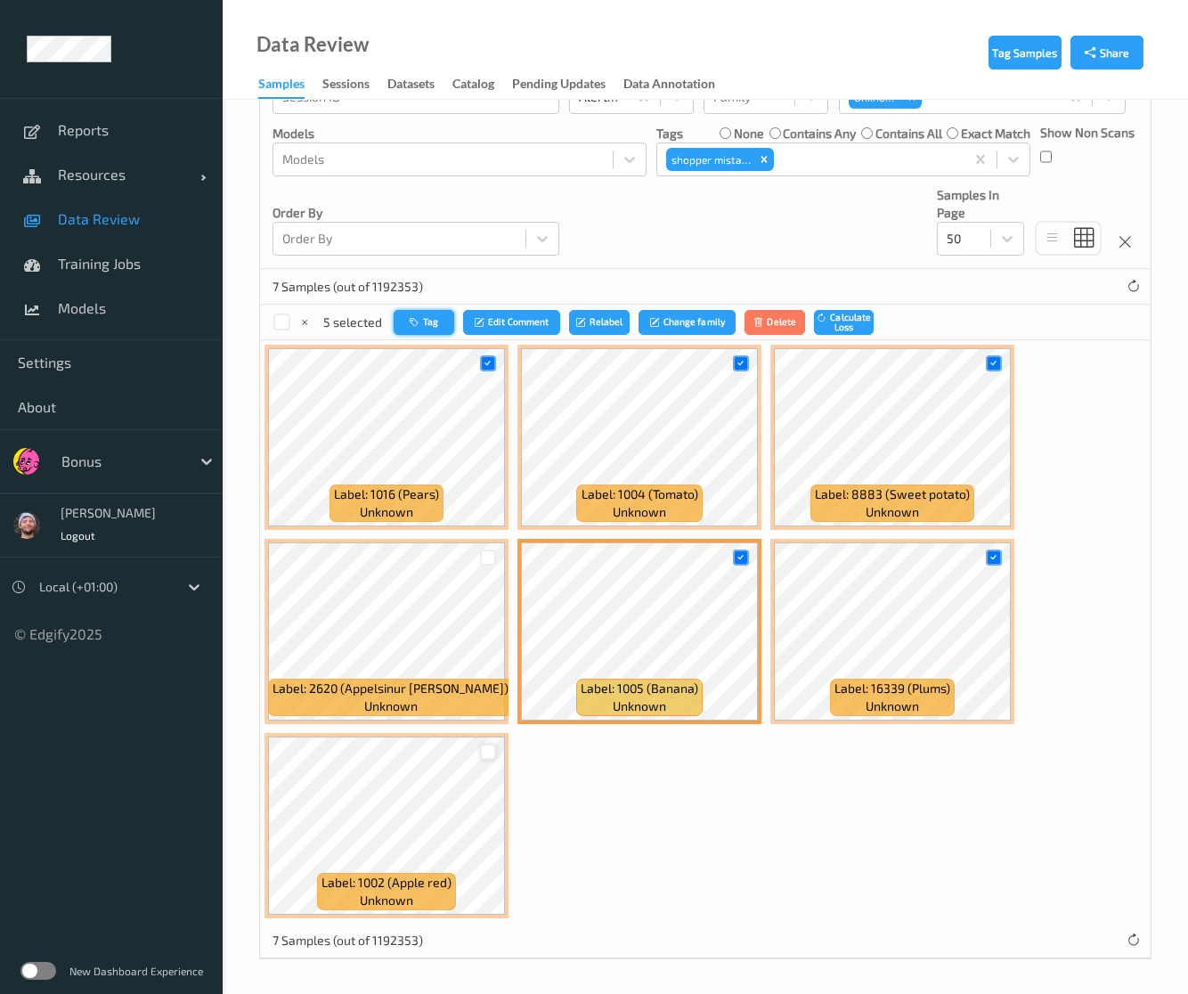
click at [436, 333] on button "Tag" at bounding box center [424, 323] width 61 height 26
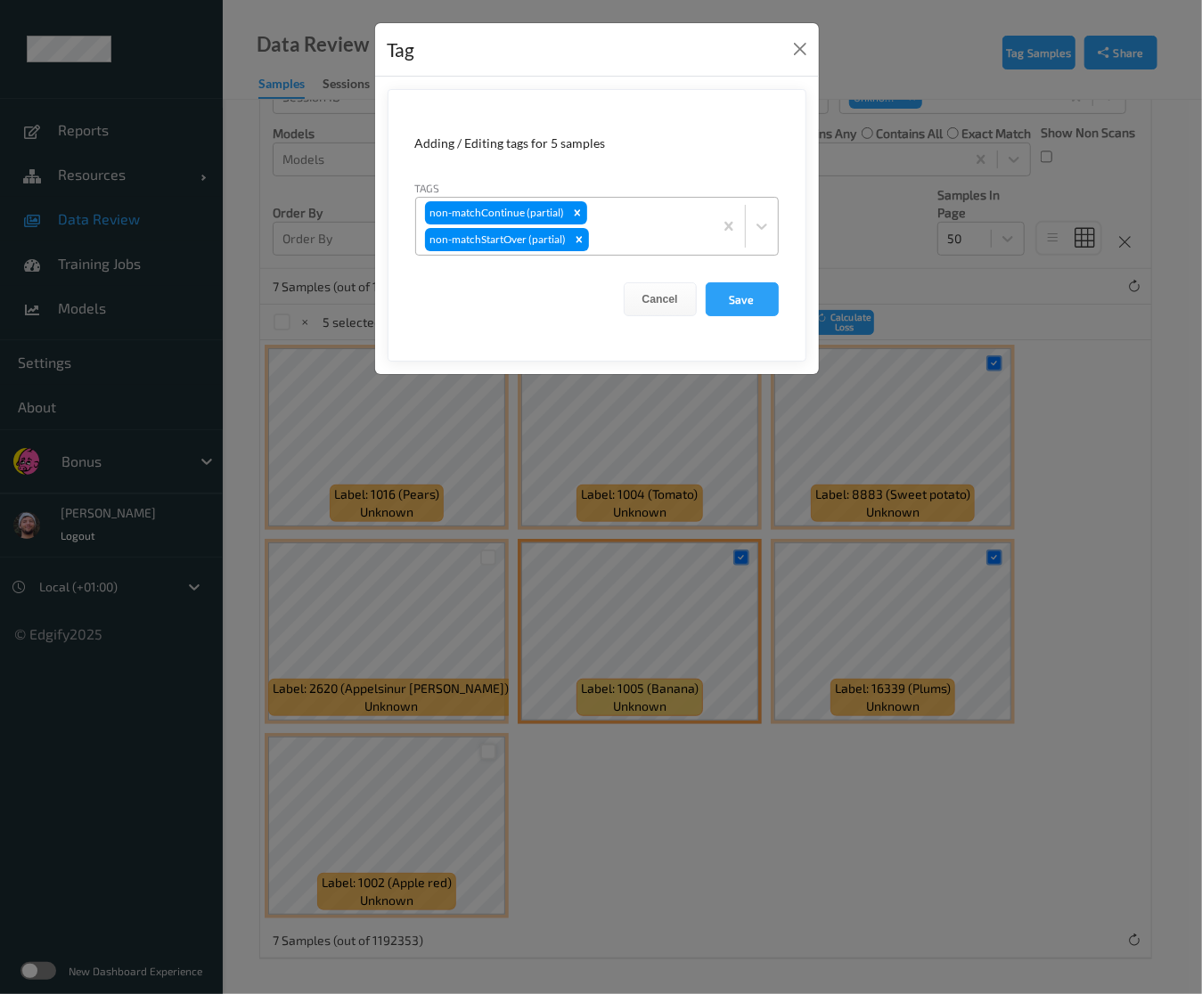
click at [638, 226] on div "non-matchContinue (partial) non-matchStartOver (partial)" at bounding box center [564, 226] width 297 height 57
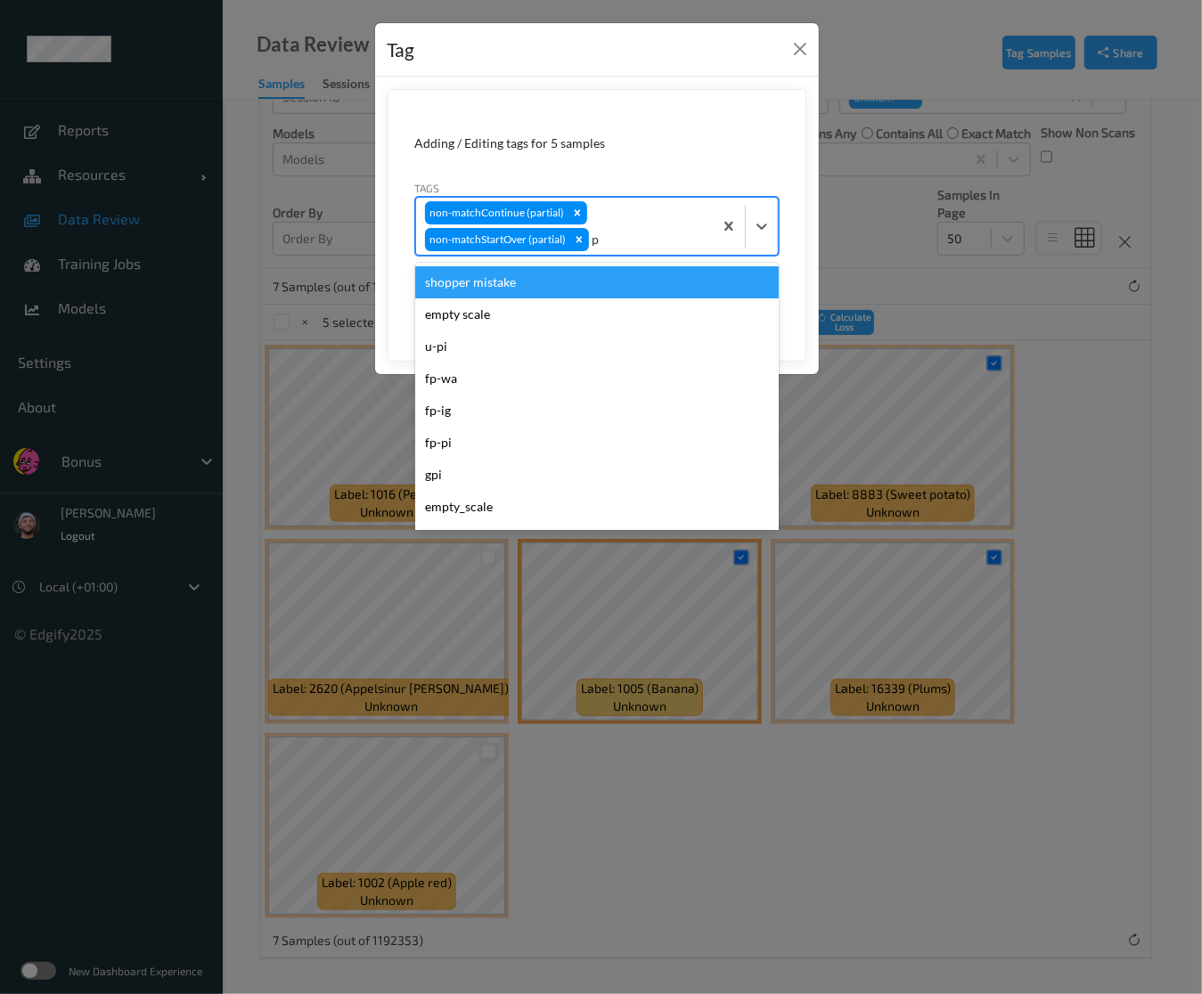
type input "pi"
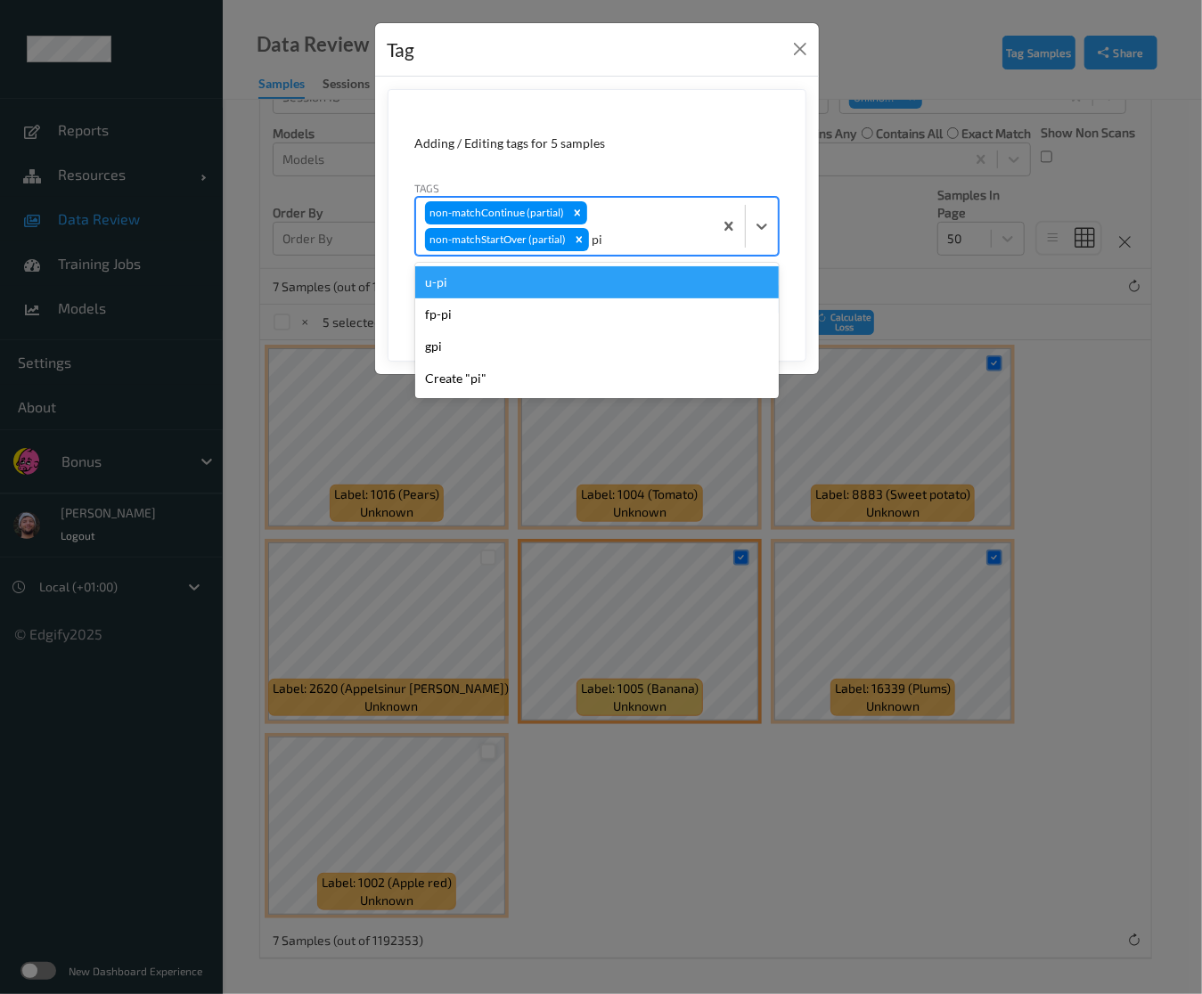
click at [578, 276] on div "u-pi" at bounding box center [596, 282] width 363 height 32
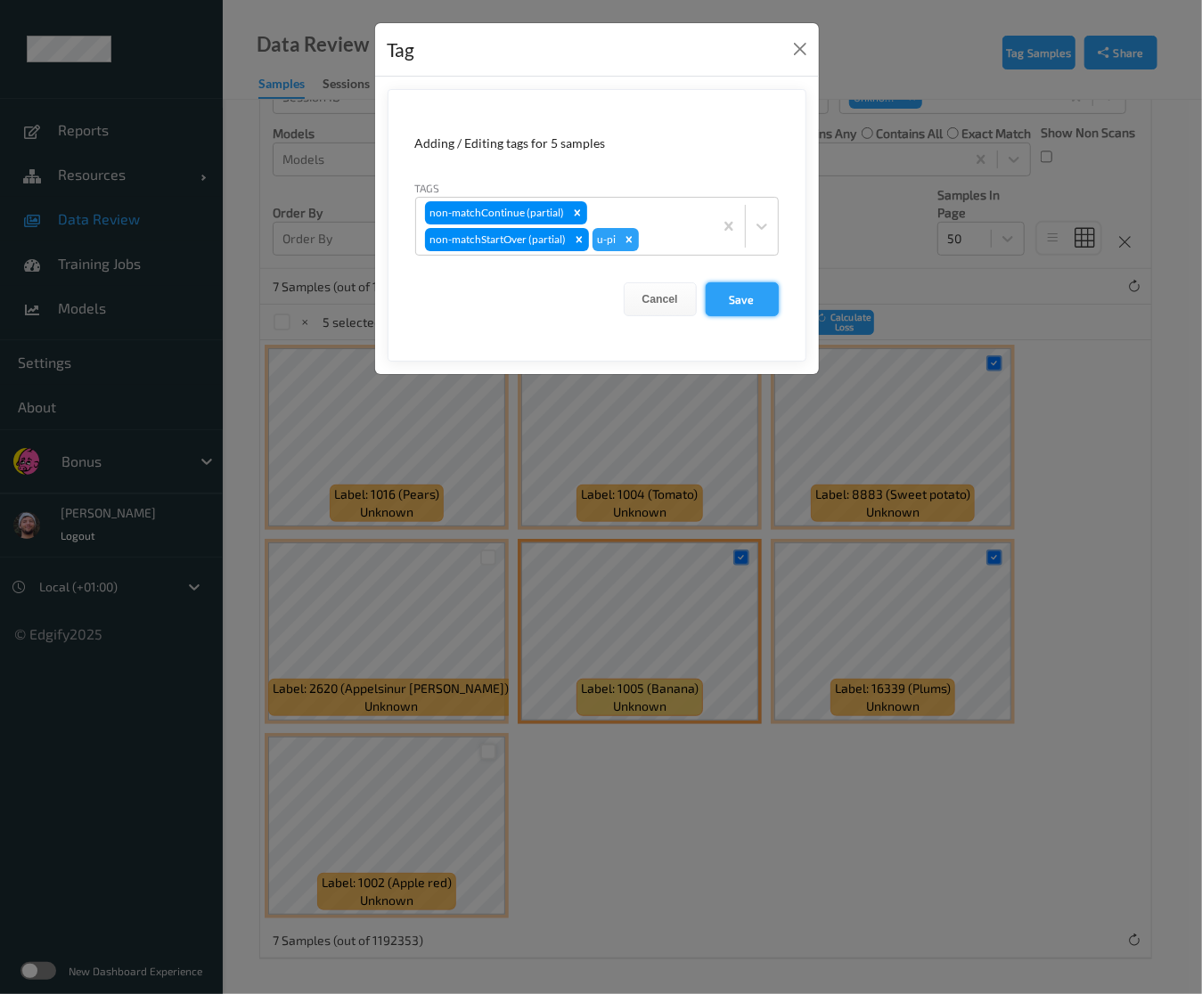
click at [721, 297] on button "Save" at bounding box center [741, 299] width 73 height 34
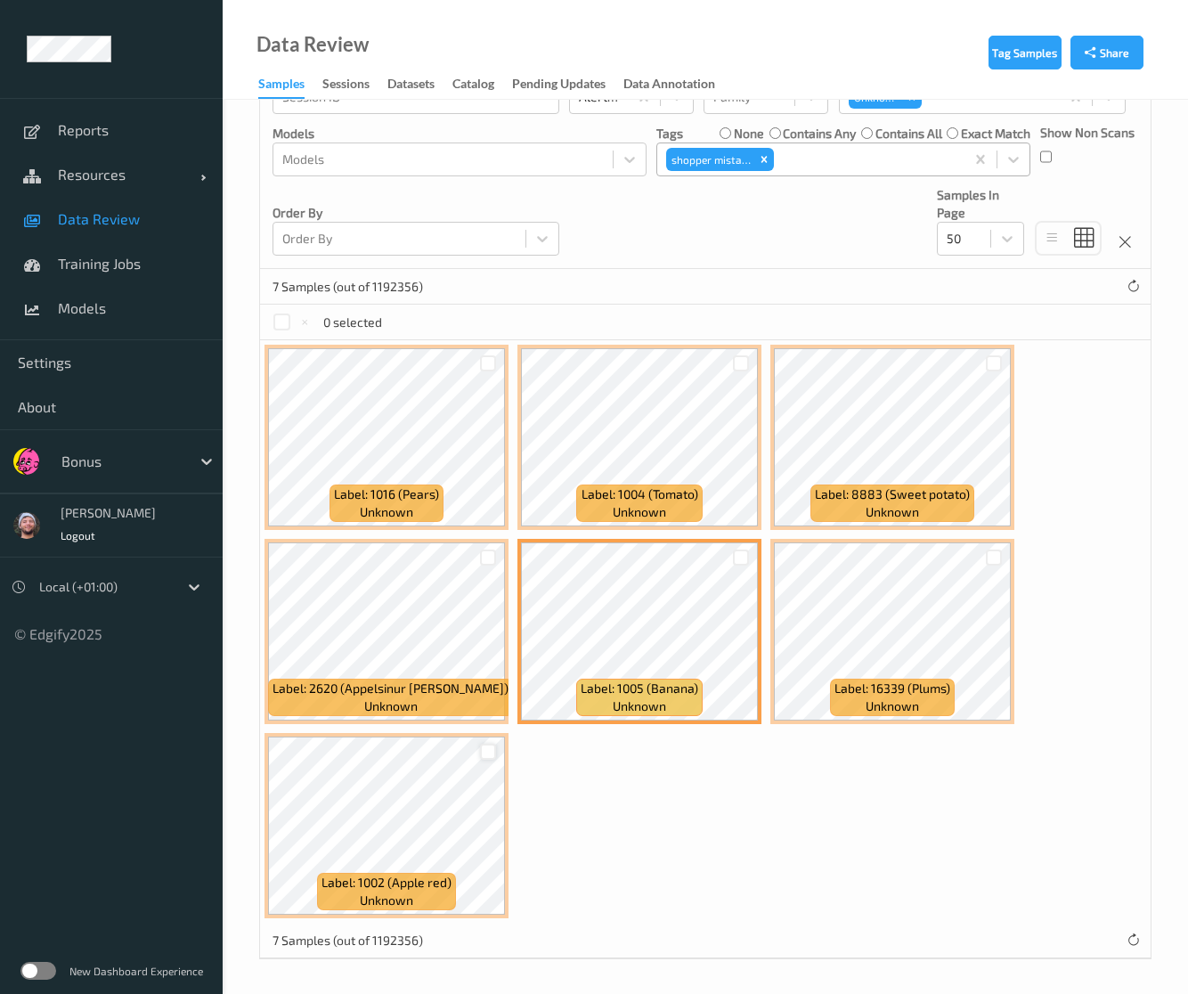
click at [823, 165] on div at bounding box center [867, 159] width 178 height 21
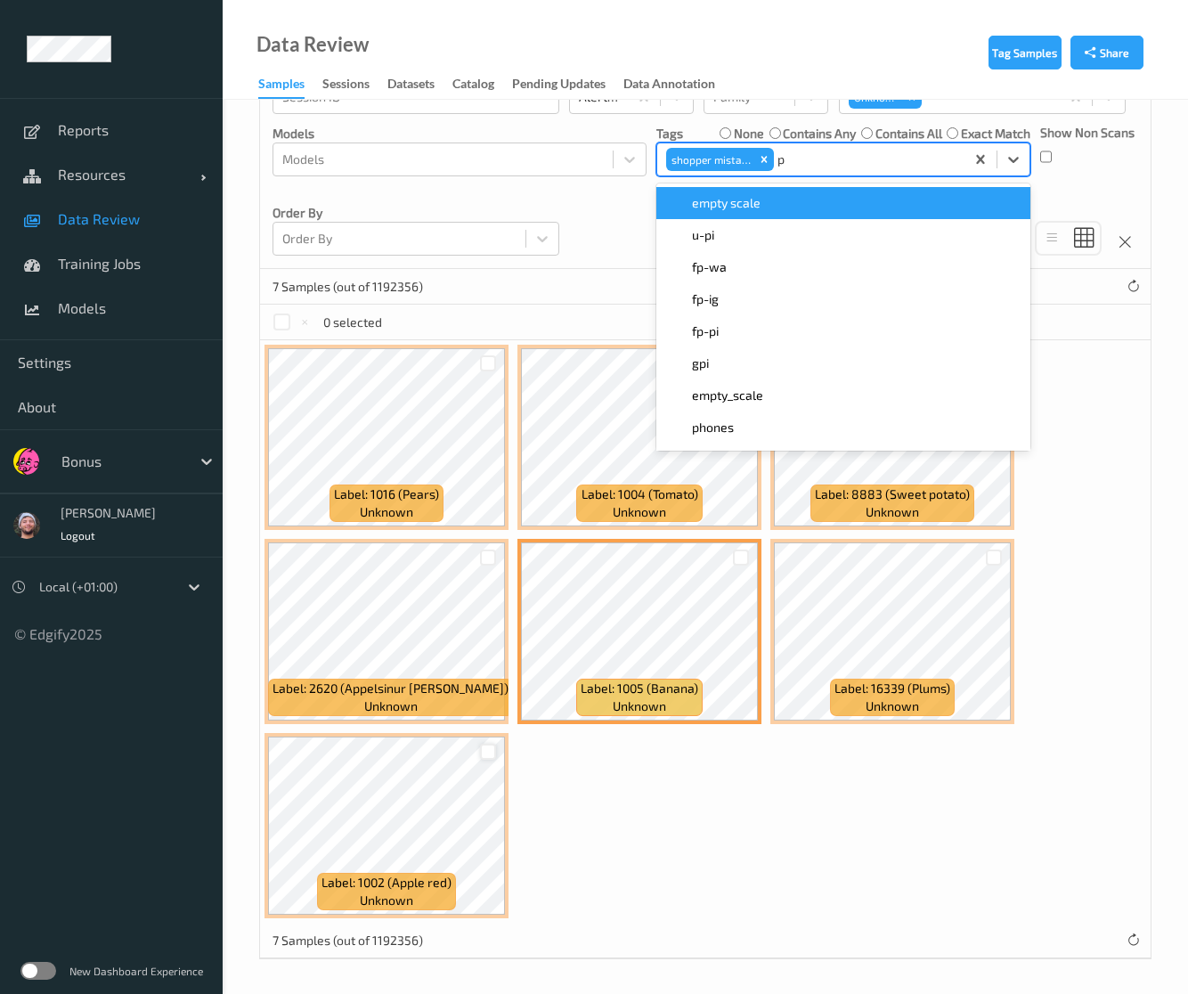
type input "pi"
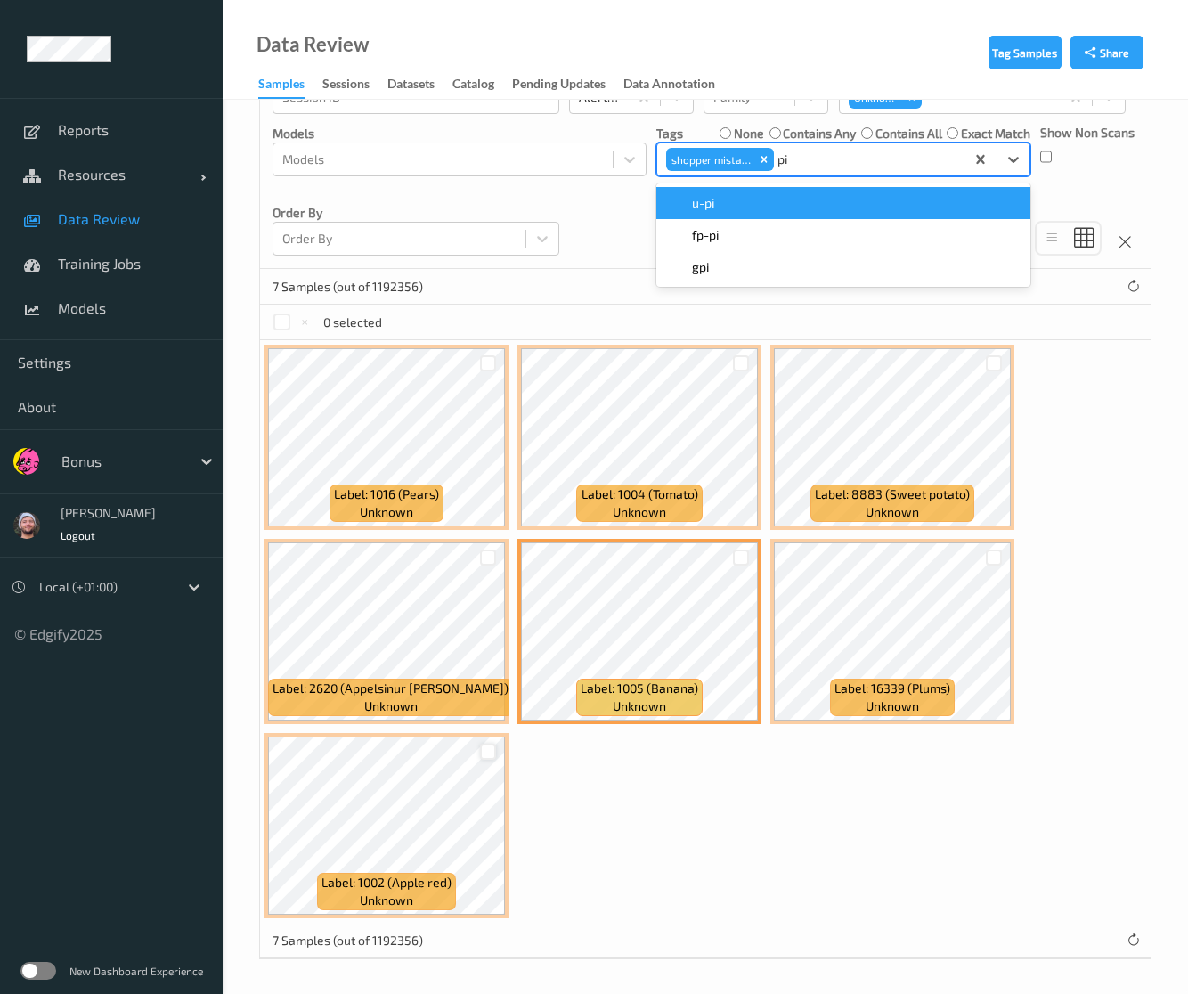
click at [762, 199] on div "u-pi" at bounding box center [843, 203] width 353 height 18
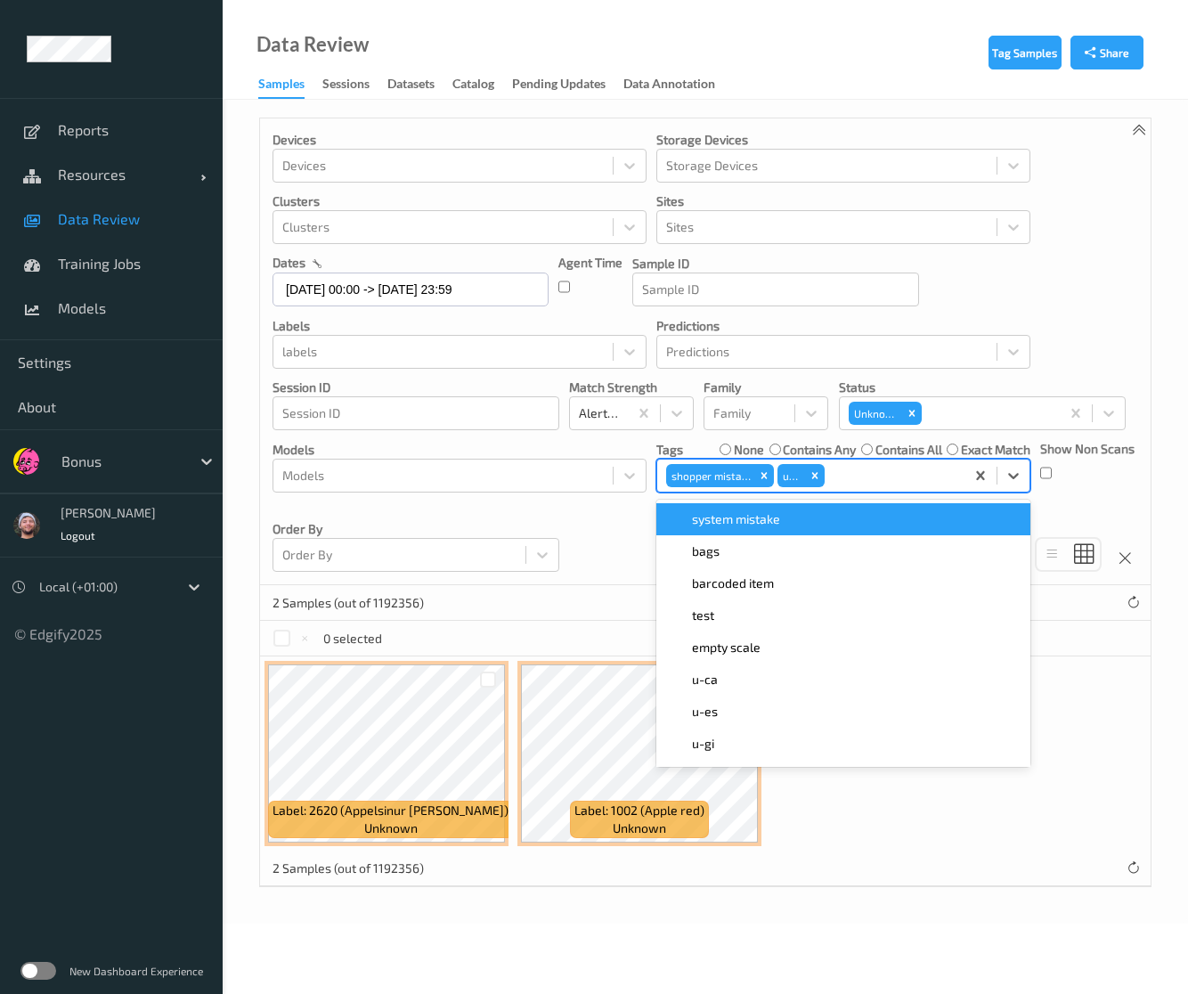
scroll to position [0, 0]
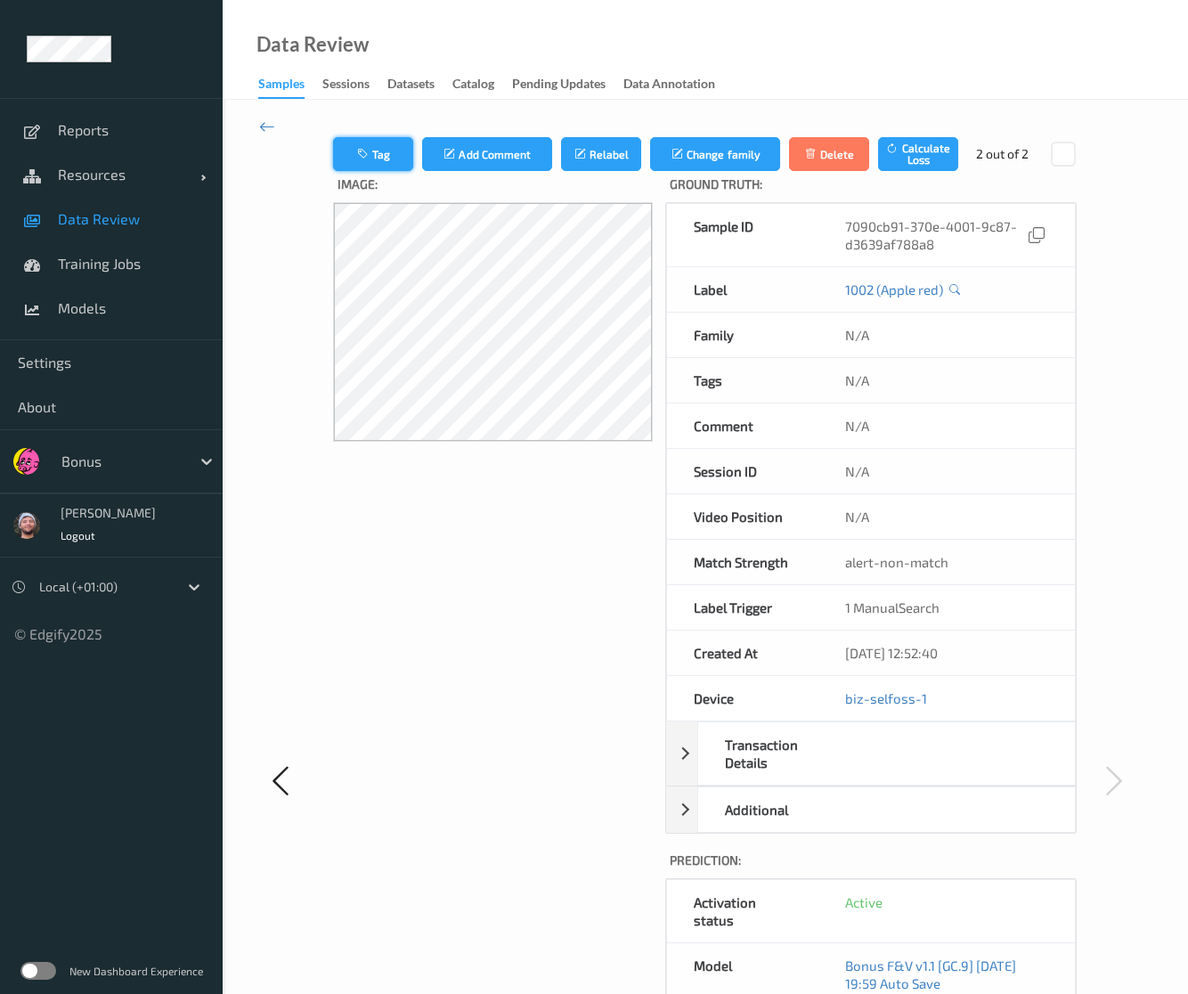
click at [397, 165] on button "Tag" at bounding box center [373, 154] width 80 height 34
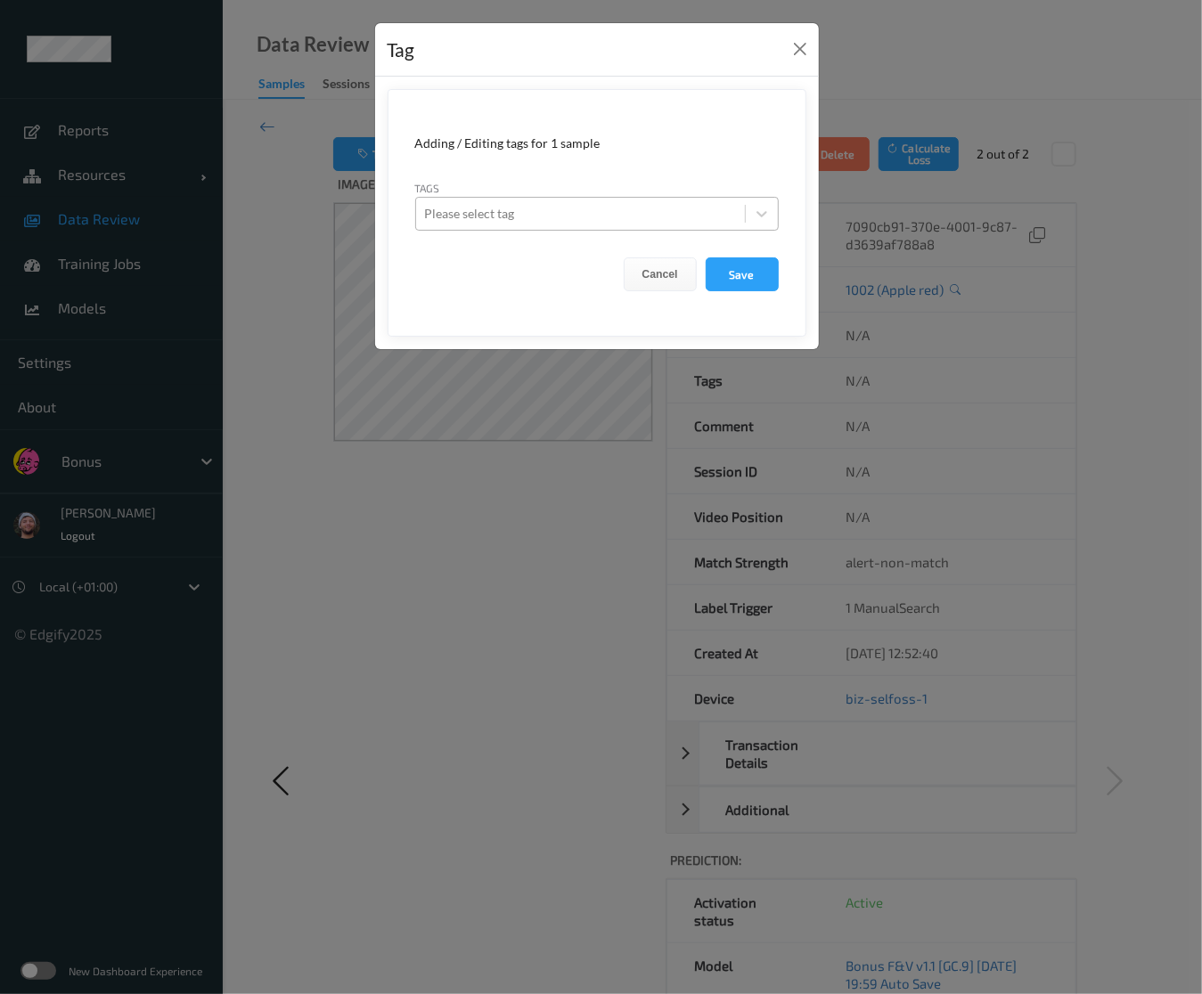
click at [608, 209] on div at bounding box center [580, 213] width 311 height 21
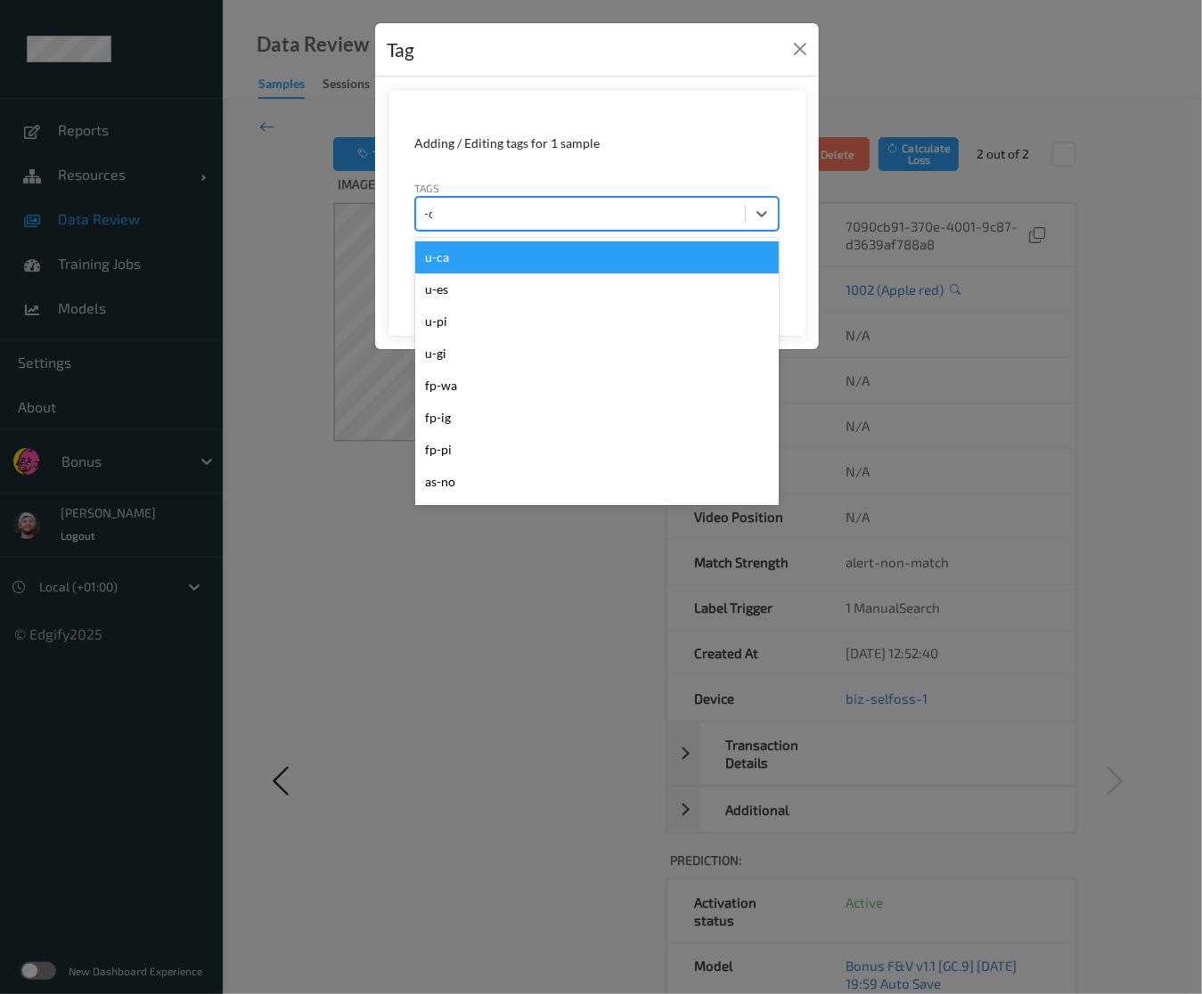
type input "-ca"
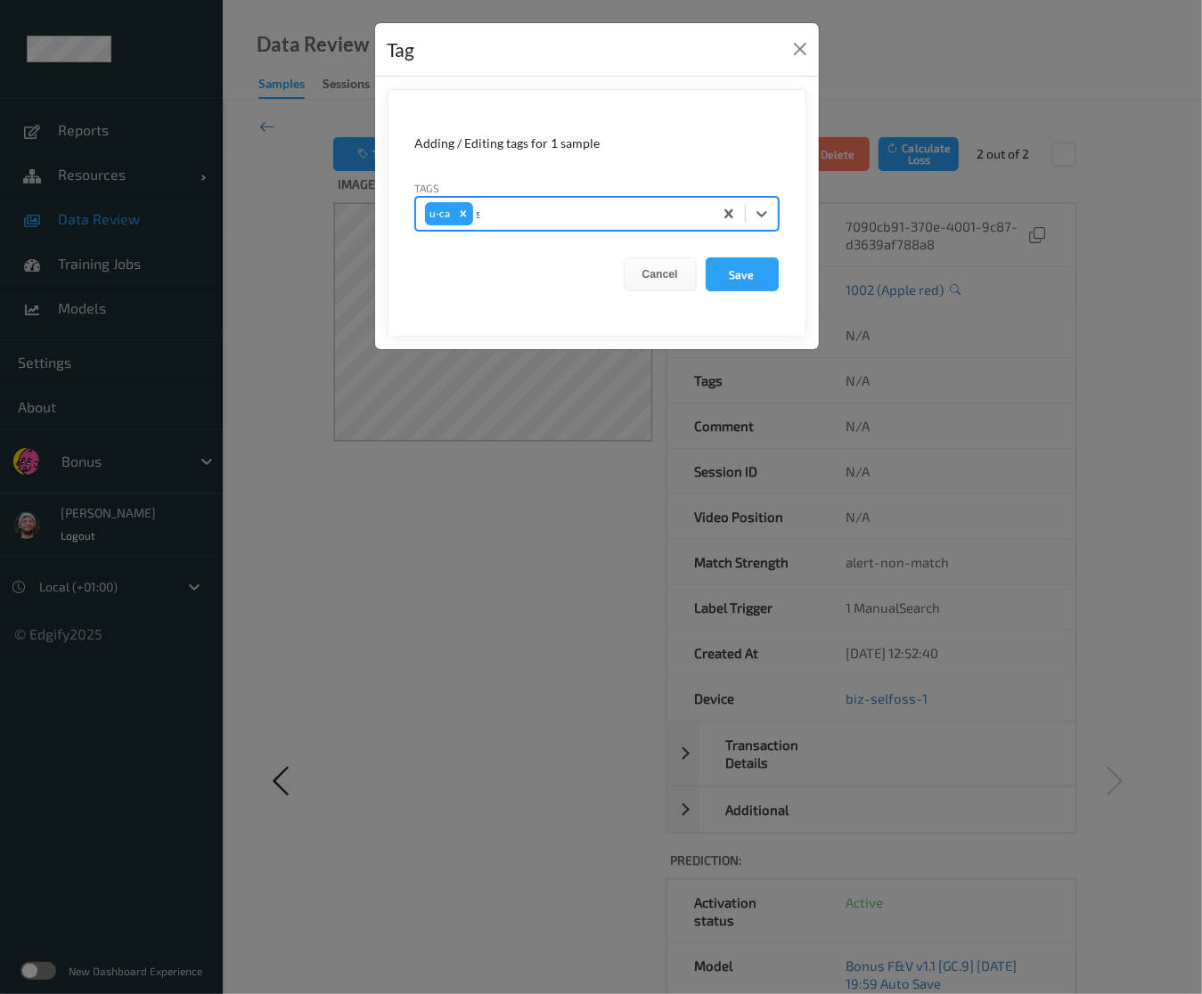
type input "sh"
click at [705, 257] on button "Save" at bounding box center [741, 274] width 73 height 34
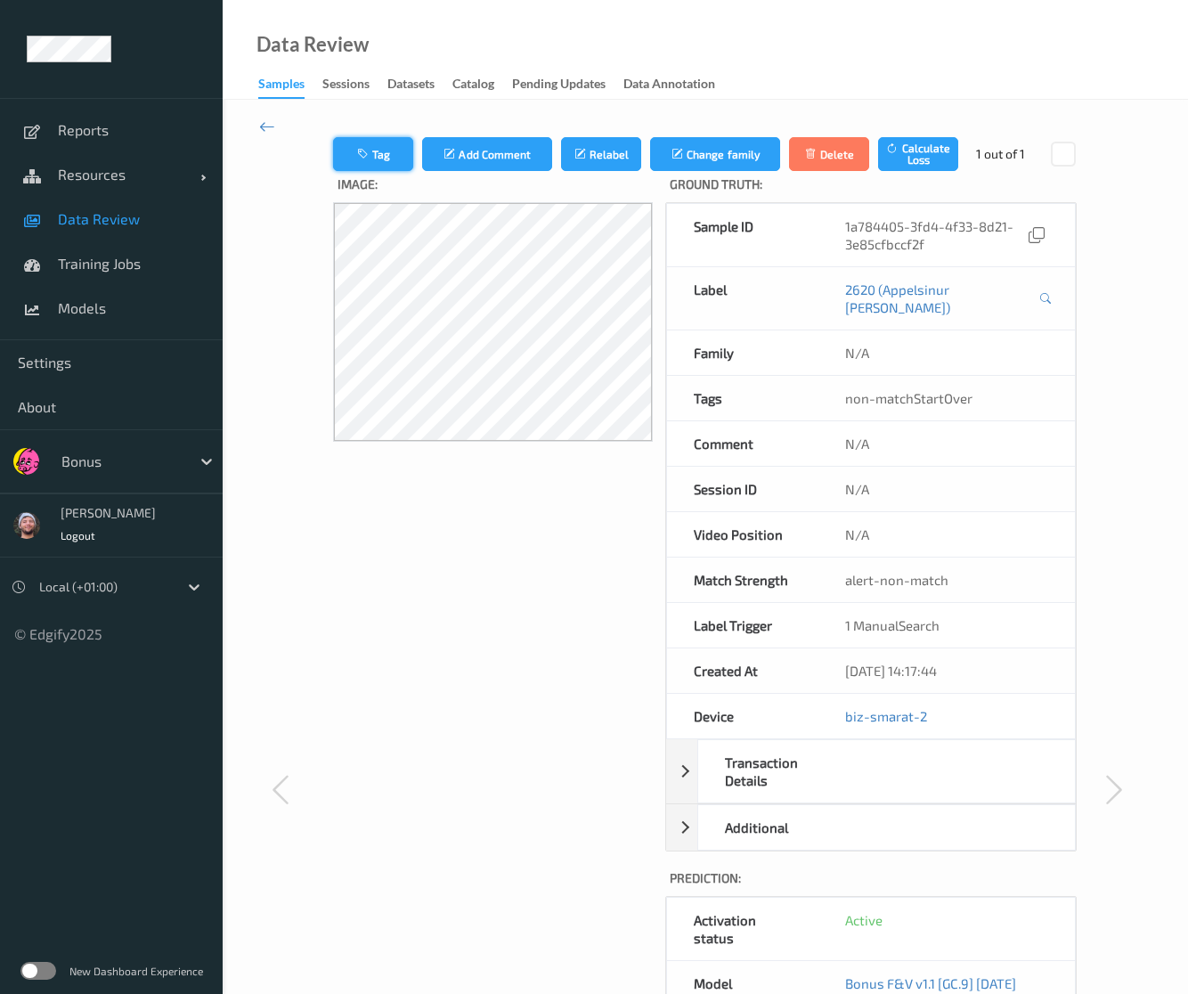
click at [338, 137] on button "Tag" at bounding box center [373, 154] width 80 height 34
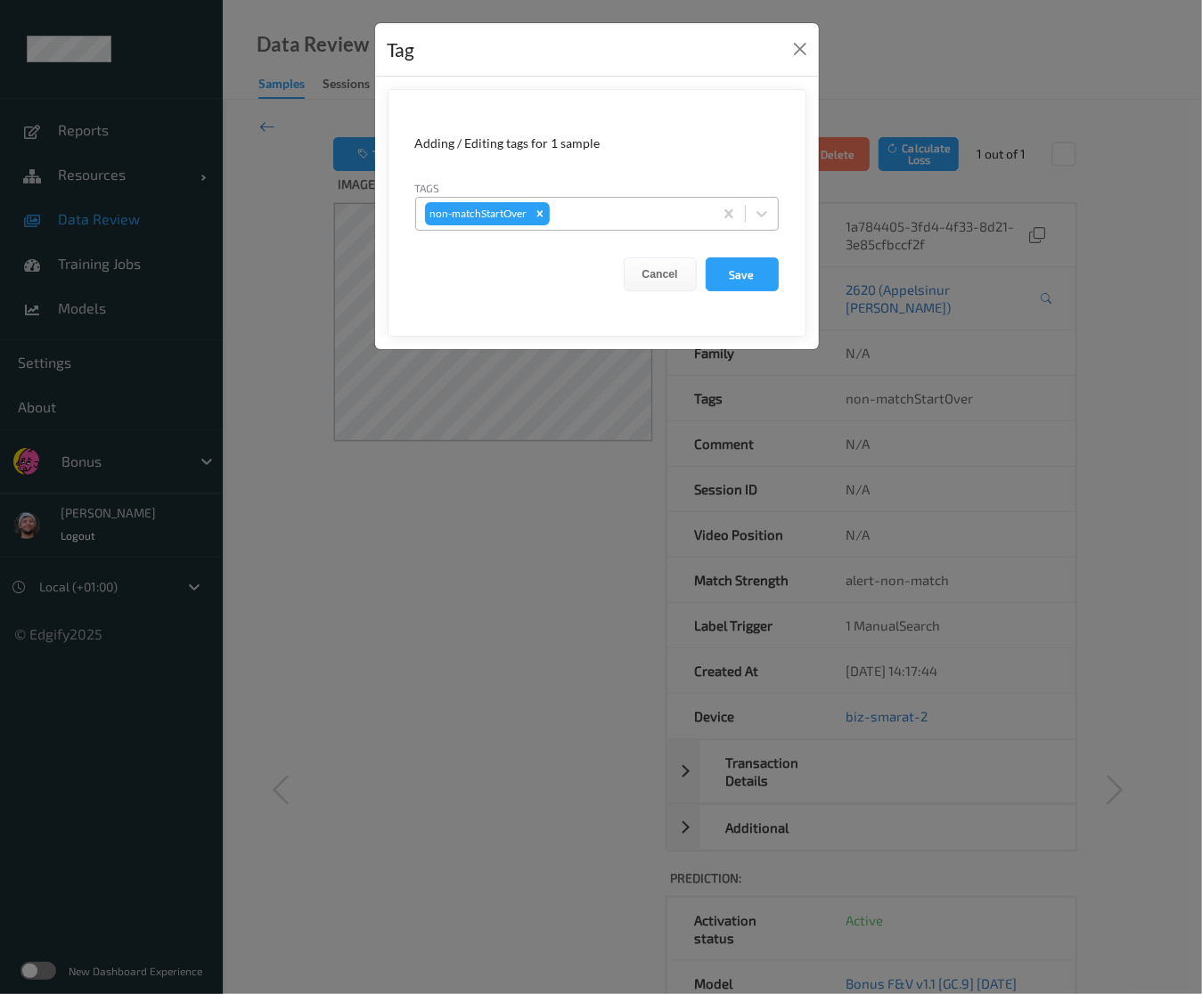
click at [635, 218] on div at bounding box center [628, 213] width 151 height 21
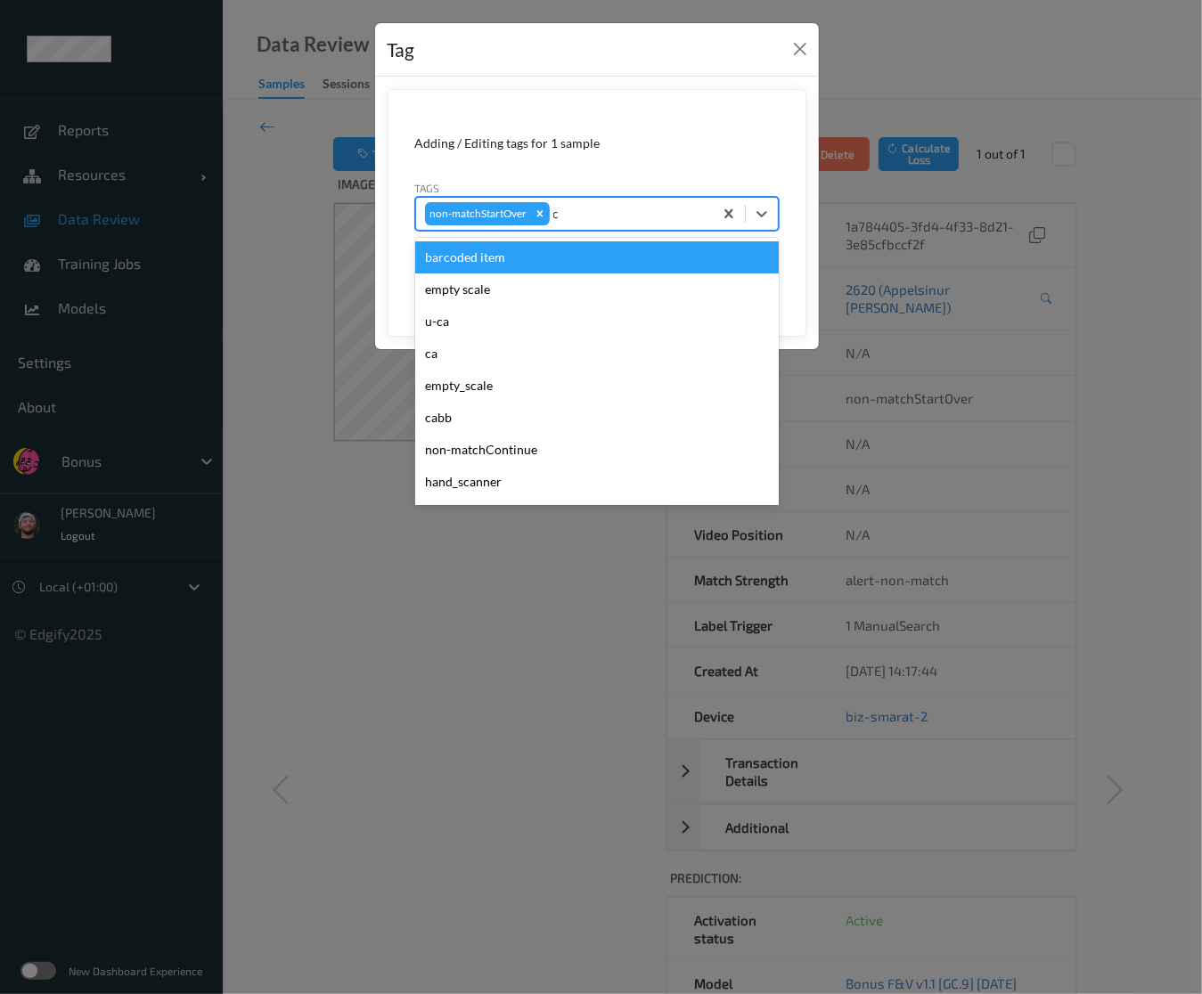
type input "ca"
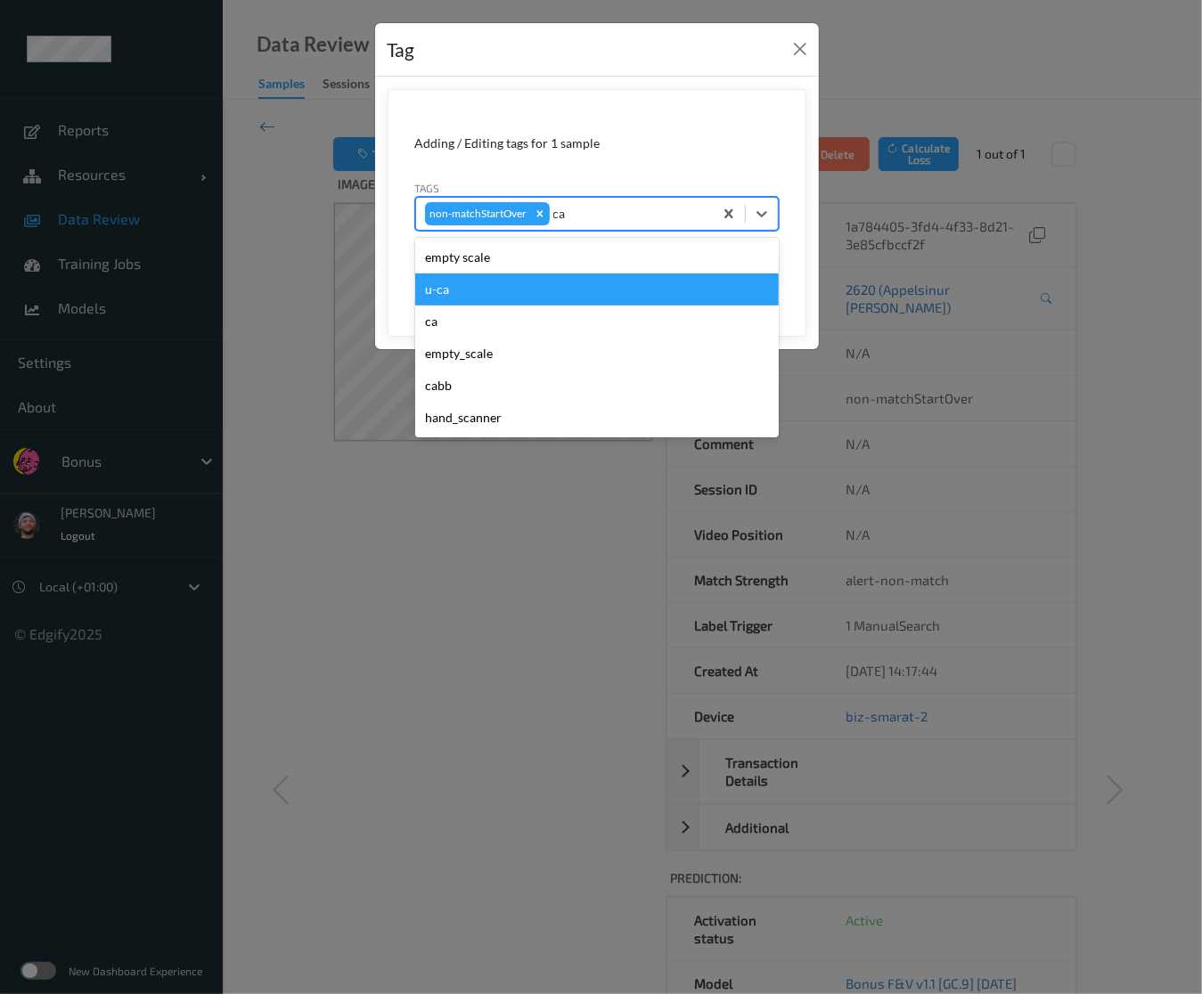
click at [501, 285] on div "u-ca" at bounding box center [596, 289] width 363 height 32
type input "s"
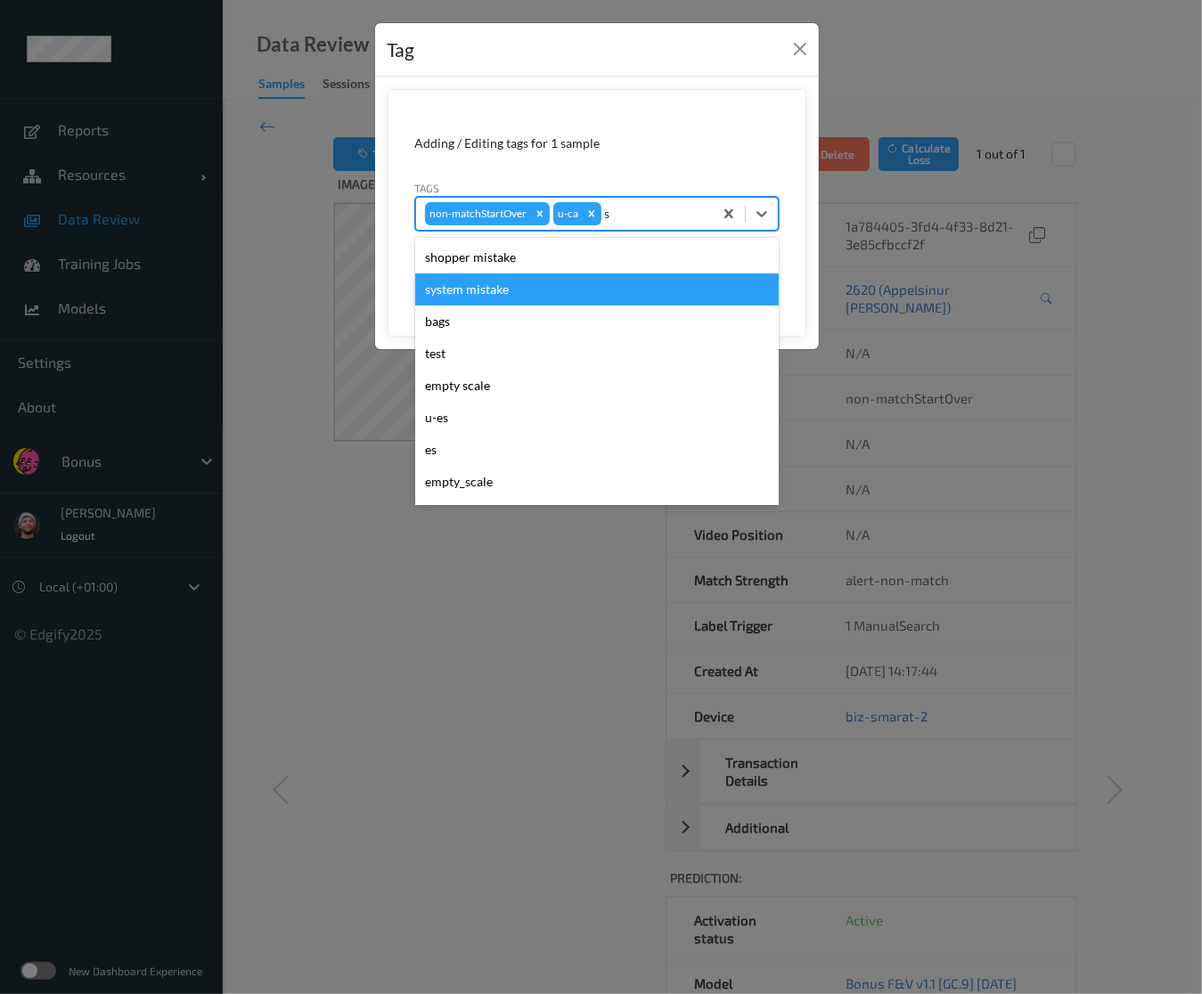
click at [531, 253] on div "shopper mistake" at bounding box center [596, 257] width 363 height 32
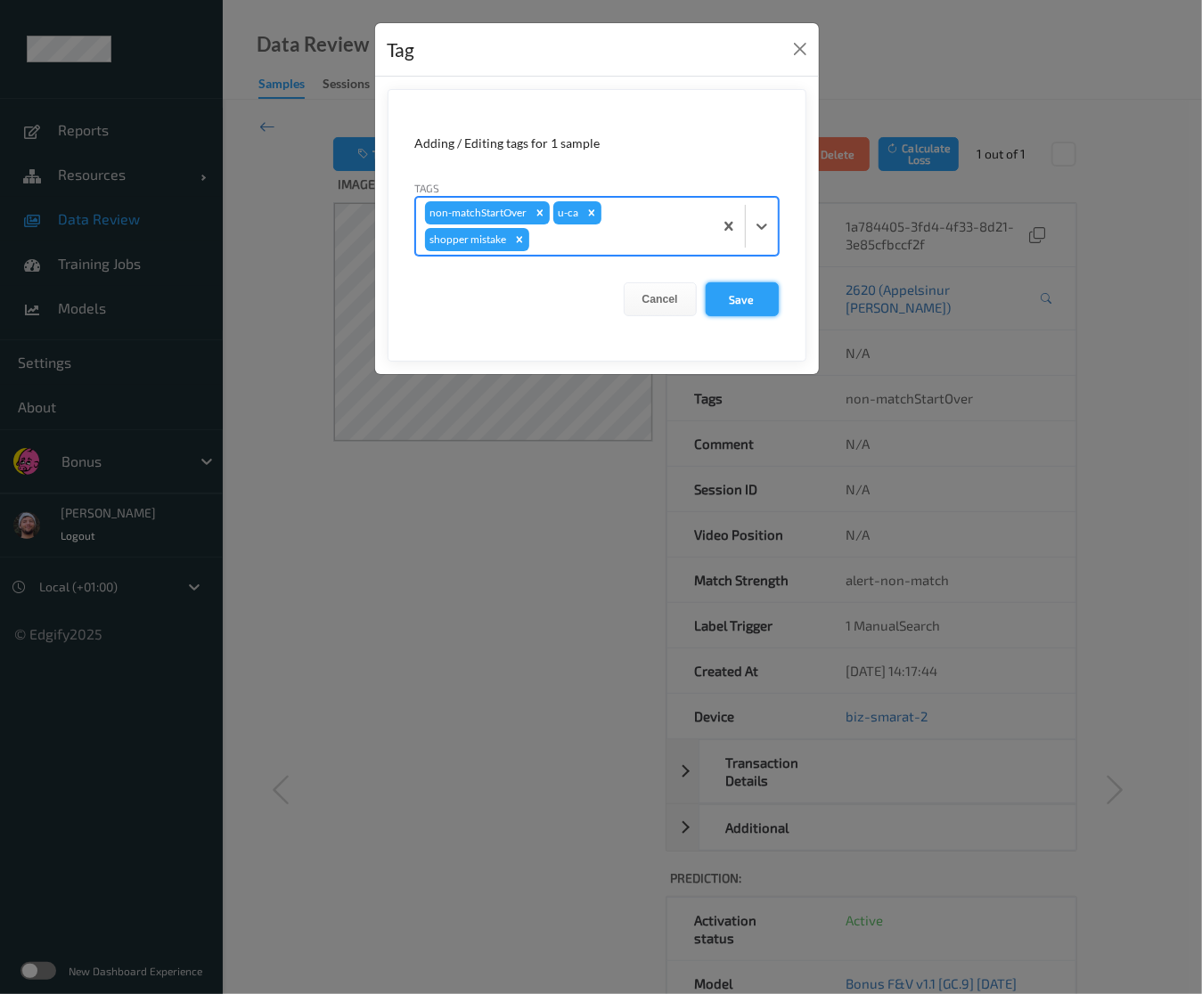
click at [716, 289] on button "Save" at bounding box center [741, 299] width 73 height 34
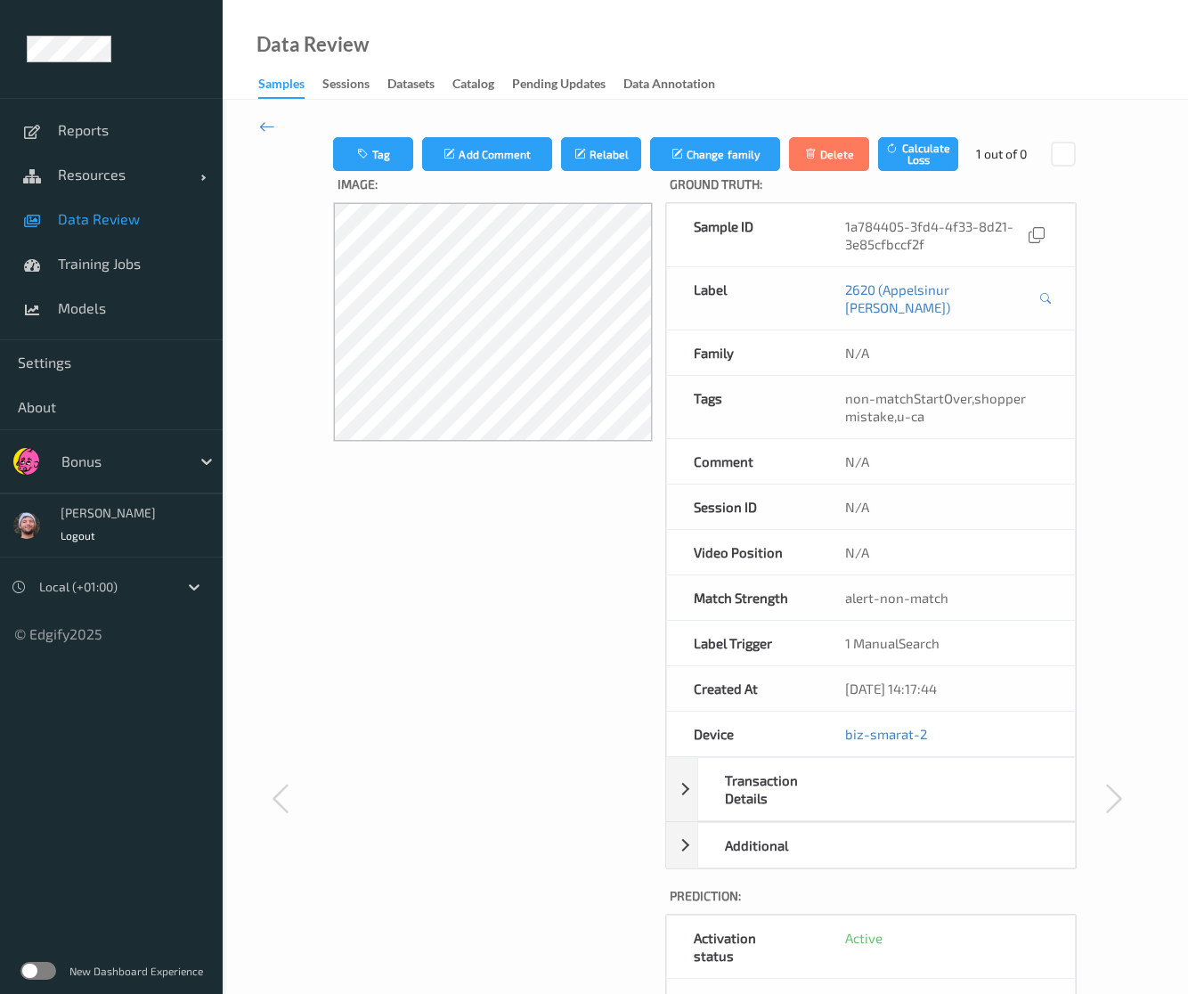
click at [135, 217] on span "Data Review" at bounding box center [131, 219] width 147 height 18
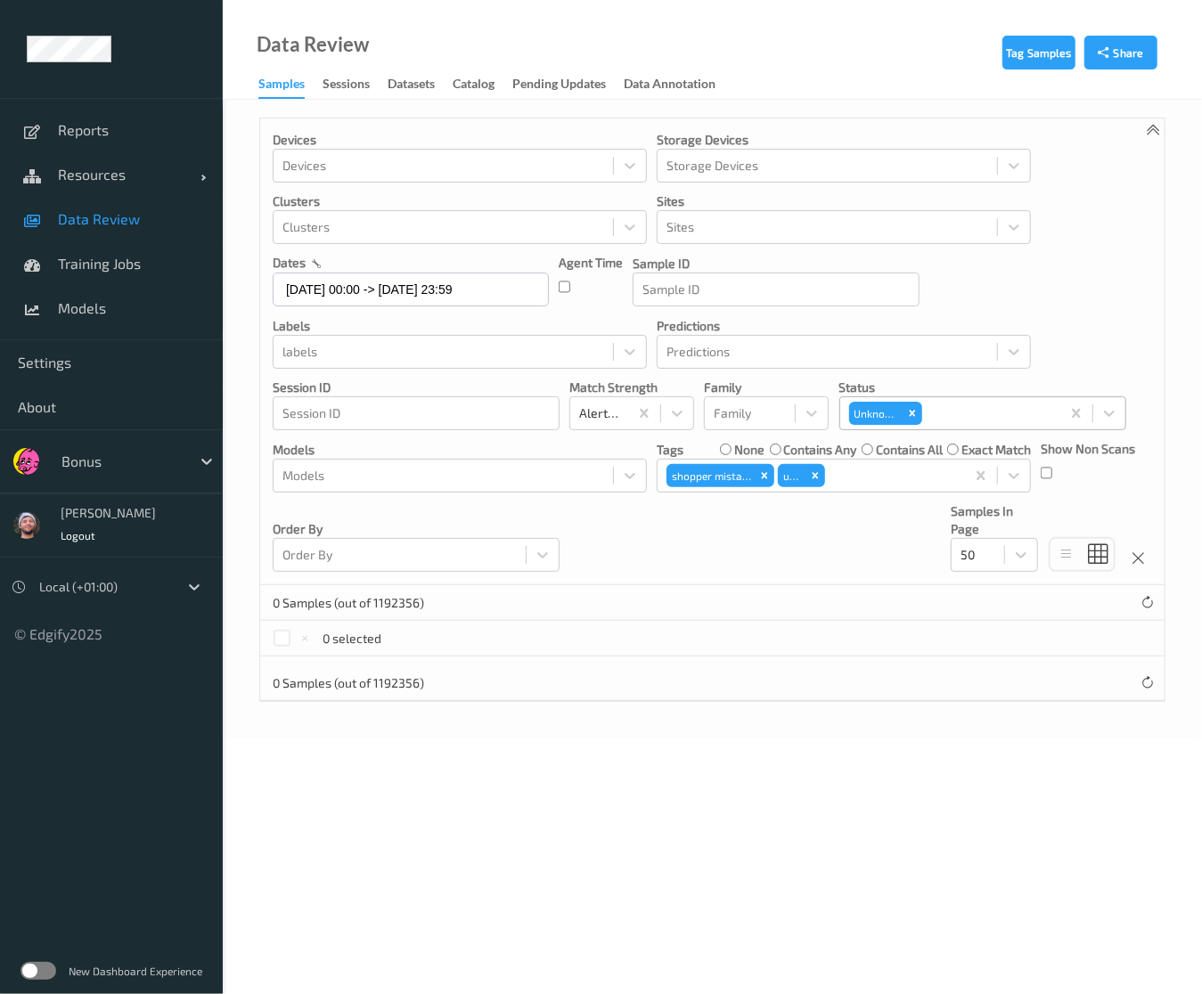
click at [904, 413] on div "Remove Unknown" at bounding box center [912, 413] width 20 height 23
click at [1080, 385] on p "Status" at bounding box center [982, 388] width 287 height 18
click at [796, 442] on label "contains any" at bounding box center [819, 450] width 73 height 18
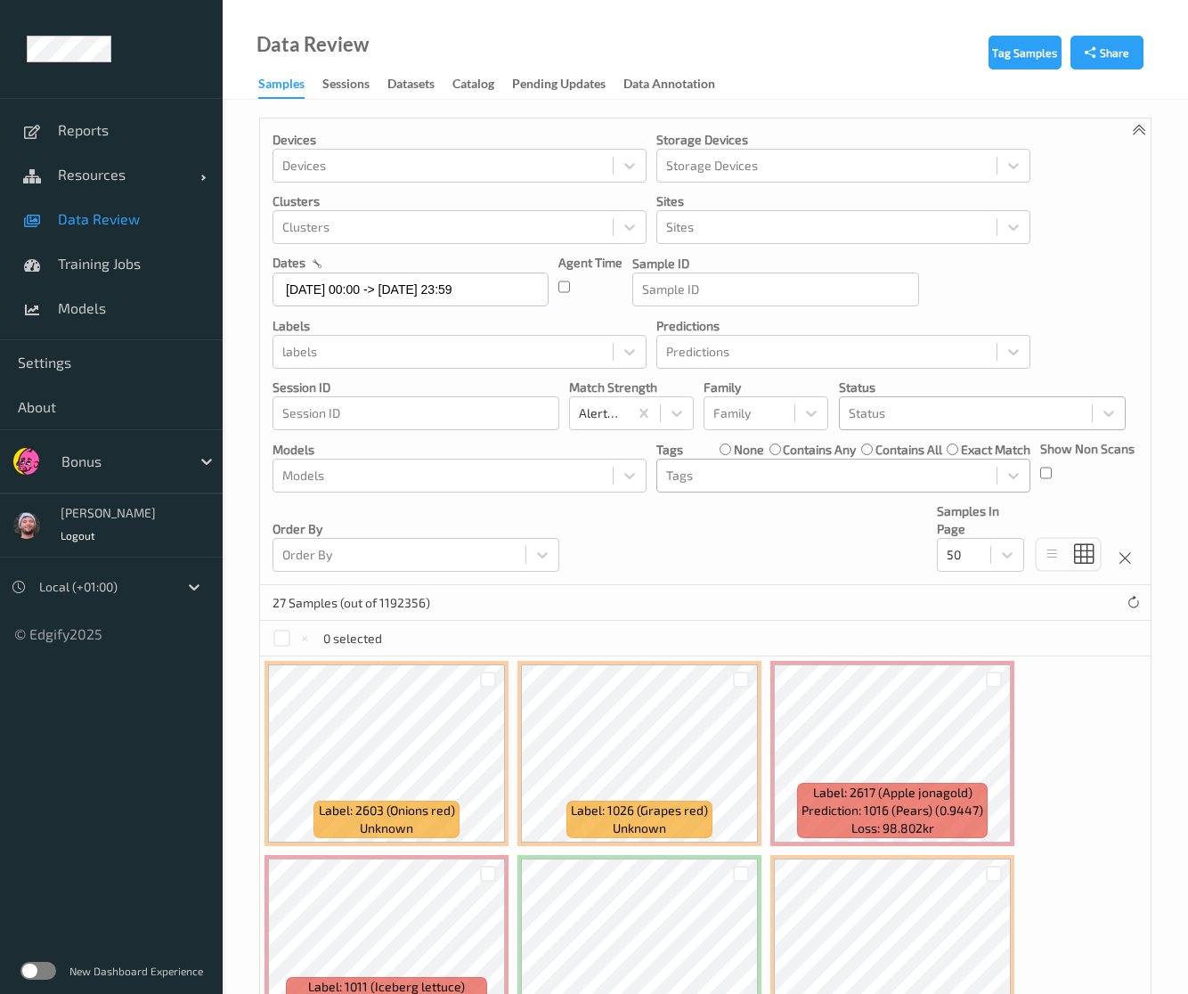
click at [905, 409] on div at bounding box center [966, 413] width 234 height 21
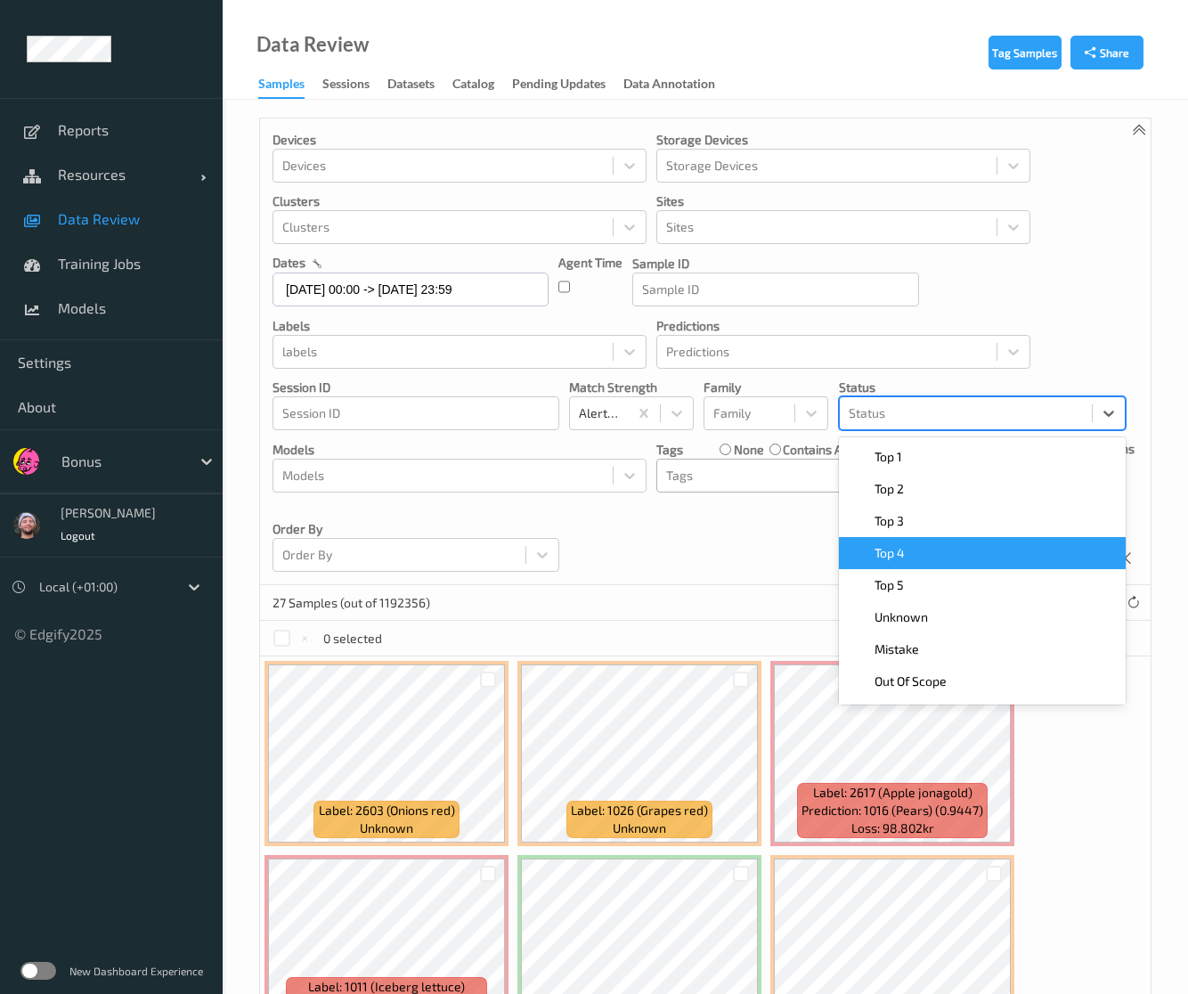
click at [750, 541] on div "Devices Devices Storage Devices Storage Devices Clusters Clusters Sites Sites d…" at bounding box center [705, 351] width 891 height 467
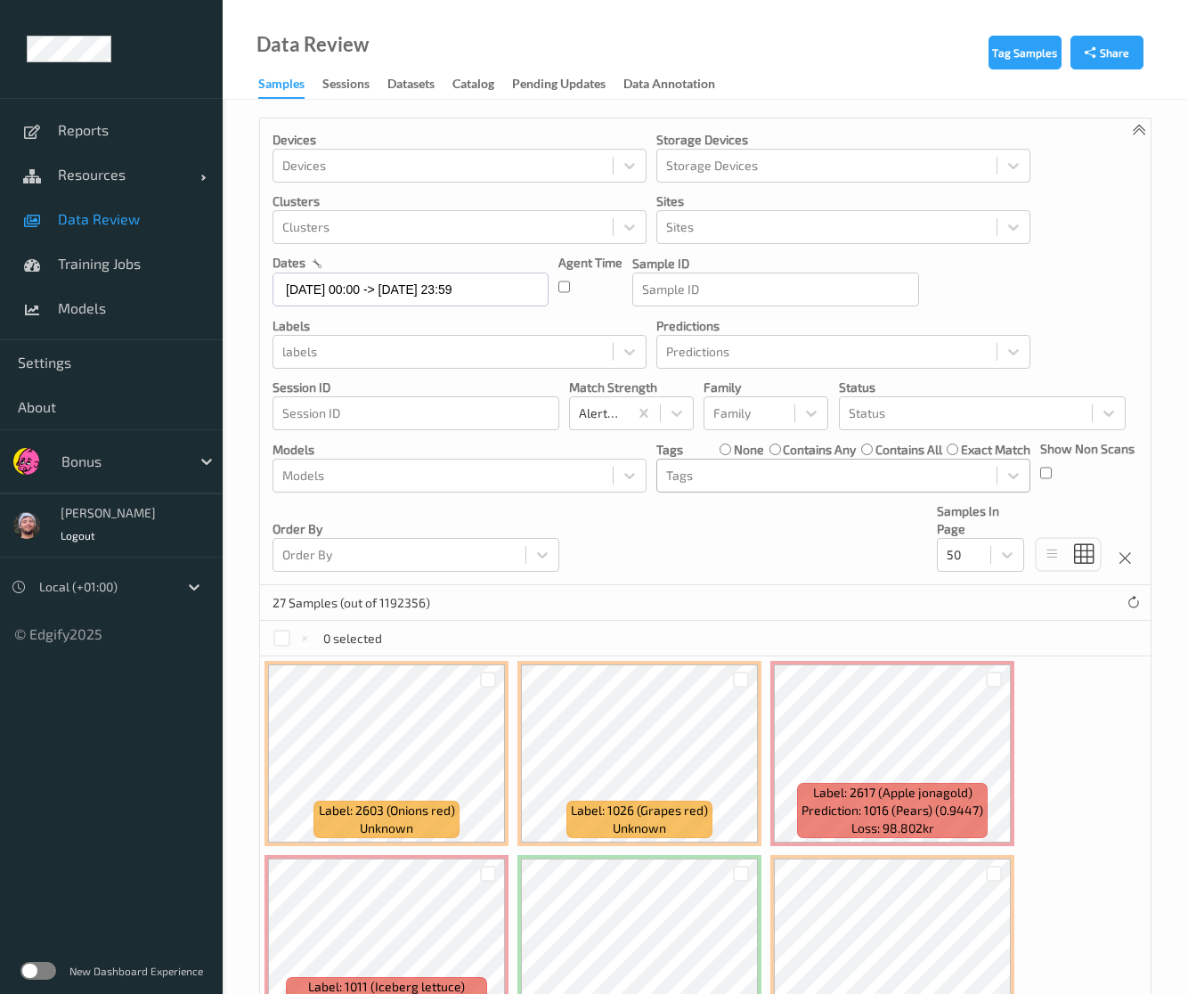
click at [742, 452] on label "none" at bounding box center [749, 450] width 30 height 18
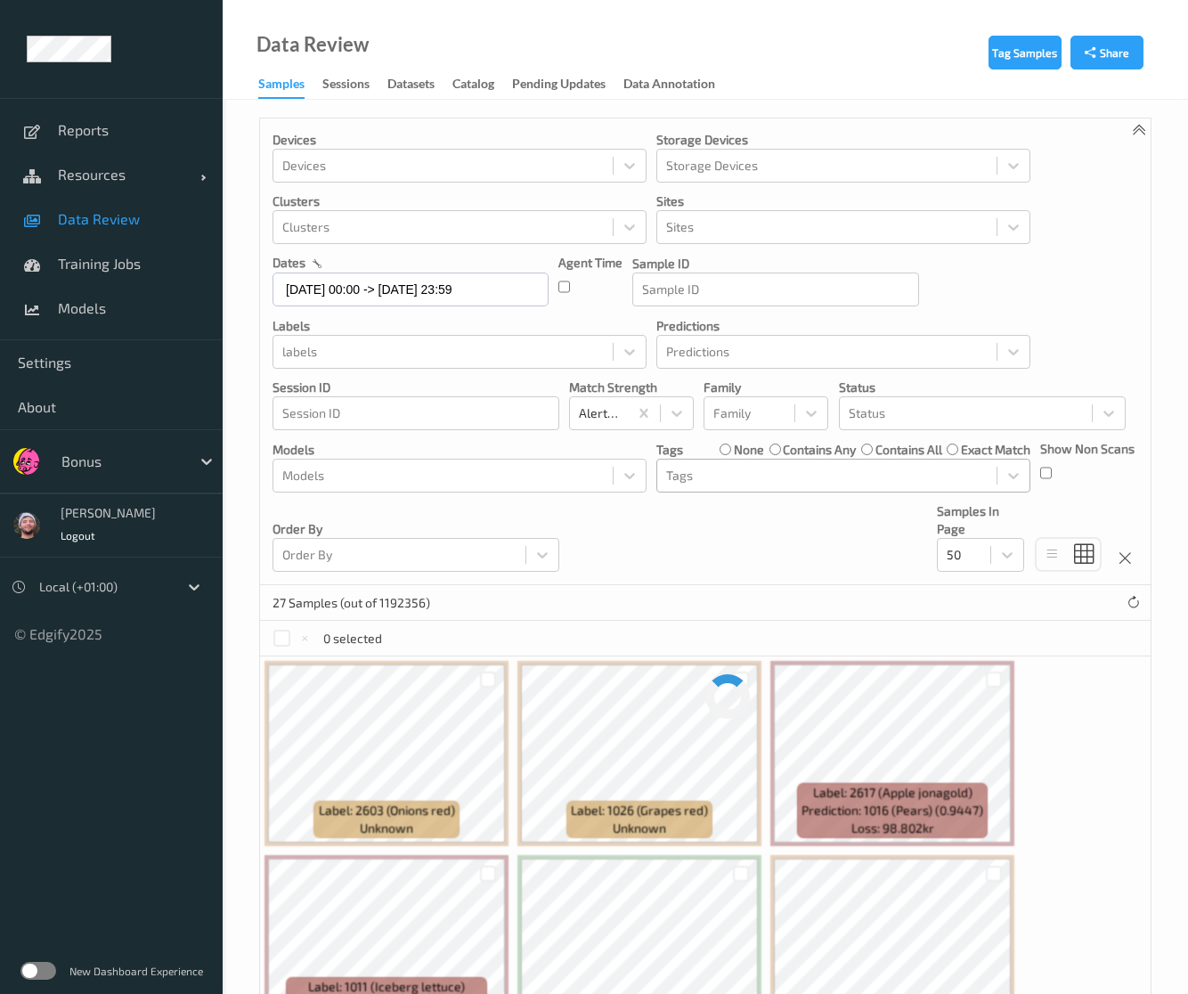
click at [745, 487] on div "Tags" at bounding box center [826, 475] width 339 height 29
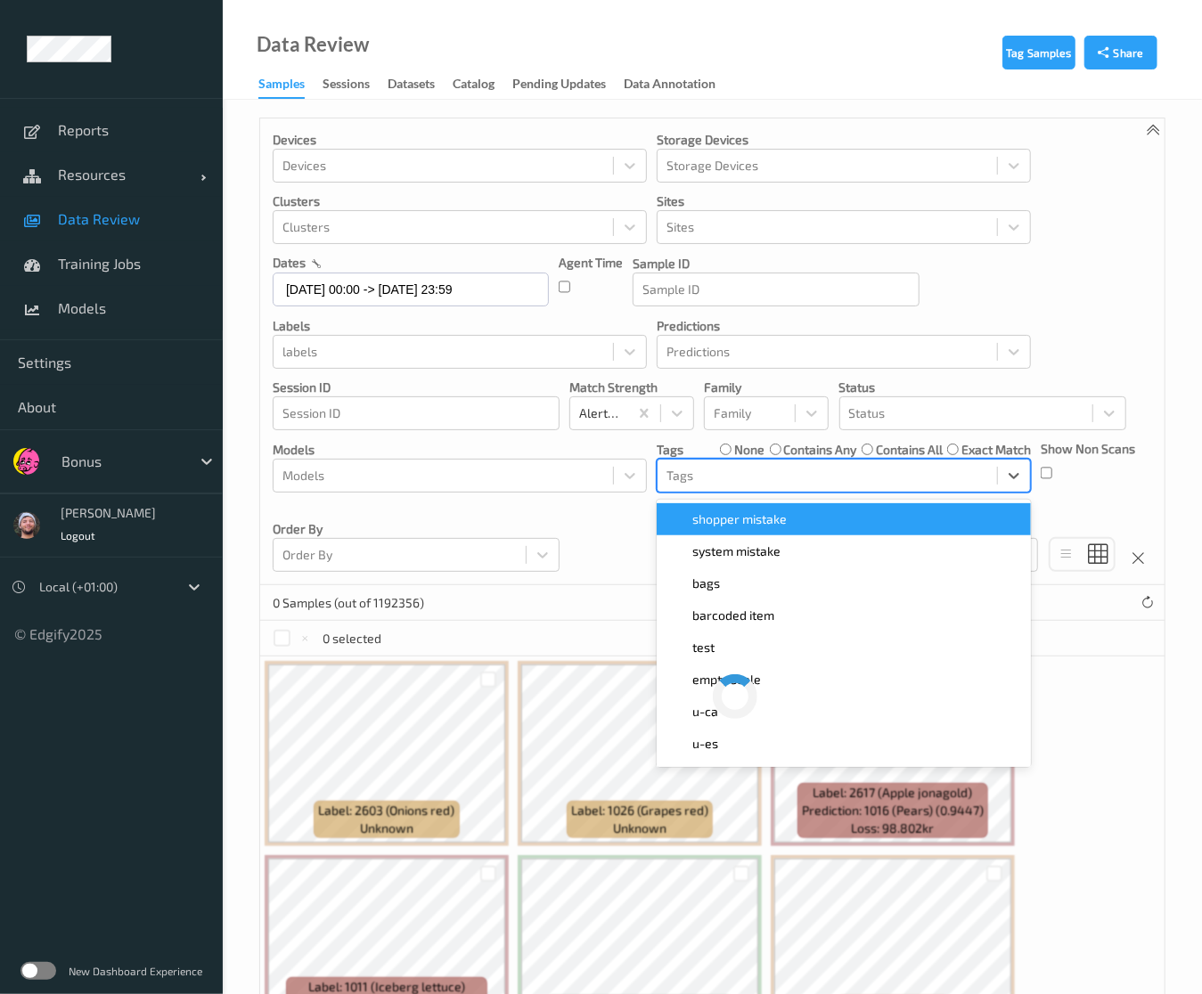
click at [785, 456] on label "contains any" at bounding box center [819, 450] width 73 height 18
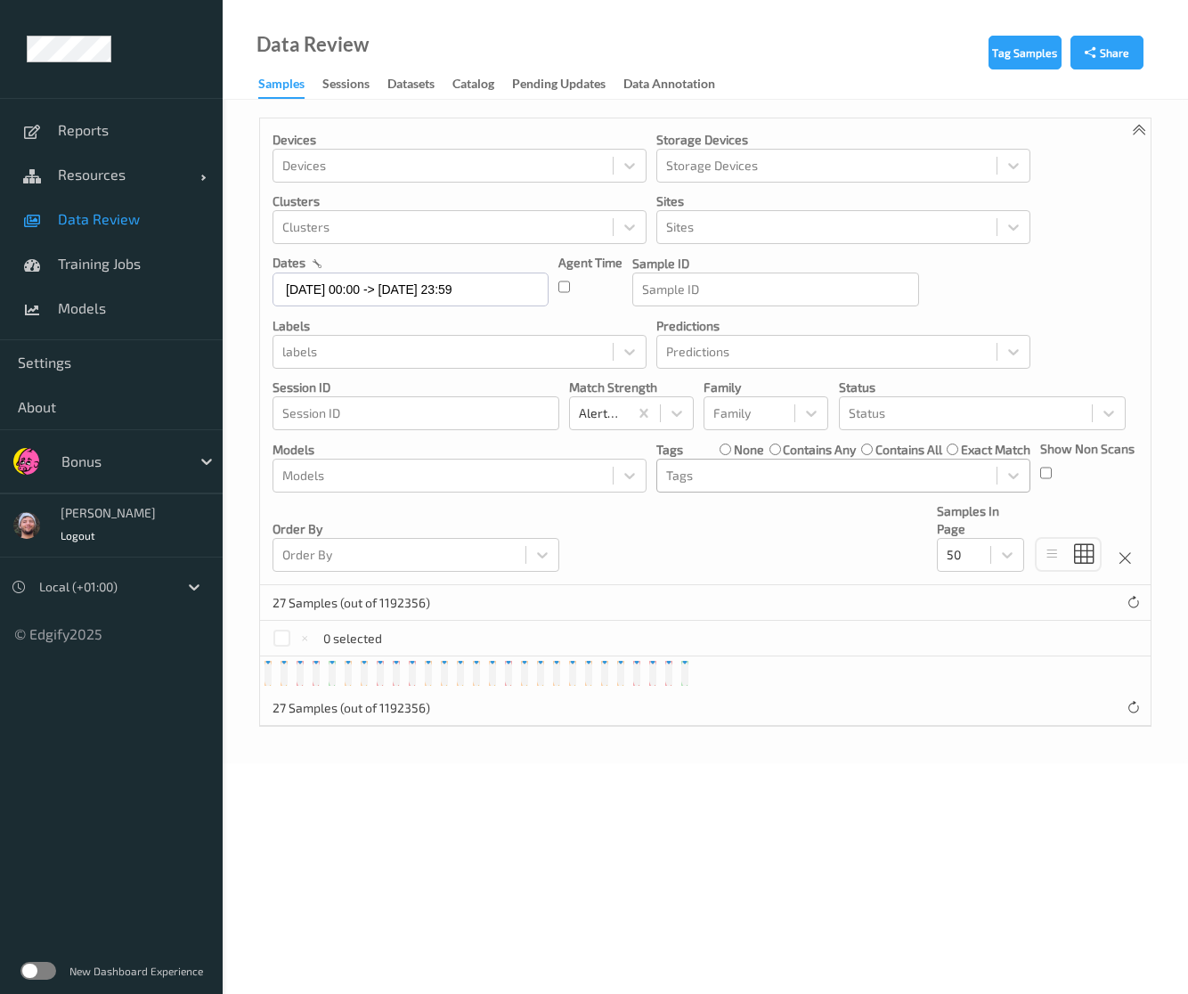
click at [778, 478] on div at bounding box center [827, 475] width 322 height 21
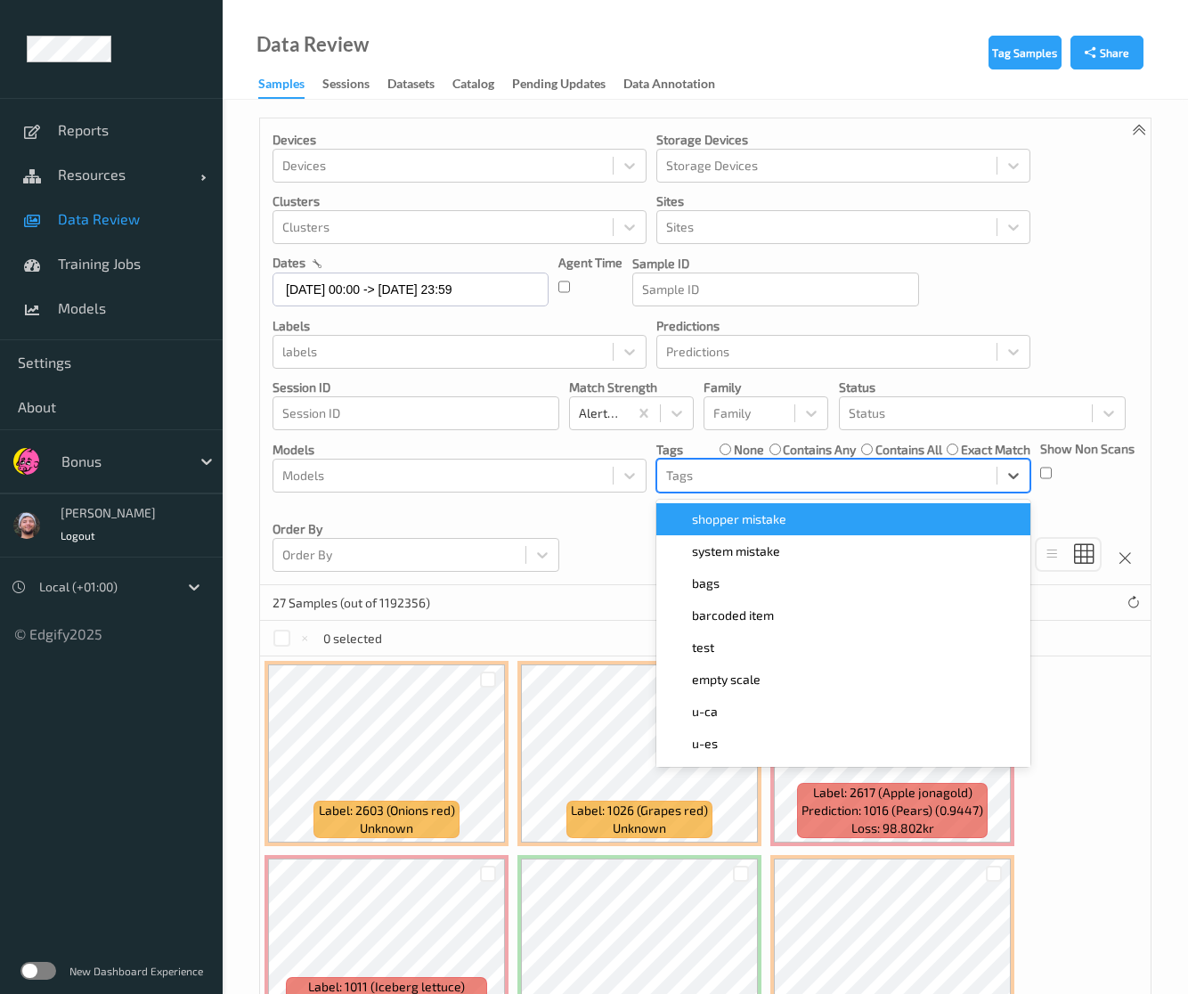
click at [786, 516] on span "shopper mistake" at bounding box center [739, 519] width 94 height 18
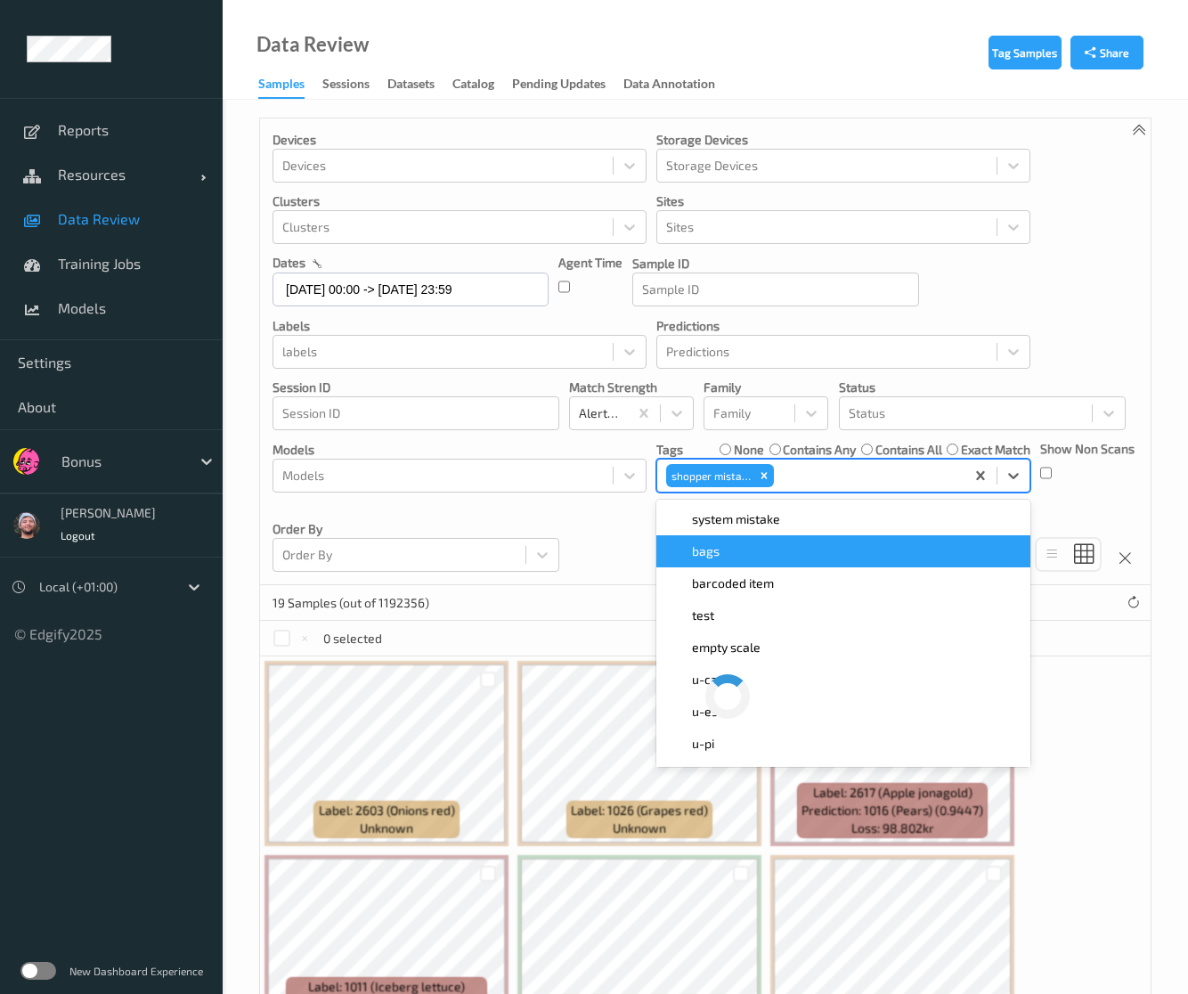
click at [617, 523] on div "Devices Devices Storage Devices Storage Devices Clusters Clusters Sites Sites d…" at bounding box center [705, 351] width 891 height 467
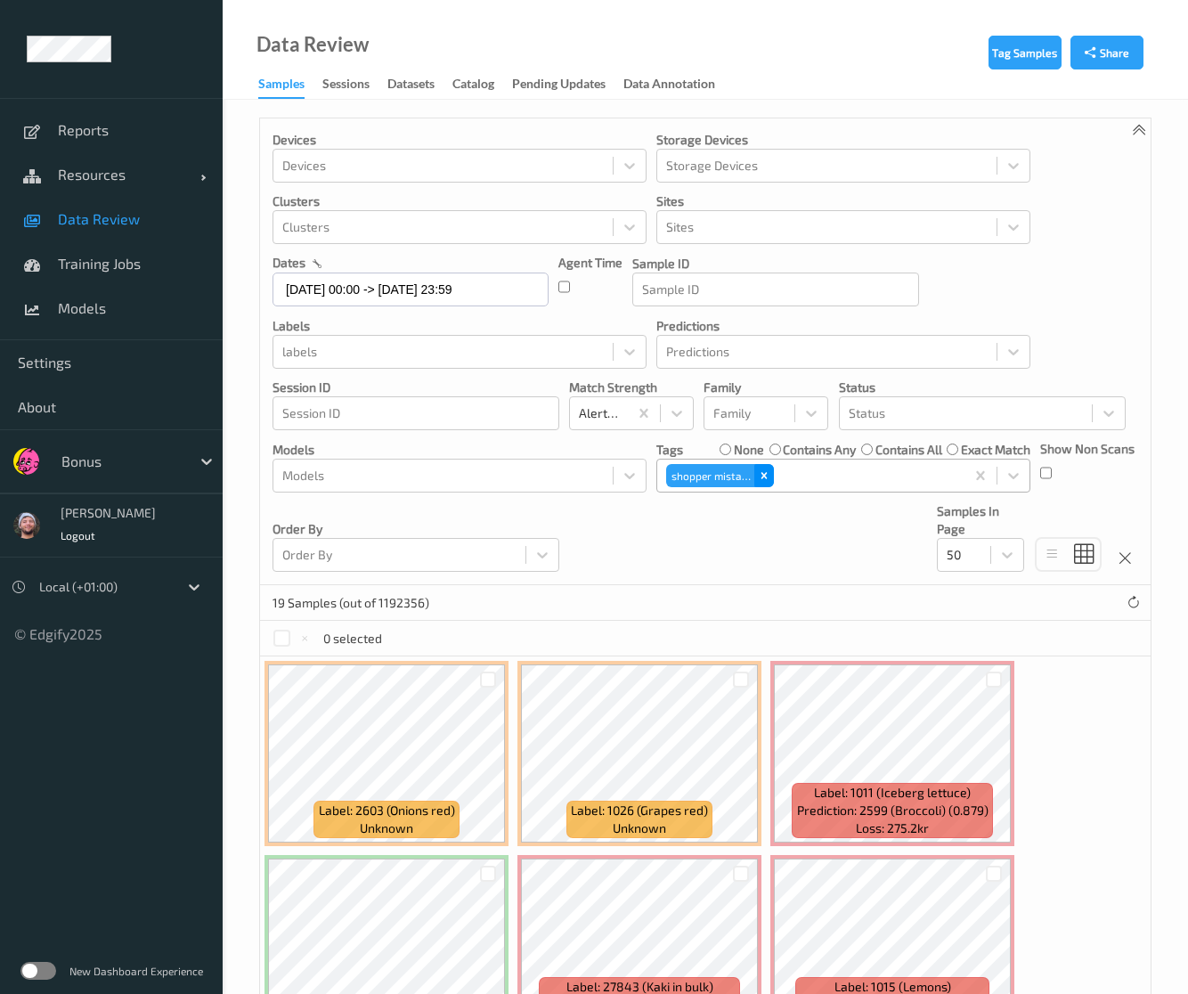
click at [762, 475] on icon "Remove shopper mistake" at bounding box center [764, 475] width 12 height 12
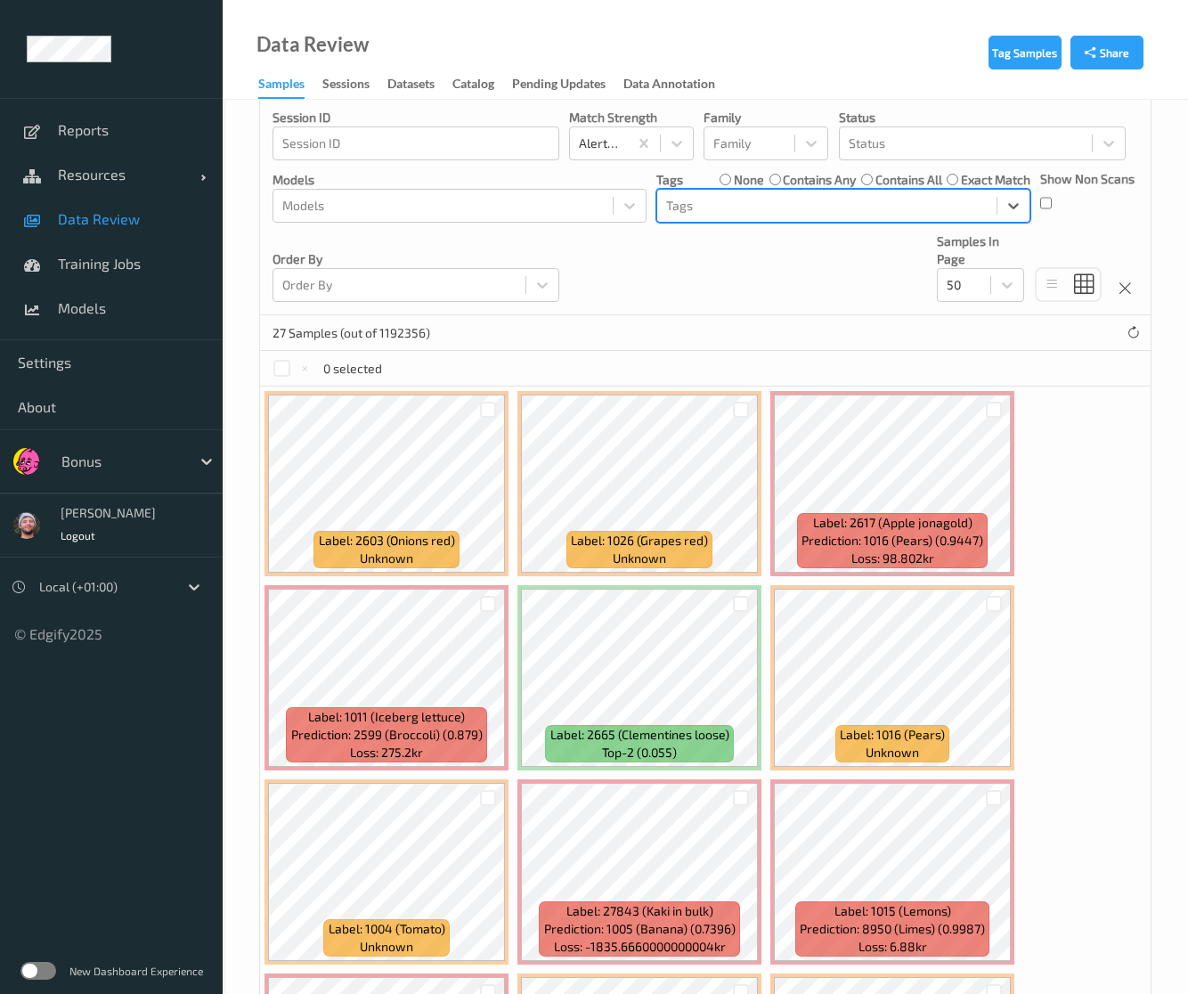
scroll to position [445, 0]
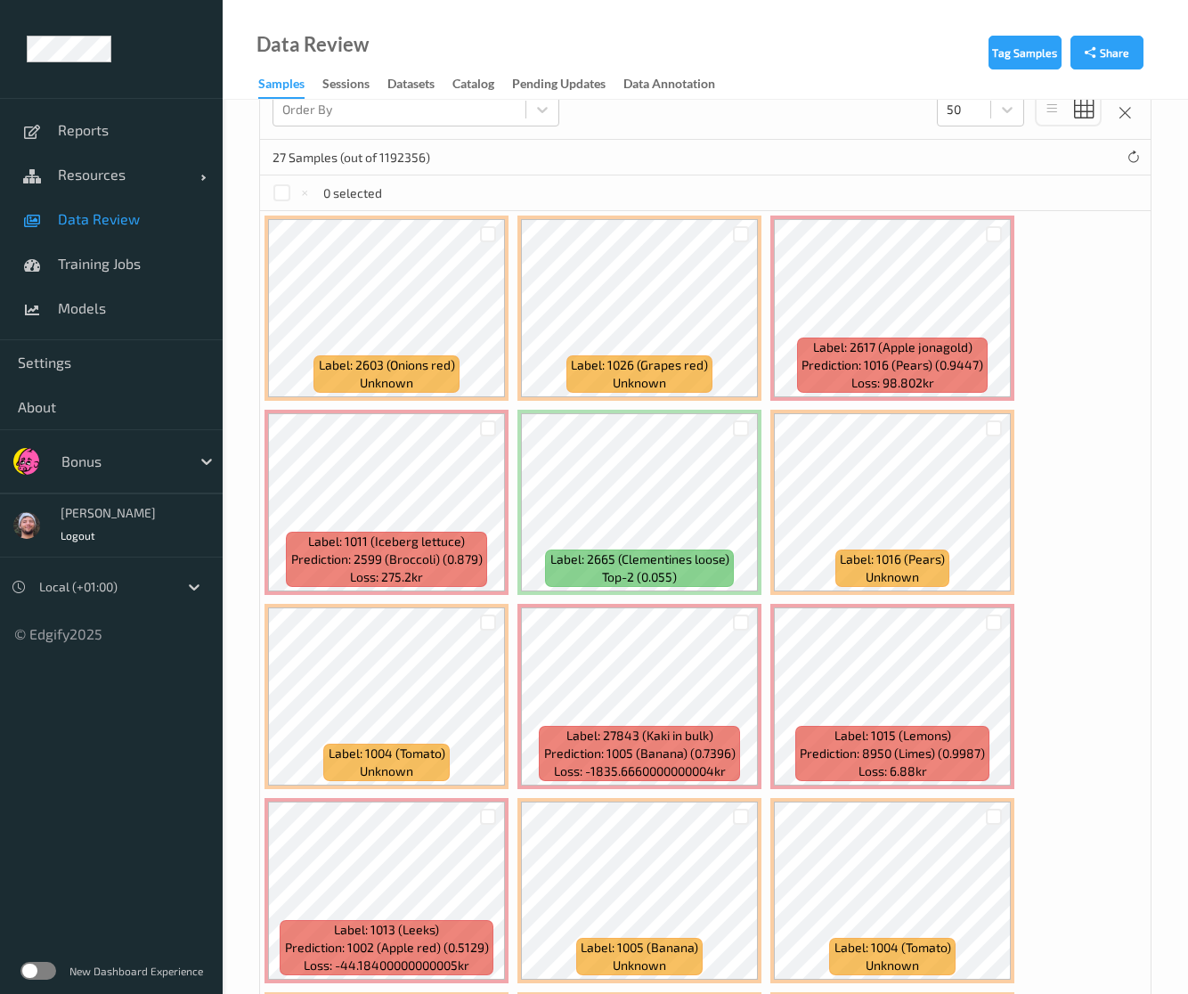
click at [146, 213] on span "Data Review" at bounding box center [131, 219] width 147 height 18
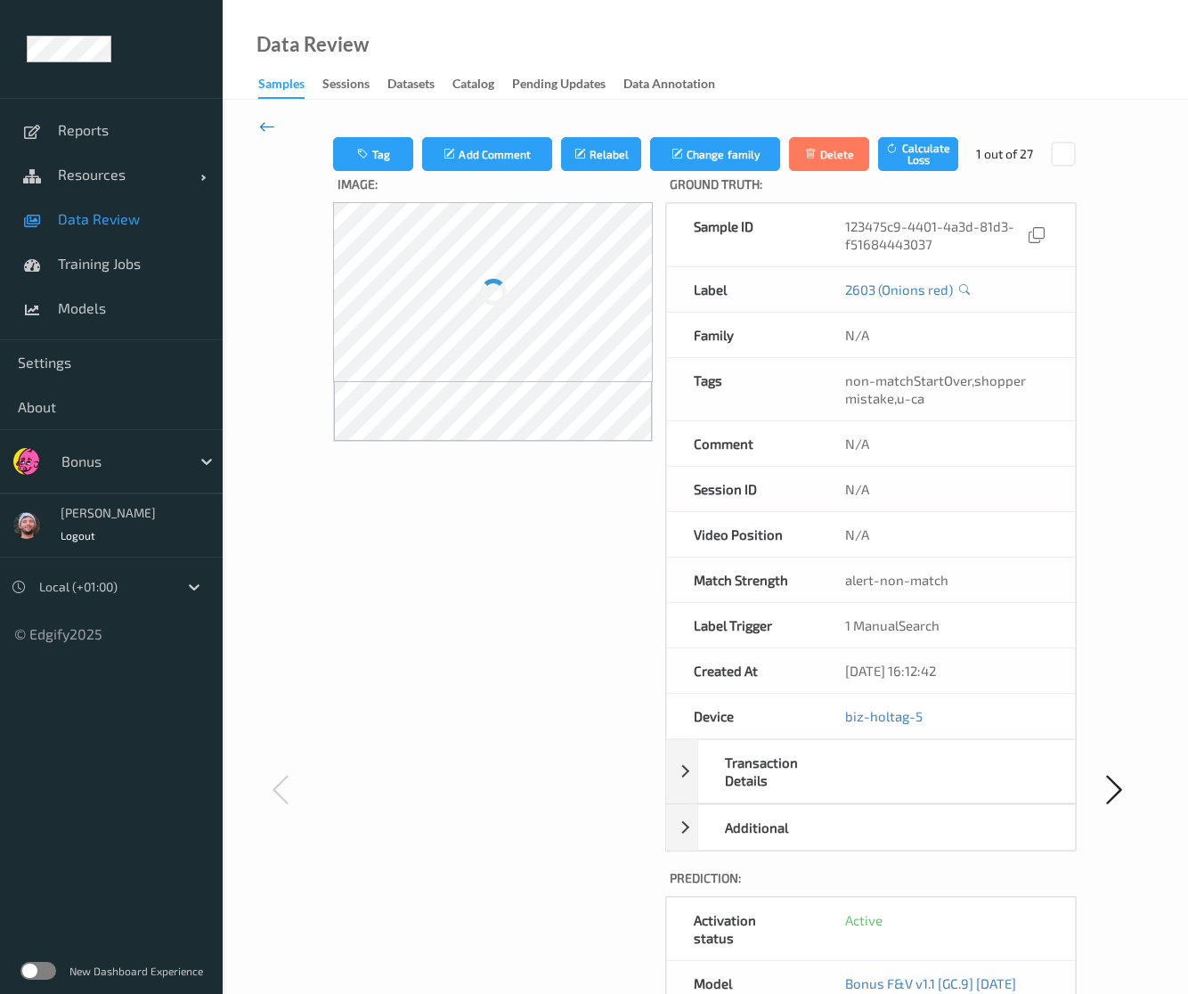
click at [269, 120] on icon at bounding box center [267, 127] width 16 height 20
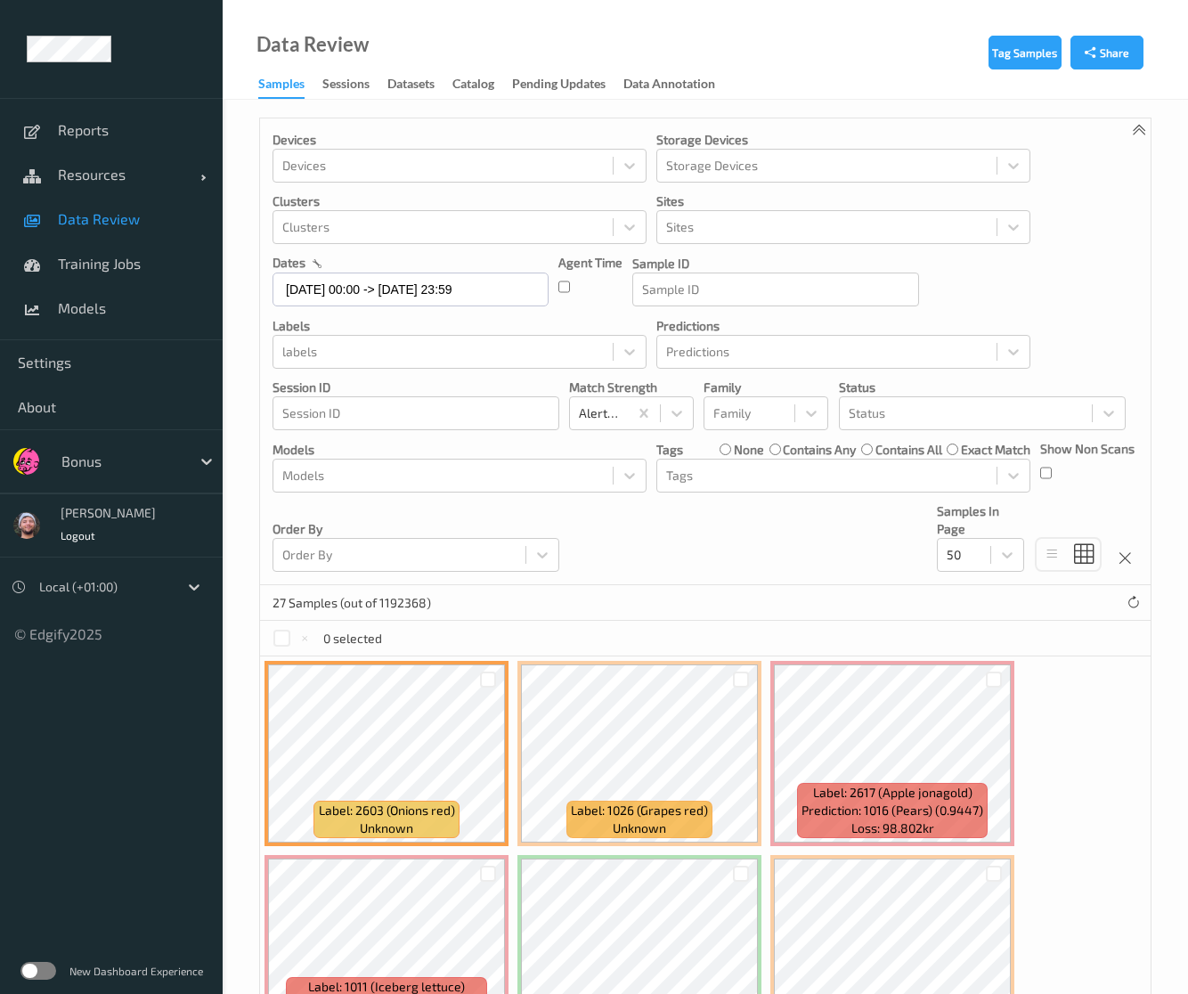
click at [140, 439] on div "Bonus" at bounding box center [111, 461] width 223 height 64
click at [132, 455] on div at bounding box center [121, 461] width 120 height 21
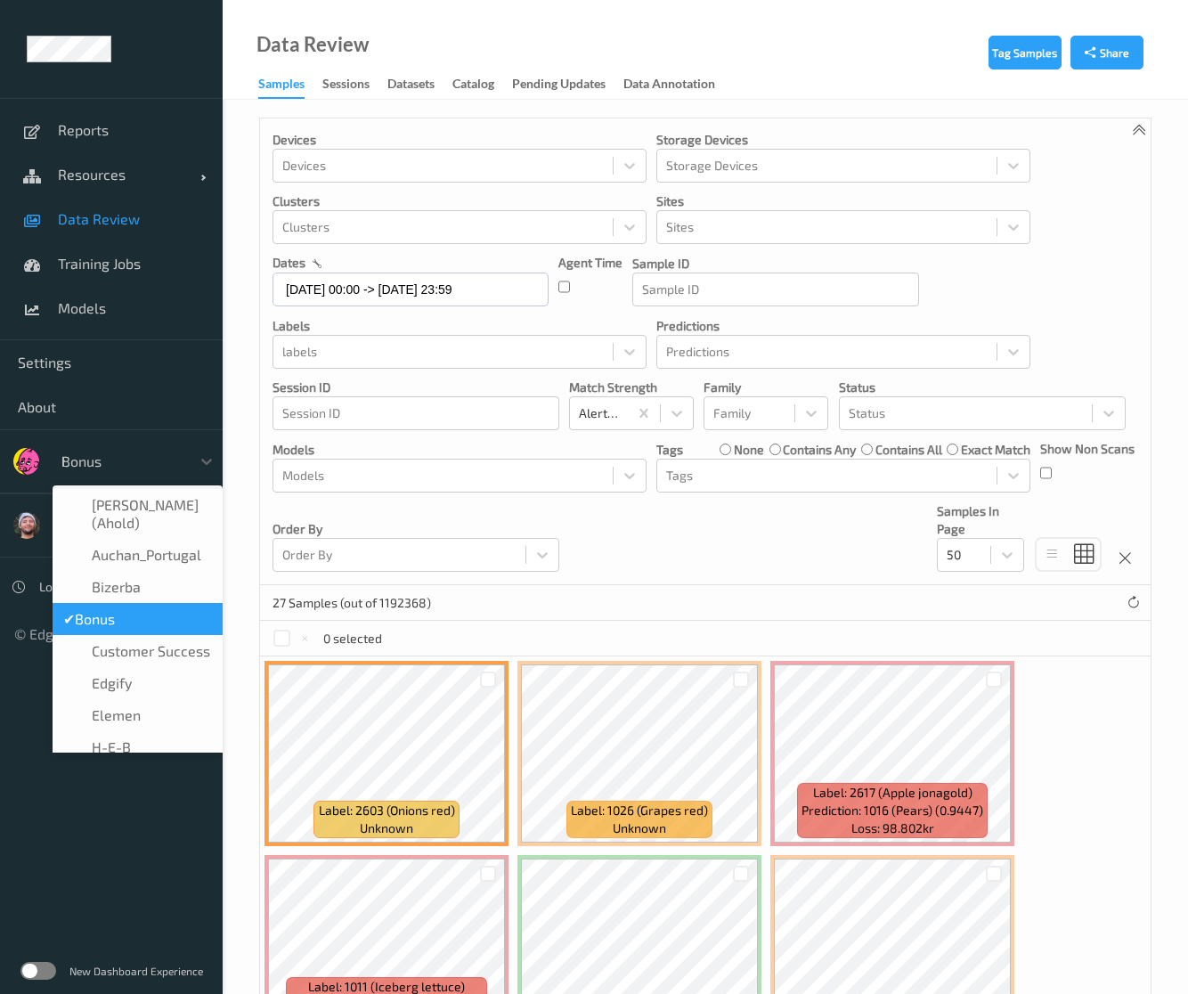
type input "h-"
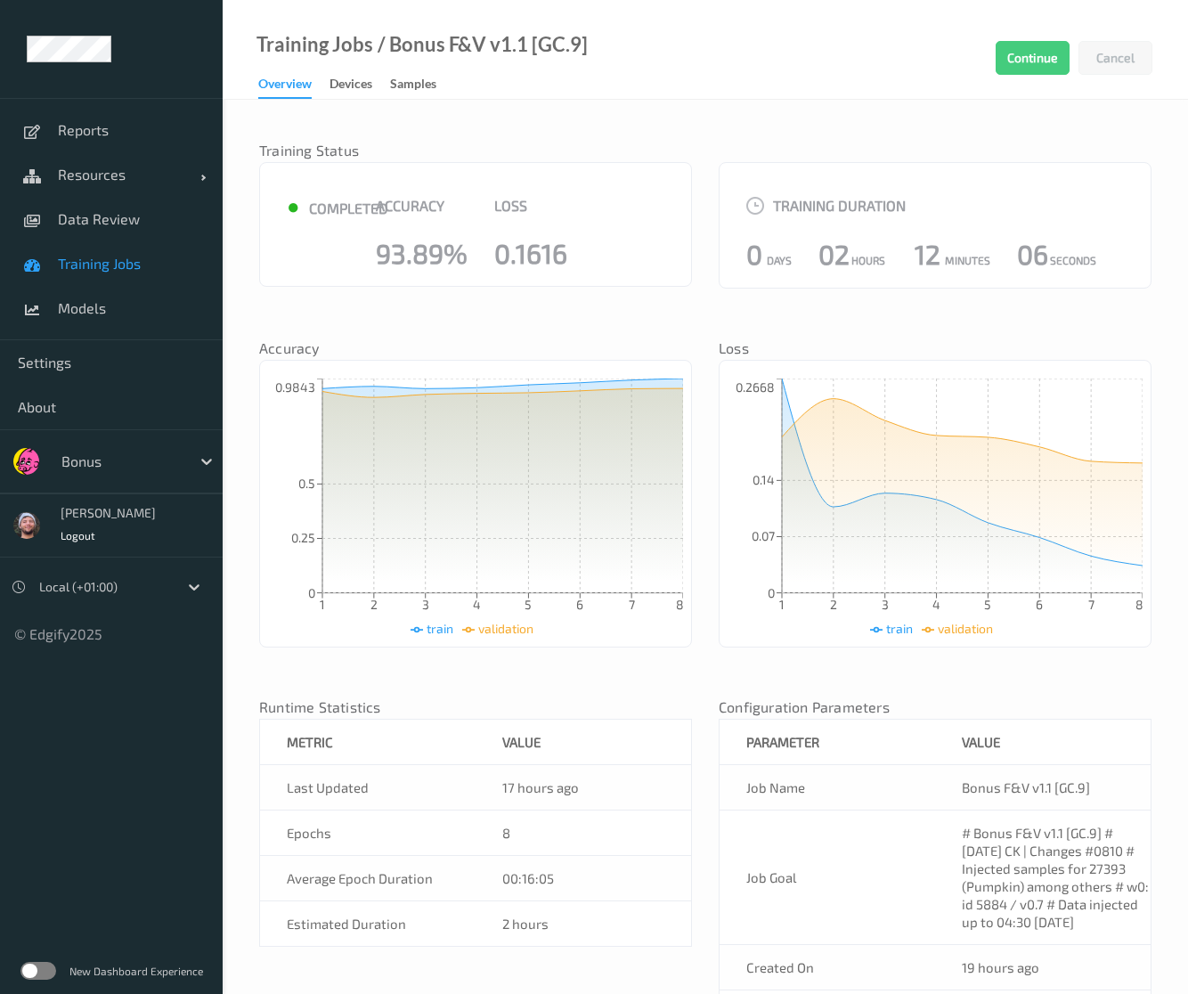
click at [177, 268] on span "Training Jobs" at bounding box center [131, 264] width 147 height 18
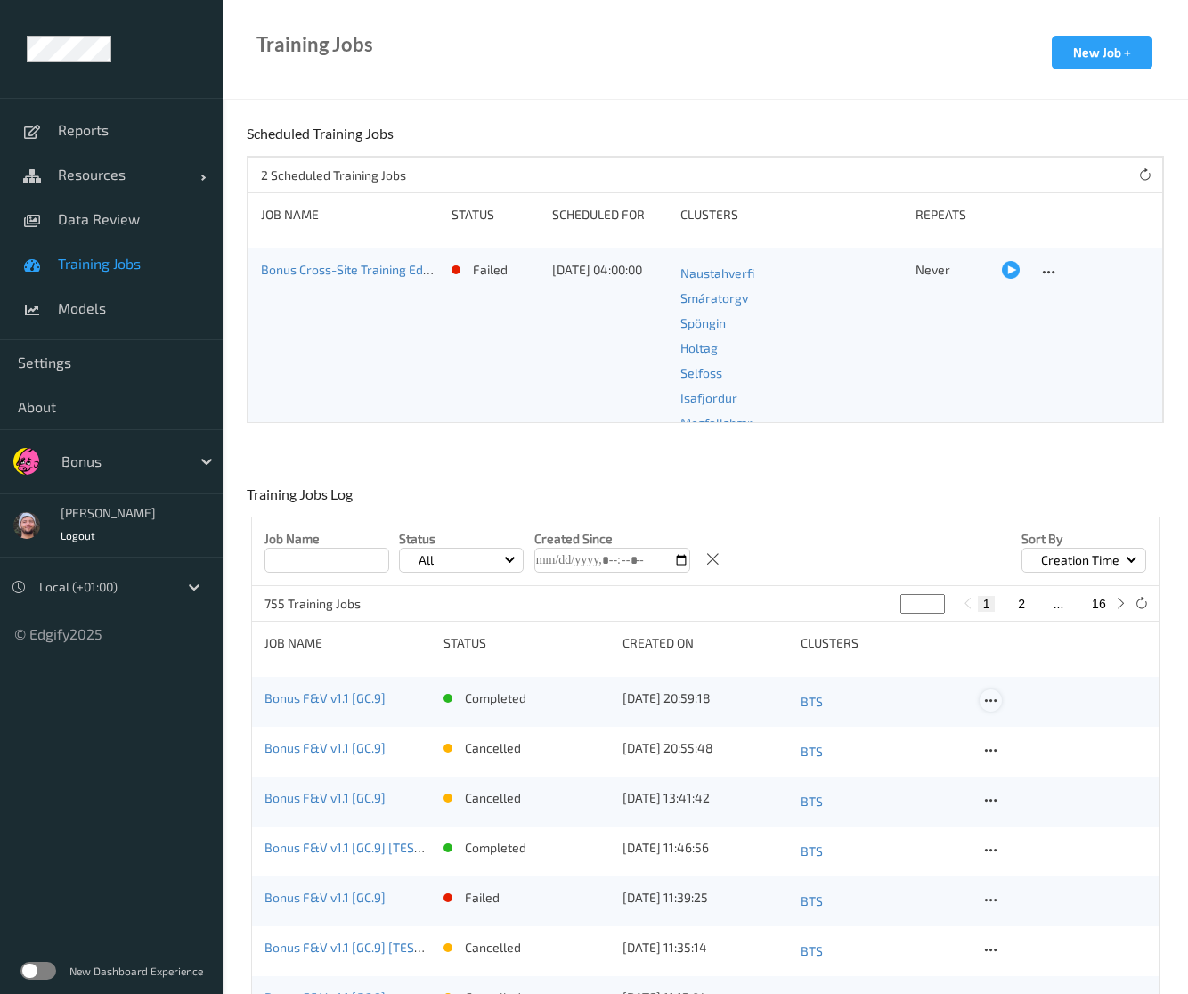
click at [994, 703] on icon at bounding box center [990, 701] width 15 height 16
click at [1037, 759] on div "Copy Job" at bounding box center [1033, 762] width 43 height 17
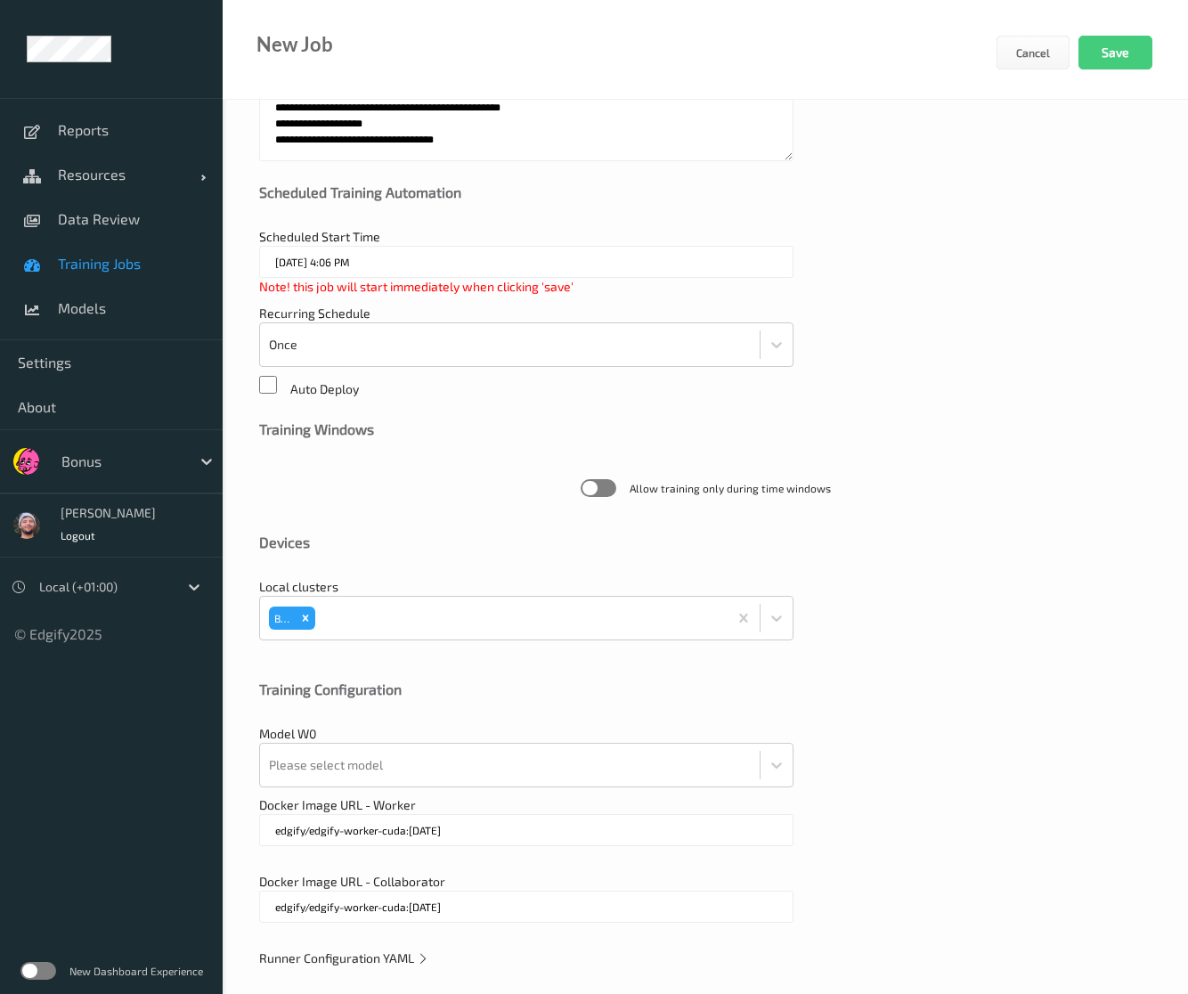
scroll to position [230, 0]
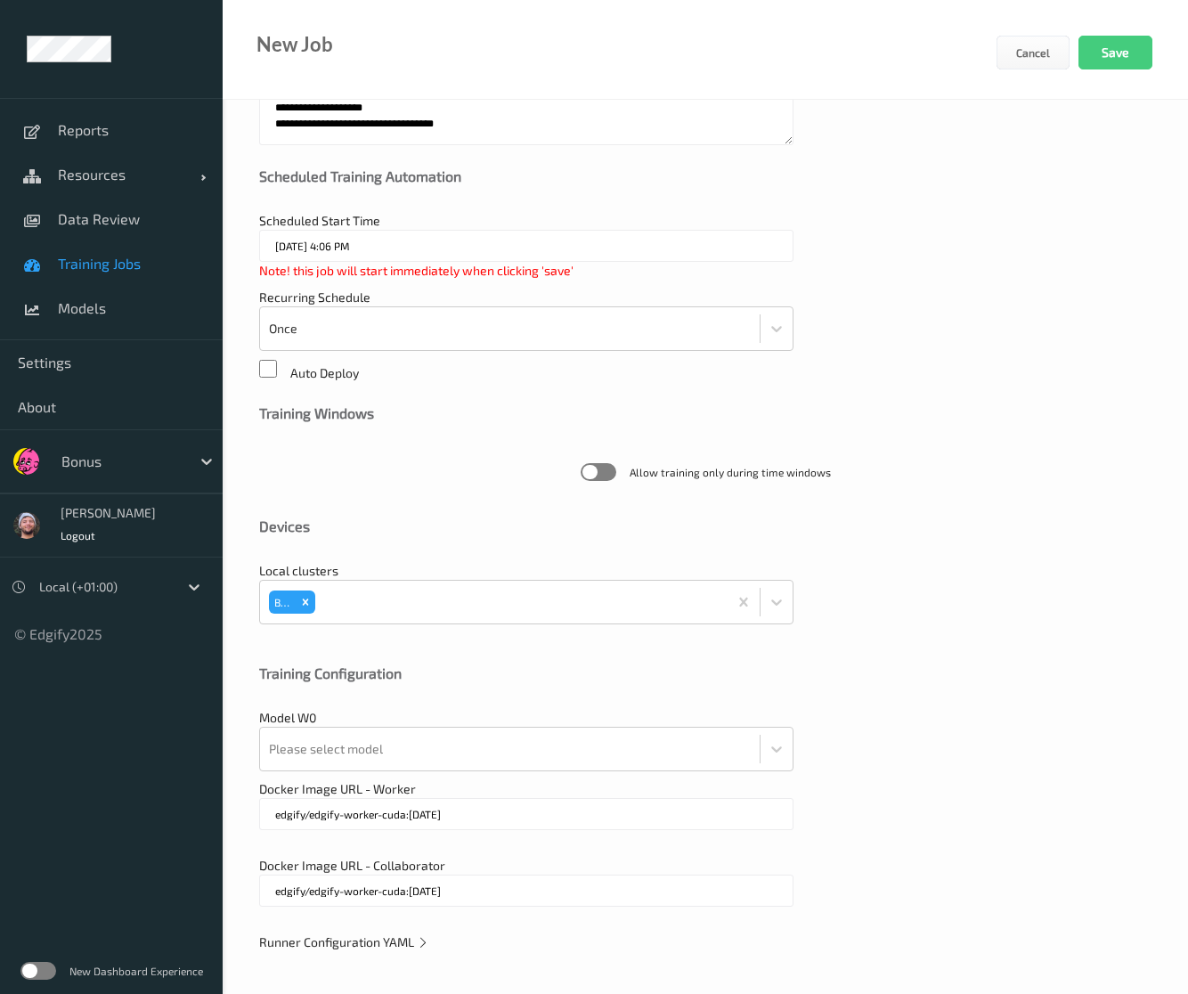
click at [408, 948] on div "Runner Configuration YAML" at bounding box center [705, 942] width 893 height 18
drag, startPoint x: 410, startPoint y: 924, endPoint x: 412, endPoint y: 941, distance: 17.0
click at [410, 924] on div "**********" at bounding box center [706, 433] width 966 height 1127
click at [412, 941] on span "Runner Configuration YAML" at bounding box center [344, 941] width 170 height 15
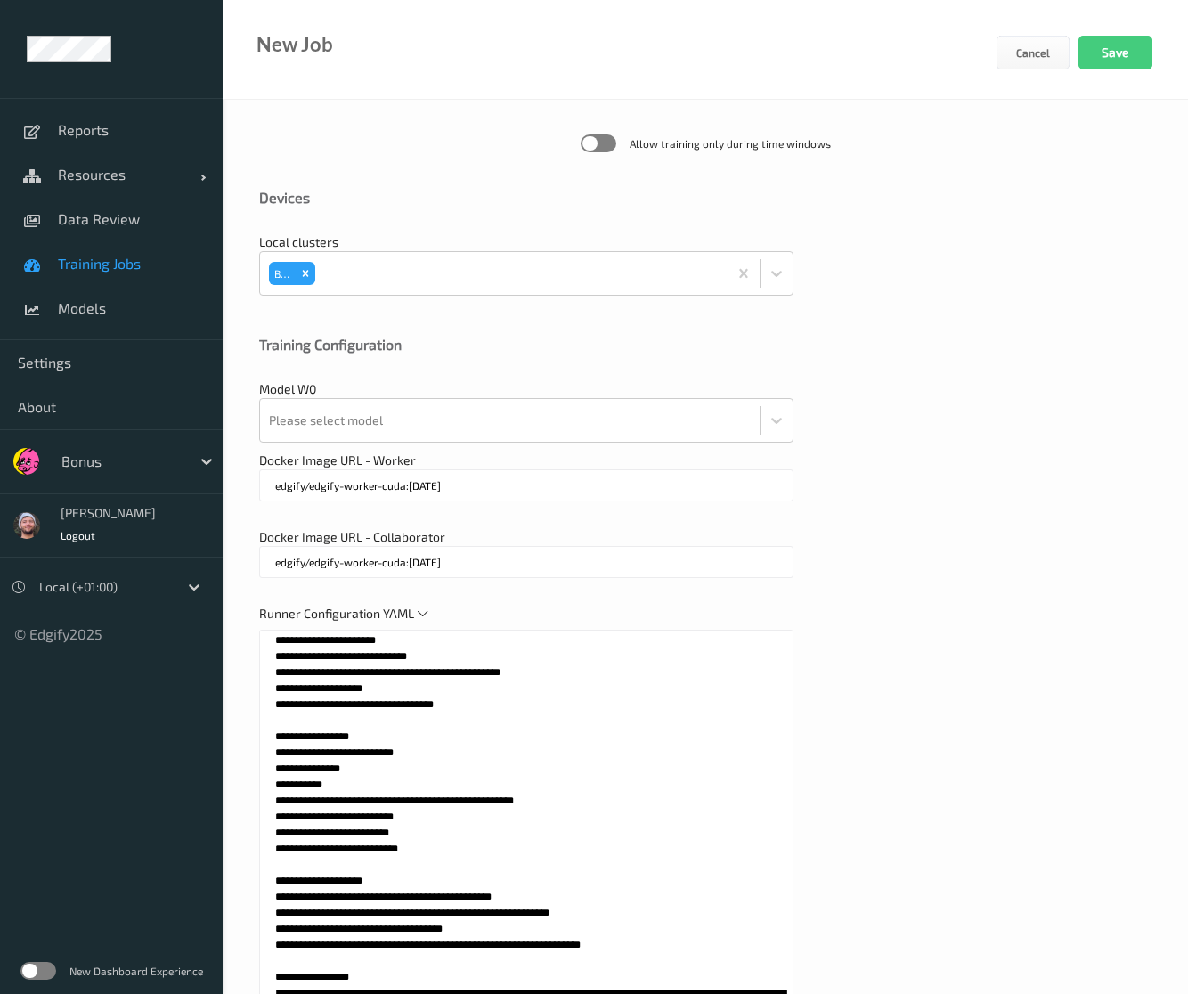
scroll to position [700, 0]
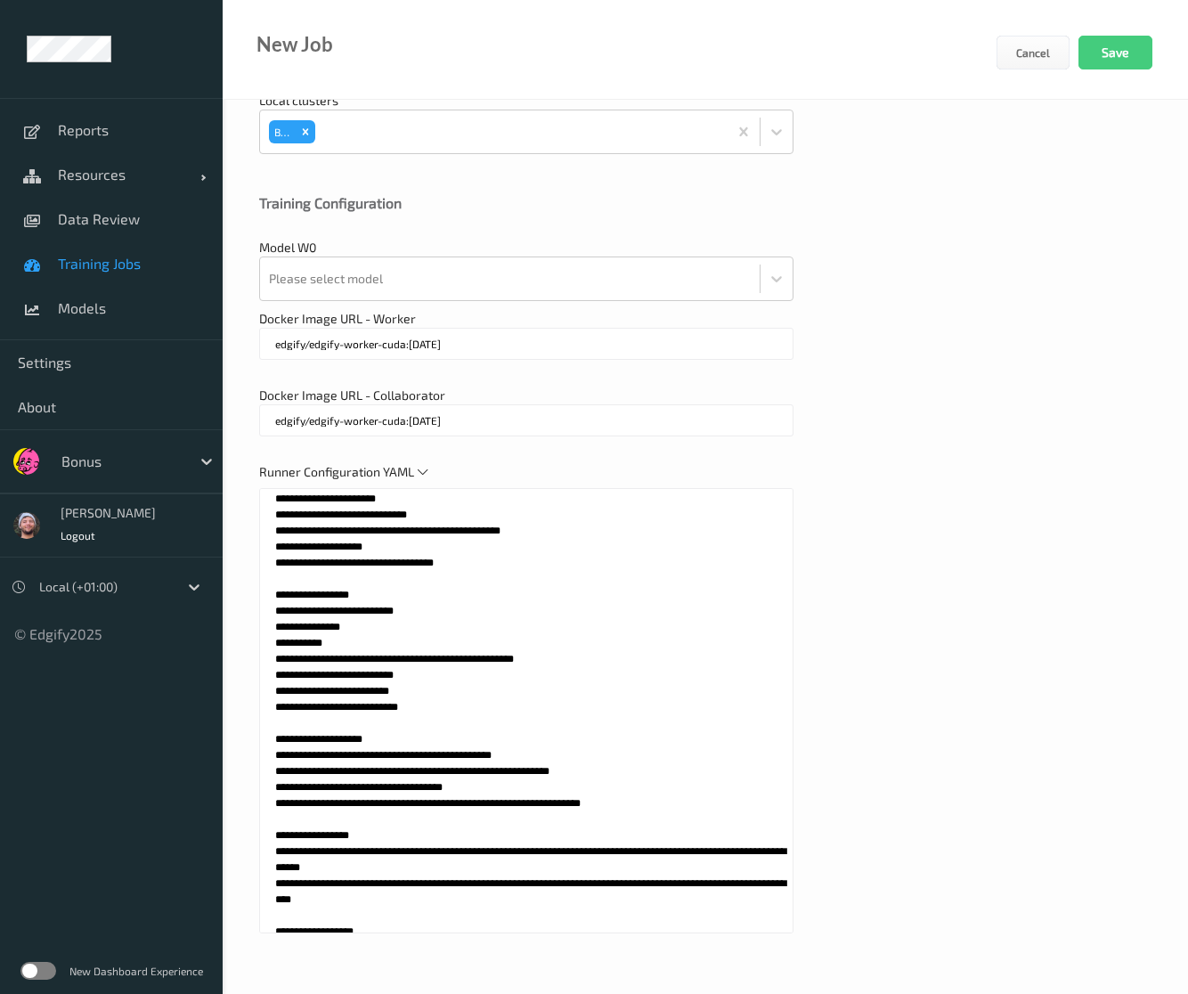
click at [527, 776] on textarea at bounding box center [526, 710] width 534 height 445
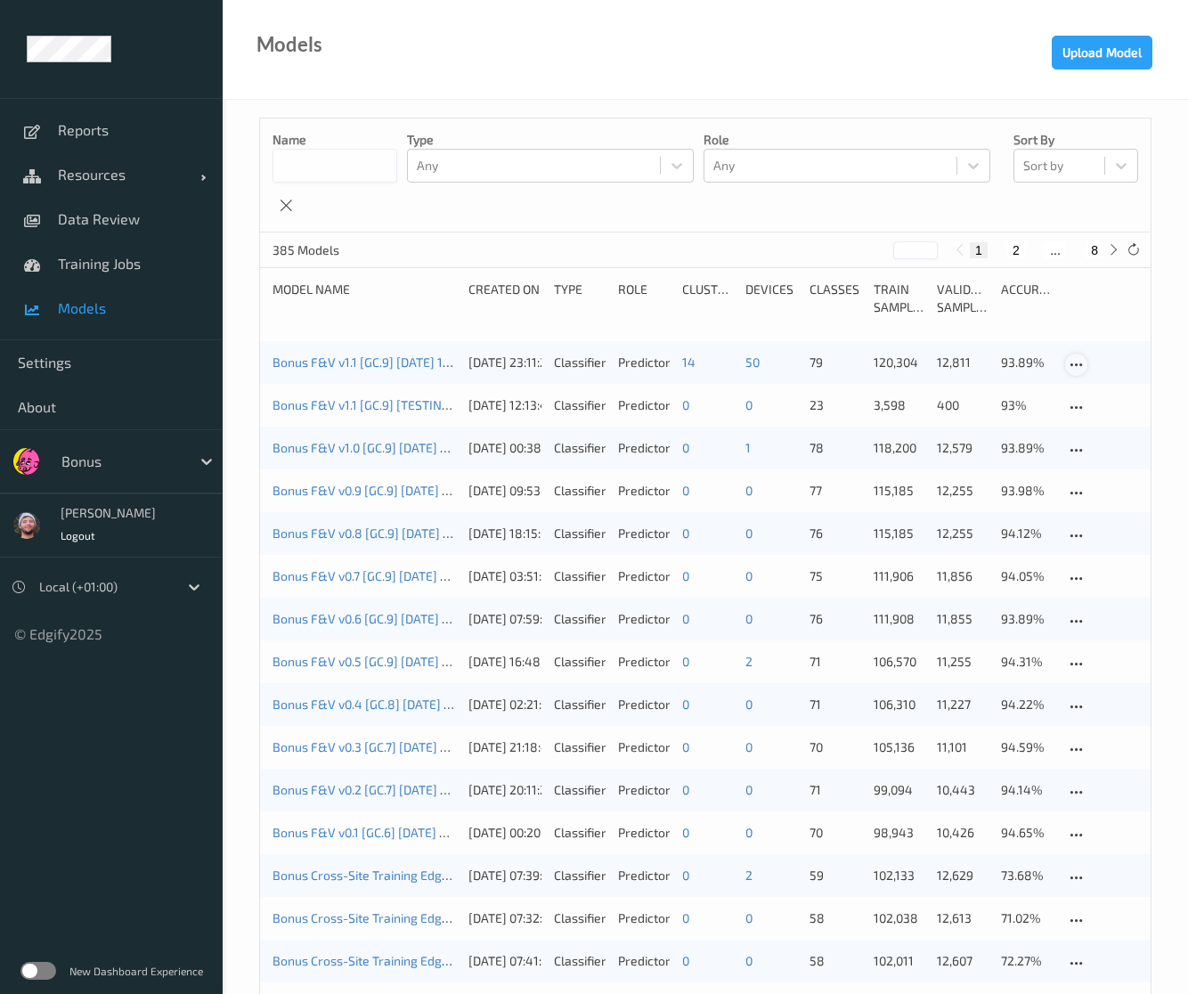
click at [1081, 373] on div at bounding box center [1076, 365] width 22 height 22
click at [1106, 425] on div "Download model" at bounding box center [1138, 426] width 85 height 17
click at [480, 200] on div "Name Type Any Role Any Sort by Sort by" at bounding box center [705, 175] width 891 height 114
click at [773, 77] on div "Models Upload Model" at bounding box center [706, 50] width 966 height 100
click at [533, 248] on div "385 Models * 1 2 ... 8" at bounding box center [705, 250] width 891 height 36
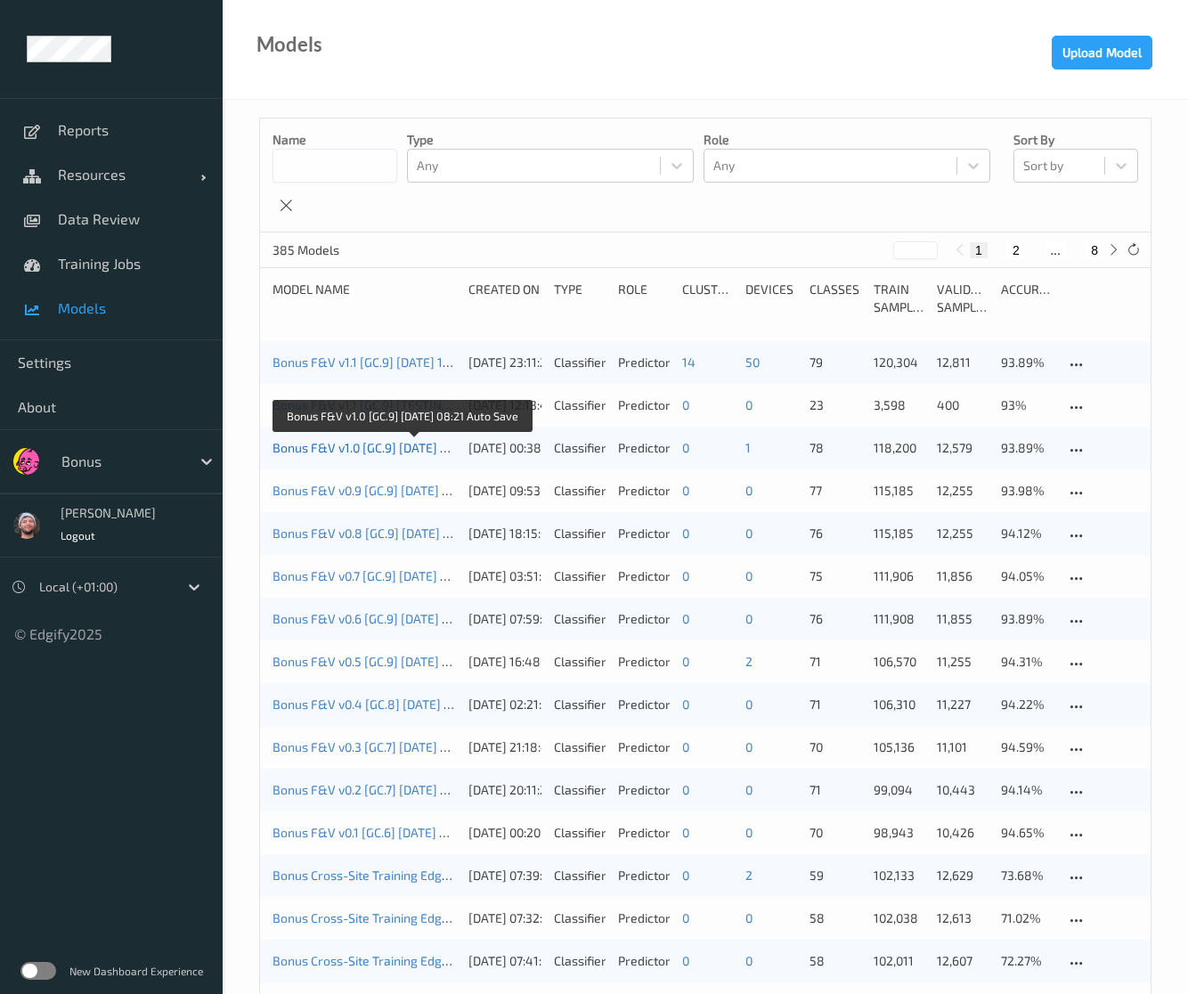
click at [367, 446] on link "Bonus F&V v1.0 [GC.9] 2025-09-25 08:21 Auto Save" at bounding box center [401, 447] width 257 height 15
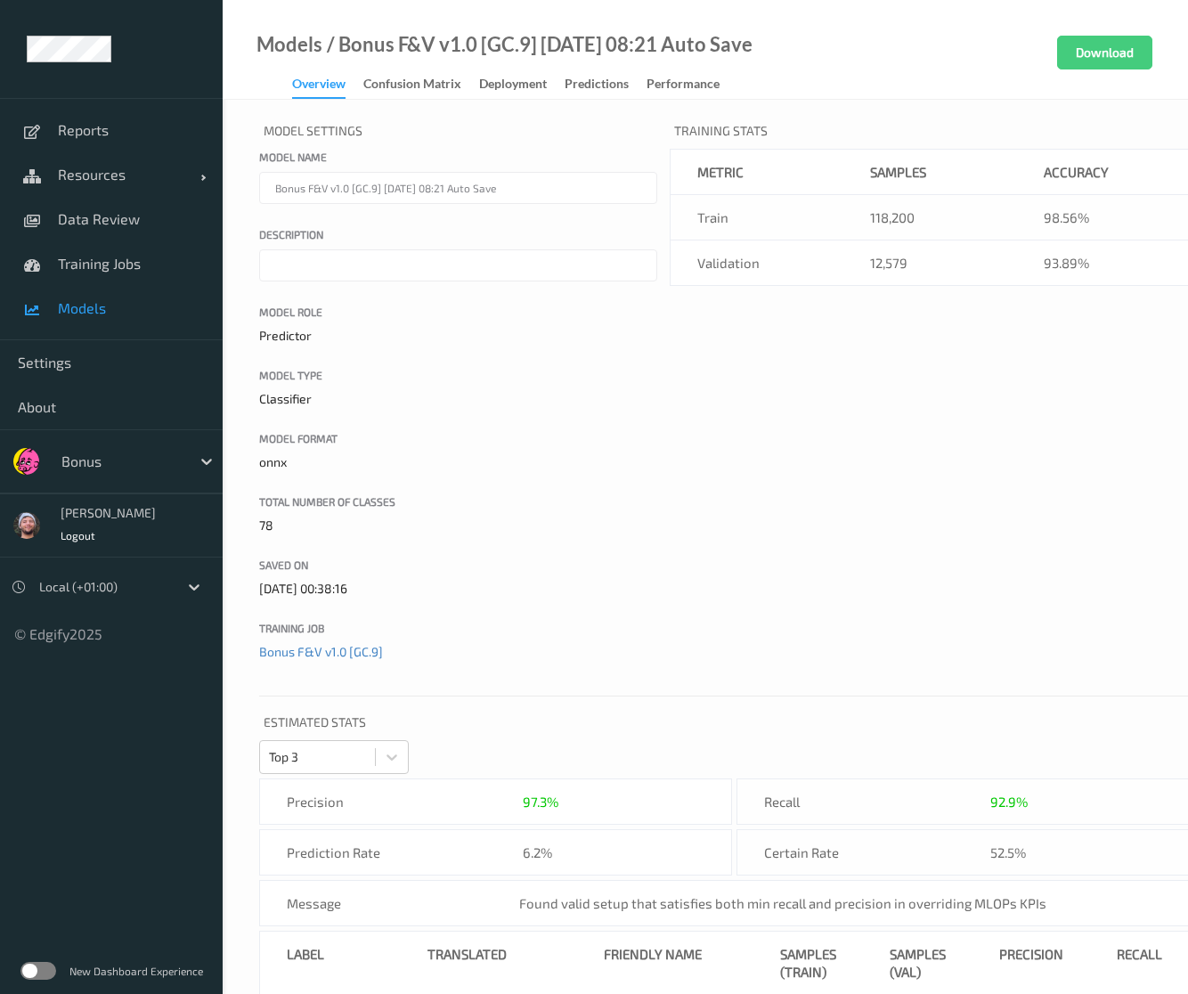
click at [545, 375] on label "Model Type" at bounding box center [458, 375] width 398 height 16
click at [0, 0] on input "Model Type" at bounding box center [0, 0] width 0 height 0
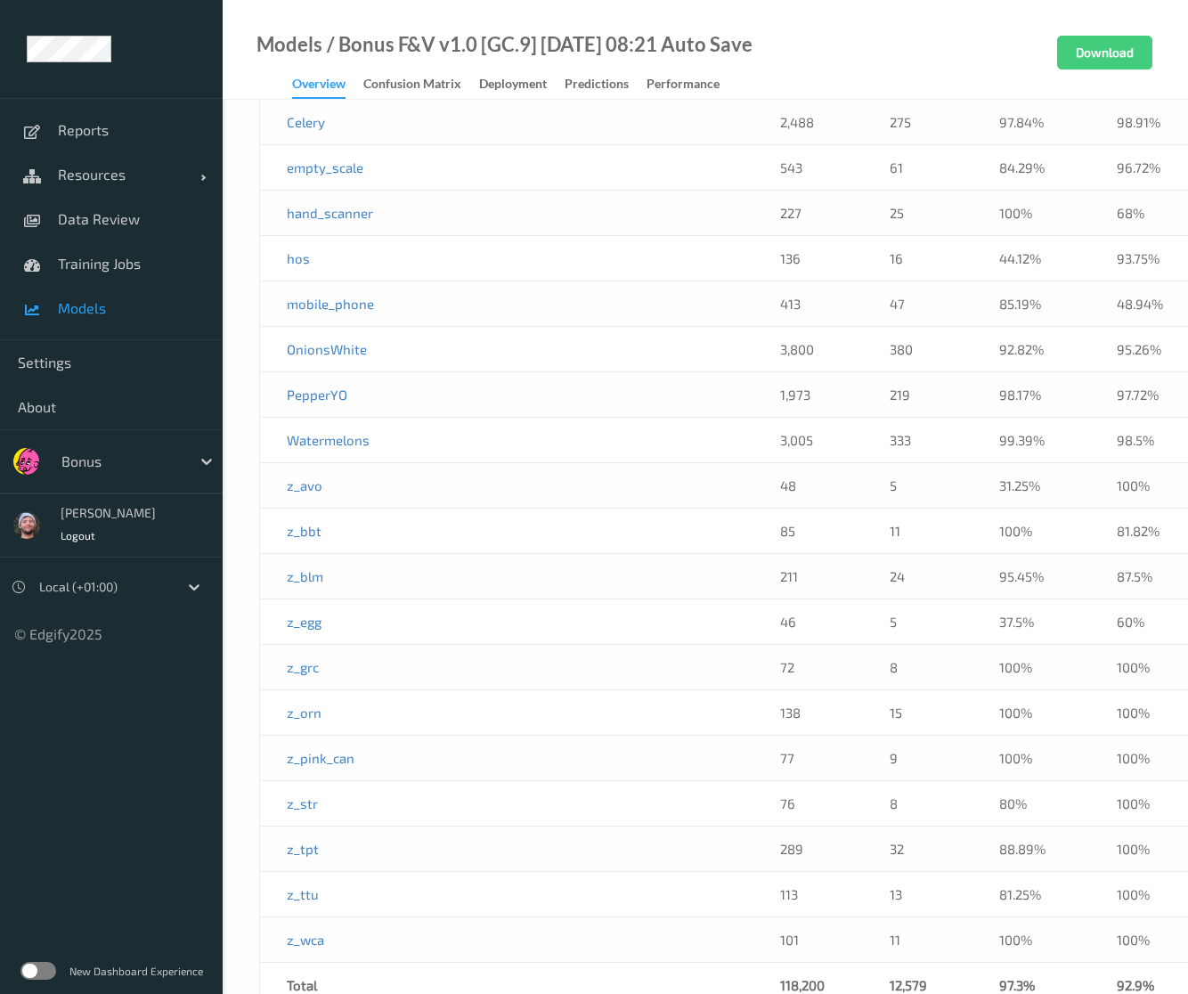
scroll to position [3903, 0]
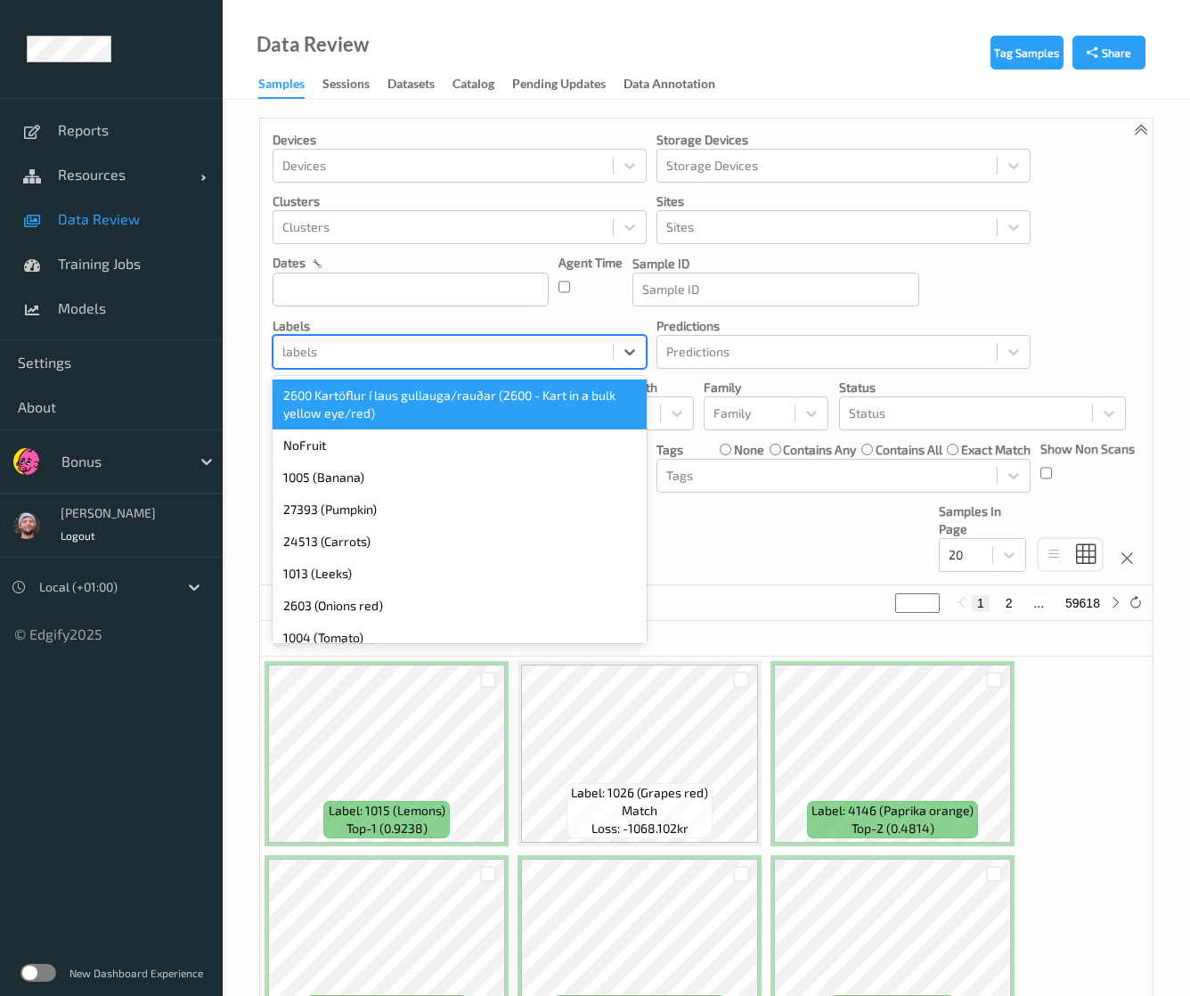
click at [362, 353] on div at bounding box center [443, 351] width 322 height 21
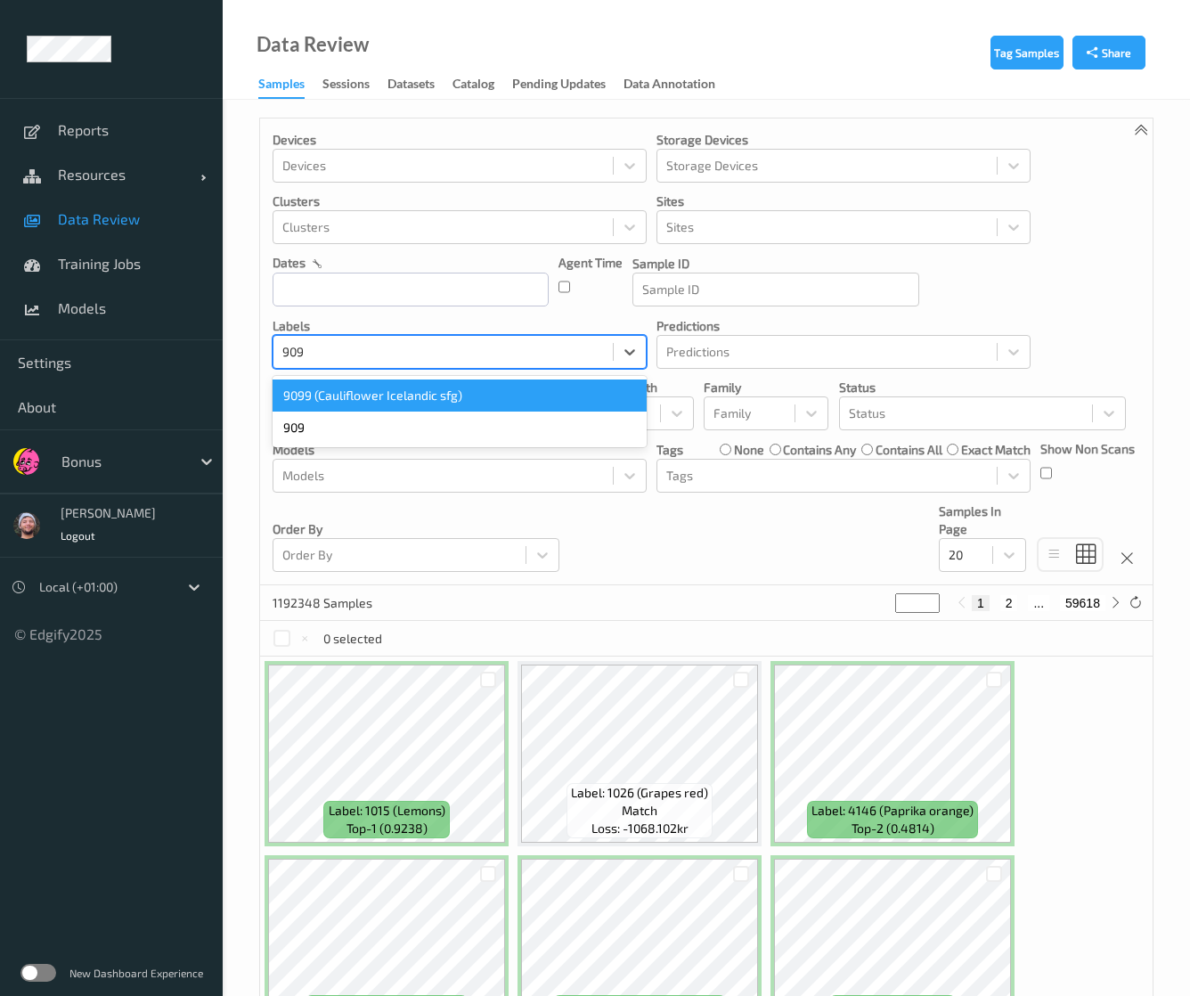
type input "9099"
click at [387, 396] on div "9099 (Cauliflower Icelandic sfg)" at bounding box center [460, 395] width 374 height 32
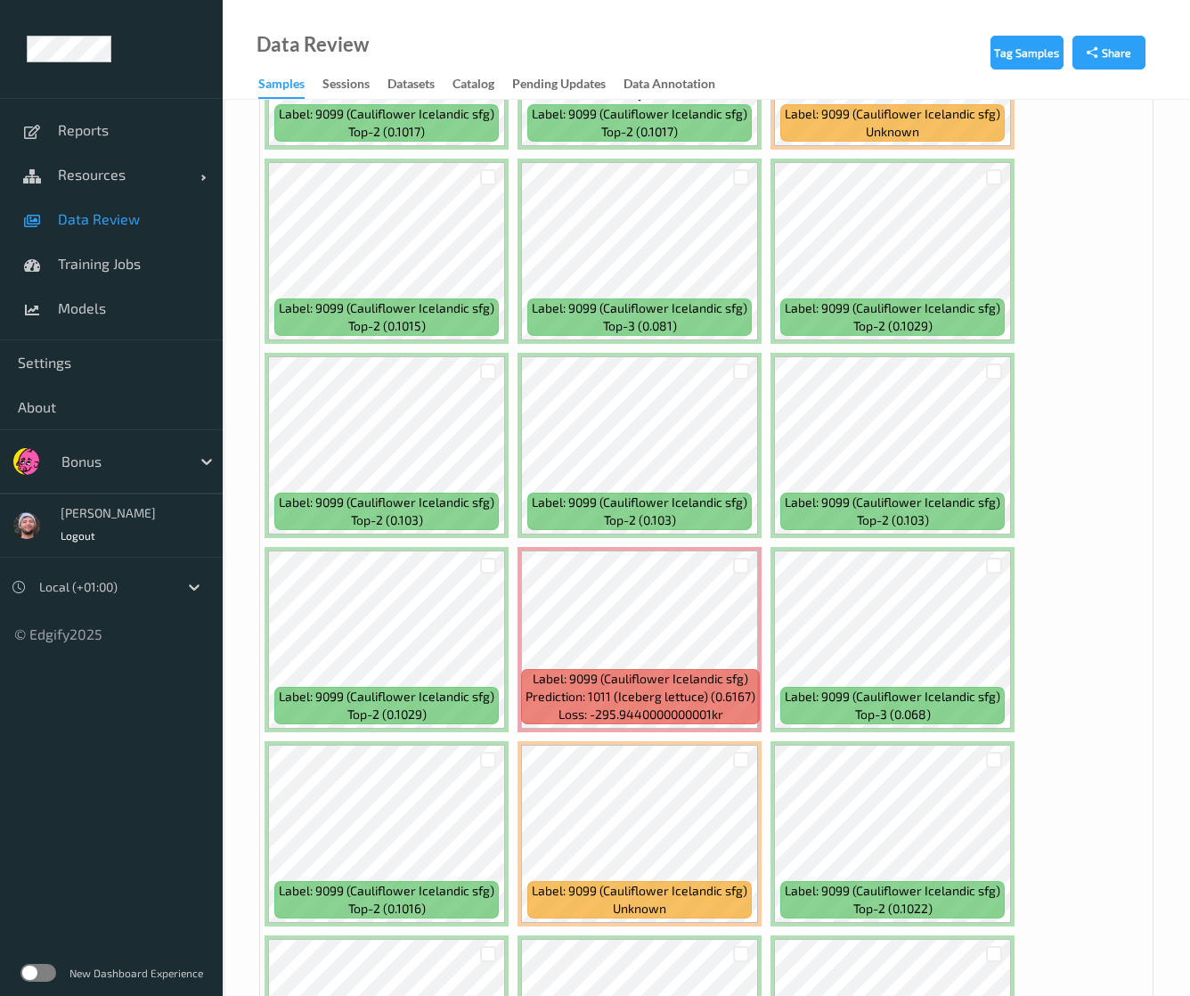
scroll to position [468, 0]
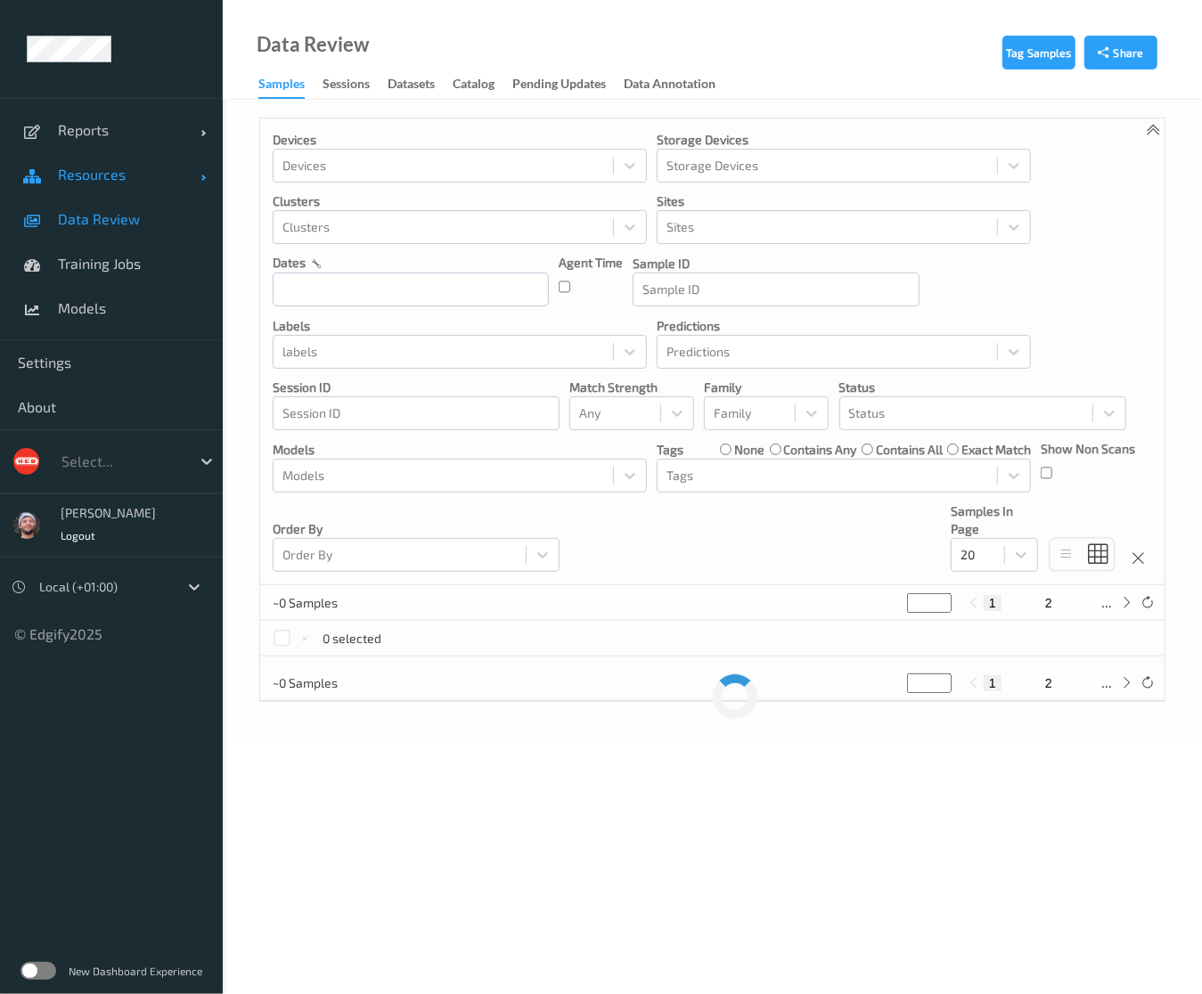
click at [71, 172] on span "Resources" at bounding box center [129, 175] width 143 height 18
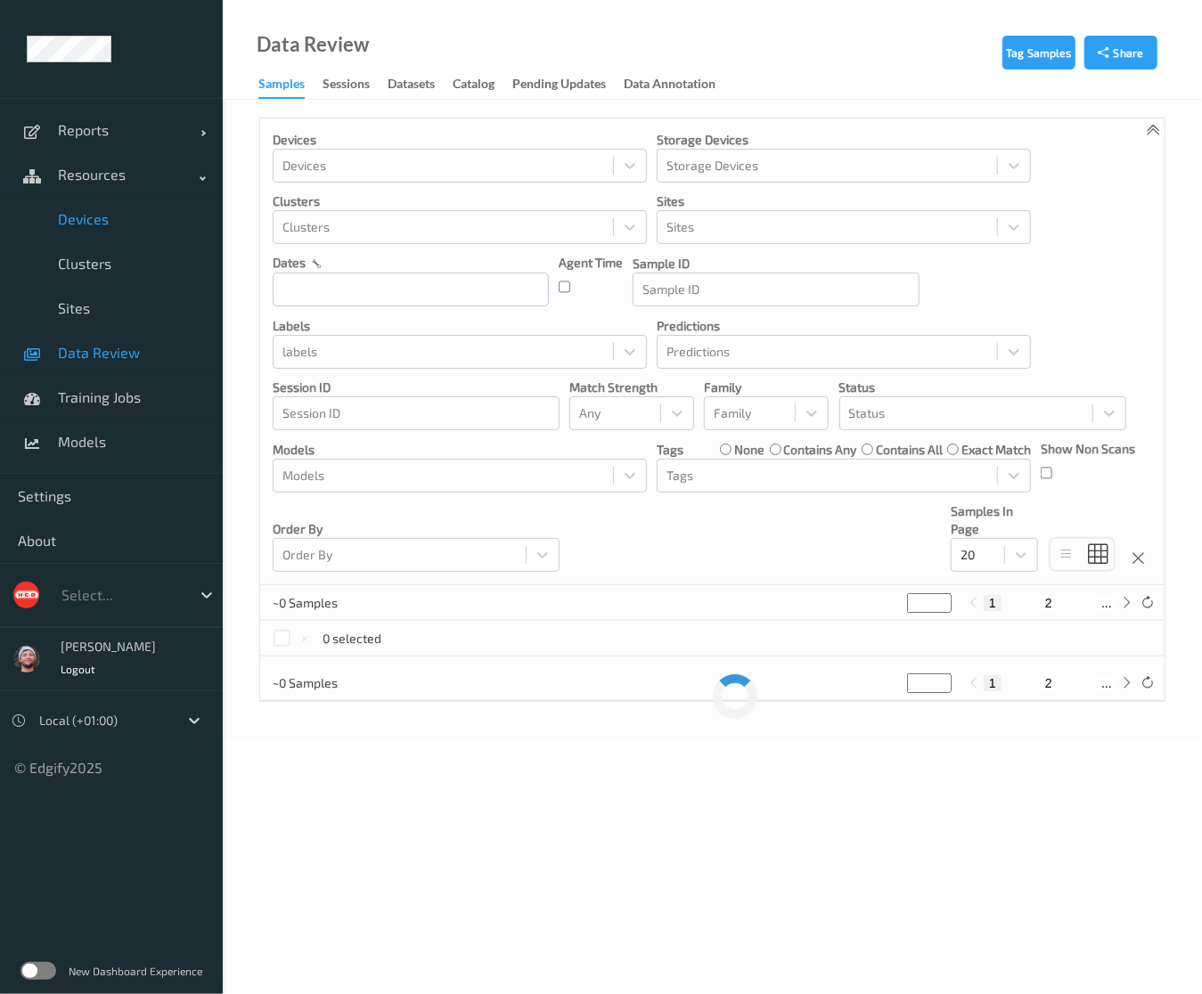
click at [80, 219] on span "Devices" at bounding box center [131, 219] width 147 height 18
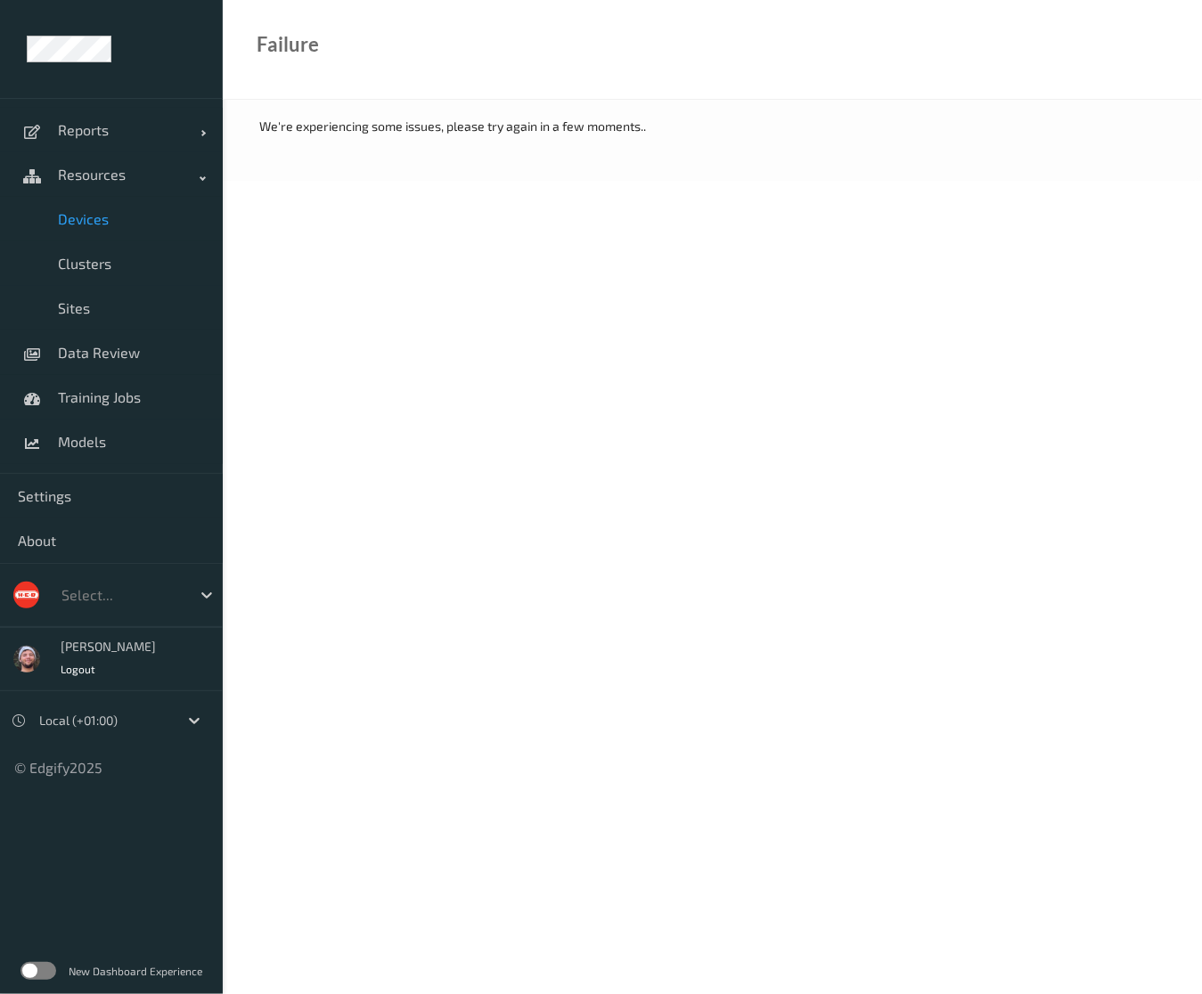
click at [137, 221] on span "Devices" at bounding box center [131, 219] width 147 height 18
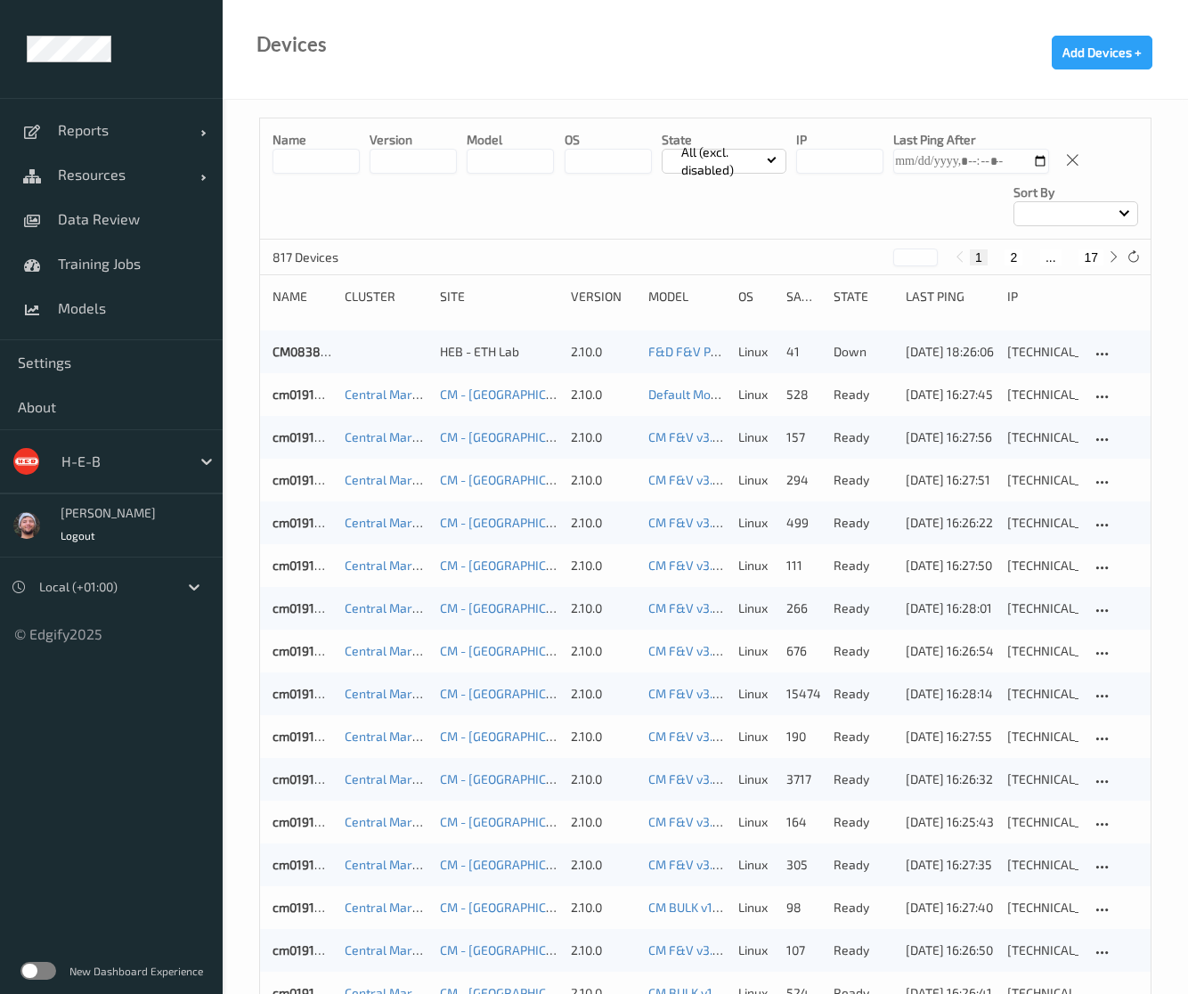
click at [1094, 268] on div "817 Devices * 1 2 ... 17" at bounding box center [705, 258] width 891 height 36
click at [1096, 248] on div "1 2 ... 17" at bounding box center [1037, 258] width 174 height 20
click at [1090, 256] on button "17" at bounding box center [1091, 257] width 25 height 16
type input "**"
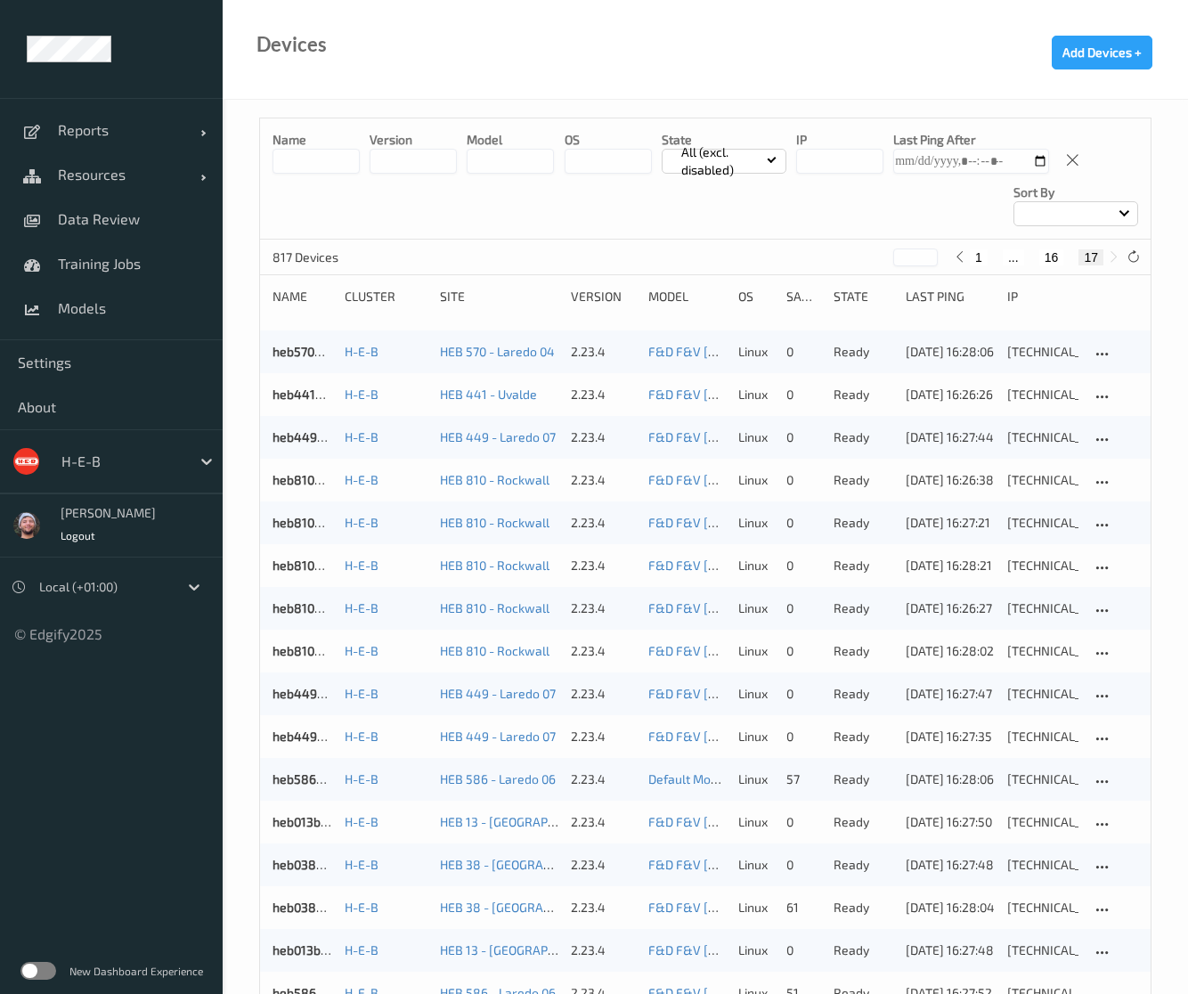
click at [759, 193] on div "Name version model OS State All (excl. disabled) IP Last Ping After Sort by" at bounding box center [705, 178] width 891 height 121
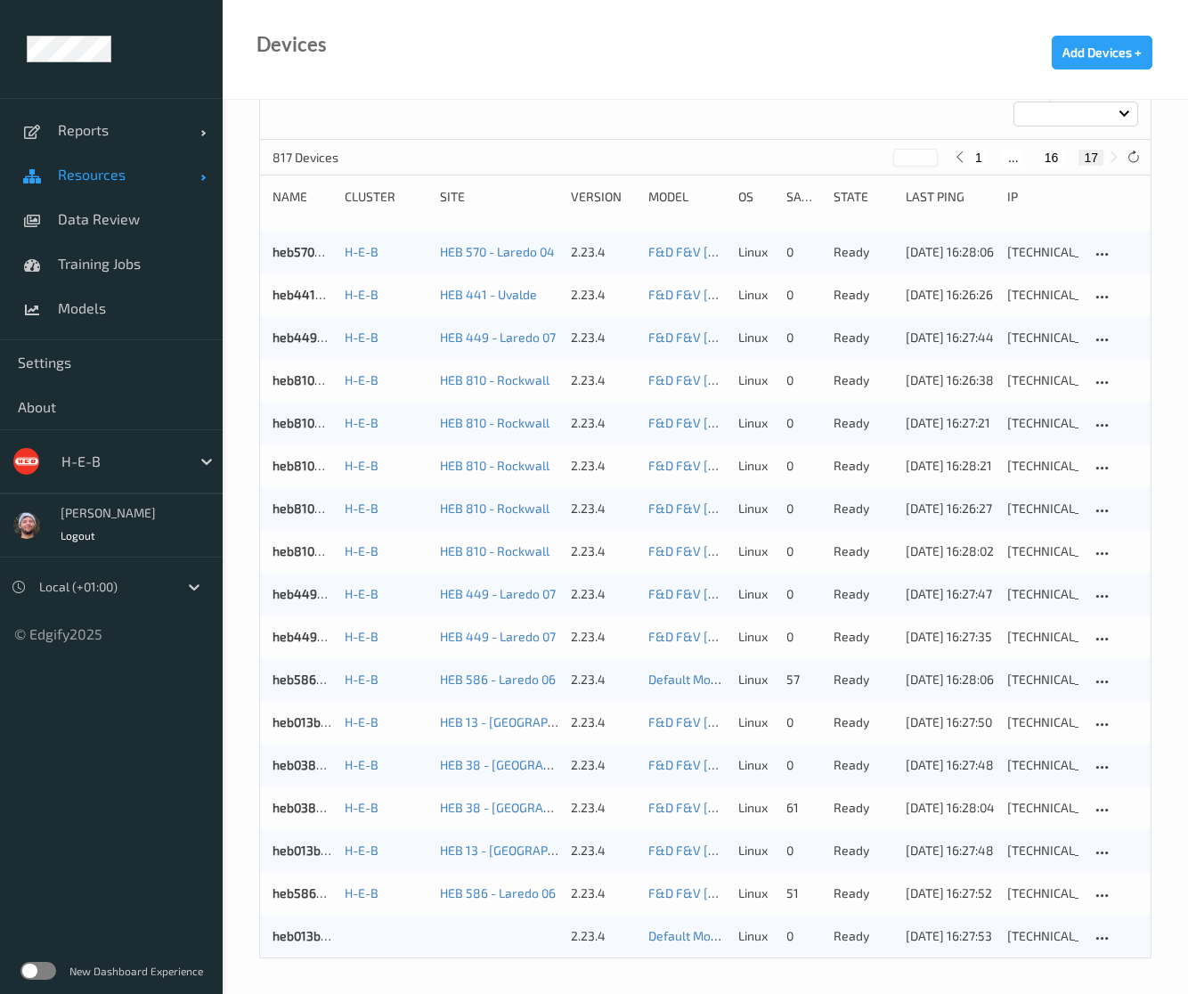
click at [148, 178] on span "Resources" at bounding box center [129, 175] width 143 height 18
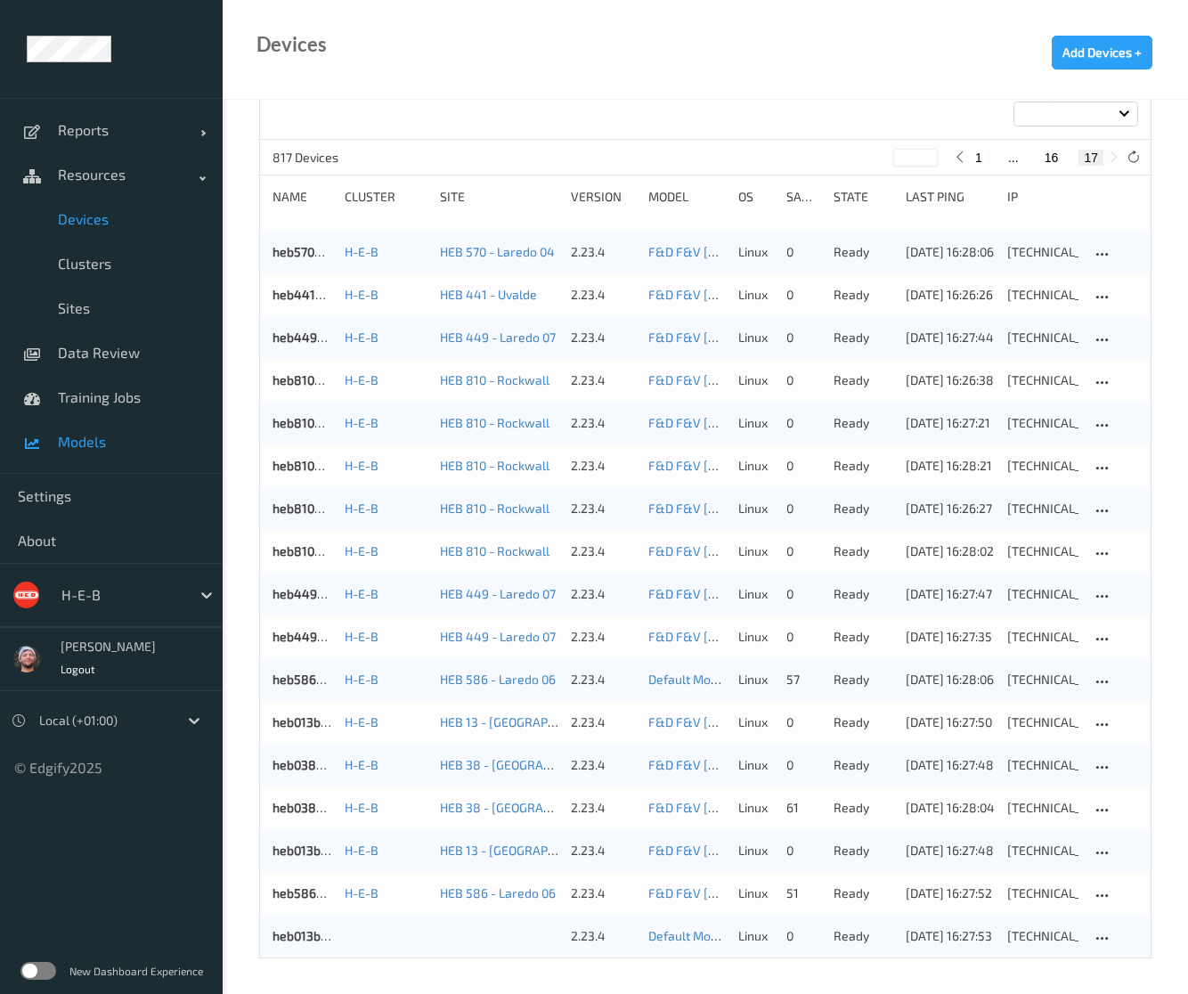
click at [132, 444] on span "Models" at bounding box center [131, 442] width 147 height 18
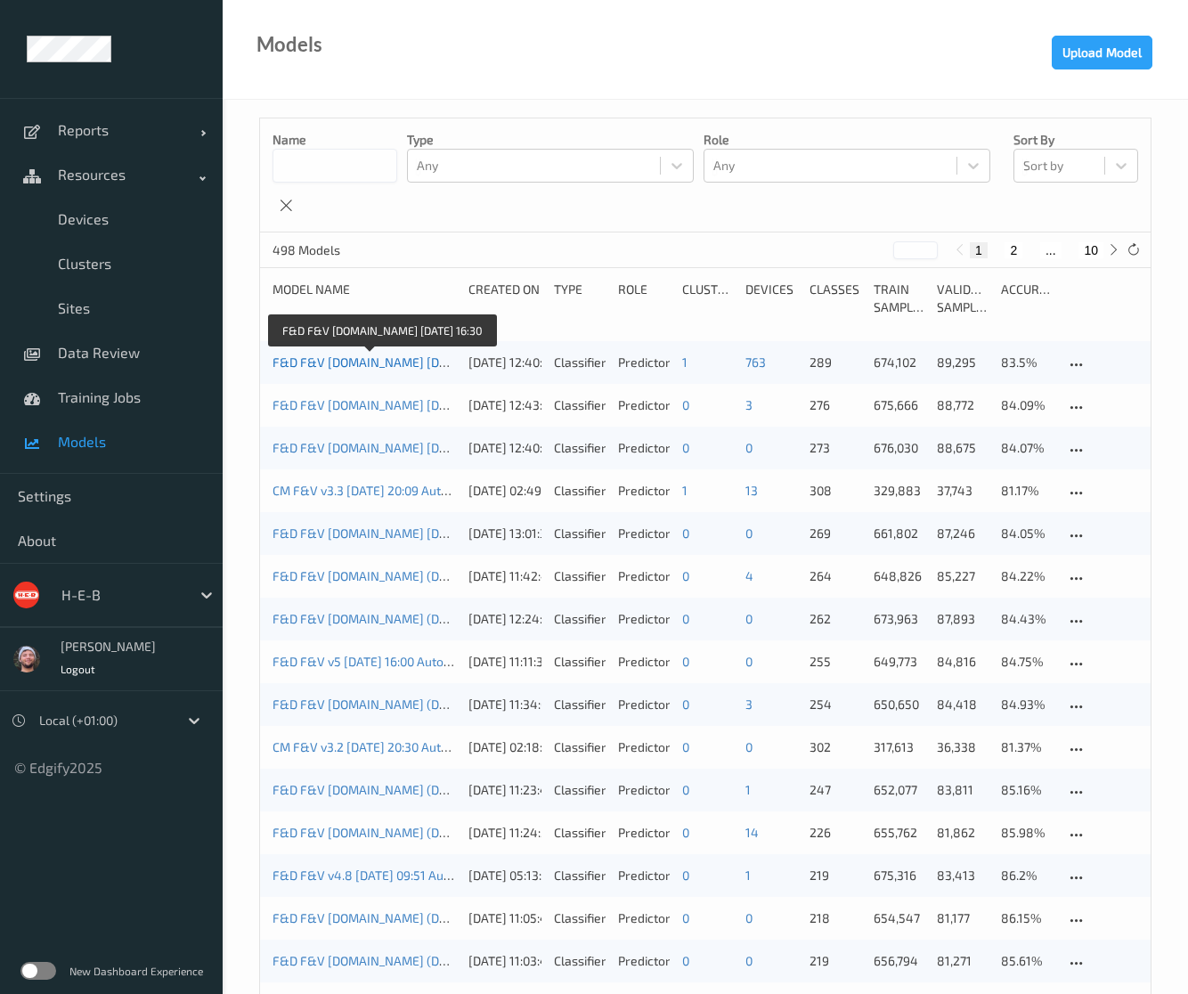
click at [410, 355] on link "F&D F&V v4.9.ST 2025-10-05 16:30" at bounding box center [385, 362] width 224 height 15
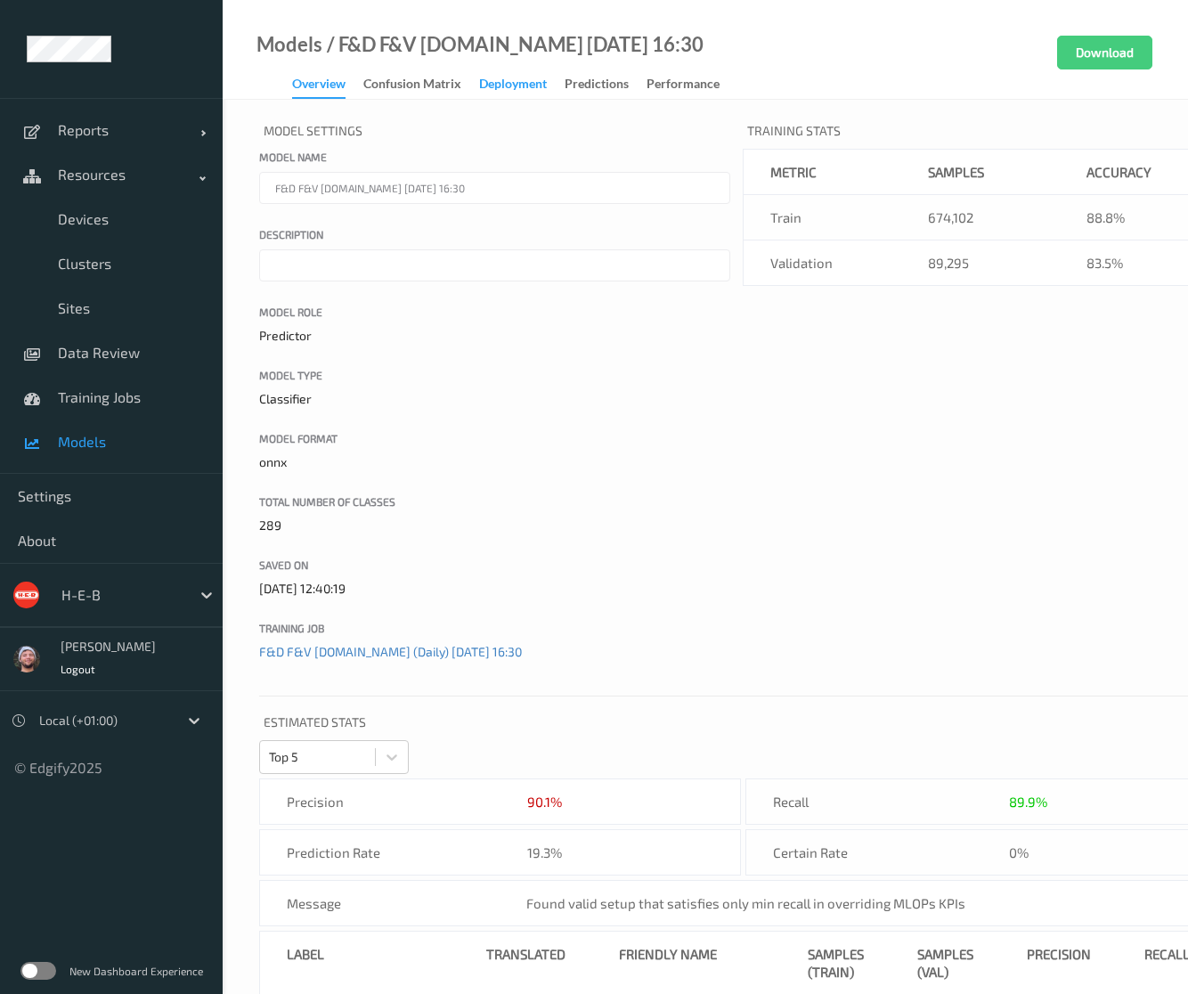
click at [526, 83] on div "Deployment" at bounding box center [513, 86] width 68 height 22
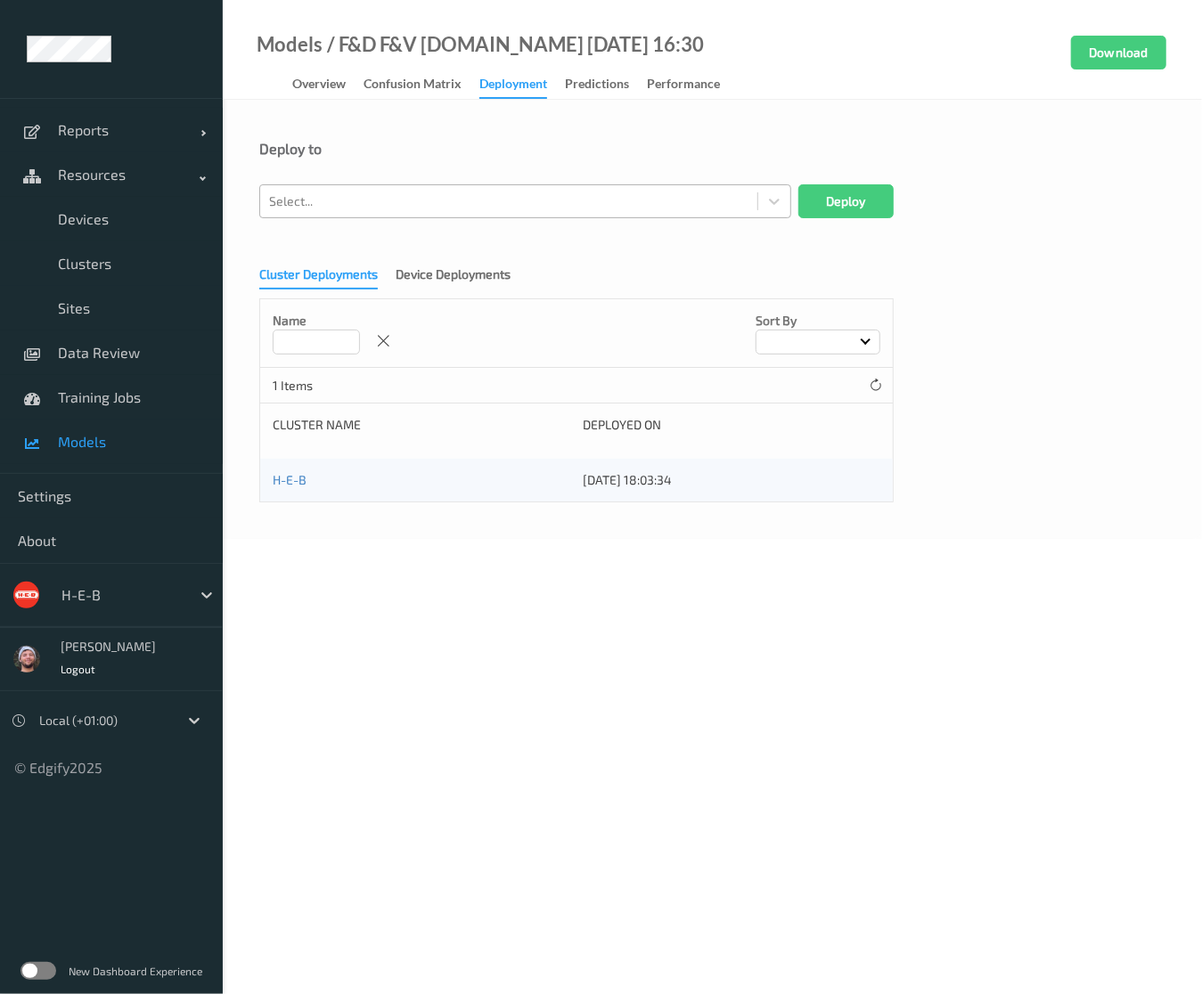
click at [477, 194] on div at bounding box center [508, 201] width 479 height 21
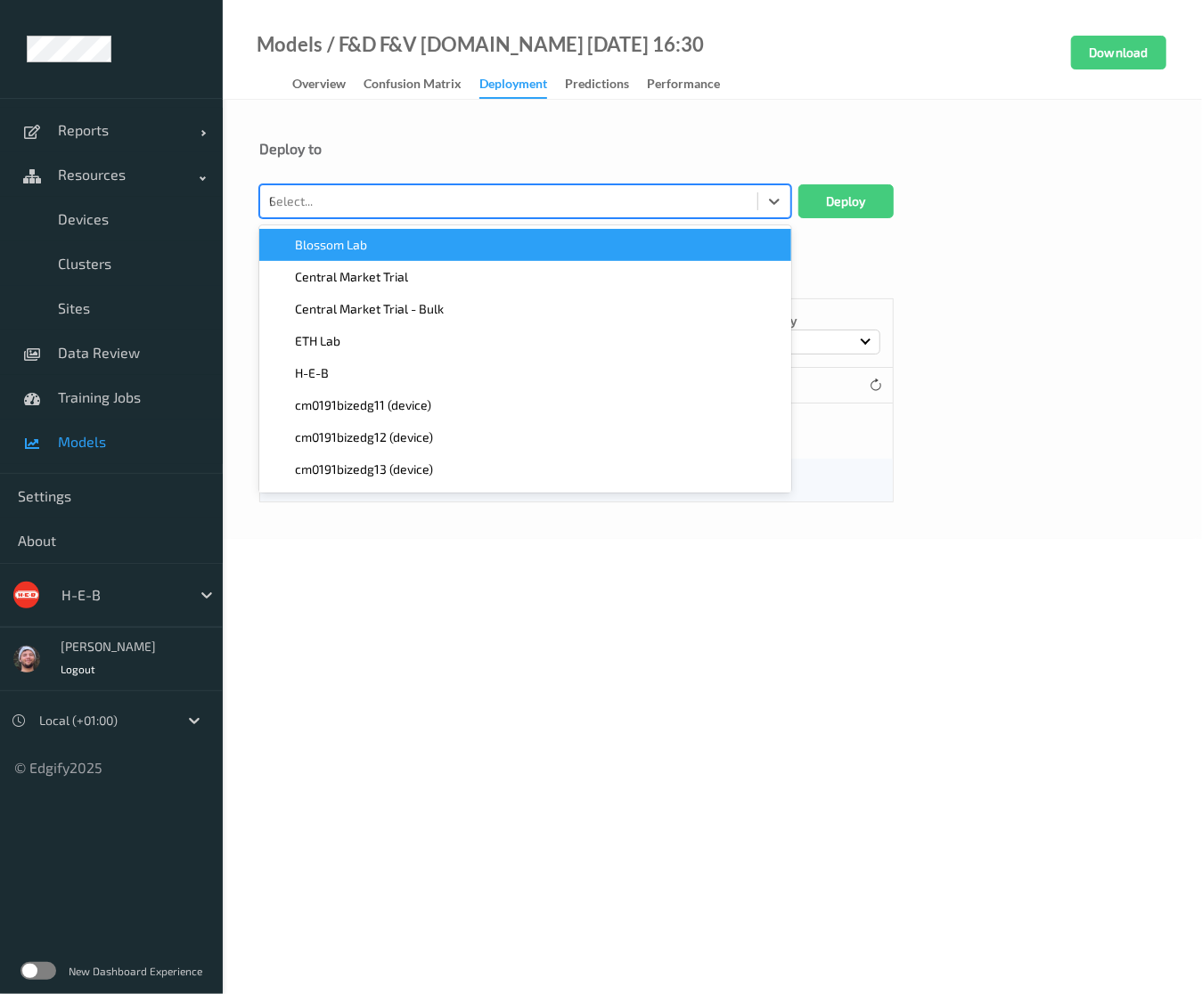
type input "013"
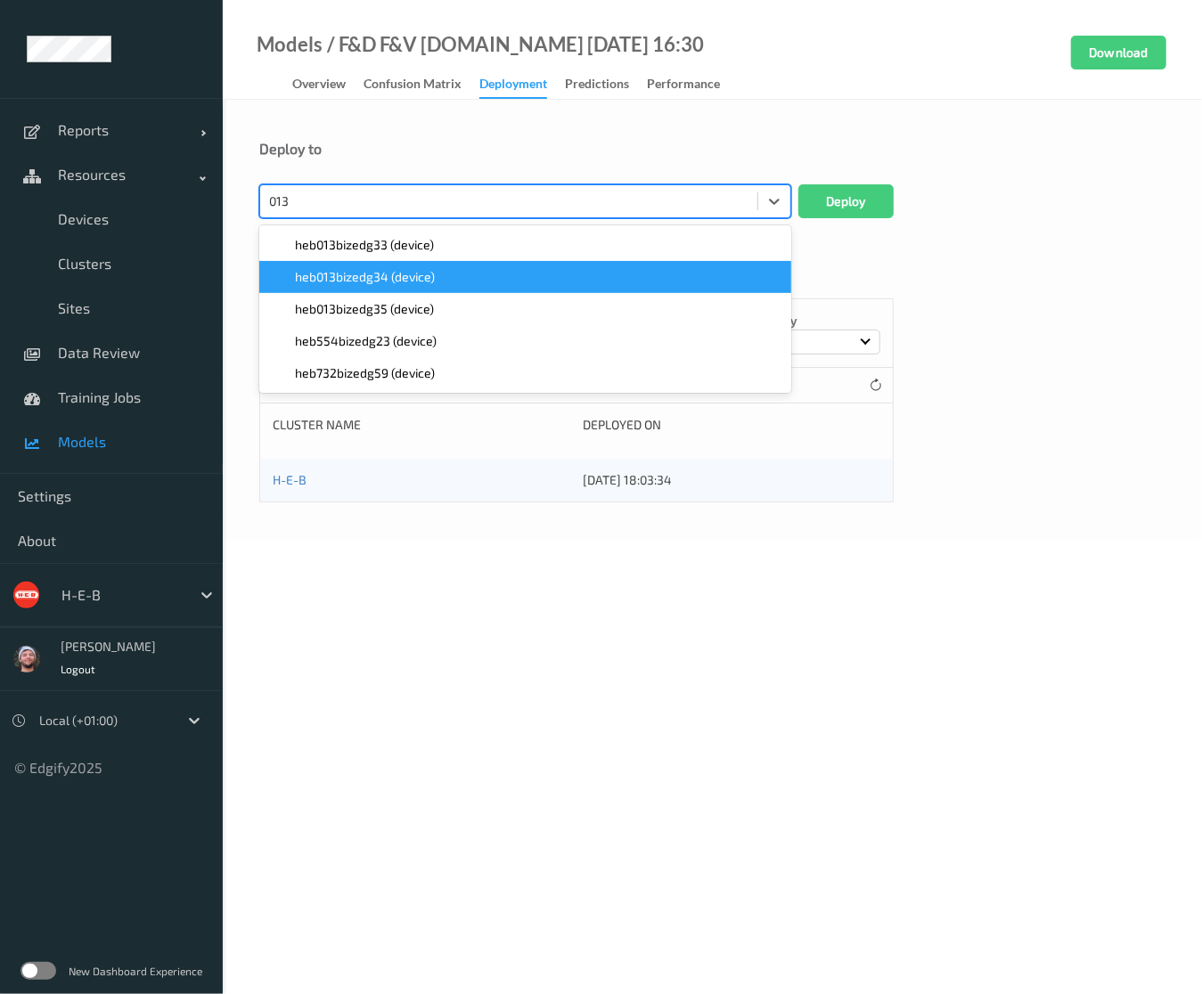
click at [325, 276] on span "heb013bizedg34 (device)" at bounding box center [365, 277] width 140 height 18
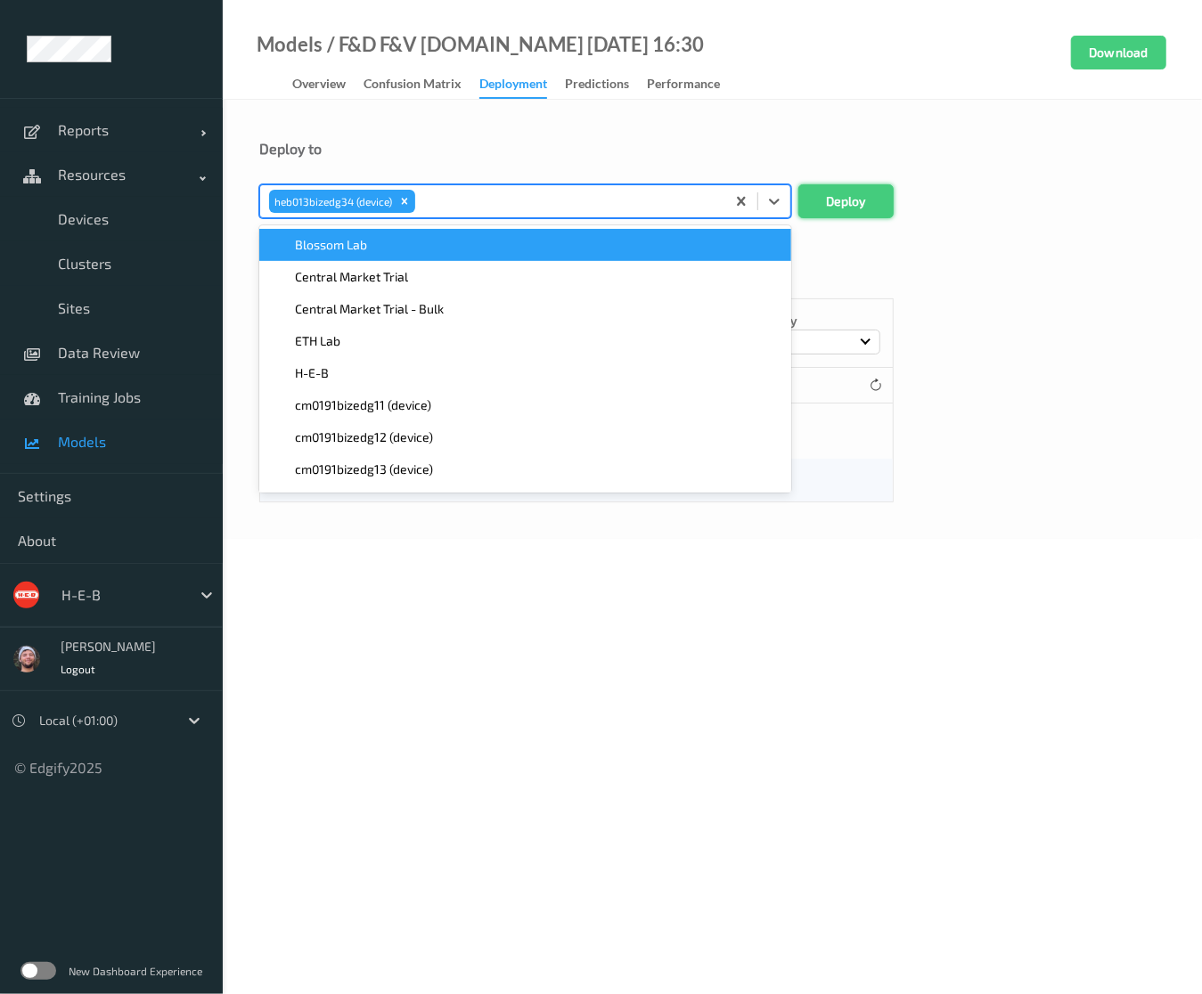
click at [824, 208] on button "Deploy" at bounding box center [845, 201] width 95 height 34
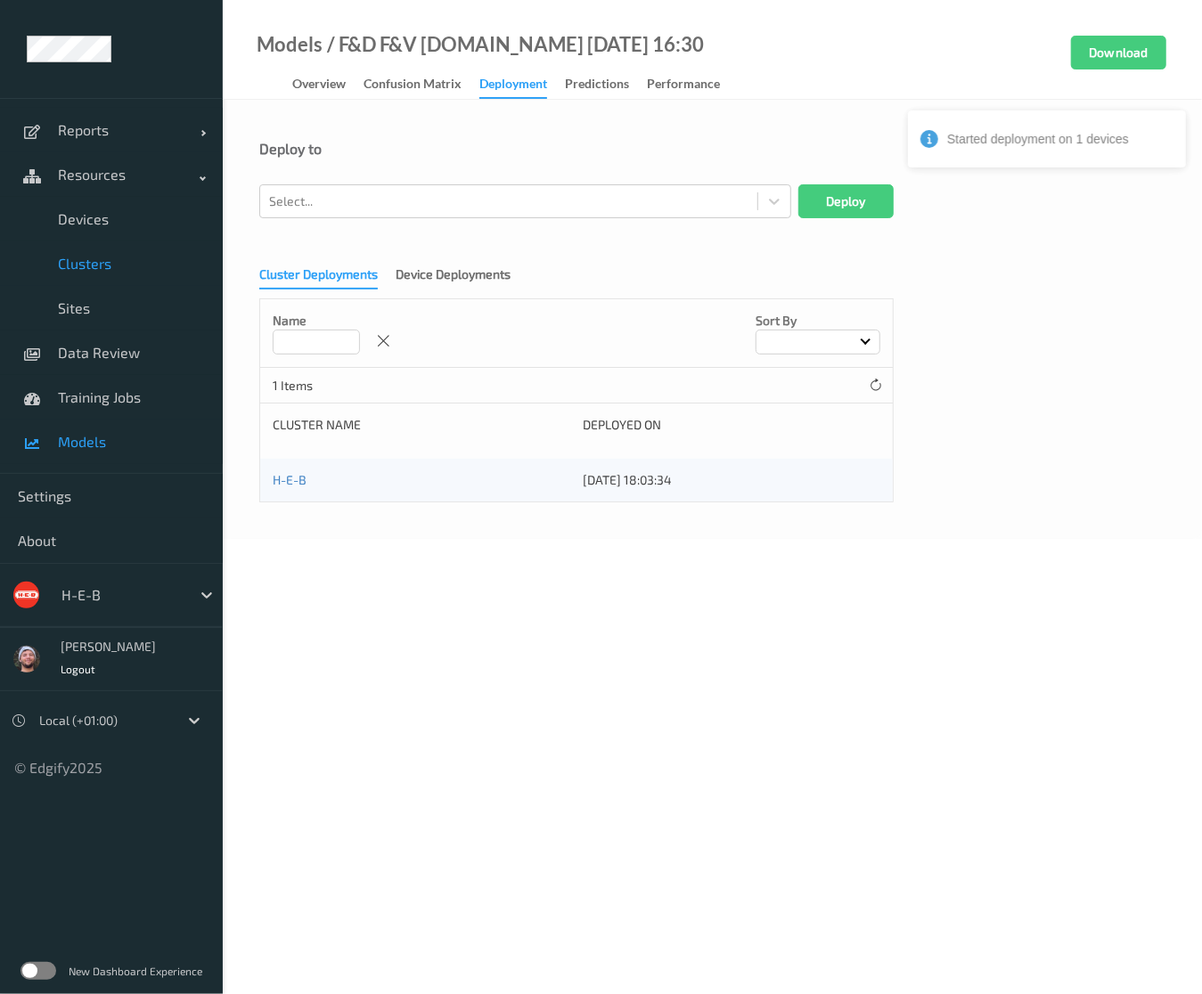
click at [99, 266] on span "Clusters" at bounding box center [131, 264] width 147 height 18
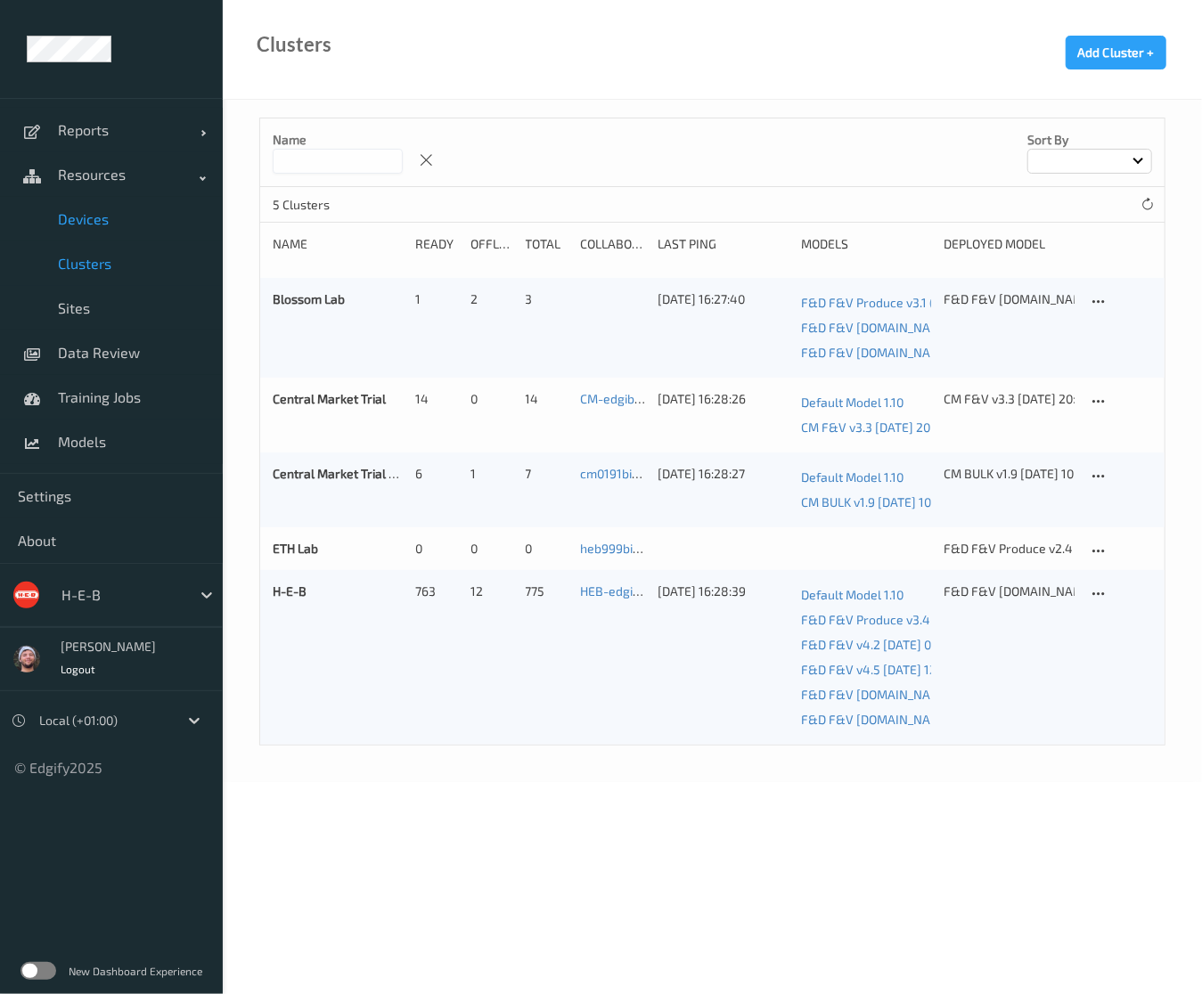
click at [144, 211] on span "Devices" at bounding box center [131, 219] width 147 height 18
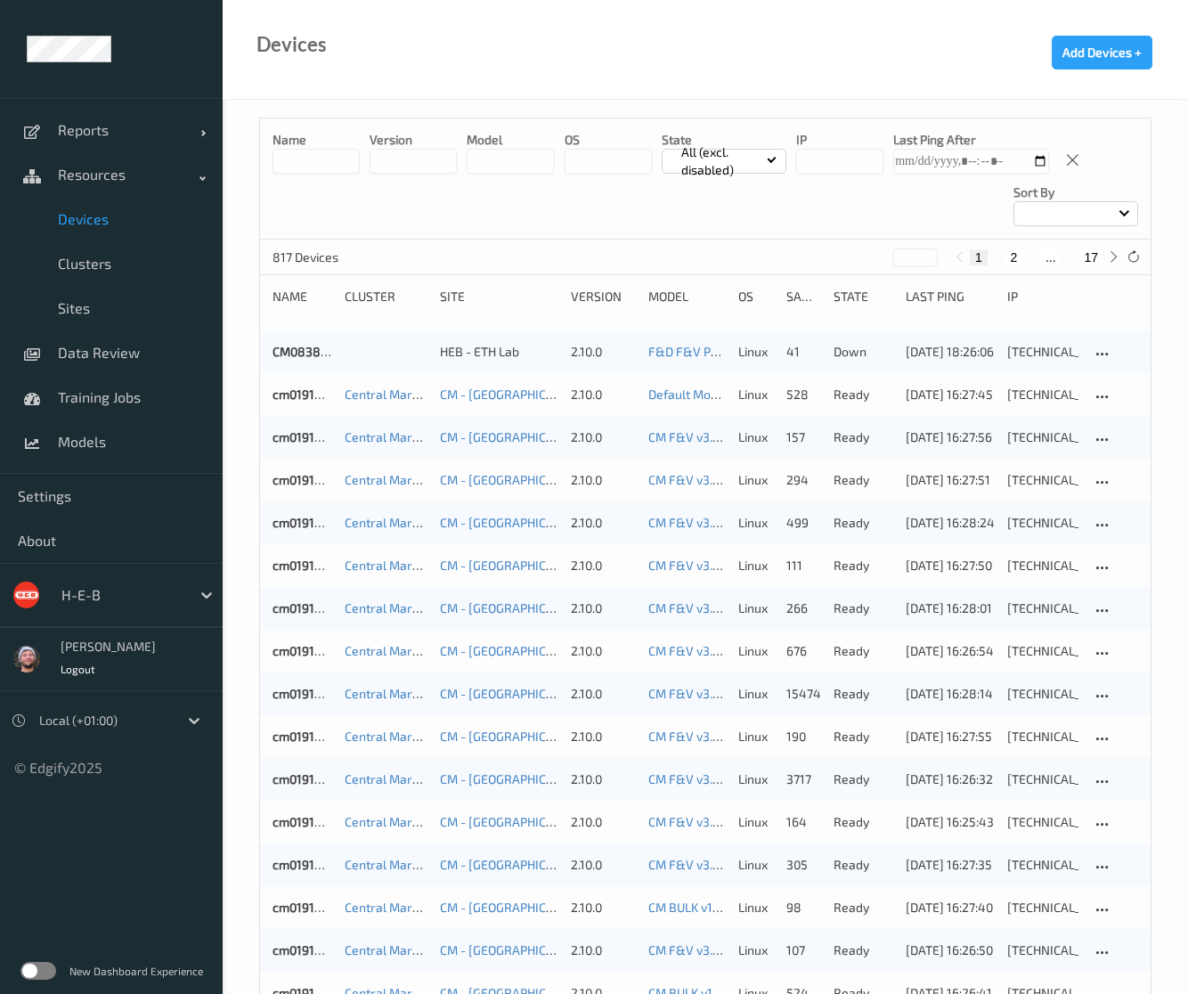
click at [1093, 268] on div "817 Devices * 1 2 ... 17" at bounding box center [705, 258] width 891 height 36
click at [1093, 265] on div "1 2 ... 17" at bounding box center [1037, 258] width 174 height 20
click at [1096, 258] on button "17" at bounding box center [1091, 257] width 25 height 16
type input "**"
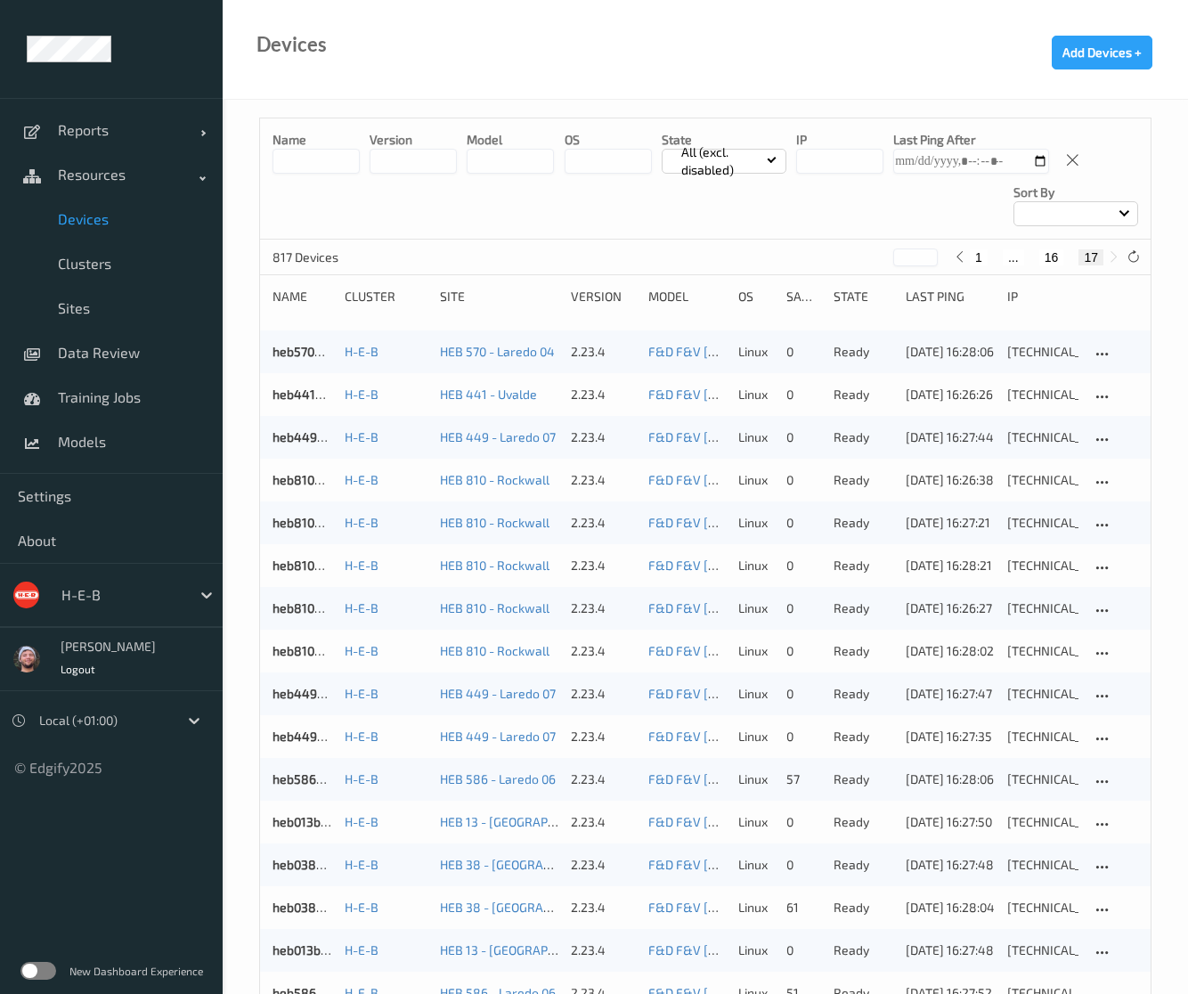
click at [314, 156] on input at bounding box center [316, 161] width 87 height 25
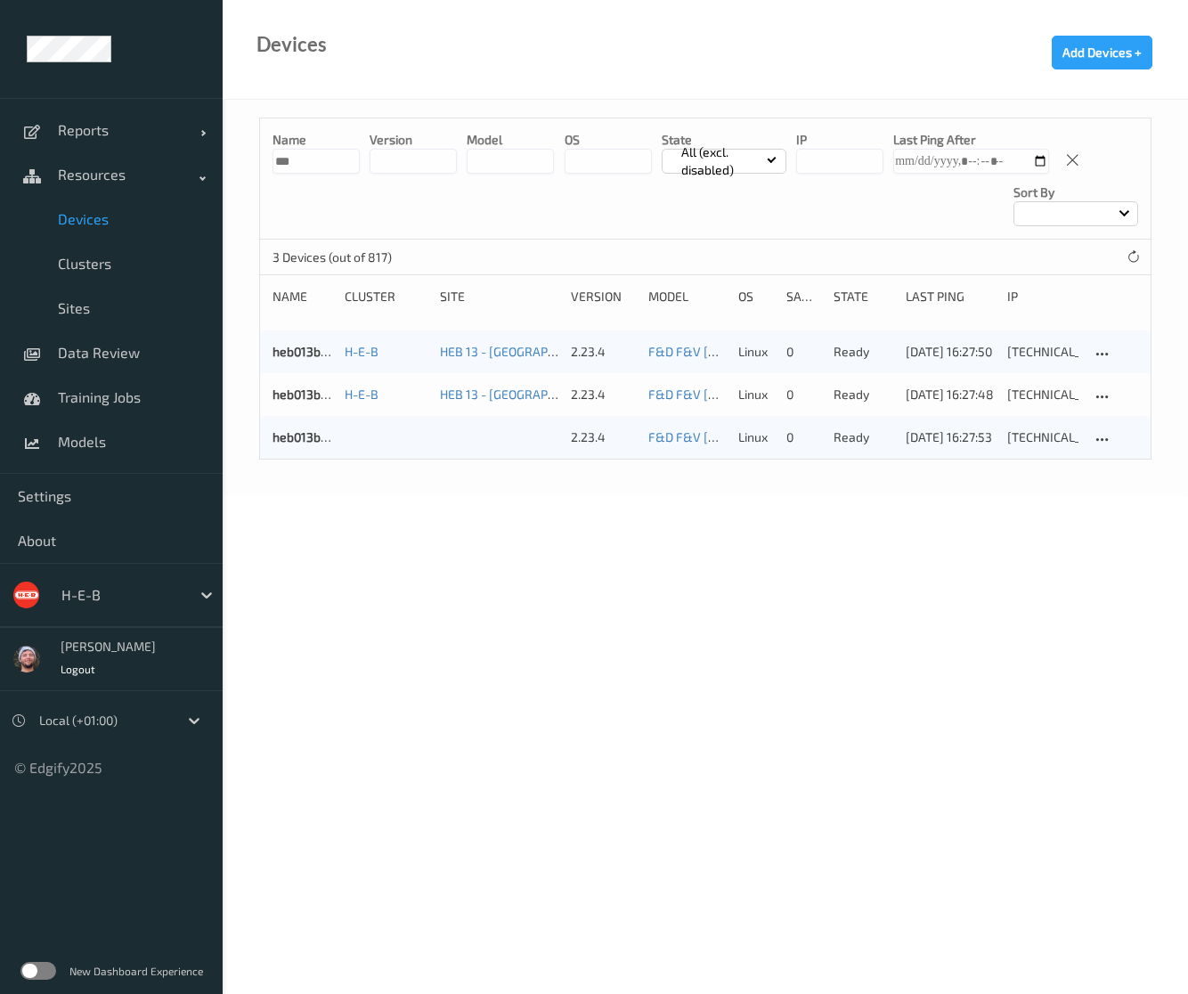
type input "***"
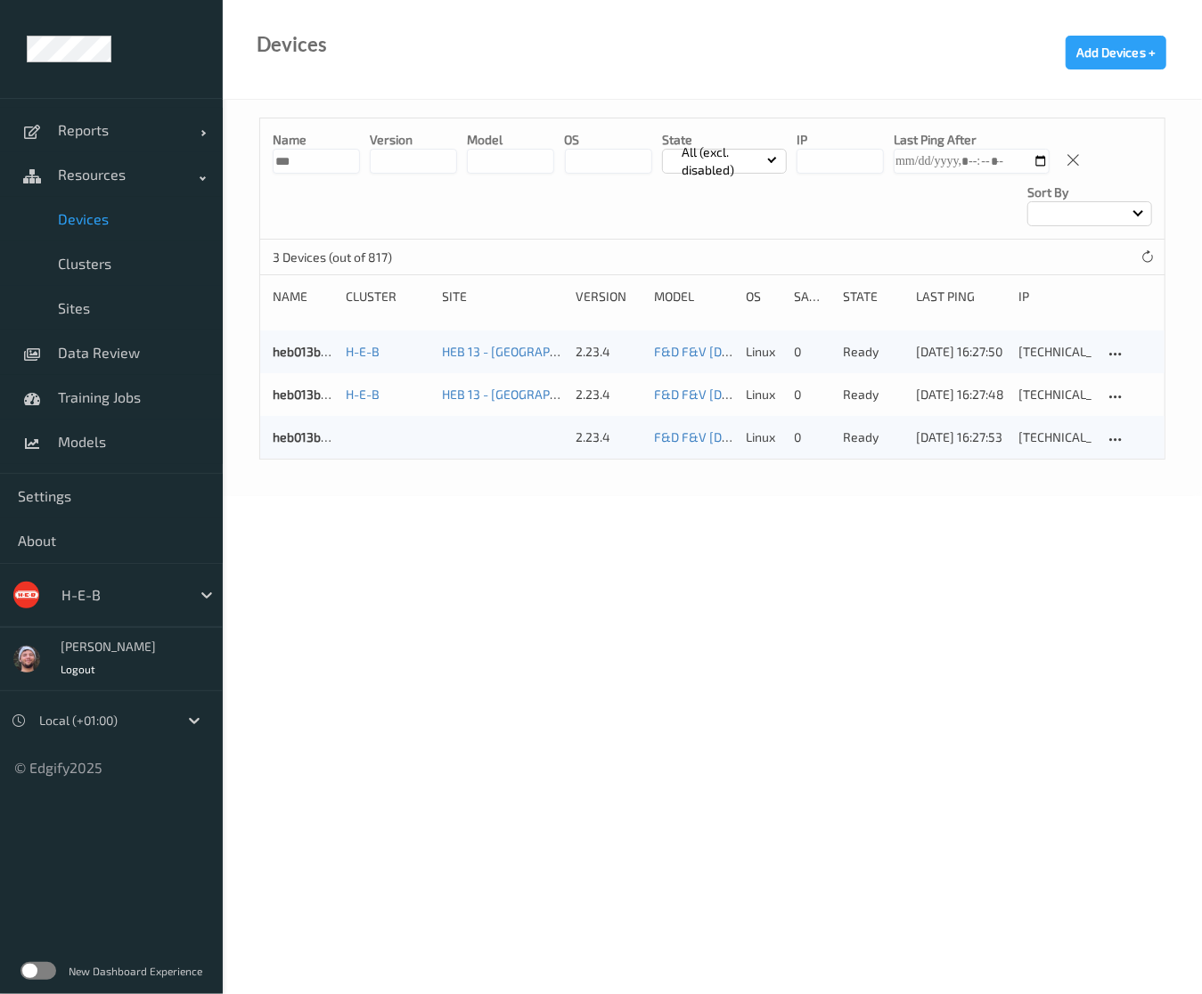
click at [401, 564] on body "Reports Default Report Customized Report Resources Devices Clusters Sites Data …" at bounding box center [601, 497] width 1202 height 994
click at [150, 301] on span "Sites" at bounding box center [131, 308] width 147 height 18
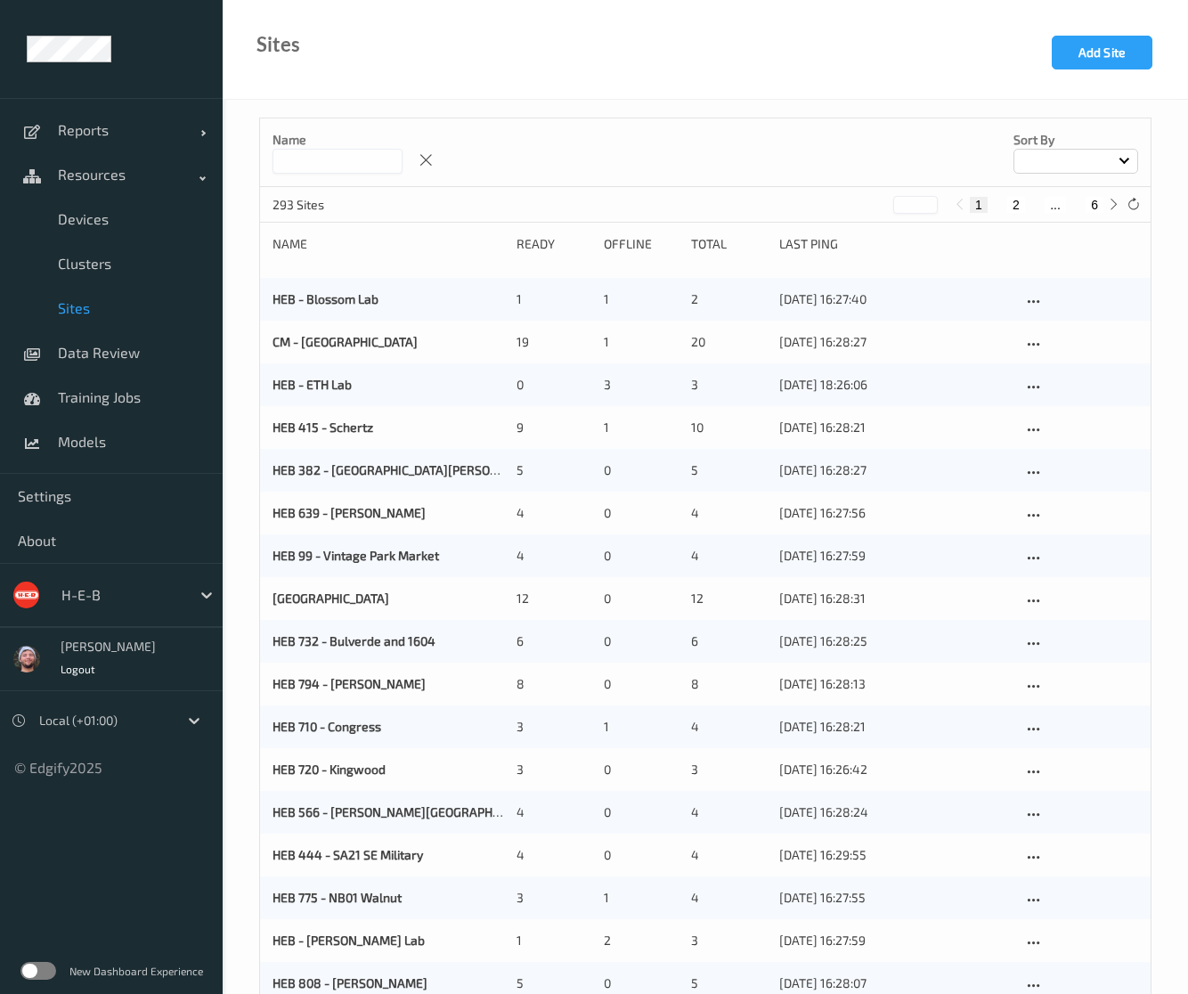
click at [364, 162] on input at bounding box center [338, 161] width 130 height 25
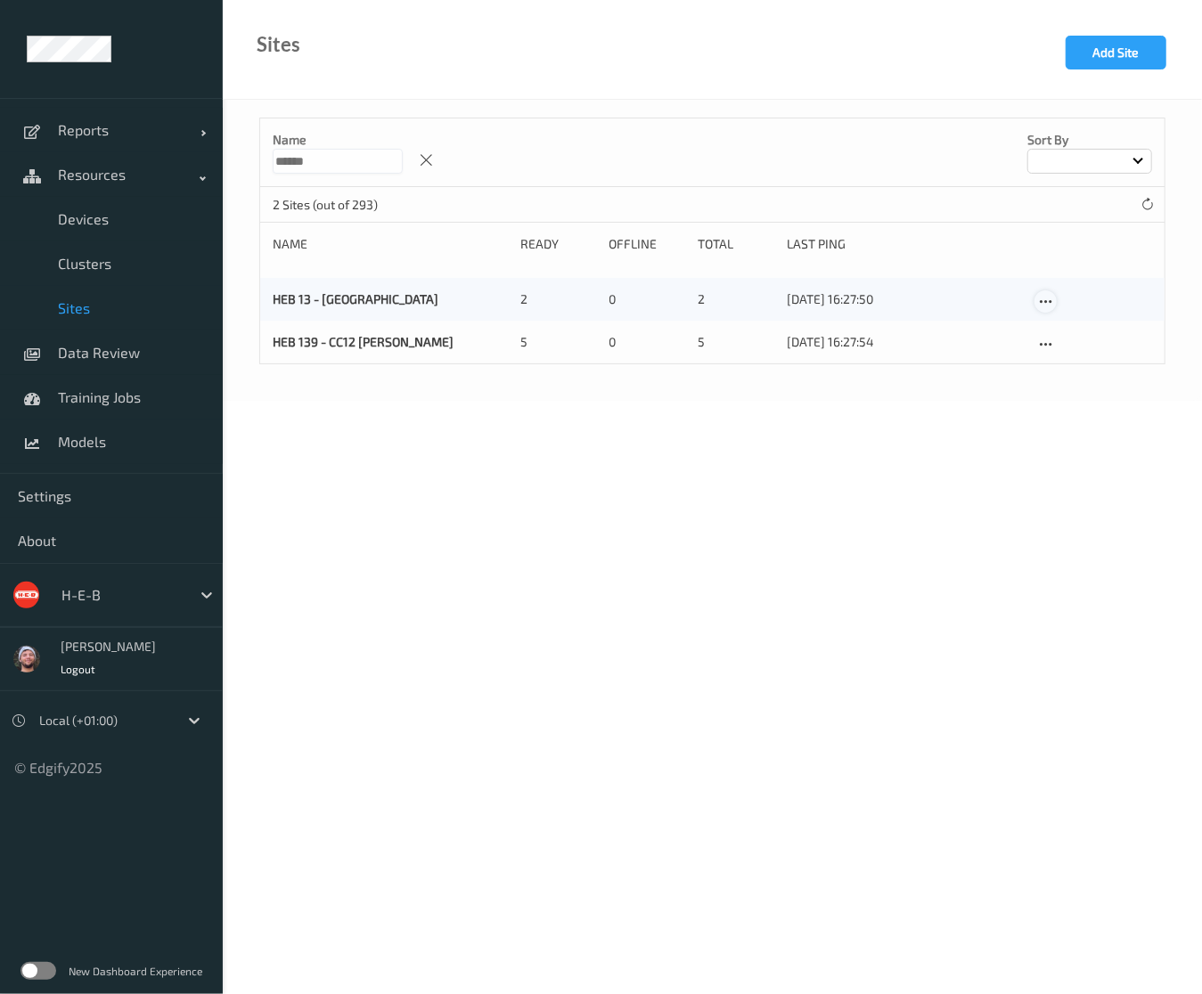
type input "******"
click at [1044, 299] on icon at bounding box center [1045, 302] width 15 height 16
click at [1095, 341] on link "Edit Site" at bounding box center [1082, 332] width 94 height 33
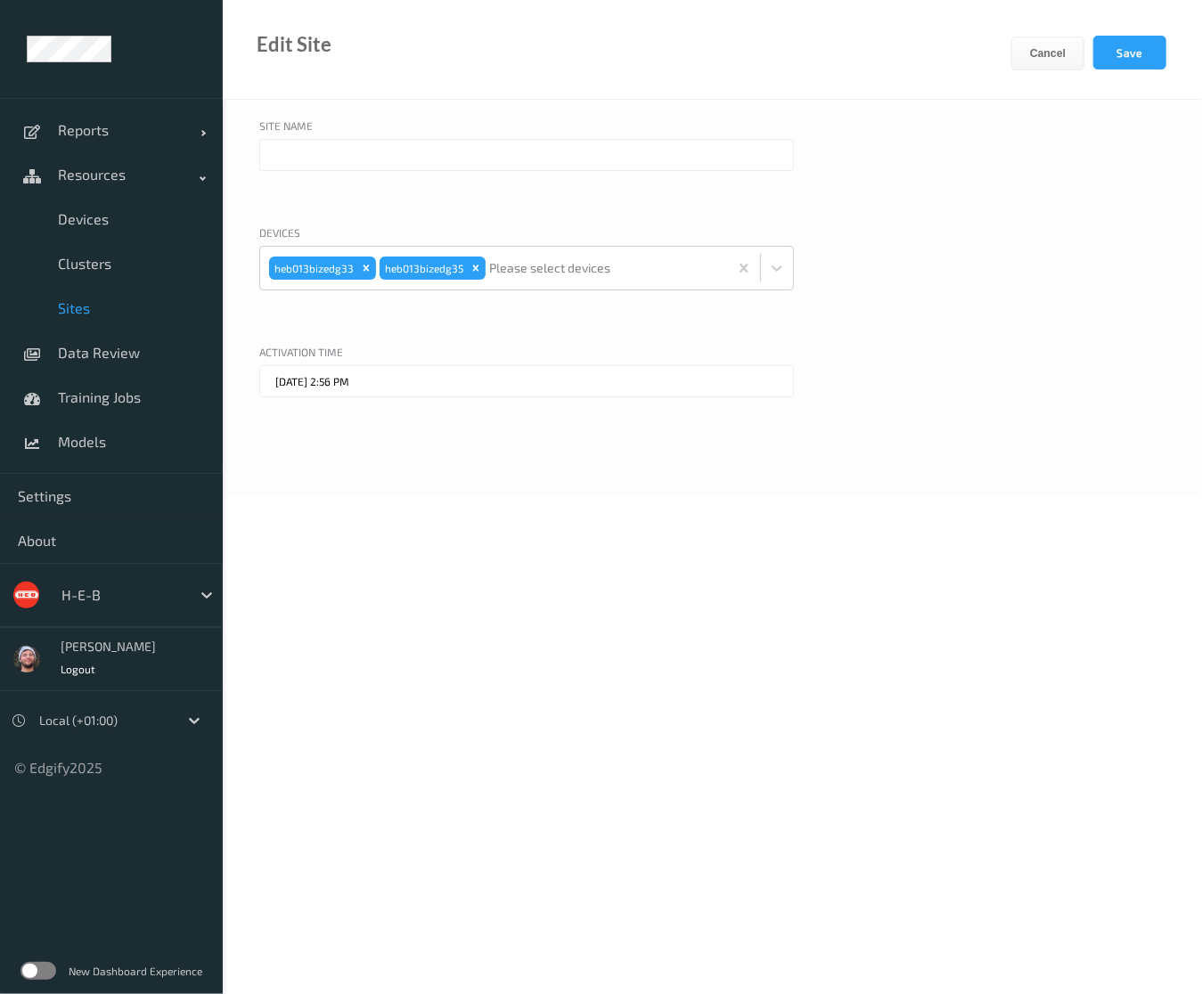
type input "HEB 13 - Rio Grande City"
type input "09/10/2025 2:56 PM"
click at [635, 266] on div at bounding box center [603, 268] width 232 height 36
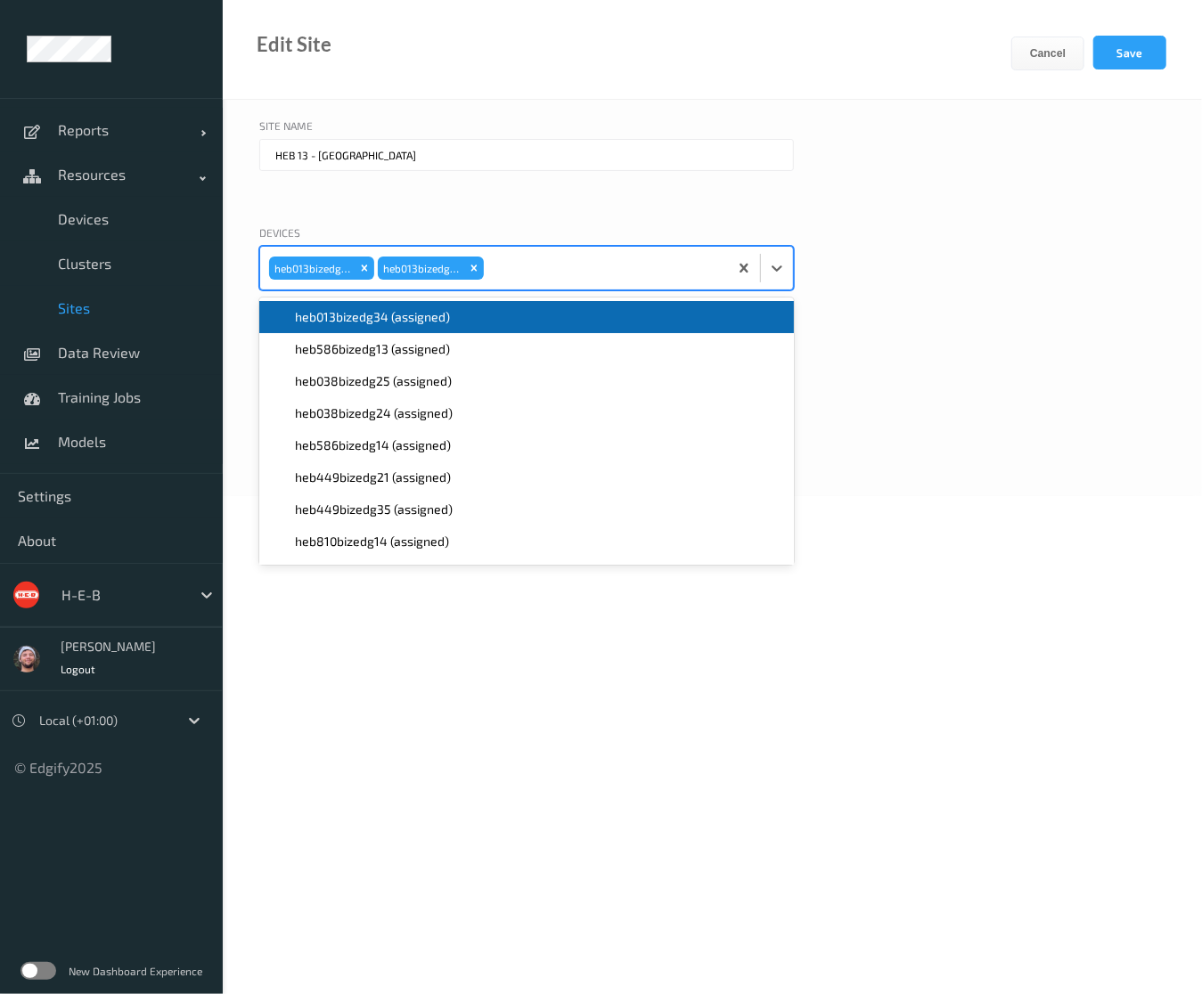
click at [502, 322] on div "heb013bizedg34 (assigned)" at bounding box center [526, 317] width 513 height 18
click at [1110, 42] on button "Save" at bounding box center [1129, 53] width 73 height 34
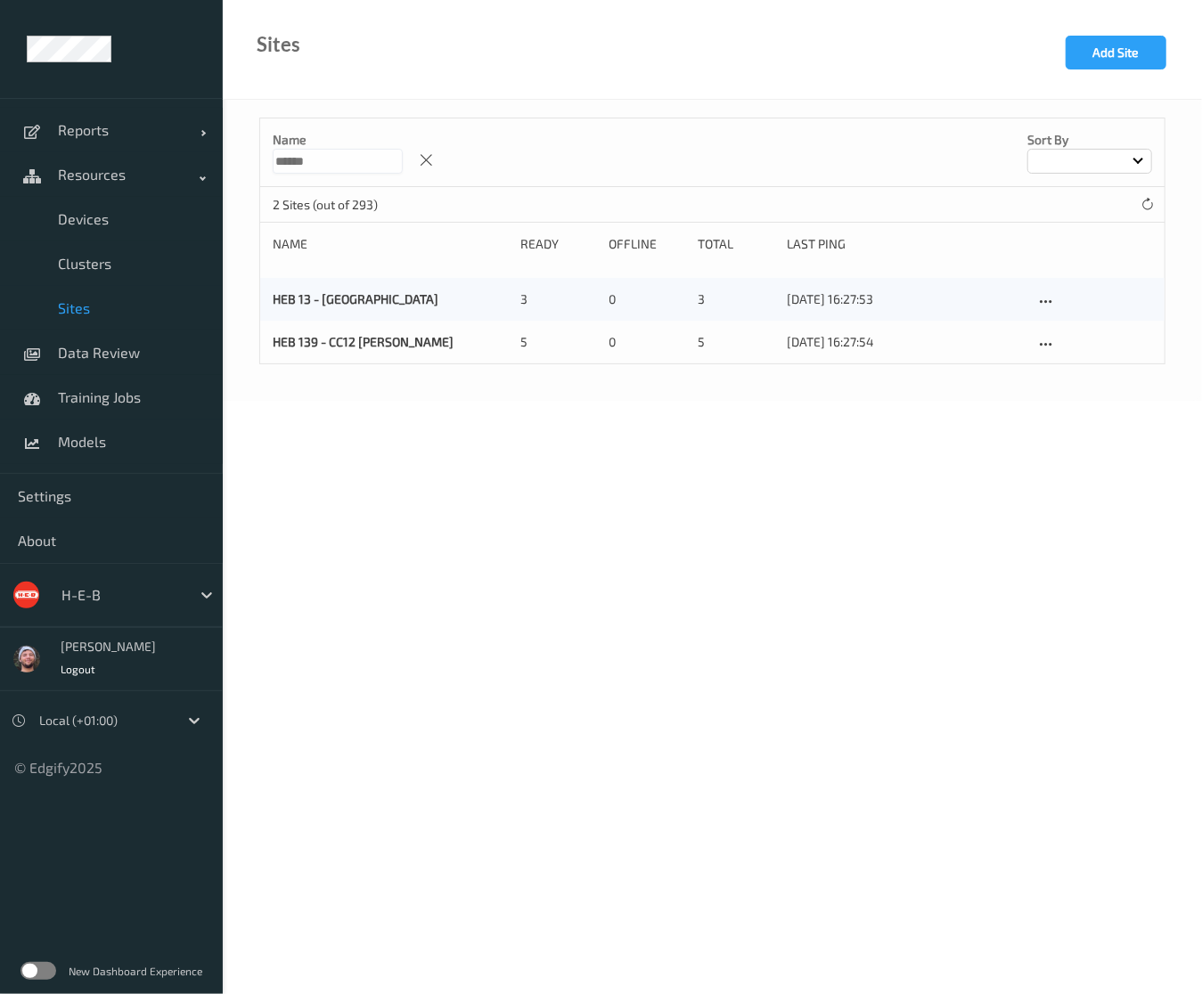
click at [660, 167] on div "Name ****** Sort by" at bounding box center [712, 152] width 904 height 69
click at [154, 576] on div "H-E-B" at bounding box center [111, 595] width 223 height 64
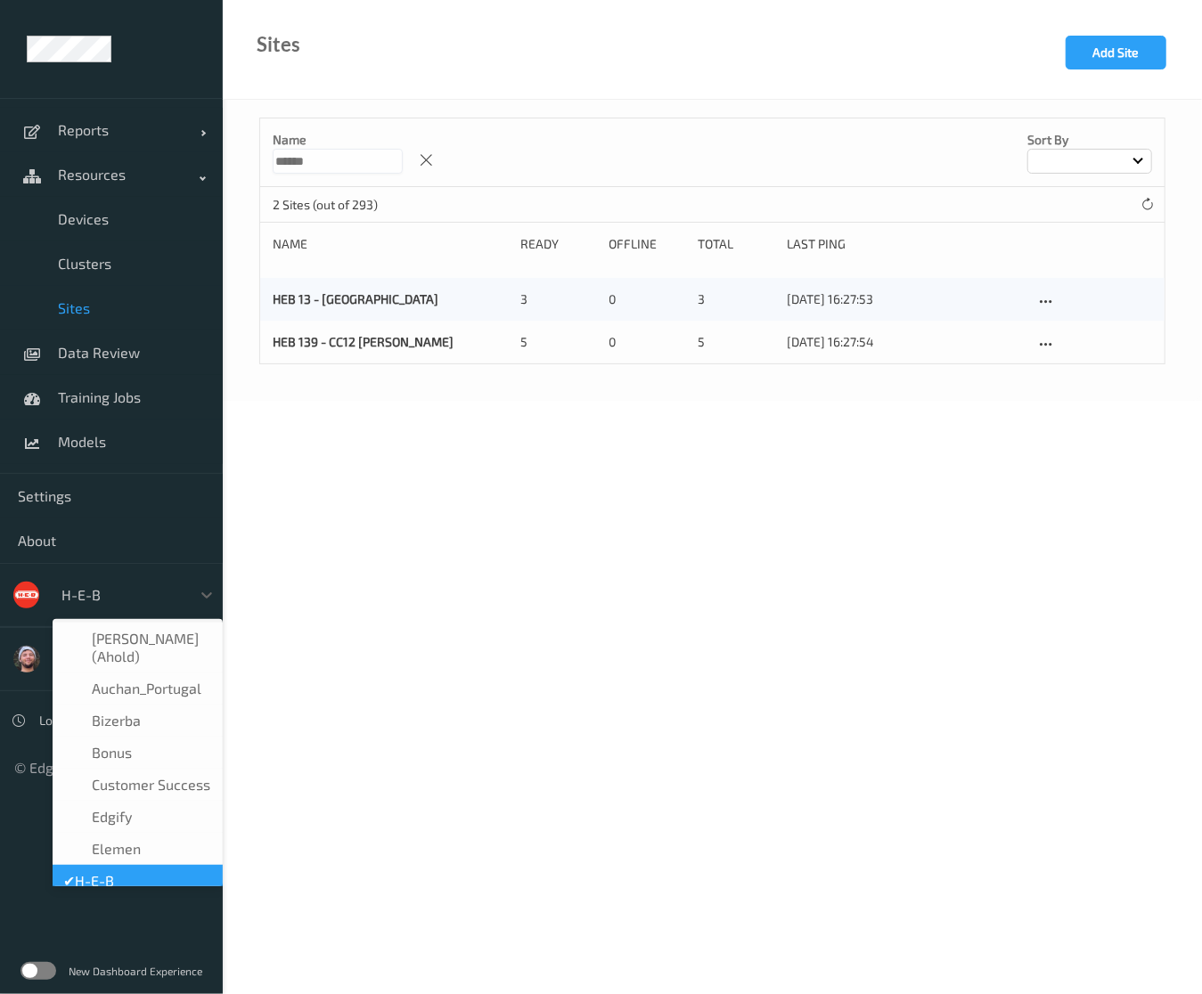
click at [137, 600] on div at bounding box center [121, 594] width 120 height 21
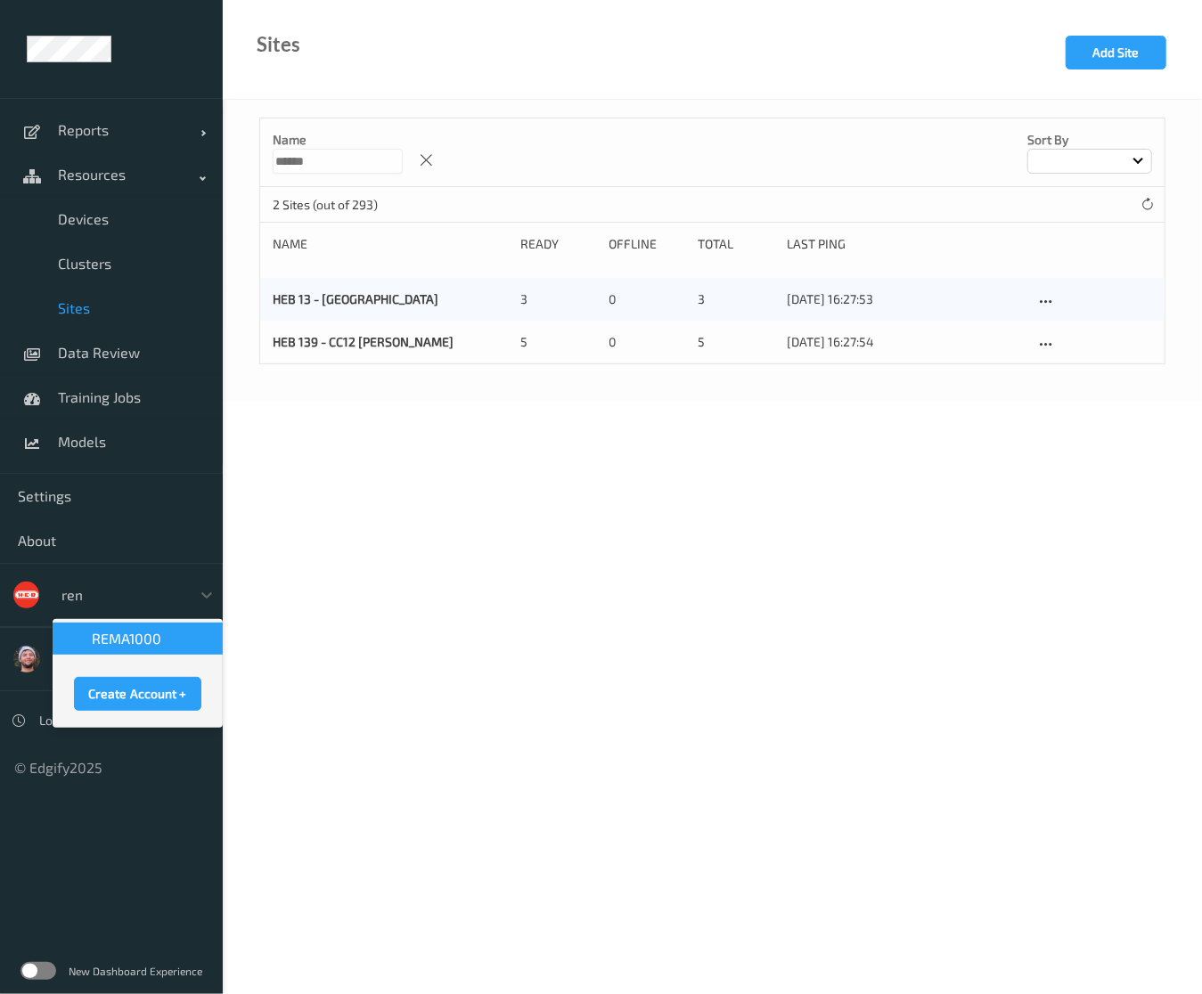
type input "rema"
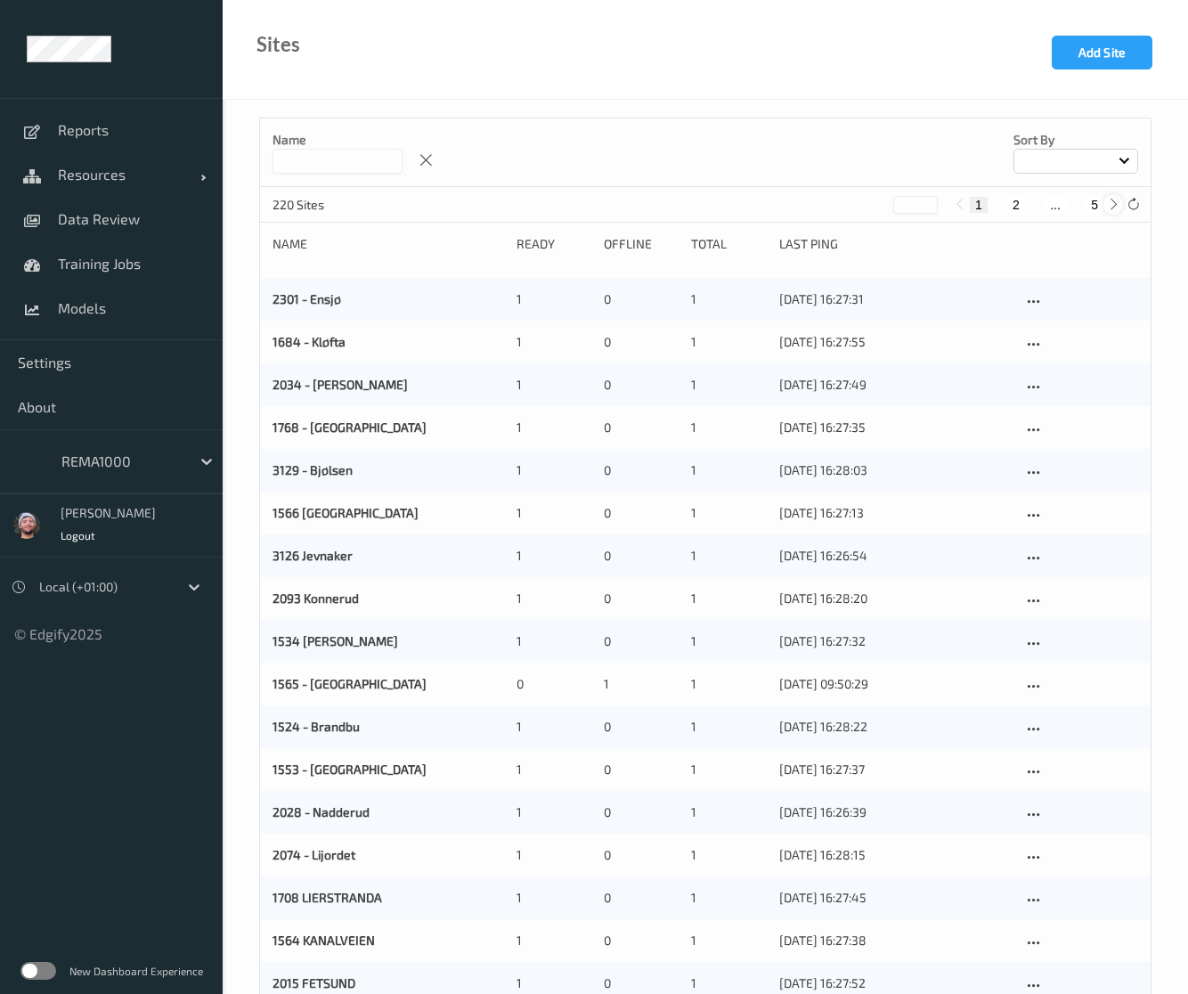
click at [1108, 200] on icon at bounding box center [1113, 204] width 13 height 13
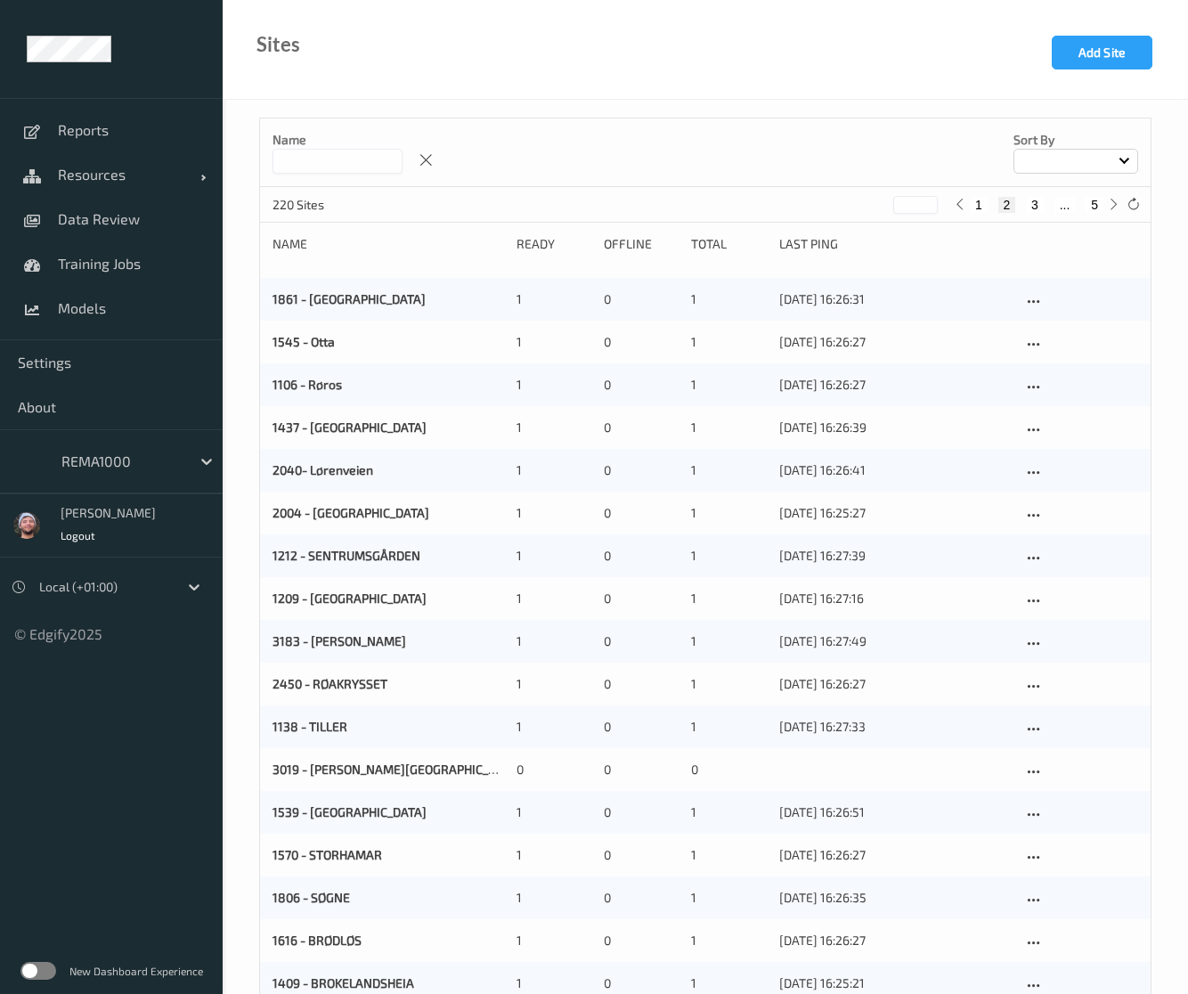
click at [1099, 205] on button "5" at bounding box center [1095, 205] width 18 height 16
type input "*"
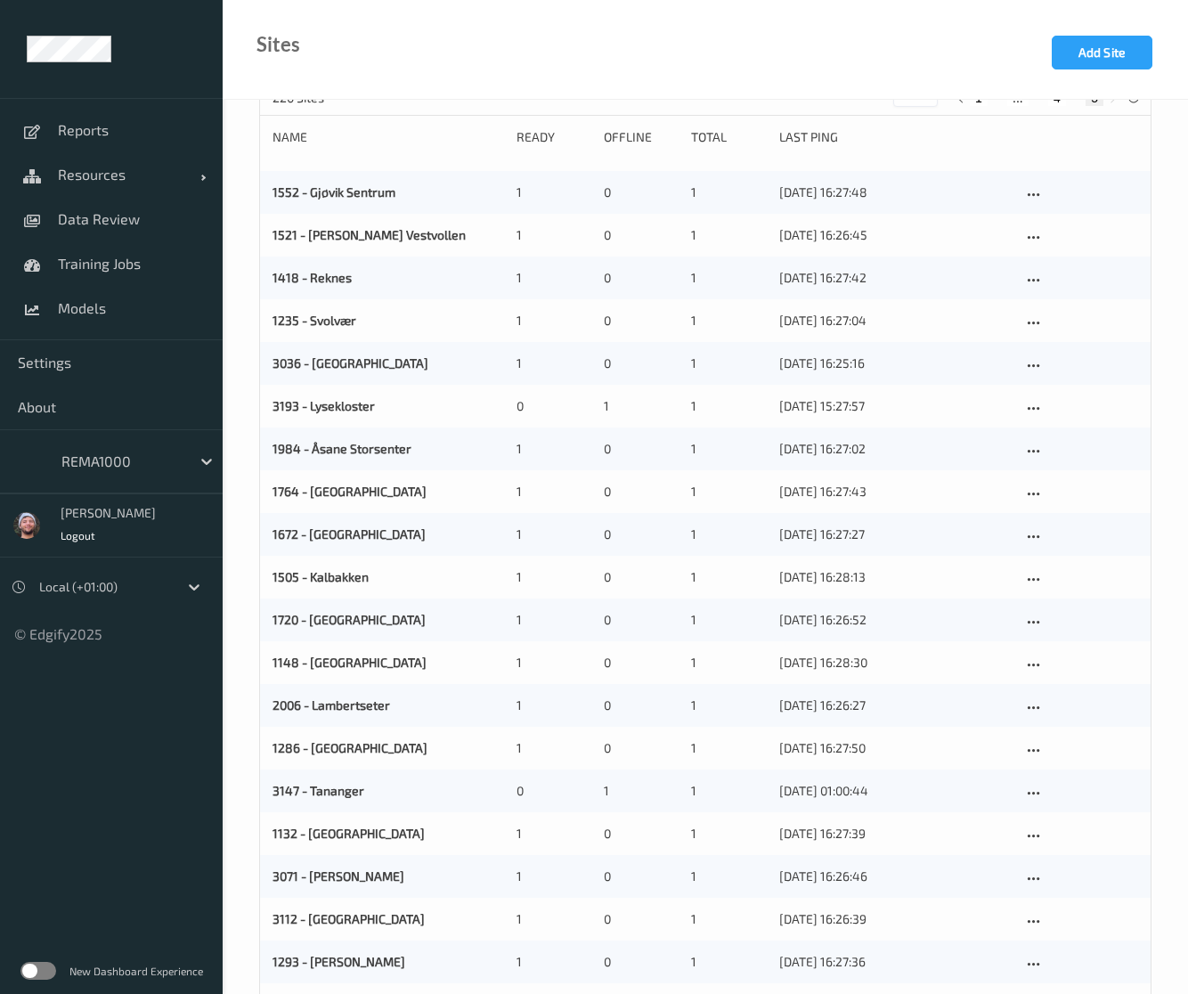
scroll to position [175, 0]
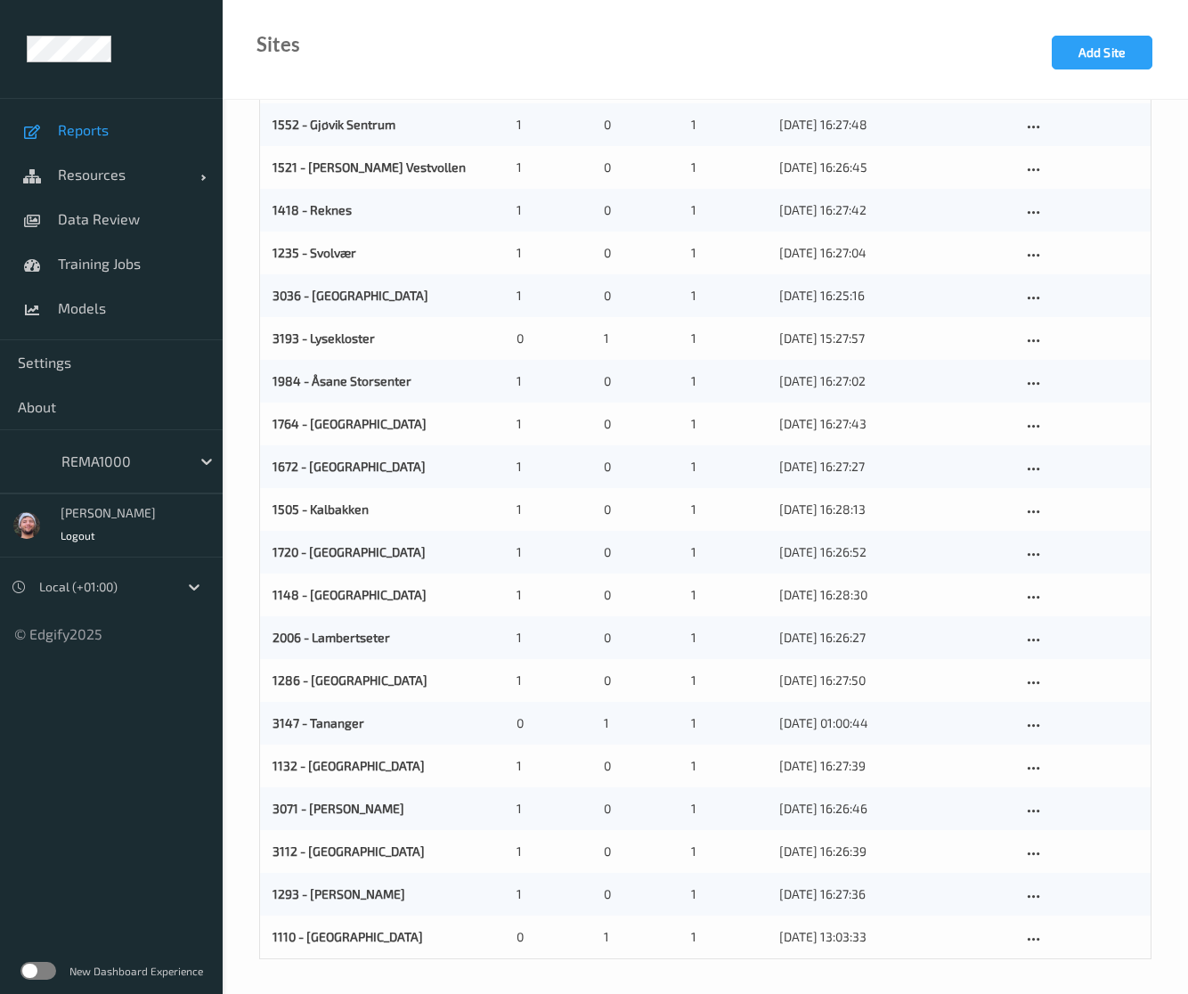
click at [71, 140] on link "Reports" at bounding box center [111, 130] width 223 height 45
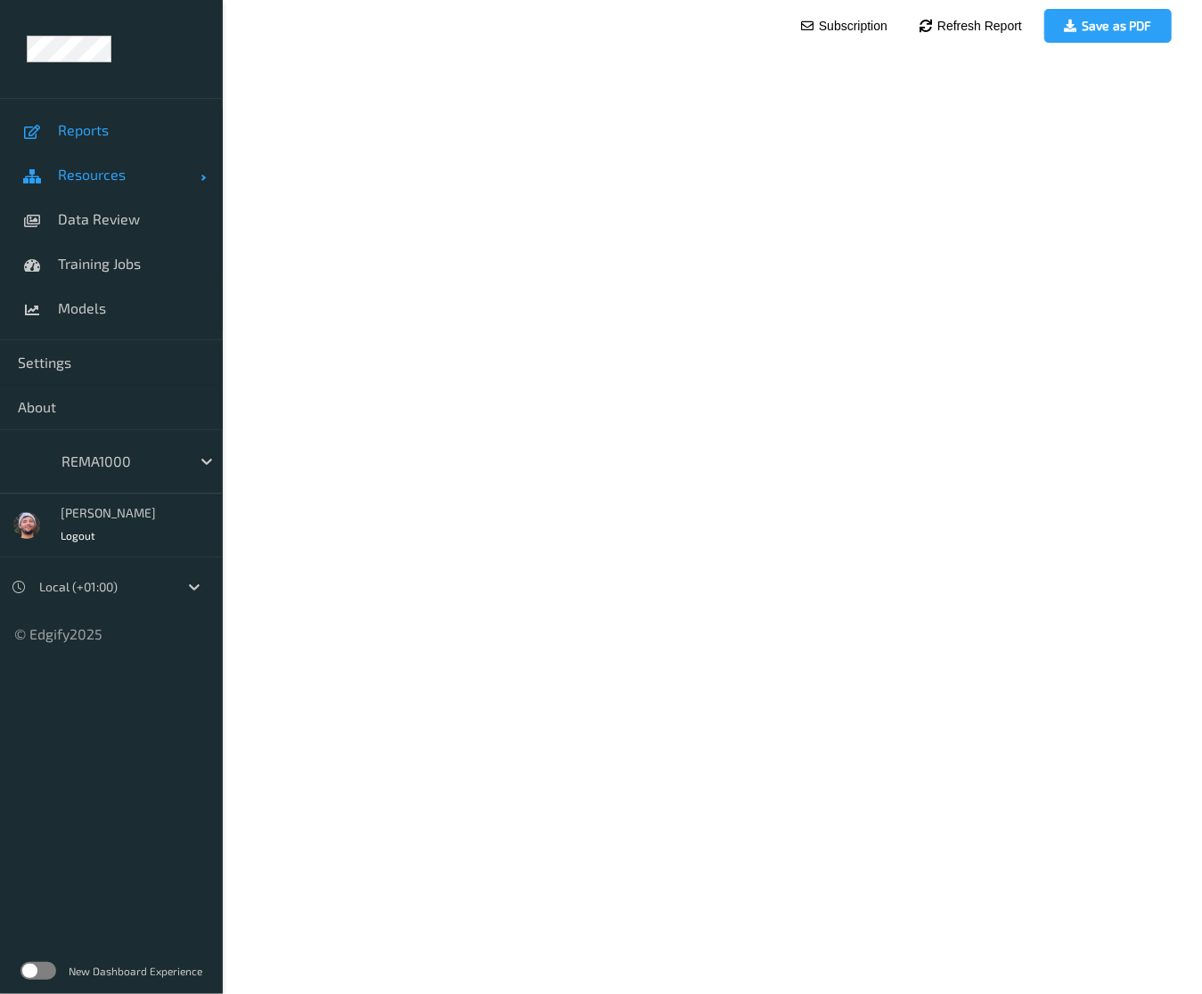
click at [94, 195] on link "Resources" at bounding box center [111, 174] width 223 height 45
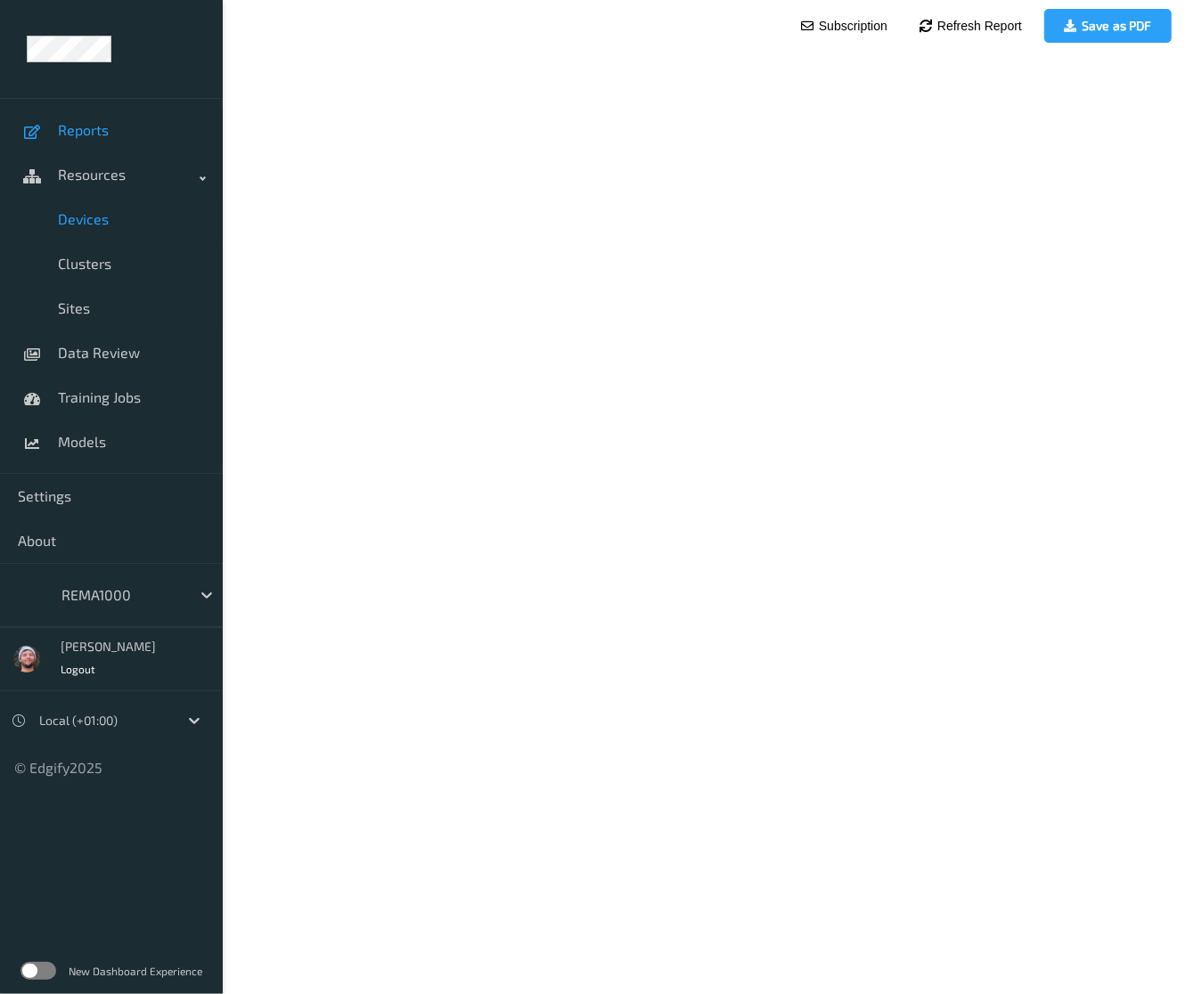
click at [114, 227] on span "Devices" at bounding box center [131, 219] width 147 height 18
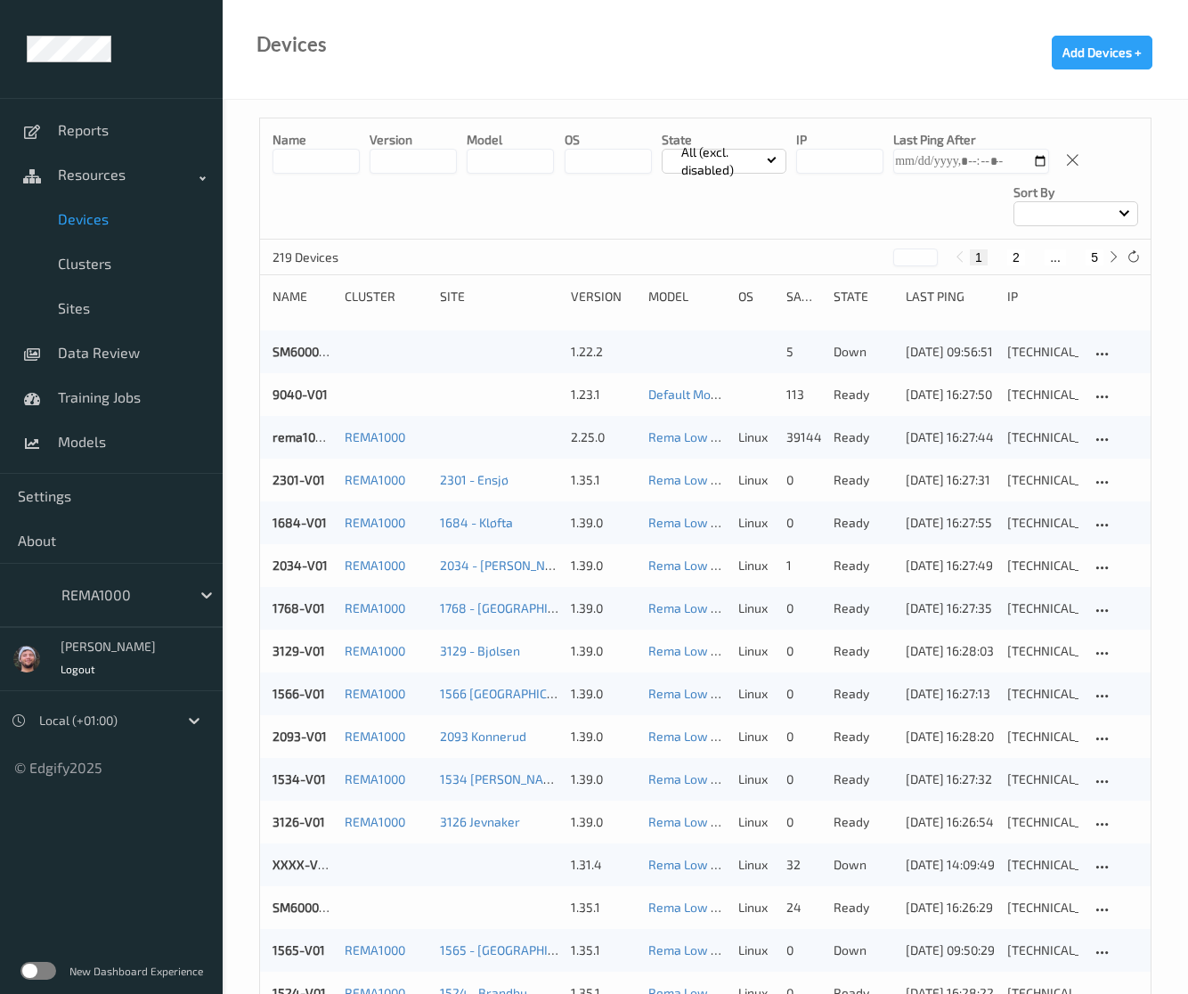
click at [1097, 257] on button "5" at bounding box center [1095, 257] width 18 height 16
type input "*"
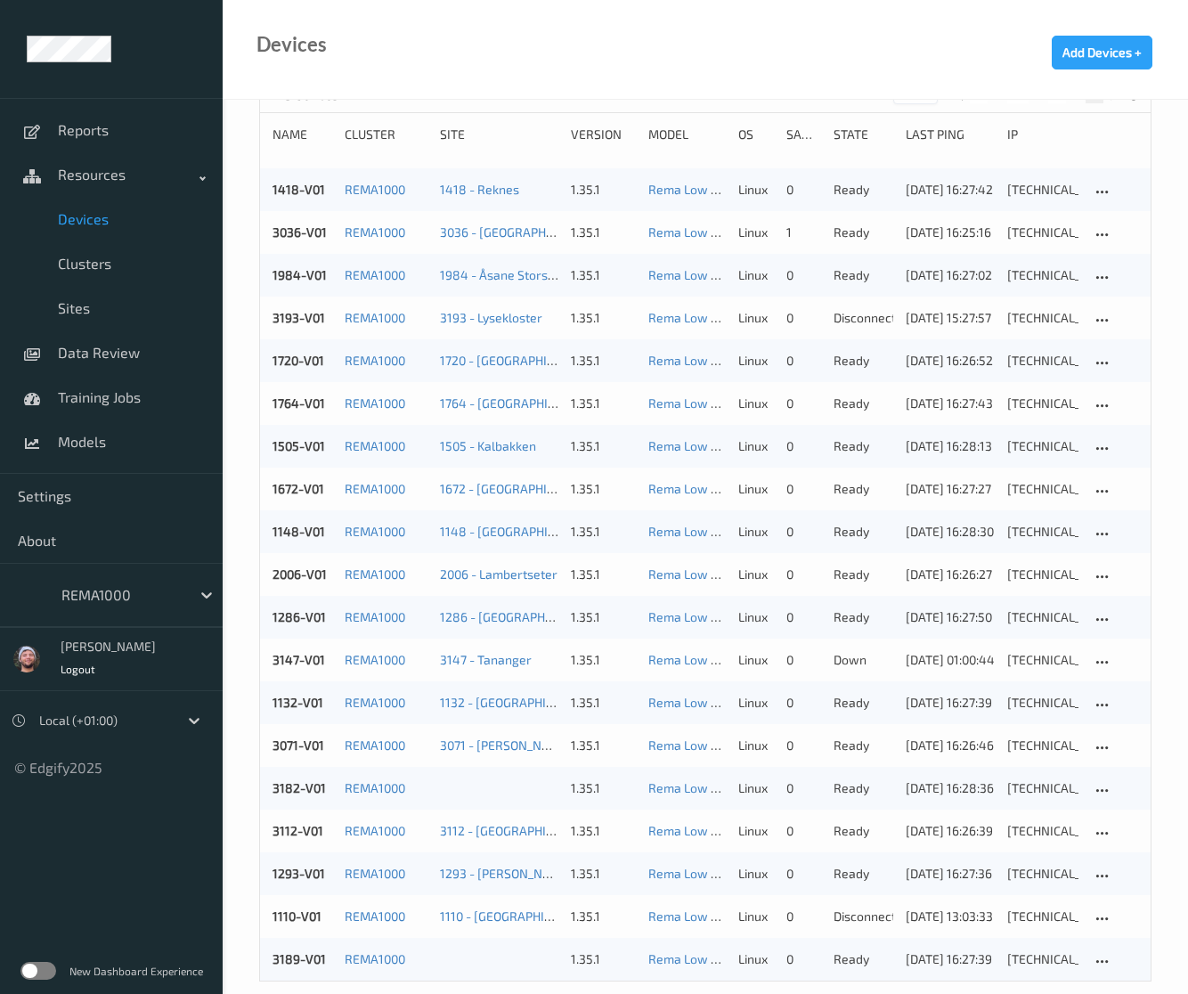
scroll to position [185, 0]
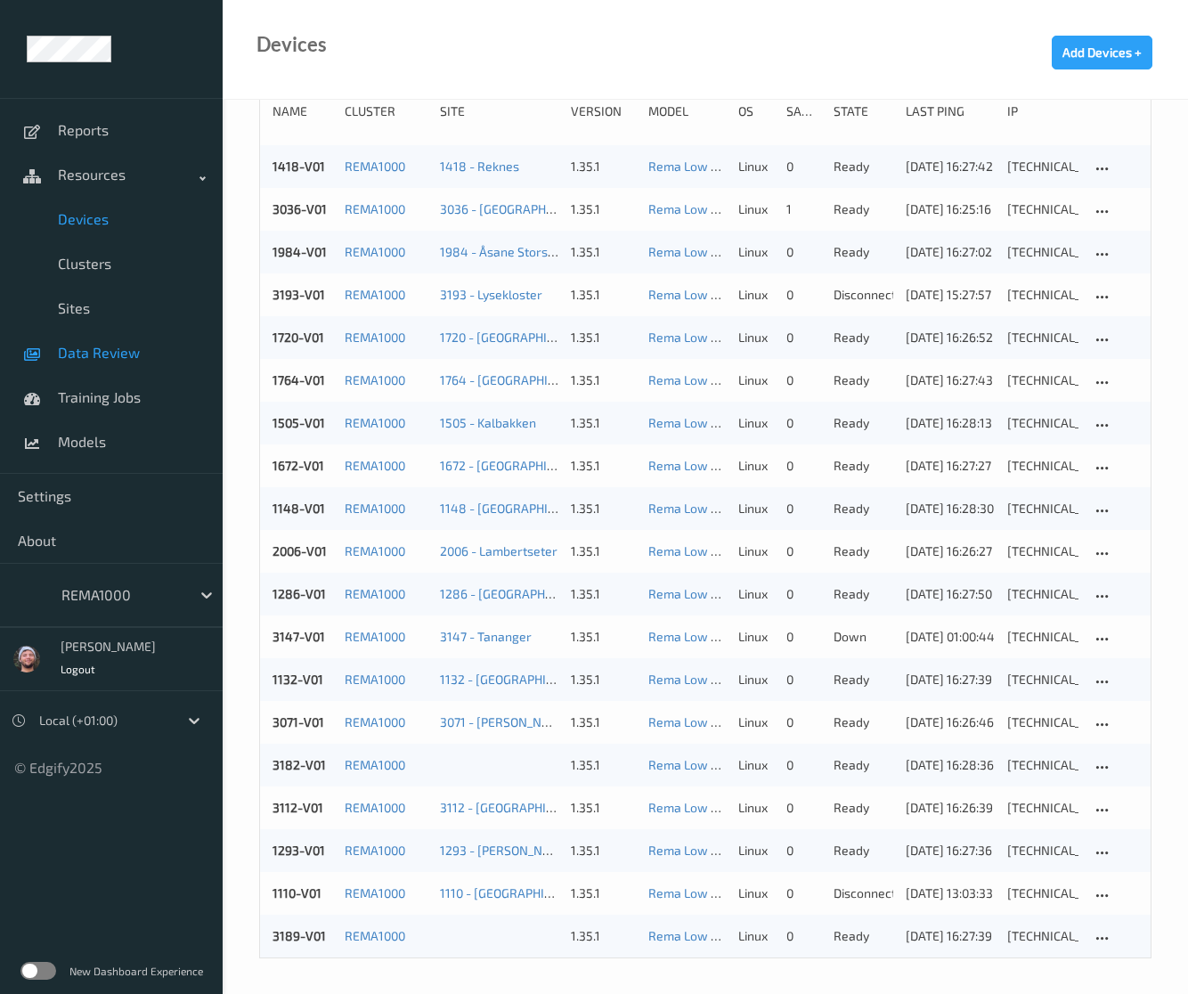
click at [74, 357] on span "Data Review" at bounding box center [131, 353] width 147 height 18
